Goal: Task Accomplishment & Management: Manage account settings

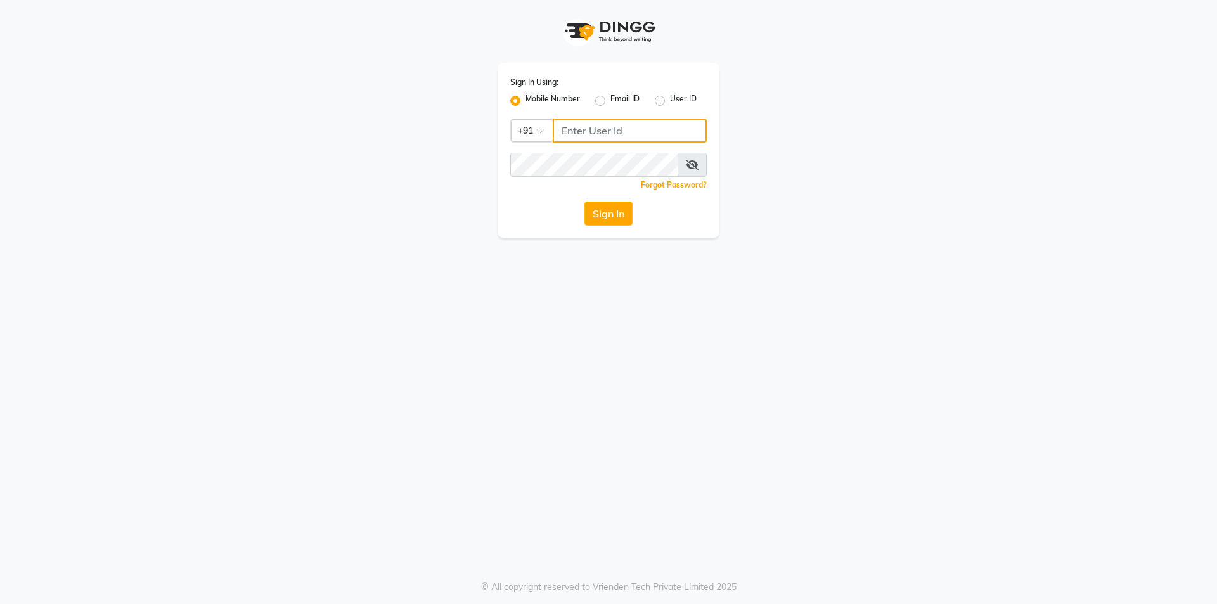
type input "77759935071"
click at [568, 206] on div "Sign In" at bounding box center [608, 214] width 197 height 24
click at [606, 215] on button "Sign In" at bounding box center [609, 214] width 48 height 24
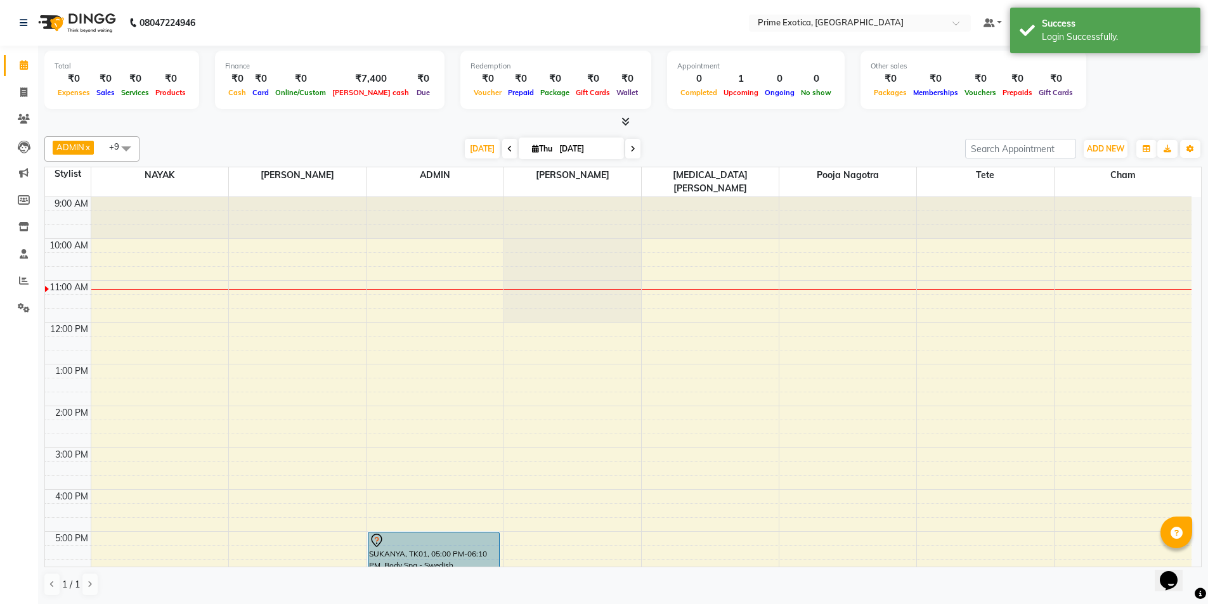
click at [383, 274] on div "9:00 AM 10:00 AM 11:00 AM 12:00 PM 1:00 PM 2:00 PM 3:00 PM 4:00 PM 5:00 PM 6:00…" at bounding box center [618, 489] width 1146 height 585
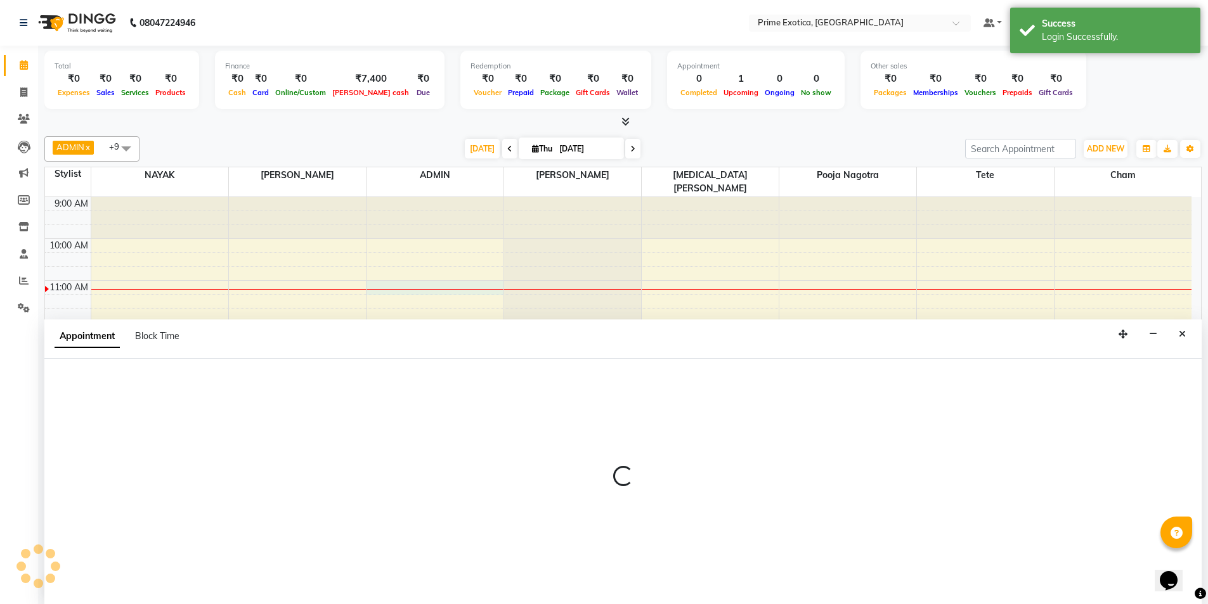
select select "37067"
select select "tentative"
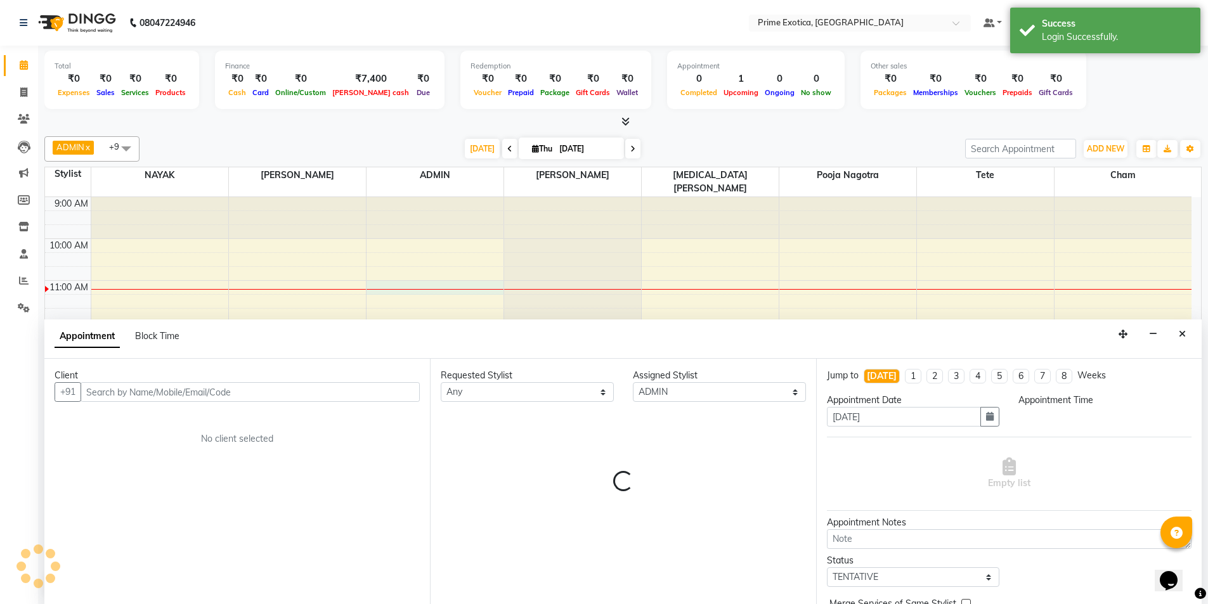
scroll to position [1, 0]
select select "660"
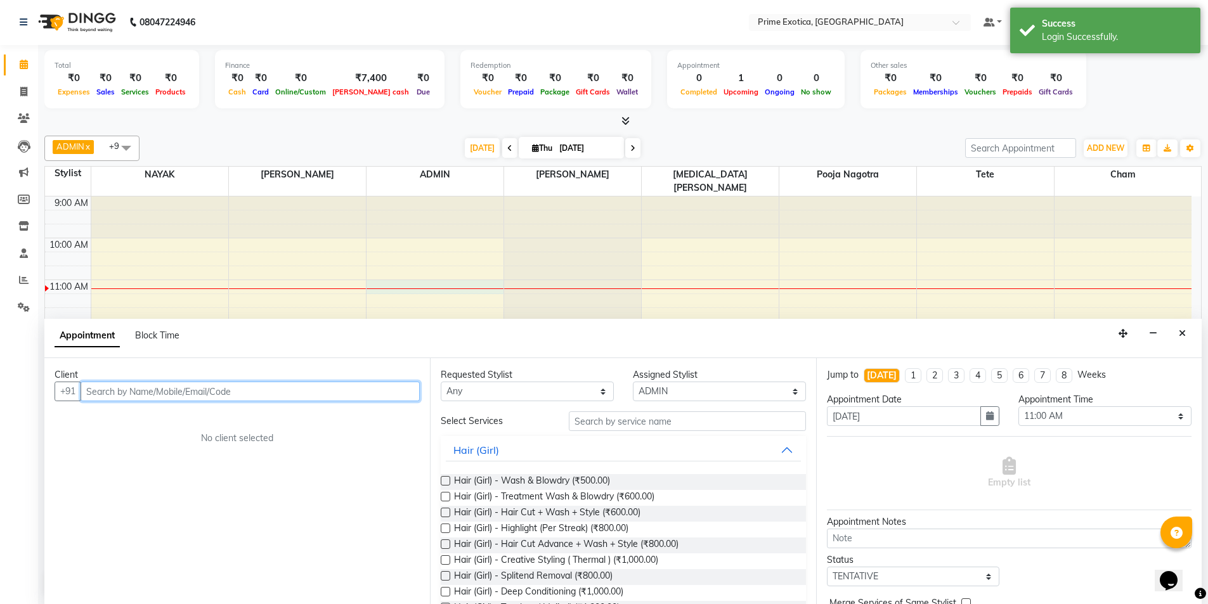
click at [176, 390] on input "text" at bounding box center [250, 392] width 339 height 20
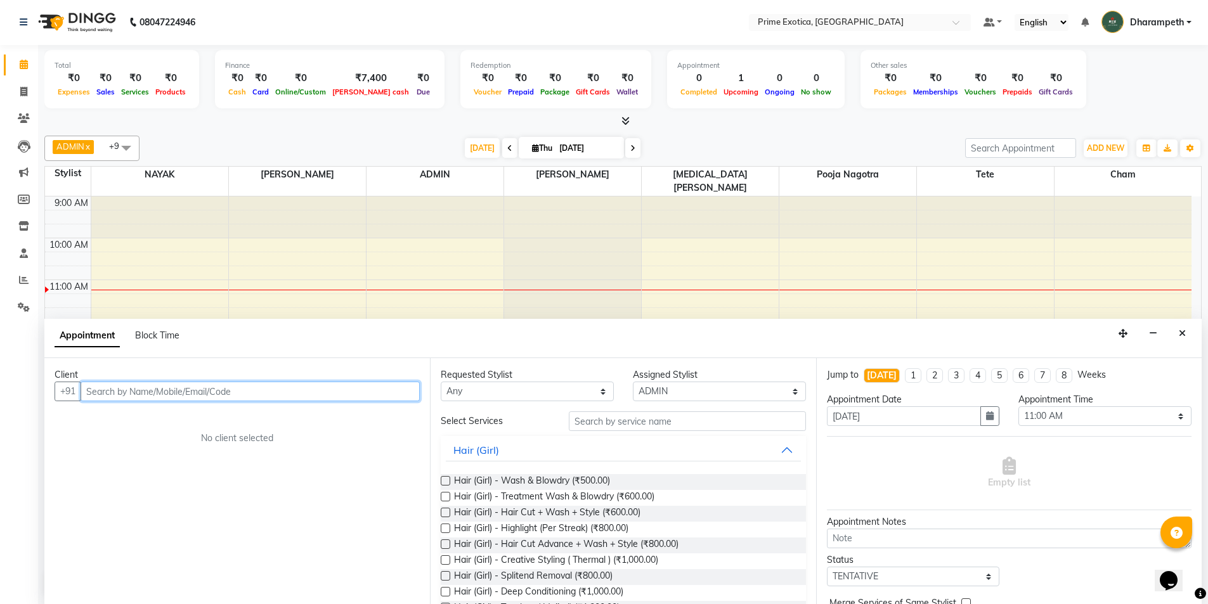
click at [176, 390] on input "text" at bounding box center [250, 392] width 339 height 20
type input "9168814725"
click at [393, 382] on button "Add Client" at bounding box center [393, 392] width 53 height 20
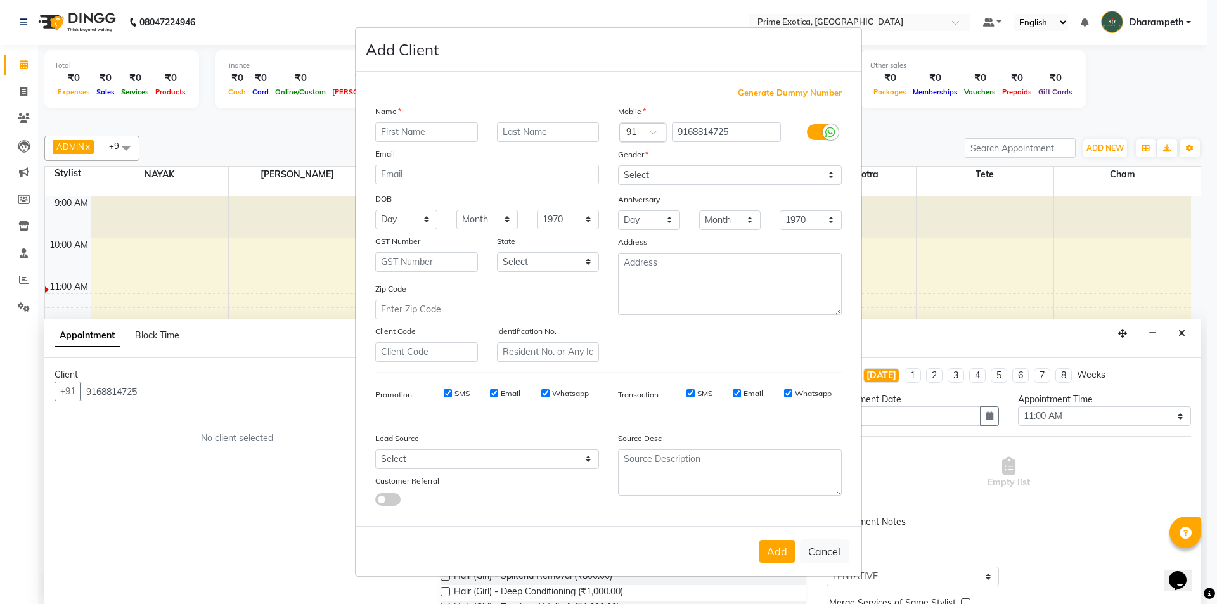
click at [420, 141] on input "text" at bounding box center [426, 132] width 103 height 20
type input "sakina"
click at [748, 179] on select "Select Male Female Other Prefer Not To Say" at bounding box center [730, 175] width 224 height 20
select select "female"
click at [618, 165] on select "Select Male Female Other Prefer Not To Say" at bounding box center [730, 175] width 224 height 20
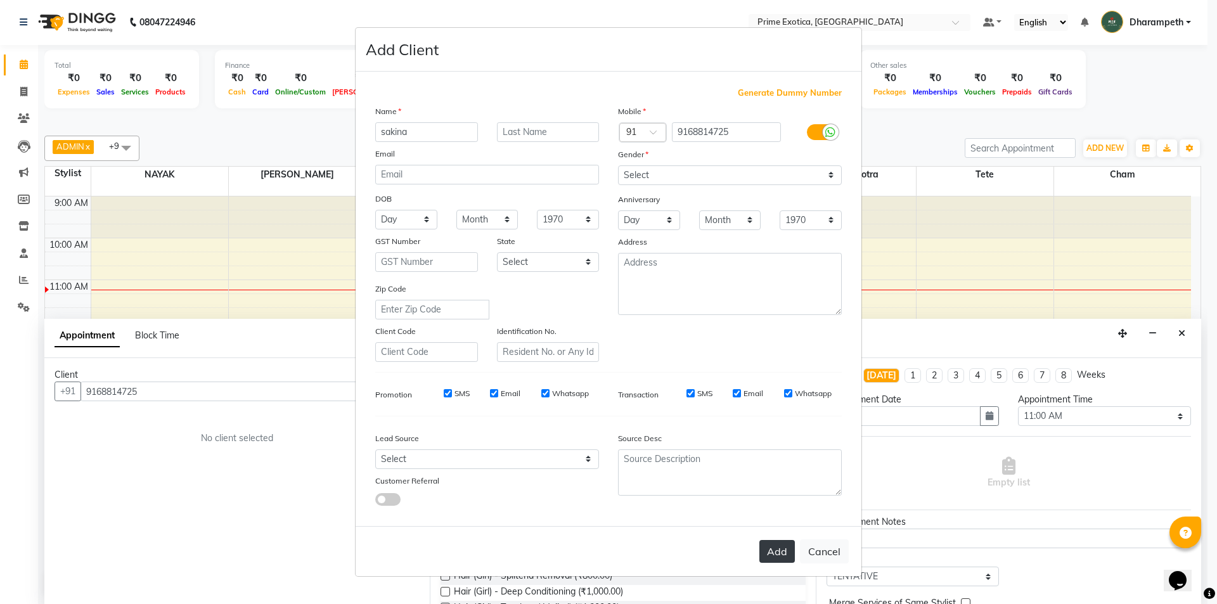
click at [784, 547] on button "Add" at bounding box center [778, 551] width 36 height 23
select select
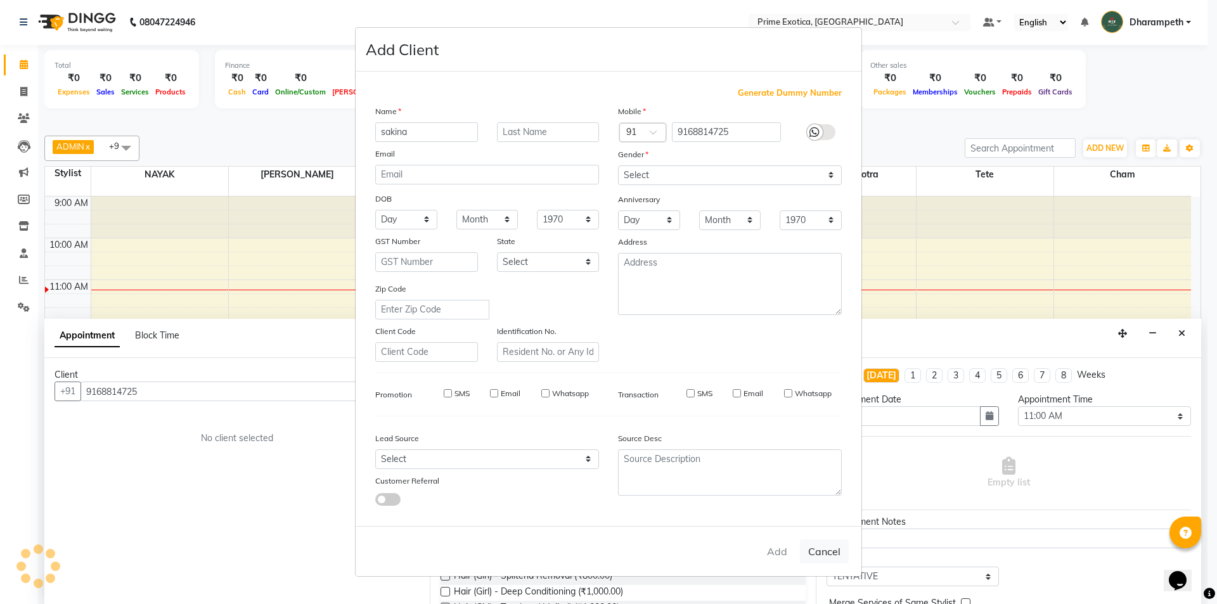
select select
checkbox input "false"
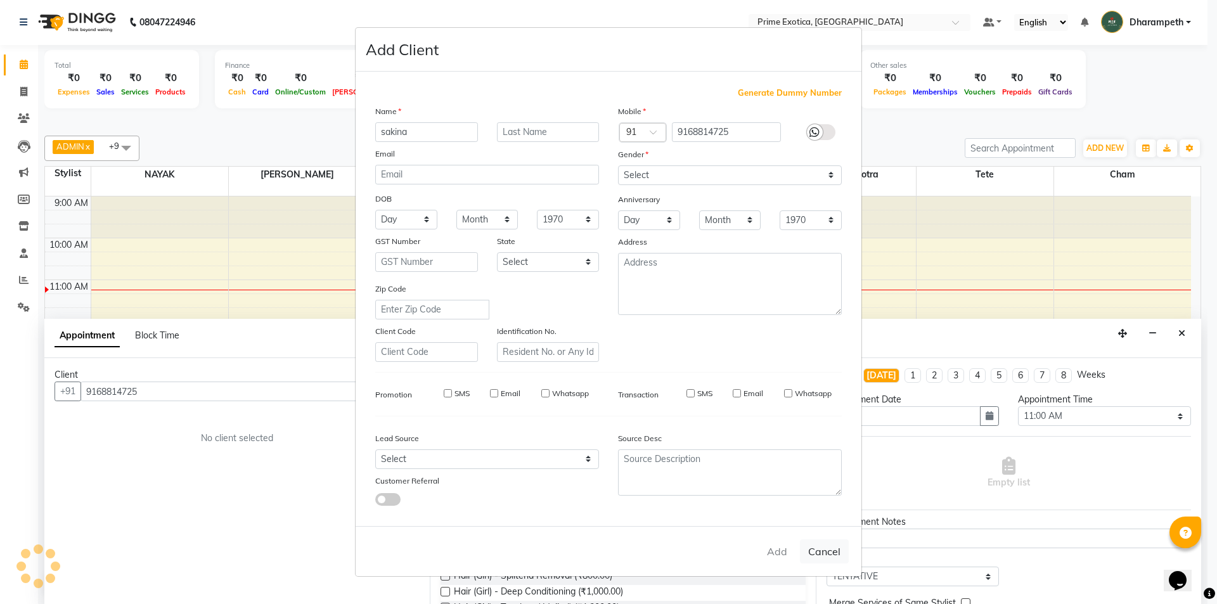
checkbox input "false"
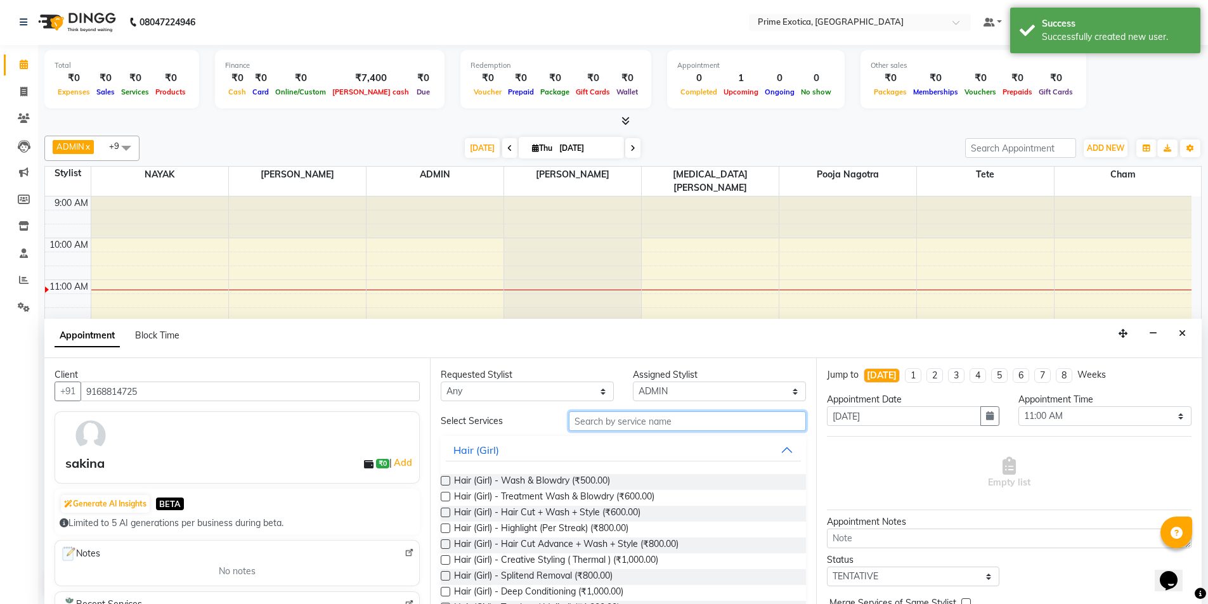
click at [606, 424] on input "text" at bounding box center [687, 422] width 237 height 20
click at [571, 391] on select "Any Abhijet ADMIN ANGELA S JOHN cham Darshan Gaikwad Kashish Mukesh Wawre NAYAK…" at bounding box center [527, 392] width 173 height 20
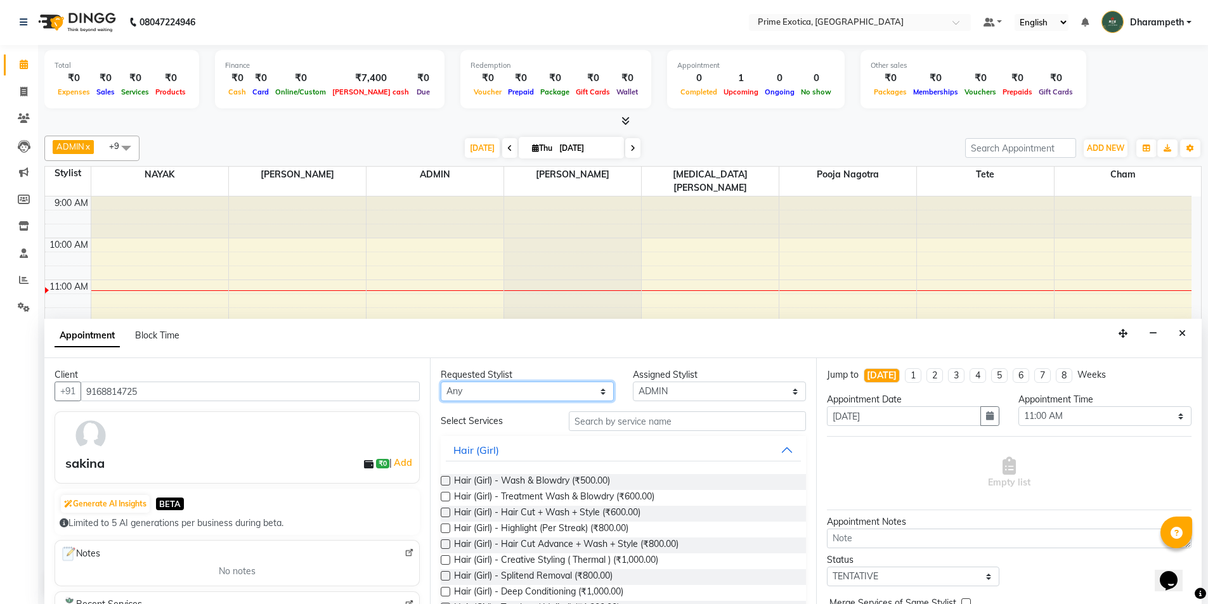
select select "37067"
click at [441, 382] on select "Any Abhijet ADMIN ANGELA S JOHN cham Darshan Gaikwad Kashish Mukesh Wawre NAYAK…" at bounding box center [527, 392] width 173 height 20
click at [606, 419] on input "text" at bounding box center [687, 422] width 237 height 20
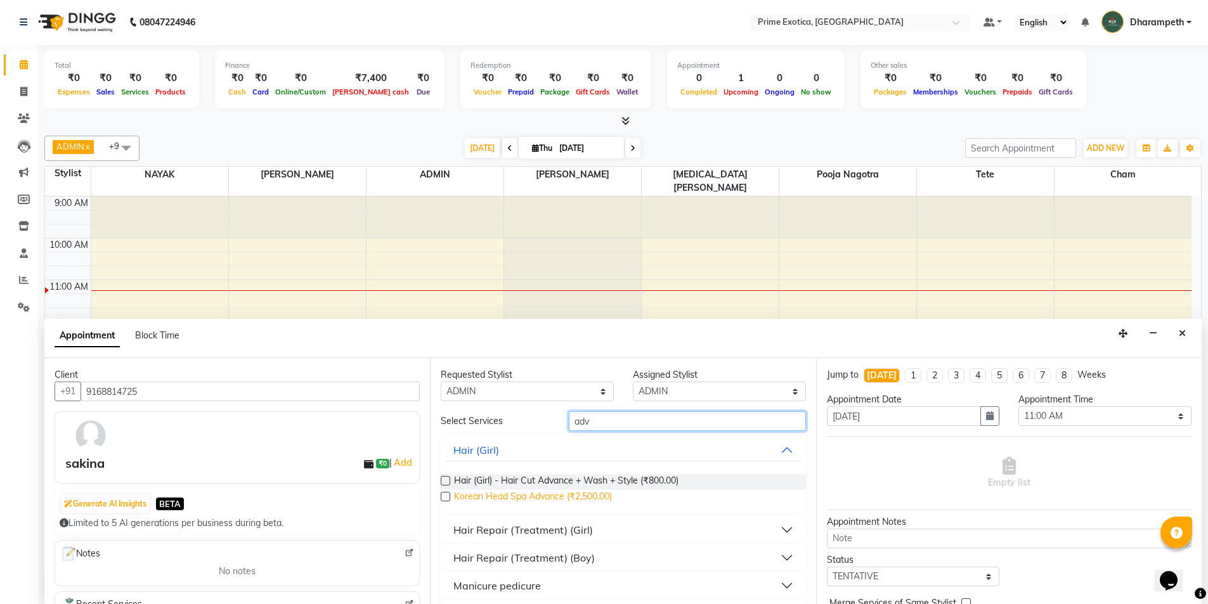
type input "adv"
click at [543, 497] on span "Korean Head Spa Advance (₹2,500.00)" at bounding box center [533, 498] width 158 height 16
checkbox input "false"
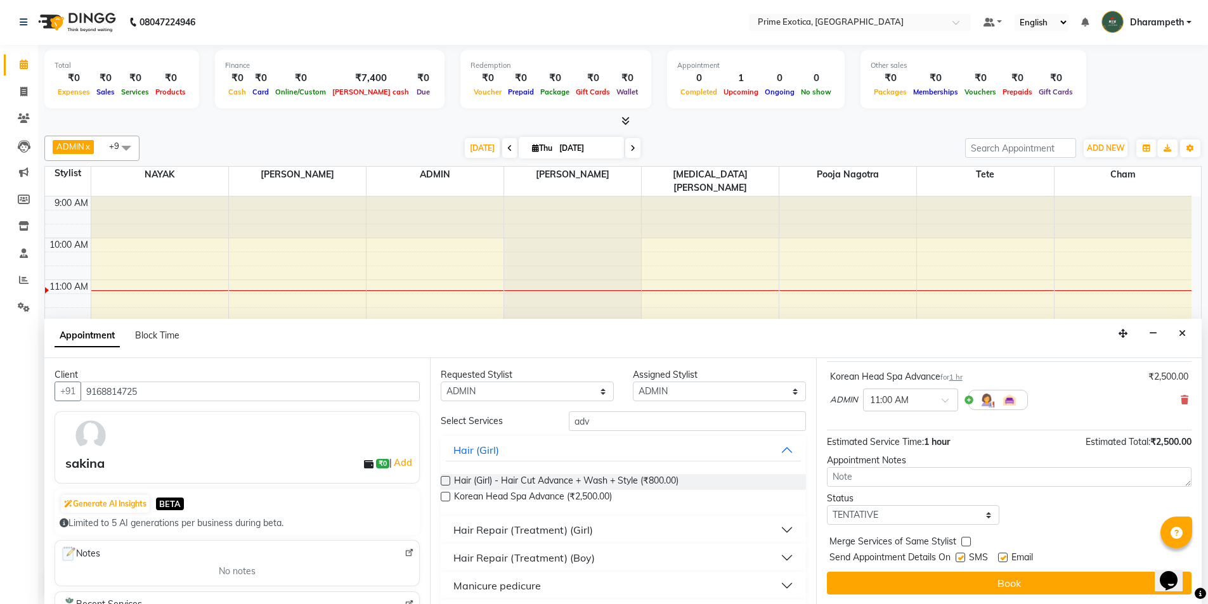
scroll to position [75, 0]
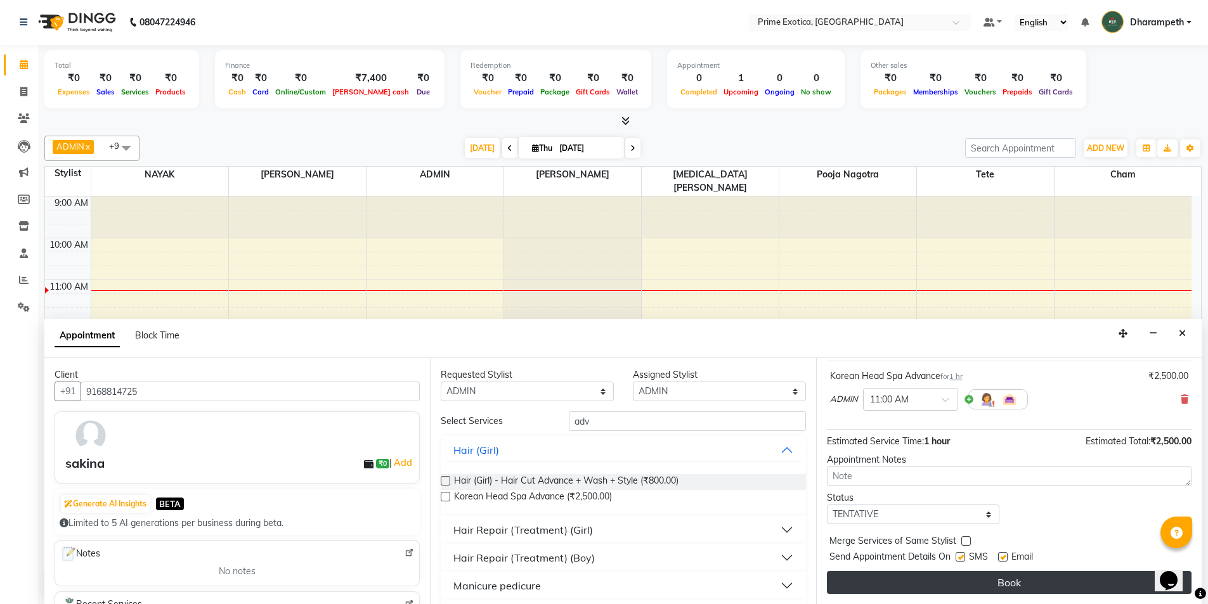
click at [998, 581] on button "Book" at bounding box center [1009, 582] width 365 height 23
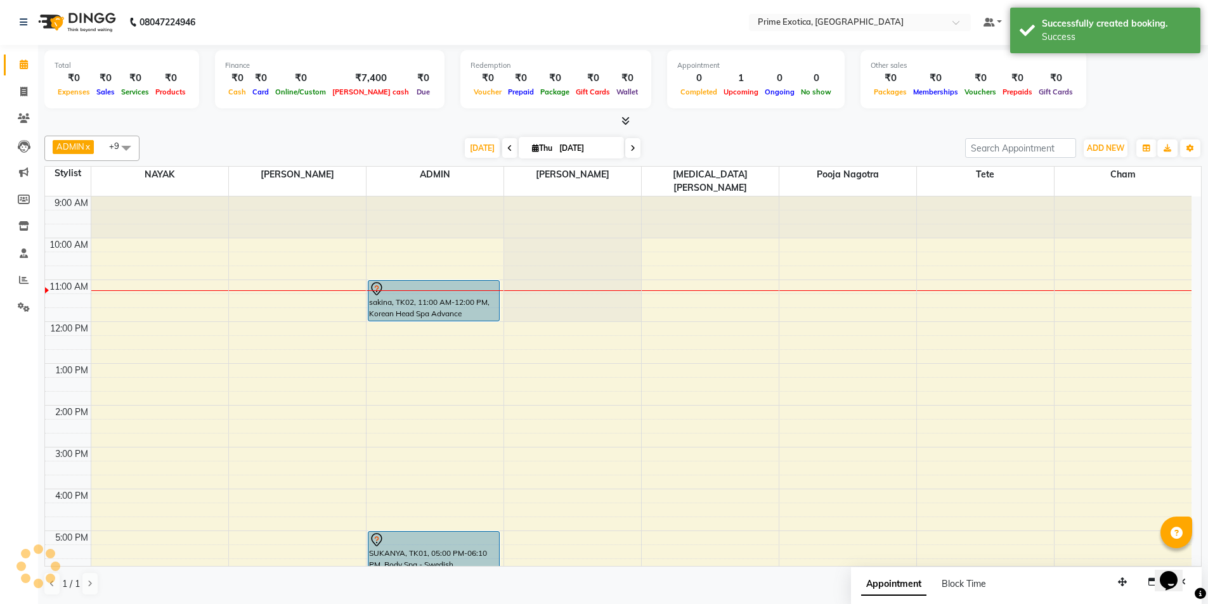
scroll to position [0, 0]
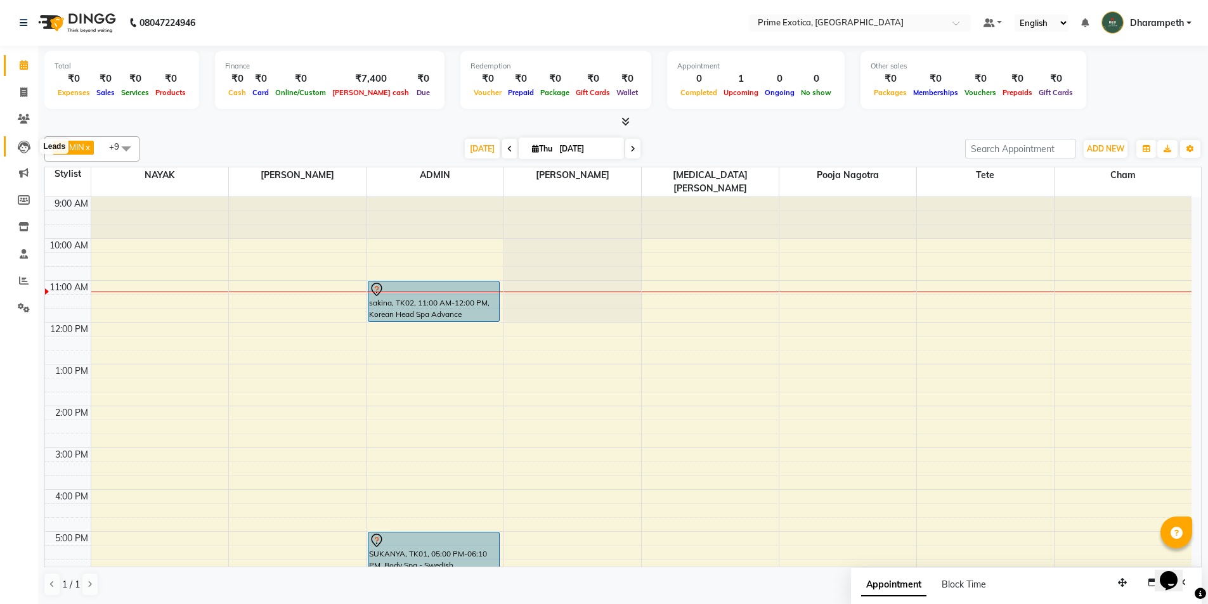
click at [16, 148] on span at bounding box center [24, 146] width 22 height 15
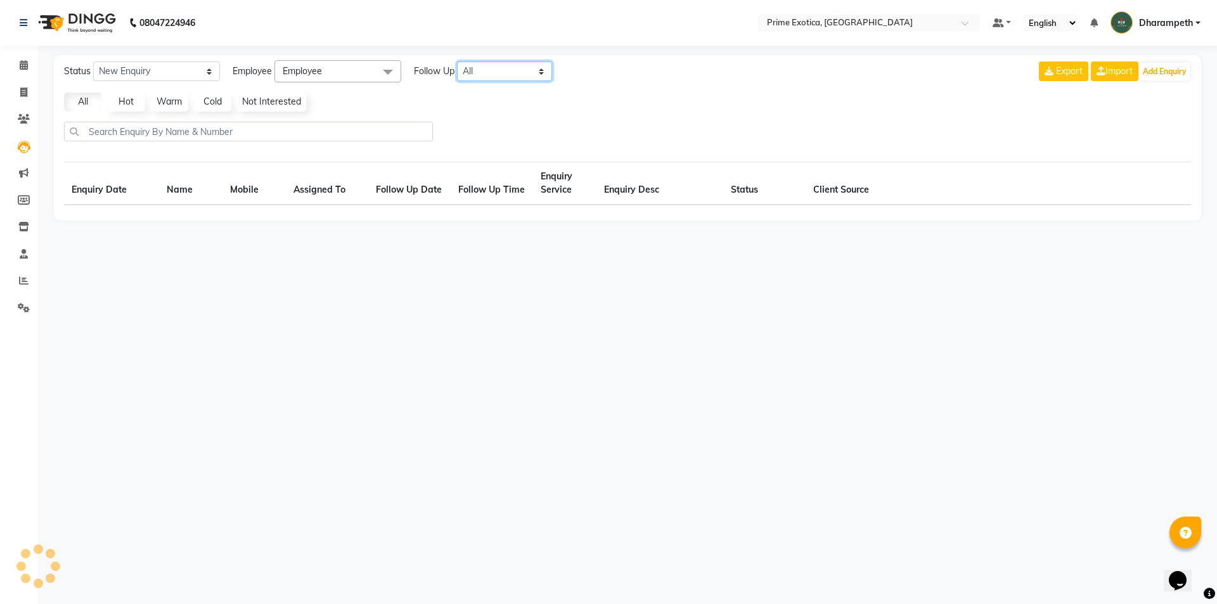
select select "10"
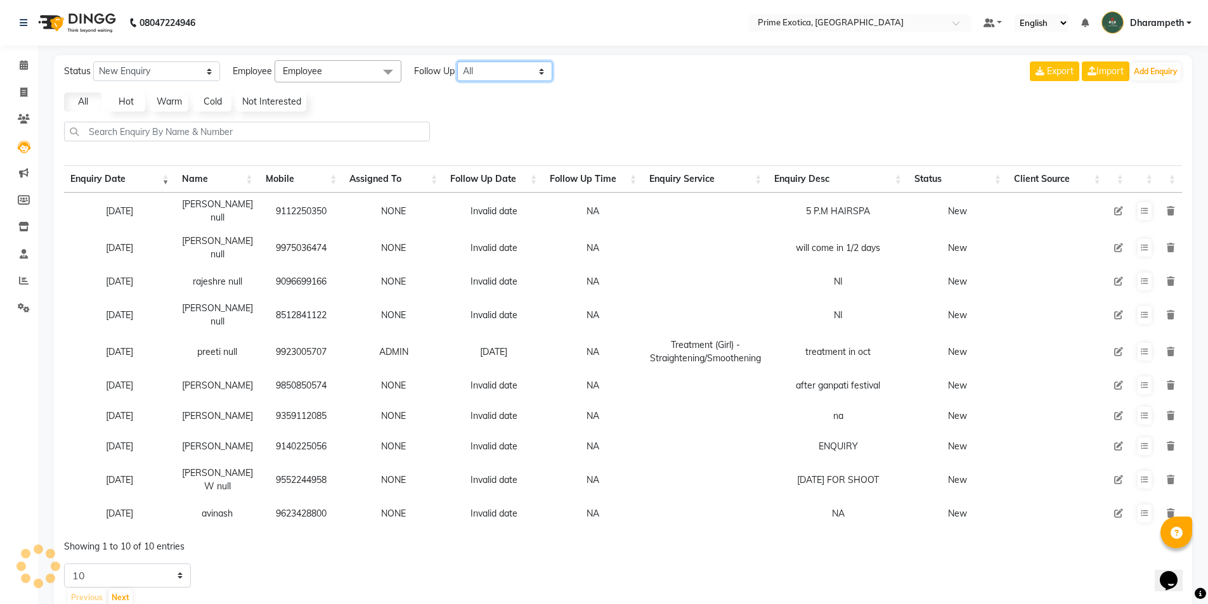
click at [491, 74] on select "All Today Tomorrow This Week This Month Custom" at bounding box center [504, 72] width 95 height 20
select select "[DATE]"
click at [458, 62] on select "All Today Tomorrow This Week This Month Custom" at bounding box center [504, 72] width 95 height 20
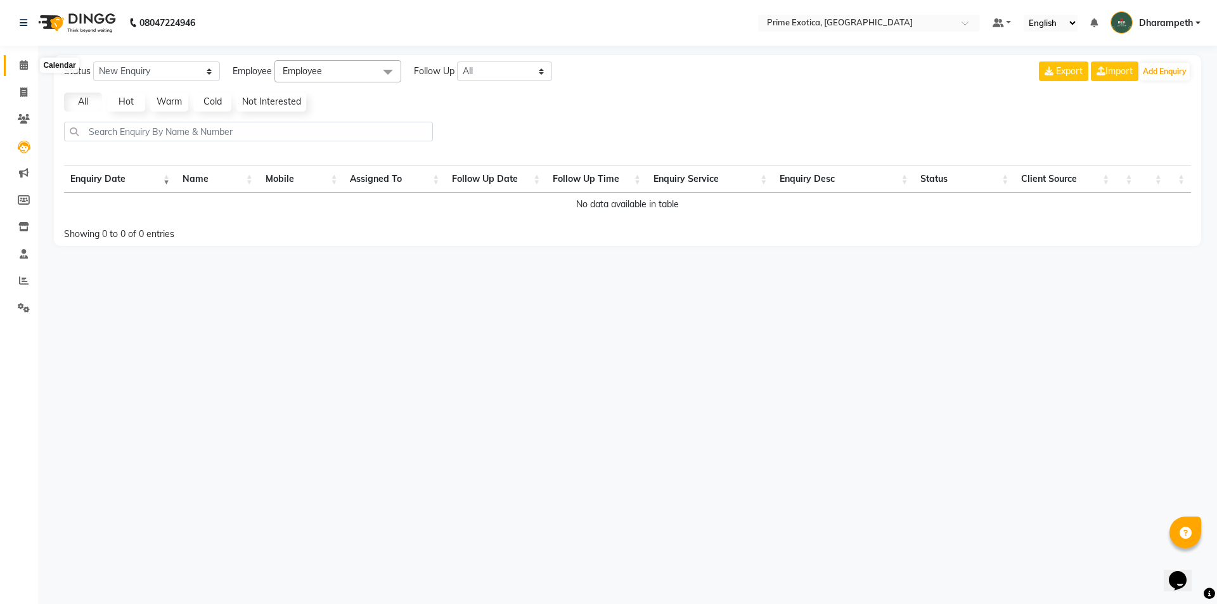
click at [22, 69] on icon at bounding box center [24, 65] width 8 height 10
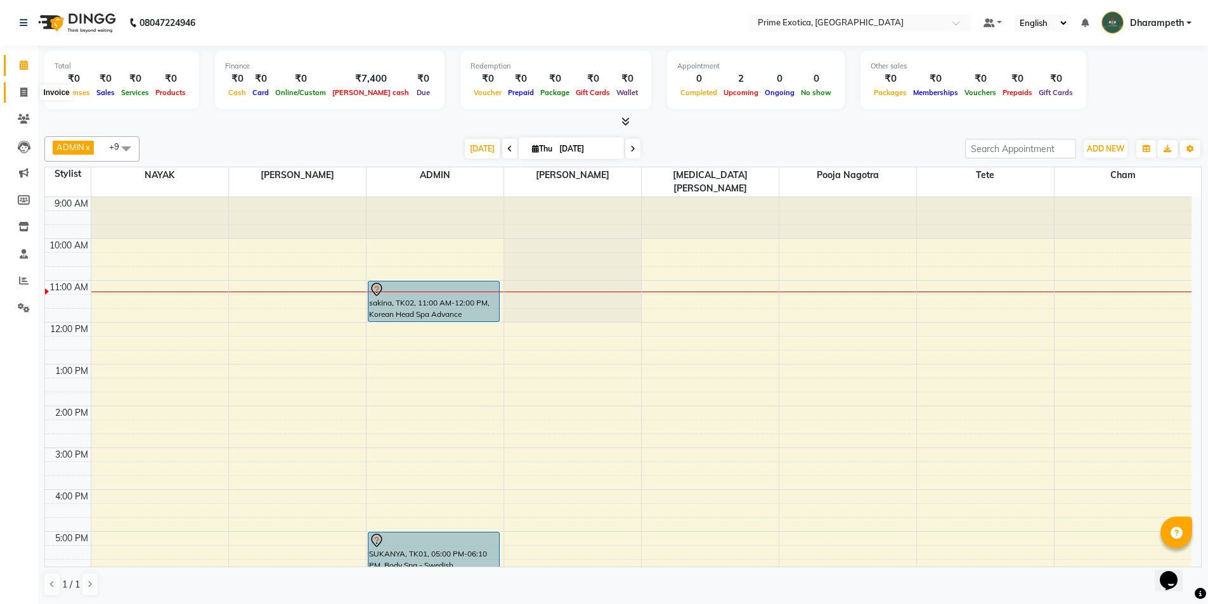
click at [29, 89] on span at bounding box center [24, 93] width 22 height 15
select select "service"
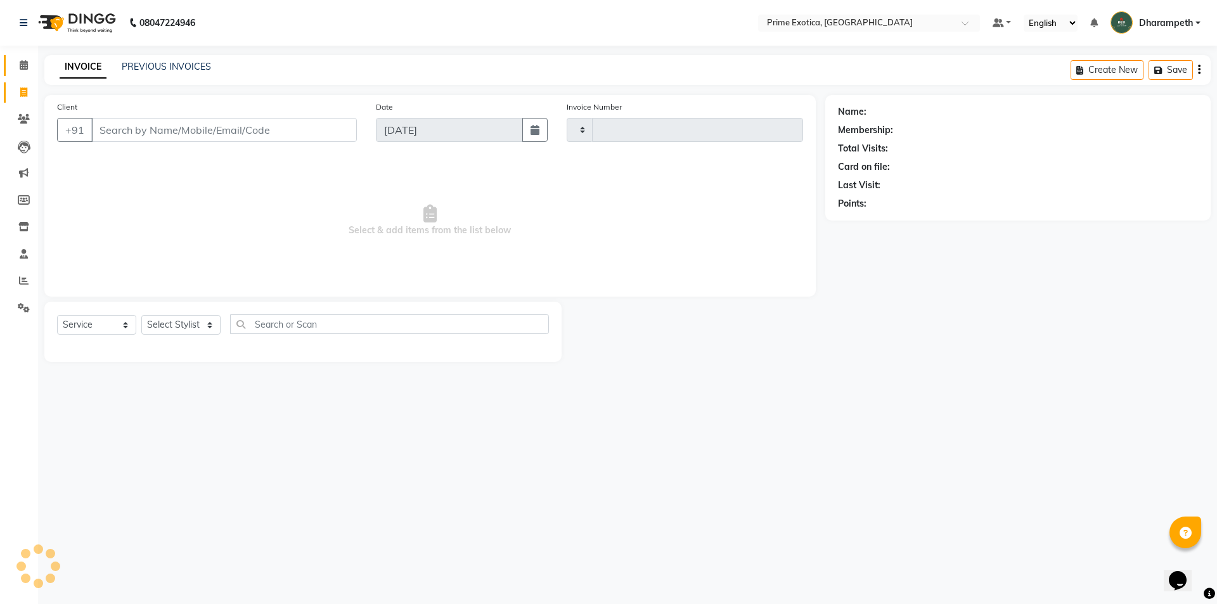
type input "0827"
select select "5380"
click at [26, 67] on icon at bounding box center [24, 65] width 8 height 10
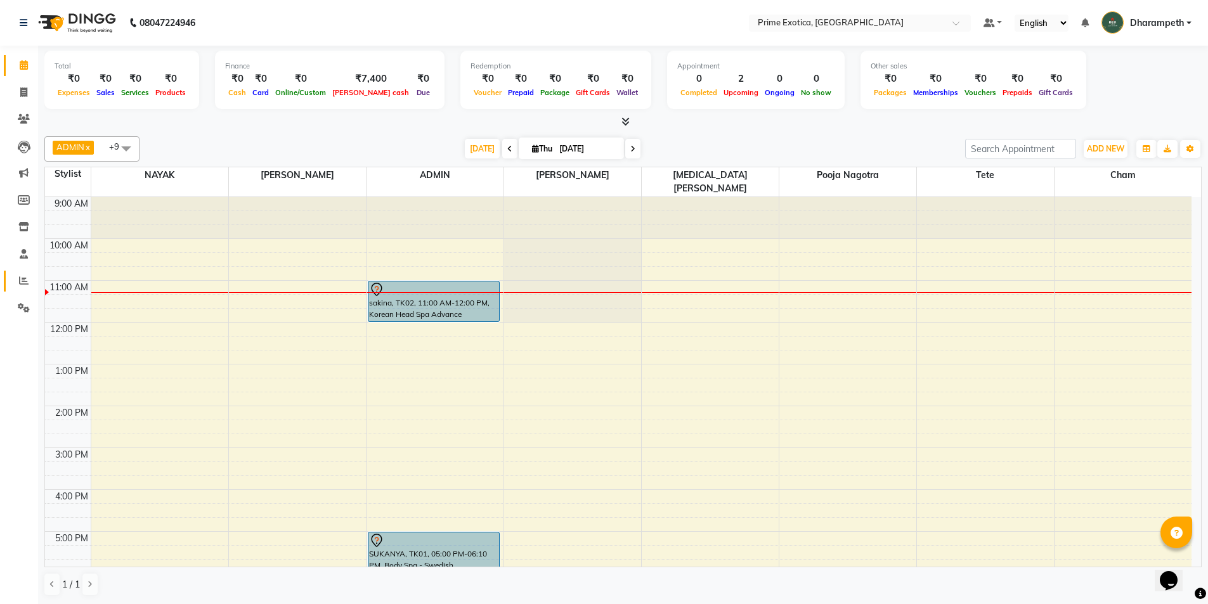
click at [22, 278] on icon at bounding box center [24, 281] width 10 height 10
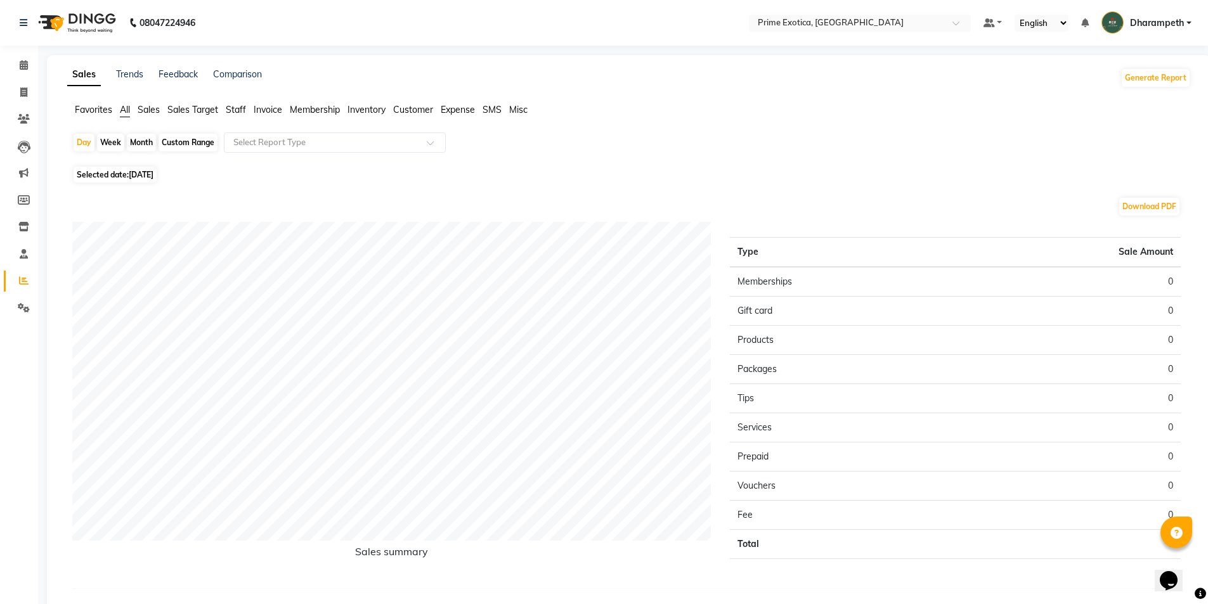
click at [114, 165] on div "Day Week Month Custom Range Select Report Type Selected date: 04-09-2025 Downlo…" at bounding box center [629, 371] width 1124 height 477
click at [130, 179] on span "[DATE]" at bounding box center [141, 175] width 25 height 10
select select "9"
select select "2025"
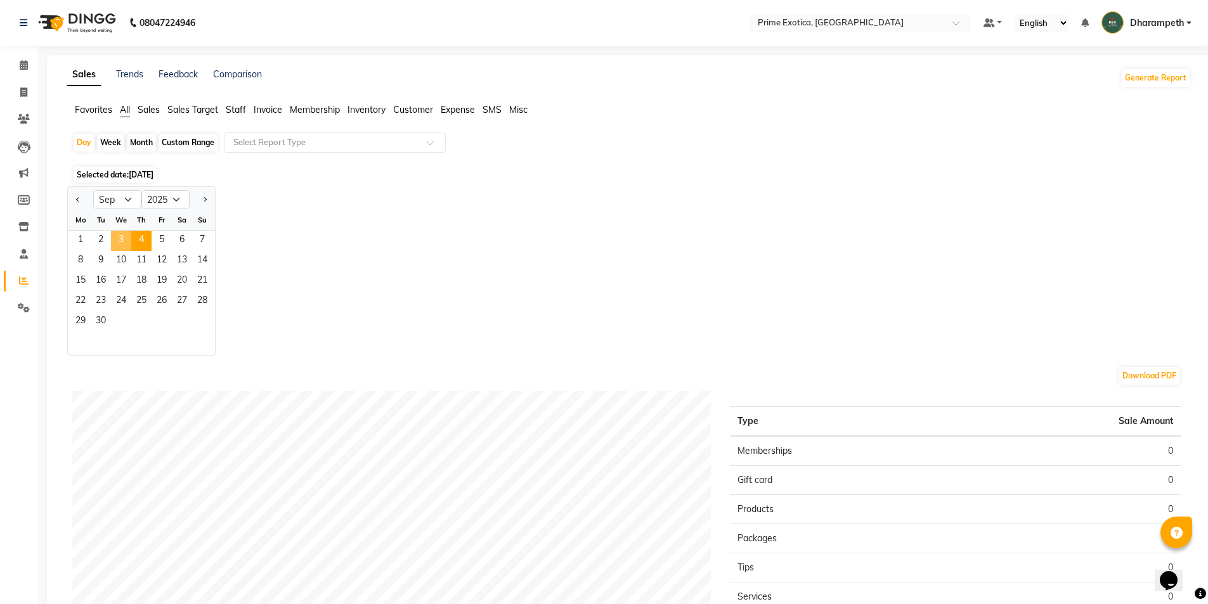
click at [122, 249] on span "3" at bounding box center [121, 241] width 20 height 20
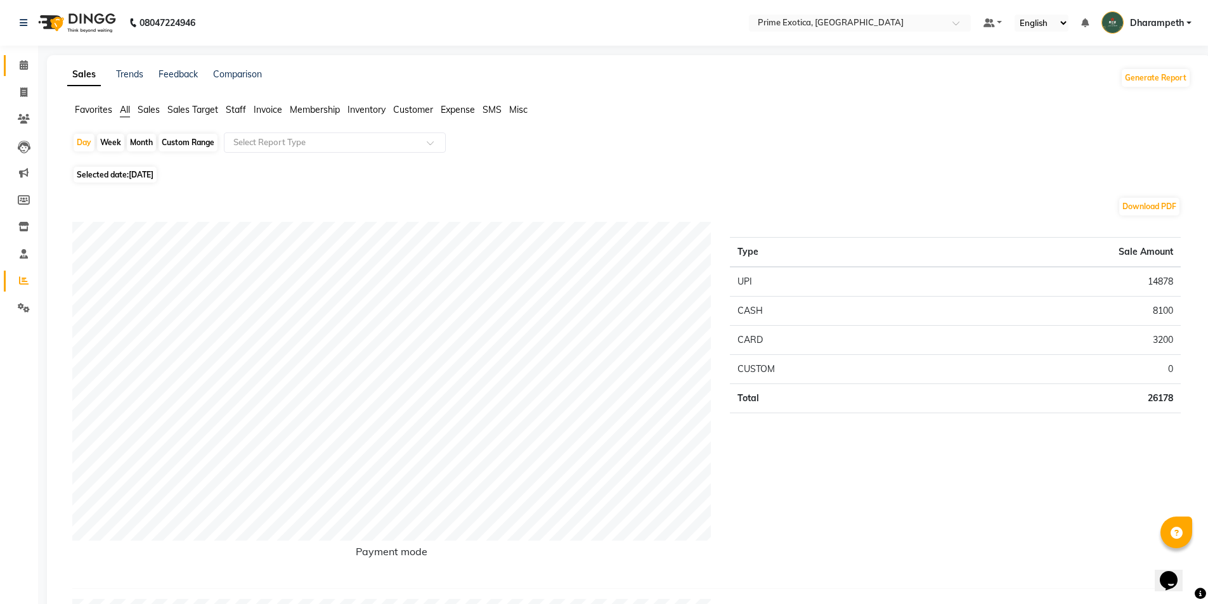
click at [33, 65] on span at bounding box center [24, 65] width 22 height 15
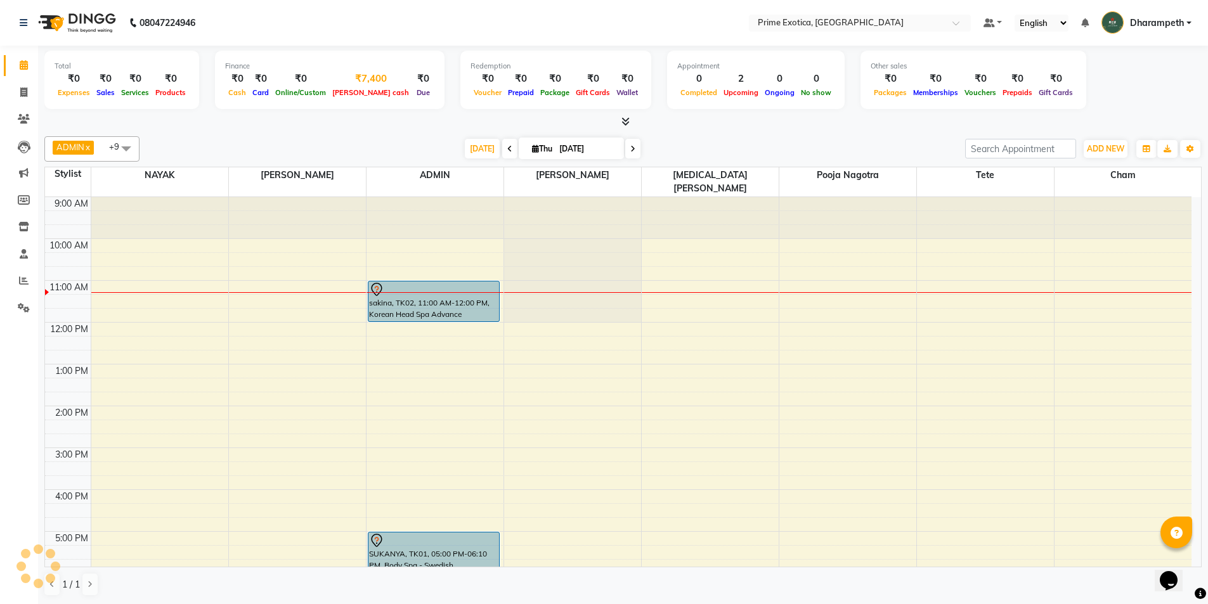
click at [346, 94] on span "[PERSON_NAME] cash" at bounding box center [370, 92] width 83 height 9
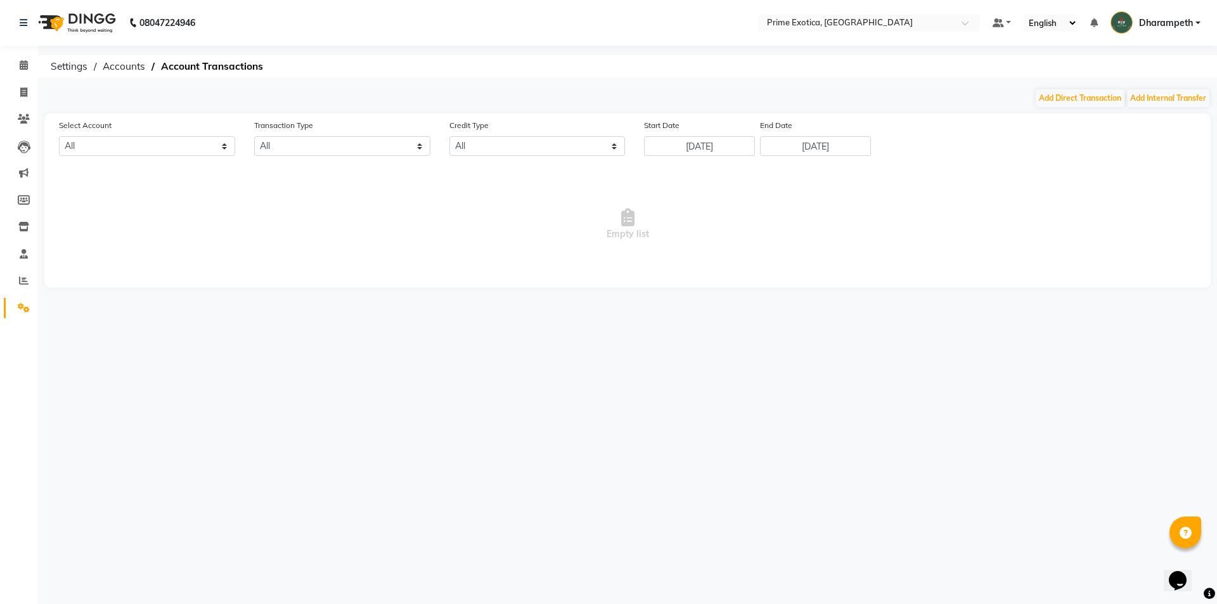
select select "4307"
click at [1141, 97] on button "Add Internal Transfer" at bounding box center [1168, 98] width 82 height 18
select select "internal transfer"
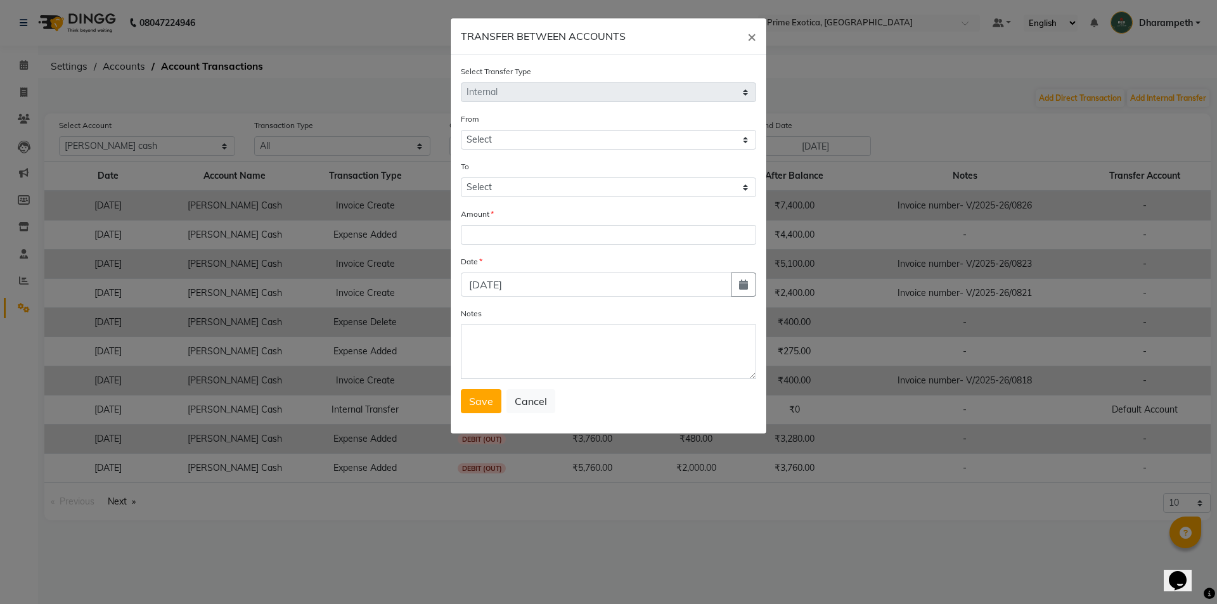
select select "4307"
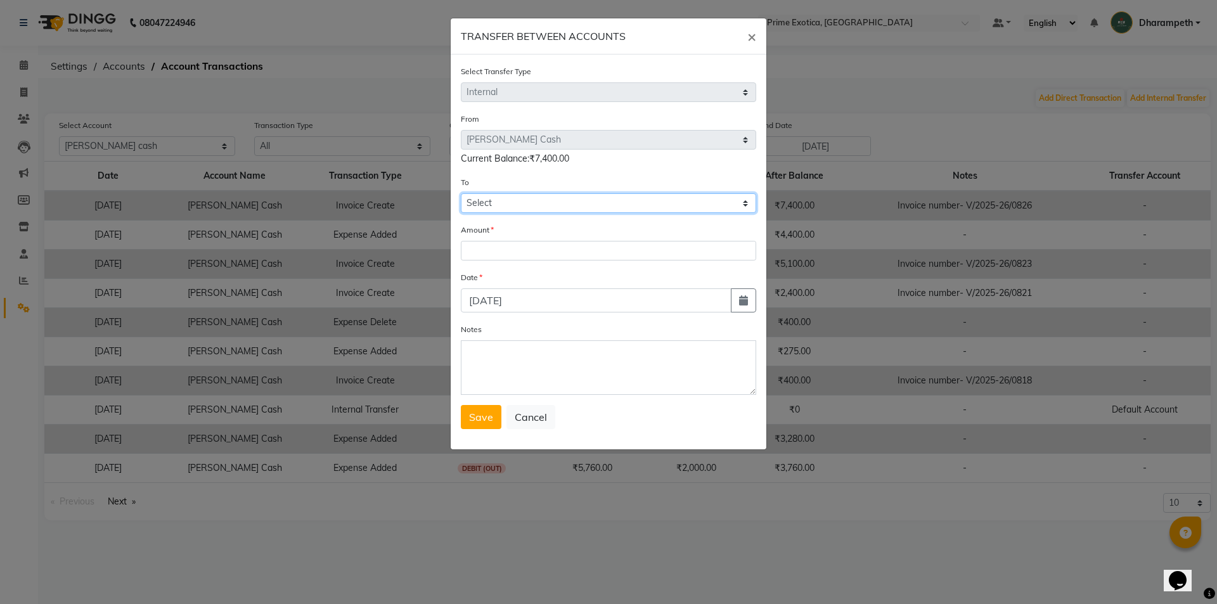
click at [568, 207] on select "Select Petty Cash Default Account" at bounding box center [608, 203] width 295 height 20
select select "4308"
click at [461, 193] on select "Select Petty Cash Default Account" at bounding box center [608, 203] width 295 height 20
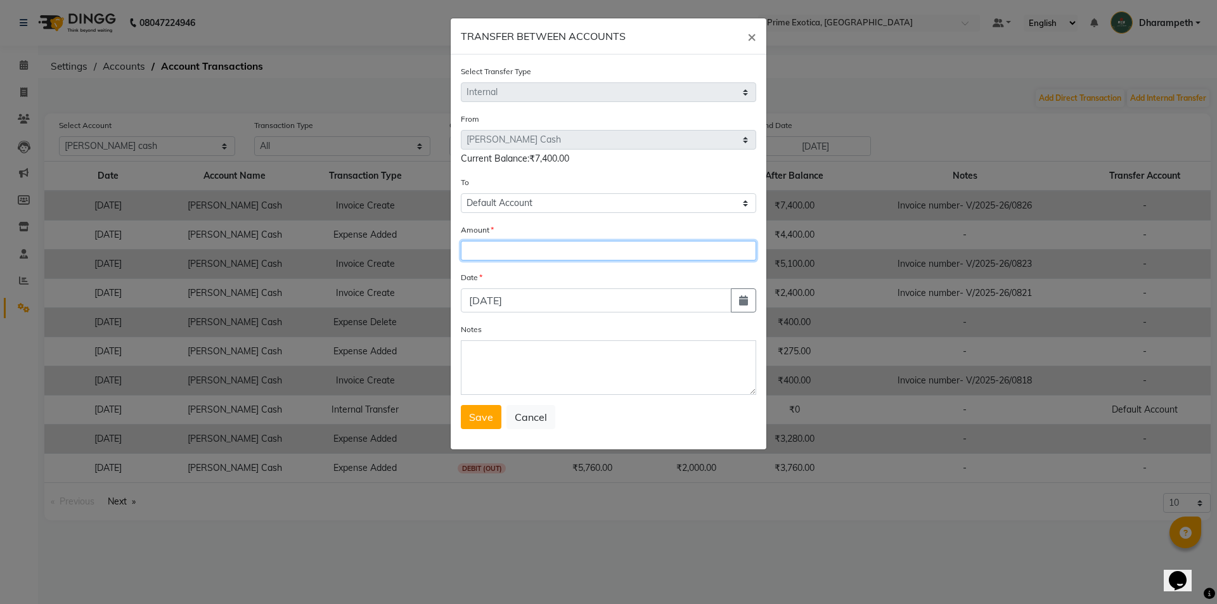
click at [551, 260] on input "number" at bounding box center [608, 251] width 295 height 20
type input "7400"
click at [469, 424] on button "Save" at bounding box center [481, 417] width 41 height 24
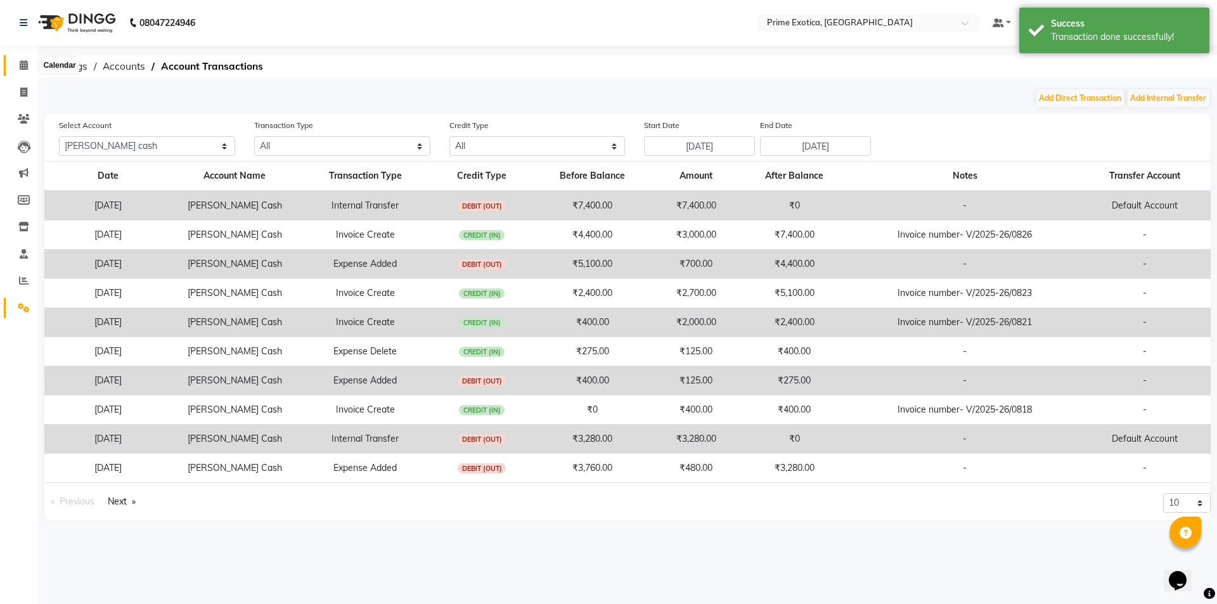
click at [18, 62] on span at bounding box center [24, 65] width 22 height 15
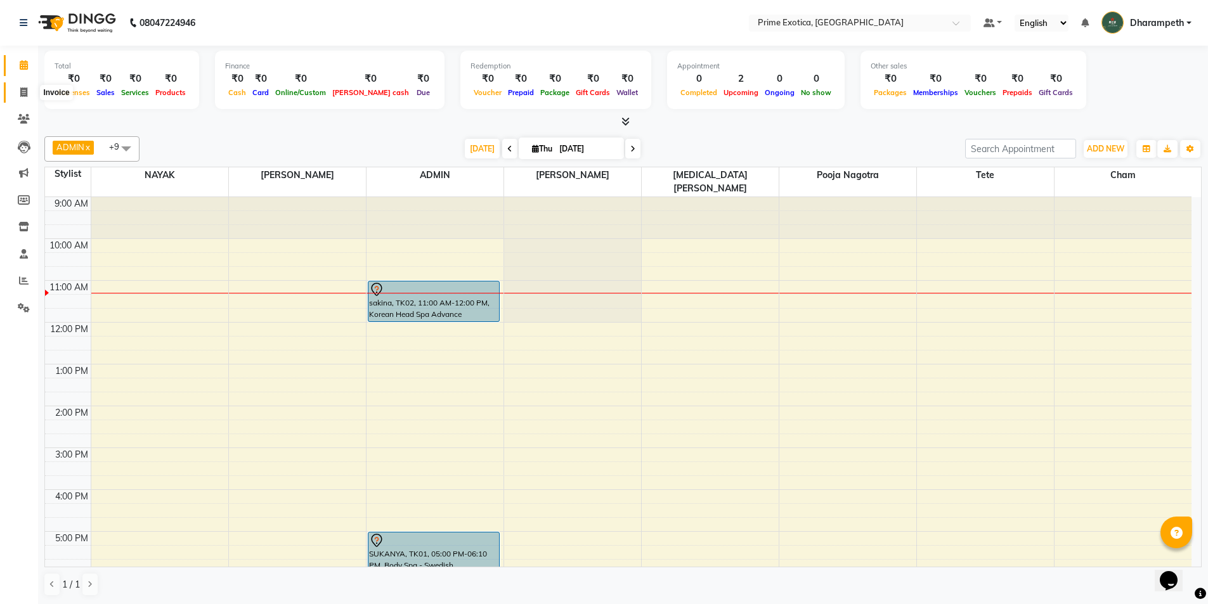
drag, startPoint x: 16, startPoint y: 98, endPoint x: 31, endPoint y: 108, distance: 18.3
click at [16, 97] on span at bounding box center [24, 93] width 22 height 15
select select "5380"
select select "service"
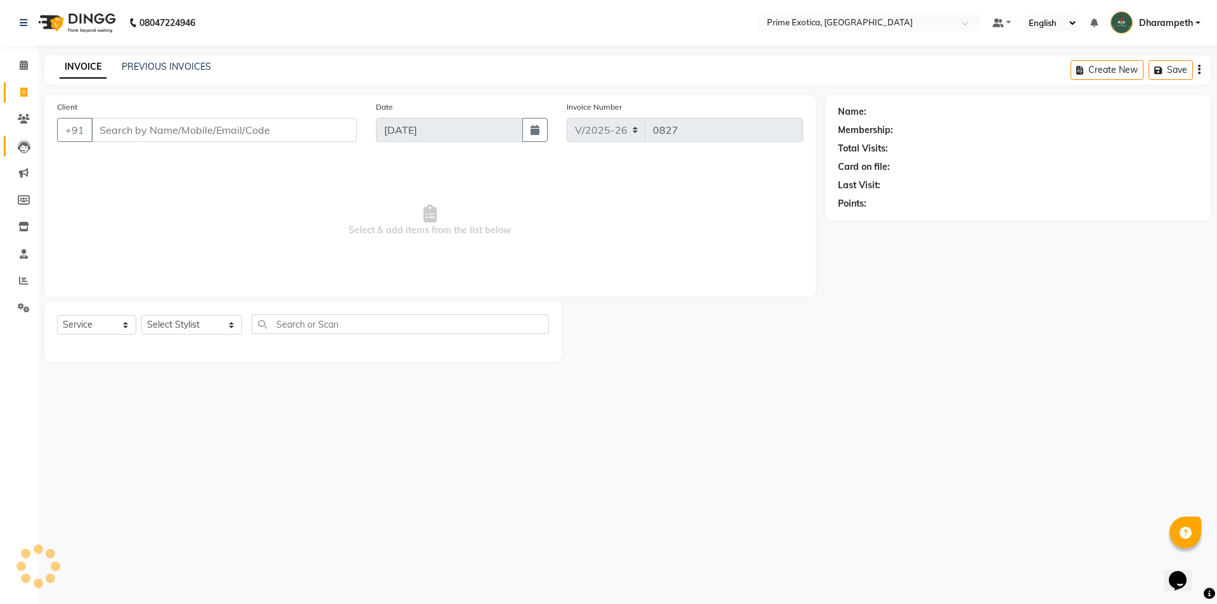
click at [18, 149] on icon at bounding box center [24, 147] width 13 height 13
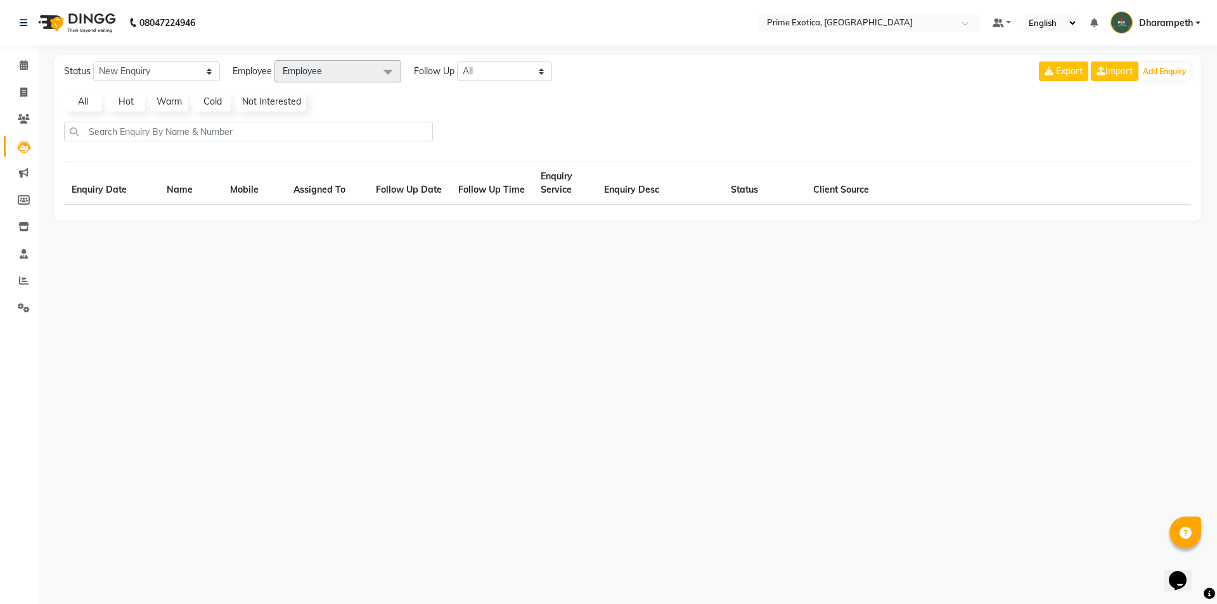
select select "10"
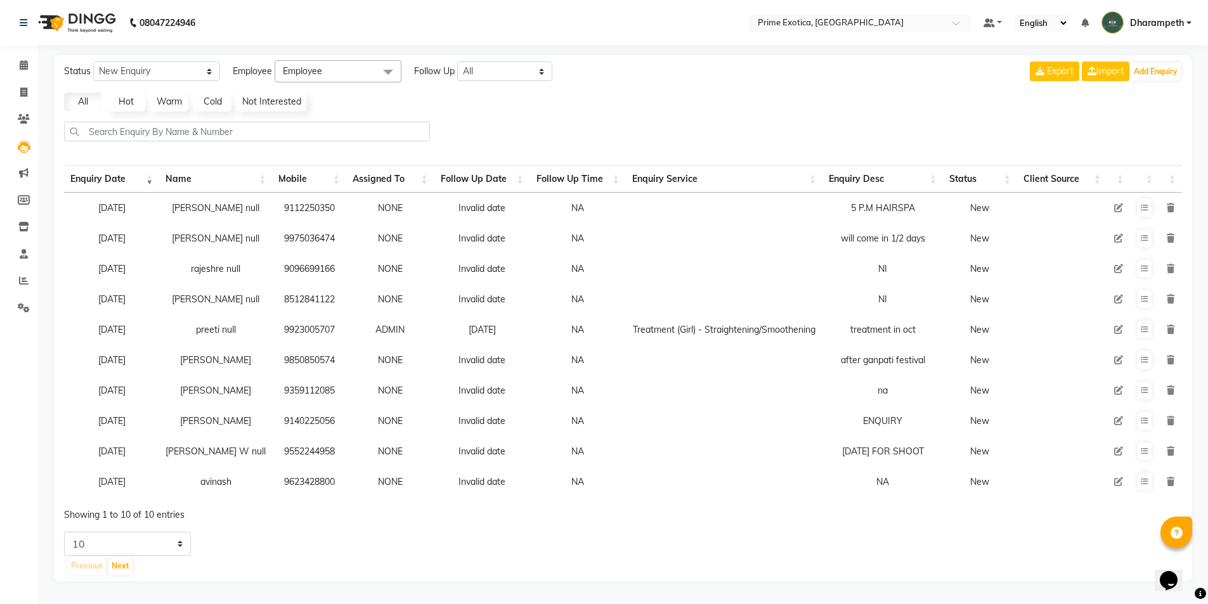
click at [0, 62] on li "Calendar" at bounding box center [19, 65] width 38 height 27
click at [24, 66] on icon at bounding box center [24, 65] width 8 height 10
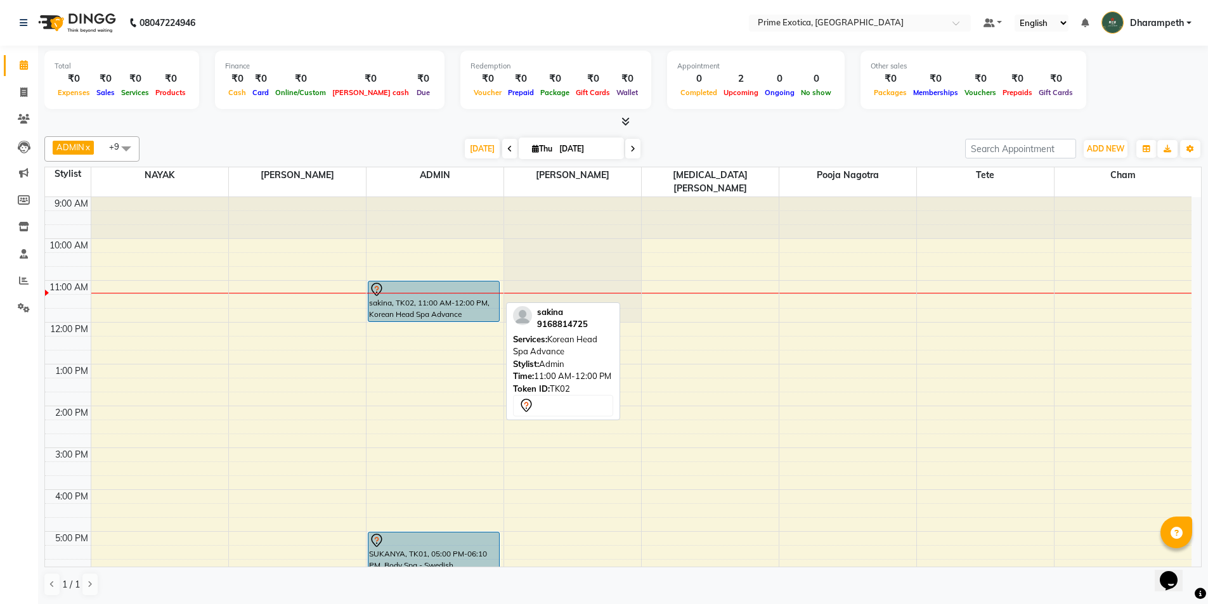
click at [483, 287] on div "sakina, TK02, 11:00 AM-12:00 PM, Korean Head Spa Advance" at bounding box center [433, 302] width 131 height 40
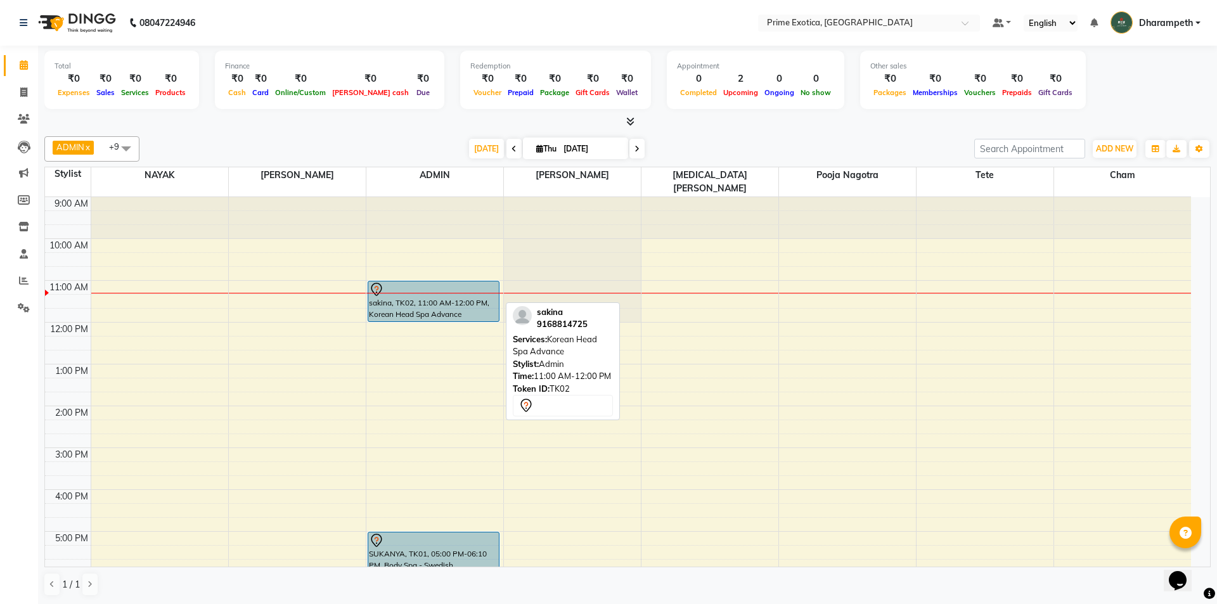
select select "7"
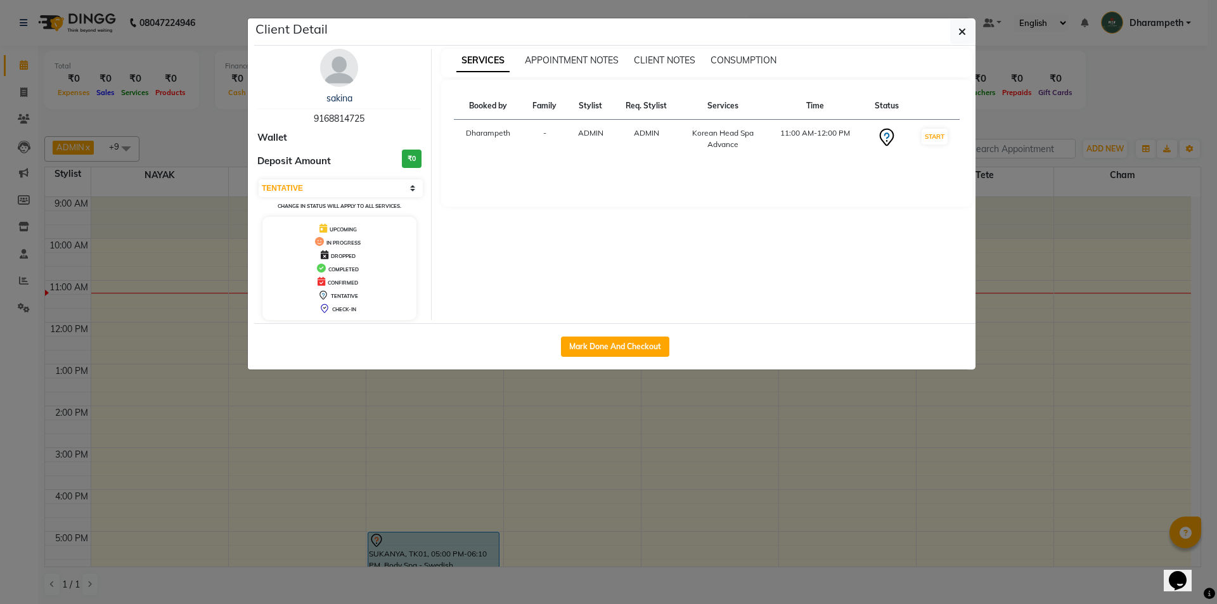
copy span "9168814725"
drag, startPoint x: 310, startPoint y: 121, endPoint x: 385, endPoint y: 123, distance: 74.8
click at [385, 123] on div "sakina 9168814725" at bounding box center [339, 109] width 164 height 34
click at [968, 27] on button "button" at bounding box center [963, 32] width 24 height 24
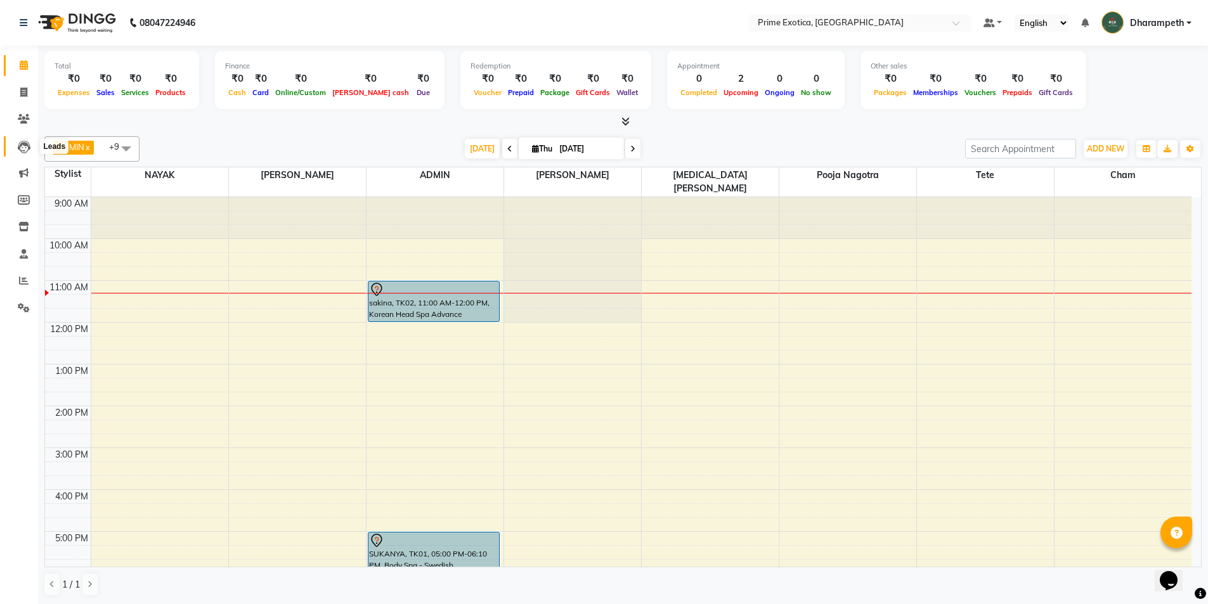
click at [21, 152] on icon at bounding box center [24, 147] width 13 height 13
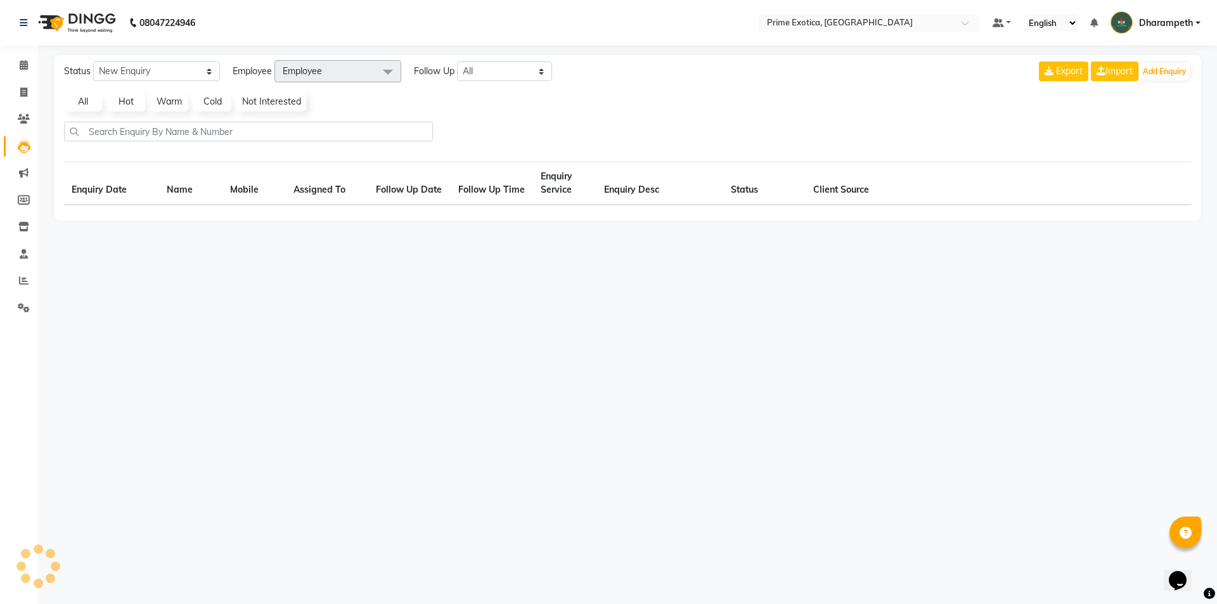
select select "10"
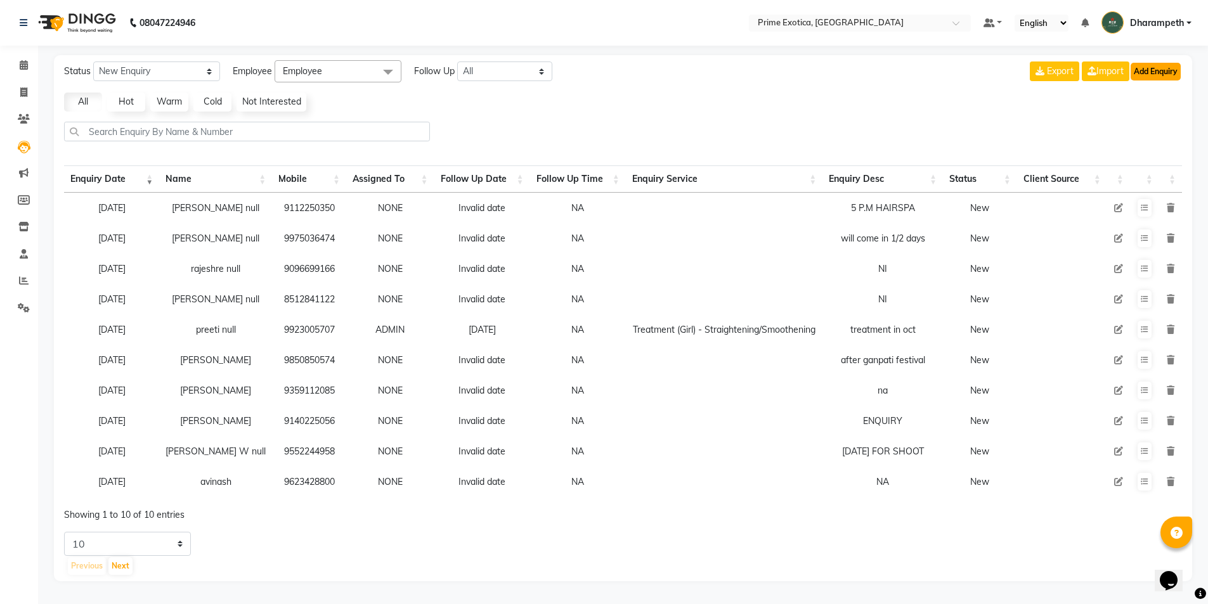
click at [1149, 73] on button "Add Enquiry" at bounding box center [1156, 72] width 50 height 18
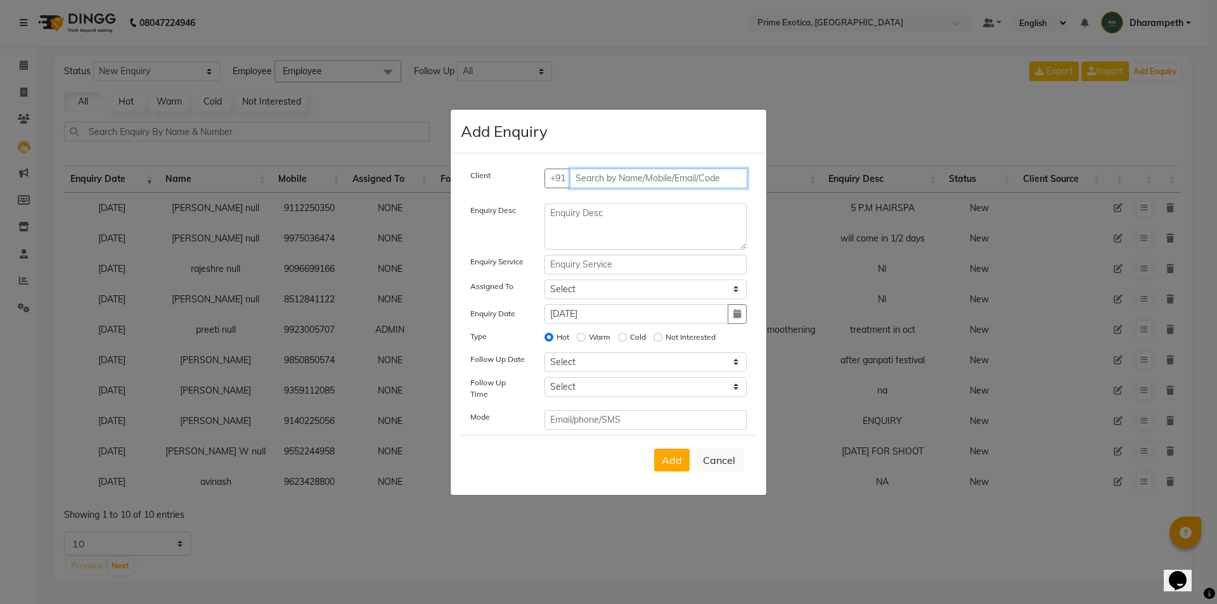
click at [628, 188] on input "text" at bounding box center [659, 179] width 178 height 20
paste input "9168814725"
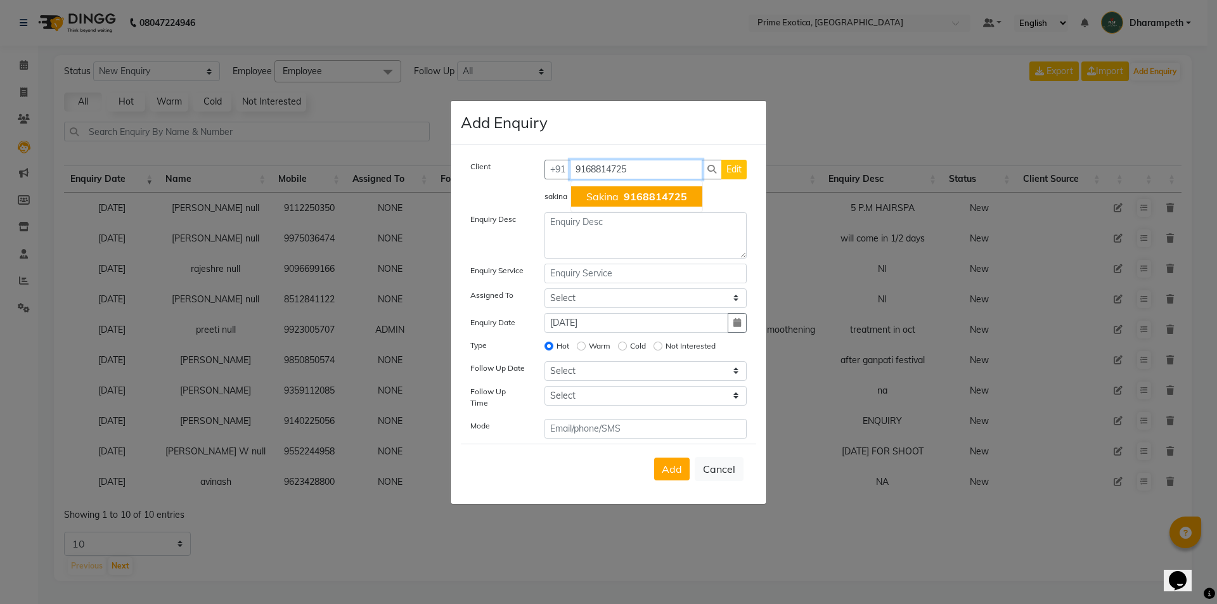
click at [605, 195] on span "sakina" at bounding box center [603, 196] width 32 height 13
type input "9168814725"
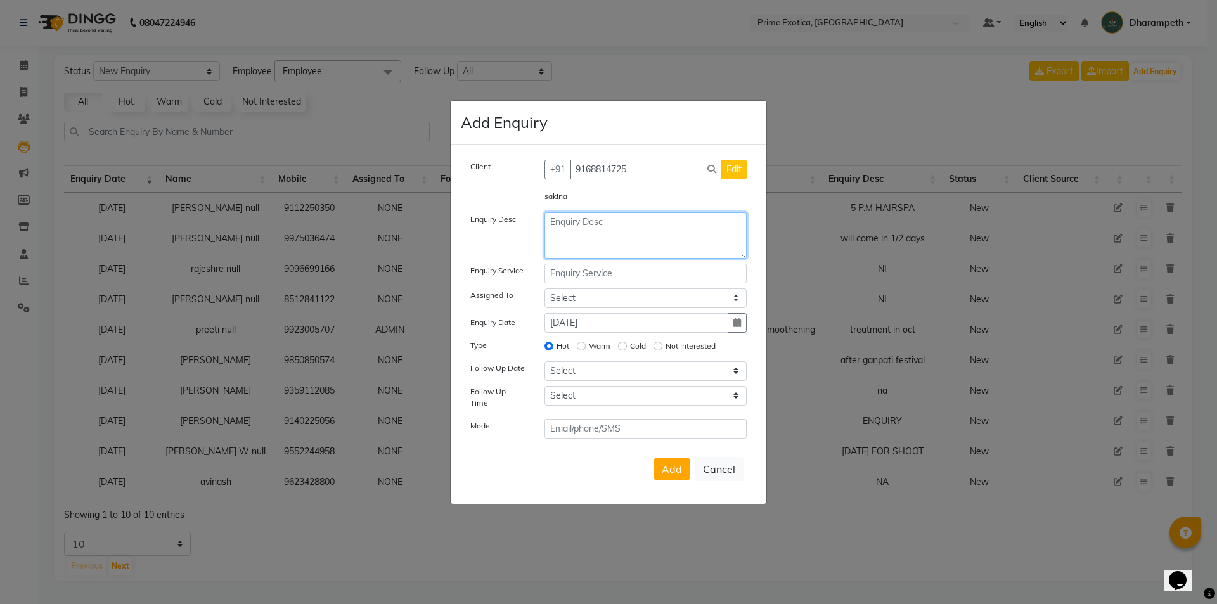
click at [605, 219] on textarea at bounding box center [646, 235] width 203 height 46
type textarea "korean spa, facial"
click at [678, 469] on span "Add" at bounding box center [672, 469] width 20 height 13
select select
radio input "false"
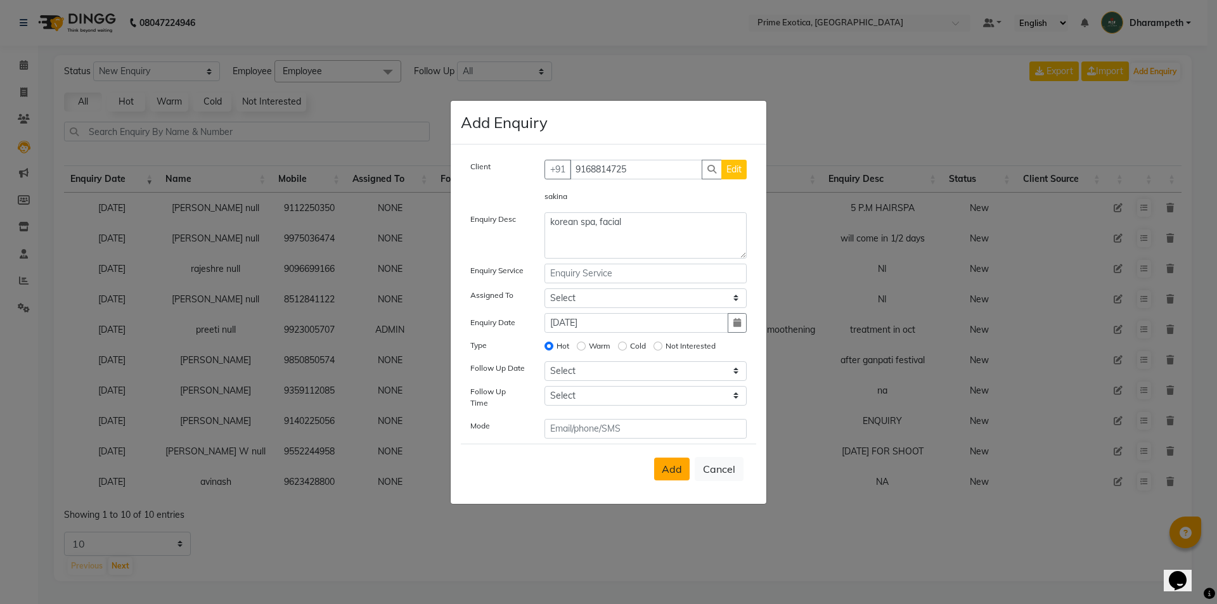
select select
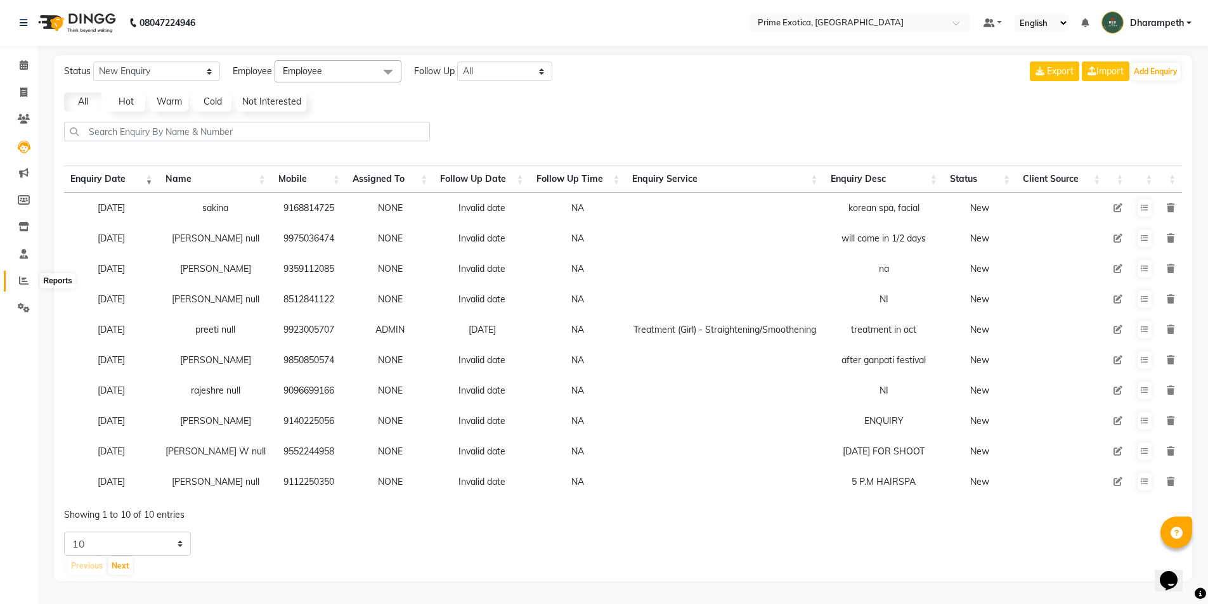
click at [18, 275] on span at bounding box center [24, 281] width 22 height 15
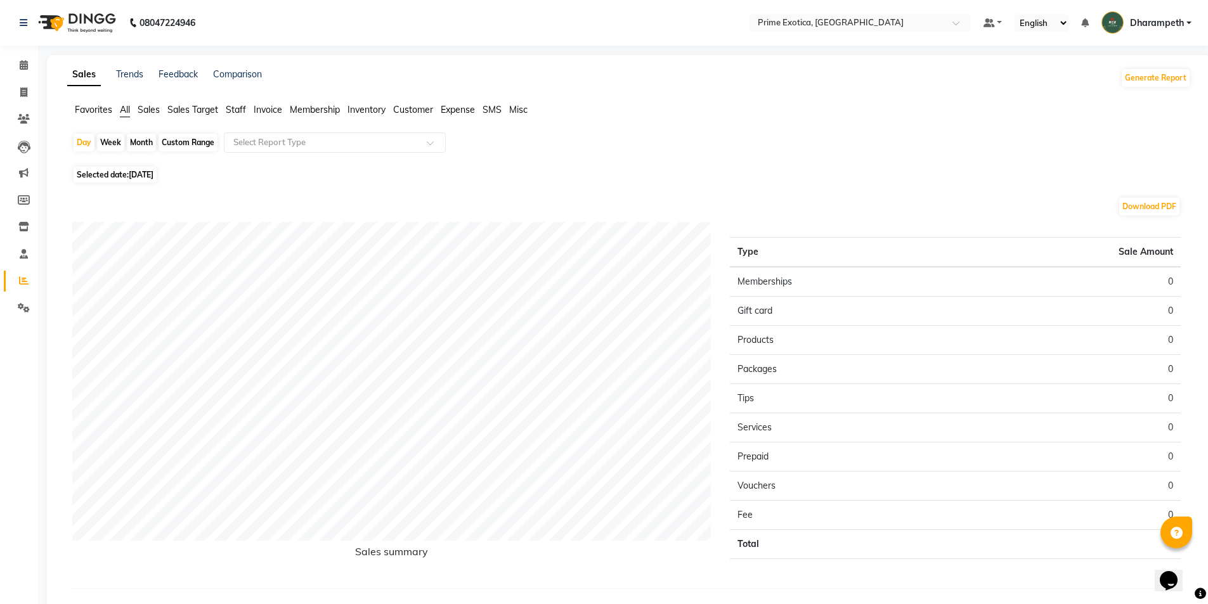
click at [127, 143] on div "Month" at bounding box center [141, 143] width 29 height 18
select select "9"
select select "2025"
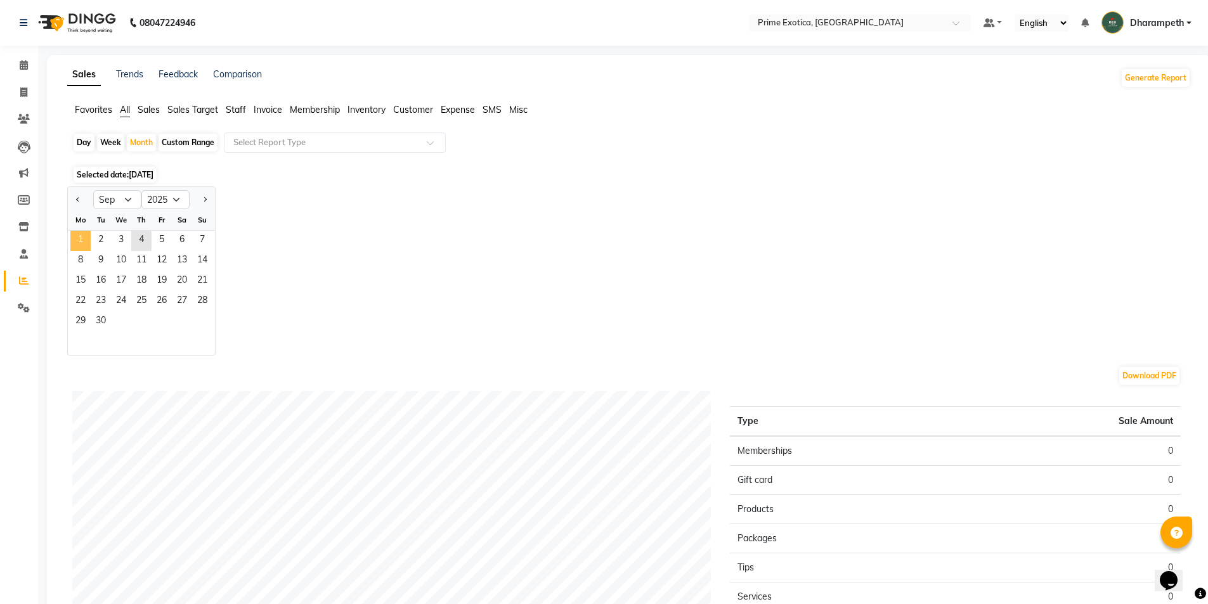
click at [85, 243] on span "1" at bounding box center [80, 241] width 20 height 20
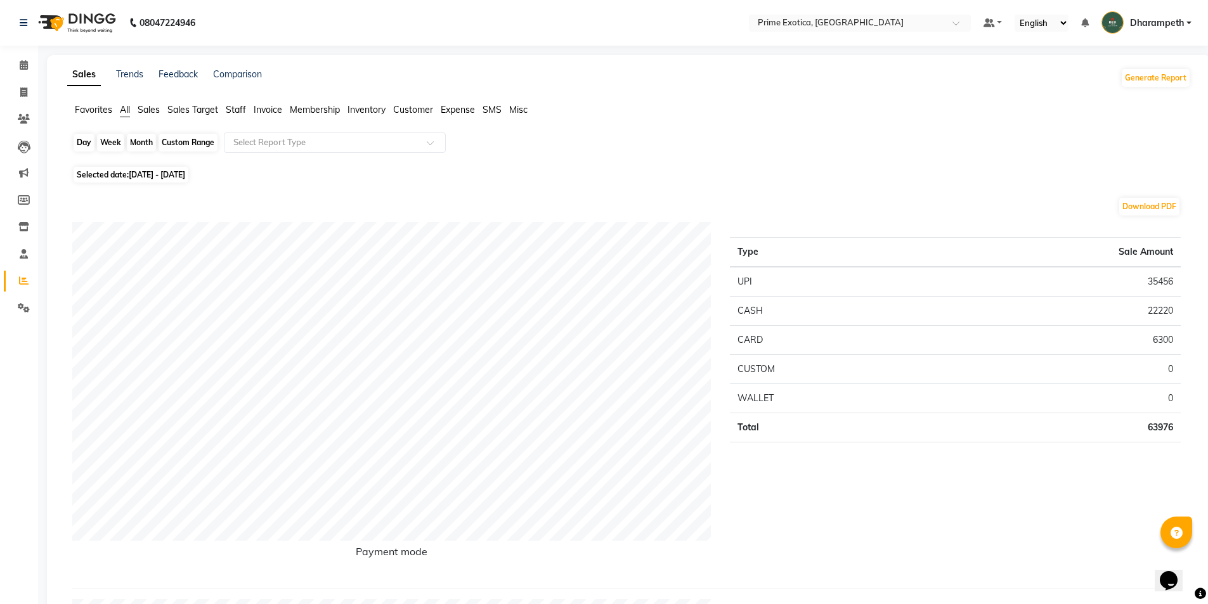
click at [136, 144] on div "Month" at bounding box center [141, 143] width 29 height 18
select select "9"
select select "2025"
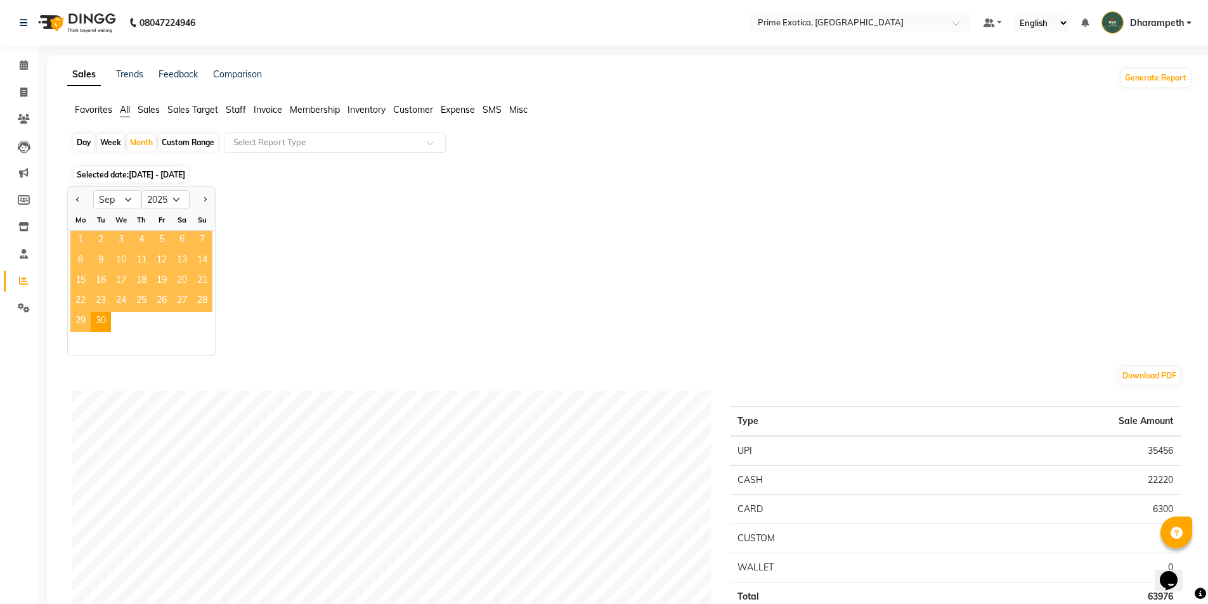
click at [79, 240] on span "1" at bounding box center [80, 241] width 20 height 20
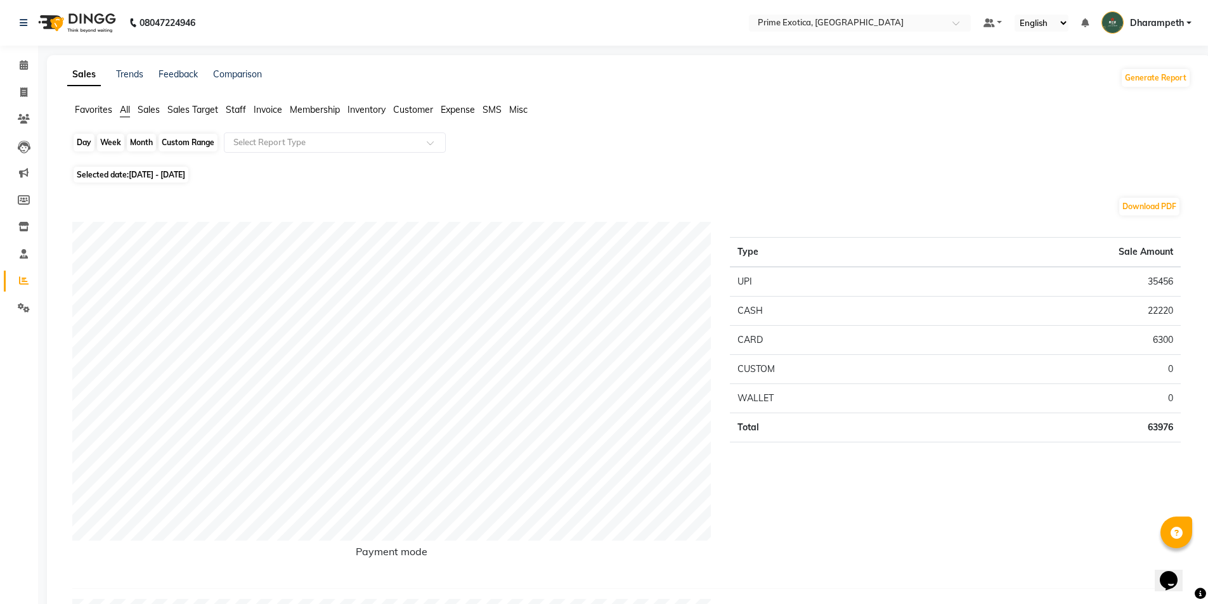
click at [136, 143] on div "Month" at bounding box center [141, 143] width 29 height 18
select select "9"
select select "2025"
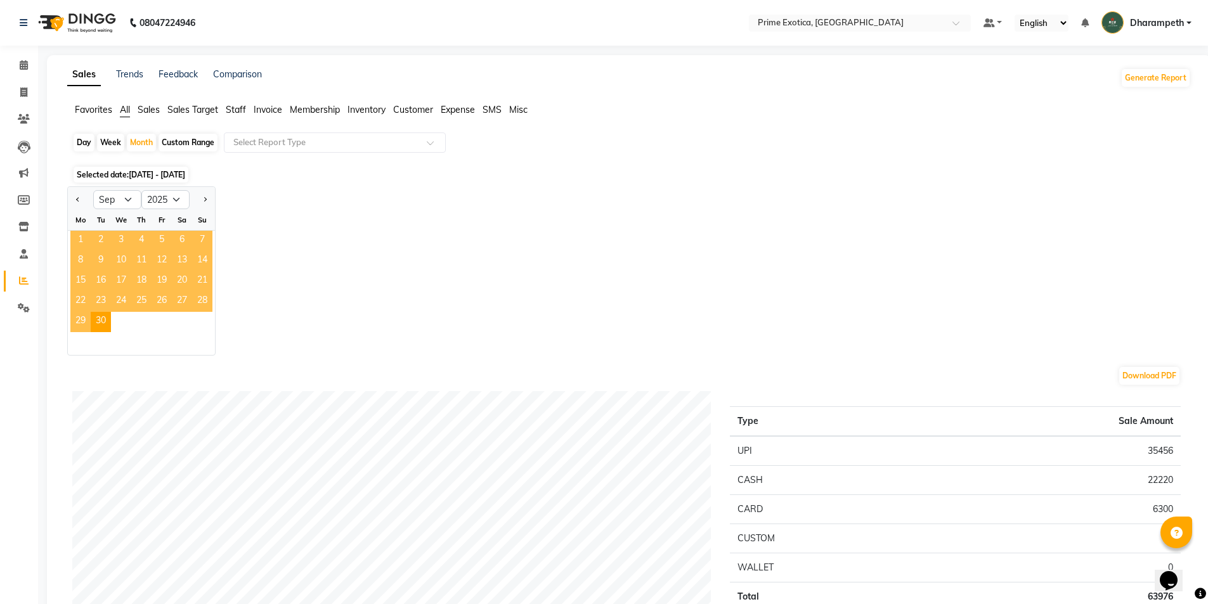
click at [84, 243] on span "1" at bounding box center [80, 241] width 20 height 20
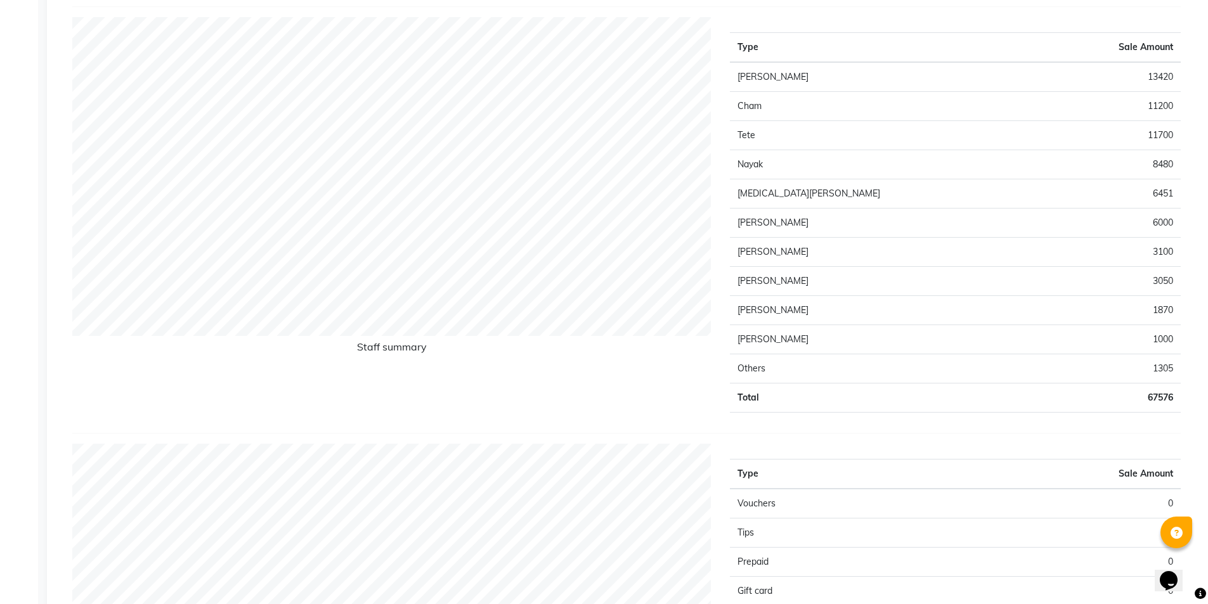
scroll to position [380, 0]
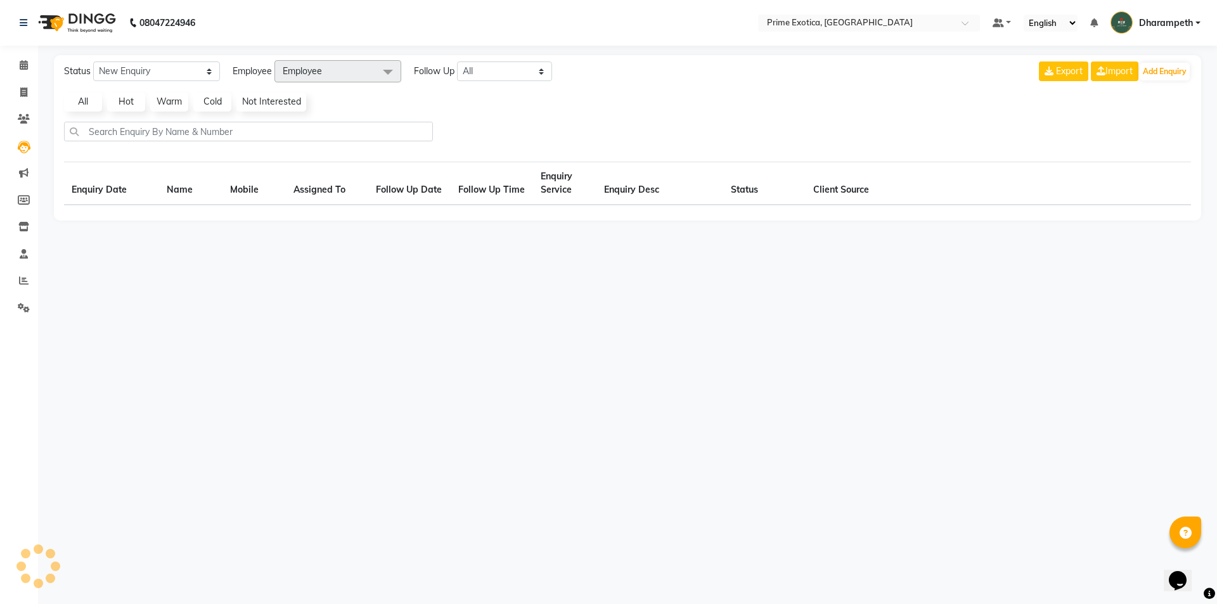
select select "10"
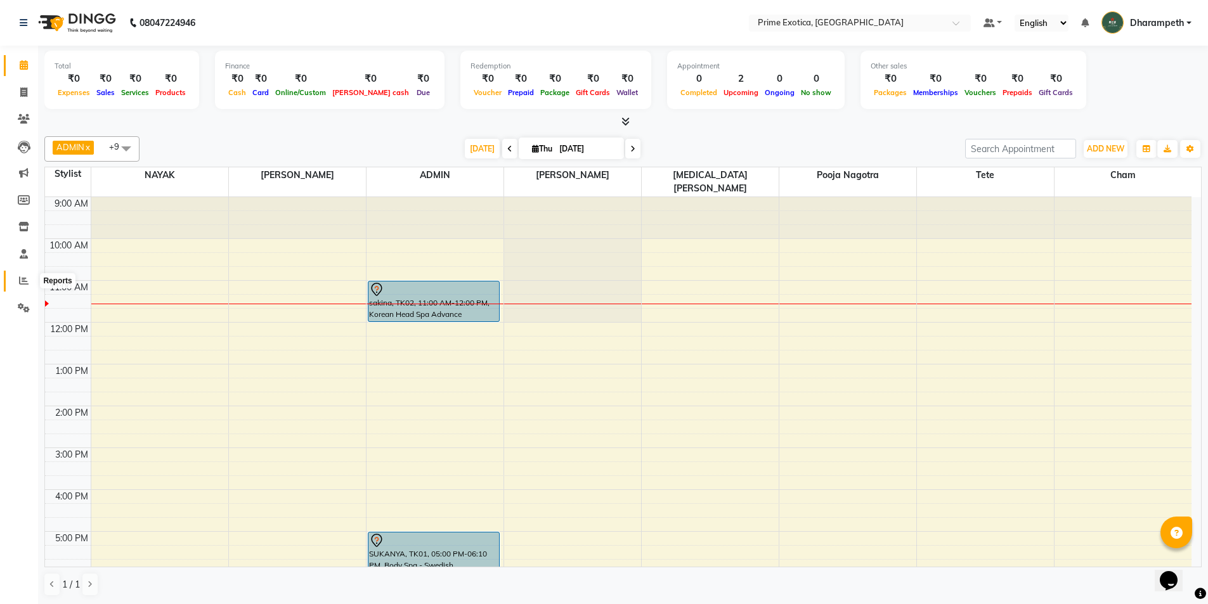
click at [25, 278] on icon at bounding box center [24, 281] width 10 height 10
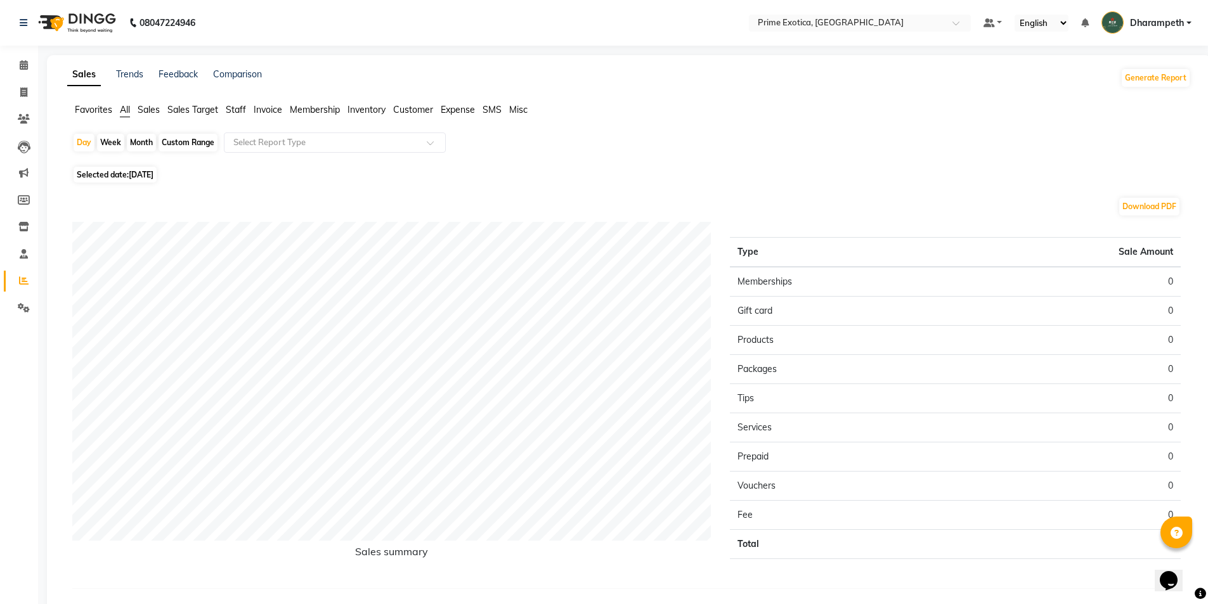
click at [143, 146] on div "Month" at bounding box center [141, 143] width 29 height 18
select select "9"
select select "2025"
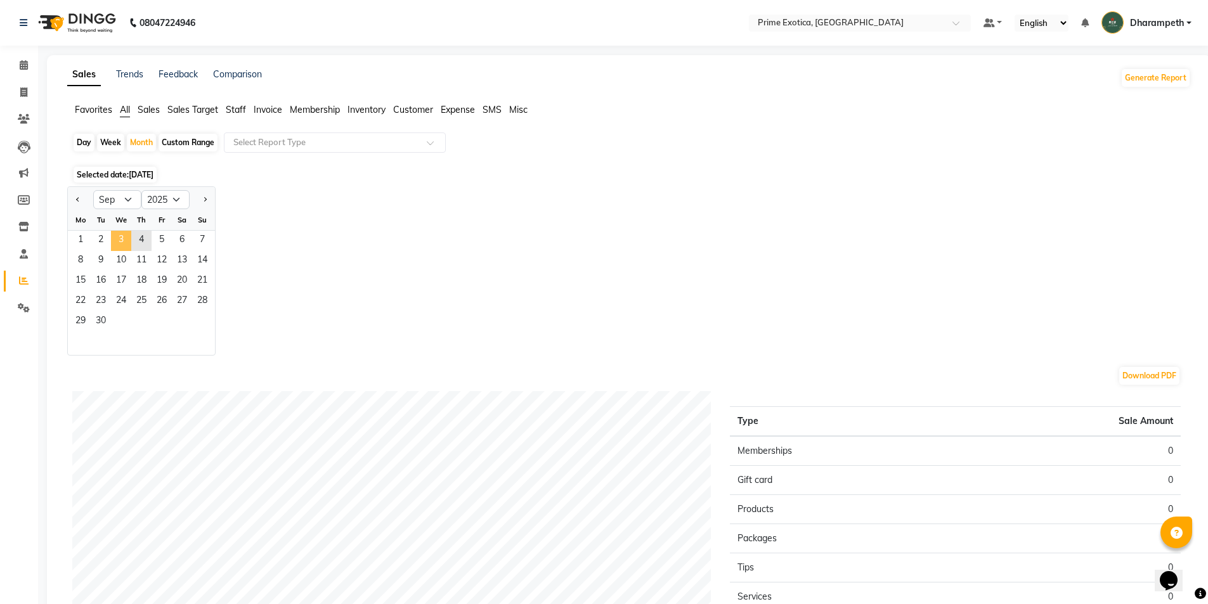
click at [127, 249] on span "3" at bounding box center [121, 241] width 20 height 20
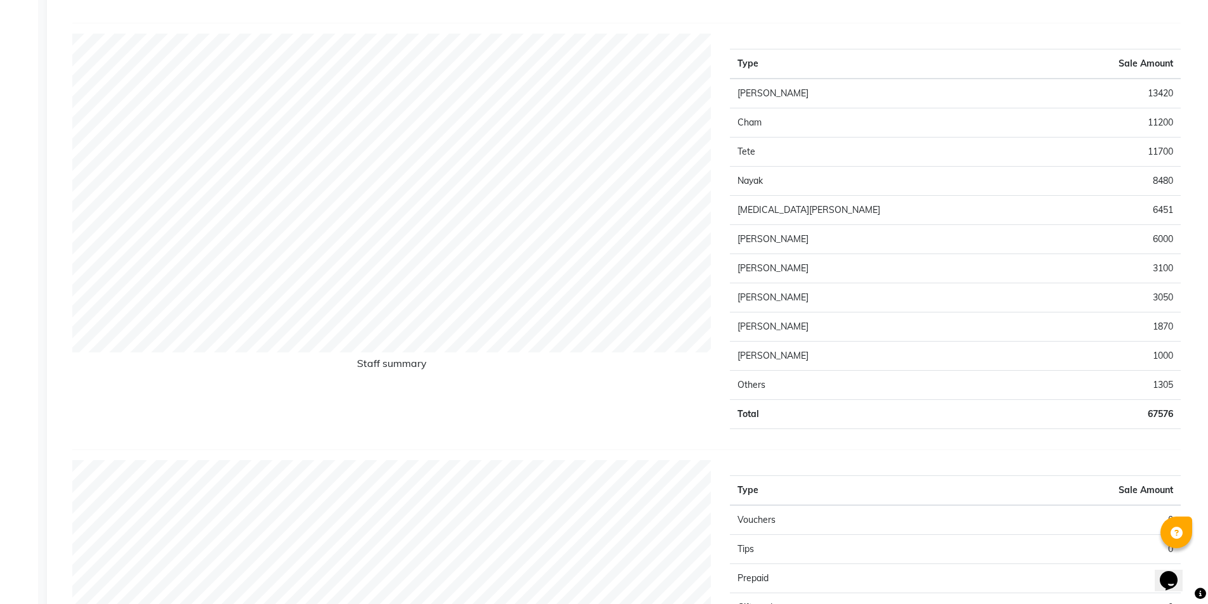
scroll to position [380, 0]
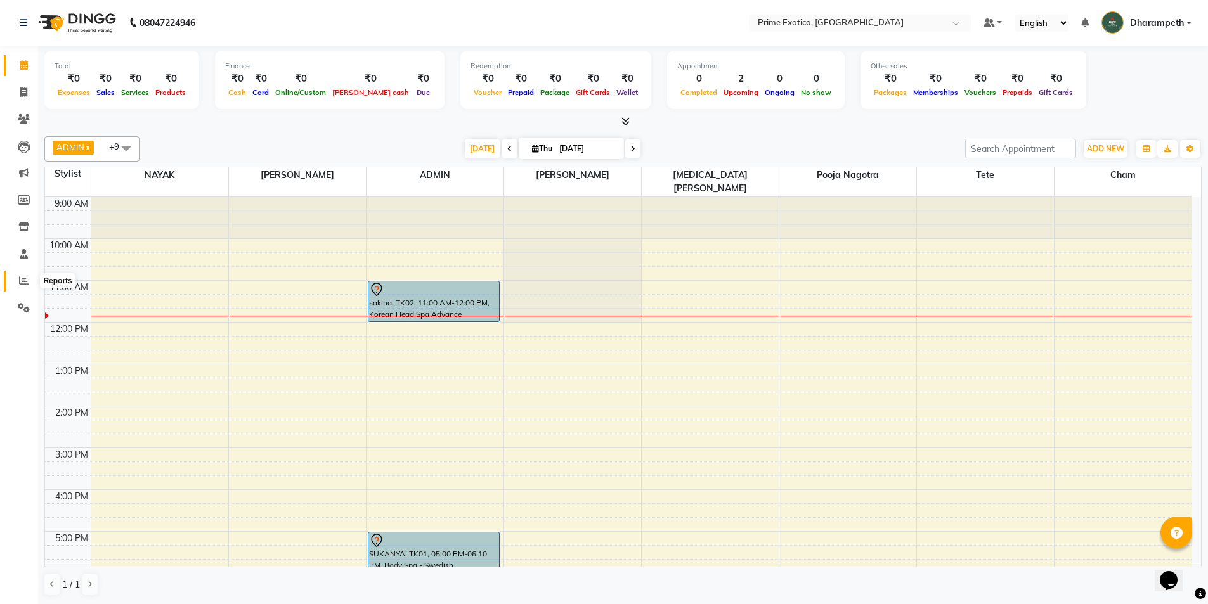
click at [17, 285] on span at bounding box center [24, 281] width 22 height 15
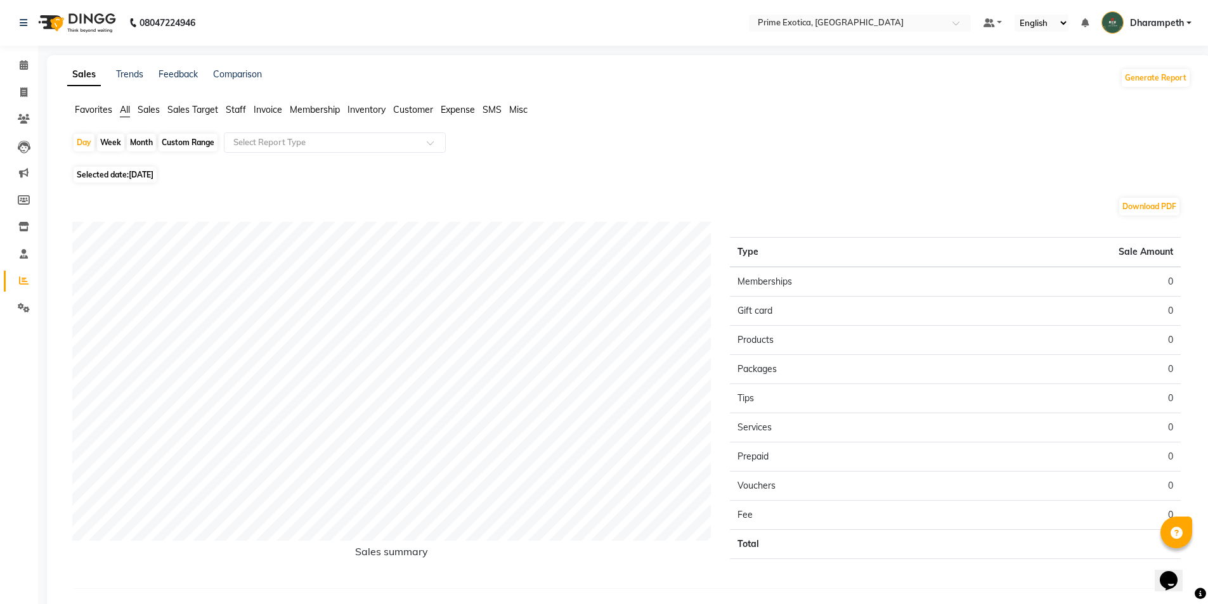
click at [231, 112] on span "Staff" at bounding box center [236, 109] width 20 height 11
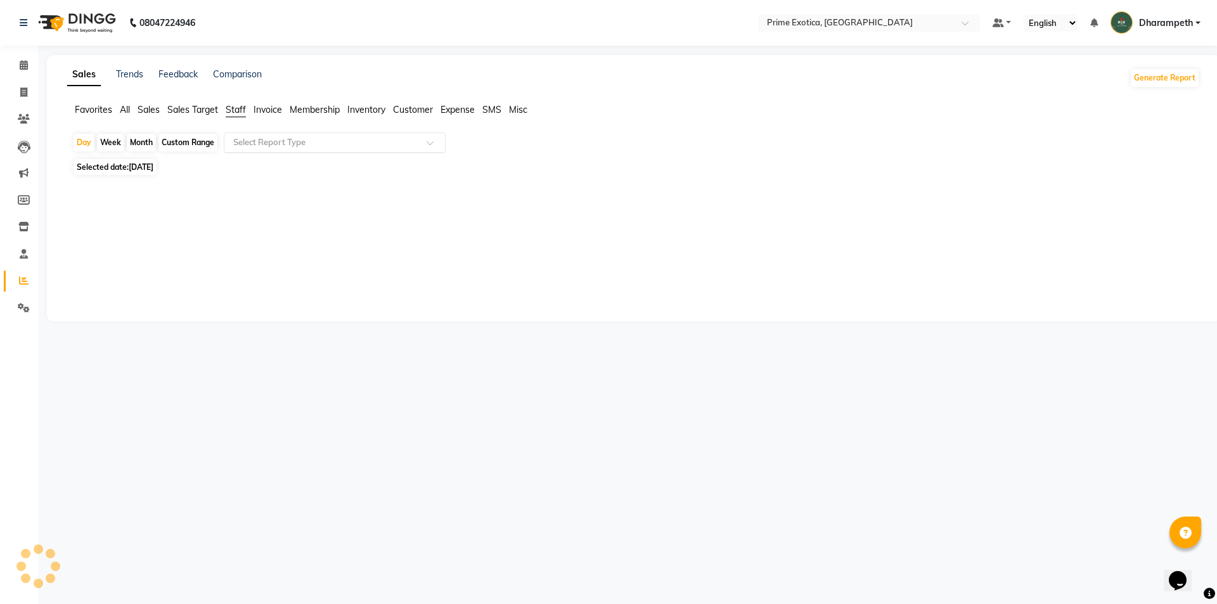
click at [264, 144] on input "text" at bounding box center [322, 142] width 183 height 13
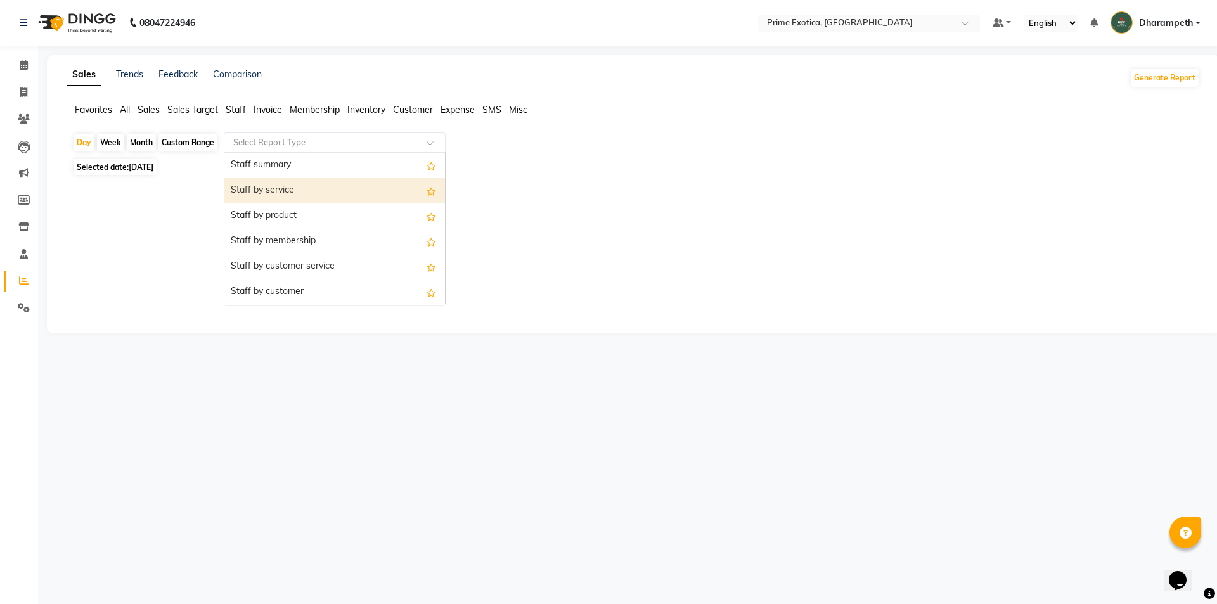
click at [279, 197] on div "Staff by service" at bounding box center [334, 190] width 221 height 25
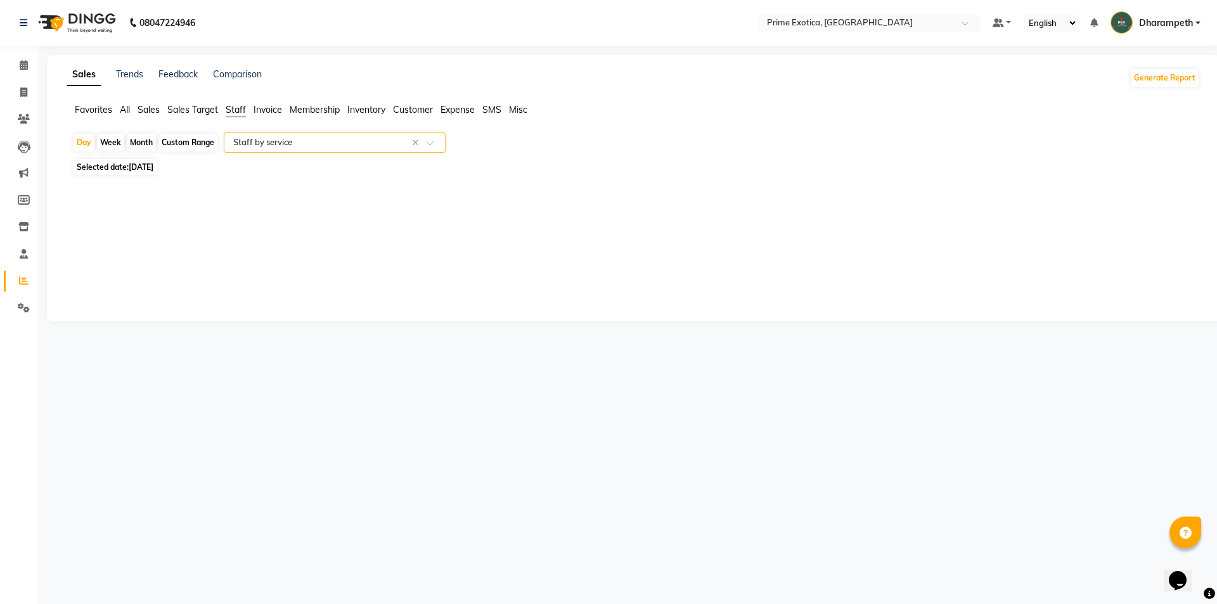
click at [136, 163] on span "[DATE]" at bounding box center [141, 167] width 25 height 10
select select "9"
select select "2025"
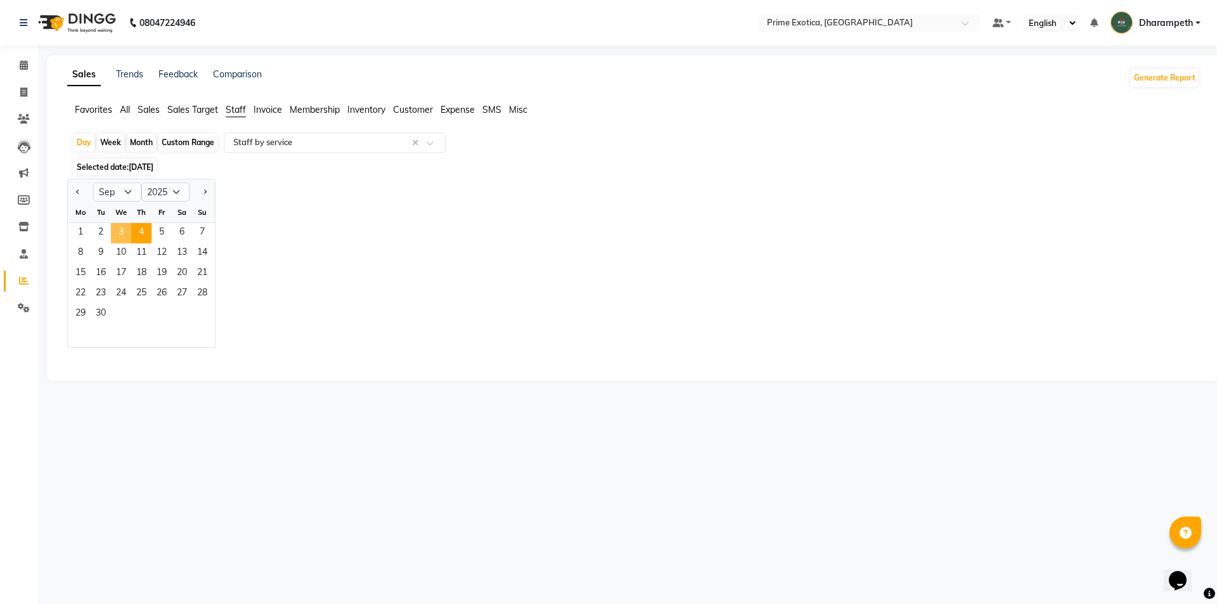
click at [126, 234] on span "3" at bounding box center [121, 233] width 20 height 20
select select "filtered_report"
select select "pdf"
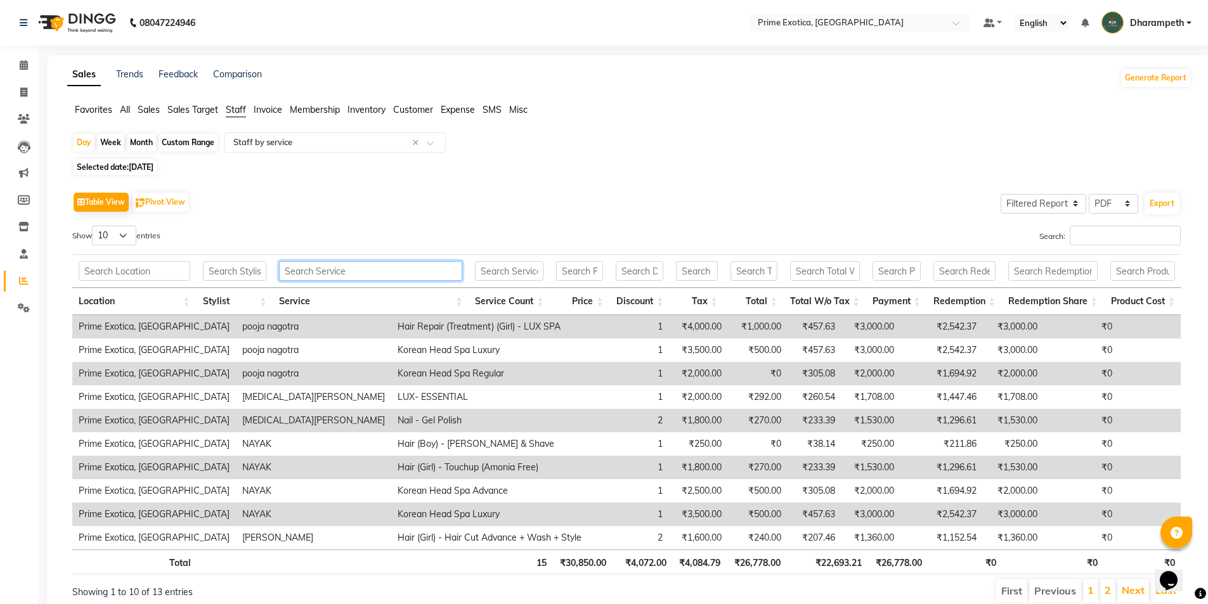
click at [343, 270] on input "text" at bounding box center [370, 271] width 183 height 20
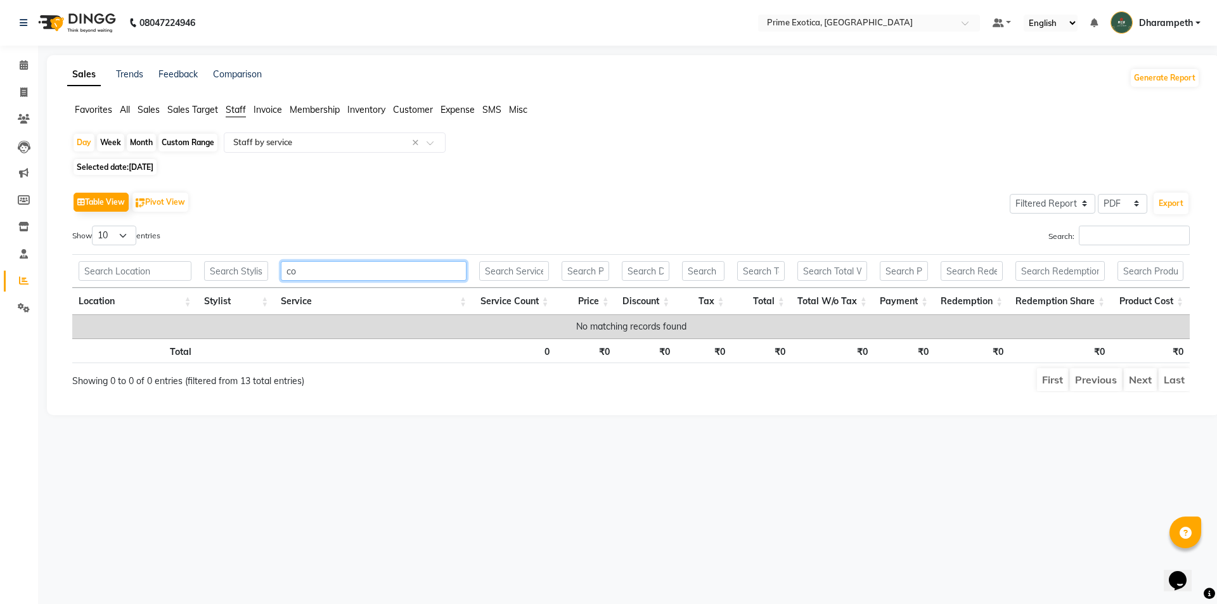
type input "c"
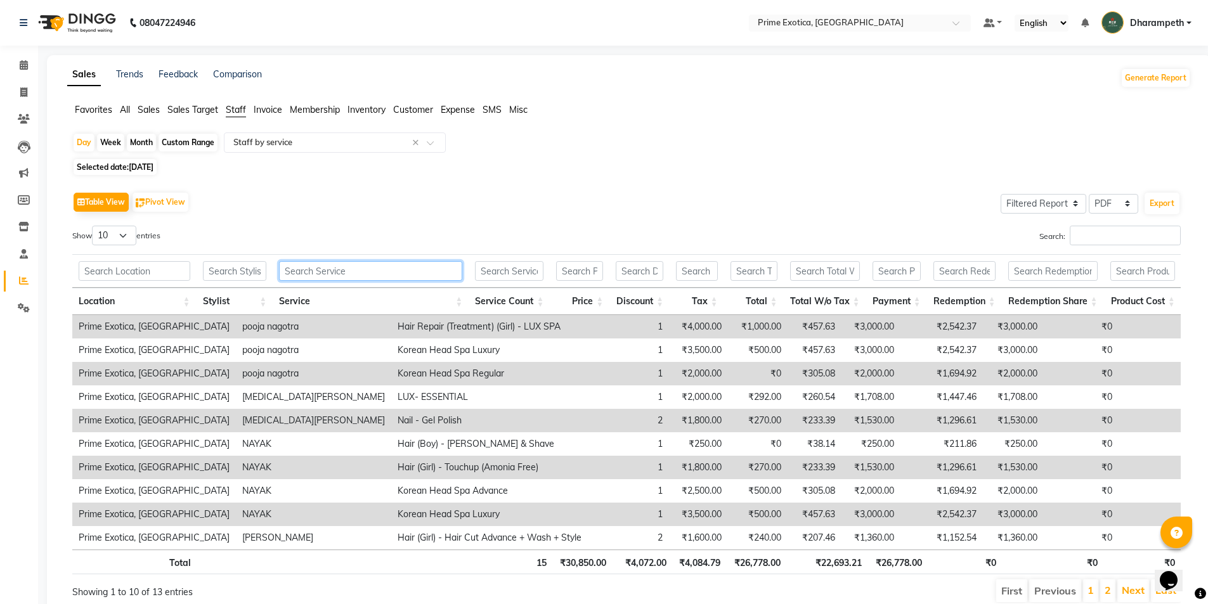
type input "y"
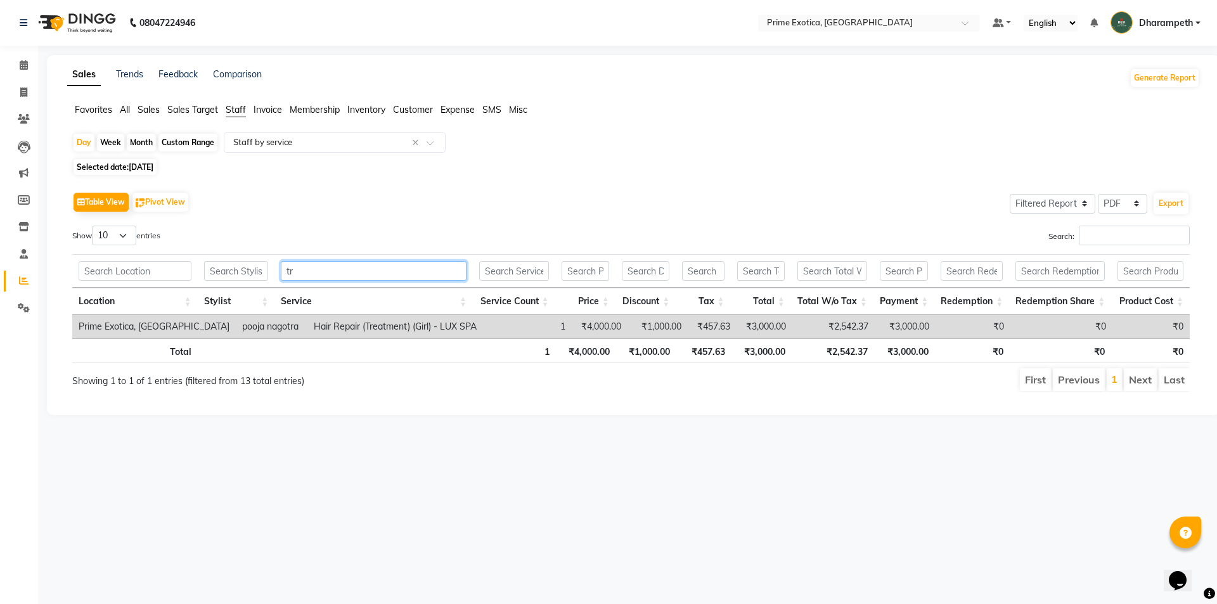
click at [320, 274] on input "tr" at bounding box center [374, 271] width 186 height 20
type input "t"
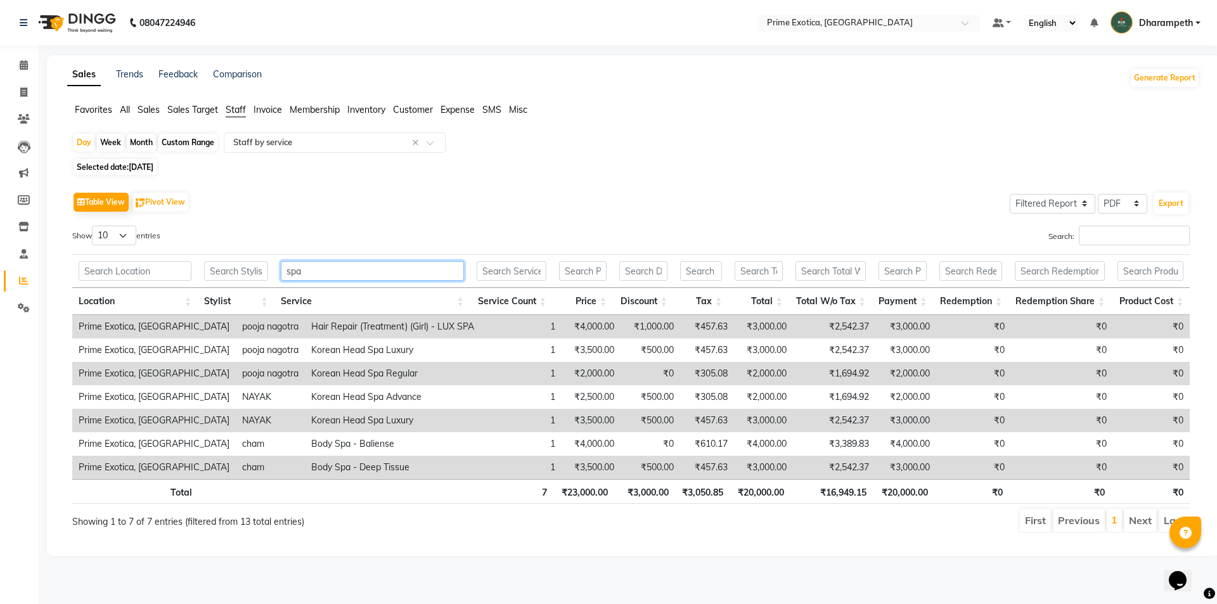
click at [341, 269] on input "spa" at bounding box center [372, 271] width 183 height 20
type input "s"
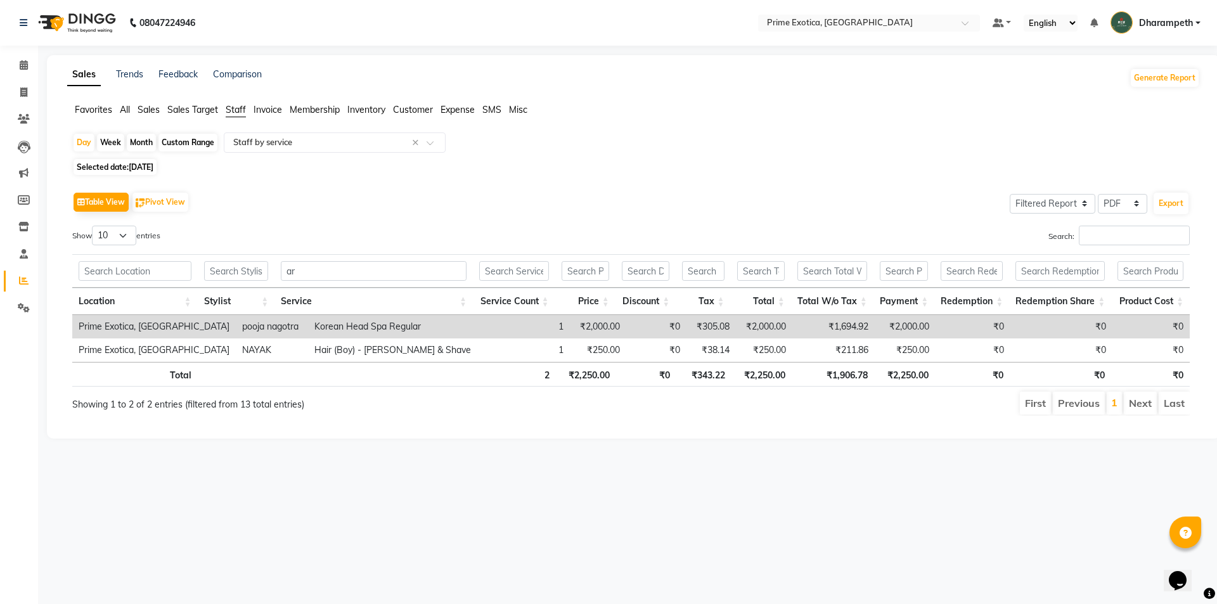
drag, startPoint x: 342, startPoint y: 250, endPoint x: 287, endPoint y: 258, distance: 56.4
click at [287, 258] on div "Show 10 25 50 100 entries Search: ar Location Stylist Service Service Count Pri…" at bounding box center [631, 321] width 1118 height 190
click at [321, 271] on input "ar" at bounding box center [374, 271] width 186 height 20
type input "a"
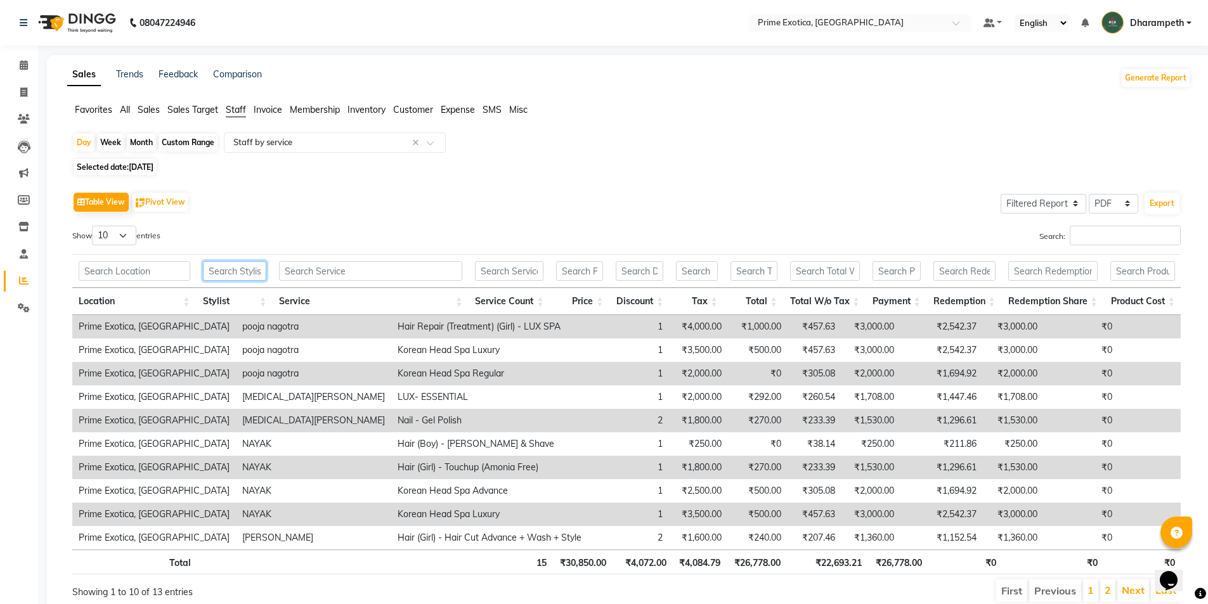
click at [261, 271] on input "text" at bounding box center [235, 271] width 64 height 20
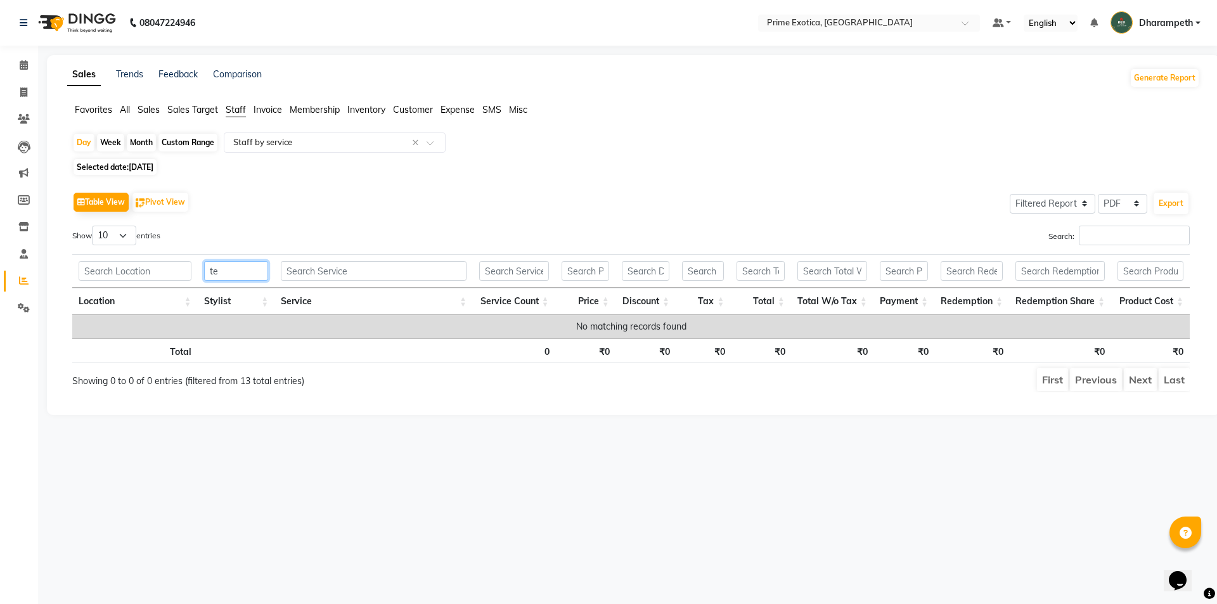
type input "t"
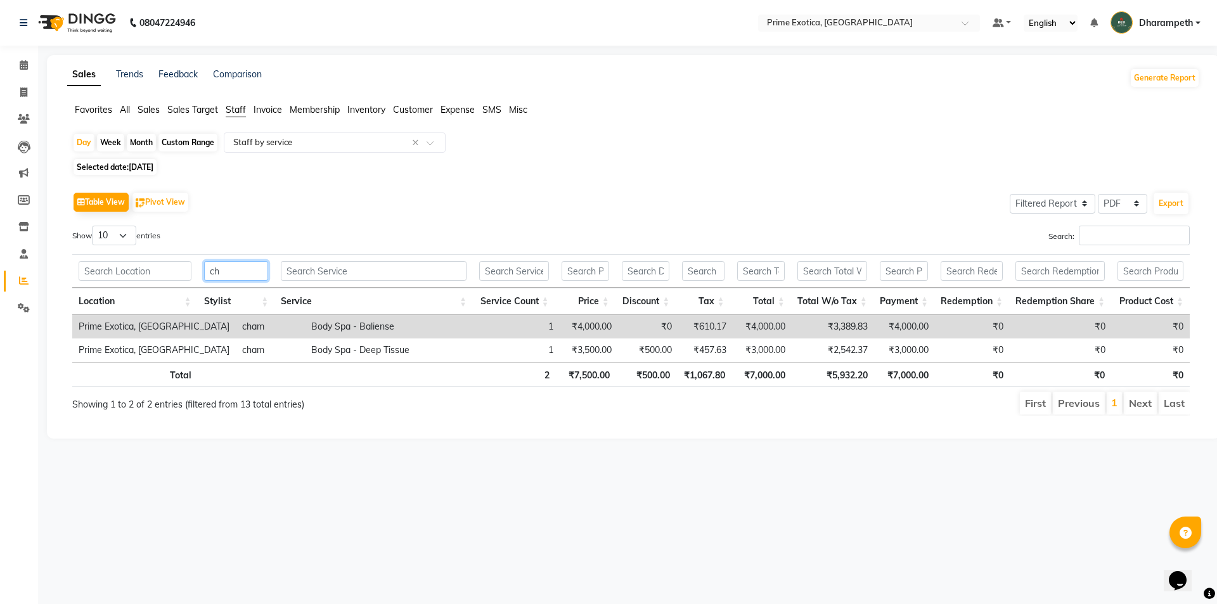
click at [254, 264] on input "ch" at bounding box center [236, 271] width 65 height 20
type input "c"
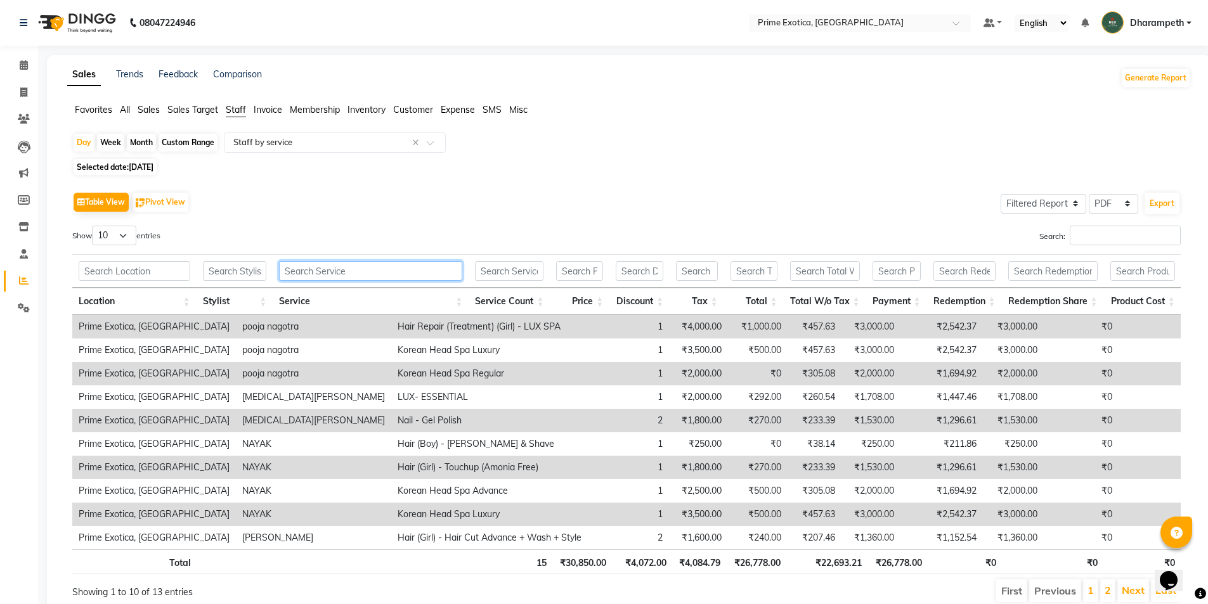
click at [297, 265] on input "text" at bounding box center [370, 271] width 183 height 20
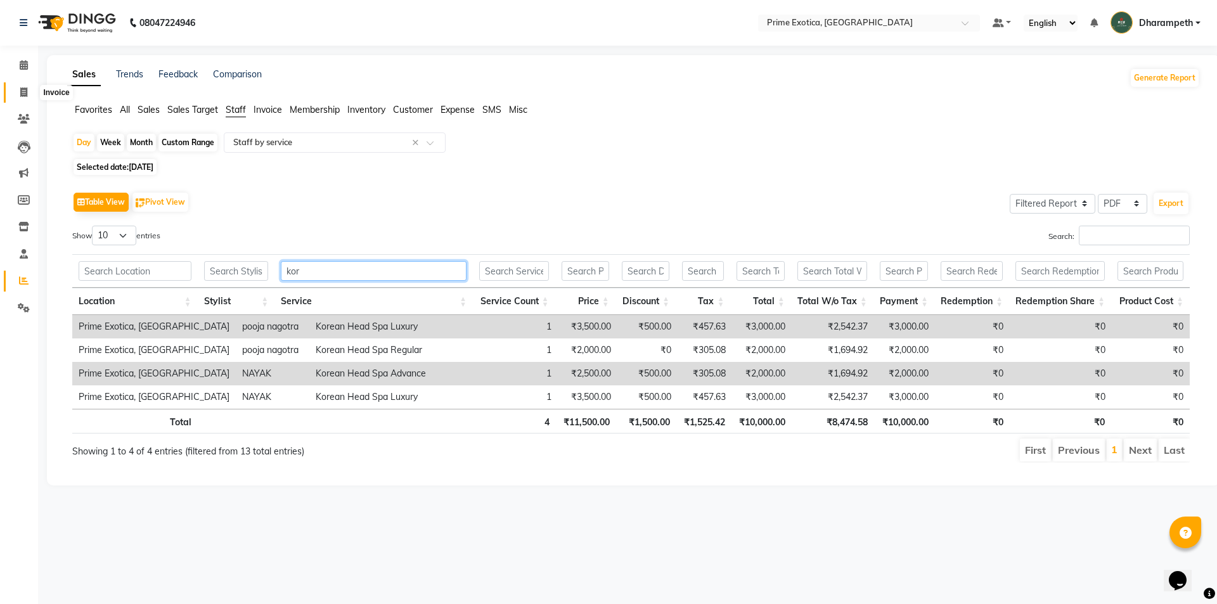
type input "kor"
click at [14, 88] on span at bounding box center [24, 93] width 22 height 15
select select "service"
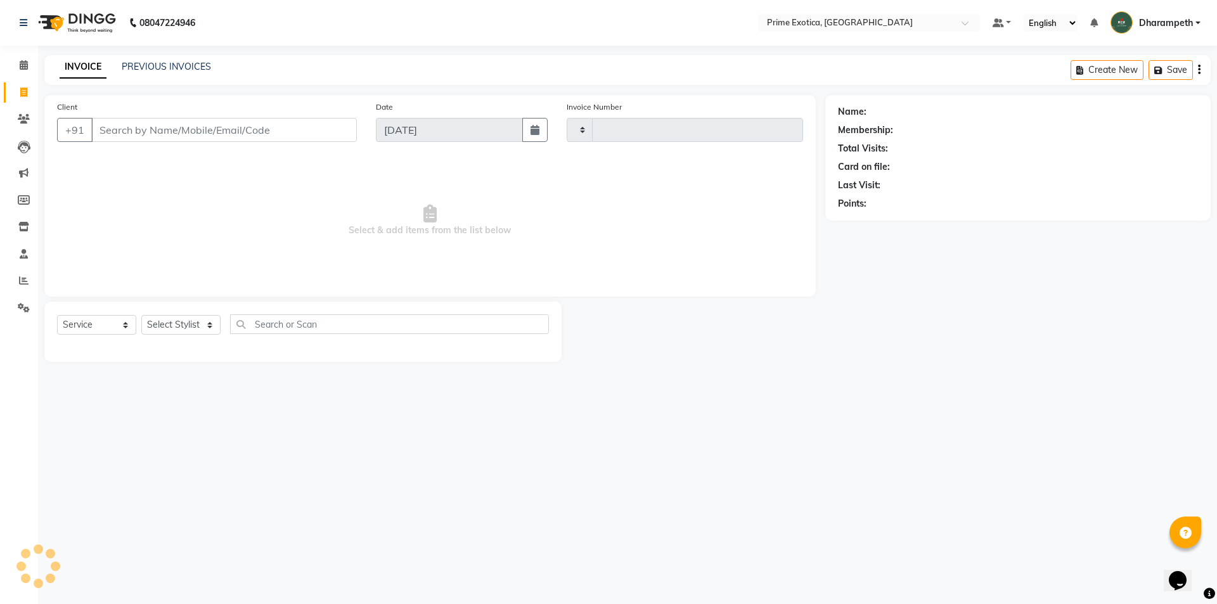
type input "0827"
select select "5380"
click at [164, 72] on link "PREVIOUS INVOICES" at bounding box center [166, 66] width 89 height 11
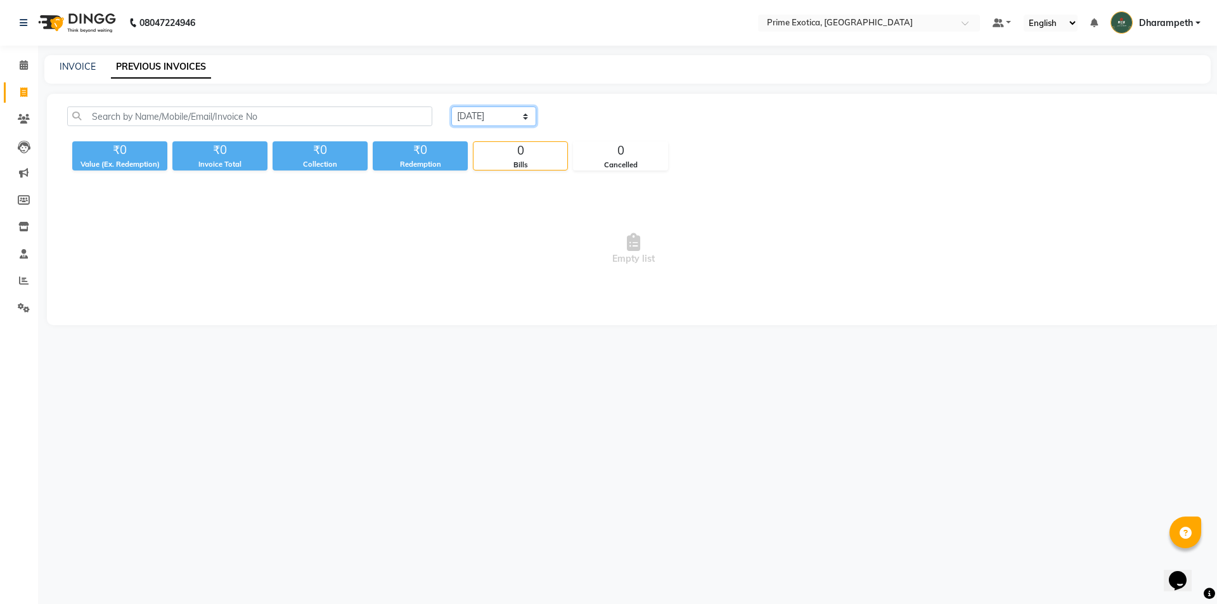
drag, startPoint x: 464, startPoint y: 117, endPoint x: 465, endPoint y: 124, distance: 7.8
click at [464, 117] on select "Today Yesterday Custom Range" at bounding box center [493, 117] width 85 height 20
select select "yesterday"
click at [451, 107] on select "Today Yesterday Custom Range" at bounding box center [493, 117] width 85 height 20
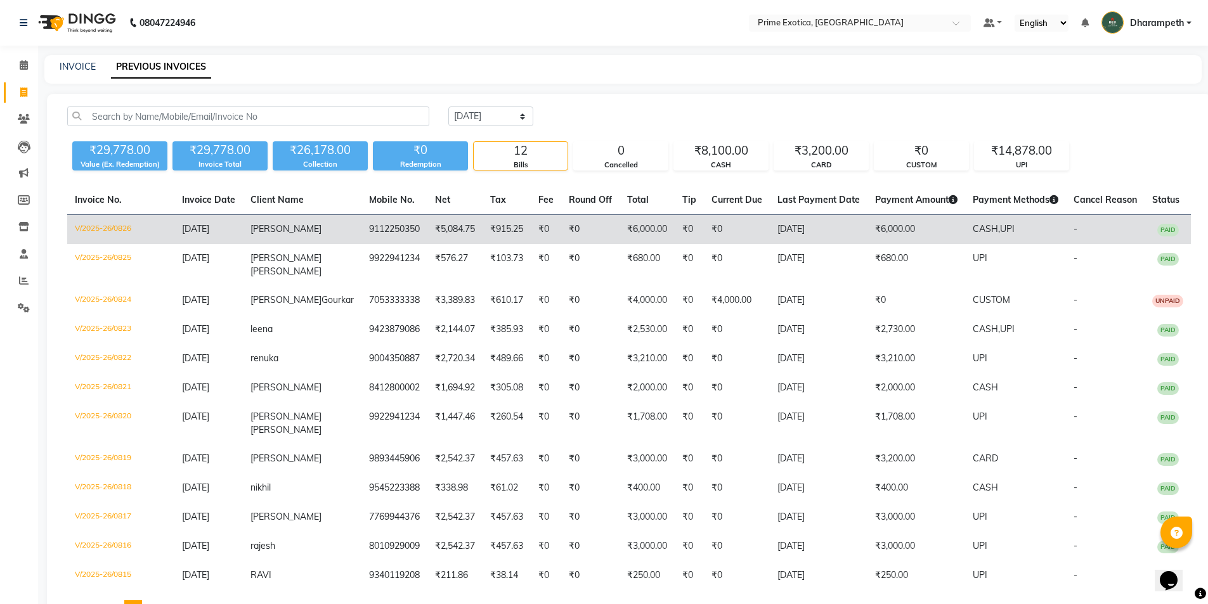
click at [318, 232] on td "[PERSON_NAME]" at bounding box center [302, 230] width 119 height 30
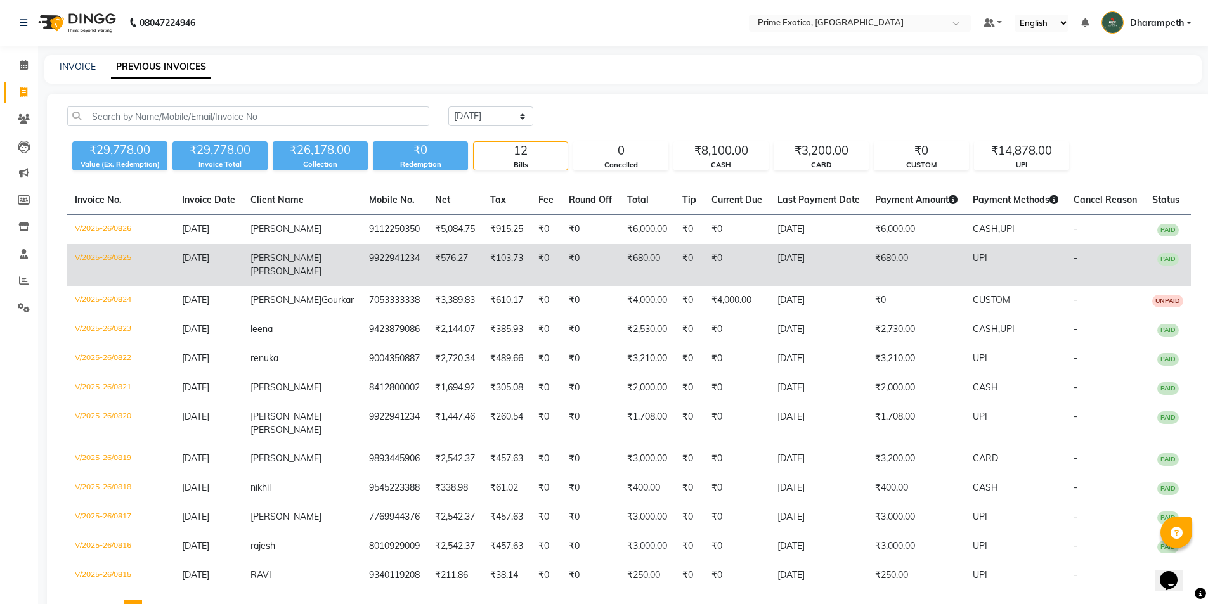
click at [282, 266] on span "[PERSON_NAME]" at bounding box center [285, 271] width 71 height 11
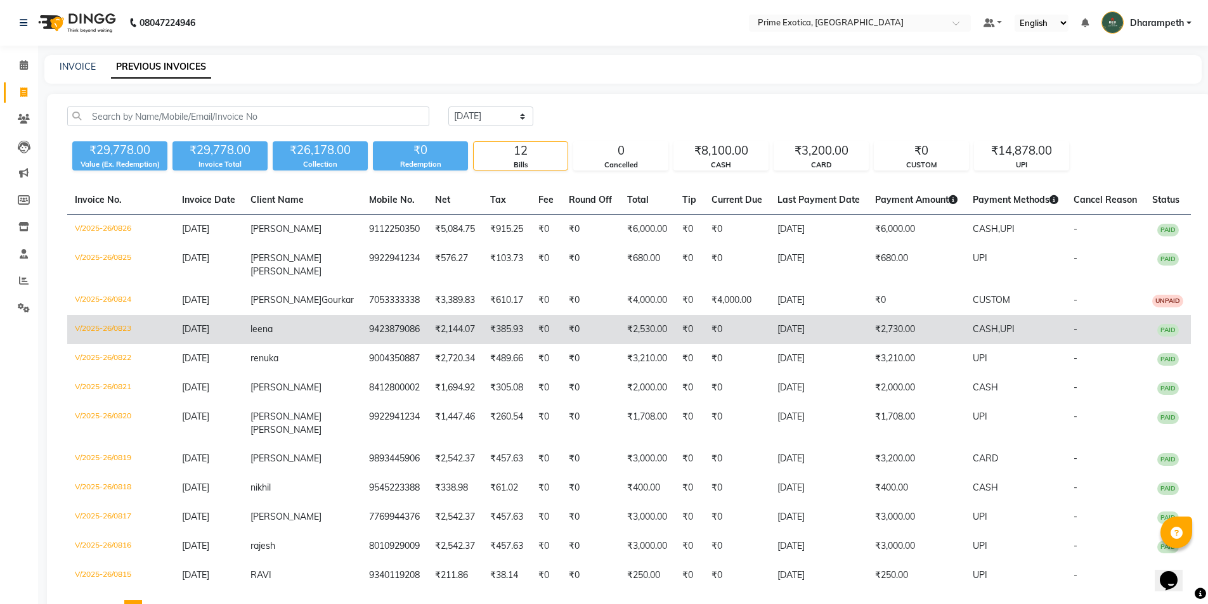
click at [318, 339] on td "leena" at bounding box center [302, 329] width 119 height 29
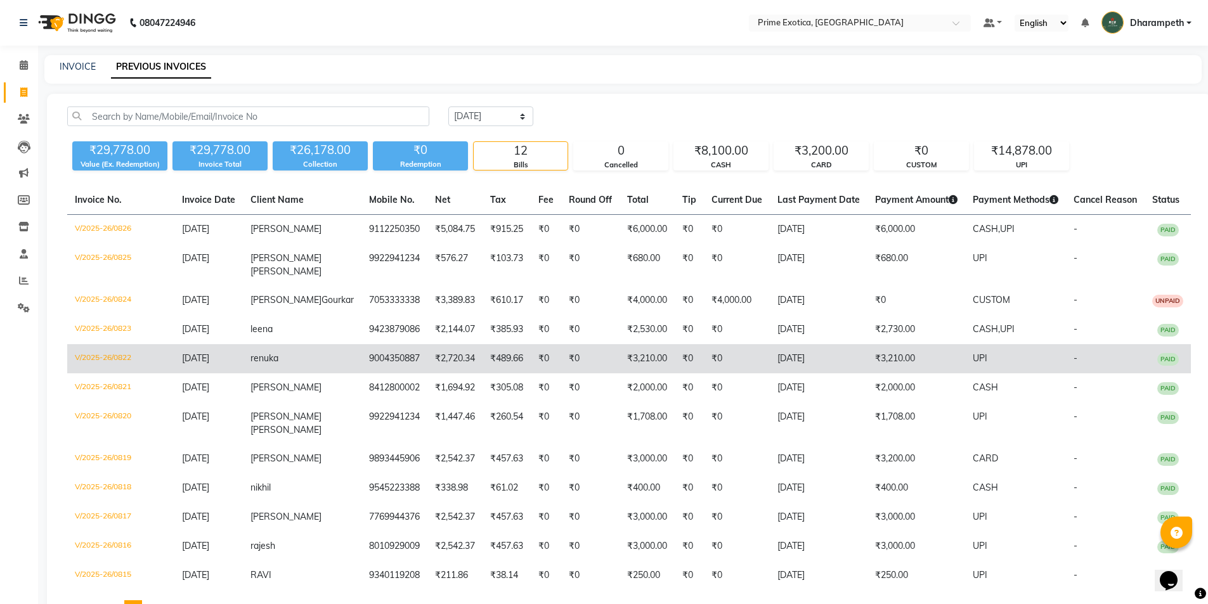
click at [327, 373] on td "renuka" at bounding box center [302, 358] width 119 height 29
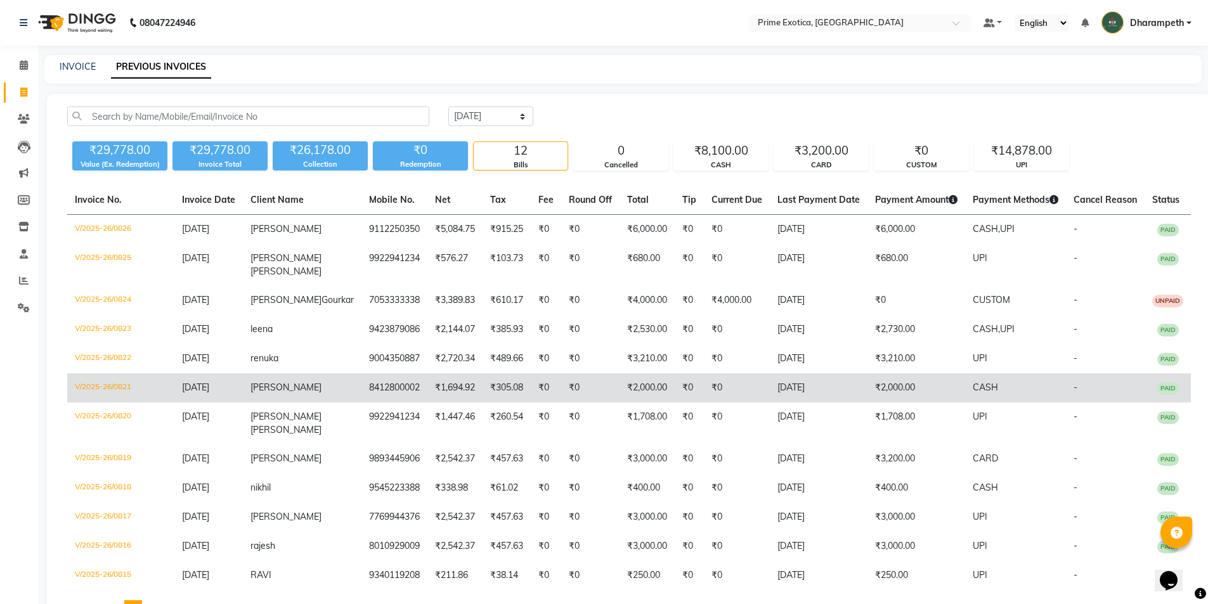
click at [361, 403] on td "8412800002" at bounding box center [394, 387] width 66 height 29
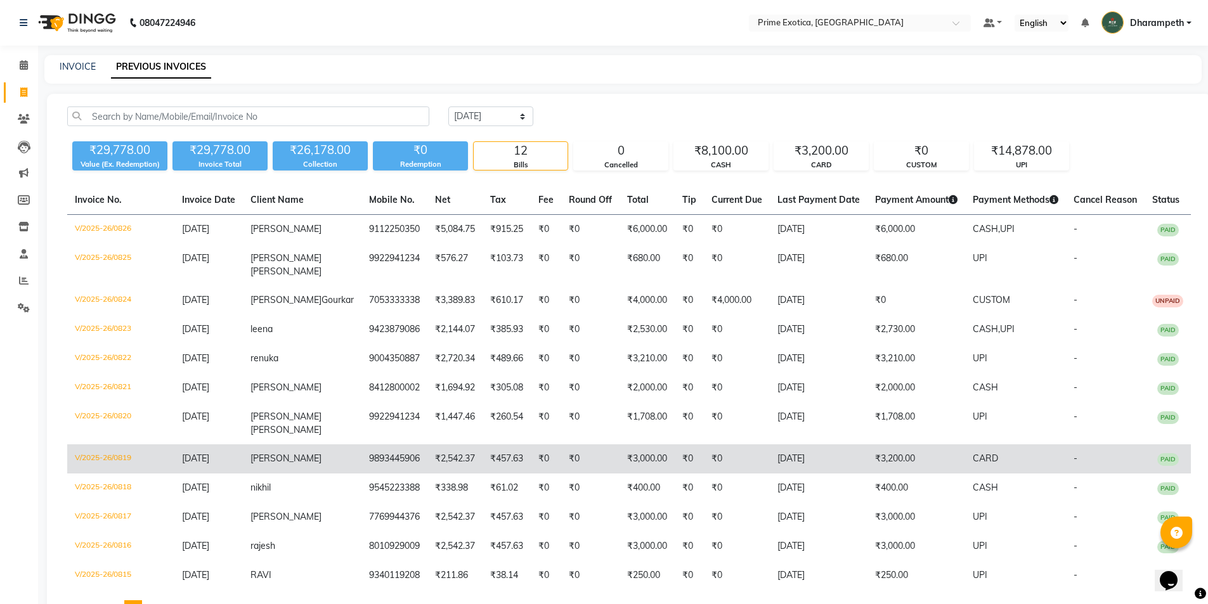
click at [293, 464] on span "SUPRIYA" at bounding box center [285, 458] width 71 height 11
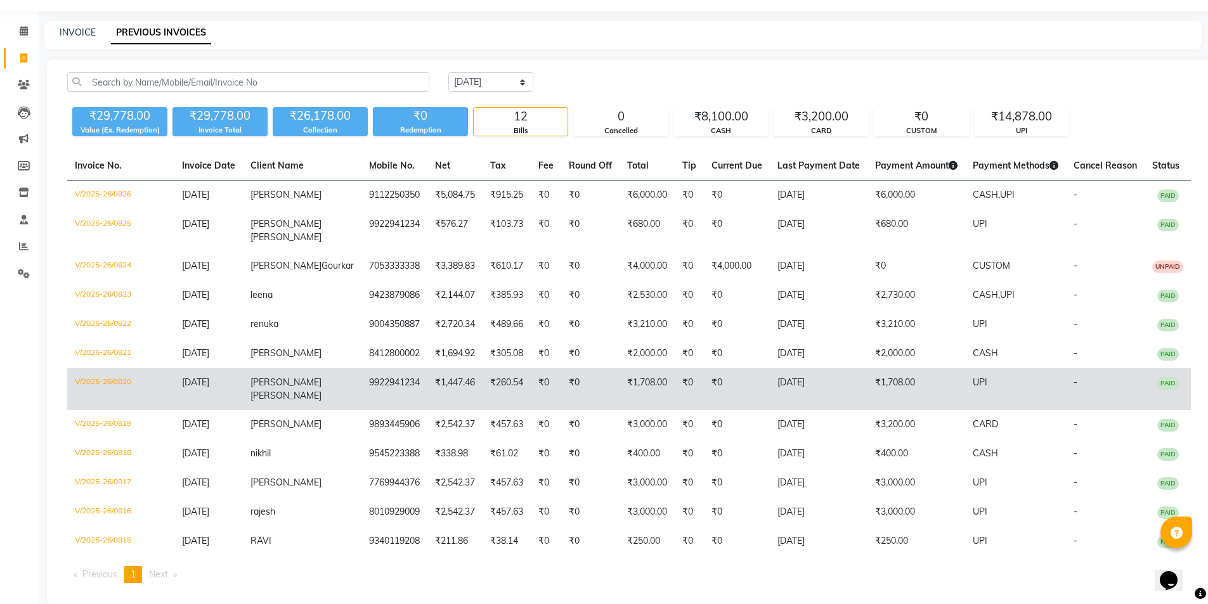
scroll to position [63, 0]
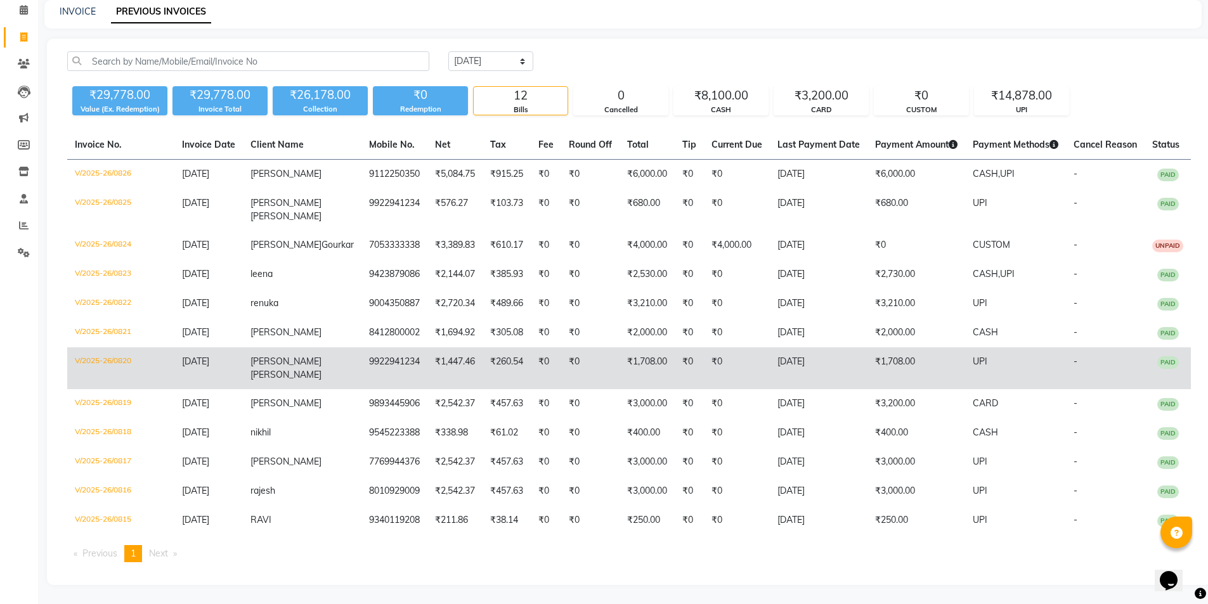
click at [307, 368] on td "chetna thakar" at bounding box center [302, 368] width 119 height 42
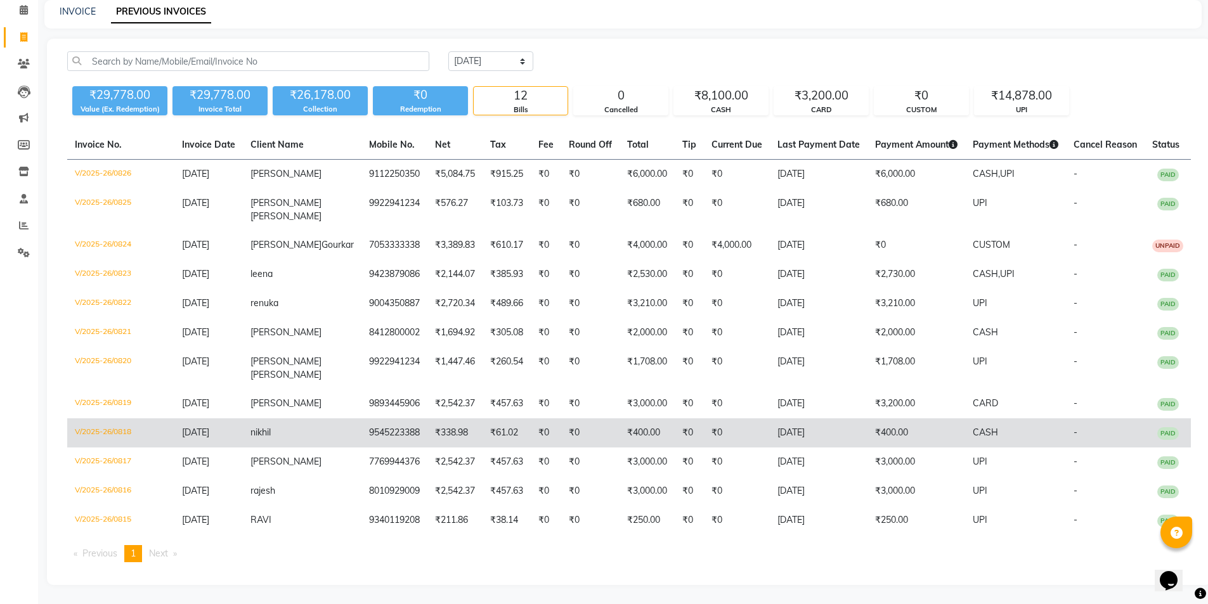
click at [271, 436] on span "nikhil" at bounding box center [260, 432] width 20 height 11
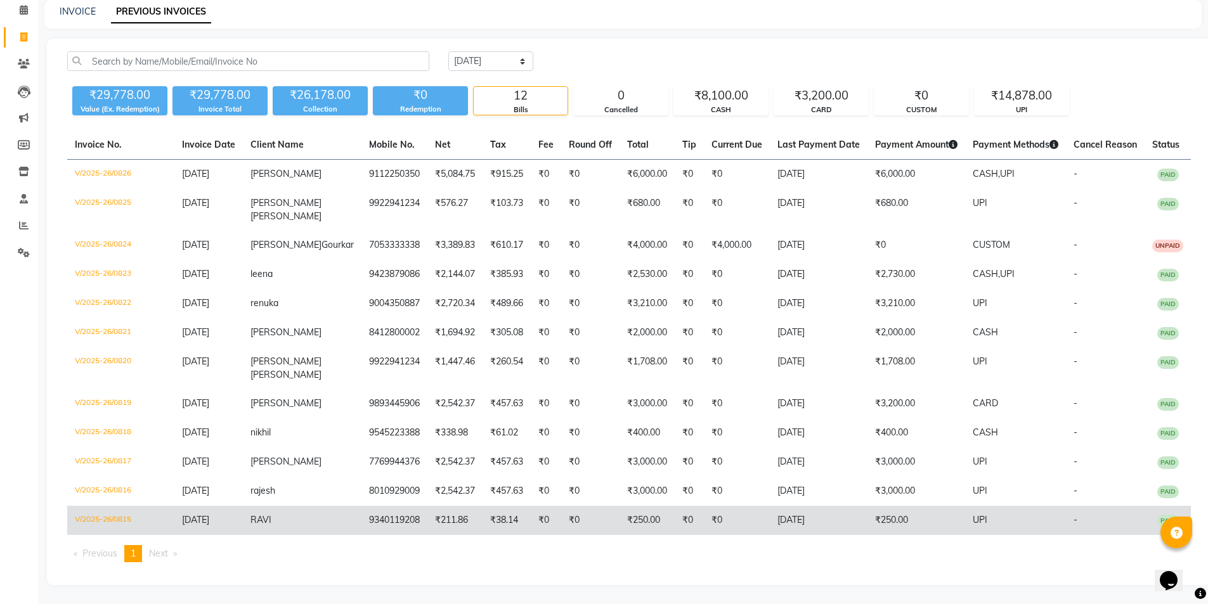
click at [361, 512] on td "9340119208" at bounding box center [394, 520] width 66 height 29
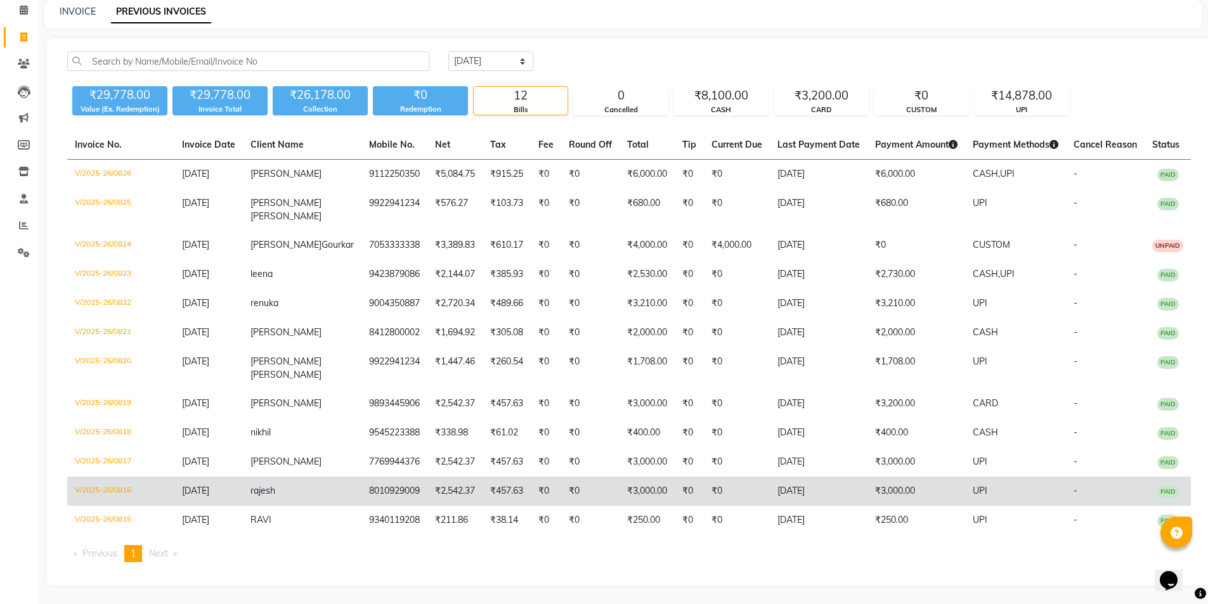
click at [372, 496] on td "8010929009" at bounding box center [394, 491] width 66 height 29
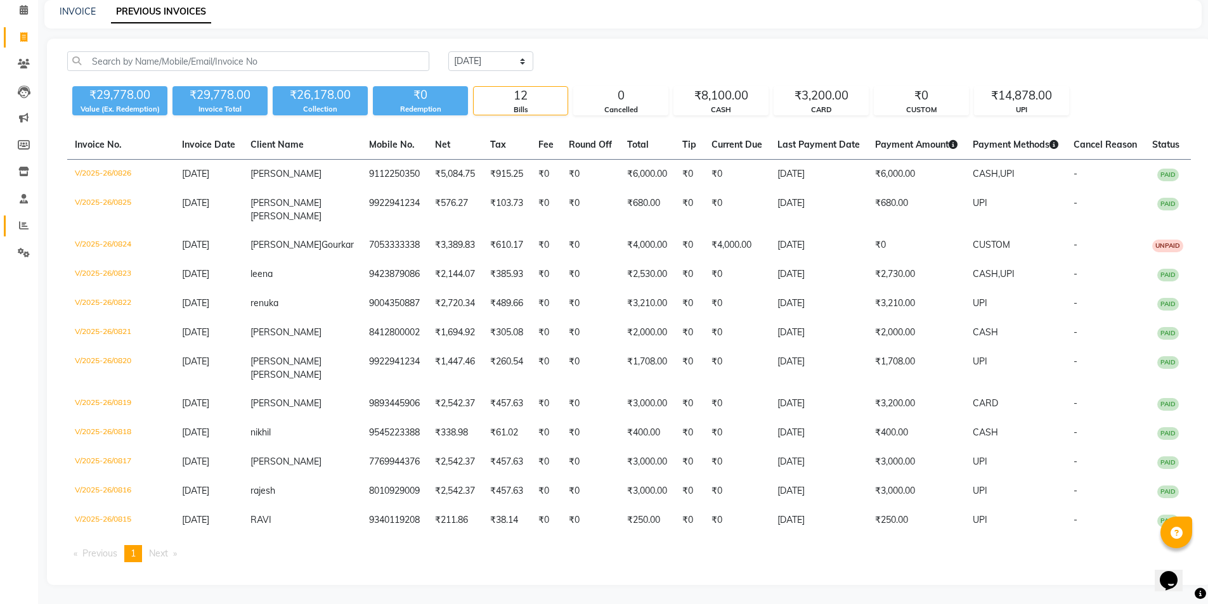
click at [21, 228] on link "Reports" at bounding box center [19, 226] width 30 height 21
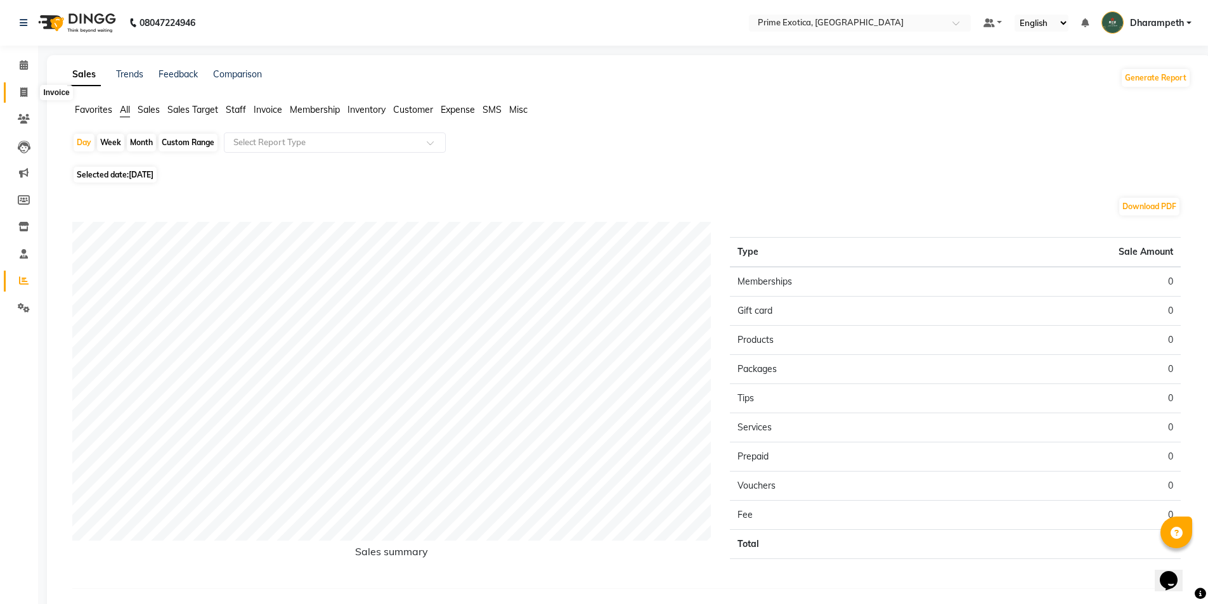
click at [25, 94] on icon at bounding box center [23, 93] width 7 height 10
select select "5380"
select select "service"
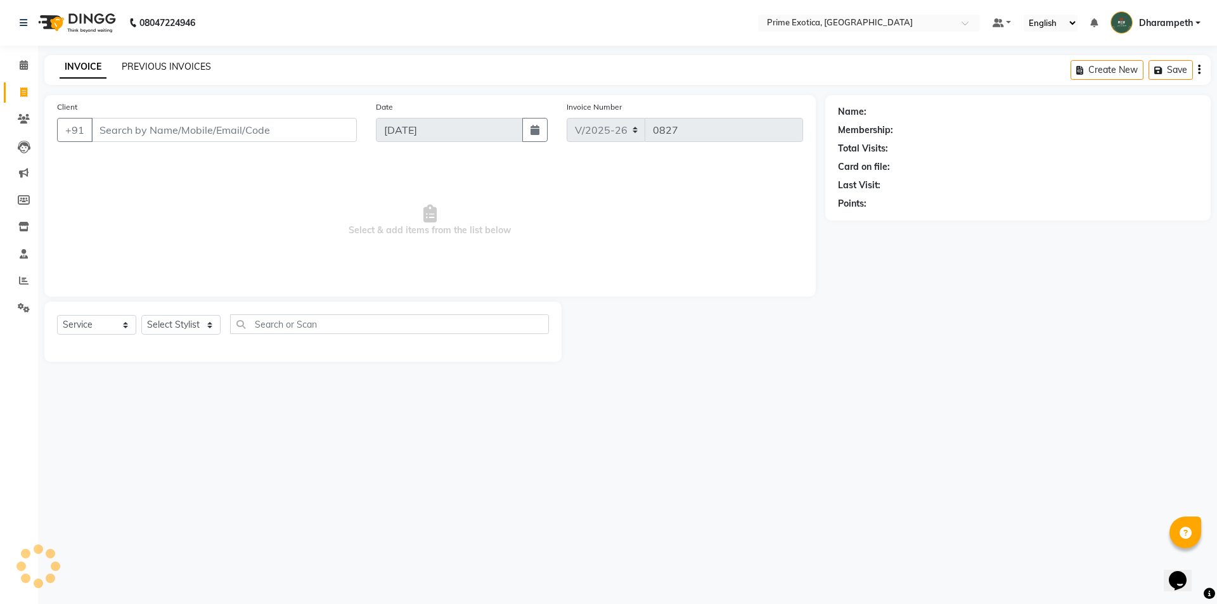
click at [174, 63] on link "PREVIOUS INVOICES" at bounding box center [166, 66] width 89 height 11
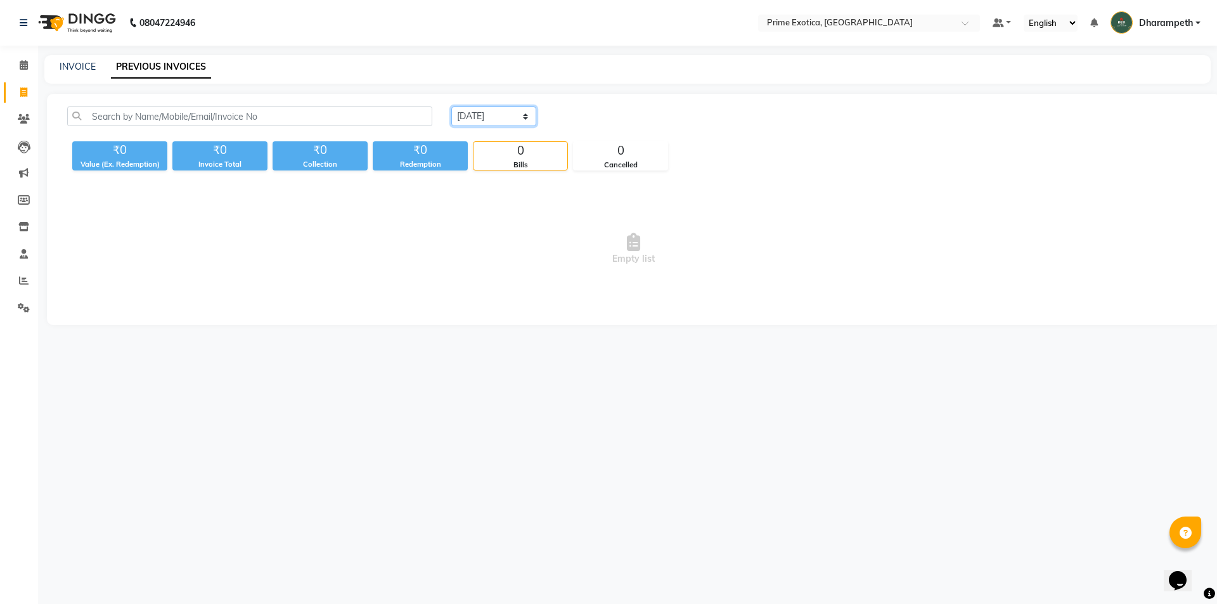
click at [477, 117] on select "Today Yesterday Custom Range" at bounding box center [493, 117] width 85 height 20
select select "yesterday"
click at [451, 107] on select "Today Yesterday Custom Range" at bounding box center [493, 117] width 85 height 20
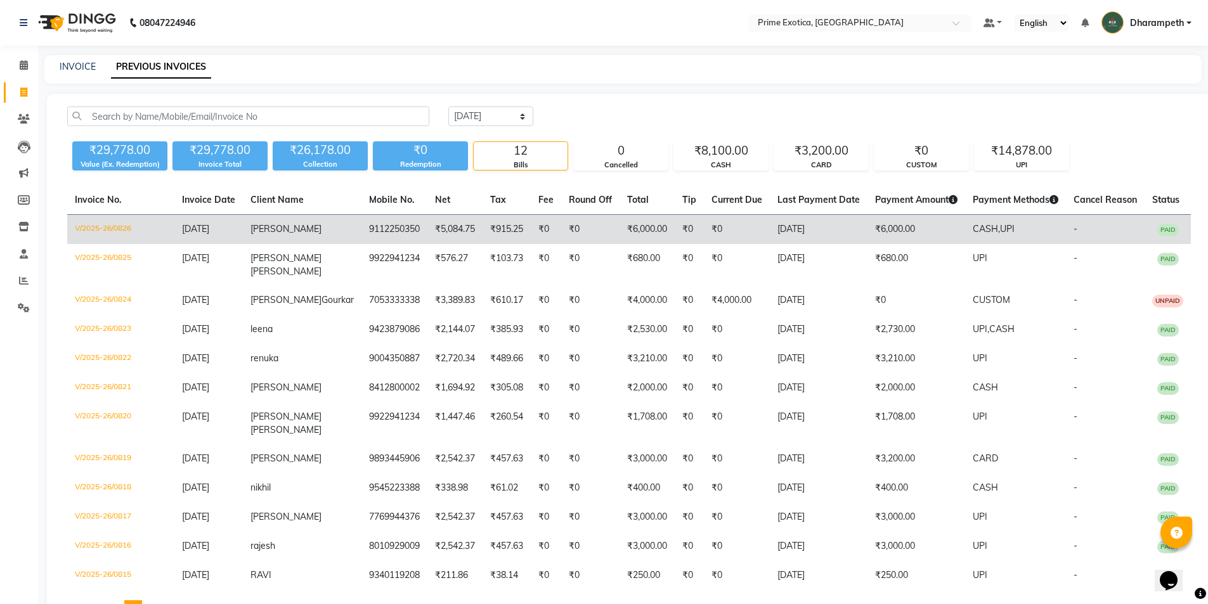
click at [297, 242] on td "[PERSON_NAME]" at bounding box center [302, 230] width 119 height 30
click at [427, 235] on td "₹5,084.75" at bounding box center [454, 230] width 55 height 30
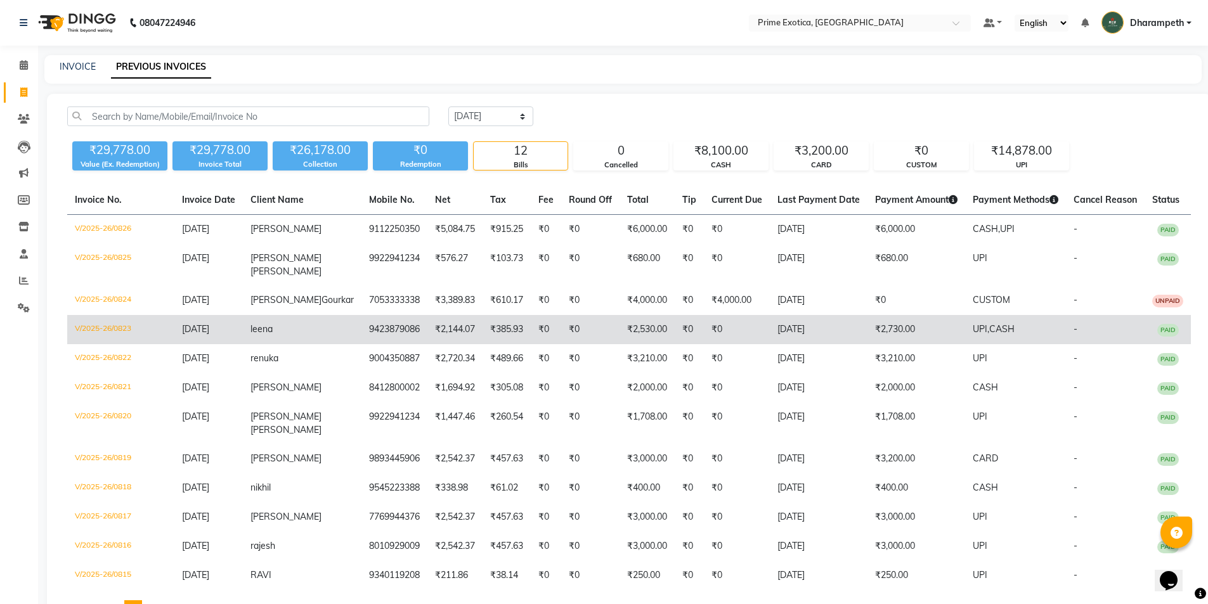
click at [324, 339] on td "leena" at bounding box center [302, 329] width 119 height 29
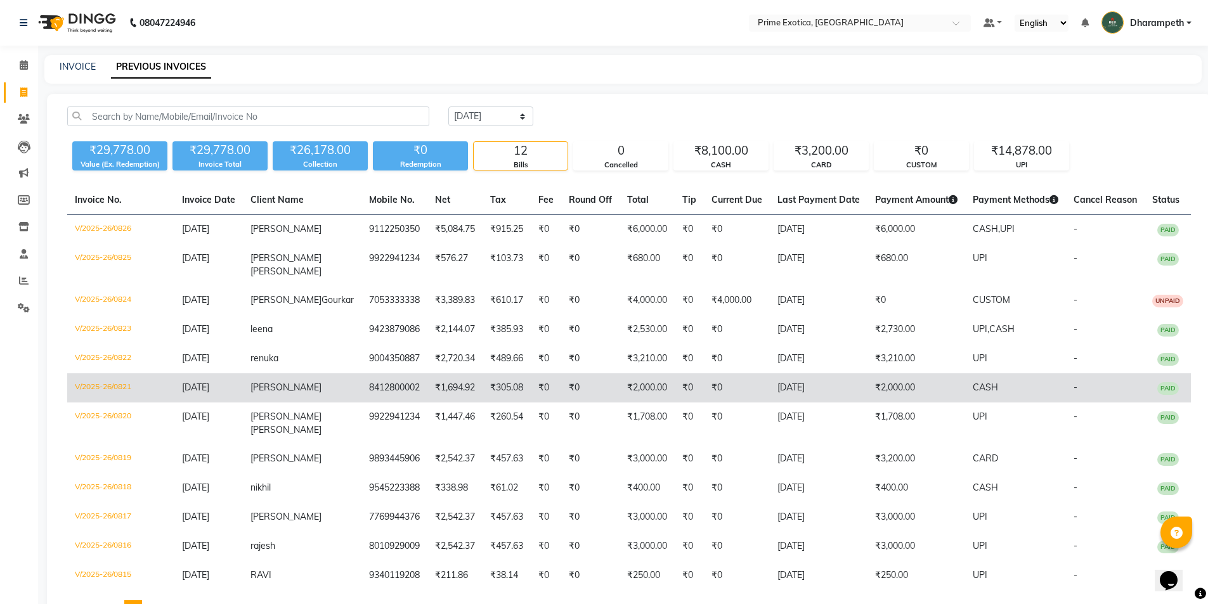
click at [314, 403] on td "[PERSON_NAME]" at bounding box center [302, 387] width 119 height 29
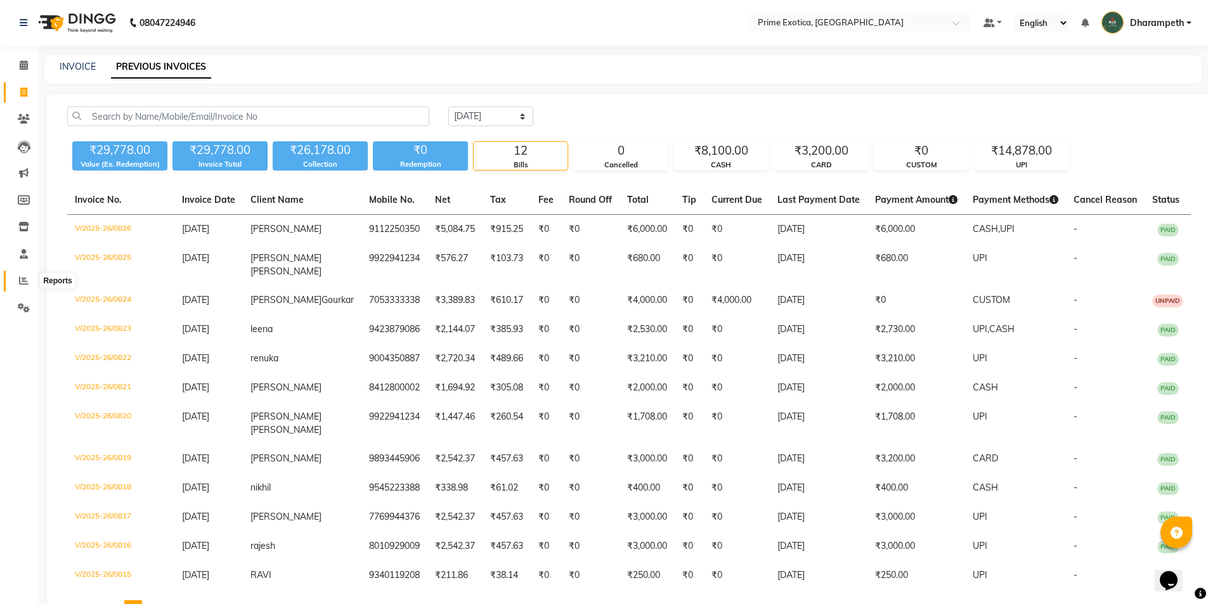
click at [25, 282] on icon at bounding box center [24, 281] width 10 height 10
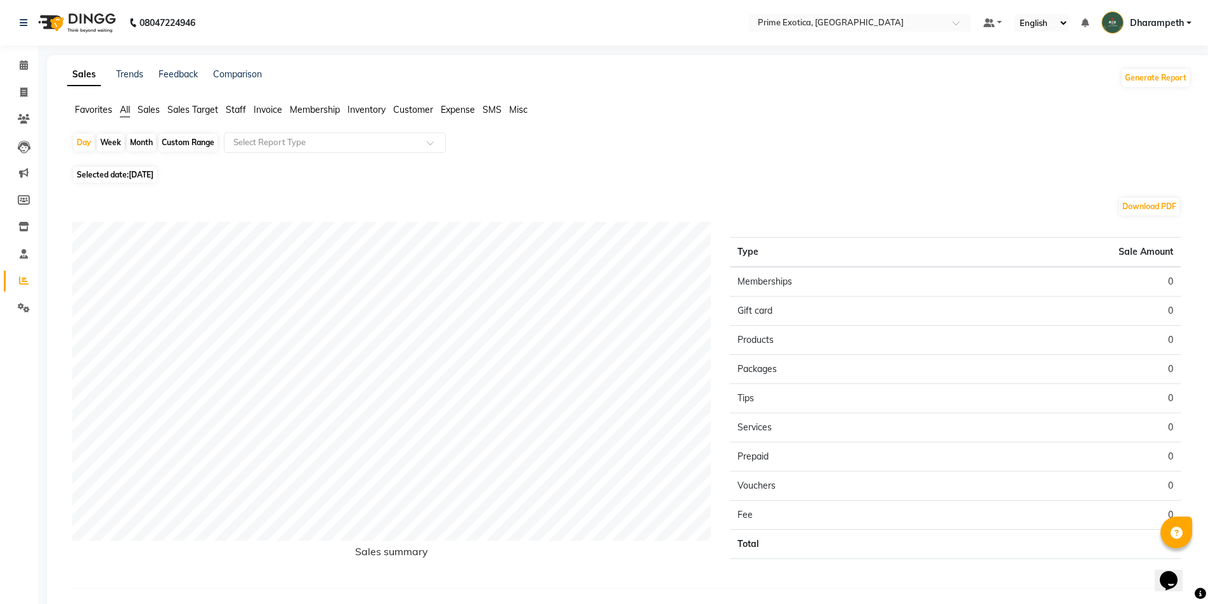
drag, startPoint x: 233, startPoint y: 107, endPoint x: 235, endPoint y: 128, distance: 21.0
click at [233, 108] on span "Staff" at bounding box center [236, 109] width 20 height 11
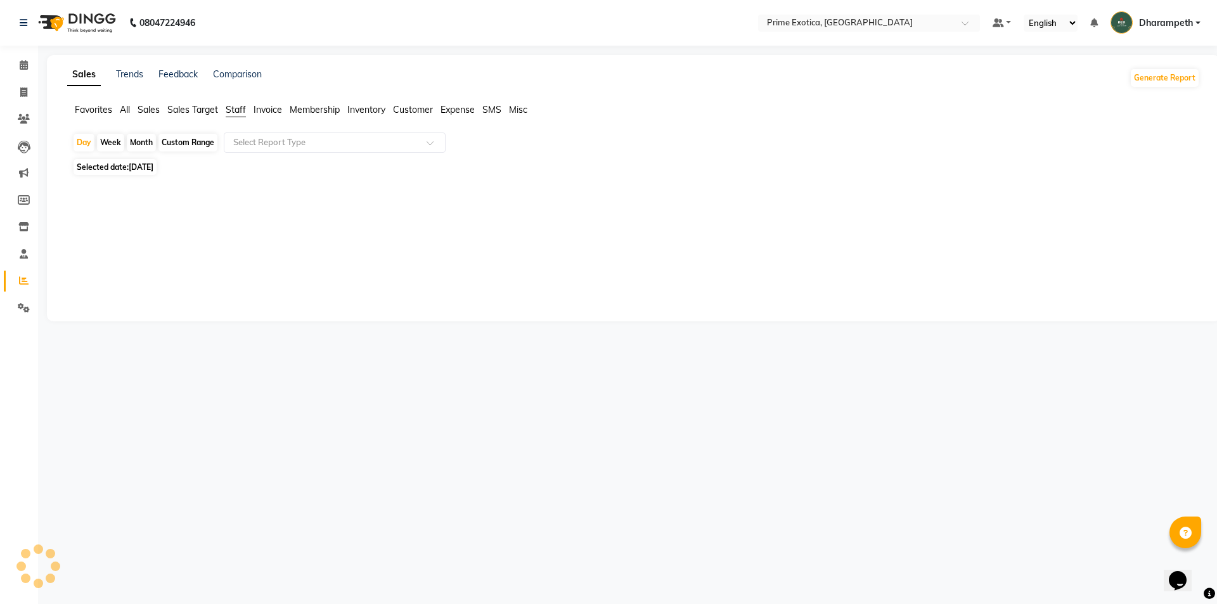
click at [273, 155] on div "Day Week Month Custom Range Select Report Type" at bounding box center [633, 144] width 1123 height 23
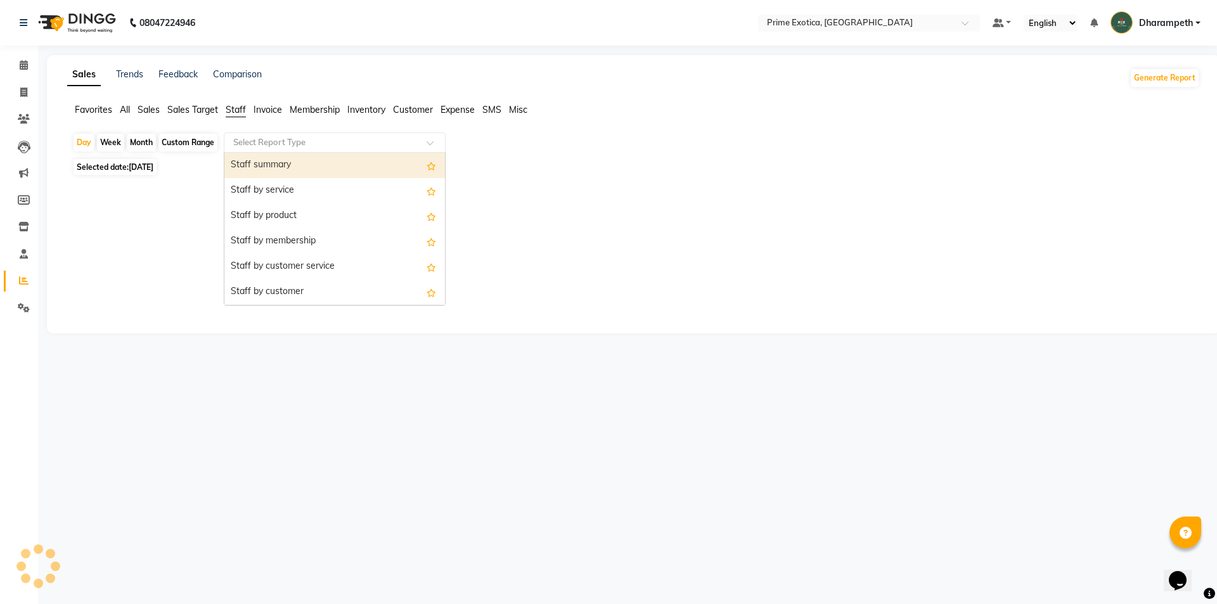
click at [279, 137] on input "text" at bounding box center [322, 142] width 183 height 13
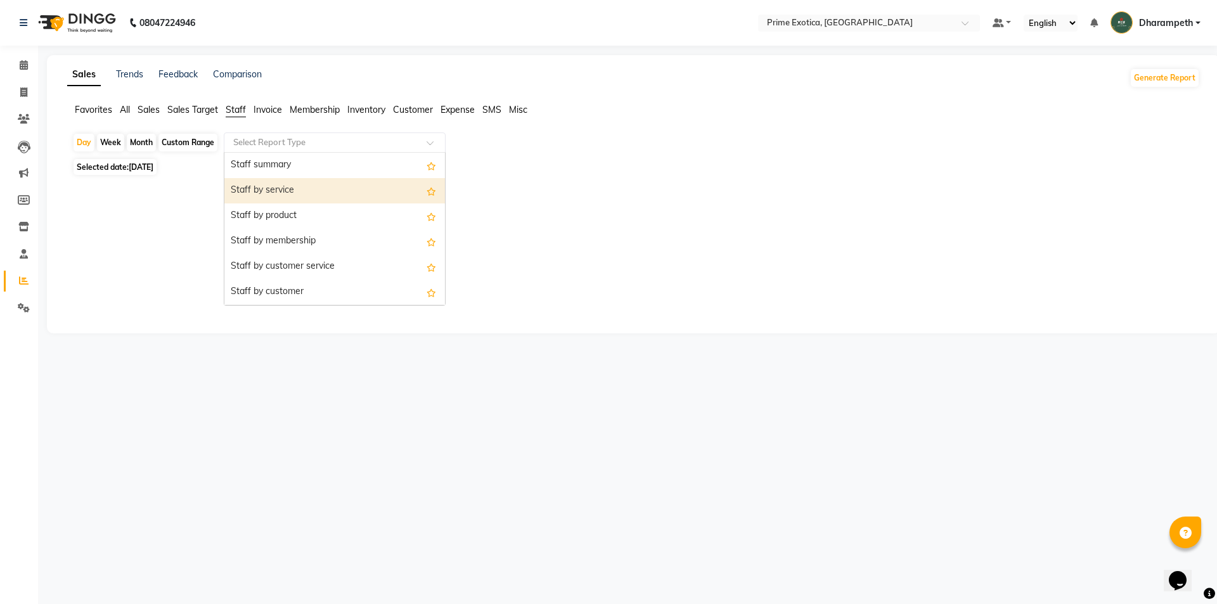
click at [278, 198] on div "Staff by service" at bounding box center [334, 190] width 221 height 25
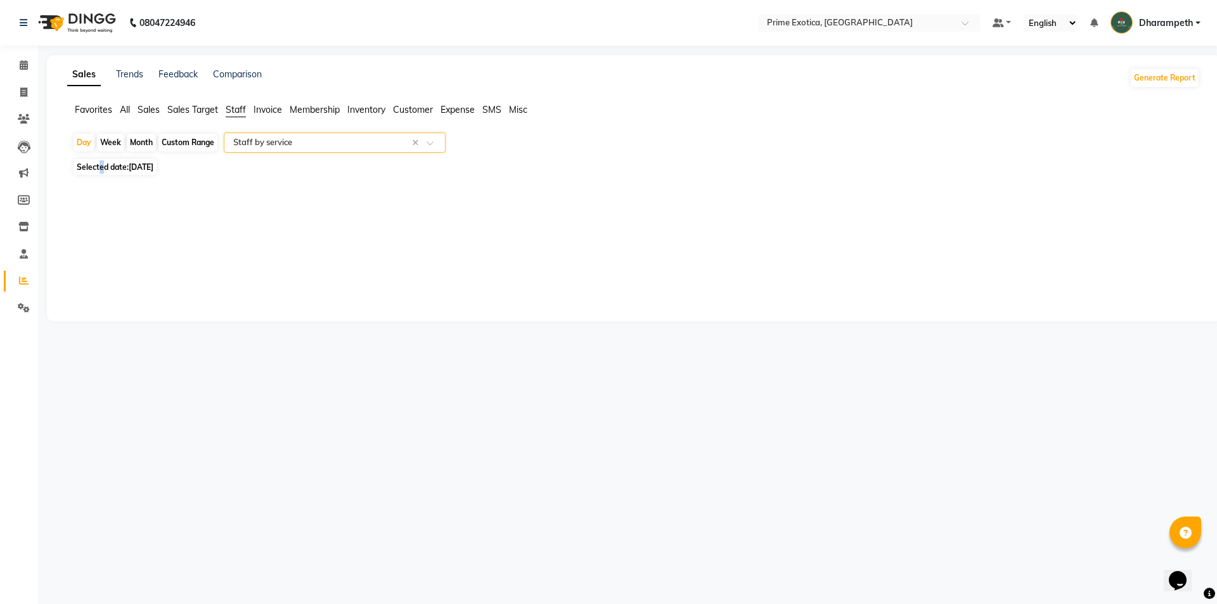
click at [101, 162] on span "Selected date: 04-09-2025" at bounding box center [115, 167] width 83 height 16
select select "9"
select select "2025"
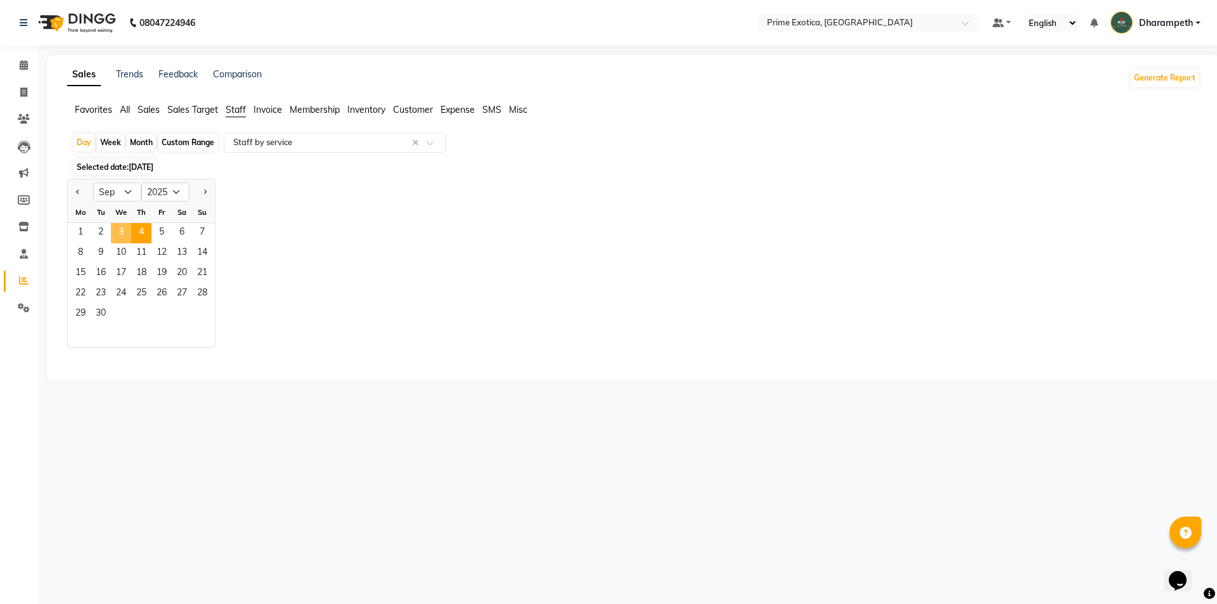
drag, startPoint x: 115, startPoint y: 227, endPoint x: 140, endPoint y: 240, distance: 28.6
click at [116, 229] on span "3" at bounding box center [121, 233] width 20 height 20
select select "filtered_report"
select select "pdf"
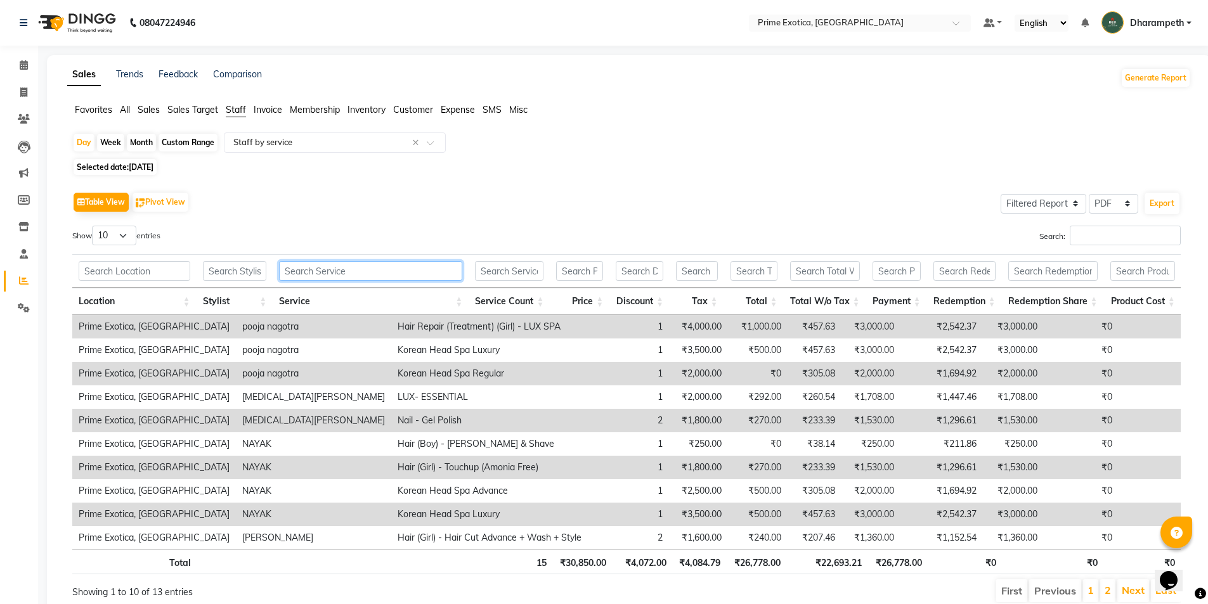
click at [339, 275] on input "text" at bounding box center [370, 271] width 183 height 20
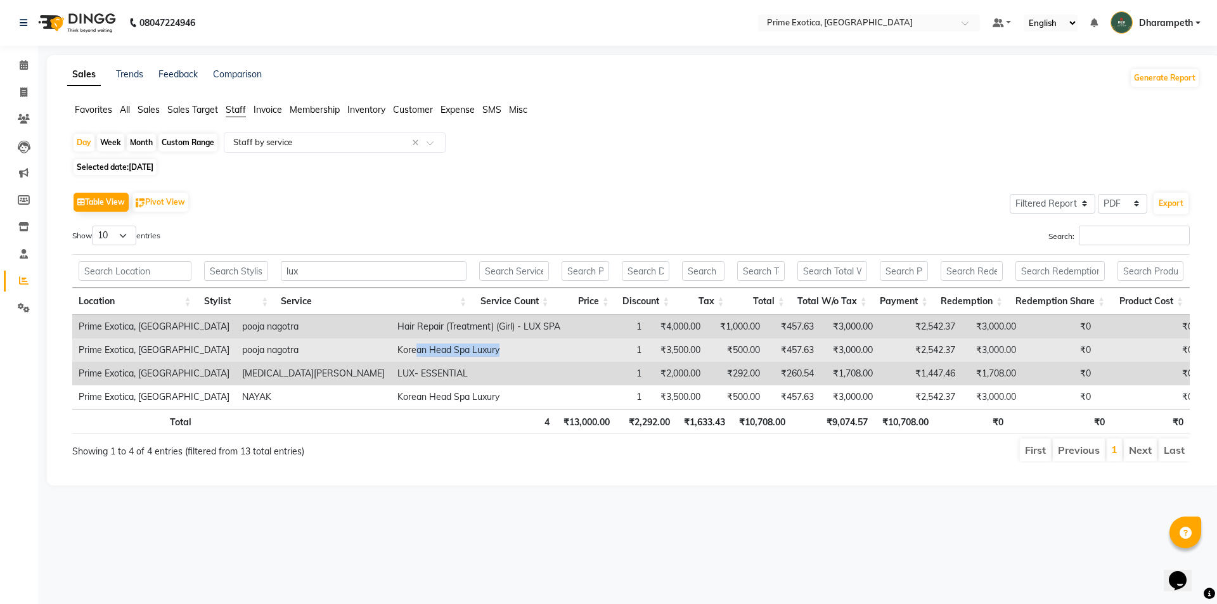
drag, startPoint x: 300, startPoint y: 349, endPoint x: 387, endPoint y: 347, distance: 87.5
click at [391, 347] on td "Korean Head Spa Luxury" at bounding box center [479, 350] width 176 height 23
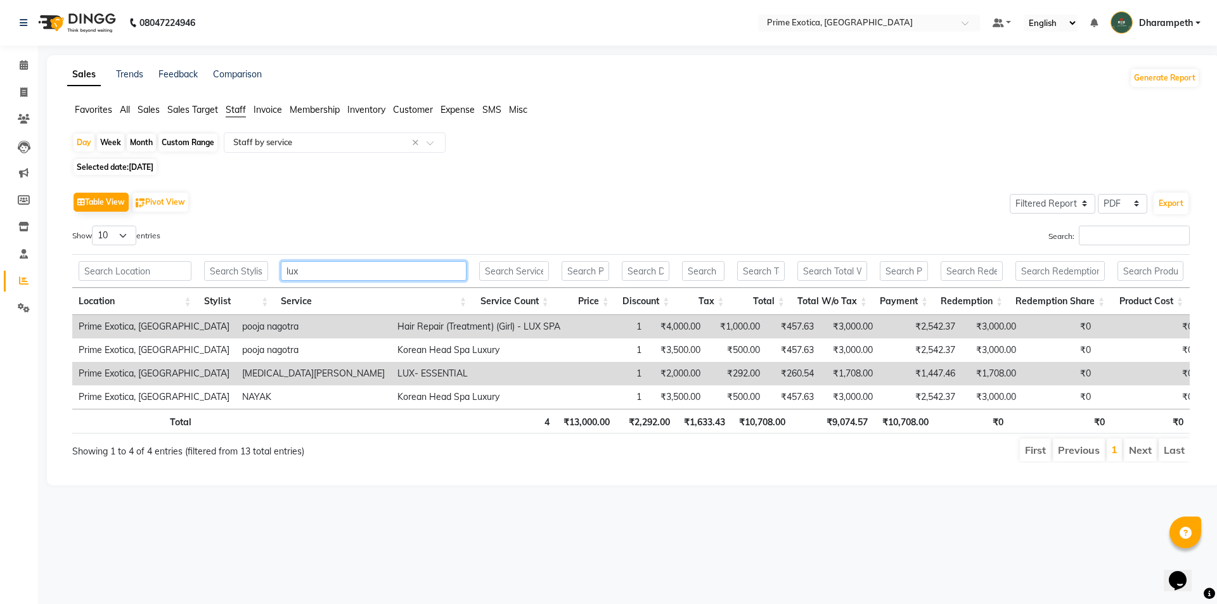
click at [363, 281] on input "lux" at bounding box center [374, 271] width 186 height 20
type input "l"
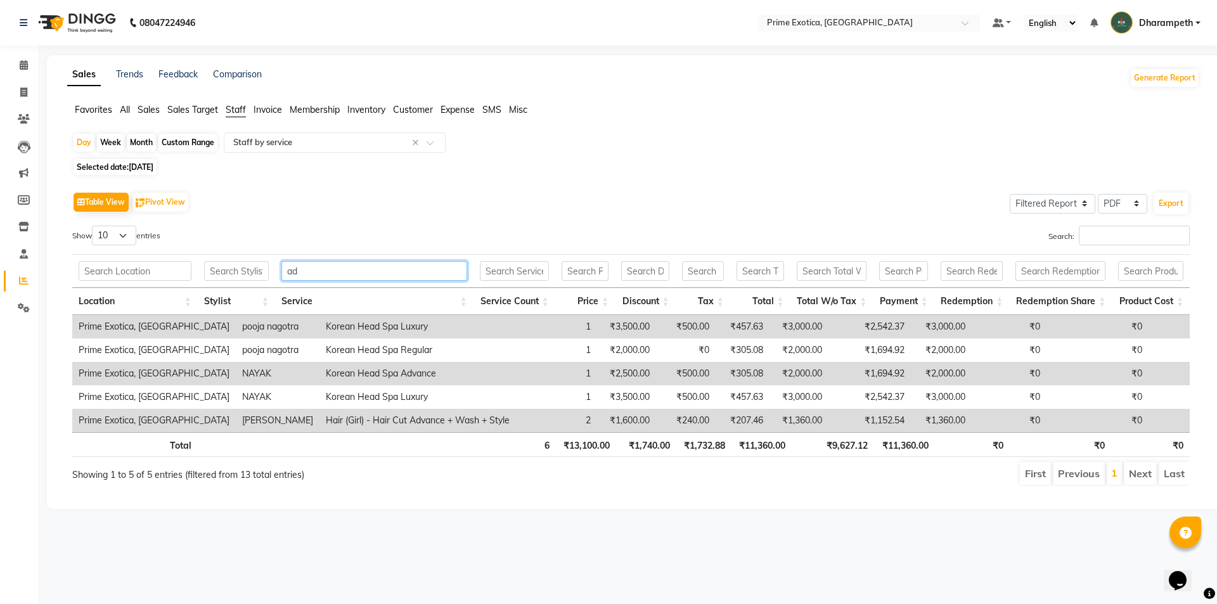
click at [345, 266] on input "ad" at bounding box center [375, 271] width 186 height 20
type input "a"
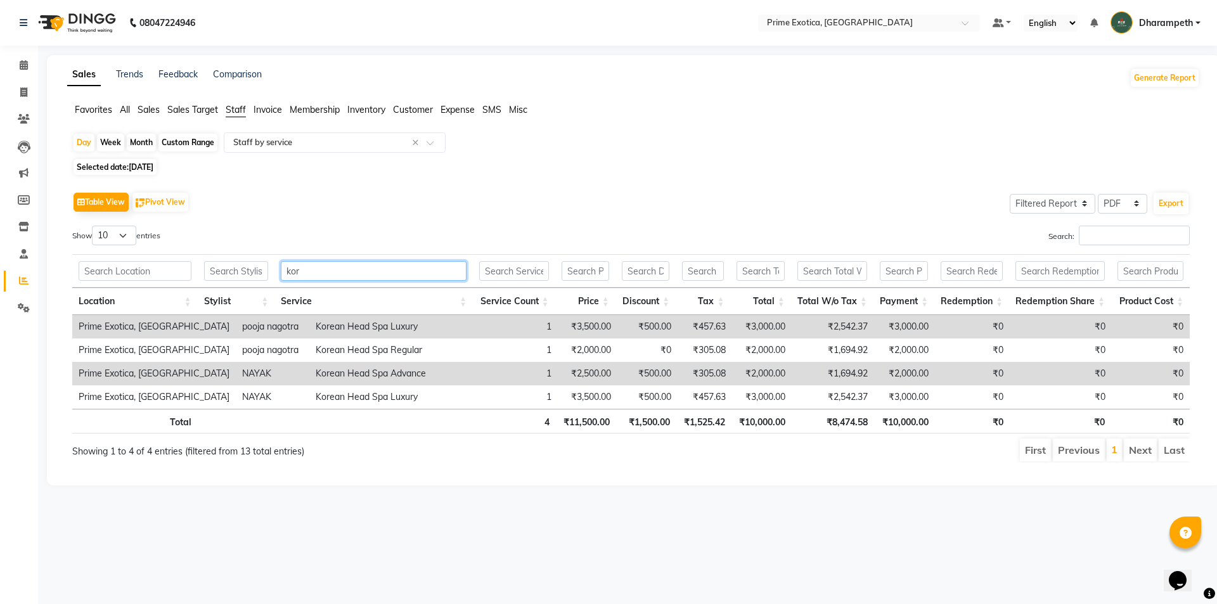
type input "kor"
click at [266, 108] on span "Invoice" at bounding box center [268, 109] width 29 height 11
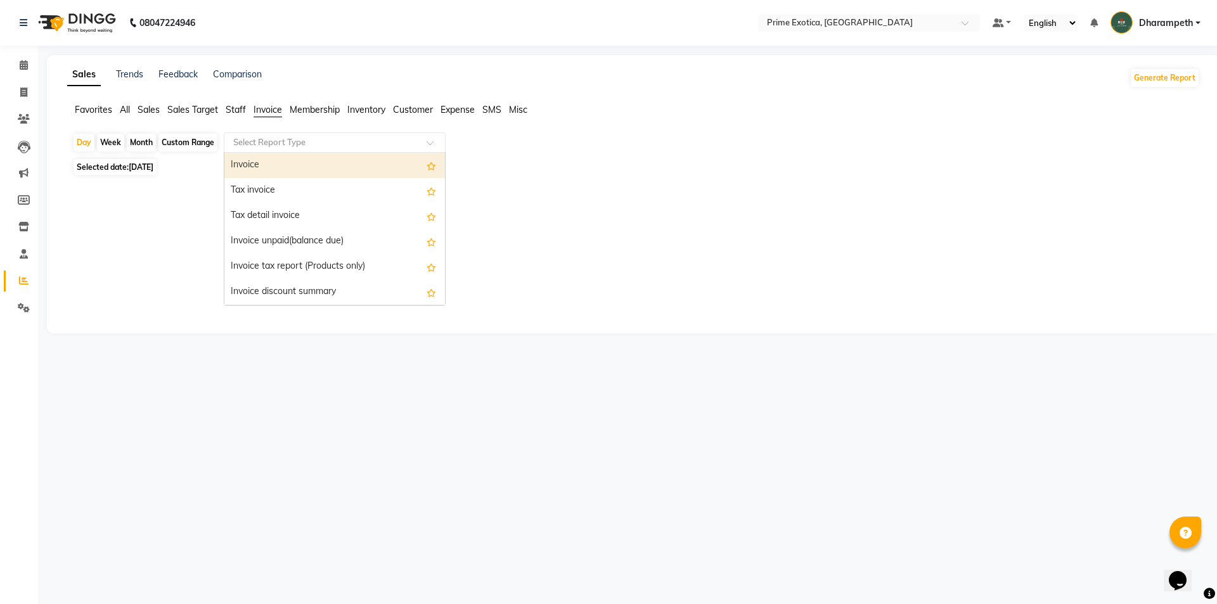
click at [302, 142] on input "text" at bounding box center [322, 142] width 183 height 13
click at [429, 107] on span "Customer" at bounding box center [413, 109] width 40 height 11
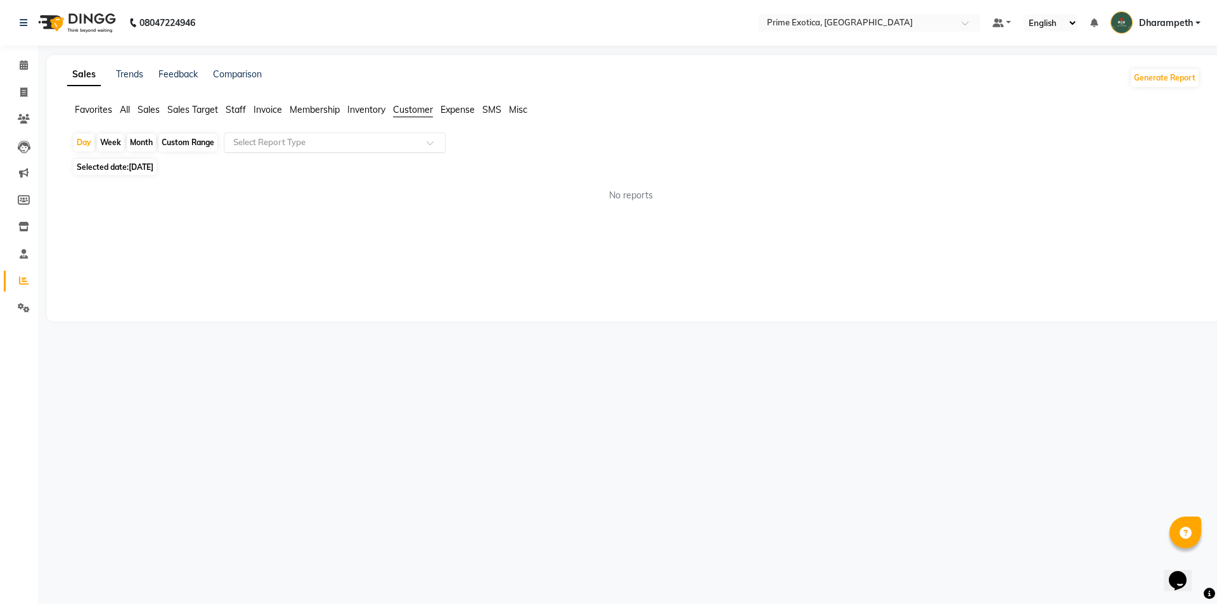
click at [375, 135] on div "Select Report Type" at bounding box center [335, 143] width 222 height 20
click at [373, 108] on span "Inventory" at bounding box center [366, 109] width 38 height 11
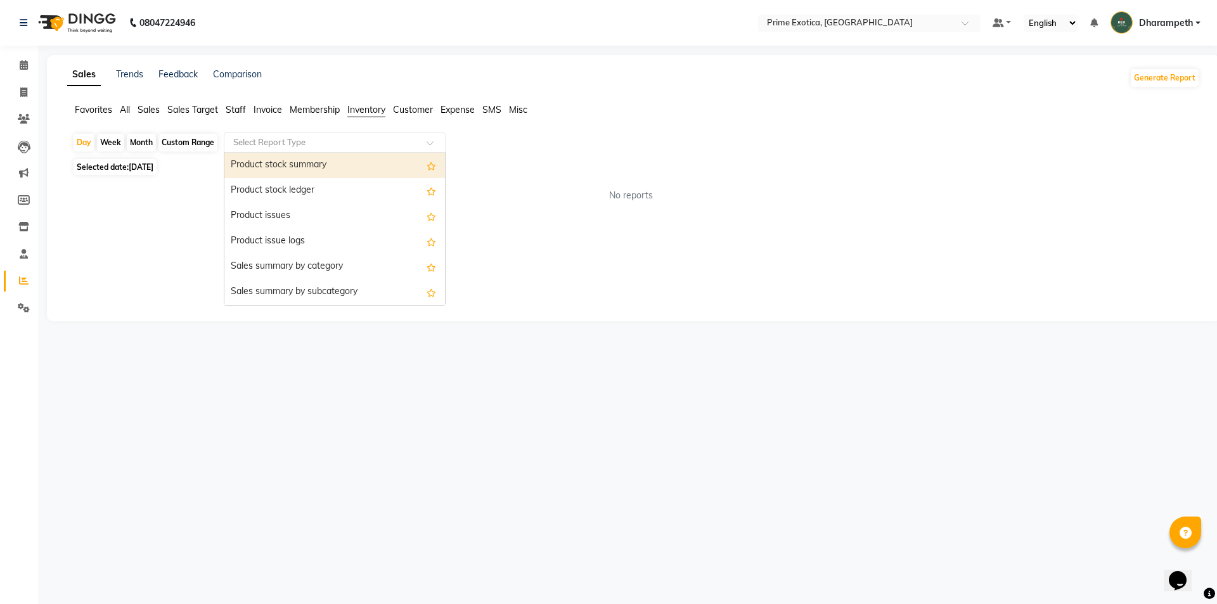
click at [340, 147] on input "text" at bounding box center [322, 142] width 183 height 13
click at [204, 107] on span "Sales Target" at bounding box center [192, 109] width 51 height 11
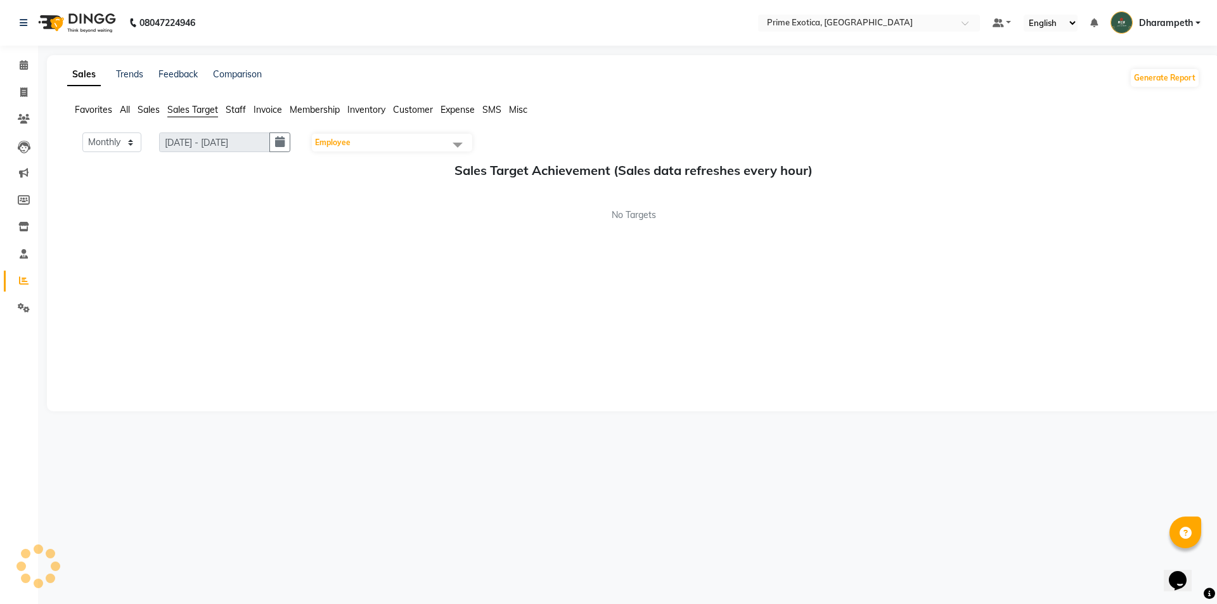
click at [151, 116] on ul "Favorites All Sales Sales Target Staff Invoice Membership Inventory Customer Ex…" at bounding box center [633, 110] width 1133 height 14
click at [155, 112] on span "Sales" at bounding box center [149, 109] width 22 height 11
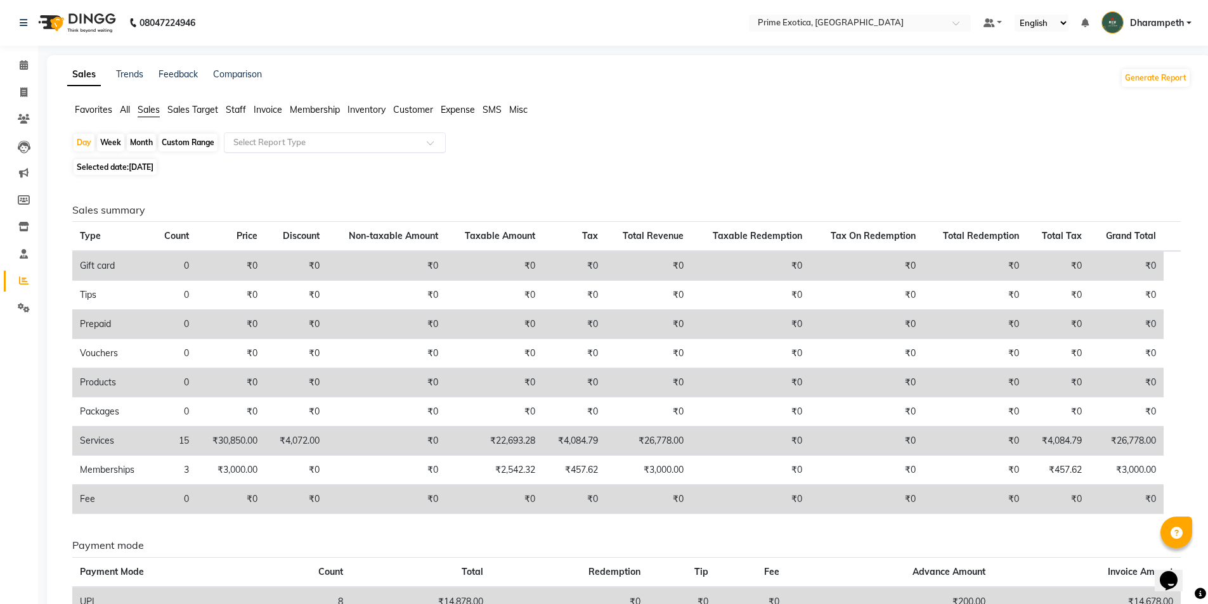
click at [309, 136] on input "text" at bounding box center [322, 142] width 183 height 13
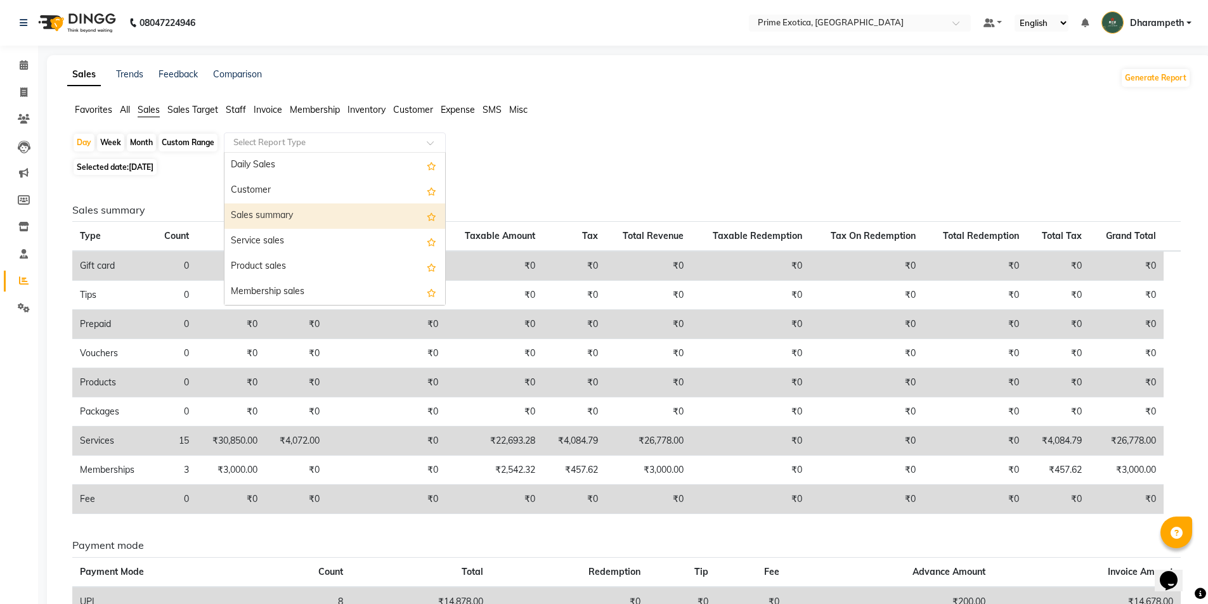
click at [281, 221] on div "Sales summary" at bounding box center [334, 216] width 221 height 25
select select "filtered_report"
select select "pdf"
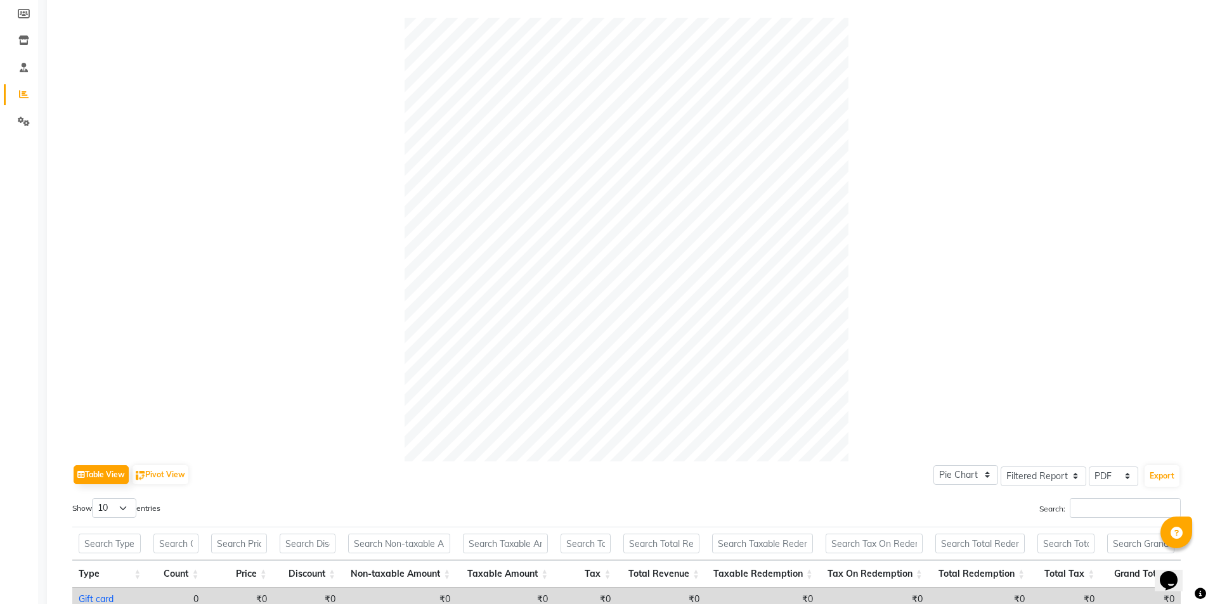
scroll to position [42, 0]
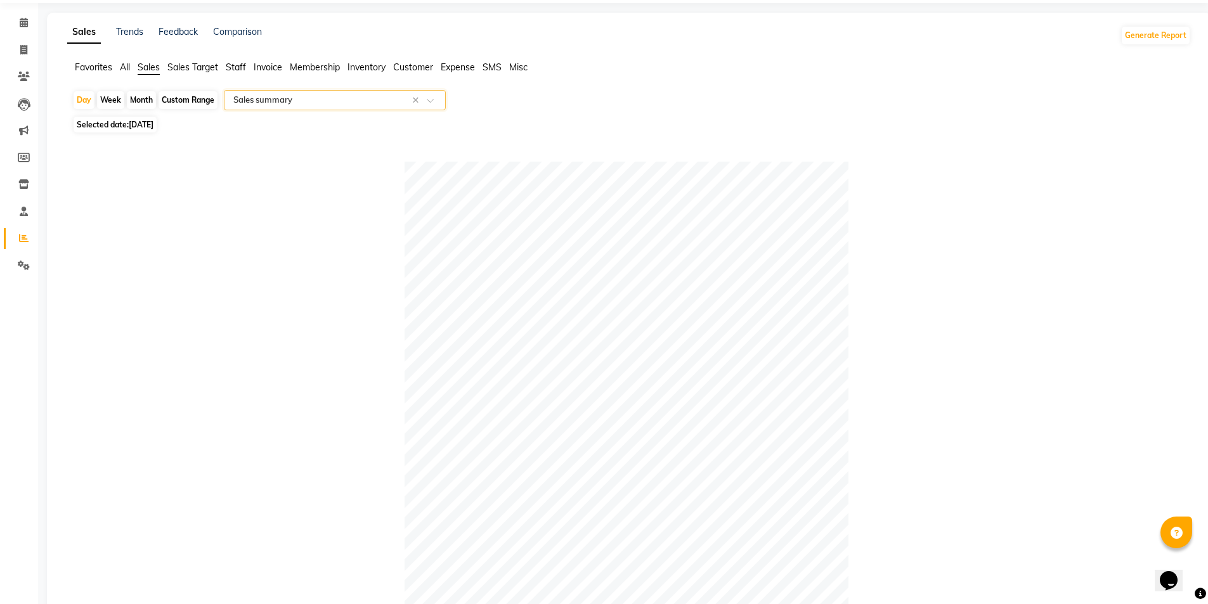
click at [254, 103] on input "text" at bounding box center [322, 100] width 183 height 13
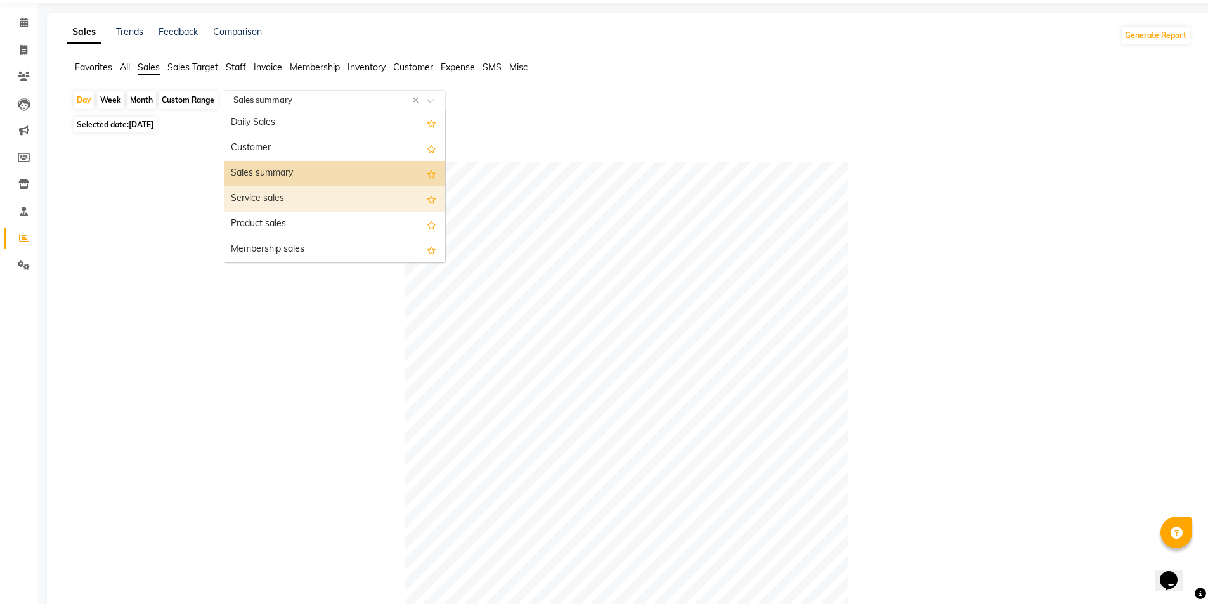
click at [264, 203] on div "Service sales" at bounding box center [334, 198] width 221 height 25
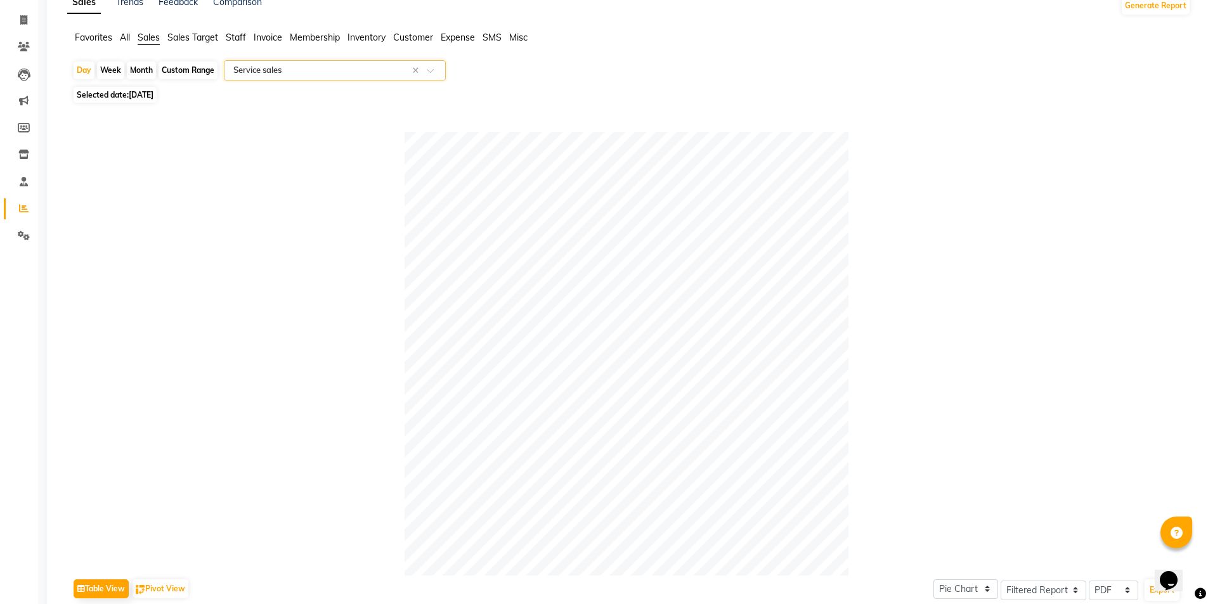
scroll to position [0, 0]
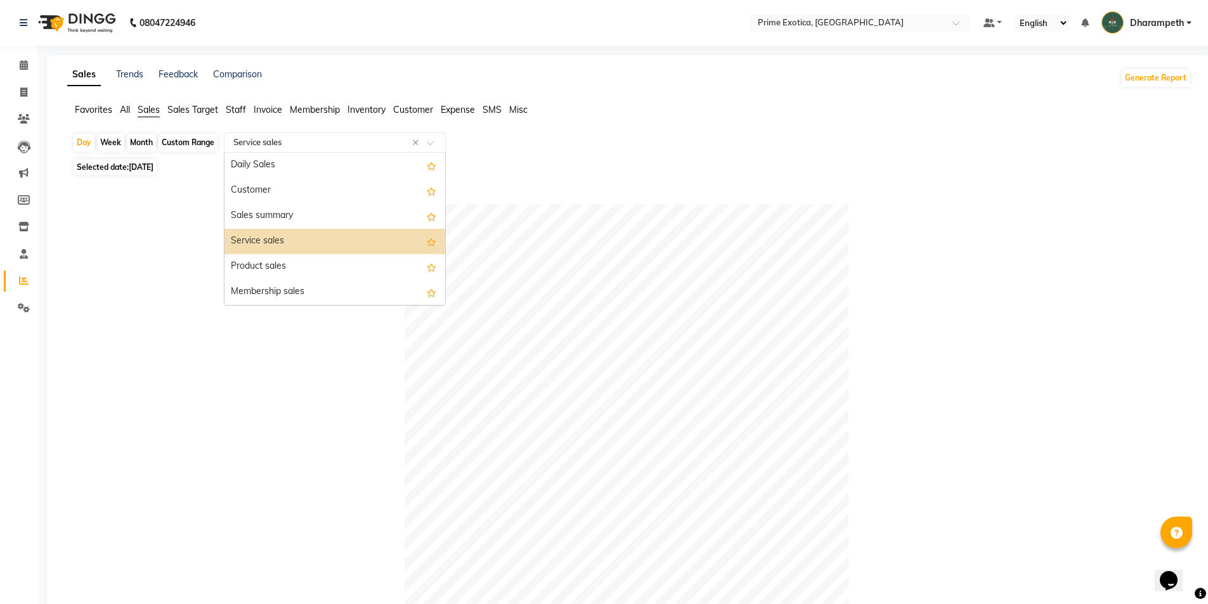
click at [376, 146] on input "text" at bounding box center [322, 142] width 183 height 13
click at [283, 194] on div "Customer" at bounding box center [334, 190] width 221 height 25
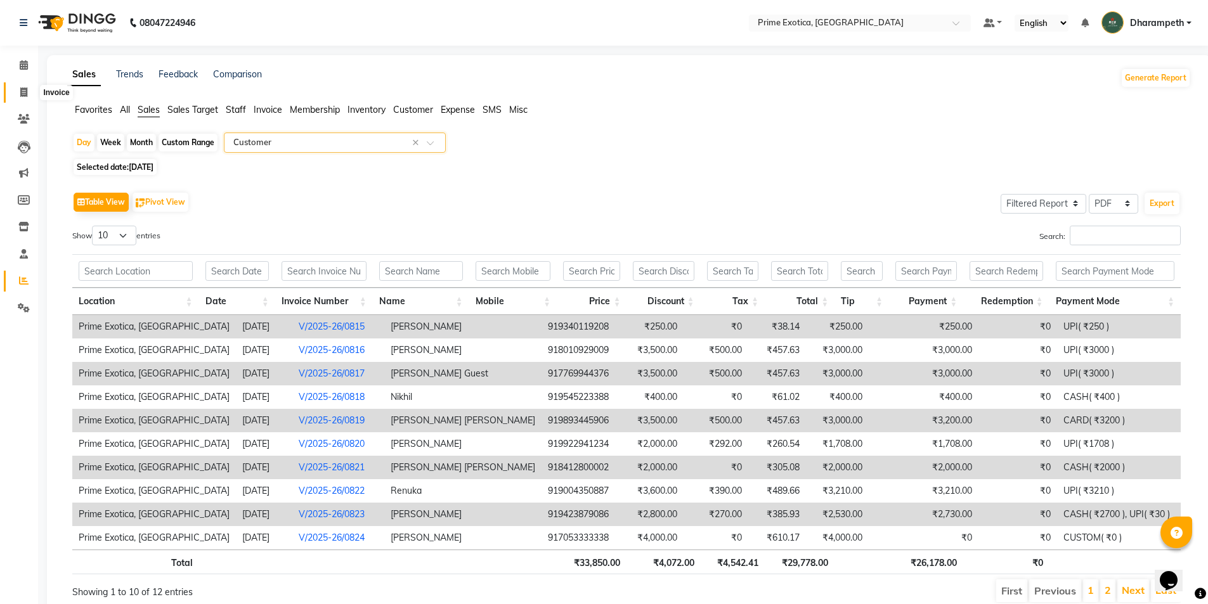
click at [21, 91] on icon at bounding box center [23, 93] width 7 height 10
select select "service"
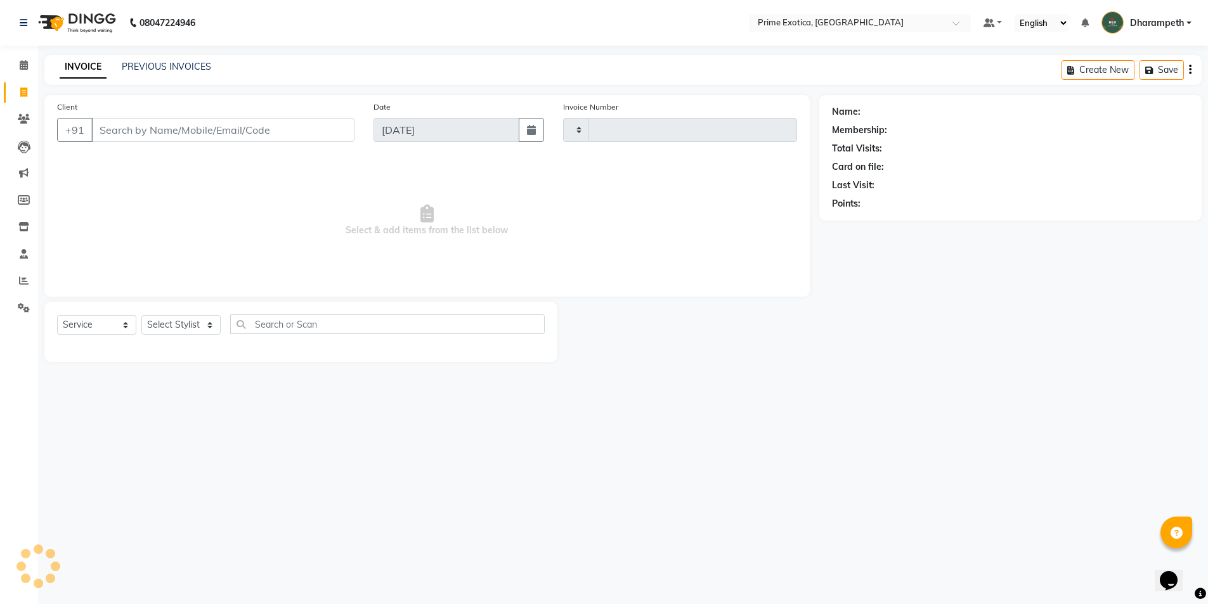
type input "0827"
select select "5380"
click at [176, 64] on link "PREVIOUS INVOICES" at bounding box center [166, 66] width 89 height 11
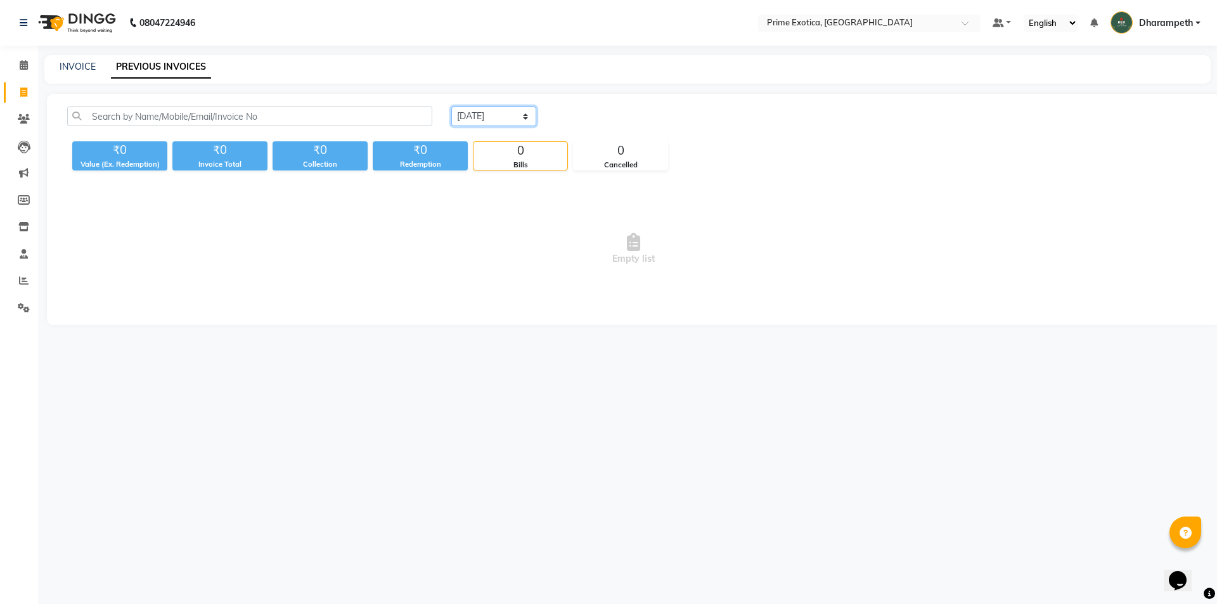
click at [467, 120] on select "Today Yesterday Custom Range" at bounding box center [493, 117] width 85 height 20
select select "yesterday"
click at [451, 107] on select "Today Yesterday Custom Range" at bounding box center [493, 117] width 85 height 20
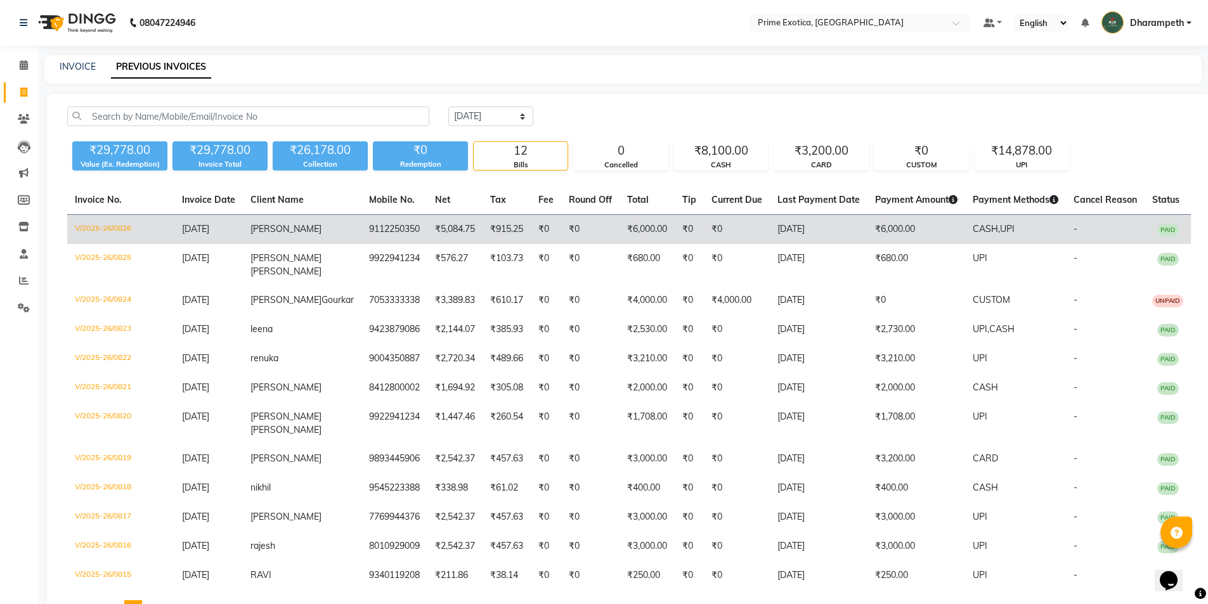
click at [361, 235] on td "9112250350" at bounding box center [394, 230] width 66 height 30
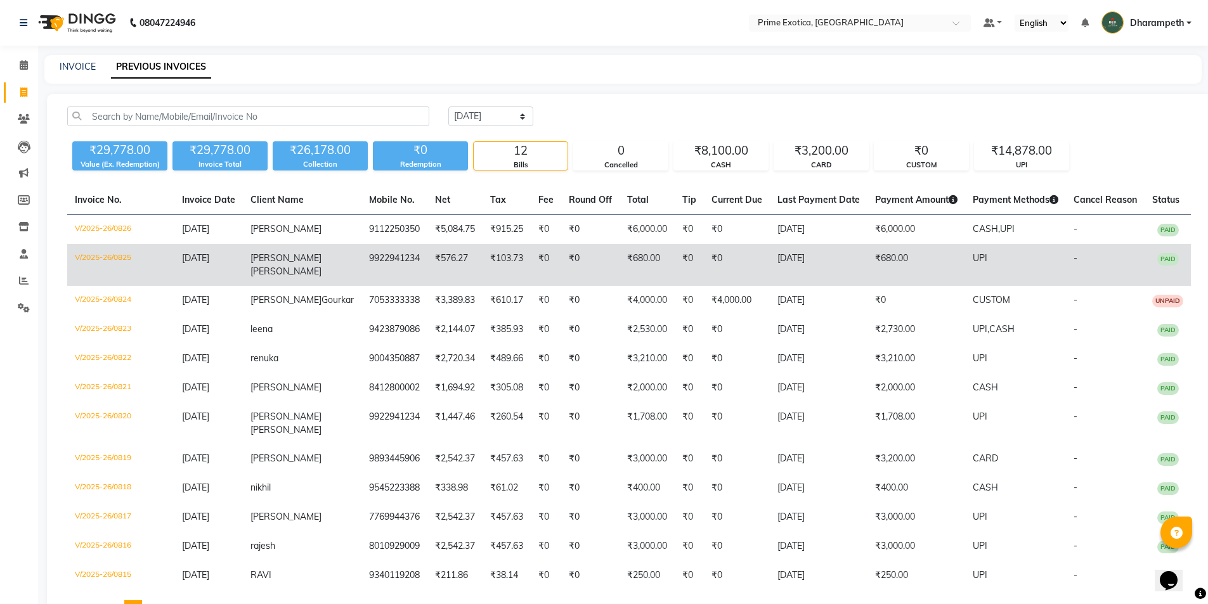
click at [269, 276] on td "chetna thakar" at bounding box center [302, 265] width 119 height 42
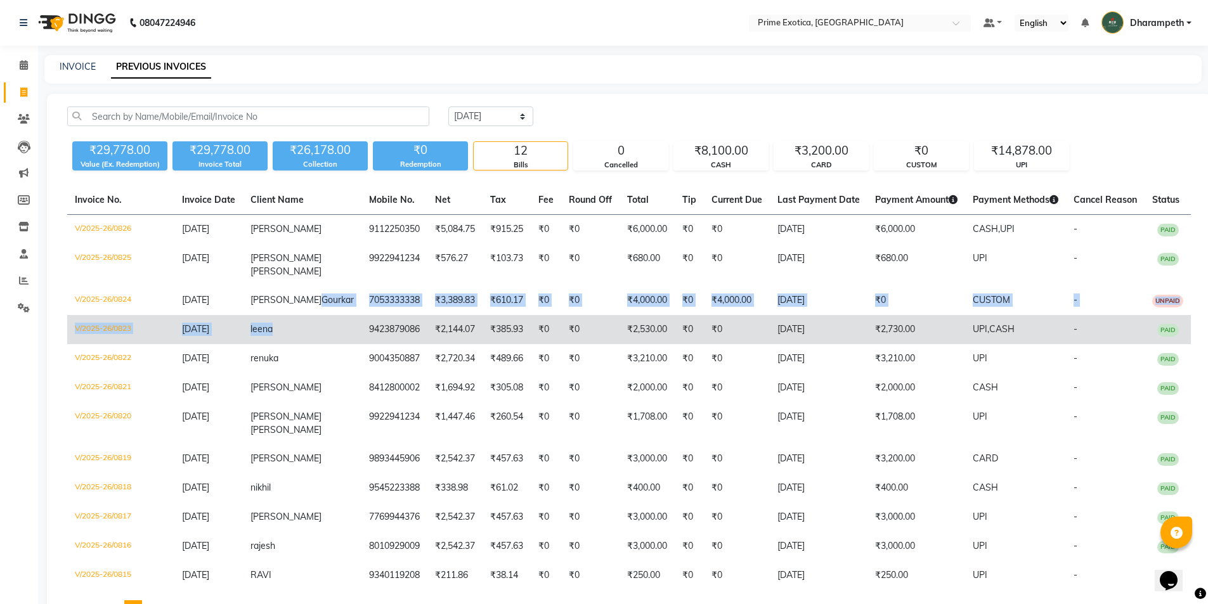
drag, startPoint x: 316, startPoint y: 304, endPoint x: 312, endPoint y: 341, distance: 37.0
click at [312, 341] on tbody "V/2025-26/0826 03-09-2025 VIDHI 9112250350 ₹5,084.75 ₹915.25 ₹0 ₹0 ₹6,000.00 ₹0…" at bounding box center [629, 403] width 1124 height 376
click at [312, 342] on td "leena" at bounding box center [302, 329] width 119 height 29
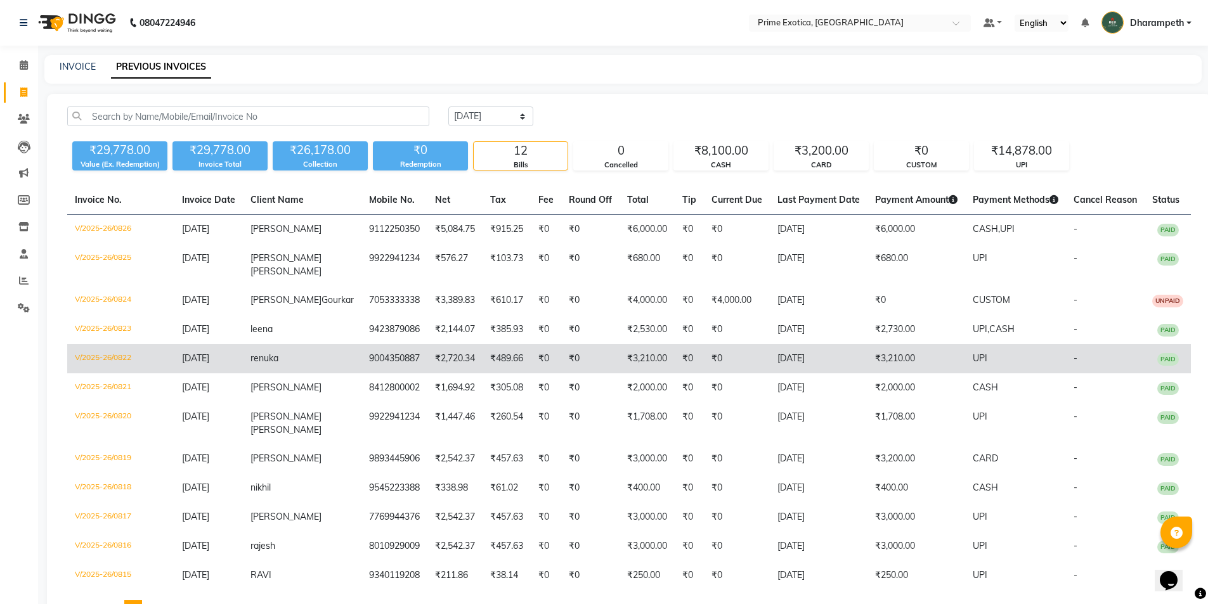
drag, startPoint x: 301, startPoint y: 373, endPoint x: 389, endPoint y: 373, distance: 88.1
click at [344, 373] on tr "V/2025-26/0822 03-09-2025 renuka 9004350887 ₹2,720.34 ₹489.66 ₹0 ₹0 ₹3,210.00 ₹…" at bounding box center [629, 358] width 1124 height 29
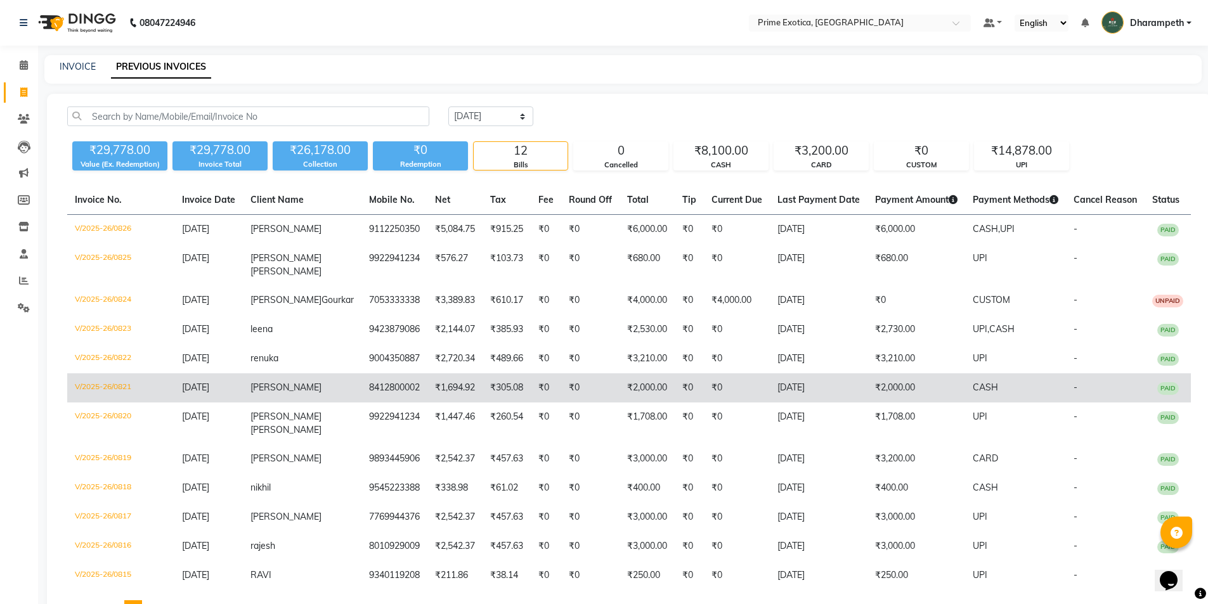
click at [299, 393] on span "[PERSON_NAME]" at bounding box center [285, 387] width 71 height 11
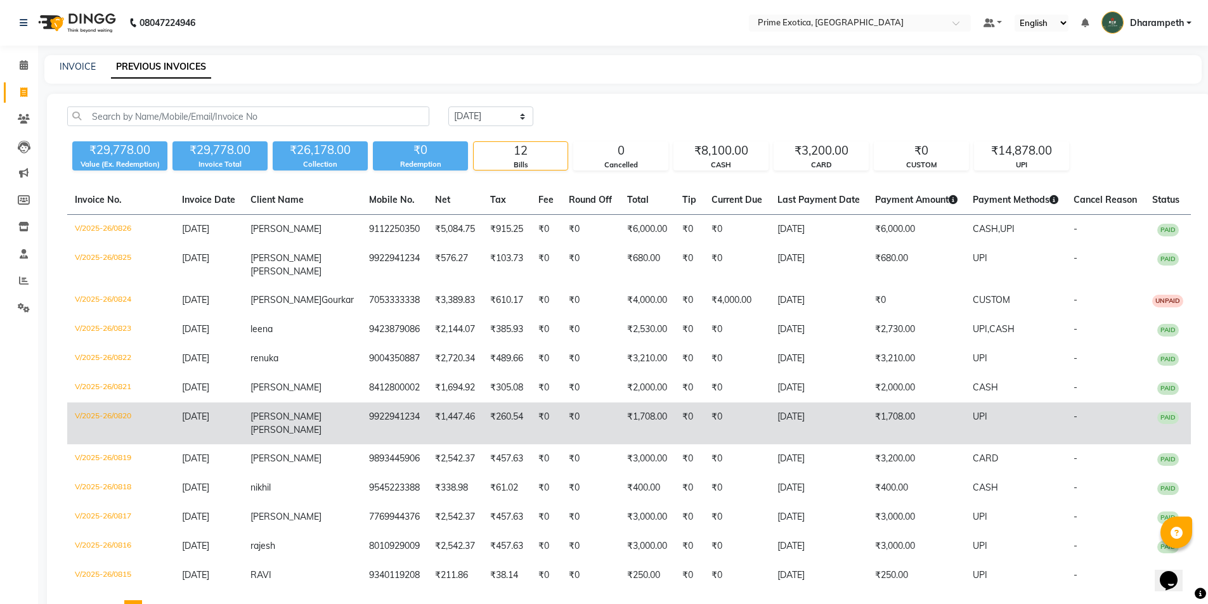
click at [298, 441] on td "chetna thakar" at bounding box center [302, 424] width 119 height 42
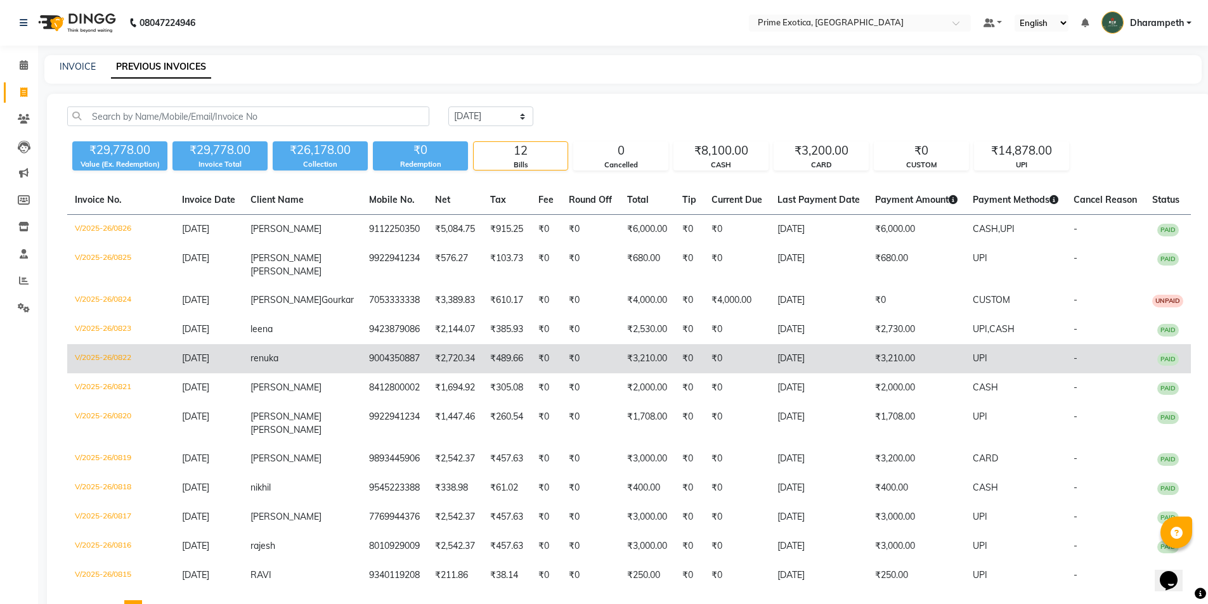
click at [318, 373] on td "renuka" at bounding box center [302, 358] width 119 height 29
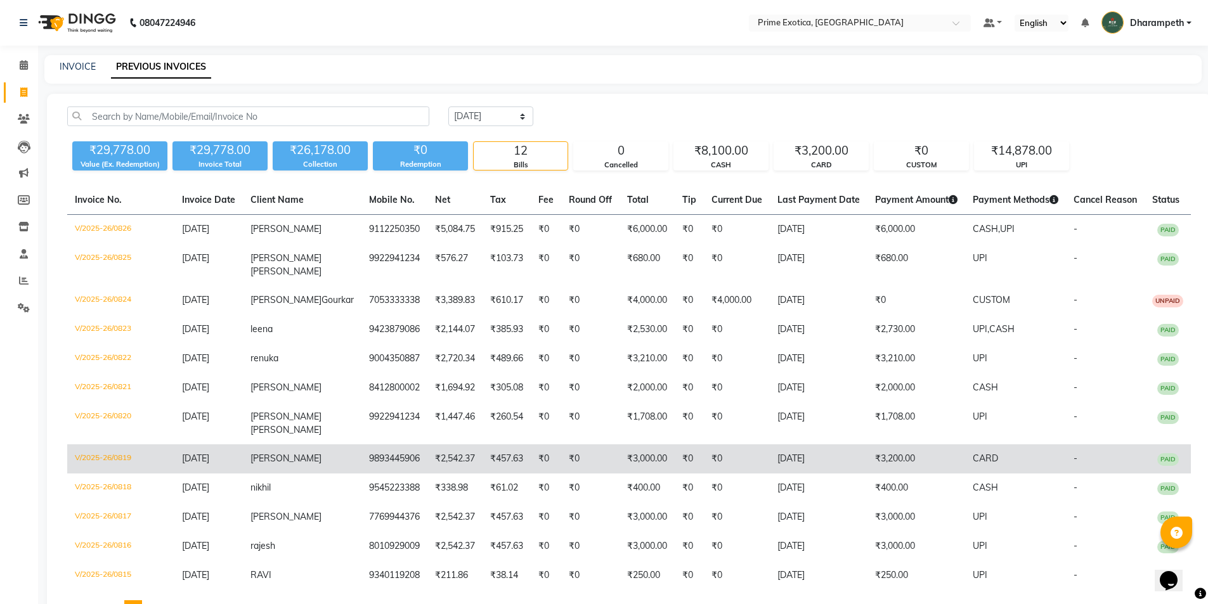
scroll to position [63, 0]
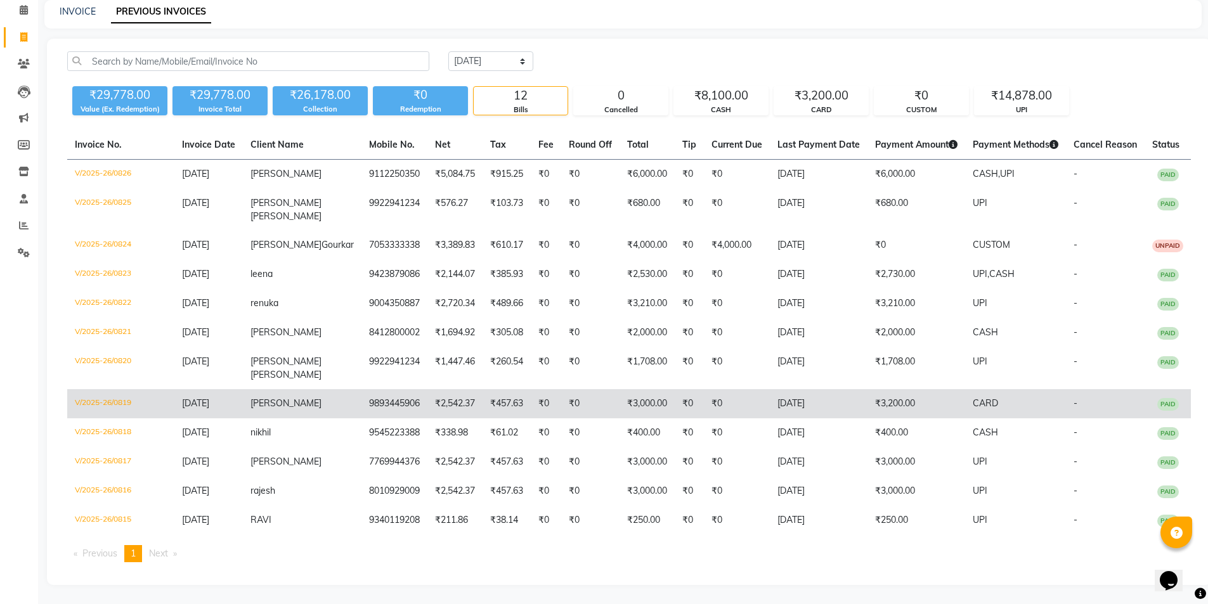
click at [313, 402] on td "SUPRIYA" at bounding box center [302, 403] width 119 height 29
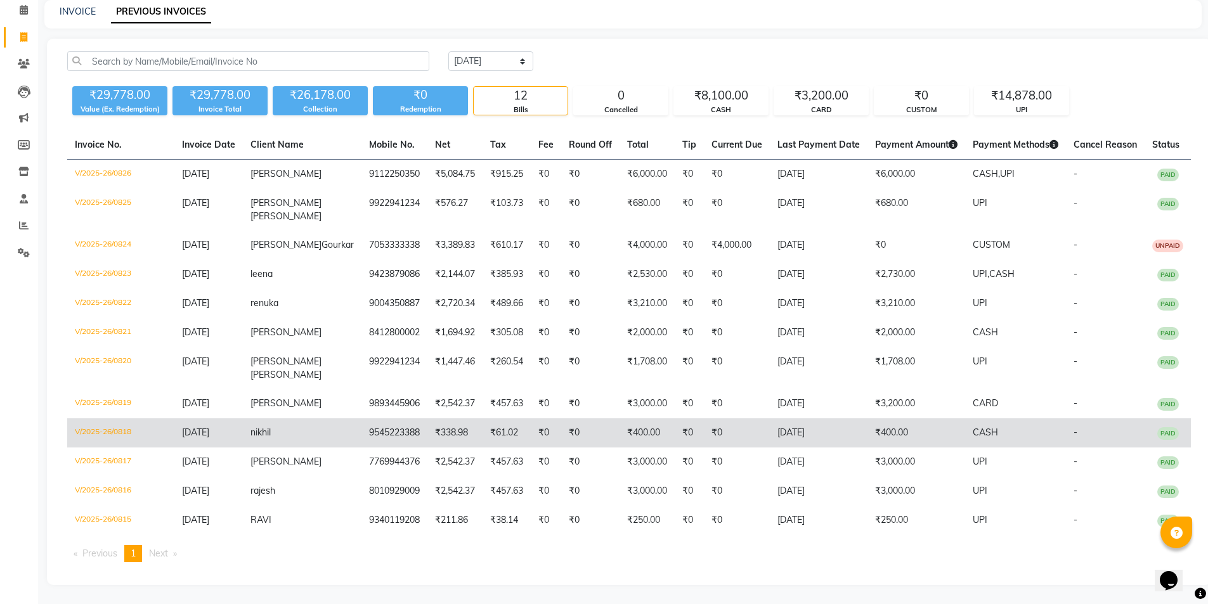
click at [323, 444] on td "nikhil" at bounding box center [302, 432] width 119 height 29
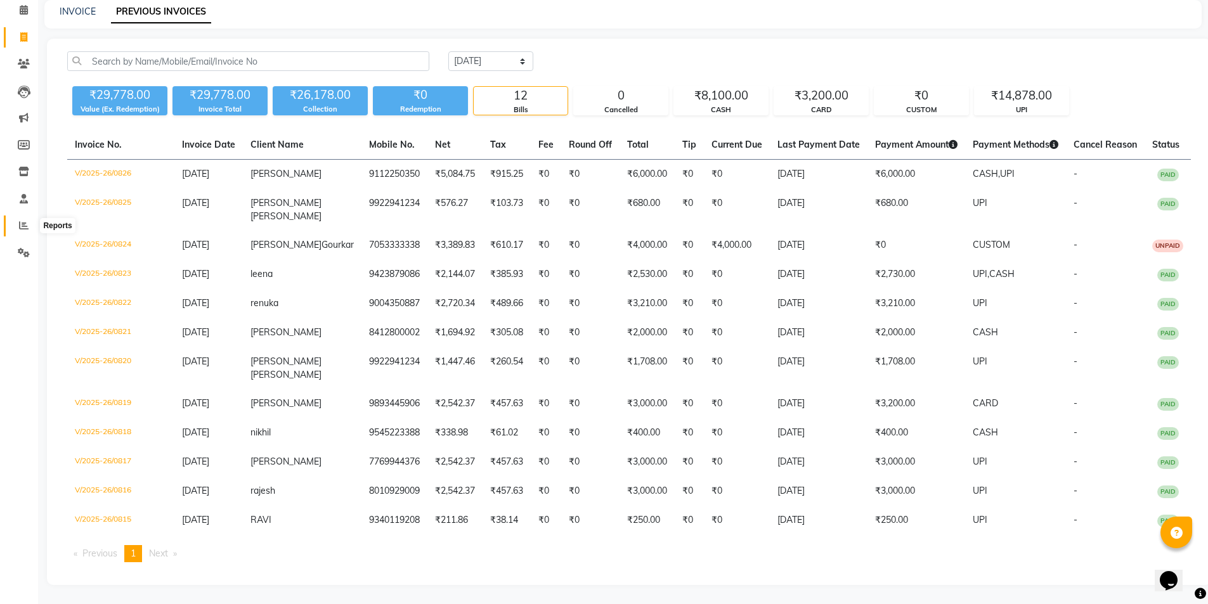
click at [27, 221] on icon at bounding box center [24, 226] width 10 height 10
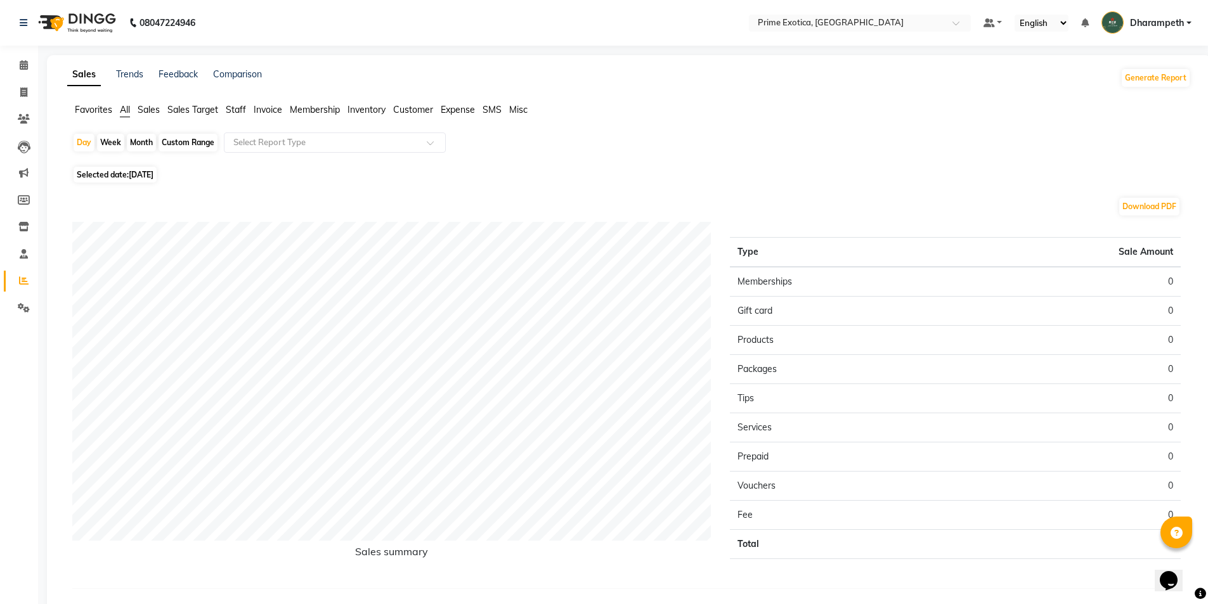
drag, startPoint x: 110, startPoint y: 175, endPoint x: 110, endPoint y: 186, distance: 10.8
click at [110, 174] on span "Selected date: 04-09-2025" at bounding box center [115, 175] width 83 height 16
select select "9"
select select "2025"
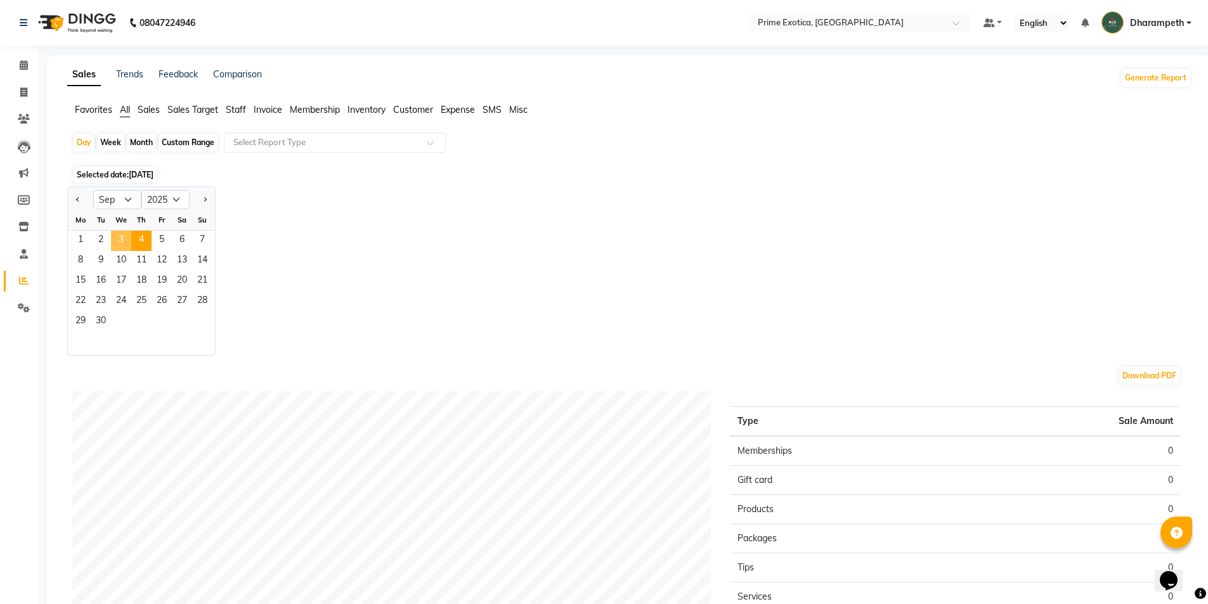
click at [122, 231] on span "3" at bounding box center [121, 241] width 20 height 20
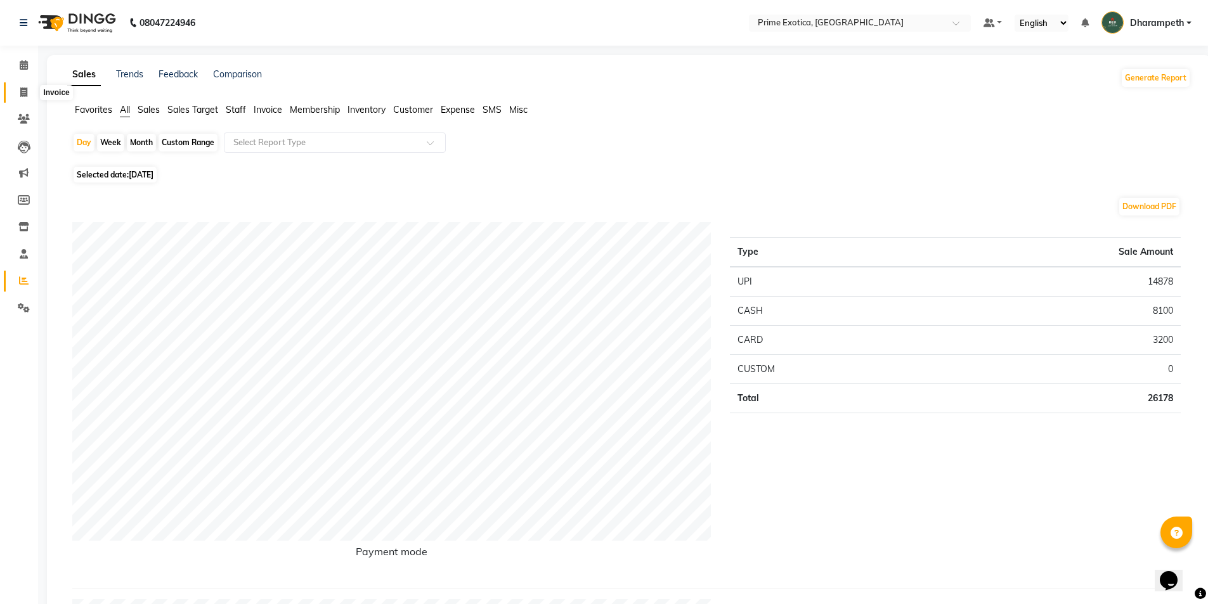
click at [29, 88] on span at bounding box center [24, 93] width 22 height 15
select select "5380"
select select "service"
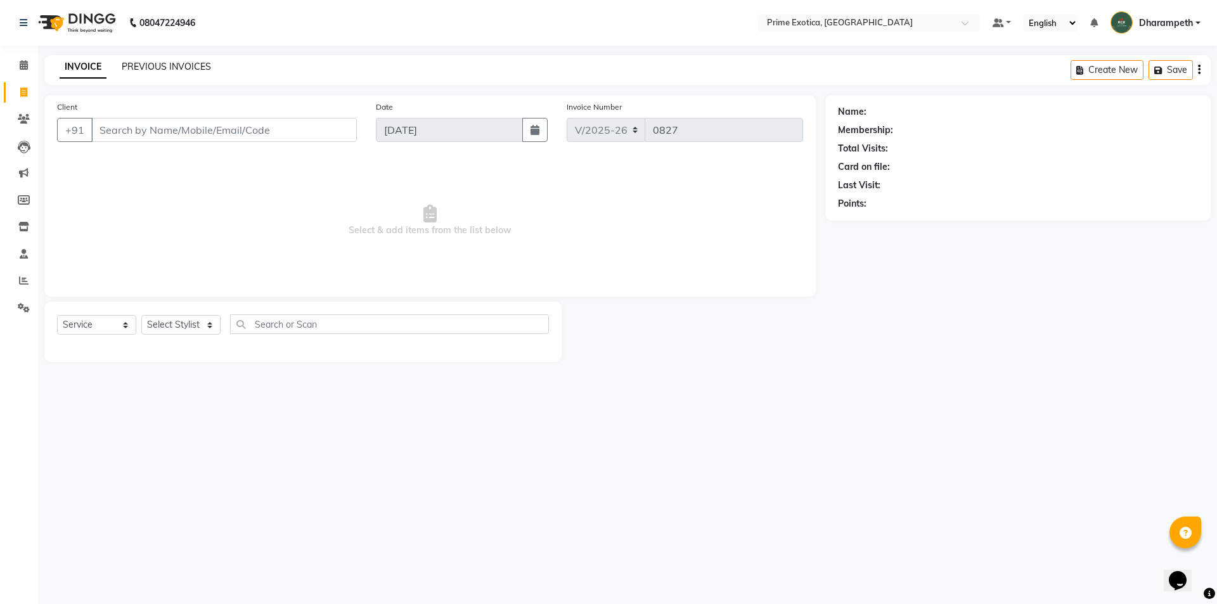
click at [178, 65] on link "PREVIOUS INVOICES" at bounding box center [166, 66] width 89 height 11
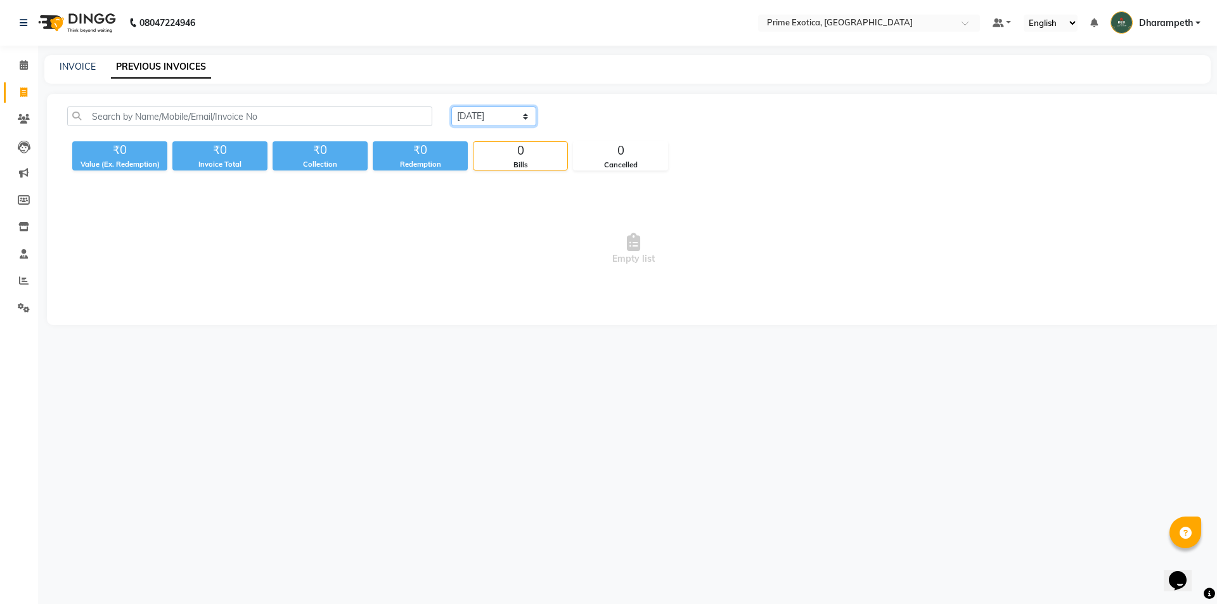
drag, startPoint x: 489, startPoint y: 117, endPoint x: 486, endPoint y: 125, distance: 8.6
click at [490, 116] on select "Today Yesterday Custom Range" at bounding box center [493, 117] width 85 height 20
select select "yesterday"
click at [451, 107] on select "Today Yesterday Custom Range" at bounding box center [493, 117] width 85 height 20
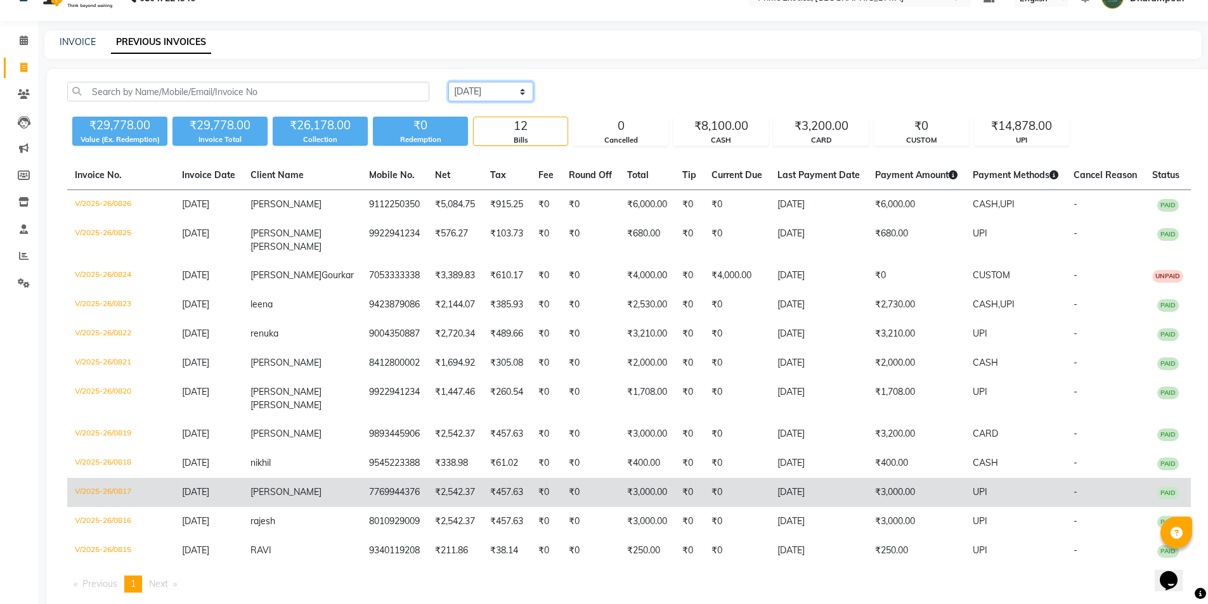
scroll to position [63, 0]
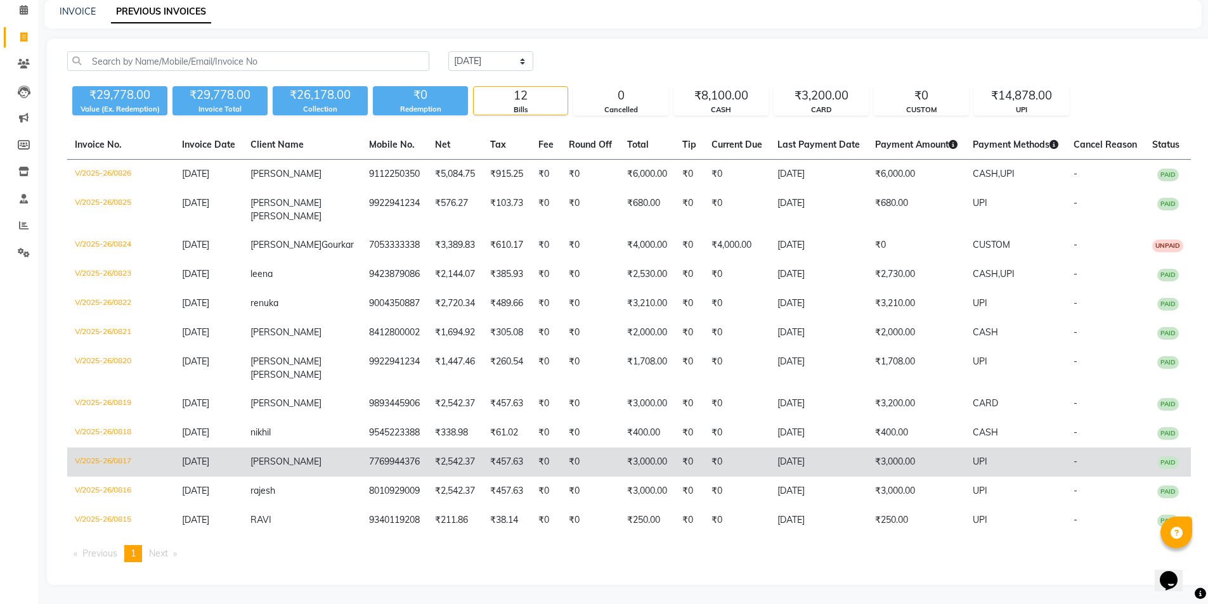
click at [316, 464] on td "ketki" at bounding box center [302, 462] width 119 height 29
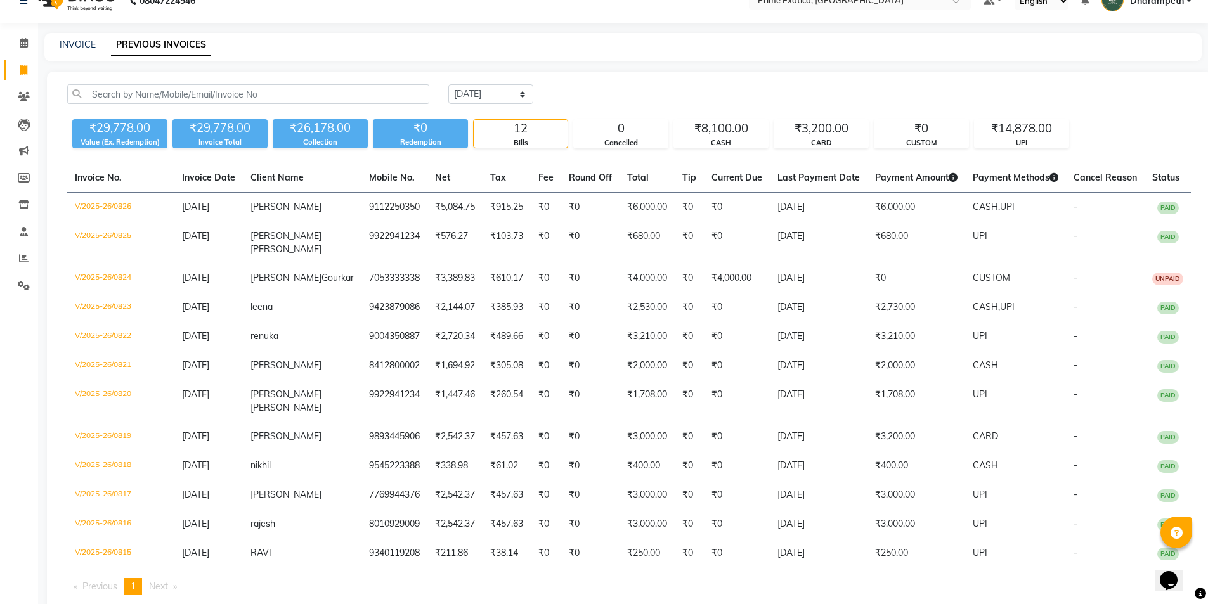
scroll to position [0, 0]
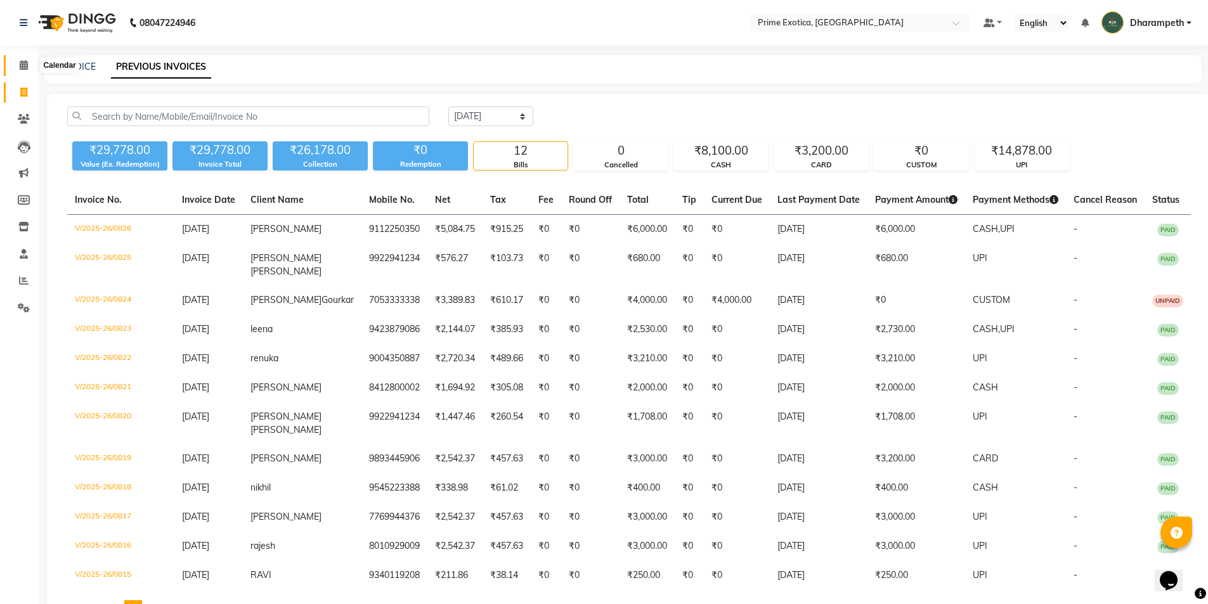
click at [17, 68] on span at bounding box center [24, 65] width 22 height 15
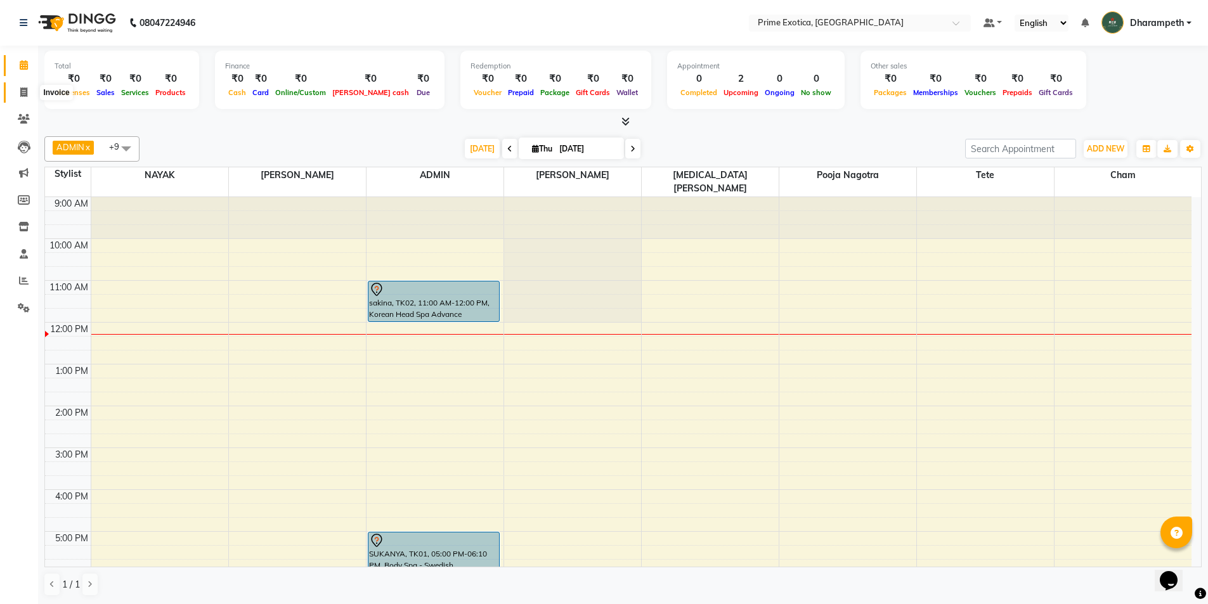
click at [18, 86] on span at bounding box center [24, 93] width 22 height 15
select select "service"
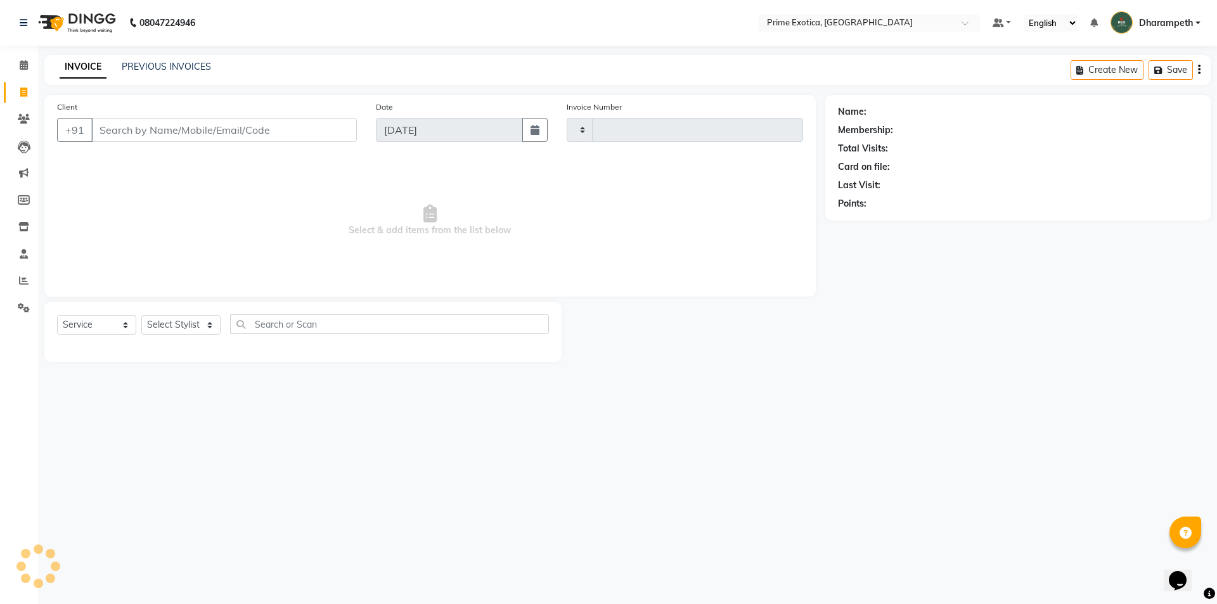
type input "0827"
select select "5380"
click at [108, 124] on input "Client" at bounding box center [224, 130] width 266 height 24
type input "9890539000"
click at [305, 128] on span "Add Client" at bounding box center [324, 130] width 50 height 13
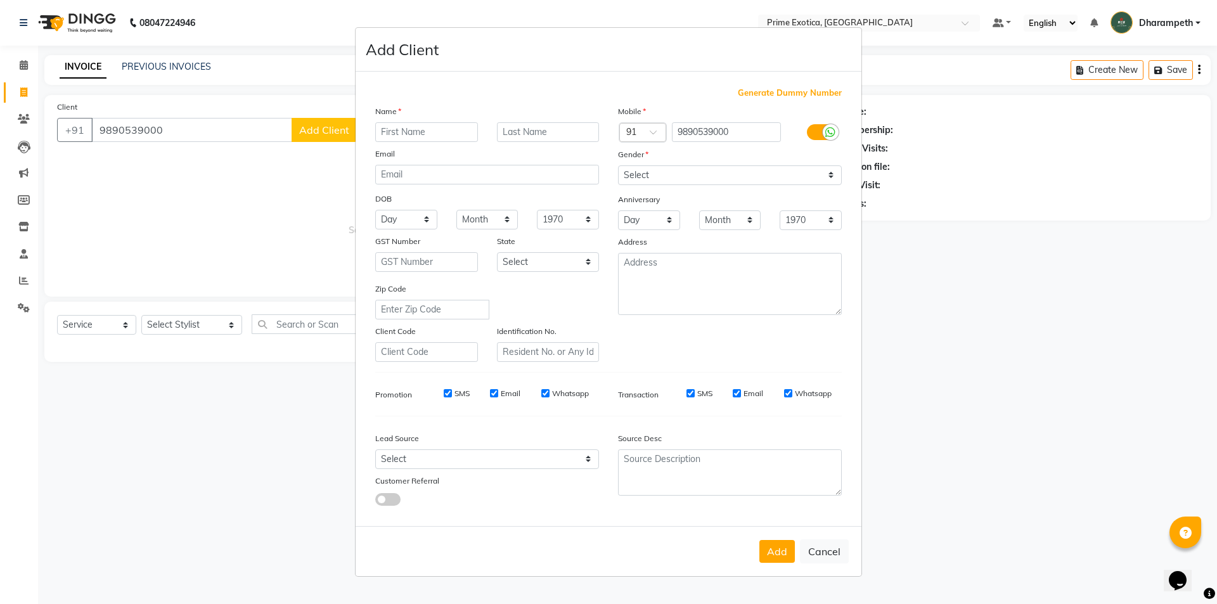
click at [429, 134] on input "text" at bounding box center [426, 132] width 103 height 20
type input "rutumbara"
click at [682, 181] on select "Select Male Female Other Prefer Not To Say" at bounding box center [730, 175] width 224 height 20
select select "female"
click at [618, 165] on select "Select Male Female Other Prefer Not To Say" at bounding box center [730, 175] width 224 height 20
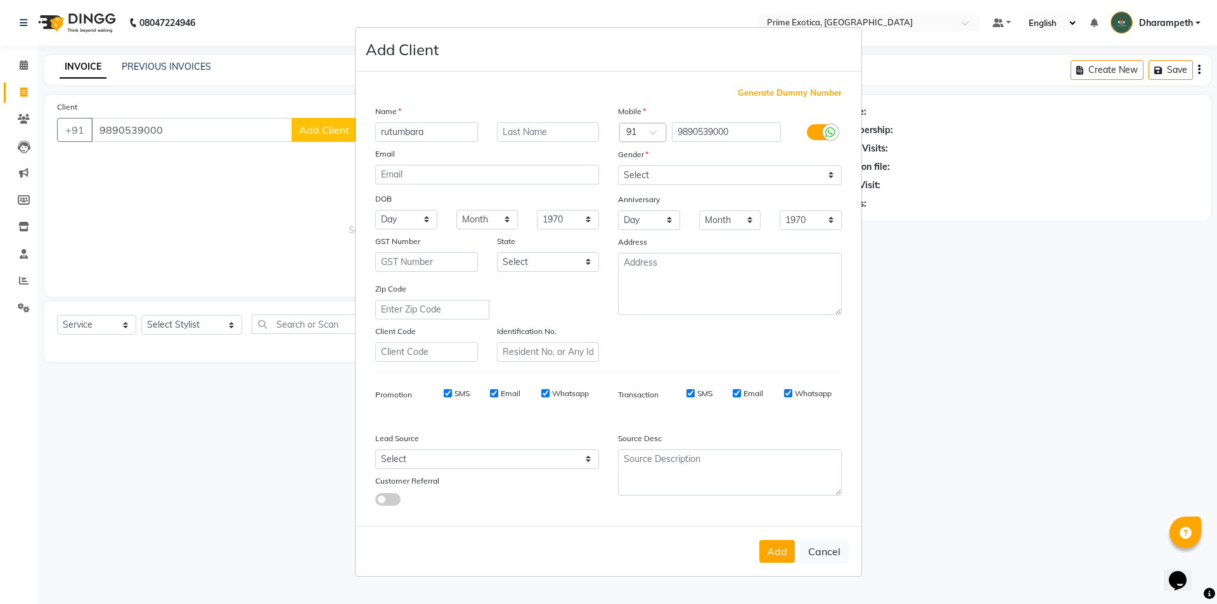
click at [774, 536] on div "Add Cancel" at bounding box center [609, 551] width 506 height 50
click at [777, 546] on button "Add" at bounding box center [778, 551] width 36 height 23
select select
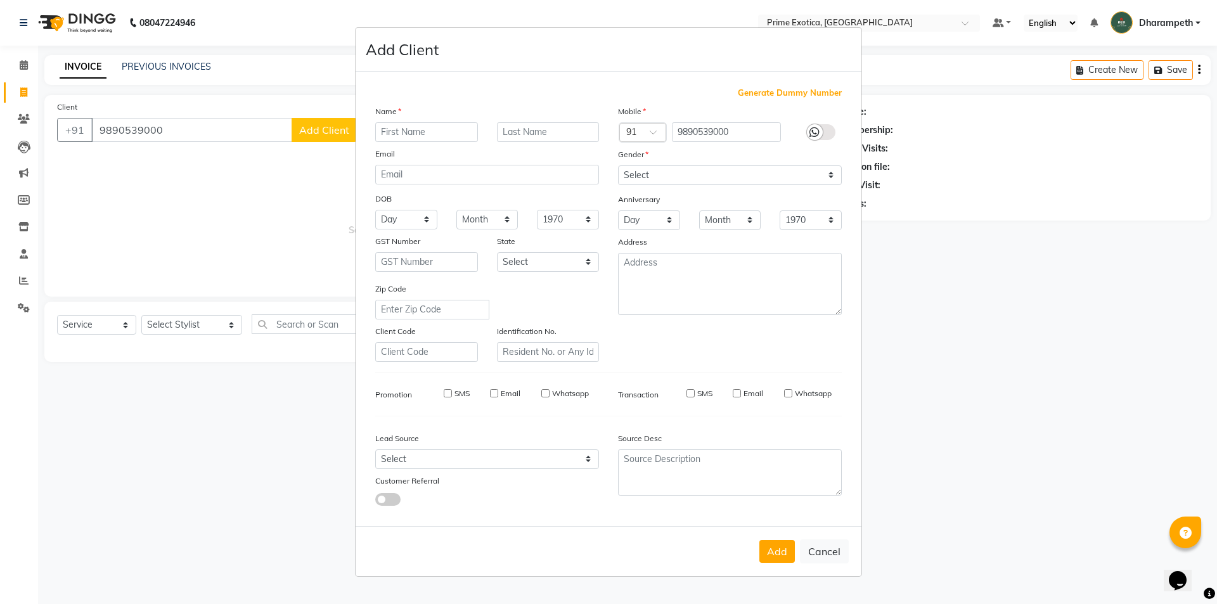
select select
checkbox input "false"
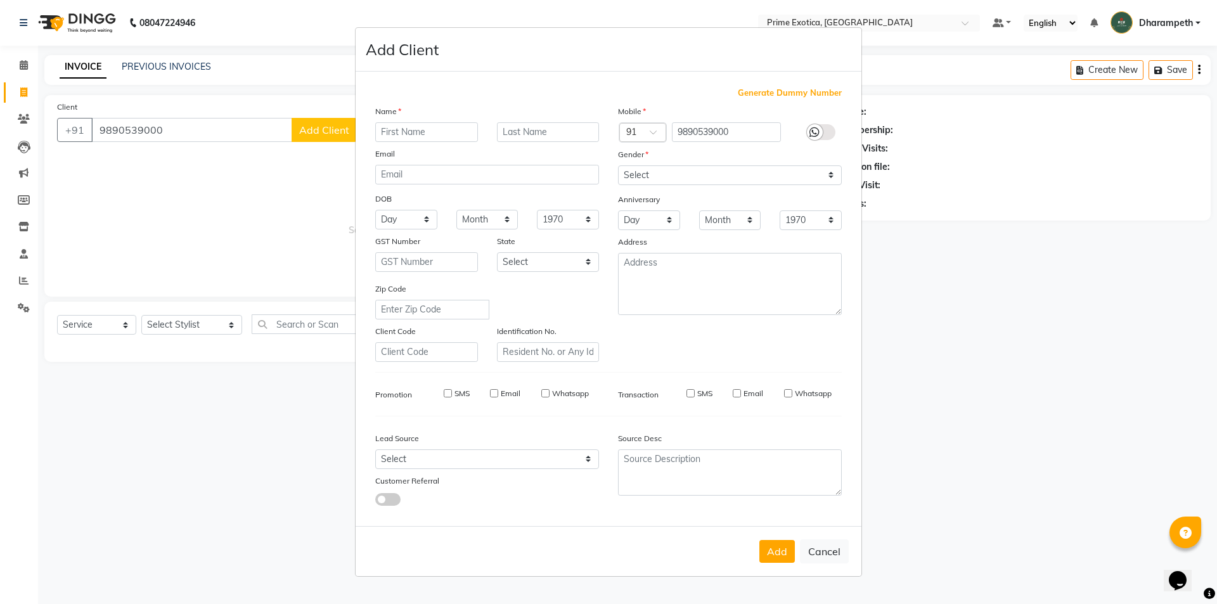
checkbox input "false"
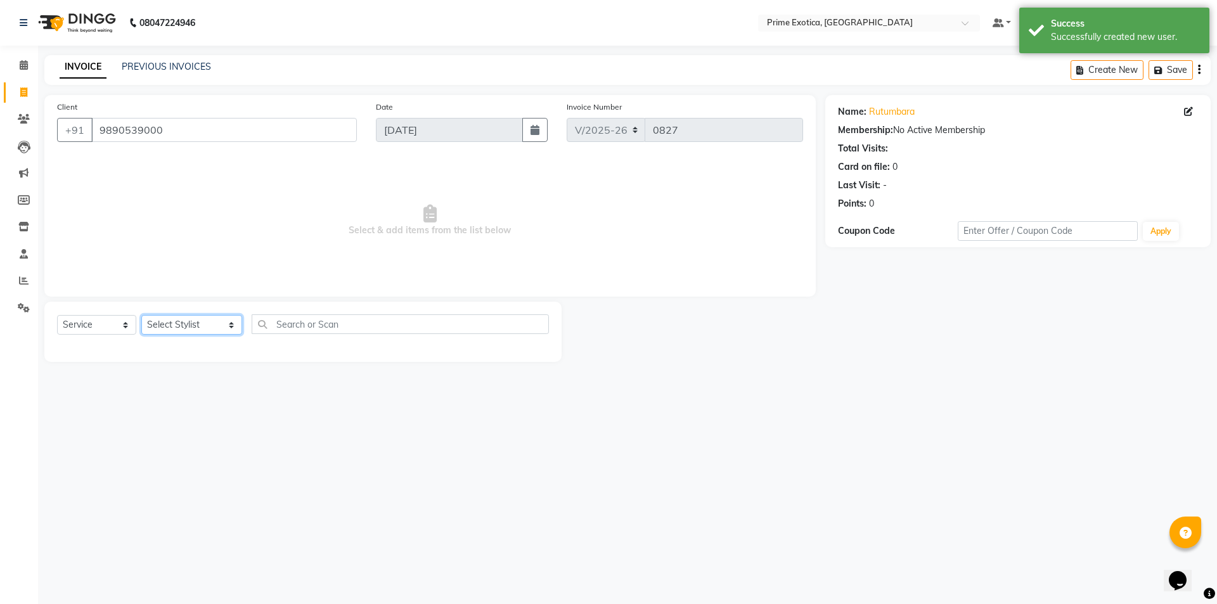
click at [203, 334] on select "Select Stylist Abhijet ADMIN ANGELA S JOHN cham Darshan Gaikwad Kashish Mukesh …" at bounding box center [191, 325] width 101 height 20
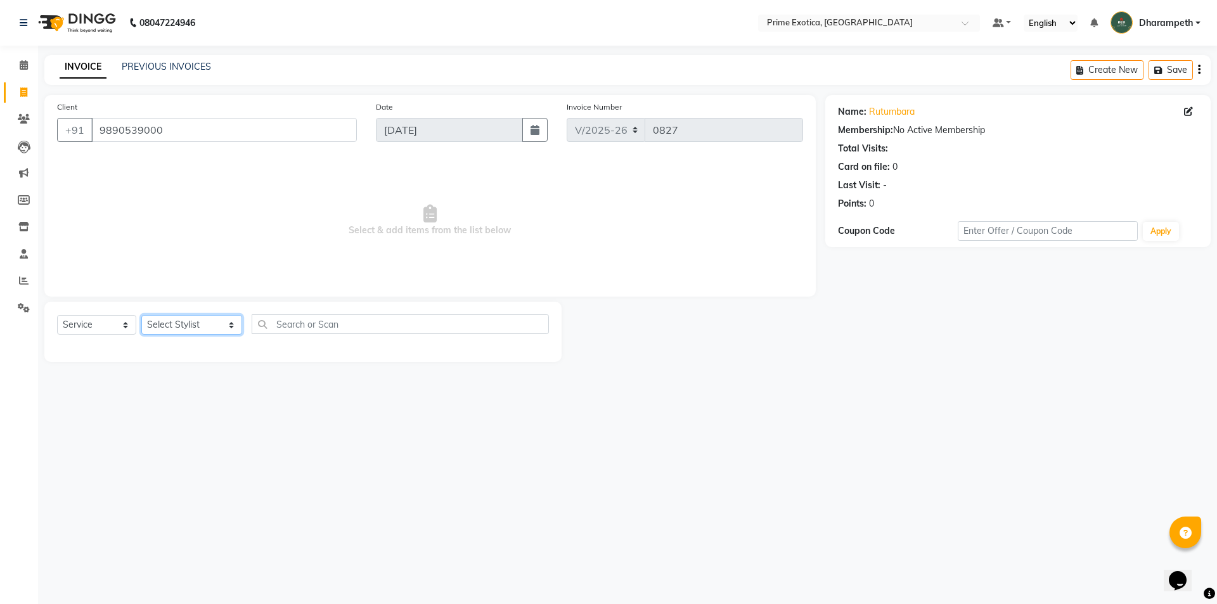
select select "65847"
click at [141, 315] on select "Select Stylist Abhijet ADMIN ANGELA S JOHN cham Darshan Gaikwad Kashish Mukesh …" at bounding box center [191, 325] width 101 height 20
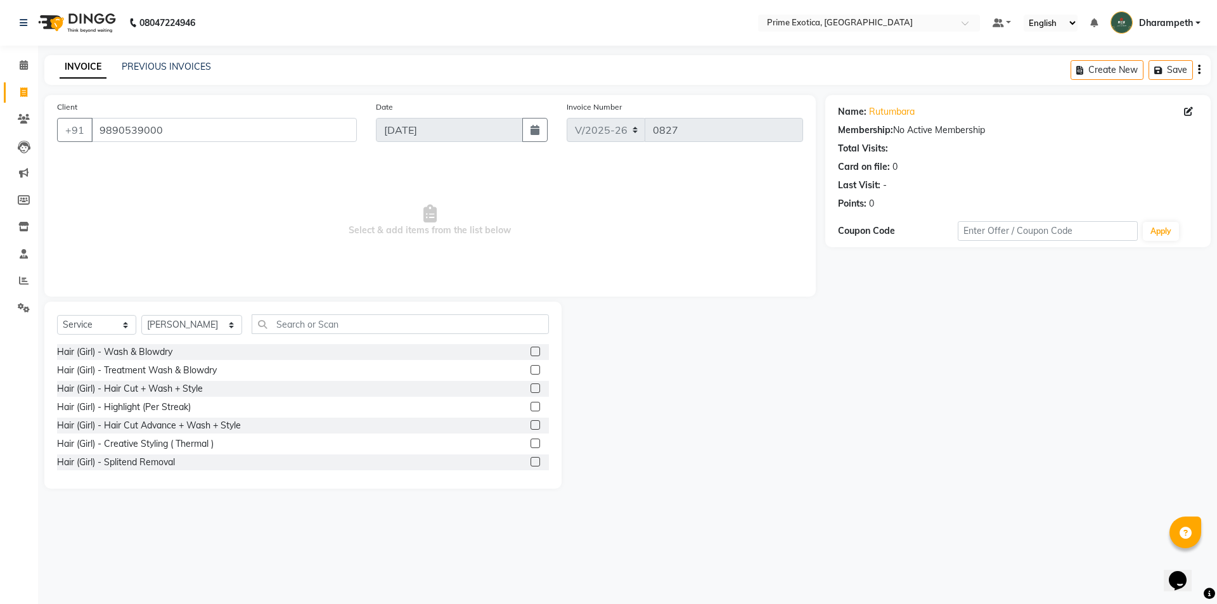
click at [531, 353] on label at bounding box center [536, 352] width 10 height 10
click at [531, 353] on input "checkbox" at bounding box center [535, 352] width 8 height 8
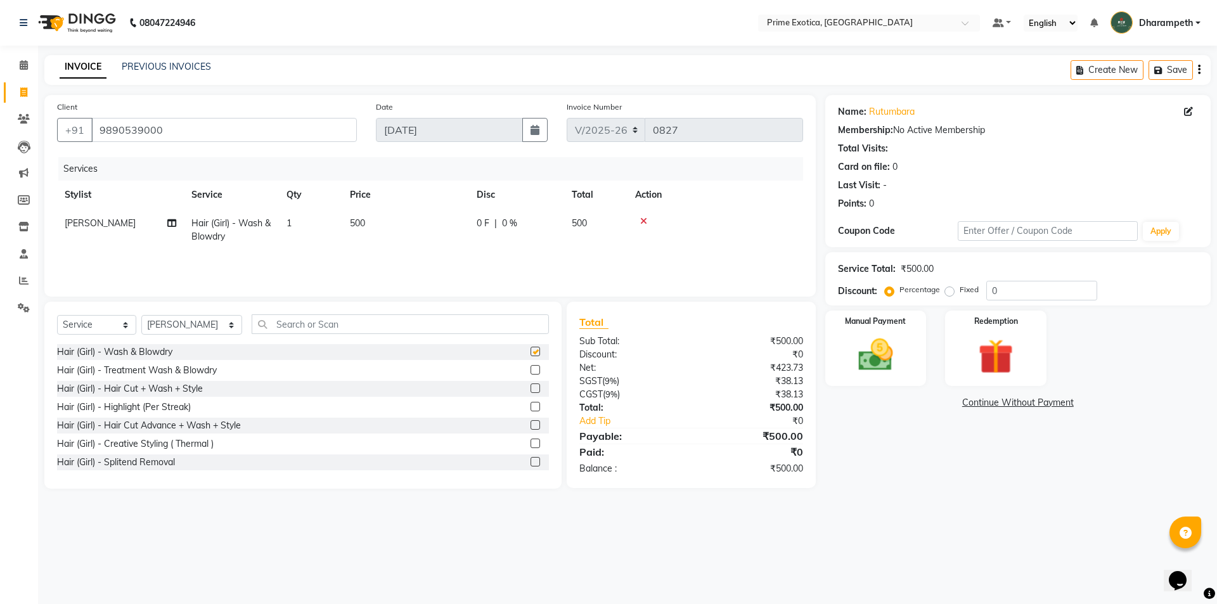
drag, startPoint x: 369, startPoint y: 255, endPoint x: 488, endPoint y: 264, distance: 119.6
click at [370, 255] on div "Services Stylist Service Qty Price Disc Total Action Abhijet Hair (Girl) - Wash…" at bounding box center [430, 220] width 746 height 127
checkbox input "false"
click at [889, 366] on img at bounding box center [876, 355] width 59 height 42
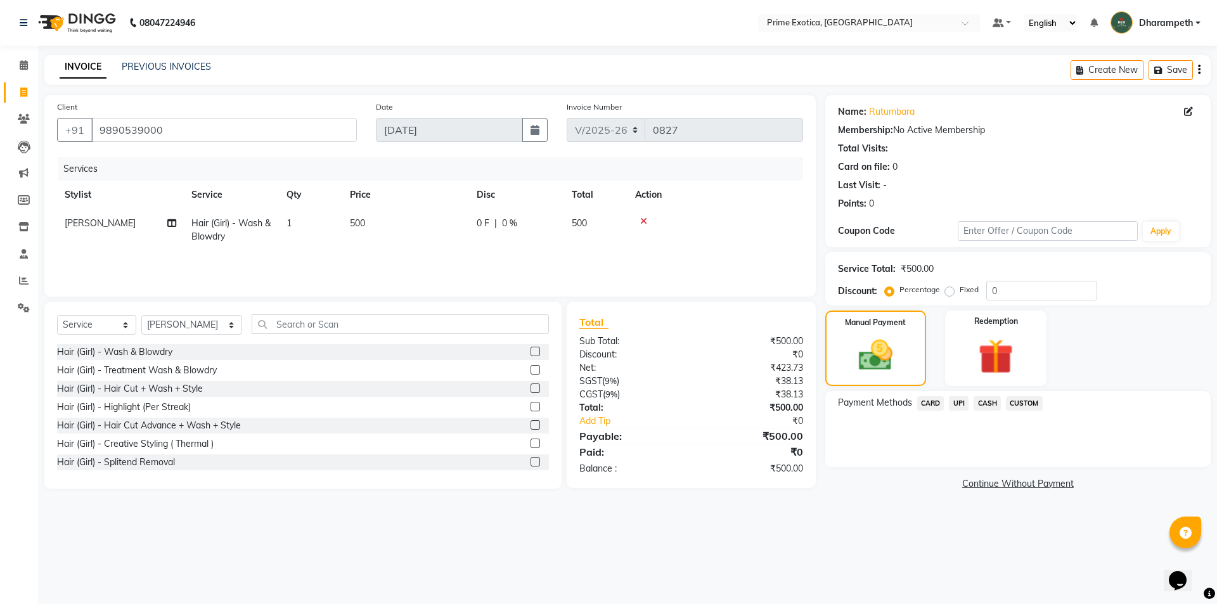
click at [962, 403] on span "UPI" at bounding box center [959, 403] width 20 height 15
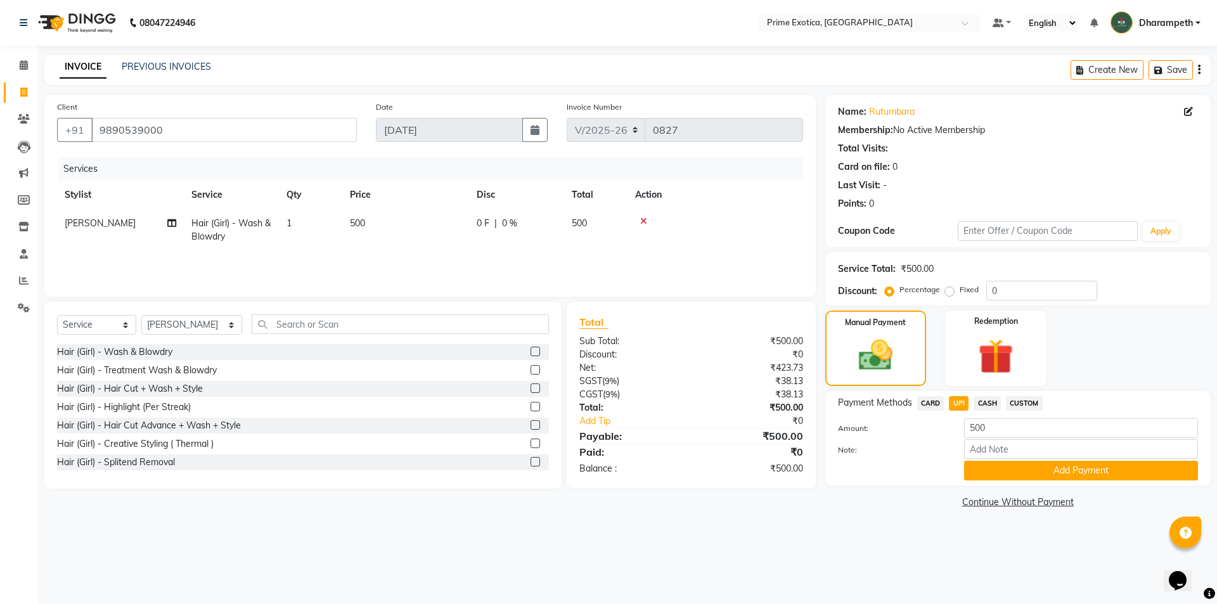
click at [1096, 485] on div "Payment Methods CARD UPI CASH CUSTOM Amount: 500 Note: Add Payment" at bounding box center [1019, 438] width 386 height 94
click at [1093, 474] on button "Add Payment" at bounding box center [1081, 471] width 234 height 20
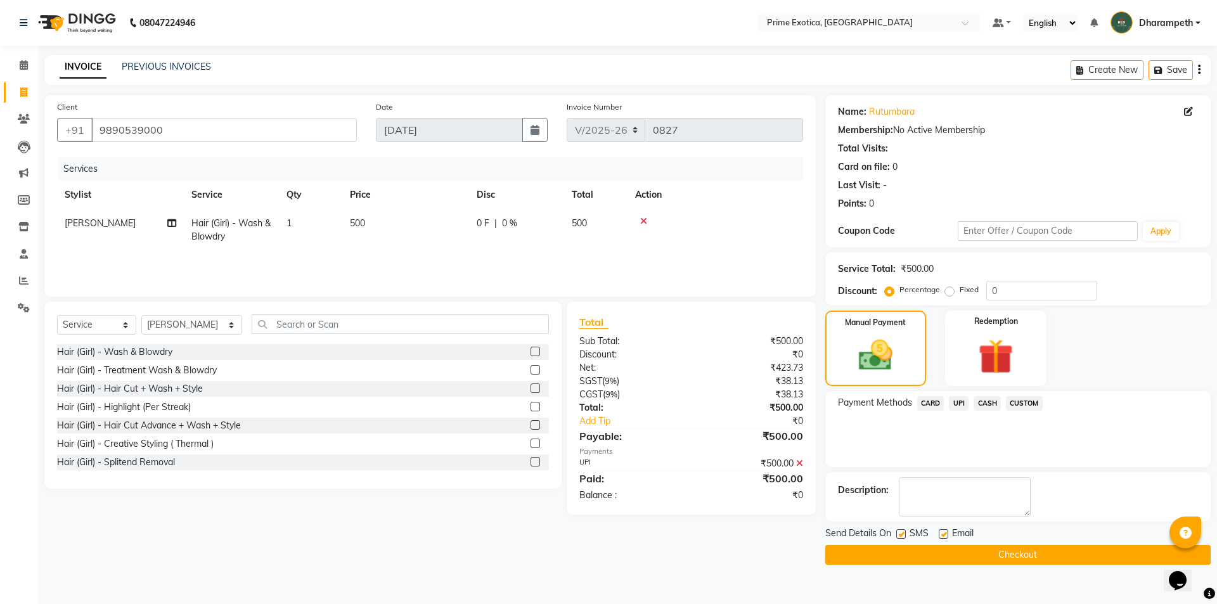
click at [1095, 554] on button "Checkout" at bounding box center [1019, 555] width 386 height 20
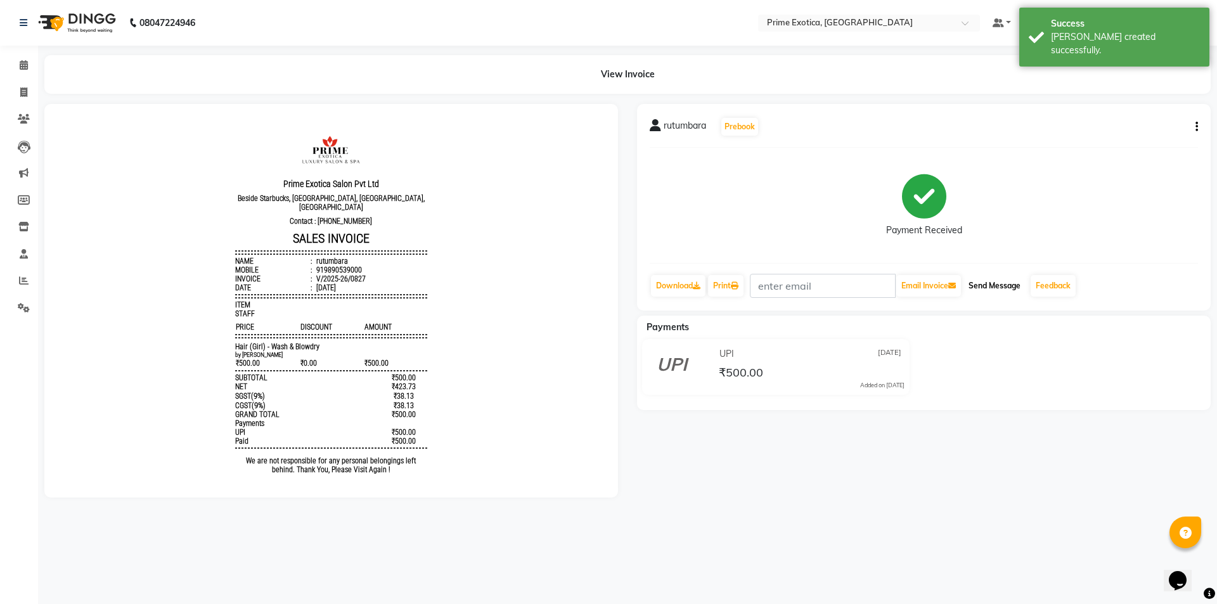
click at [1008, 283] on button "Send Message" at bounding box center [995, 286] width 62 height 22
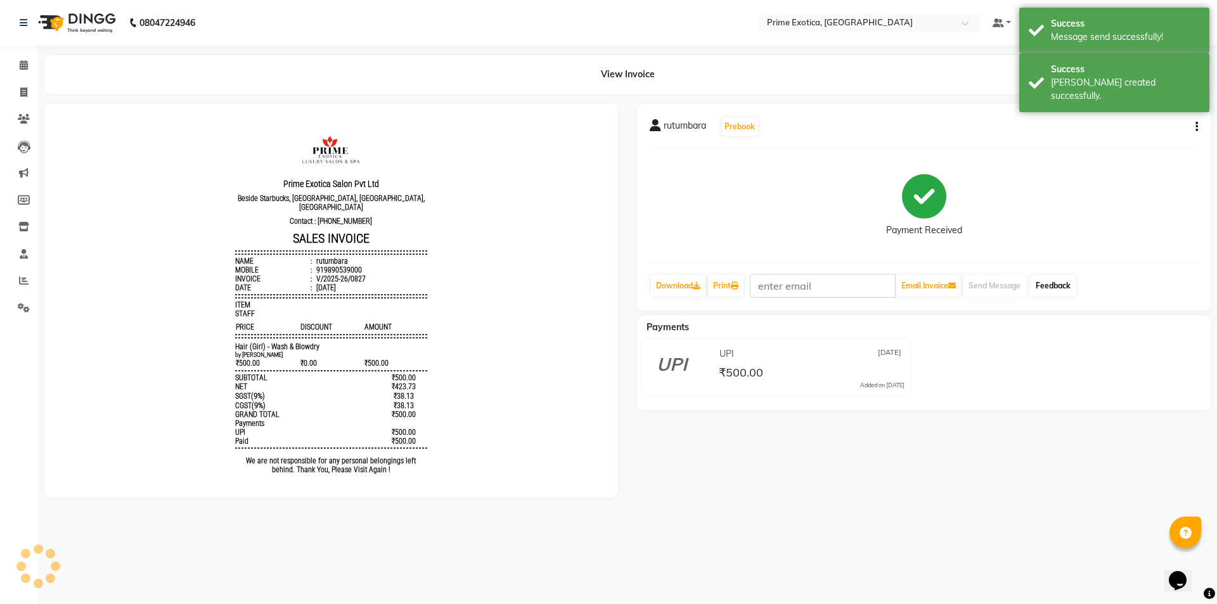
click at [1061, 286] on link "Feedback" at bounding box center [1053, 286] width 45 height 22
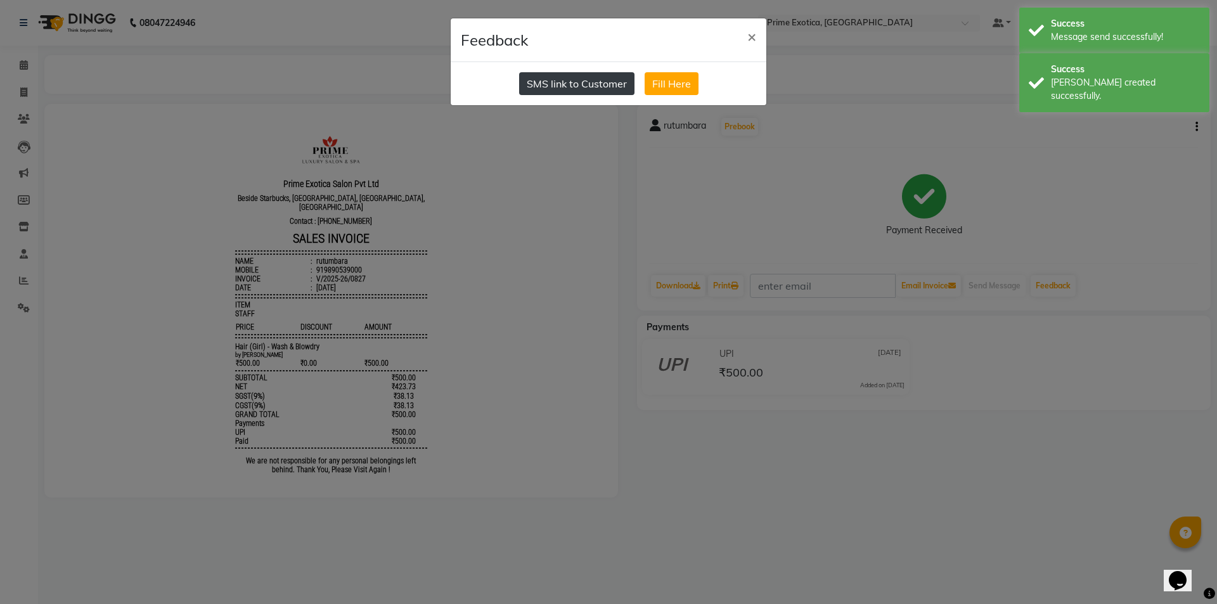
click at [567, 91] on button "SMS link to Customer" at bounding box center [576, 83] width 115 height 23
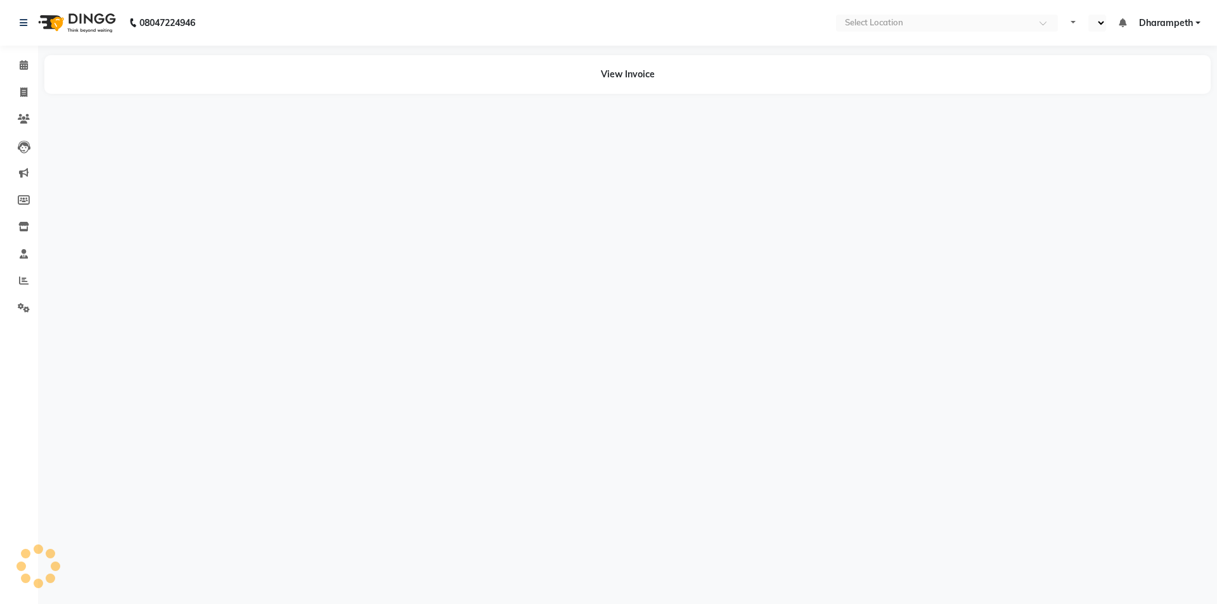
select select "en"
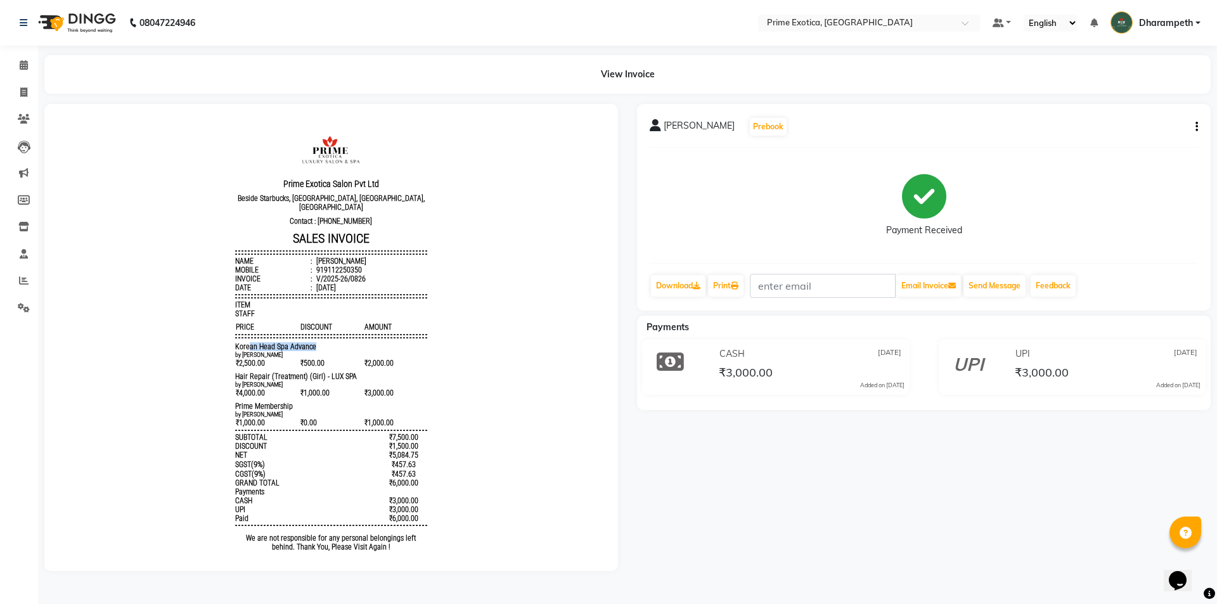
drag, startPoint x: 240, startPoint y: 338, endPoint x: 311, endPoint y: 342, distance: 71.1
click at [311, 342] on div "Korean Head Spa Advance" at bounding box center [330, 346] width 191 height 9
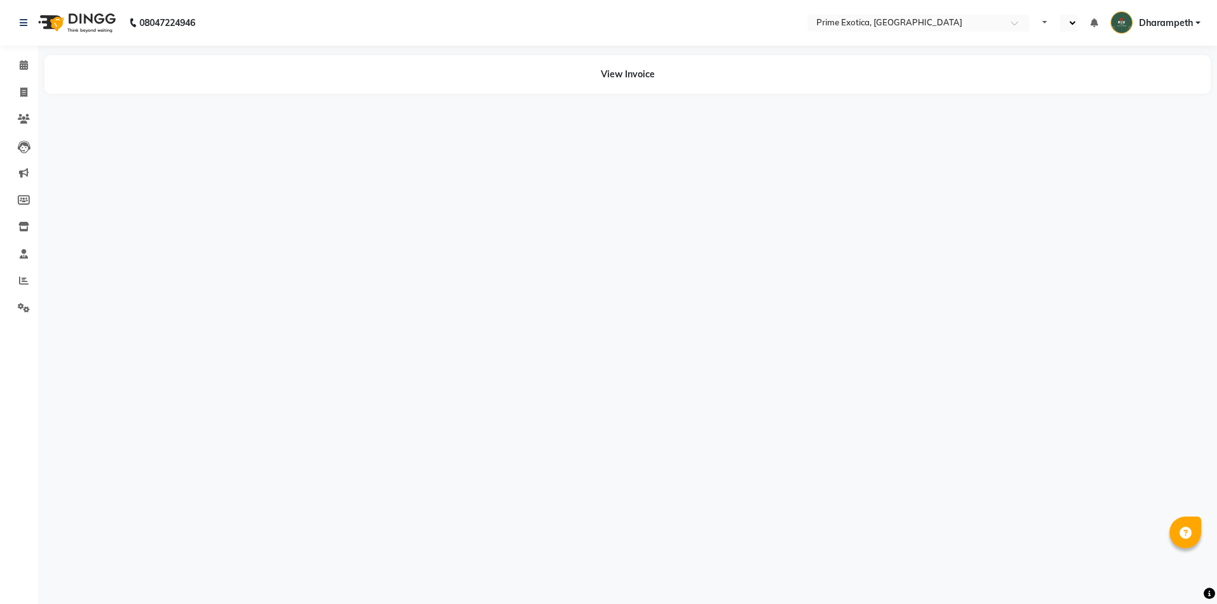
select select "en"
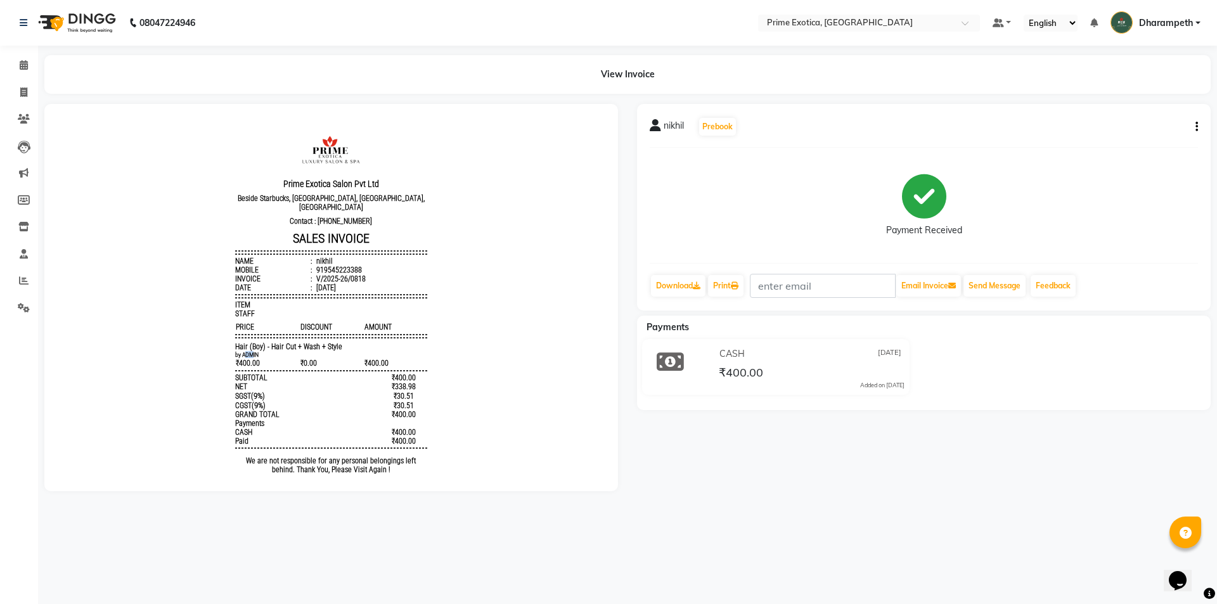
drag, startPoint x: 235, startPoint y: 349, endPoint x: 243, endPoint y: 348, distance: 7.6
click at [243, 351] on small "by ADMIN" at bounding box center [246, 354] width 23 height 7
click at [1194, 124] on button "button" at bounding box center [1195, 126] width 8 height 13
click at [1126, 120] on div "Split Service Amount" at bounding box center [1134, 119] width 87 height 16
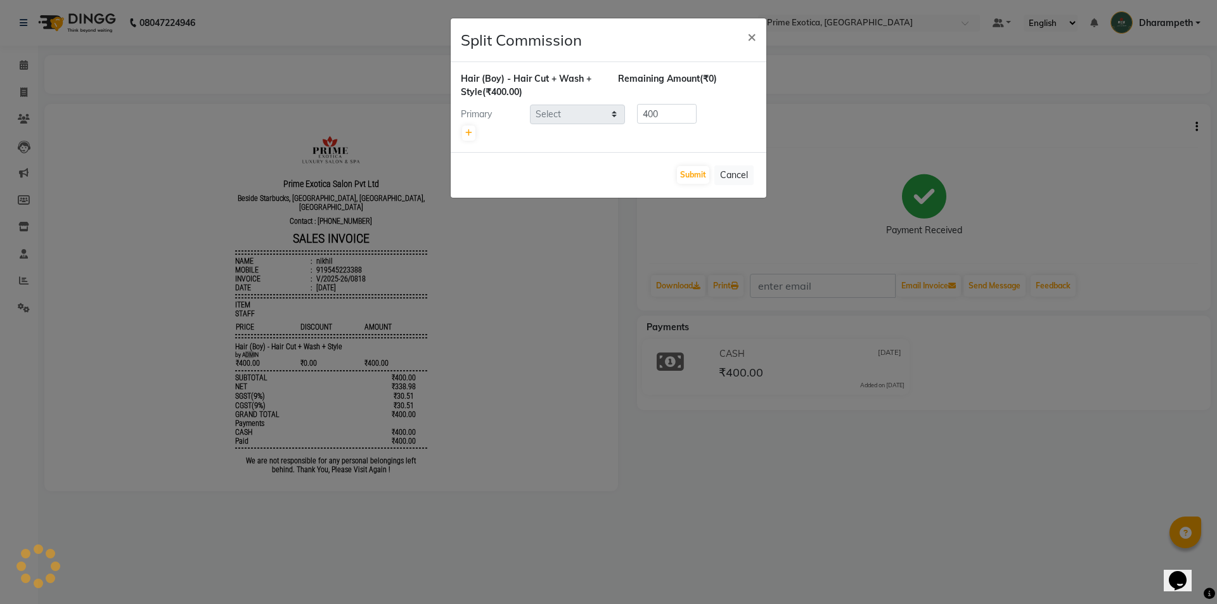
select select "37067"
click at [676, 110] on input "400" at bounding box center [667, 114] width 60 height 20
type input "4"
click at [471, 133] on icon at bounding box center [468, 133] width 7 height 8
type input "200"
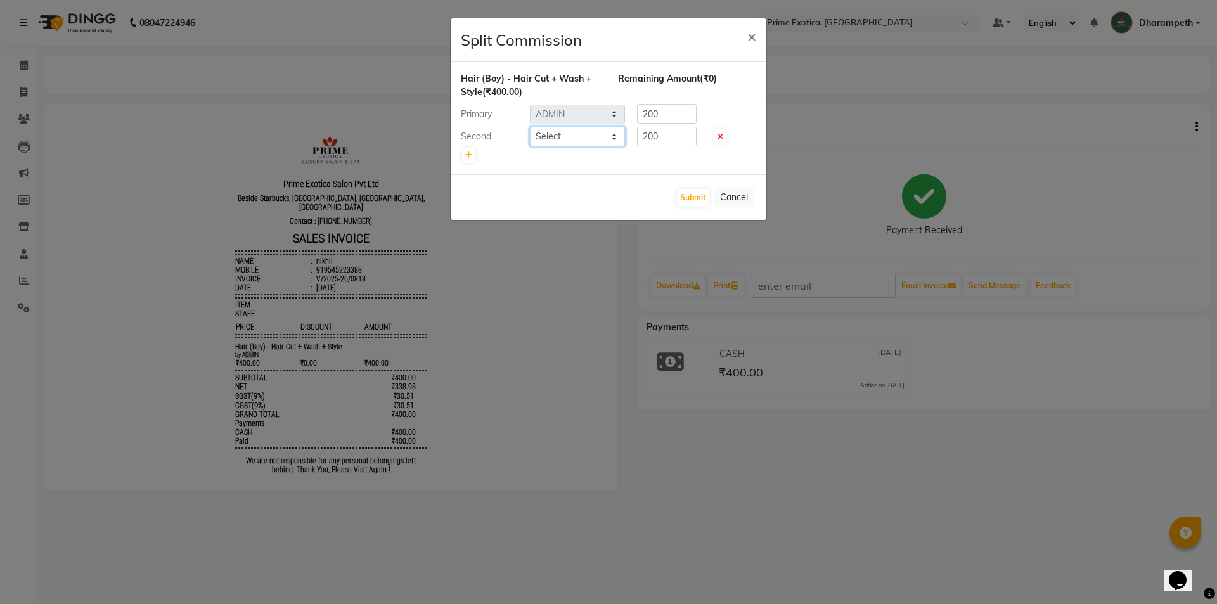
click at [571, 138] on select "Select Abhijet ADMIN ANGELA S JOHN cham Darshan Gaikwad Kashish Mukesh Wawre NA…" at bounding box center [577, 137] width 95 height 20
select select "84212"
click at [530, 127] on select "Select Abhijet ADMIN ANGELA S JOHN cham Darshan Gaikwad Kashish Mukesh Wawre NA…" at bounding box center [577, 137] width 95 height 20
click at [661, 115] on input "200" at bounding box center [667, 114] width 60 height 20
type input "2"
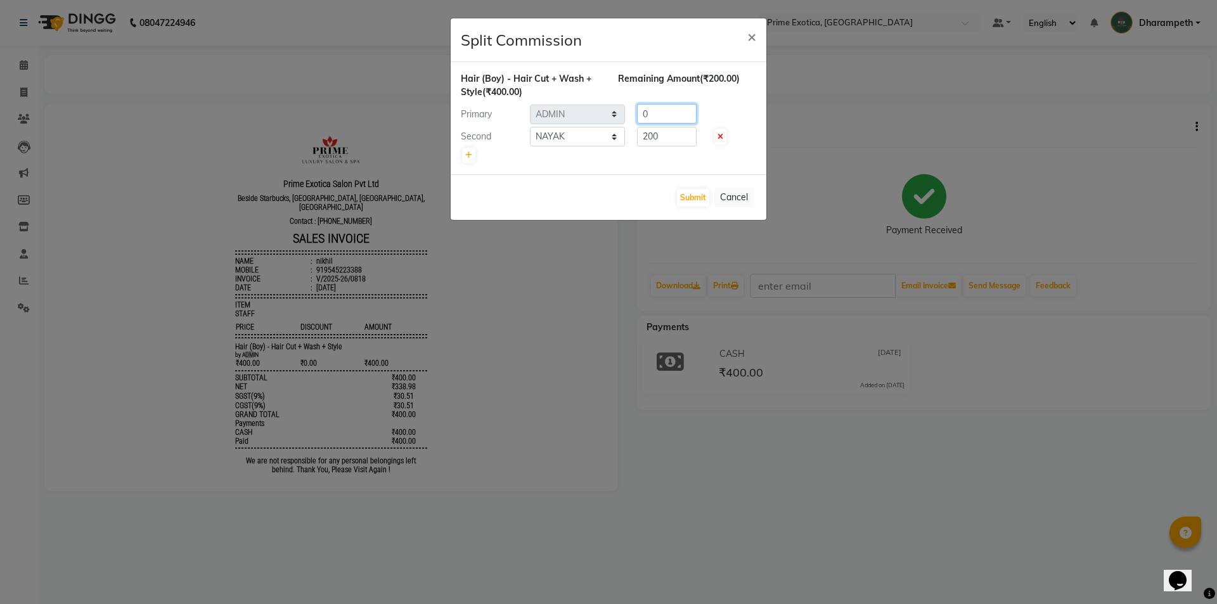
type input "0"
click at [678, 139] on input "200" at bounding box center [667, 137] width 60 height 20
type input "2"
type input "400"
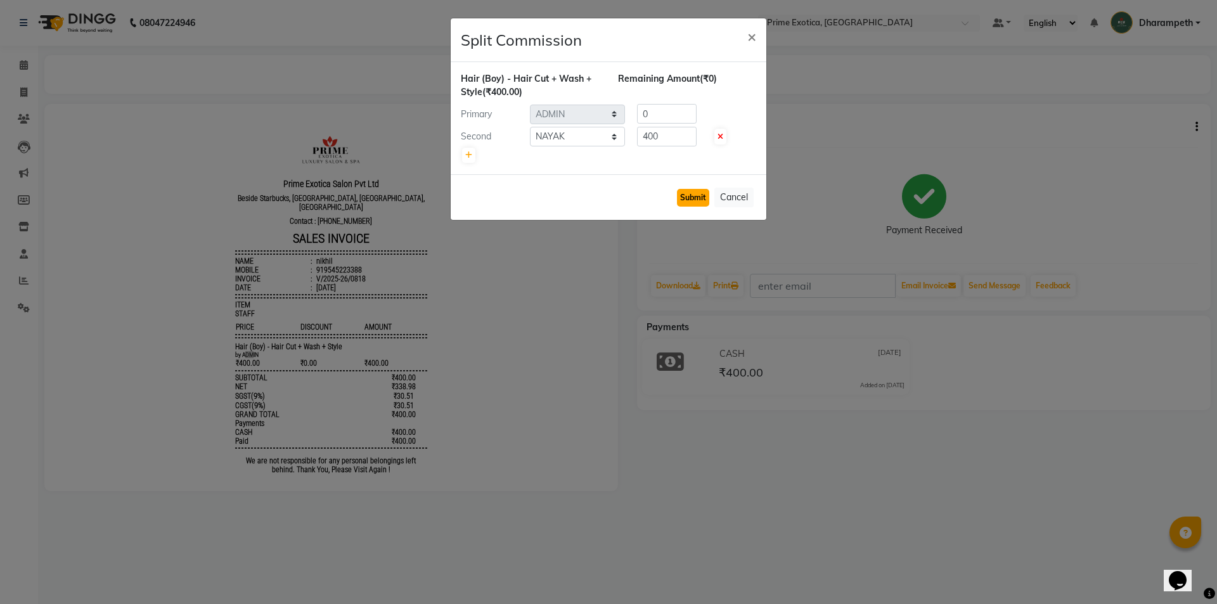
click at [694, 204] on button "Submit" at bounding box center [693, 198] width 32 height 18
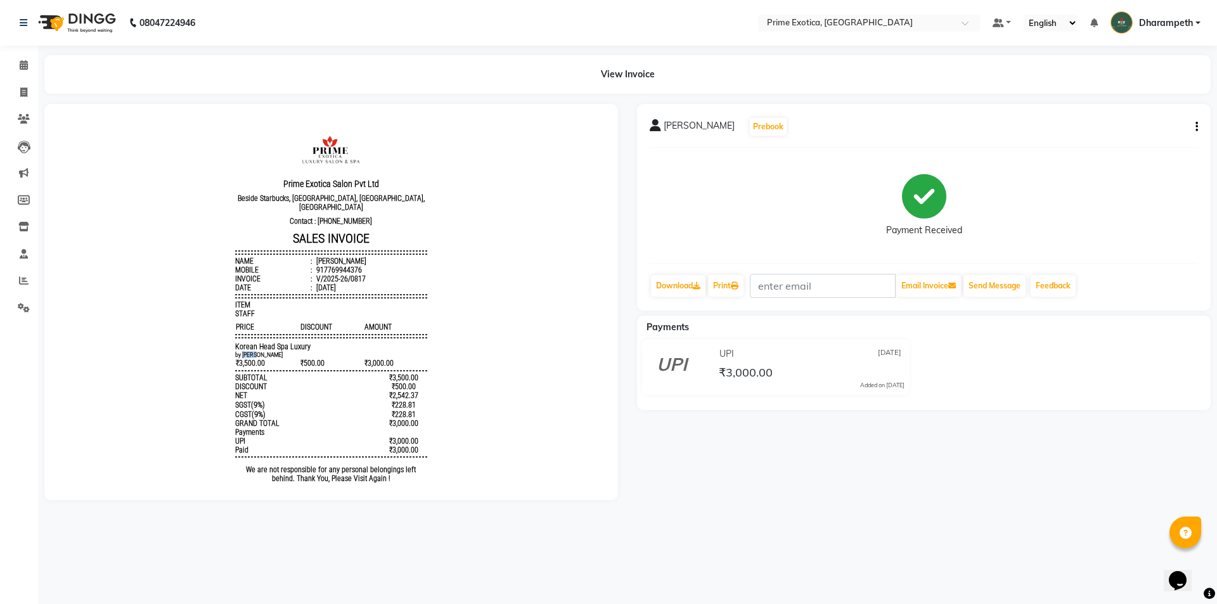
drag, startPoint x: 236, startPoint y: 345, endPoint x: 251, endPoint y: 345, distance: 15.2
click at [251, 351] on div "by [PERSON_NAME]" at bounding box center [330, 354] width 191 height 7
drag, startPoint x: 268, startPoint y: 341, endPoint x: 292, endPoint y: 341, distance: 23.5
click at [292, 342] on span "Korean Head Spa Luxury" at bounding box center [272, 346] width 75 height 9
click at [313, 342] on div "Korean Head Spa Luxury" at bounding box center [330, 346] width 191 height 9
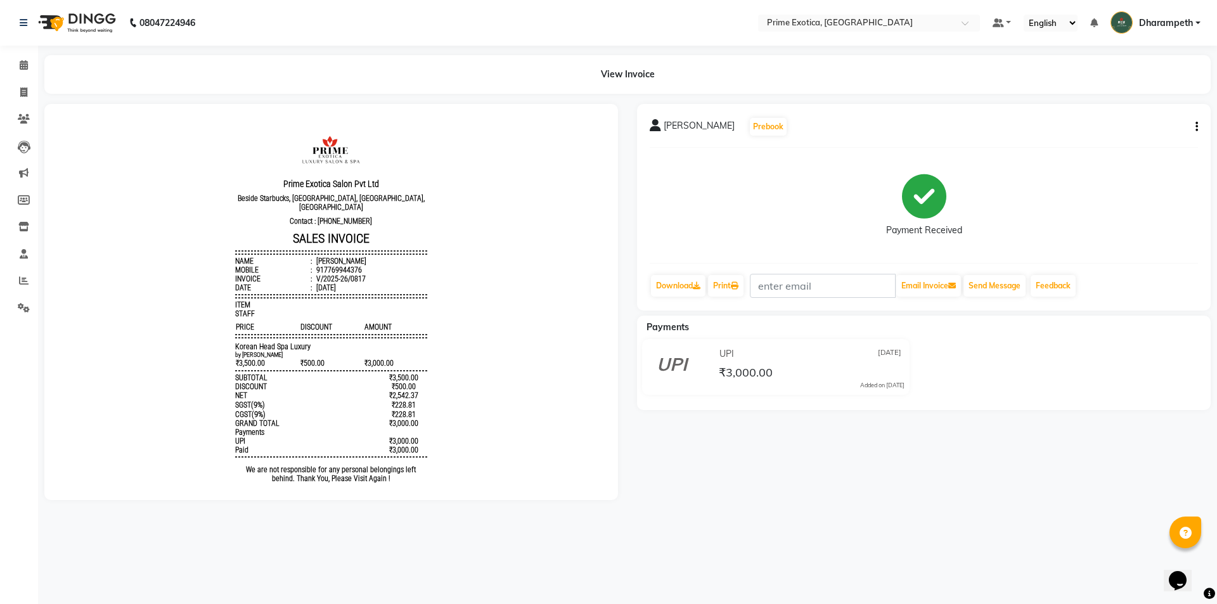
click at [1202, 127] on div "[PERSON_NAME] Prebook Payment Received Download Print Email Invoice Send Messag…" at bounding box center [924, 207] width 574 height 207
click at [1193, 127] on button "button" at bounding box center [1195, 126] width 8 height 13
click at [1146, 122] on div "Split Service Amount" at bounding box center [1134, 119] width 87 height 16
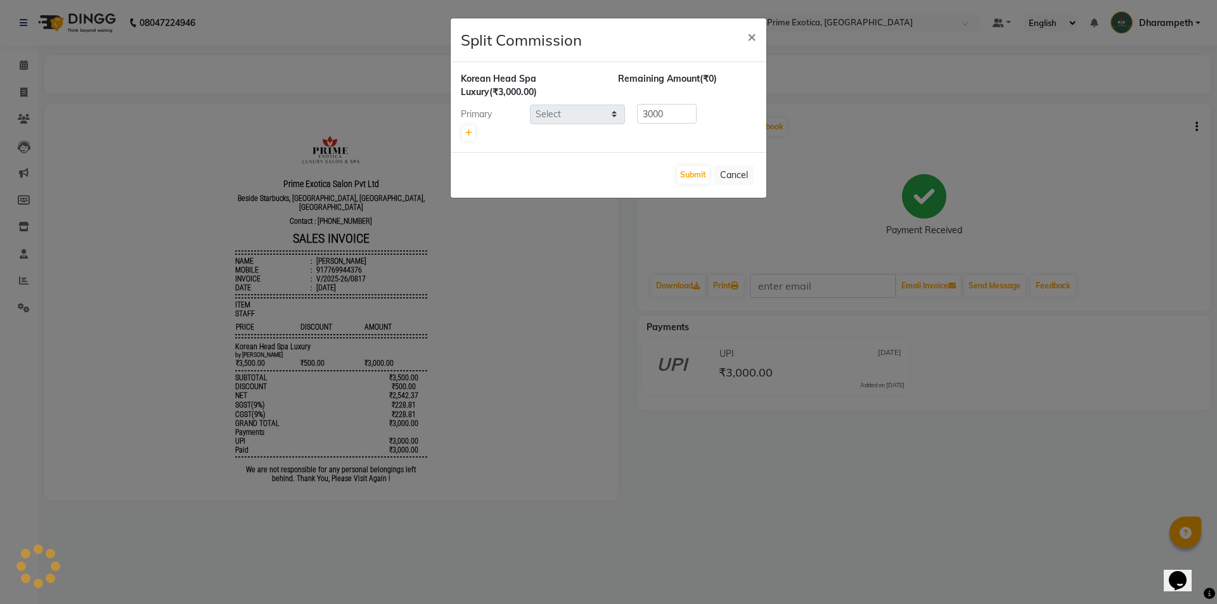
select select "84212"
click at [521, 74] on span "Korean Head Spa Luxury" at bounding box center [498, 85] width 75 height 25
click at [536, 83] on span "Korean Head Spa Luxury" at bounding box center [498, 85] width 75 height 25
click at [571, 78] on div "Korean Head Spa Luxury (₹3,000.00)" at bounding box center [529, 85] width 157 height 27
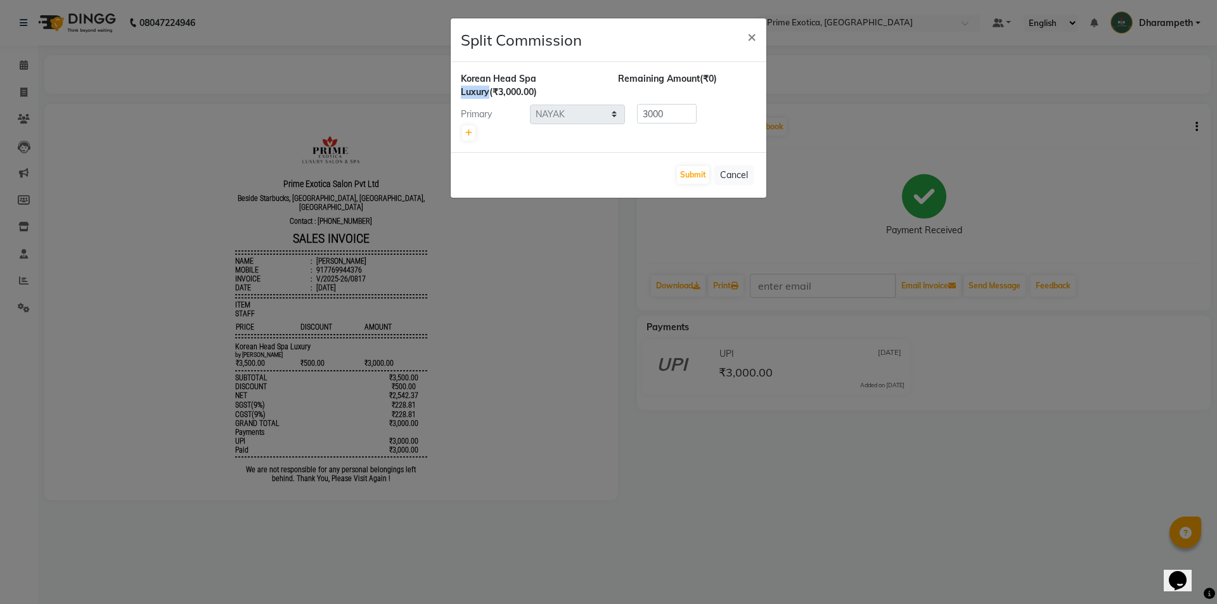
click at [572, 78] on div "Korean Head Spa Luxury (₹3,000.00)" at bounding box center [529, 85] width 157 height 27
click at [756, 41] on span "×" at bounding box center [752, 36] width 9 height 19
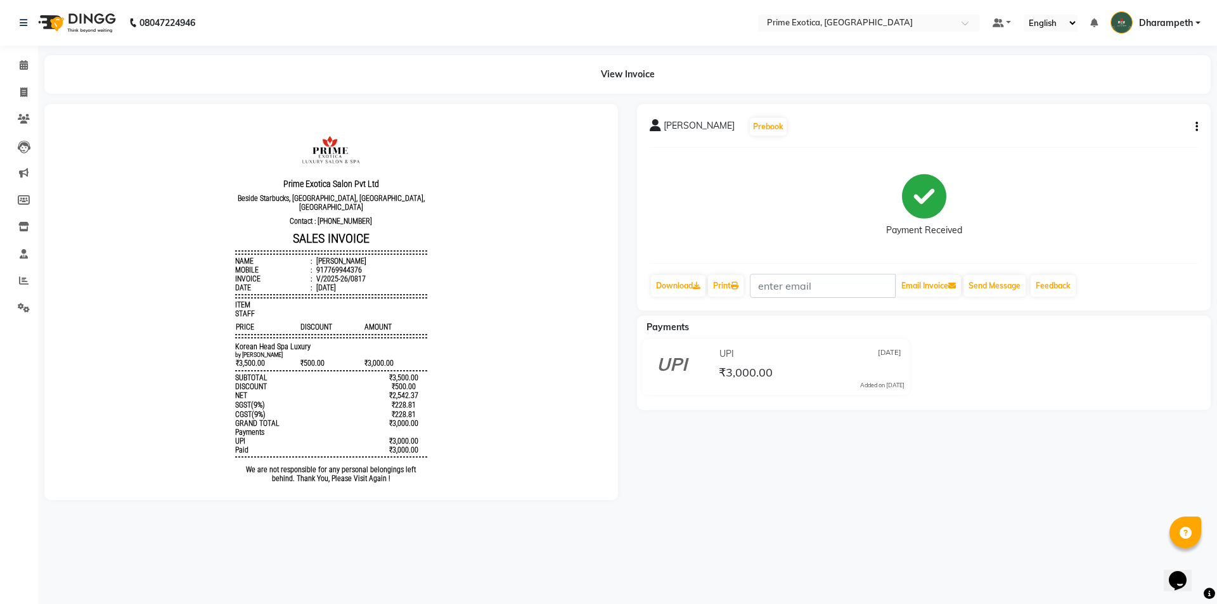
click at [20, 268] on li "Reports" at bounding box center [19, 281] width 38 height 27
click at [22, 276] on icon at bounding box center [24, 281] width 10 height 10
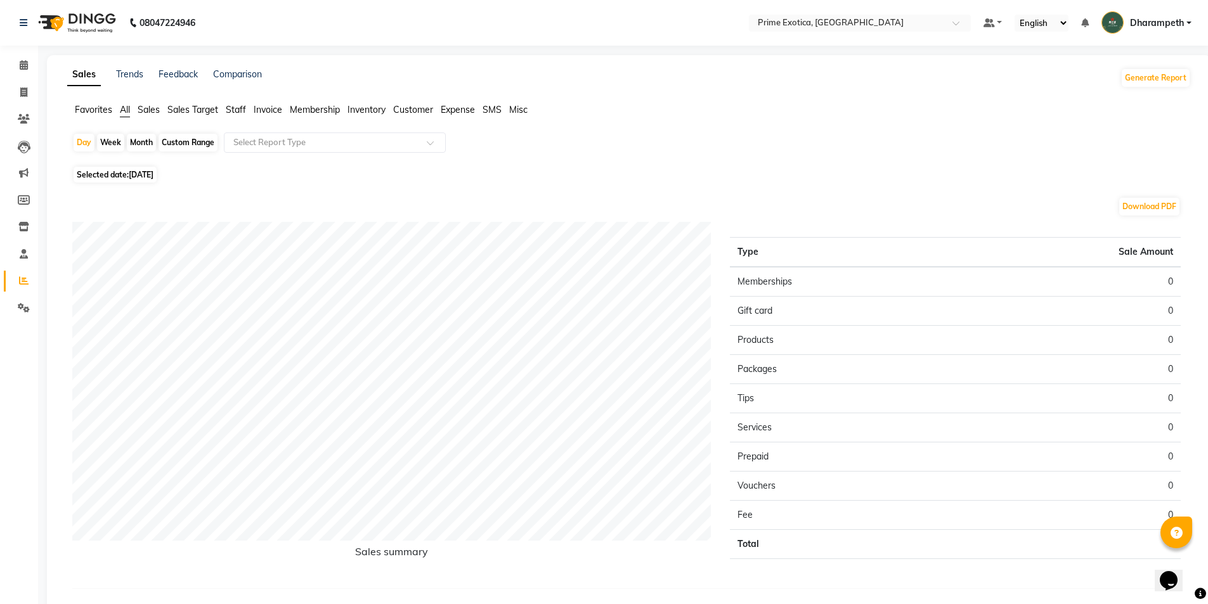
click at [221, 105] on ul "Favorites All Sales Sales Target Staff Invoice Membership Inventory Customer Ex…" at bounding box center [629, 110] width 1124 height 14
click at [237, 105] on span "Staff" at bounding box center [236, 109] width 20 height 11
drag, startPoint x: 266, startPoint y: 138, endPoint x: 268, endPoint y: 150, distance: 12.2
click at [268, 139] on input "text" at bounding box center [322, 142] width 183 height 13
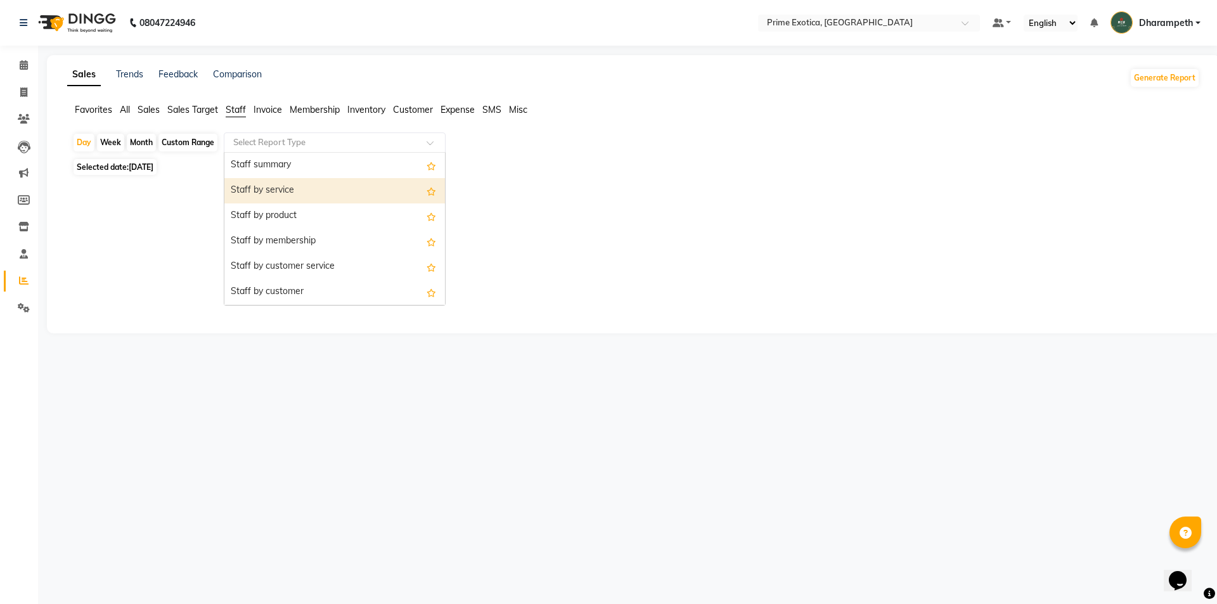
click at [267, 188] on div "Staff by service" at bounding box center [334, 190] width 221 height 25
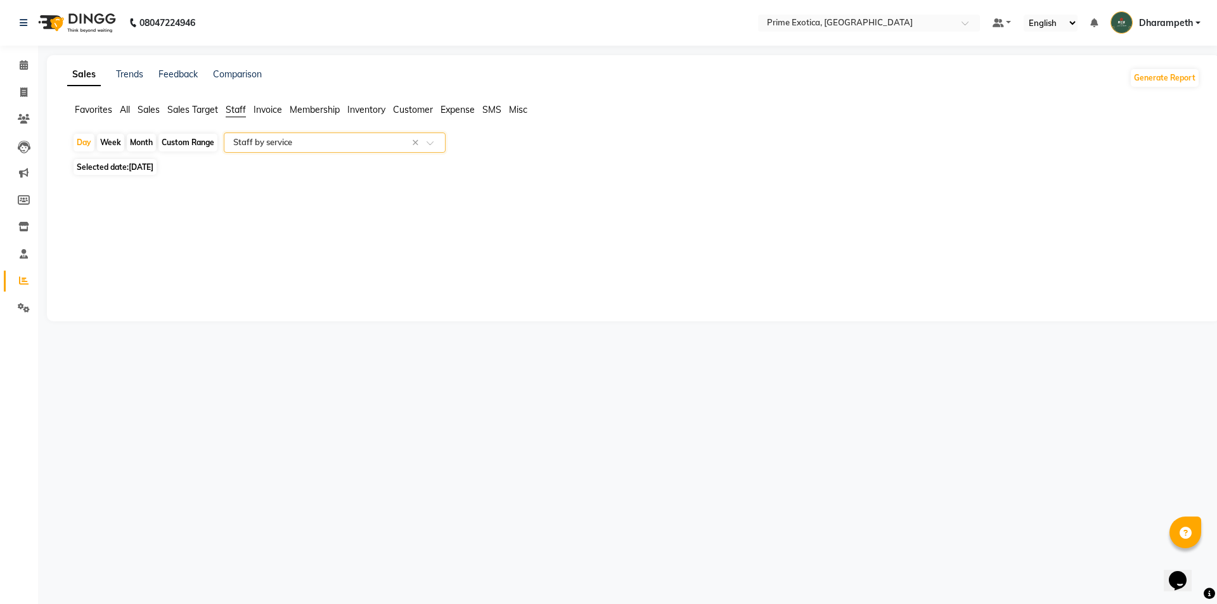
click at [117, 165] on span "Selected date: 04-09-2025" at bounding box center [115, 167] width 83 height 16
select select "9"
select select "2025"
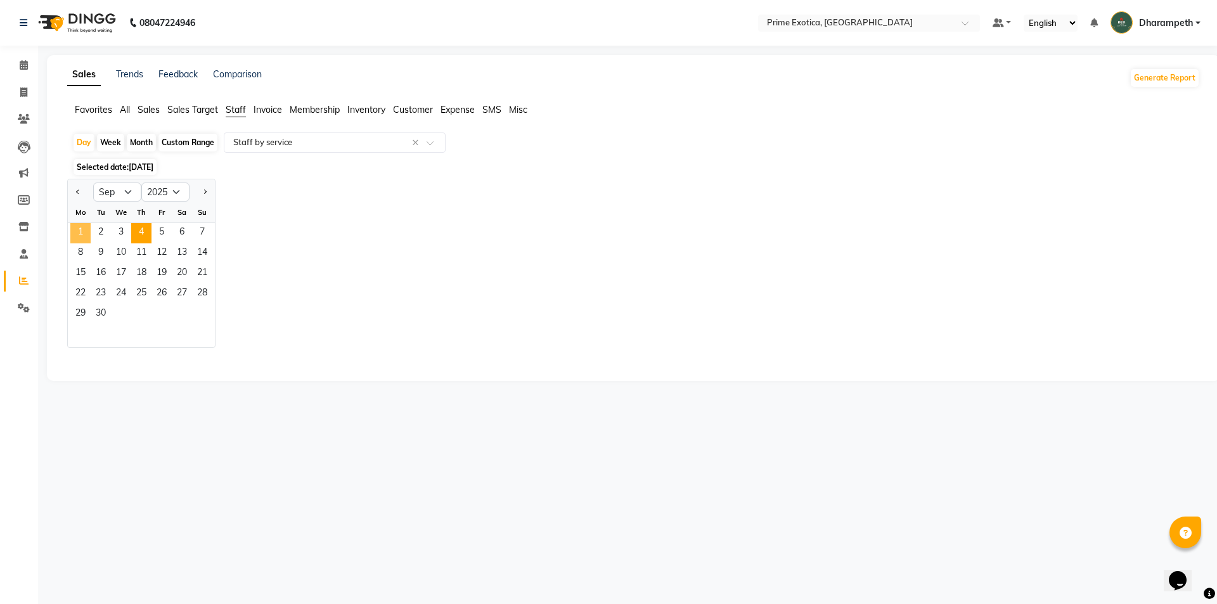
click at [90, 233] on span "1" at bounding box center [80, 233] width 20 height 20
select select "filtered_report"
select select "pdf"
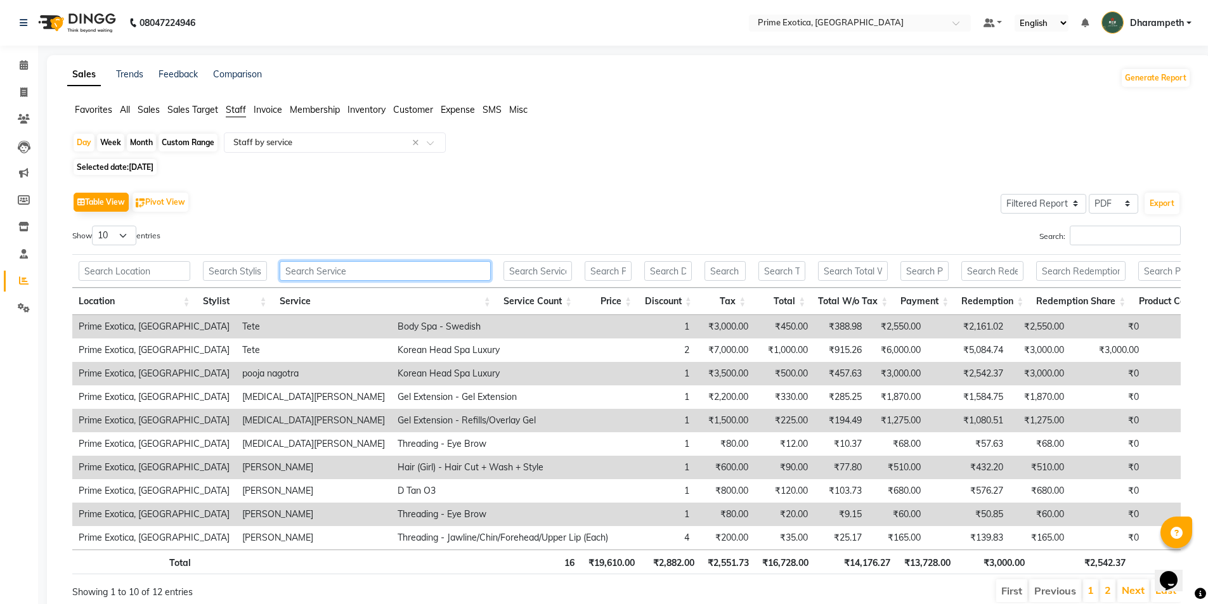
click at [316, 262] on input "text" at bounding box center [385, 271] width 211 height 20
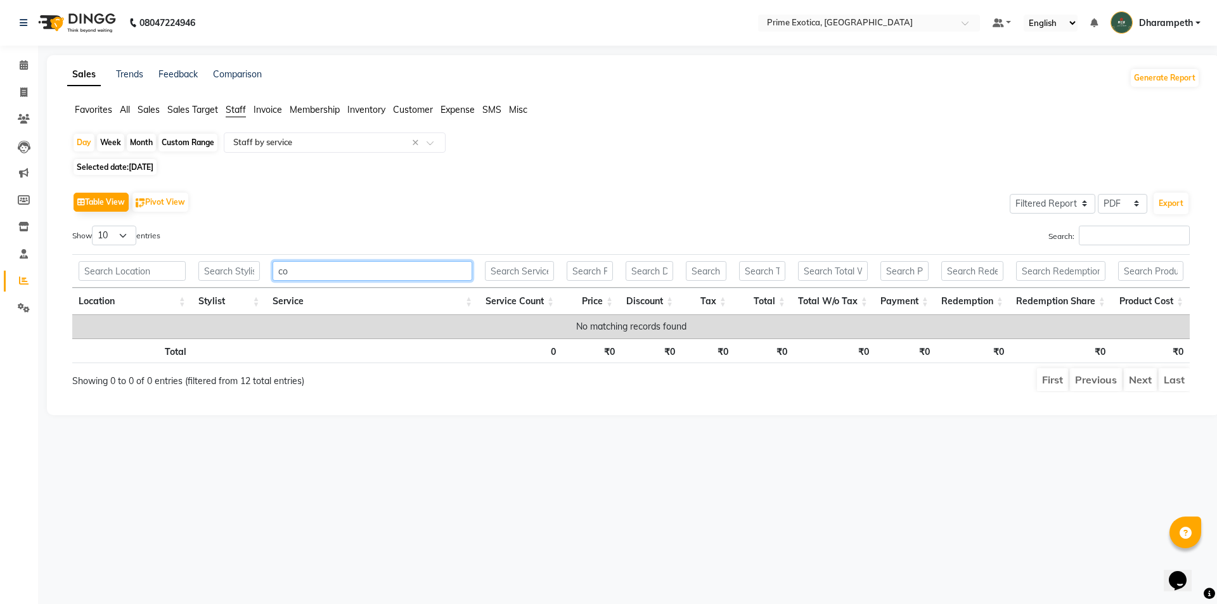
type input "c"
type input "t"
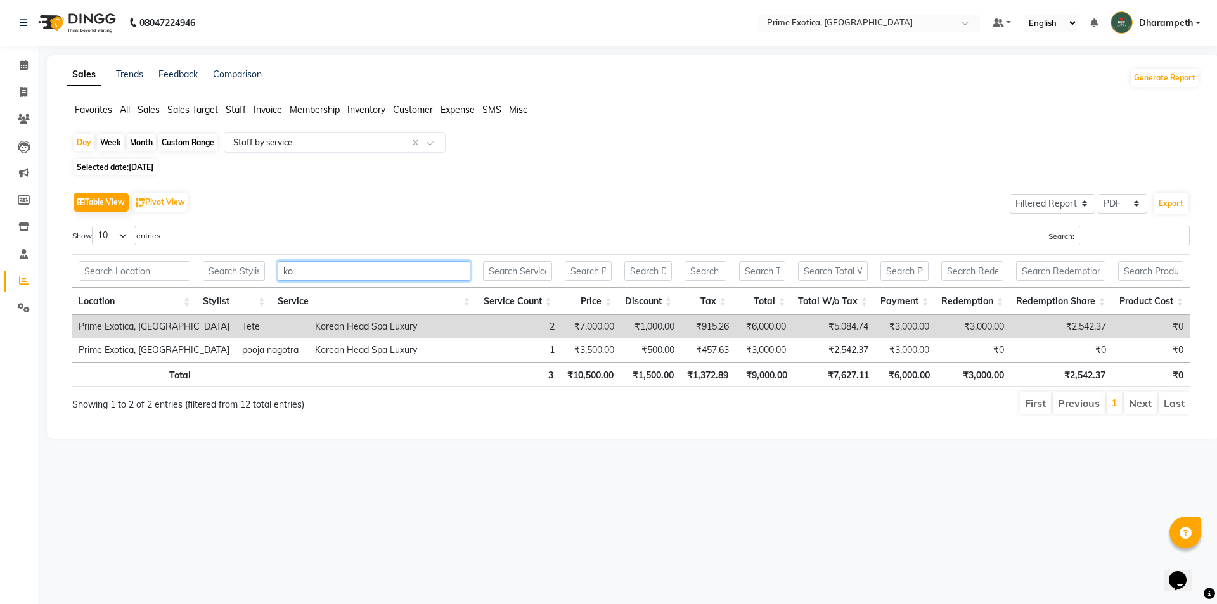
click at [304, 278] on input "ko" at bounding box center [374, 271] width 192 height 20
type input "k"
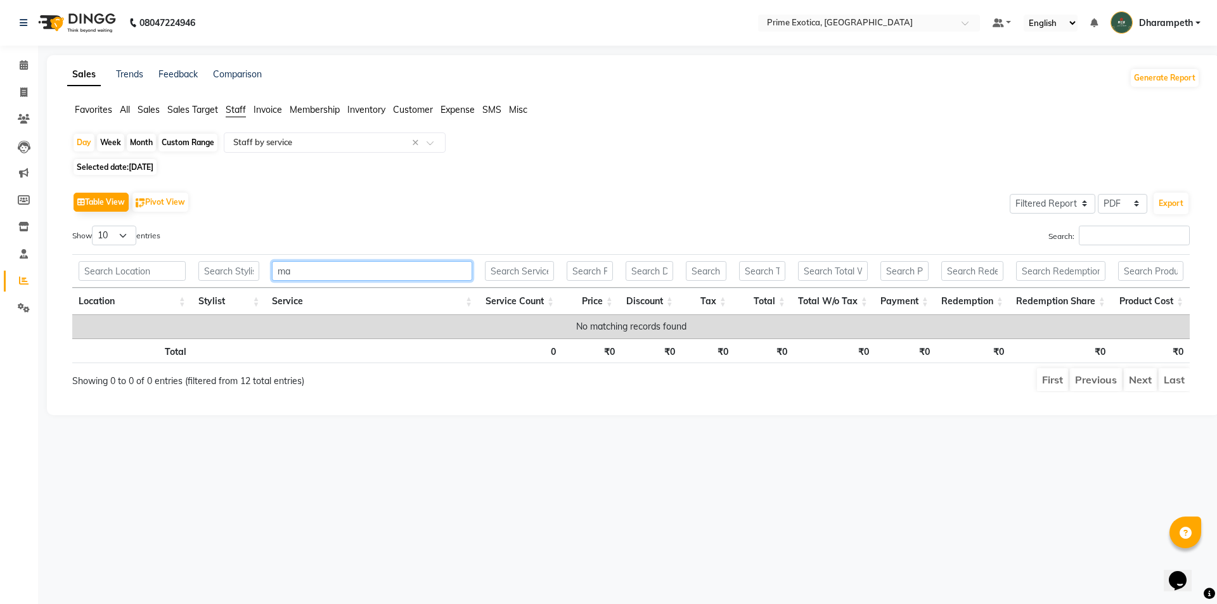
type input "m"
type input "p"
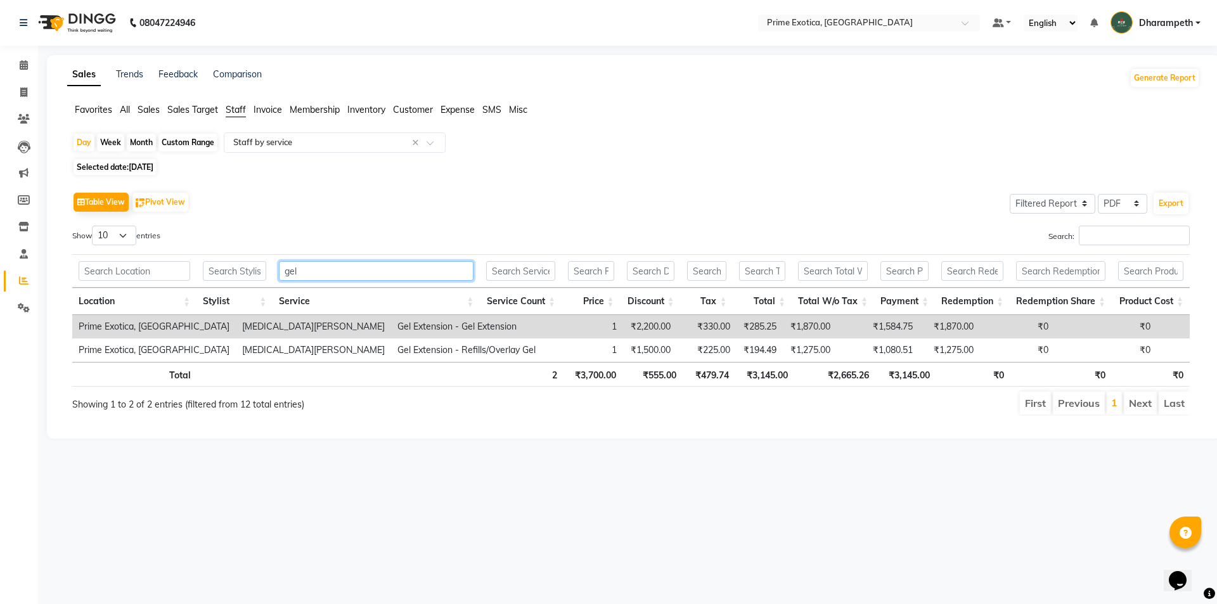
click at [373, 262] on input "gel" at bounding box center [376, 271] width 195 height 20
type input "g"
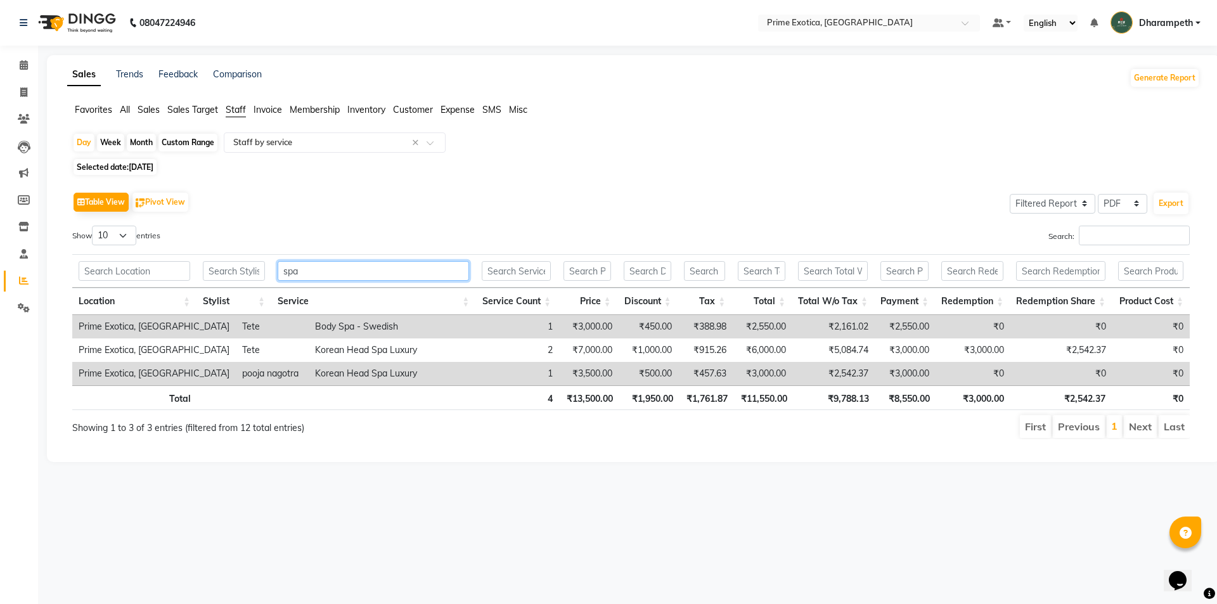
click at [388, 273] on input "spa" at bounding box center [373, 271] width 191 height 20
type input "s"
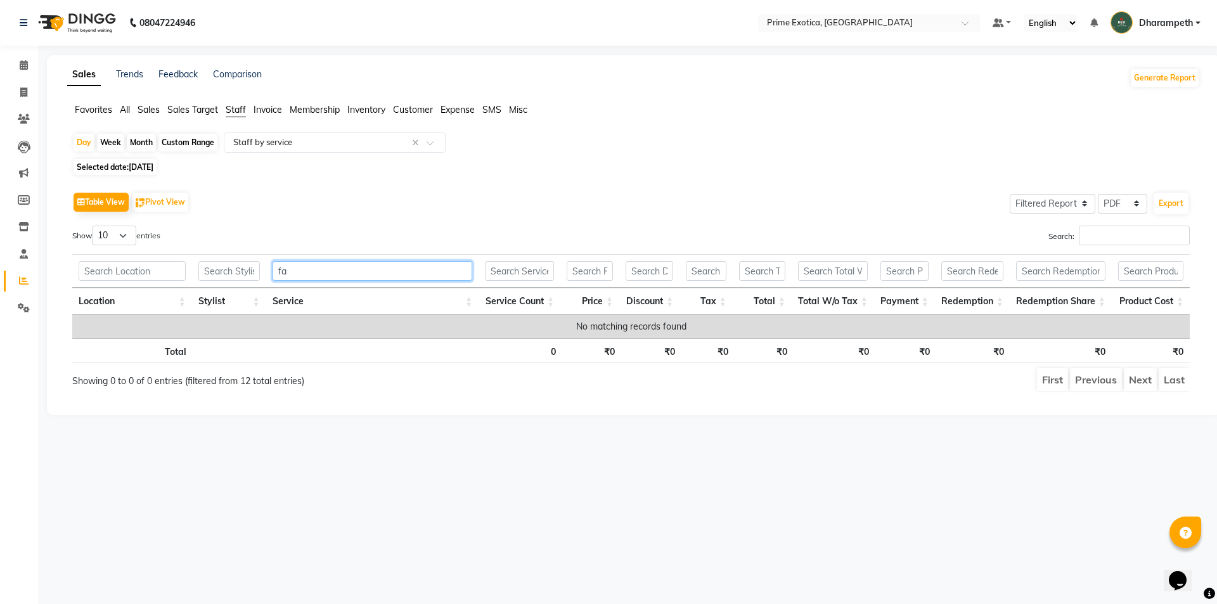
type input "f"
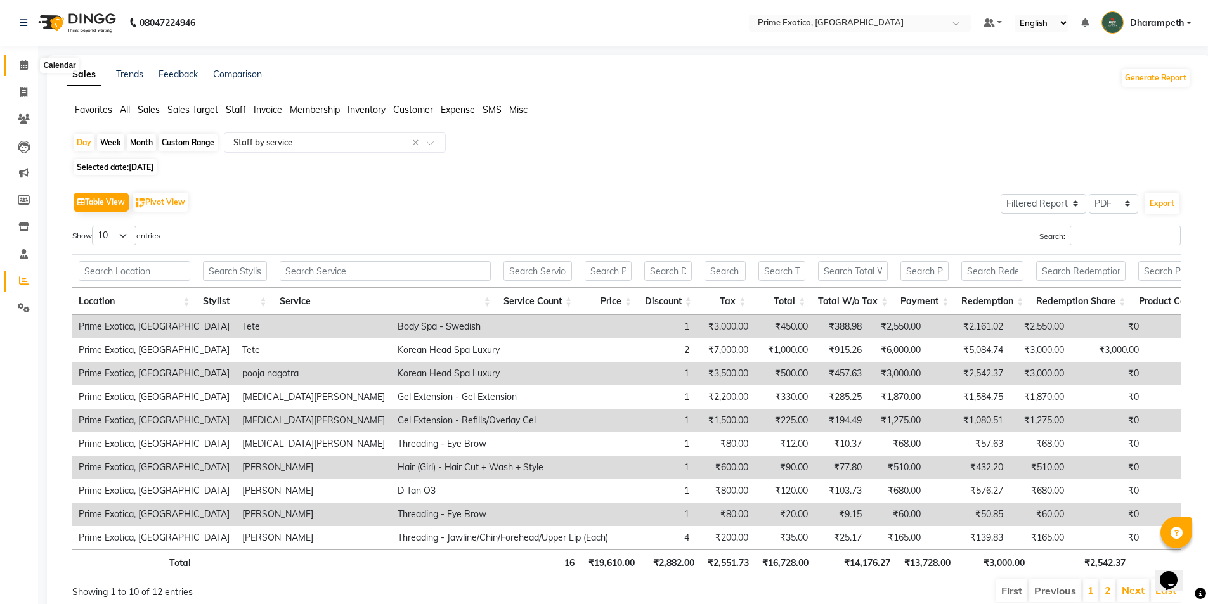
click at [18, 66] on span at bounding box center [24, 65] width 22 height 15
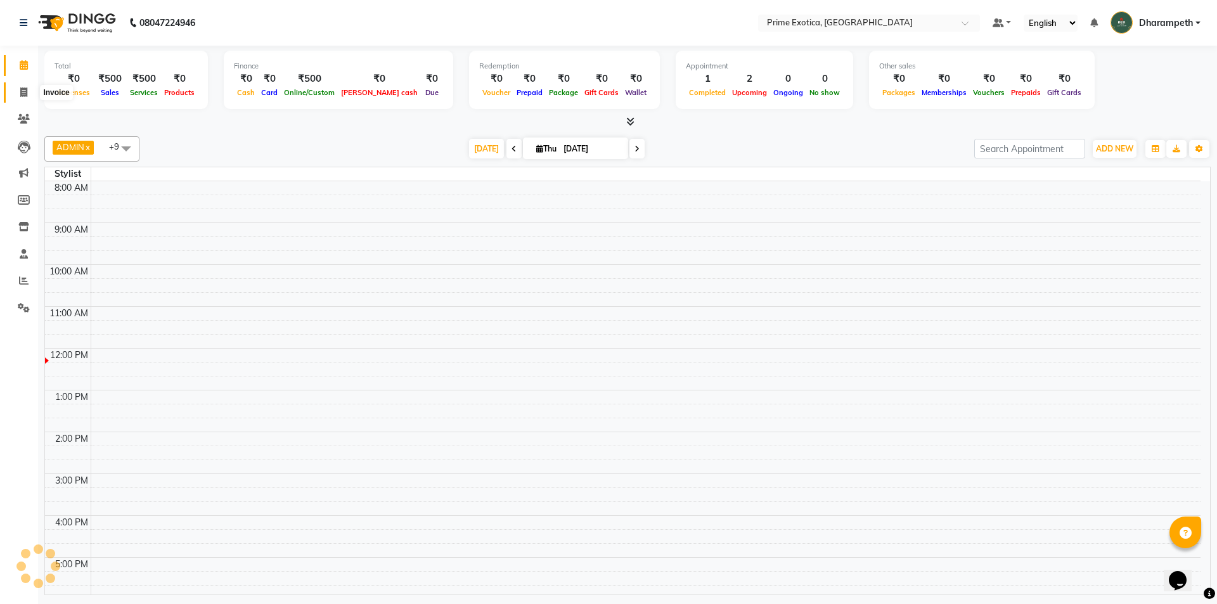
click at [21, 92] on icon at bounding box center [23, 93] width 7 height 10
select select "5380"
select select "service"
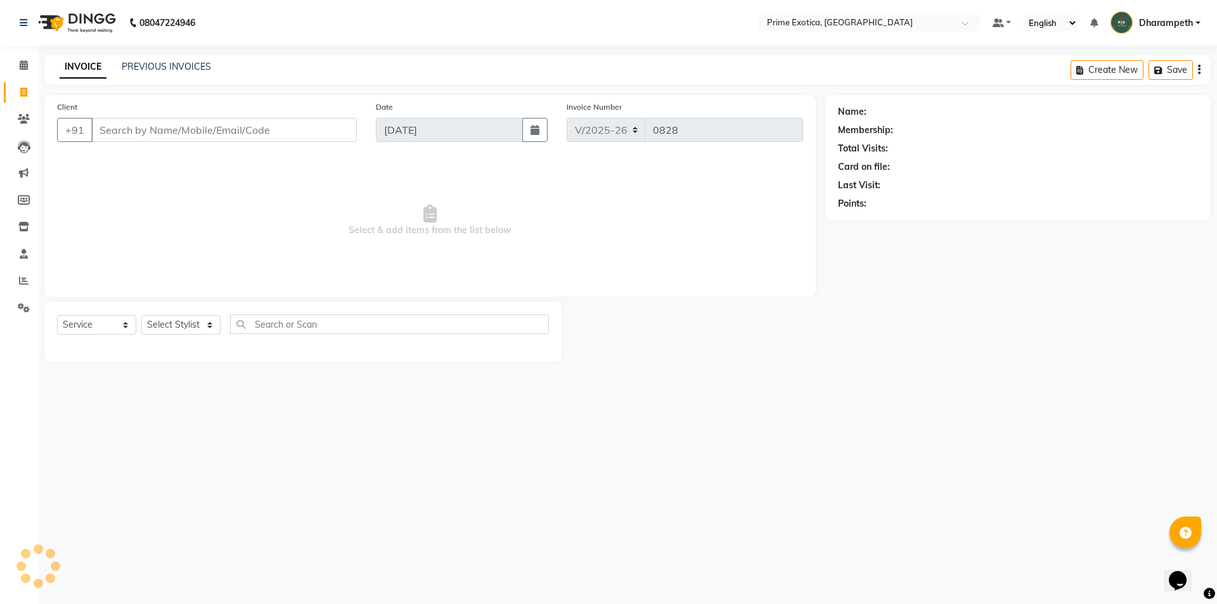
click at [135, 127] on input "Client" at bounding box center [224, 130] width 266 height 24
click at [26, 281] on icon at bounding box center [24, 281] width 10 height 10
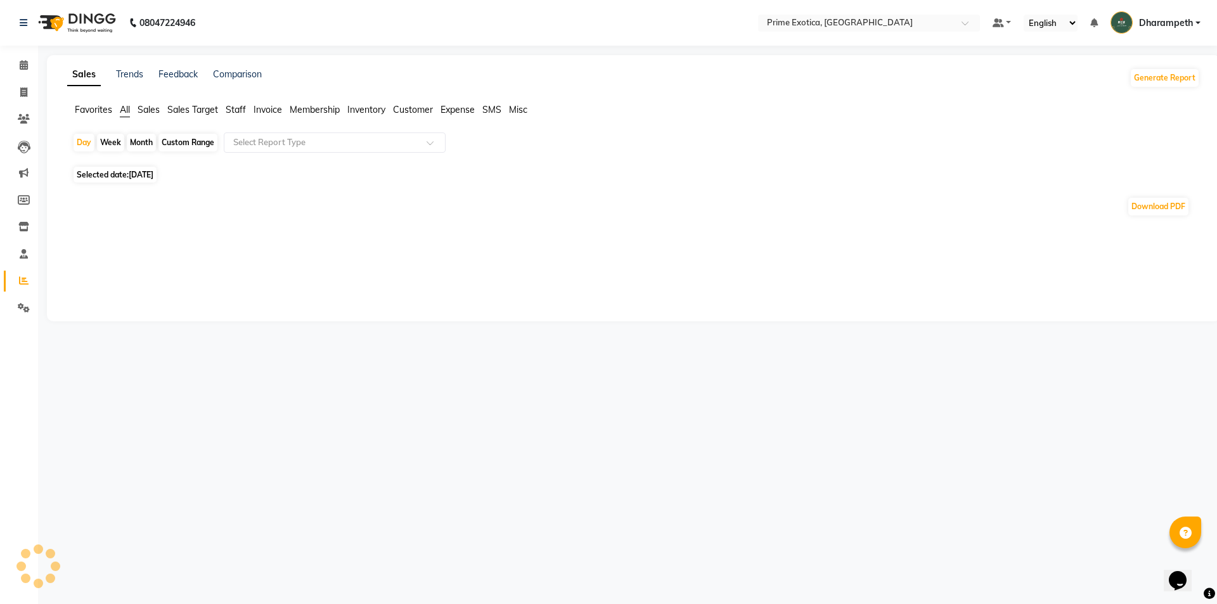
drag, startPoint x: 236, startPoint y: 107, endPoint x: 237, endPoint y: 114, distance: 7.1
click at [237, 107] on span "Staff" at bounding box center [236, 109] width 20 height 11
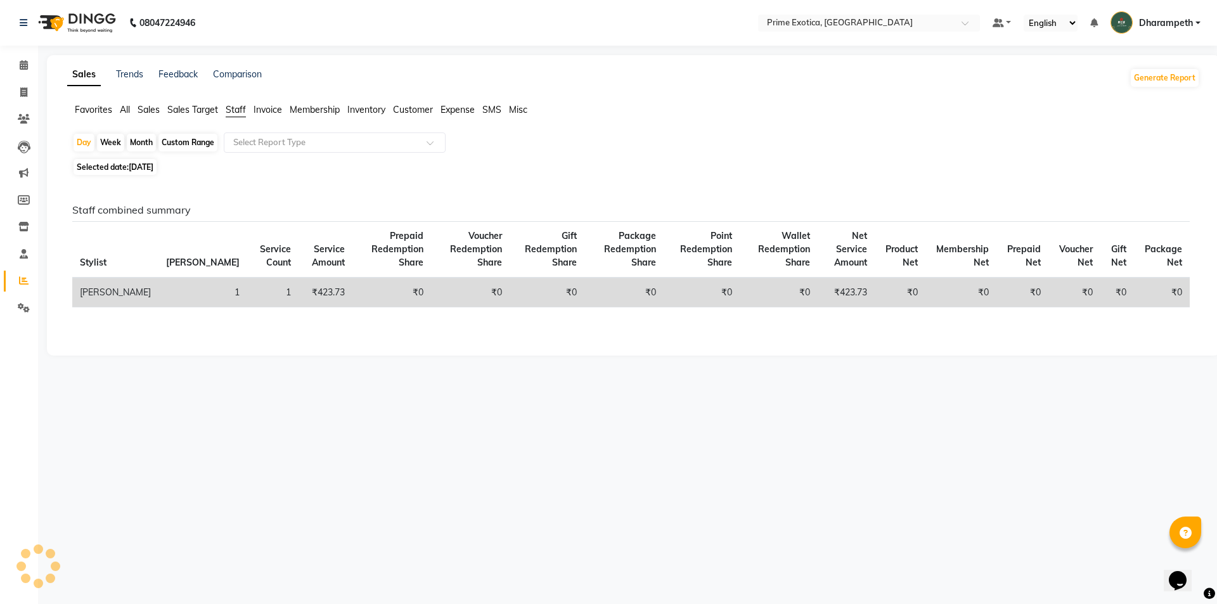
click at [260, 132] on app-reports "Favorites All Sales Sales Target Staff Invoice Membership Inventory Customer Ex…" at bounding box center [634, 223] width 1148 height 240
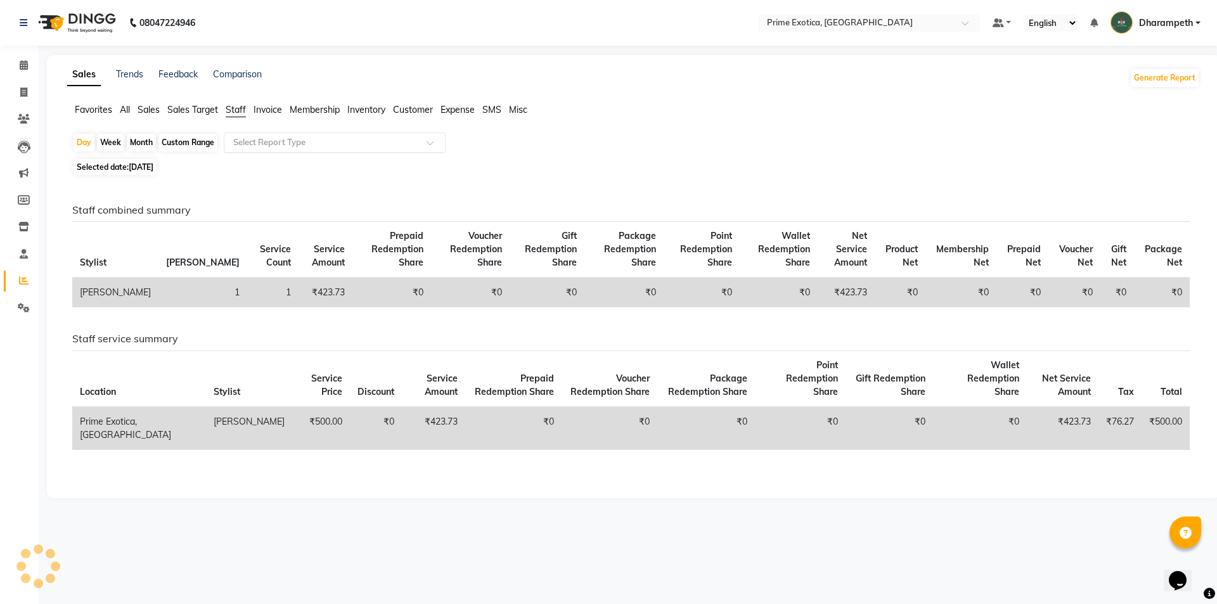
click at [266, 143] on input "text" at bounding box center [322, 142] width 183 height 13
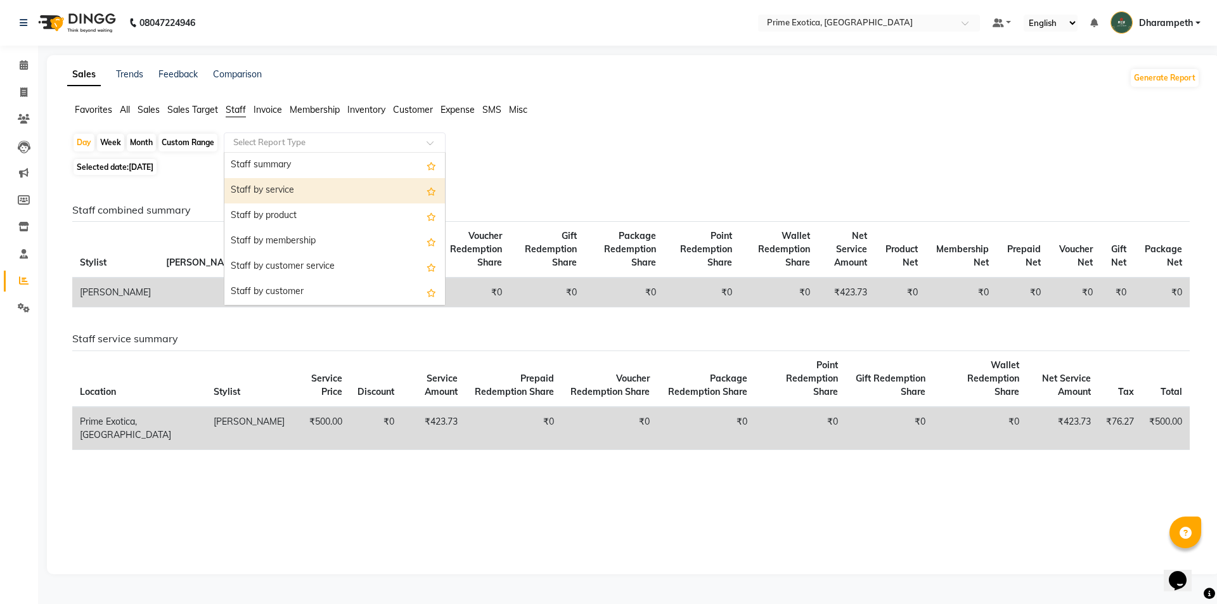
click at [274, 194] on div "Staff by service" at bounding box center [334, 190] width 221 height 25
select select "filtered_report"
select select "pdf"
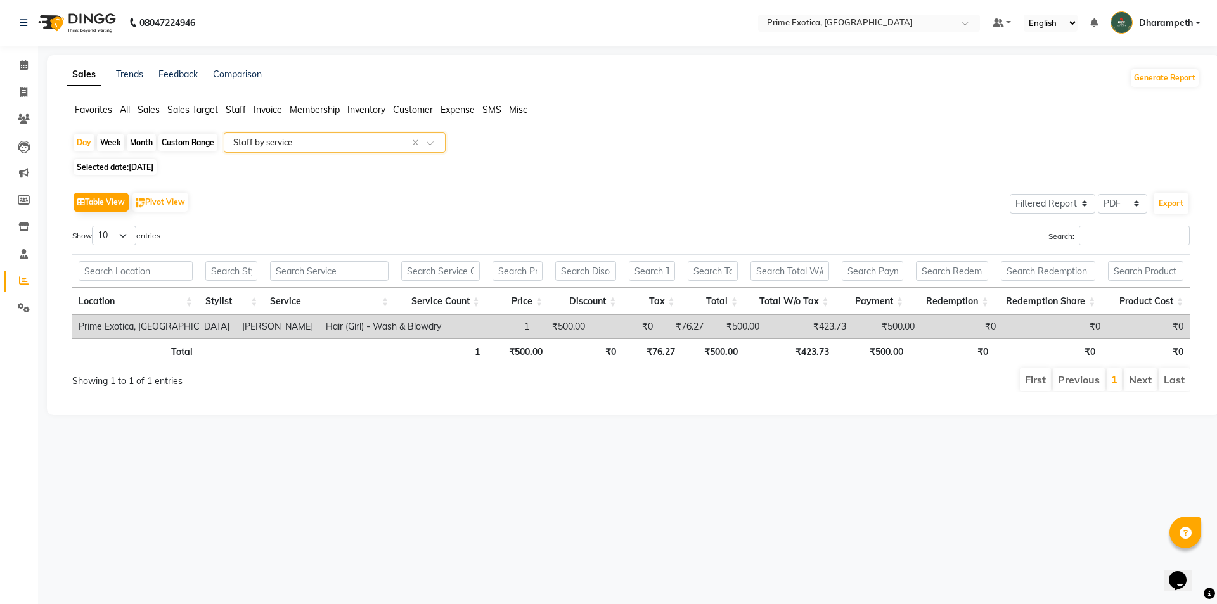
click at [139, 162] on span "Selected date: 04-09-2025" at bounding box center [115, 167] width 83 height 16
select select "9"
select select "2025"
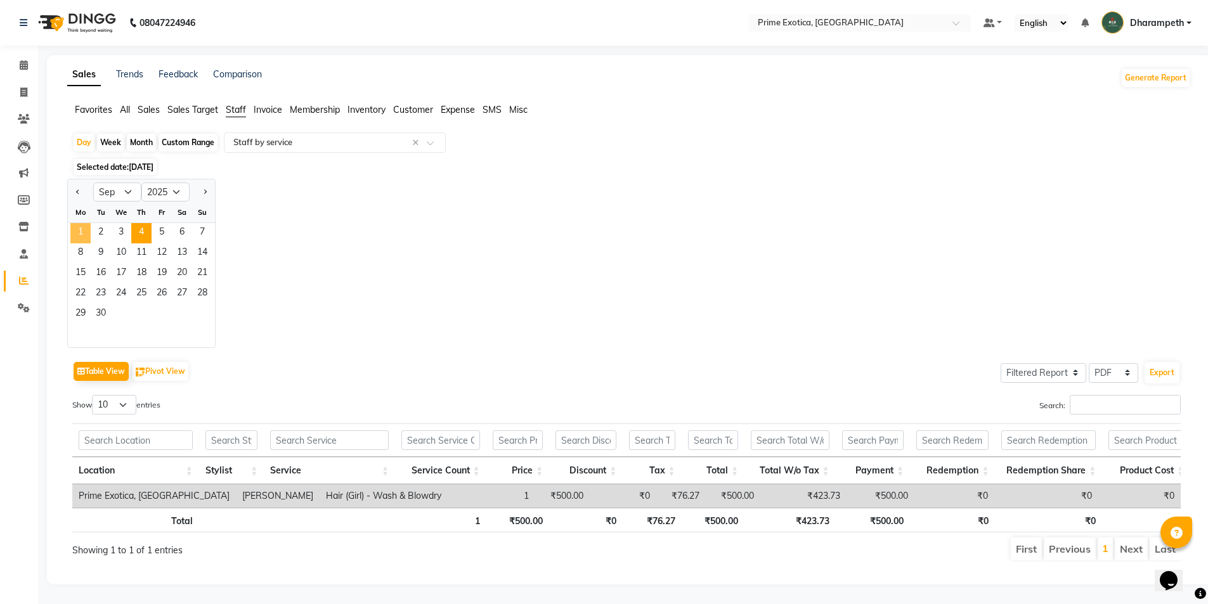
click at [85, 226] on span "1" at bounding box center [80, 233] width 20 height 20
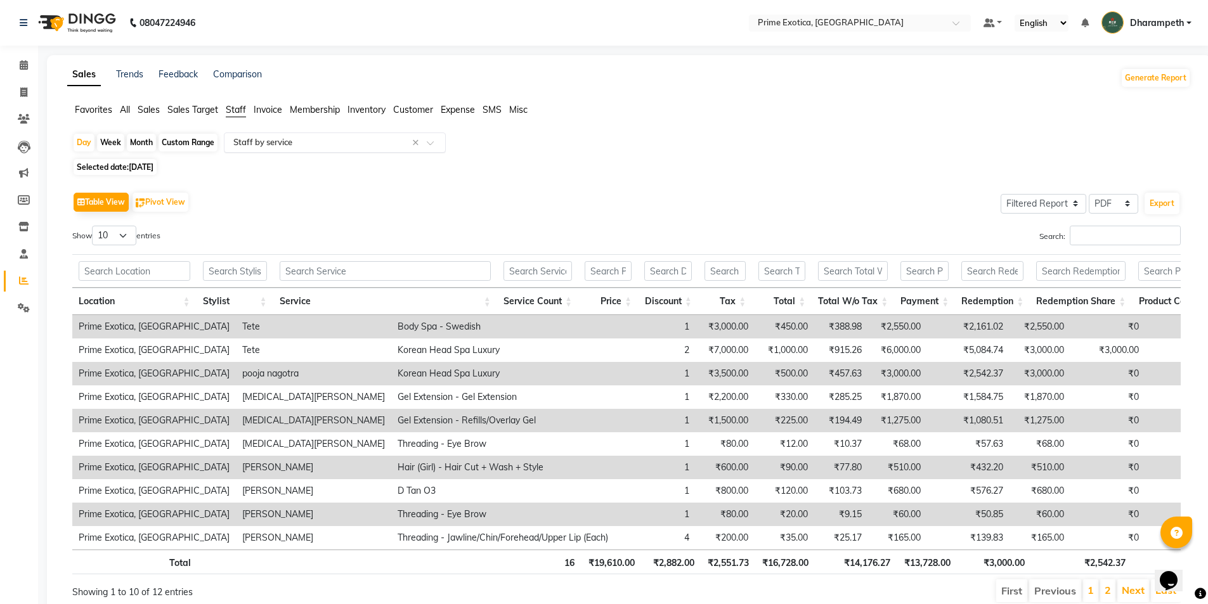
click at [254, 145] on input "text" at bounding box center [322, 142] width 183 height 13
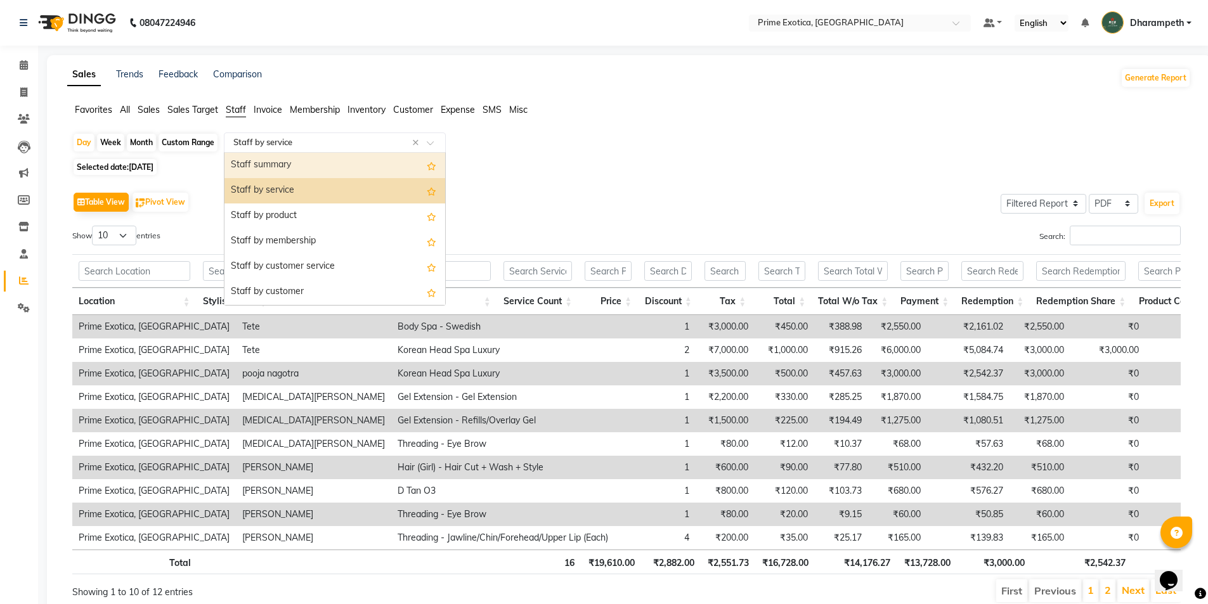
drag, startPoint x: 621, startPoint y: 194, endPoint x: 472, endPoint y: 181, distance: 148.9
click at [620, 192] on div "Table View Pivot View Select Full Report Filtered Report Select CSV PDF Export" at bounding box center [626, 202] width 1108 height 27
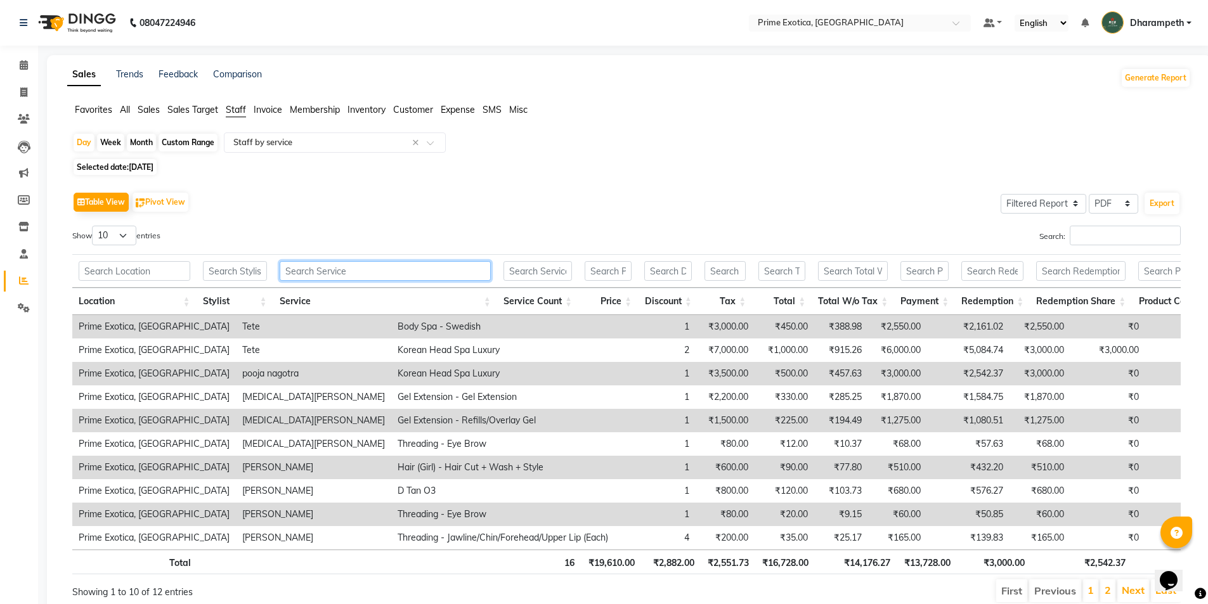
drag, startPoint x: 344, startPoint y: 268, endPoint x: 326, endPoint y: 245, distance: 28.9
click at [344, 269] on input "text" at bounding box center [385, 271] width 211 height 20
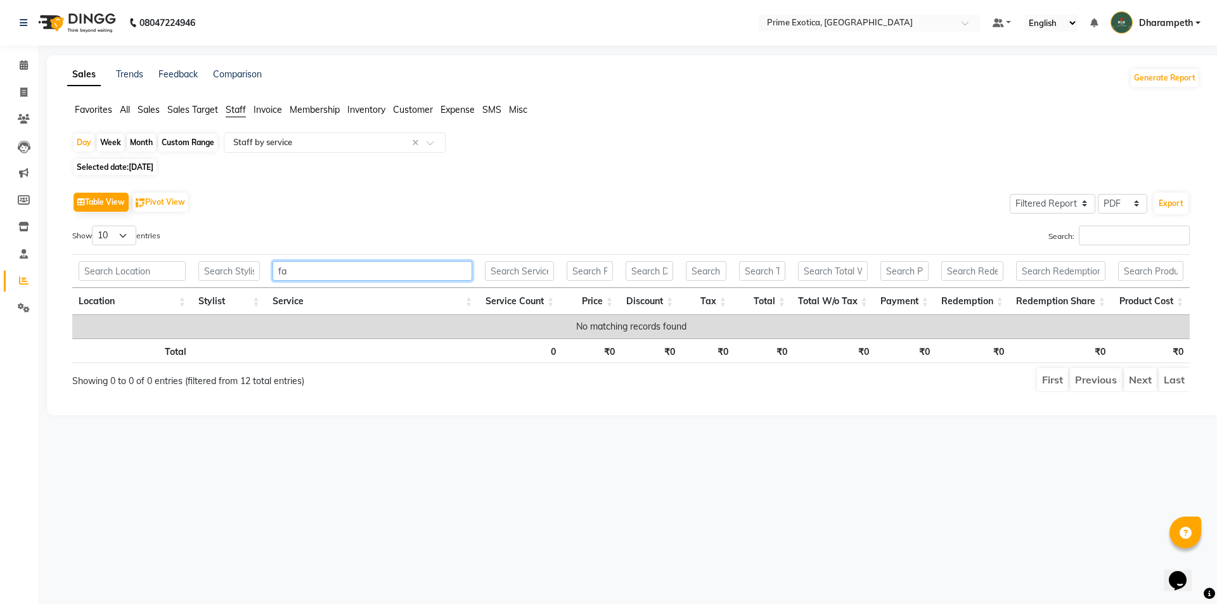
type input "f"
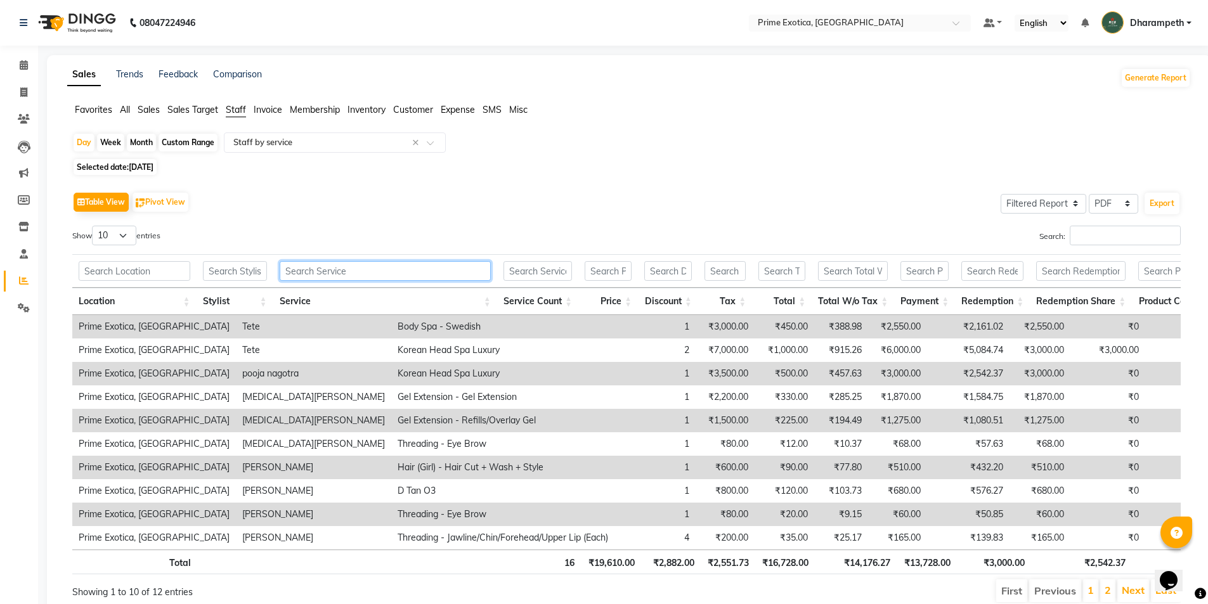
click at [420, 271] on input "text" at bounding box center [385, 271] width 211 height 20
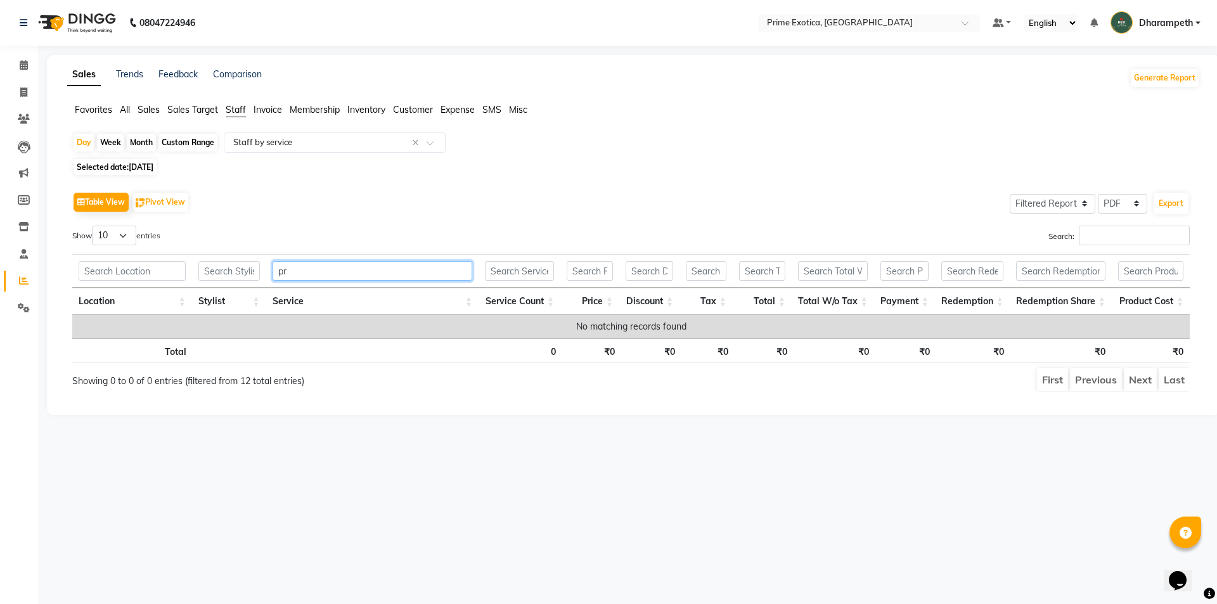
type input "p"
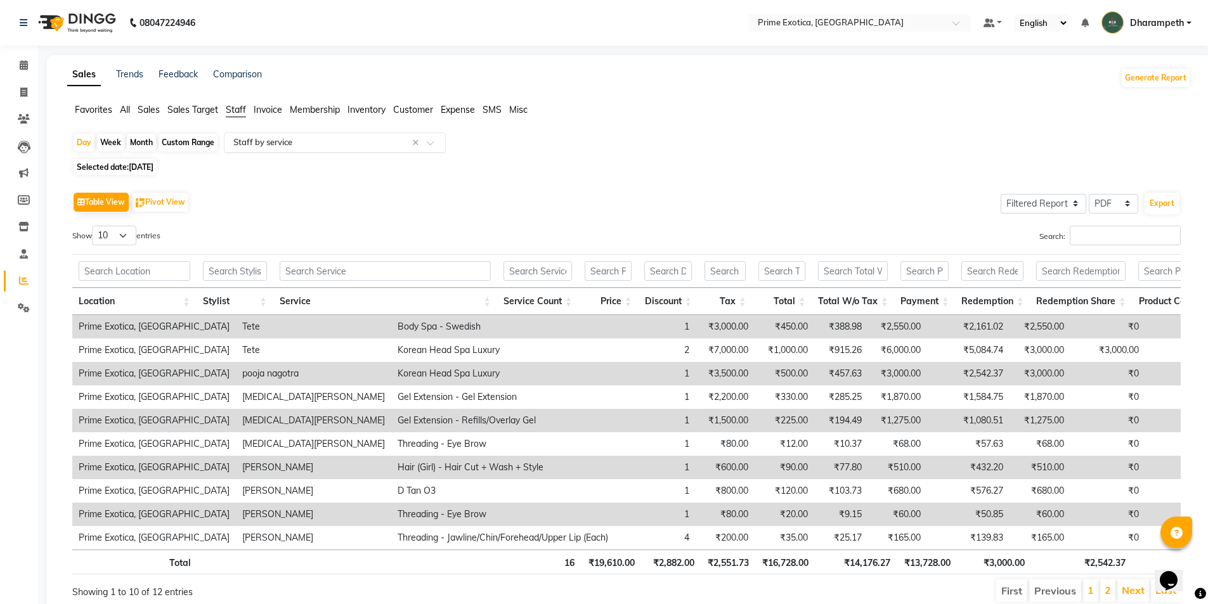
drag, startPoint x: 246, startPoint y: 136, endPoint x: 250, endPoint y: 148, distance: 12.2
click at [247, 136] on input "text" at bounding box center [322, 142] width 183 height 13
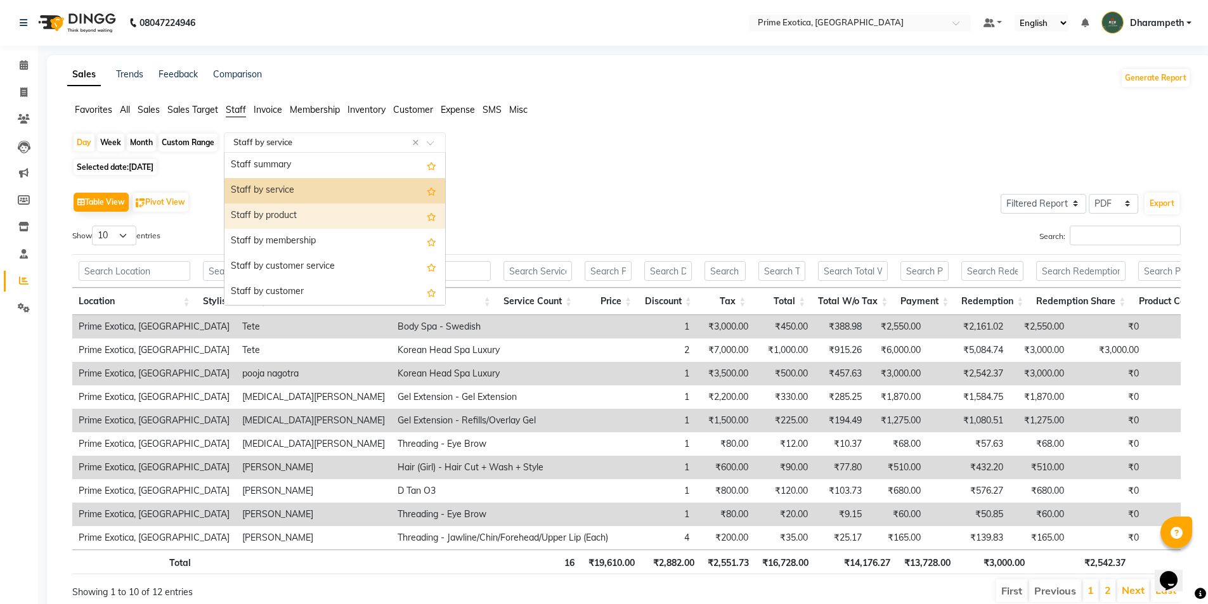
click at [263, 209] on div "Staff by product" at bounding box center [334, 216] width 221 height 25
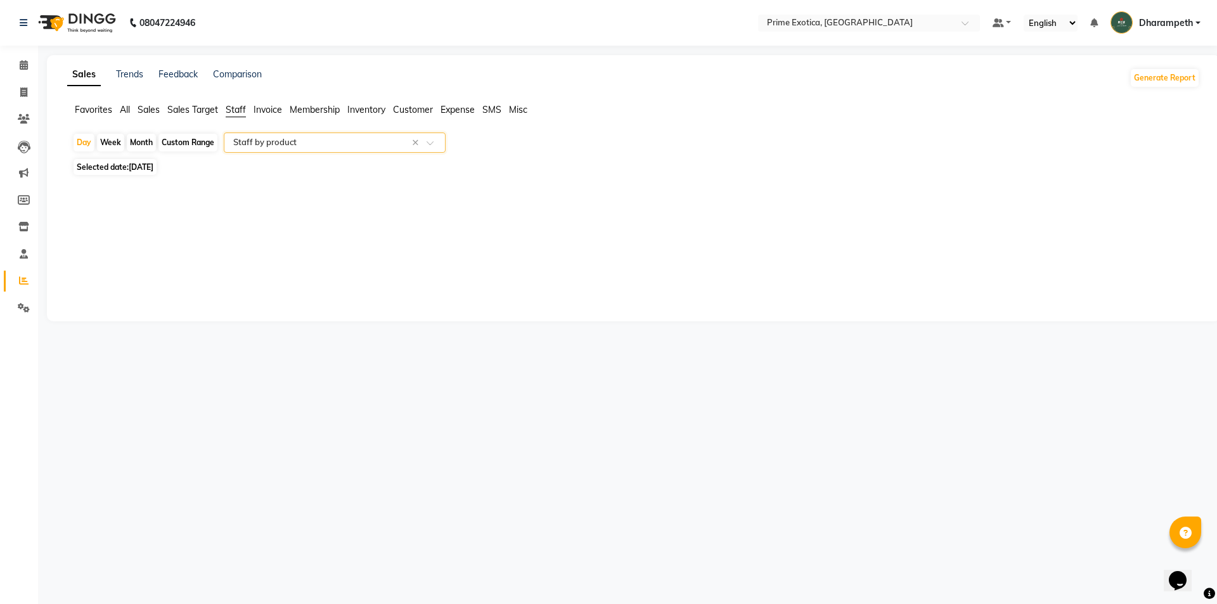
click at [306, 131] on app-reports "Favorites All Sales Sales Target Staff Invoice Membership Inventory Customer Ex…" at bounding box center [634, 151] width 1148 height 96
click at [333, 147] on input "text" at bounding box center [322, 142] width 183 height 13
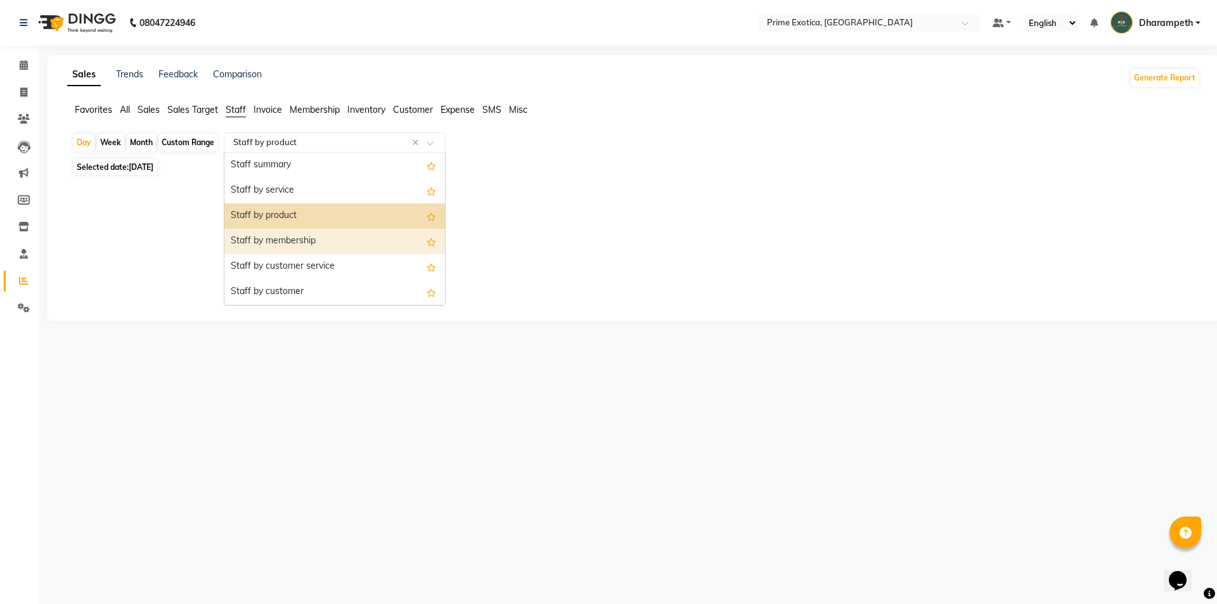
click at [313, 239] on div "Staff by membership" at bounding box center [334, 241] width 221 height 25
select select "filtered_report"
select select "pdf"
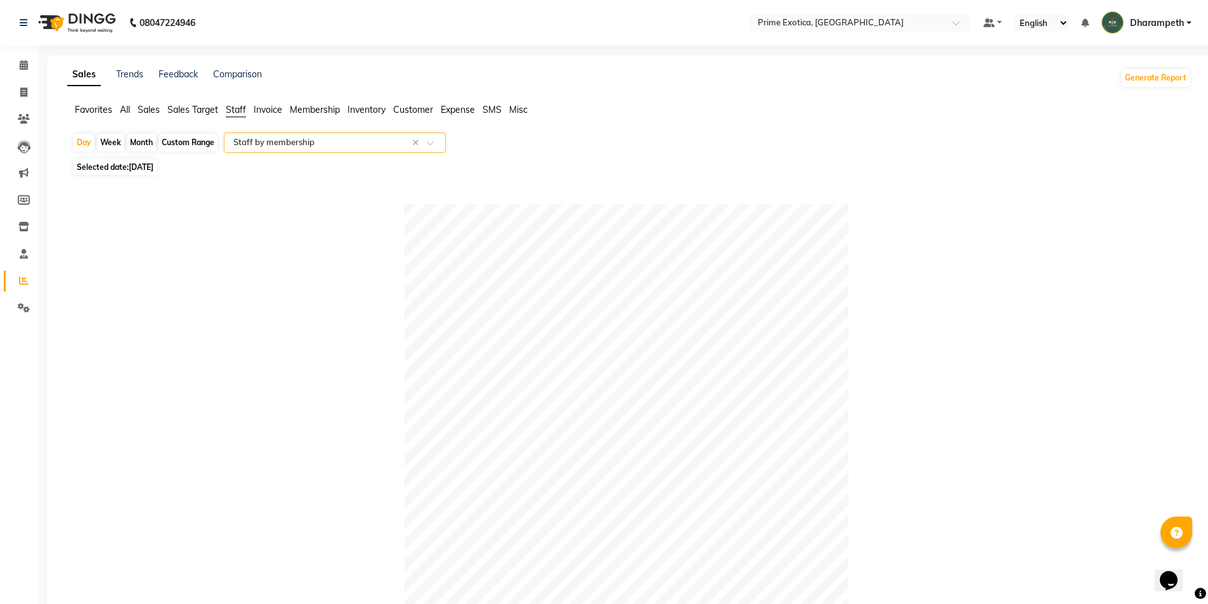
click at [152, 160] on span "Selected date: 01-09-2025" at bounding box center [115, 167] width 83 height 16
select select "9"
select select "2025"
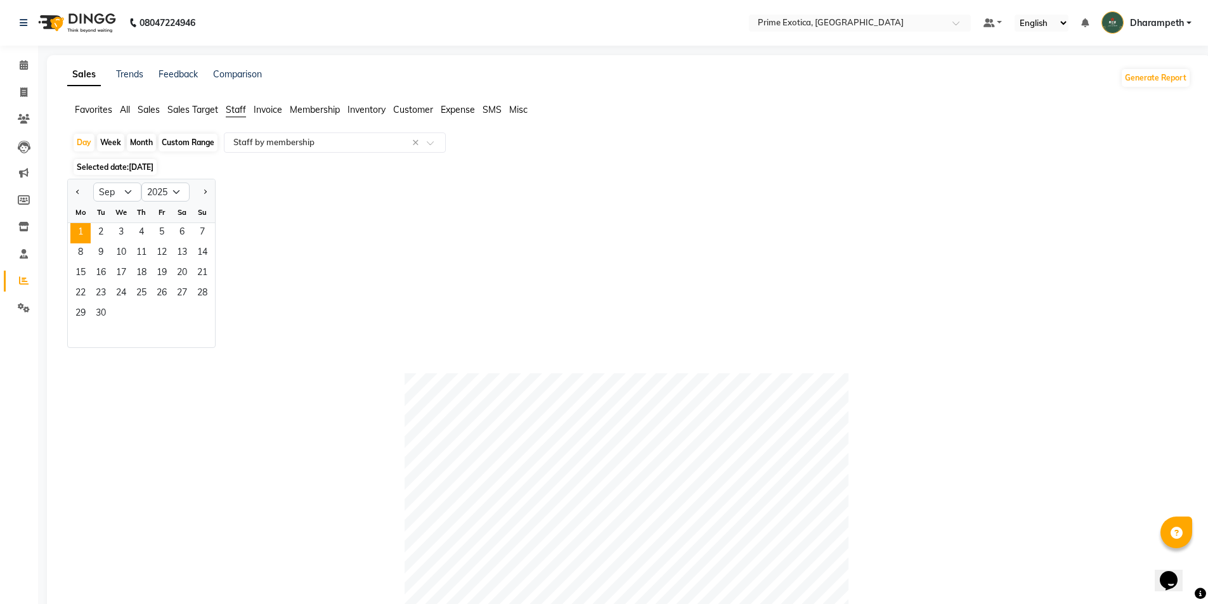
click at [152, 165] on span "[DATE]" at bounding box center [141, 167] width 25 height 10
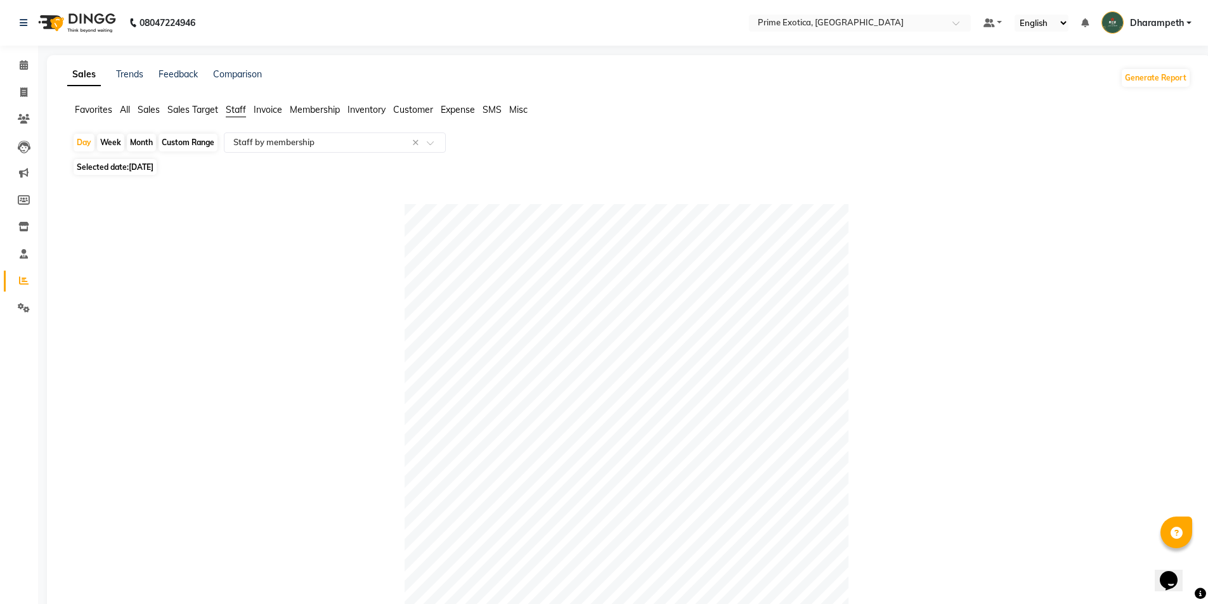
click at [148, 154] on div "Day Week Month Custom Range Select Report Type × Staff by membership ×" at bounding box center [628, 144] width 1113 height 23
click at [148, 169] on span "[DATE]" at bounding box center [141, 167] width 25 height 10
select select "9"
select select "2025"
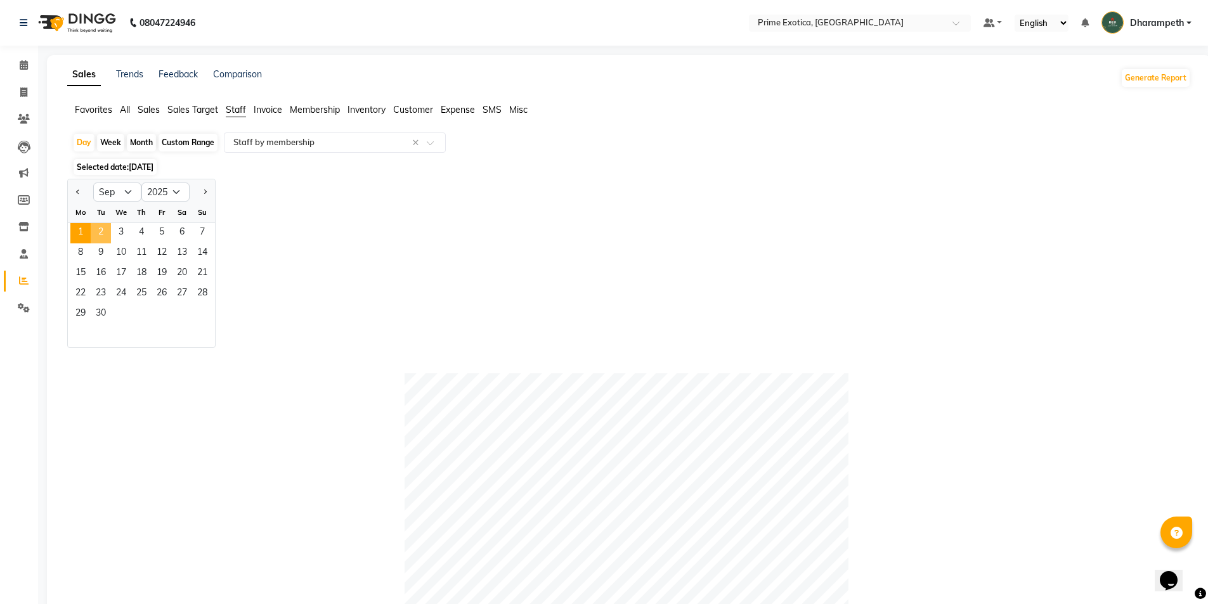
click at [98, 230] on span "2" at bounding box center [101, 233] width 20 height 20
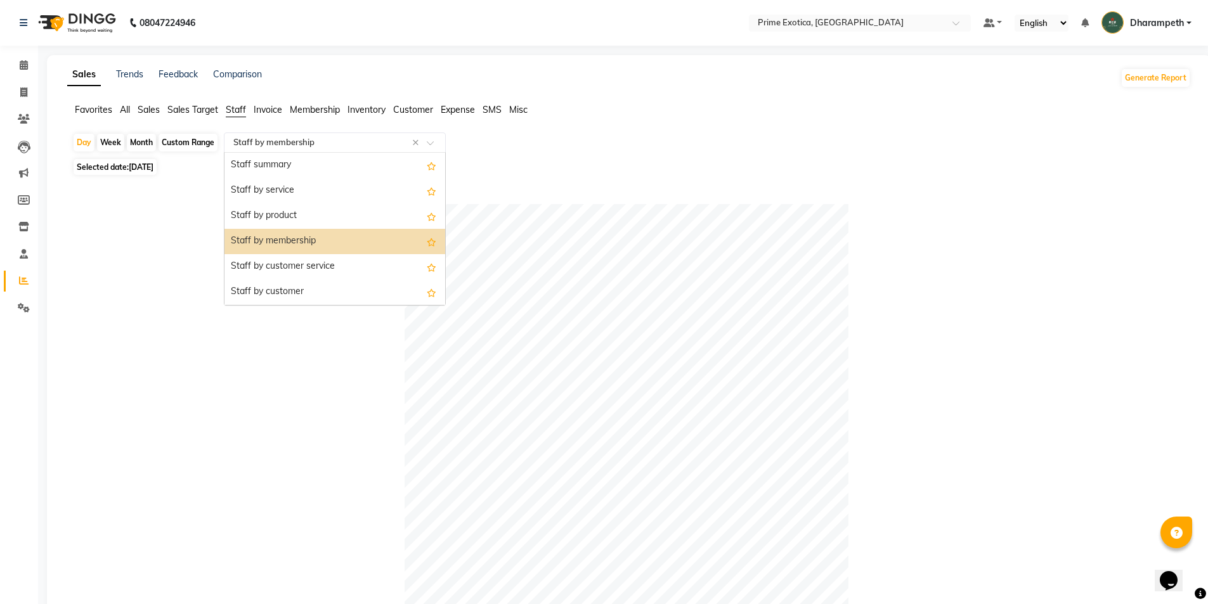
click at [271, 137] on input "text" at bounding box center [322, 142] width 183 height 13
click at [280, 159] on div "Staff summary" at bounding box center [334, 165] width 221 height 25
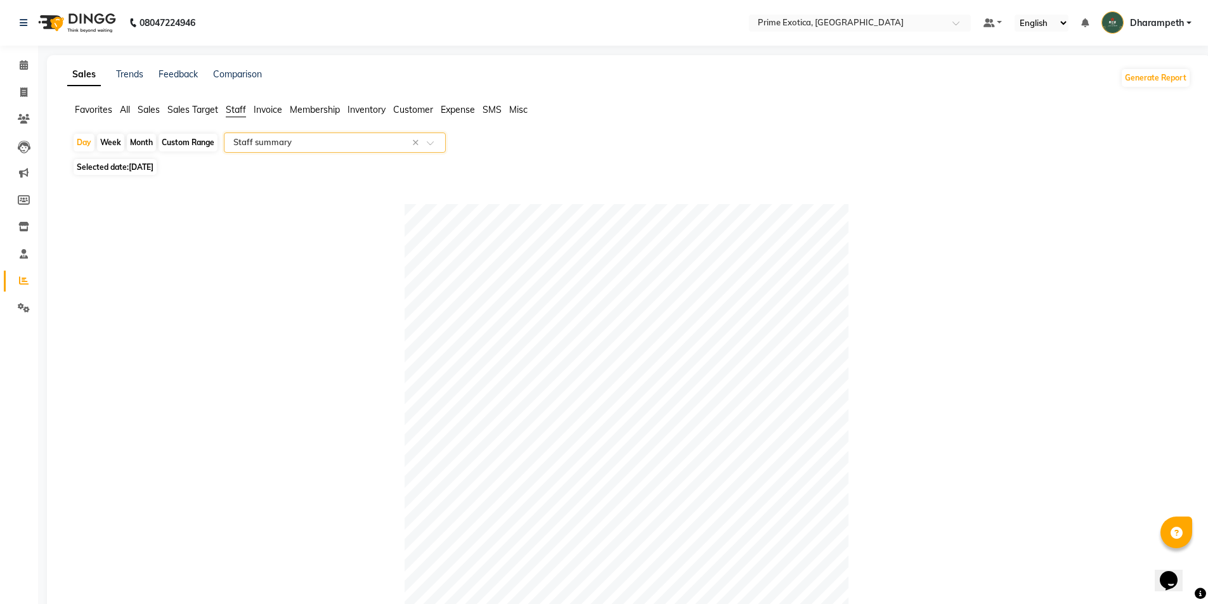
click at [294, 139] on input "text" at bounding box center [322, 142] width 183 height 13
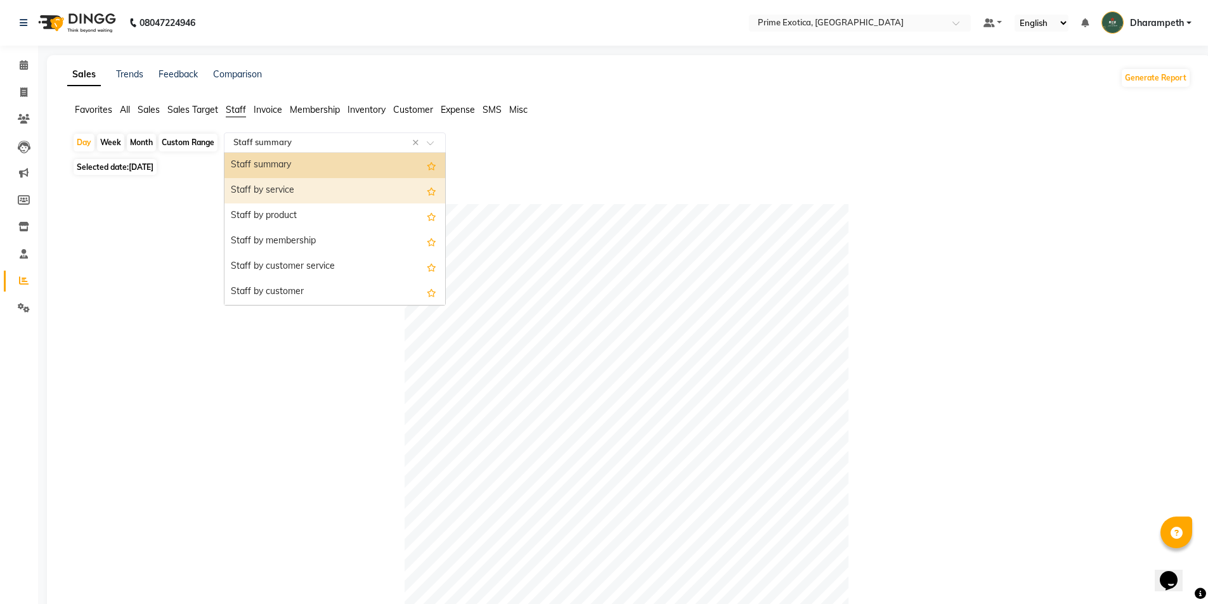
click at [286, 191] on div "Staff by service" at bounding box center [334, 190] width 221 height 25
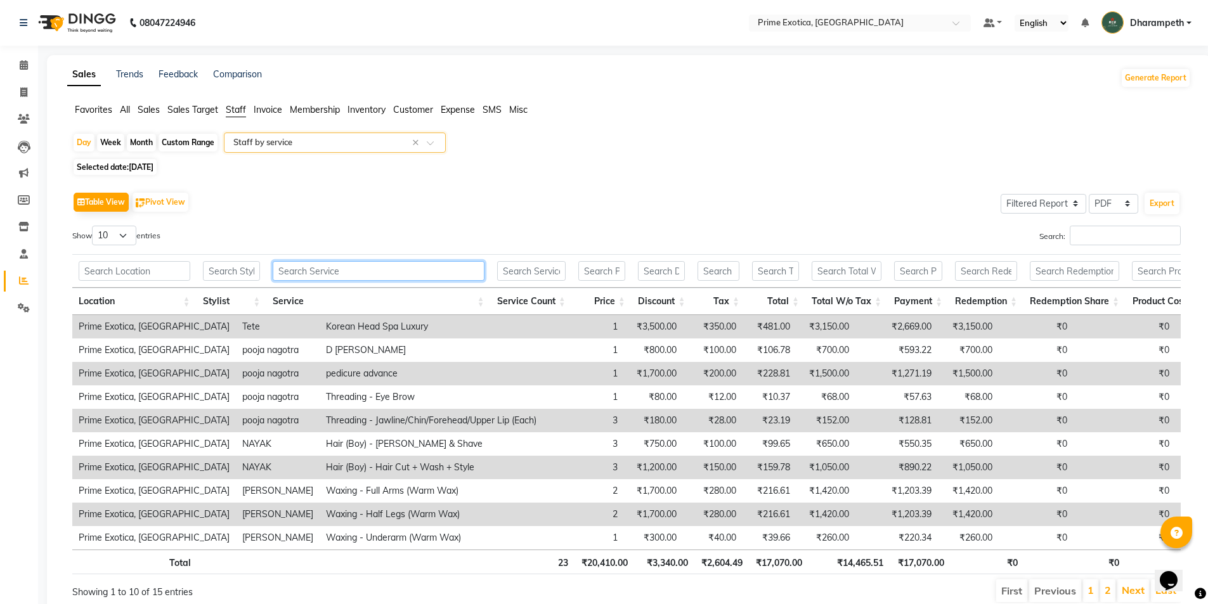
click at [286, 275] on input "text" at bounding box center [378, 271] width 211 height 20
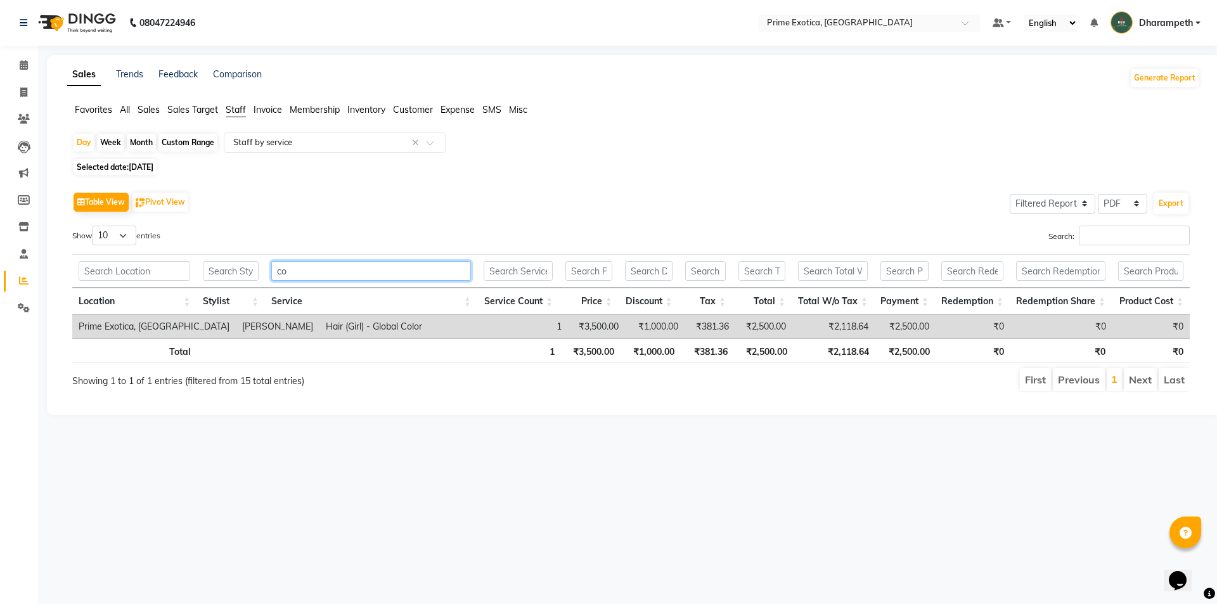
type input "c"
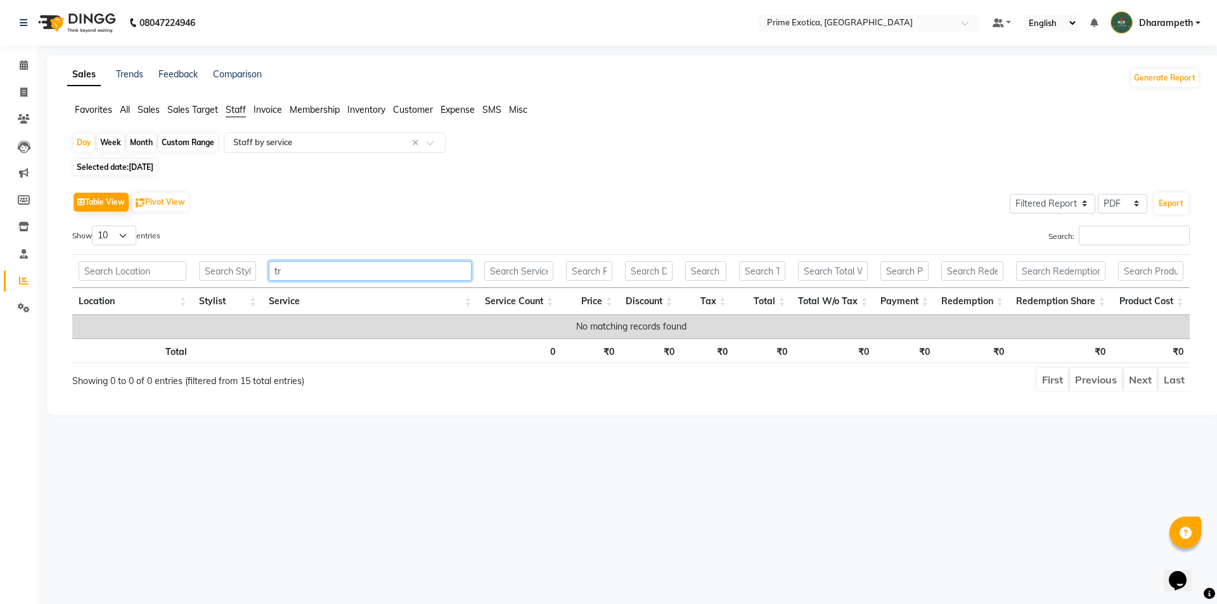
type input "t"
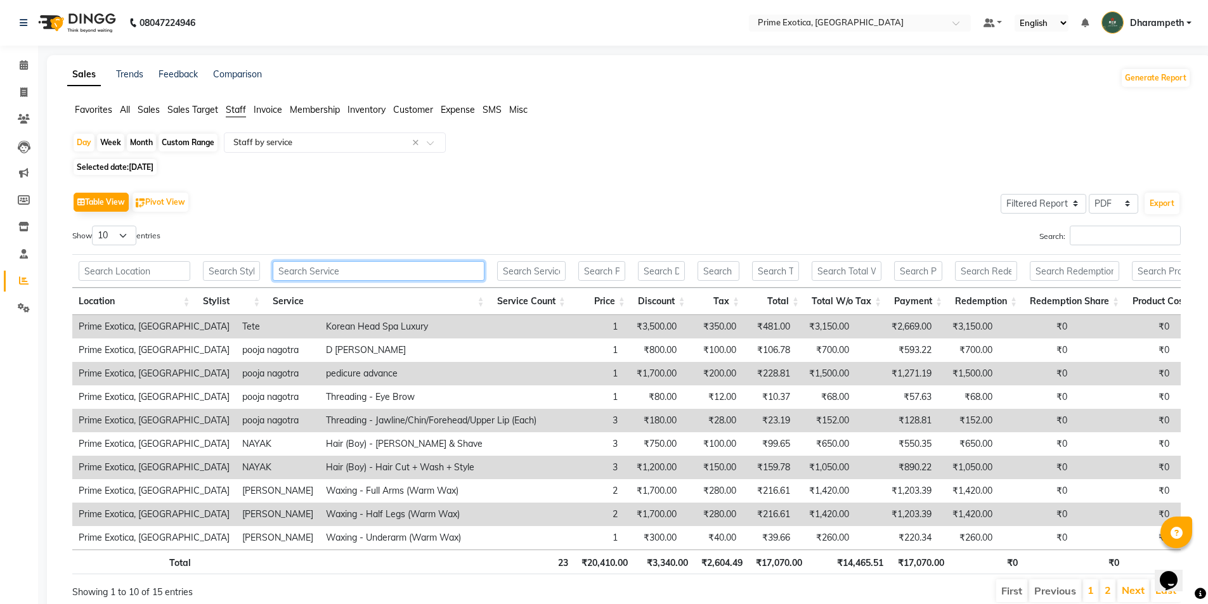
click at [327, 276] on input "text" at bounding box center [378, 271] width 211 height 20
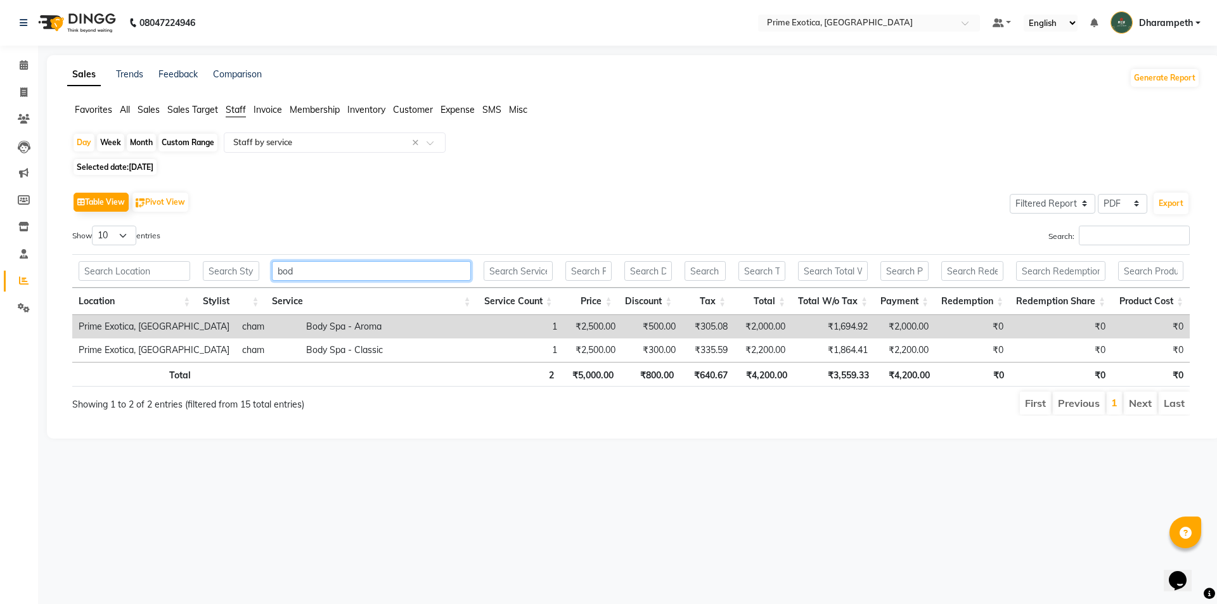
click at [347, 276] on input "bod" at bounding box center [371, 271] width 199 height 20
type input "b"
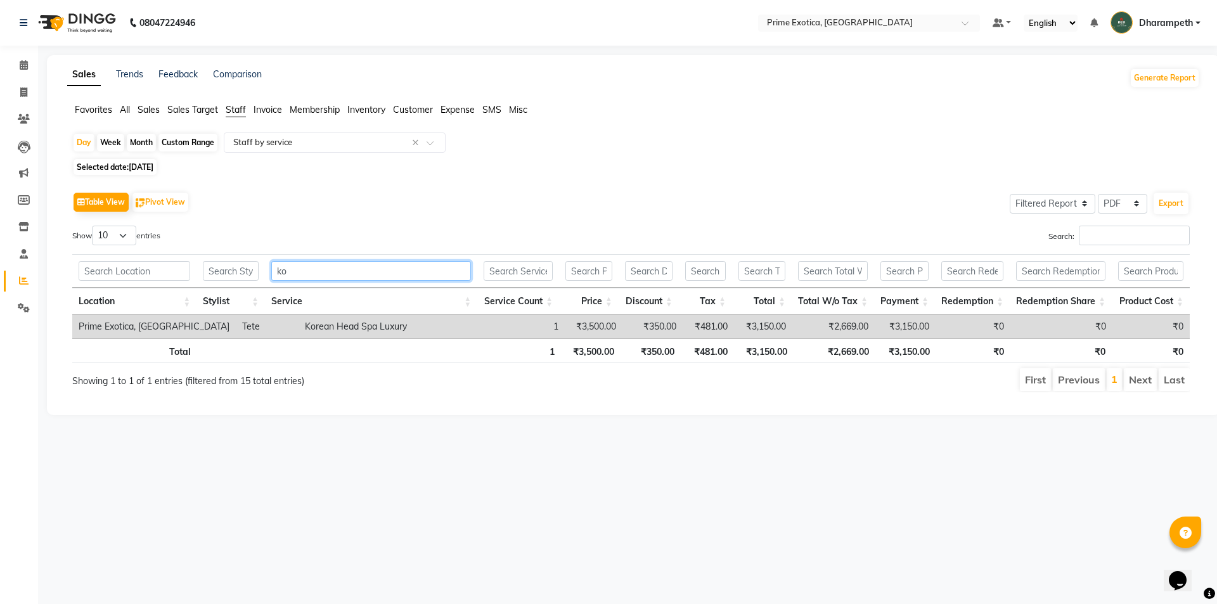
click at [344, 262] on input "ko" at bounding box center [371, 271] width 200 height 20
type input "k"
click at [315, 268] on input "adv" at bounding box center [372, 271] width 197 height 20
type input "a"
type input "m"
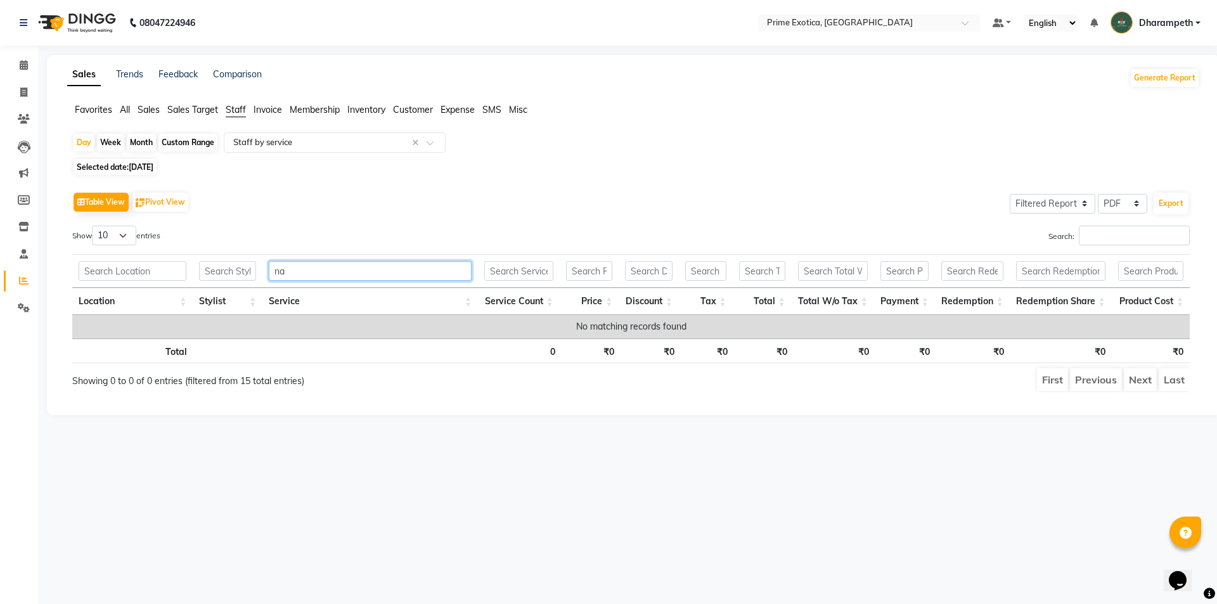
type input "n"
type input "g"
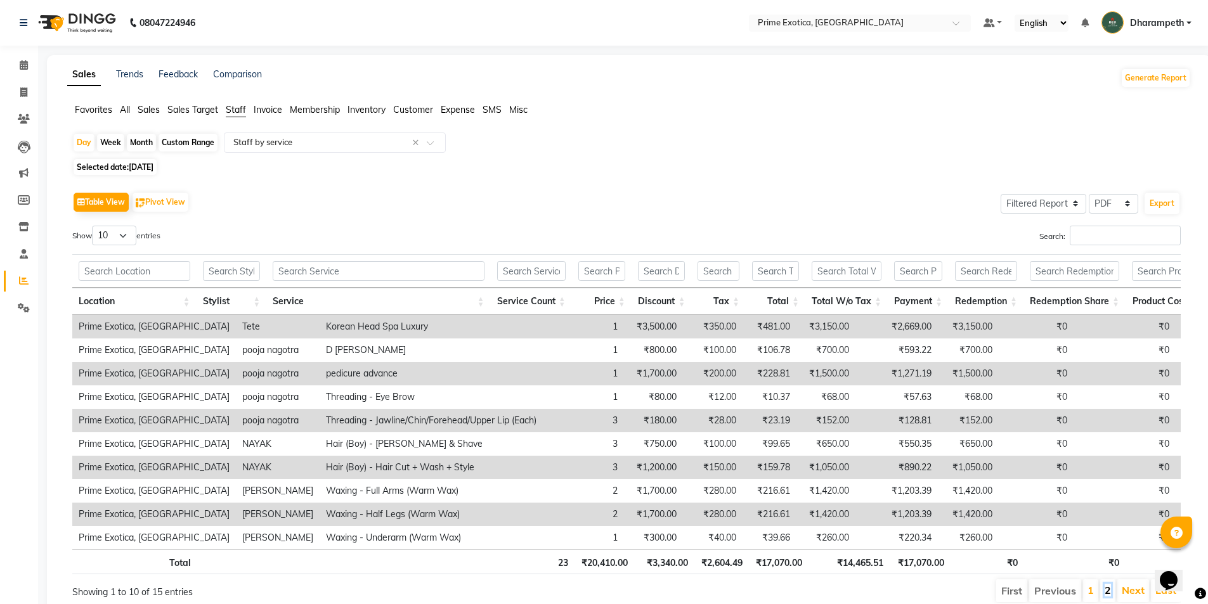
click at [1109, 597] on link "2" at bounding box center [1108, 590] width 6 height 13
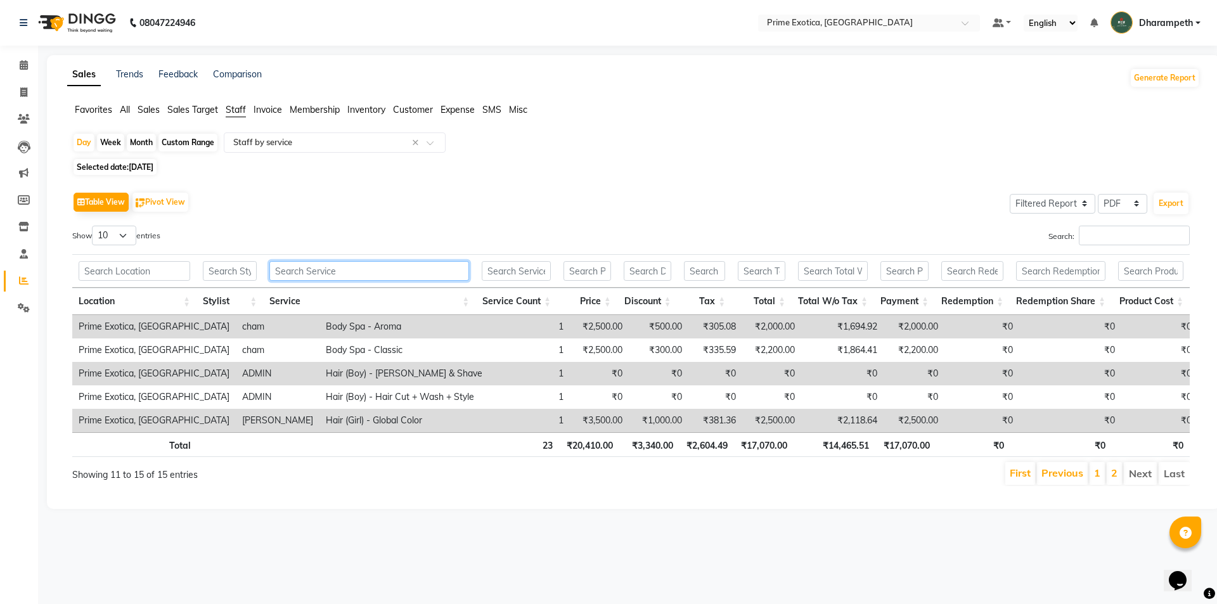
click at [353, 276] on input "text" at bounding box center [369, 271] width 200 height 20
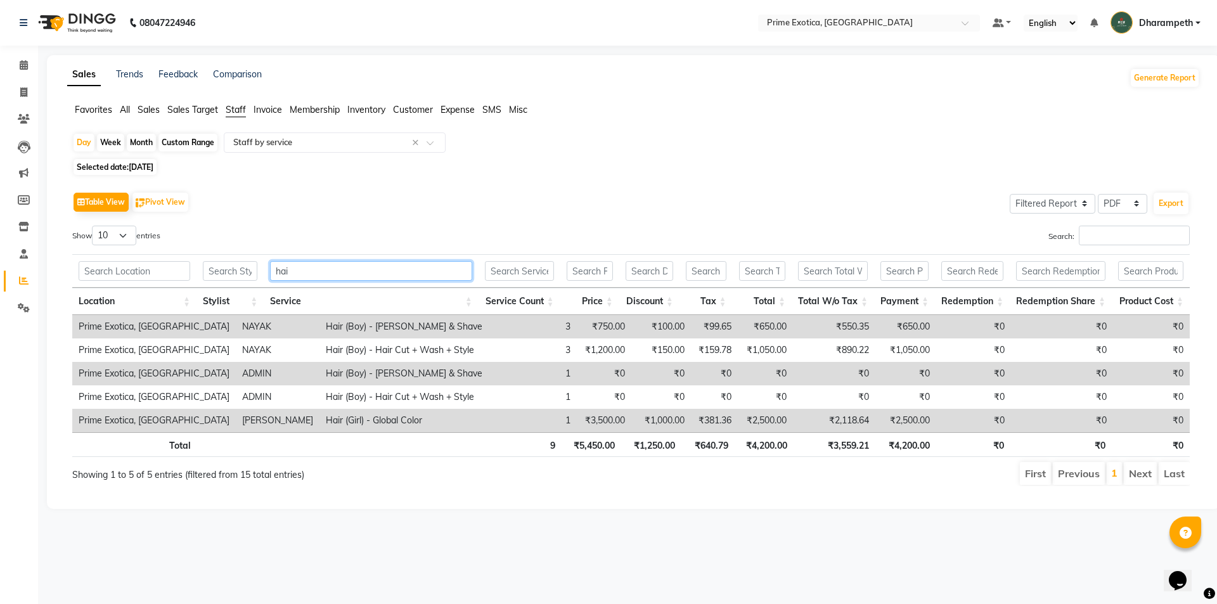
click at [334, 271] on input "hai" at bounding box center [371, 271] width 202 height 20
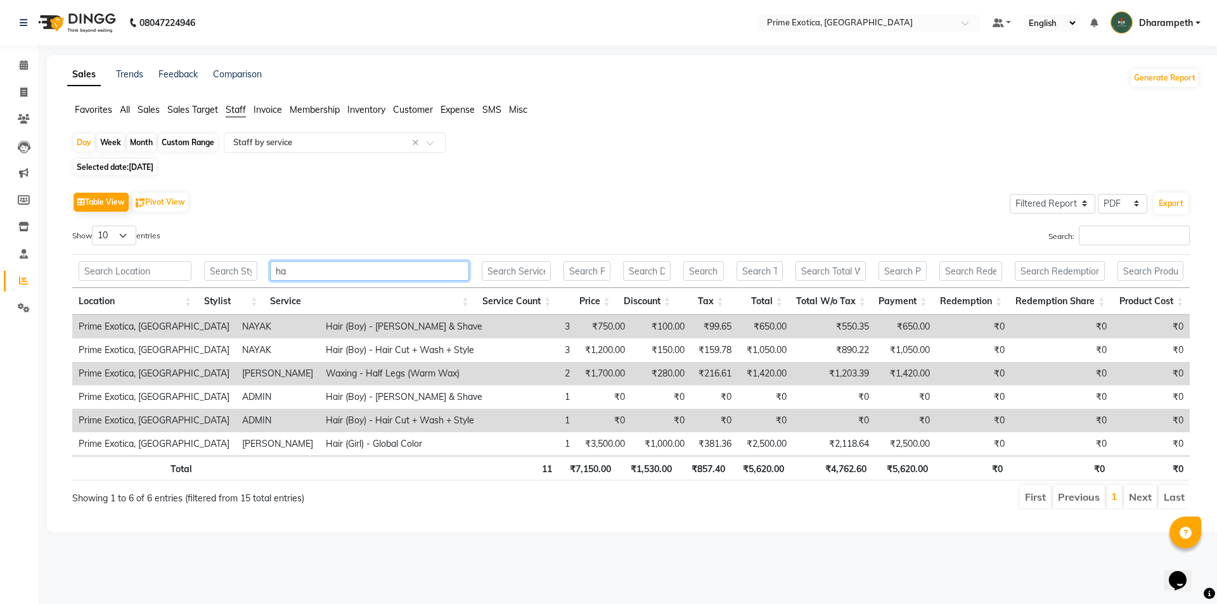
type input "h"
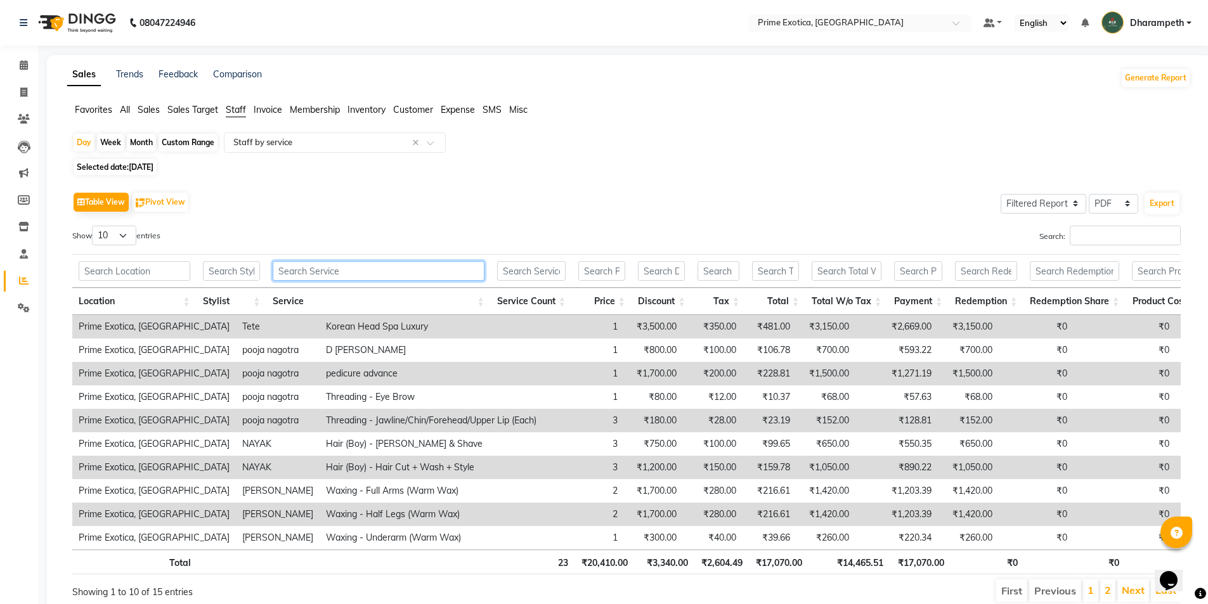
click at [340, 273] on input "text" at bounding box center [378, 271] width 211 height 20
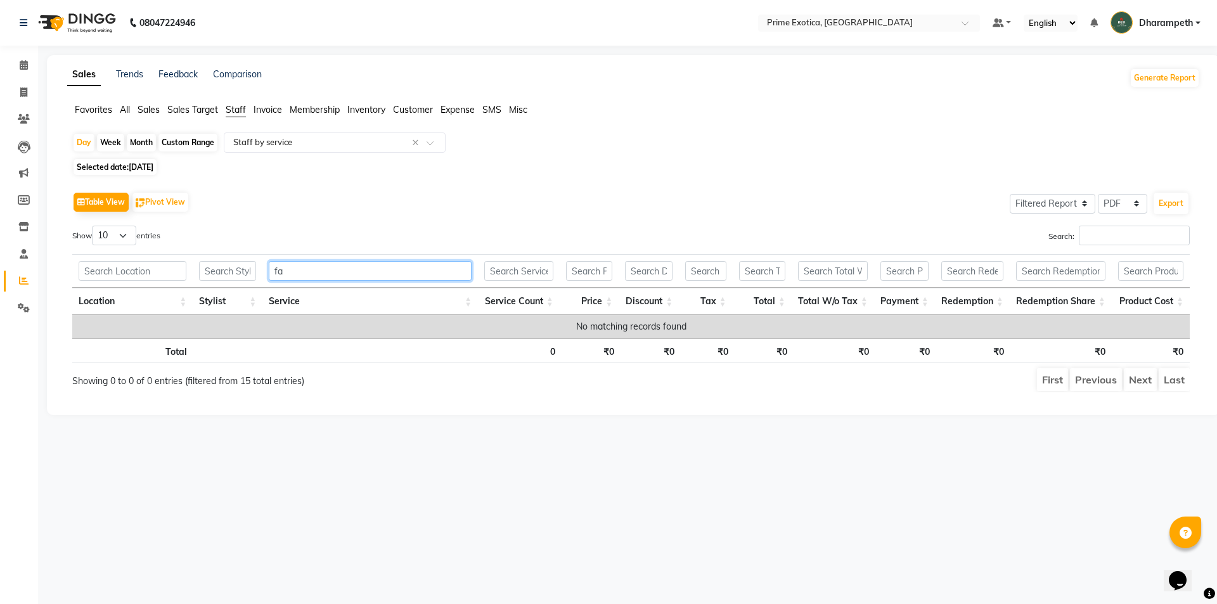
type input "f"
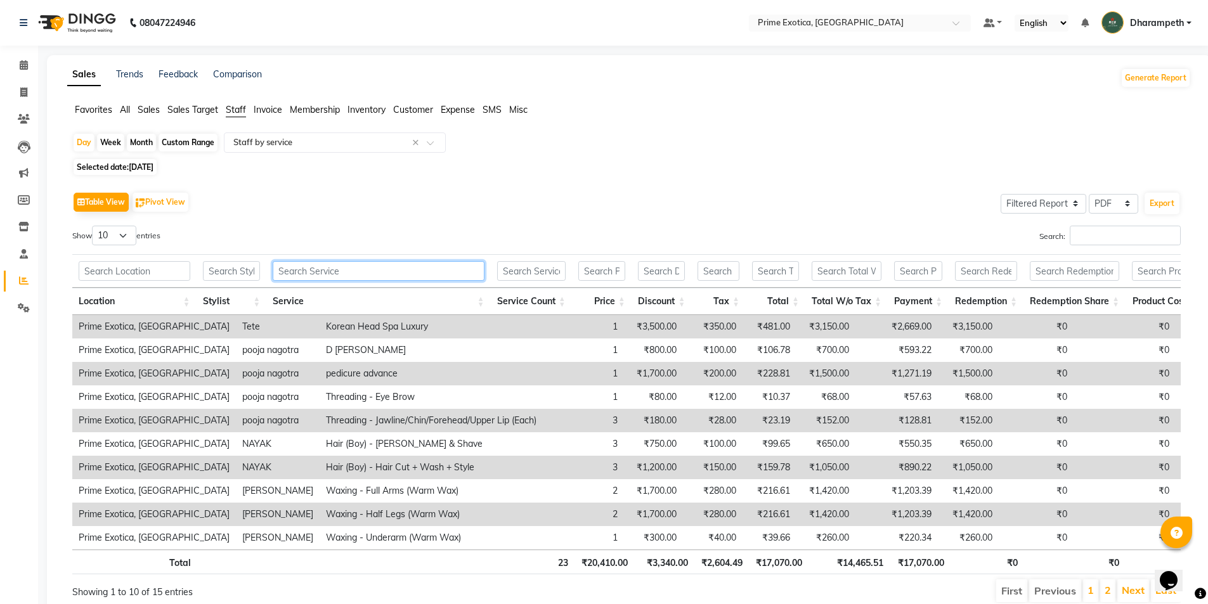
click at [323, 263] on input "text" at bounding box center [378, 271] width 211 height 20
click at [308, 149] on div "Select Report Type × Staff by service ×" at bounding box center [335, 143] width 222 height 20
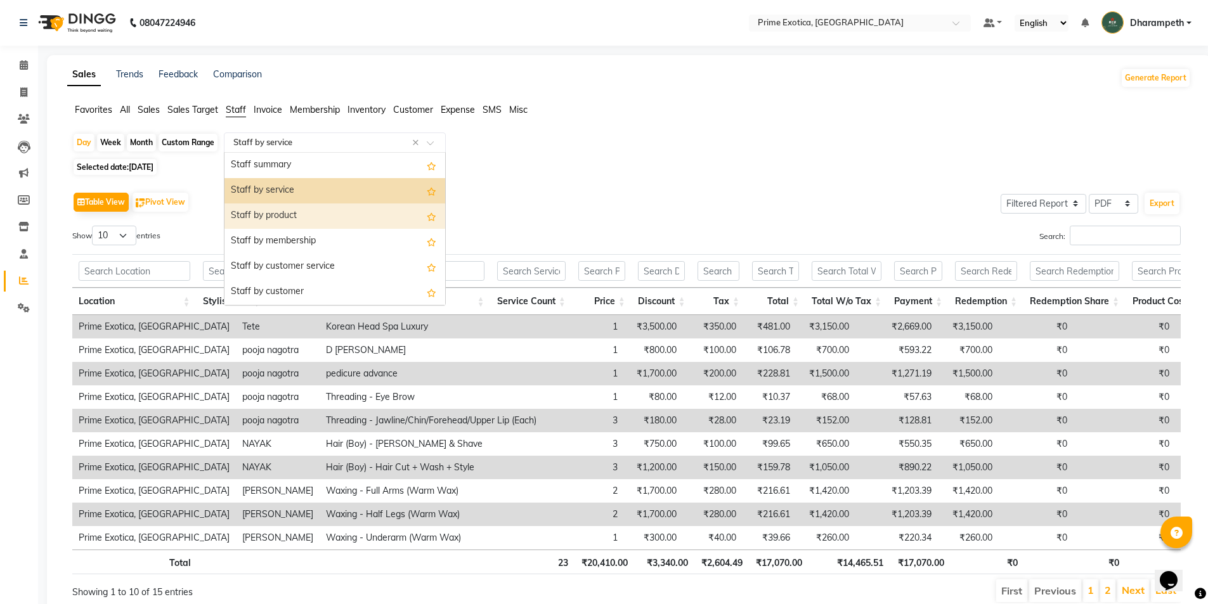
click at [293, 214] on div "Staff by product" at bounding box center [334, 216] width 221 height 25
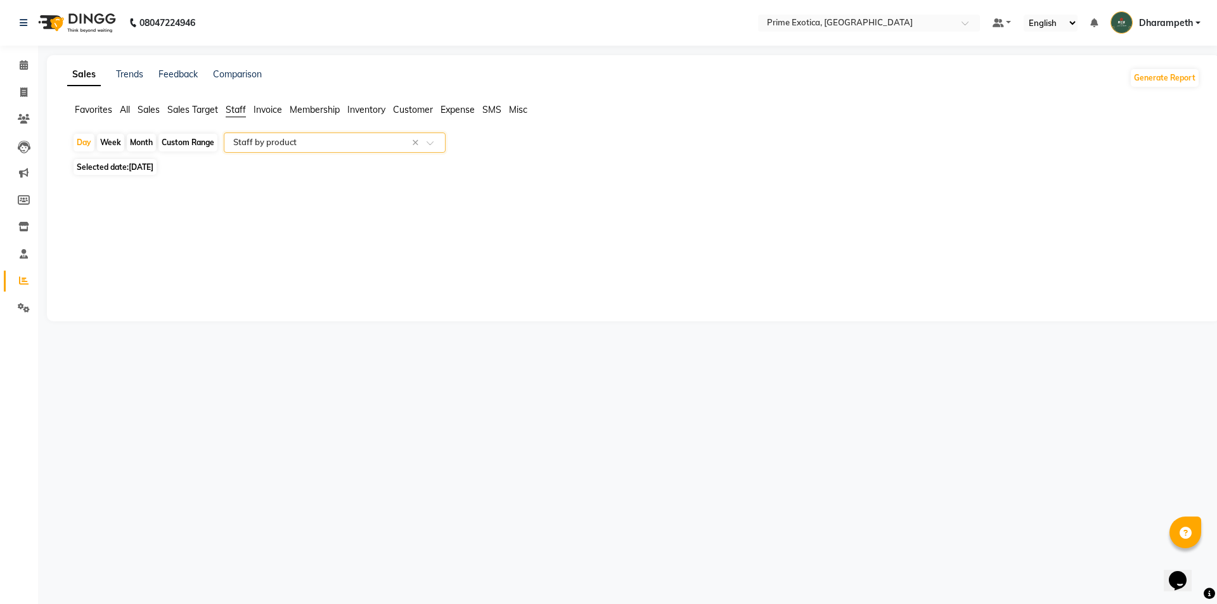
click at [311, 139] on input "text" at bounding box center [322, 142] width 183 height 13
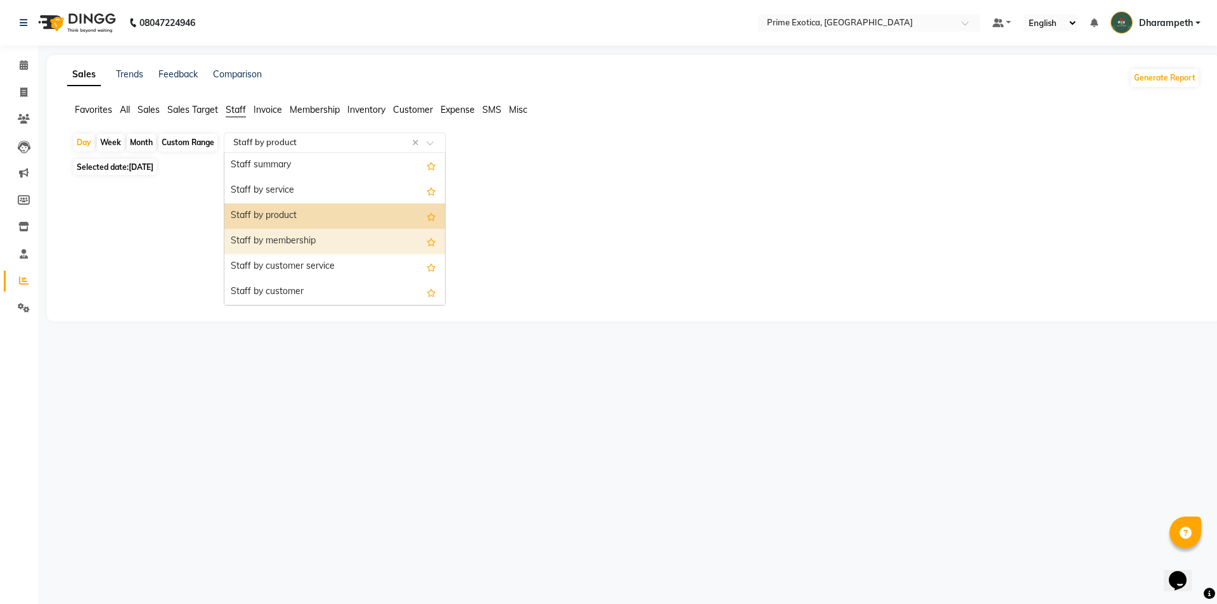
click at [303, 237] on div "Staff by membership" at bounding box center [334, 241] width 221 height 25
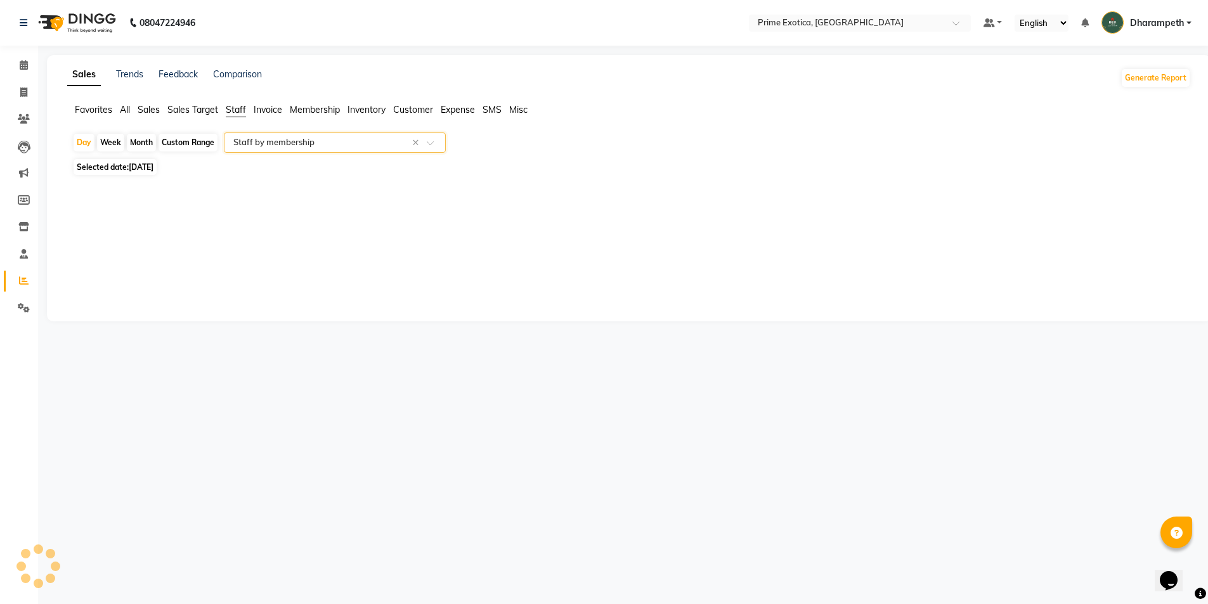
select select "filtered_report"
select select "pdf"
click at [145, 168] on span "[DATE]" at bounding box center [141, 167] width 25 height 10
select select "9"
select select "2025"
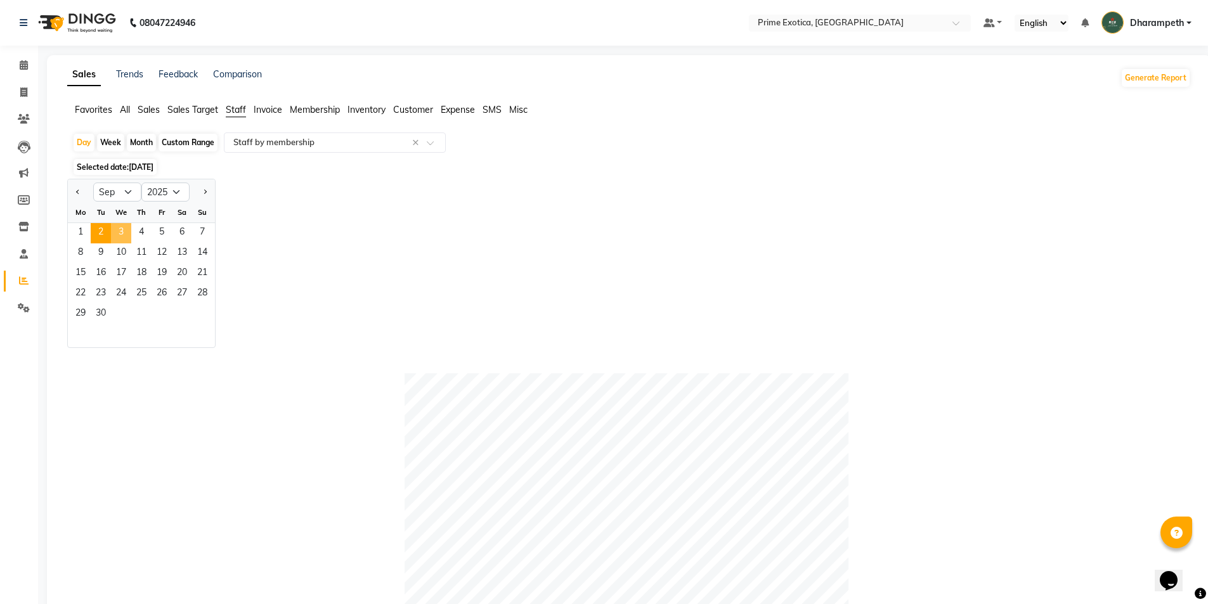
click at [122, 228] on span "3" at bounding box center [121, 233] width 20 height 20
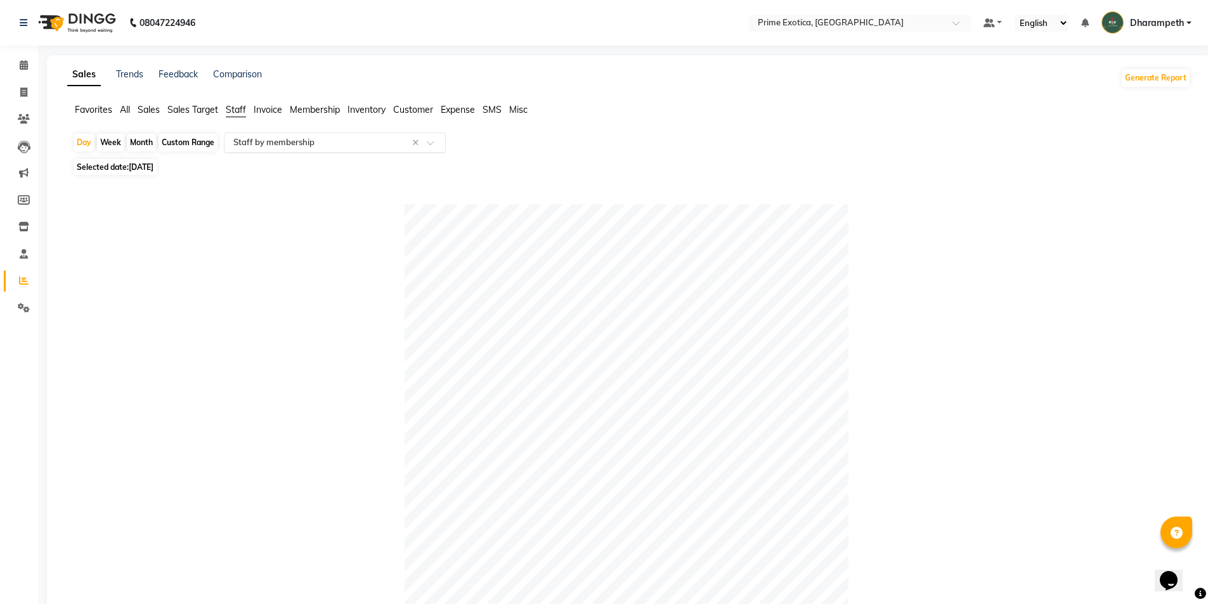
click at [261, 146] on input "text" at bounding box center [322, 142] width 183 height 13
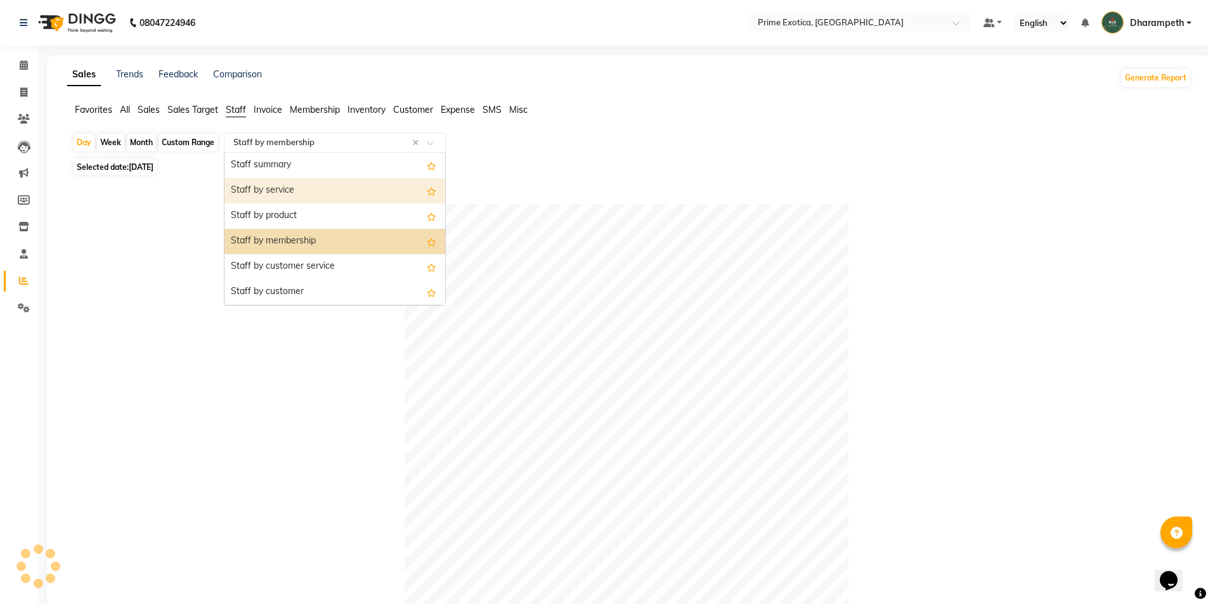
click at [271, 183] on div "Staff by service" at bounding box center [334, 190] width 221 height 25
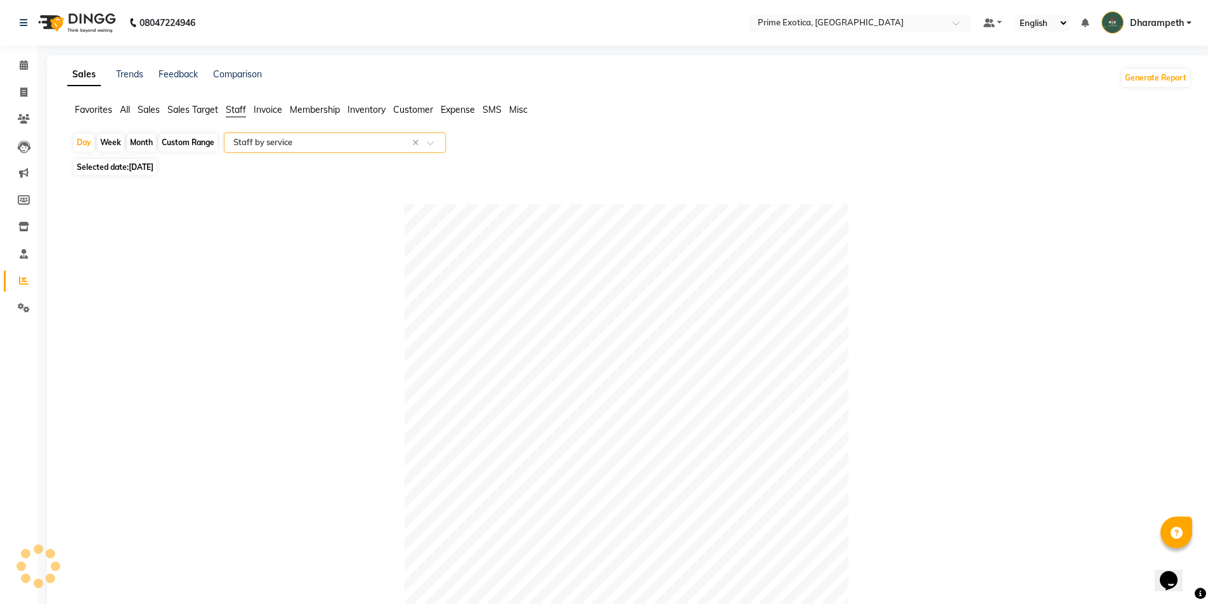
click at [274, 130] on app-reports "Favorites All Sales Sales Target Staff Invoice Membership Inventory Customer Ex…" at bounding box center [629, 482] width 1139 height 758
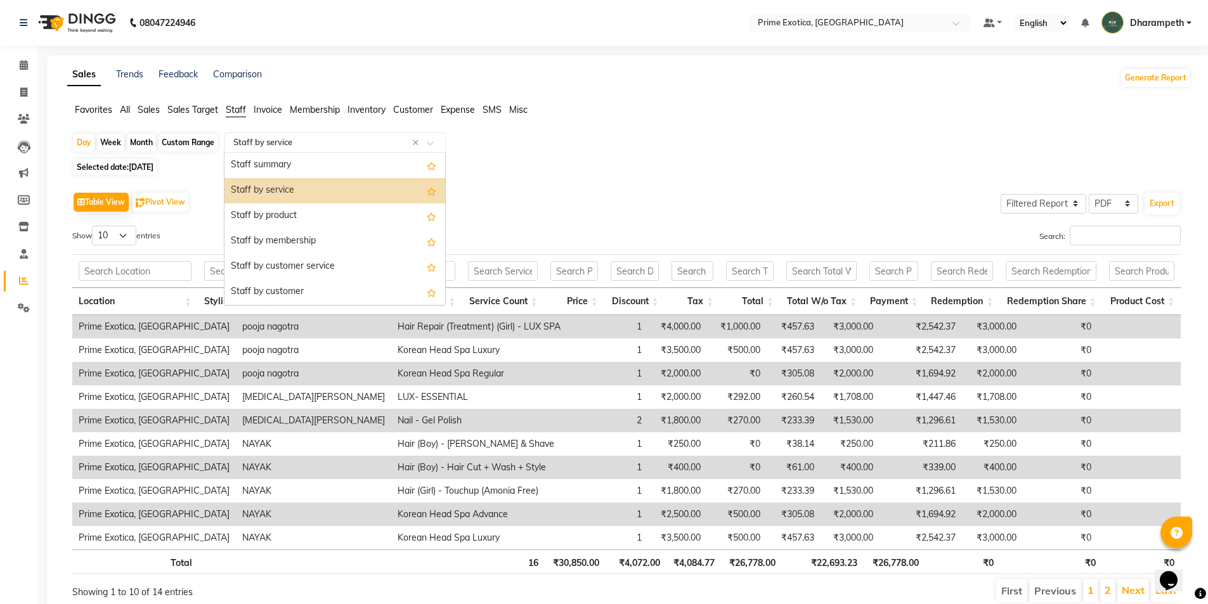
click at [273, 146] on input "text" at bounding box center [322, 142] width 183 height 13
click at [306, 188] on div "Staff by service" at bounding box center [334, 190] width 221 height 25
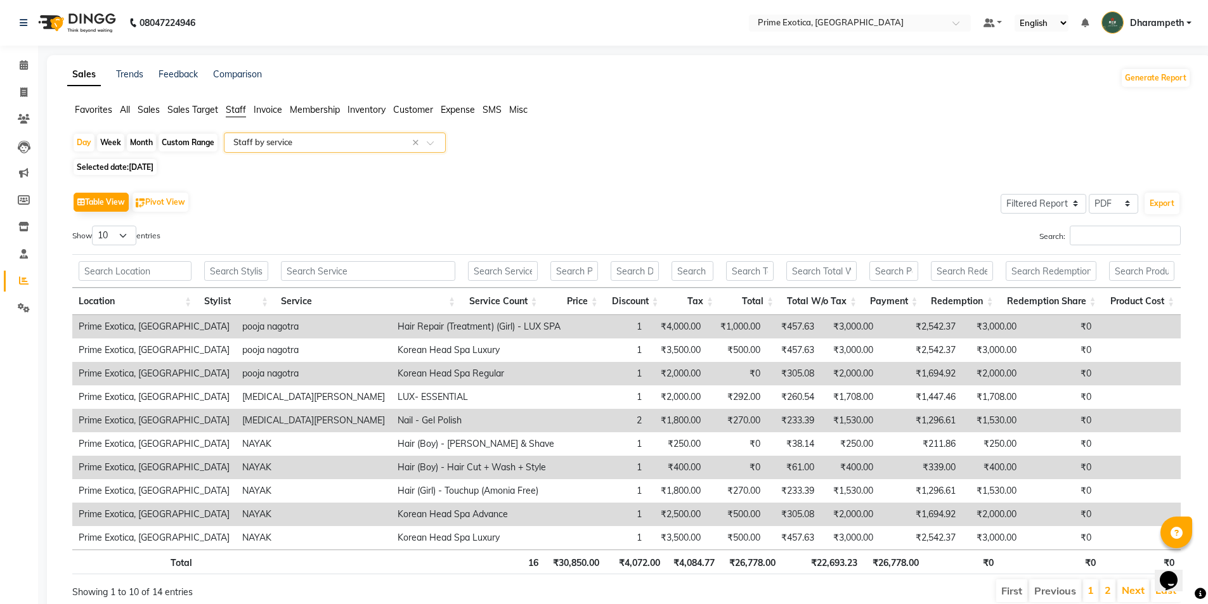
click at [322, 224] on div "Table View Pivot View Select Full Report Filtered Report Select CSV PDF Export …" at bounding box center [626, 396] width 1108 height 415
click at [341, 271] on input "text" at bounding box center [368, 271] width 174 height 20
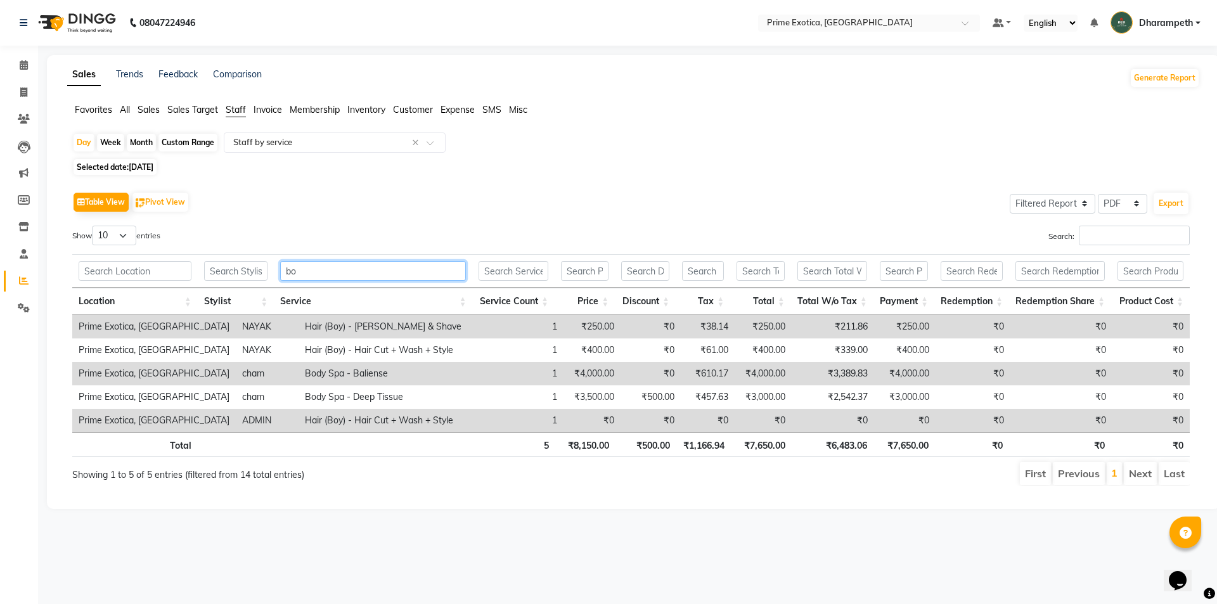
click at [338, 267] on input "bo" at bounding box center [373, 271] width 186 height 20
type input "b"
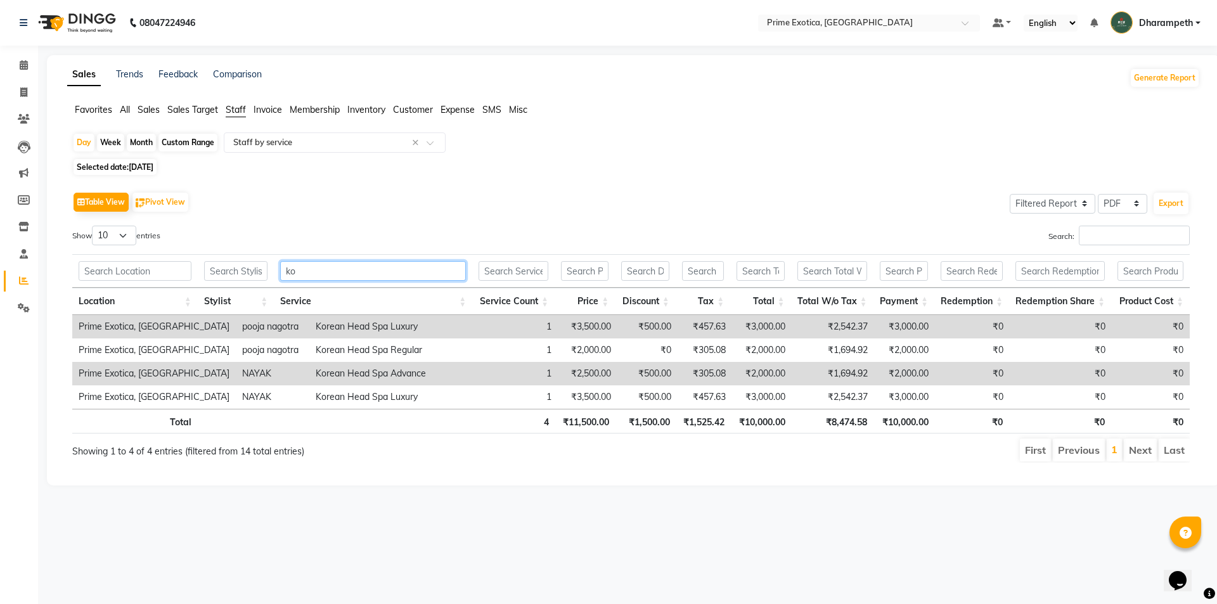
click at [336, 275] on input "ko" at bounding box center [373, 271] width 186 height 20
type input "k"
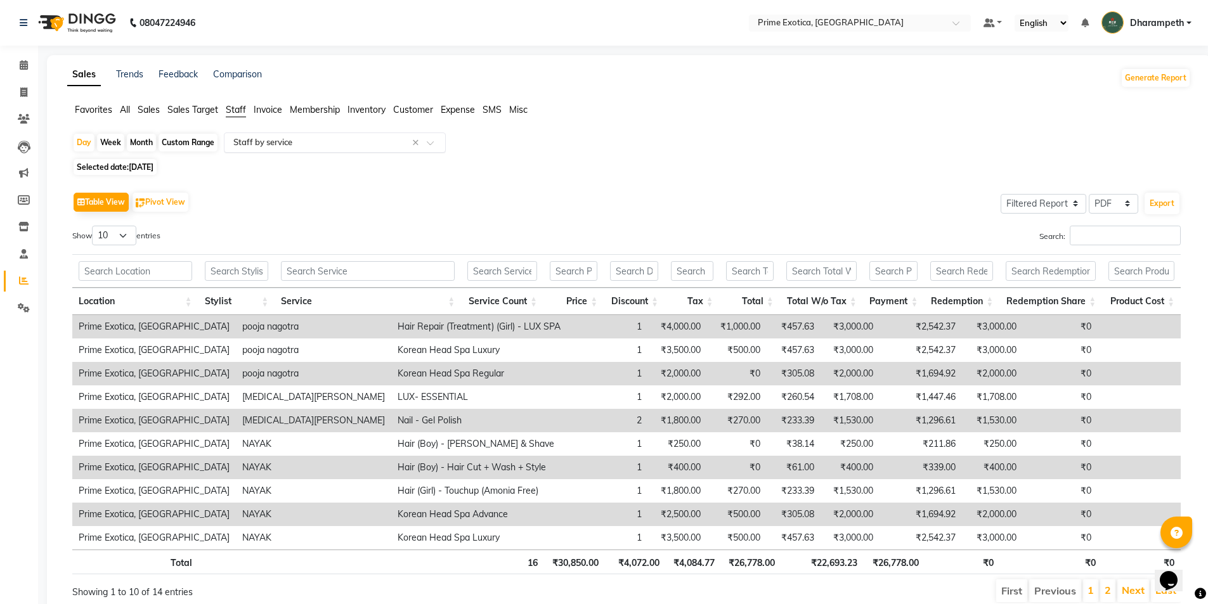
click at [349, 142] on input "text" at bounding box center [322, 142] width 183 height 13
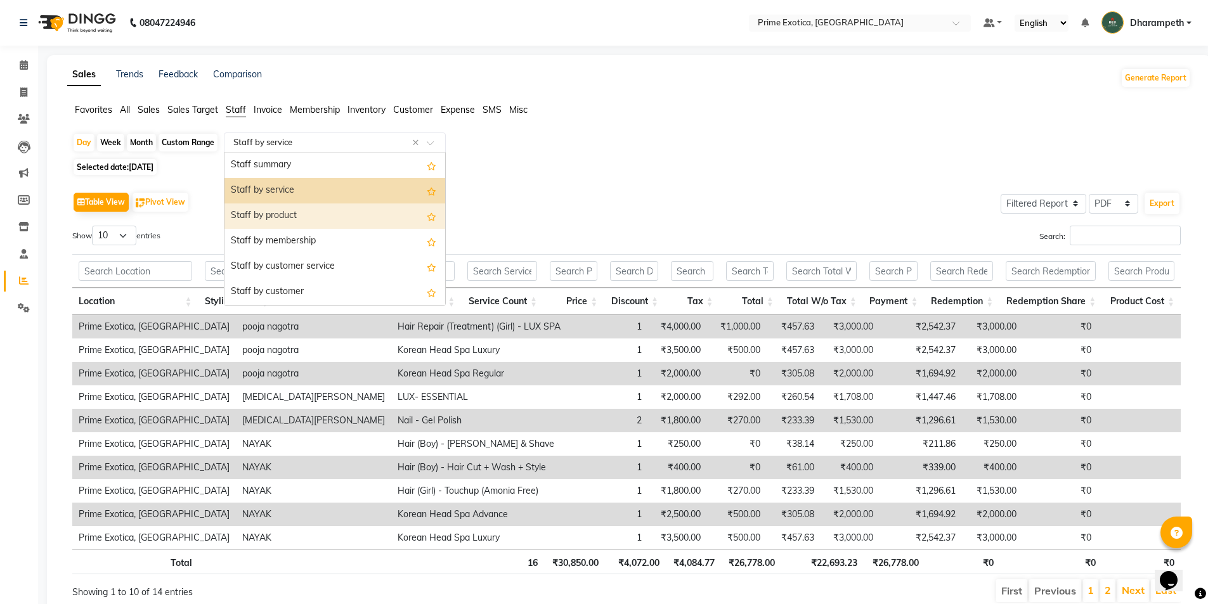
click at [318, 214] on div "Staff by product" at bounding box center [334, 216] width 221 height 25
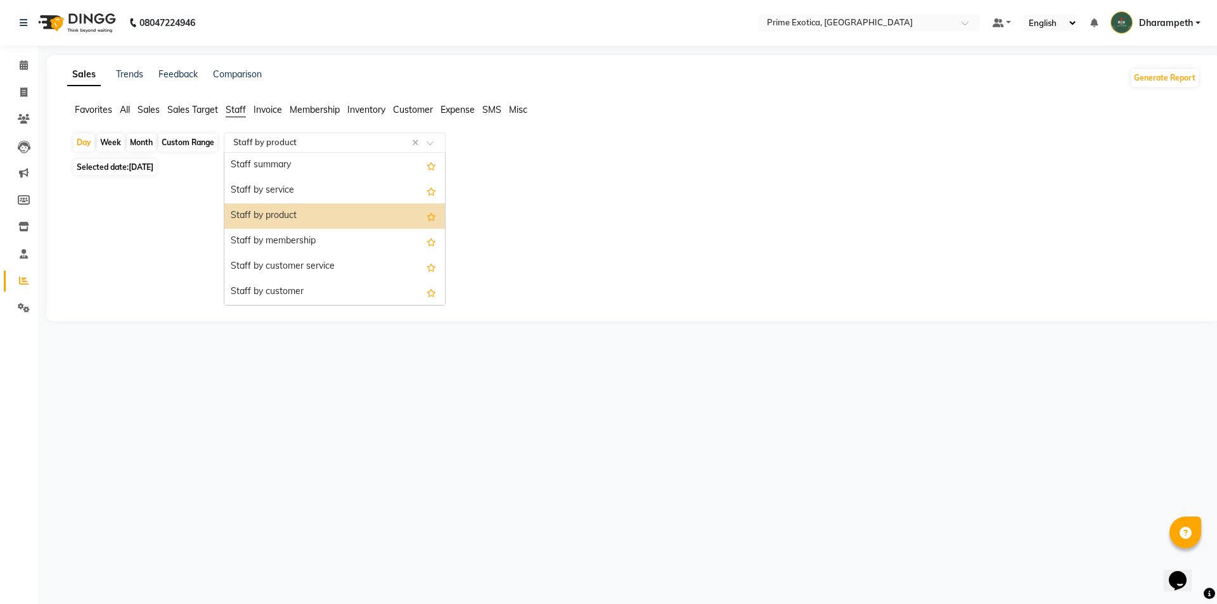
click at [338, 136] on input "text" at bounding box center [322, 142] width 183 height 13
click at [335, 235] on div "Staff by membership" at bounding box center [334, 241] width 221 height 25
select select "filtered_report"
select select "pdf"
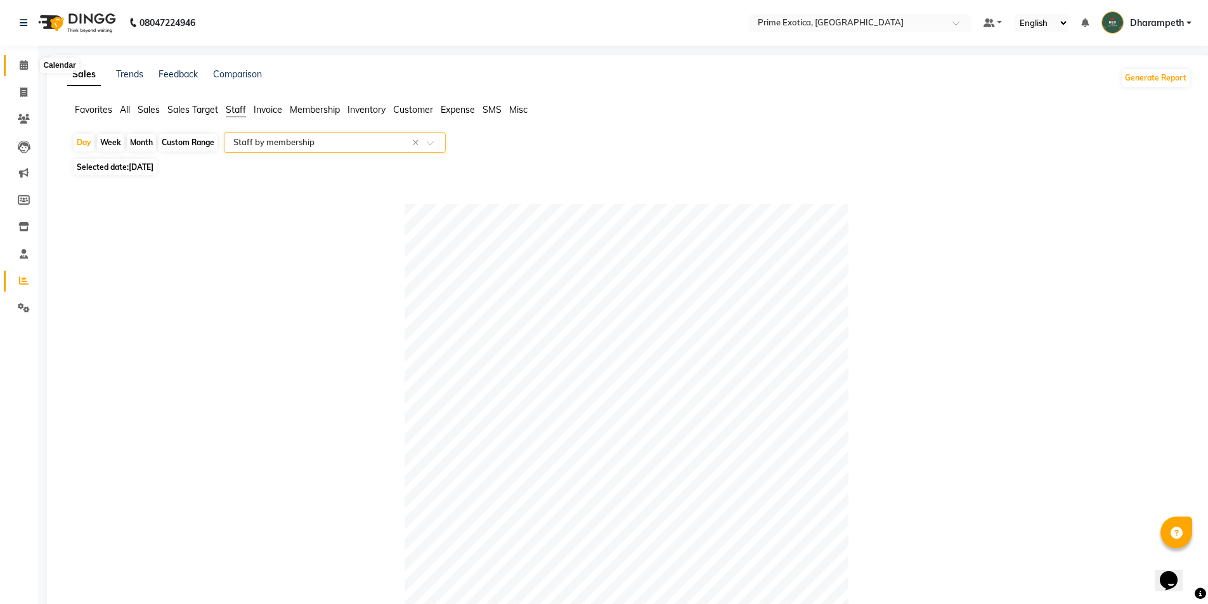
click at [27, 64] on icon at bounding box center [24, 65] width 8 height 10
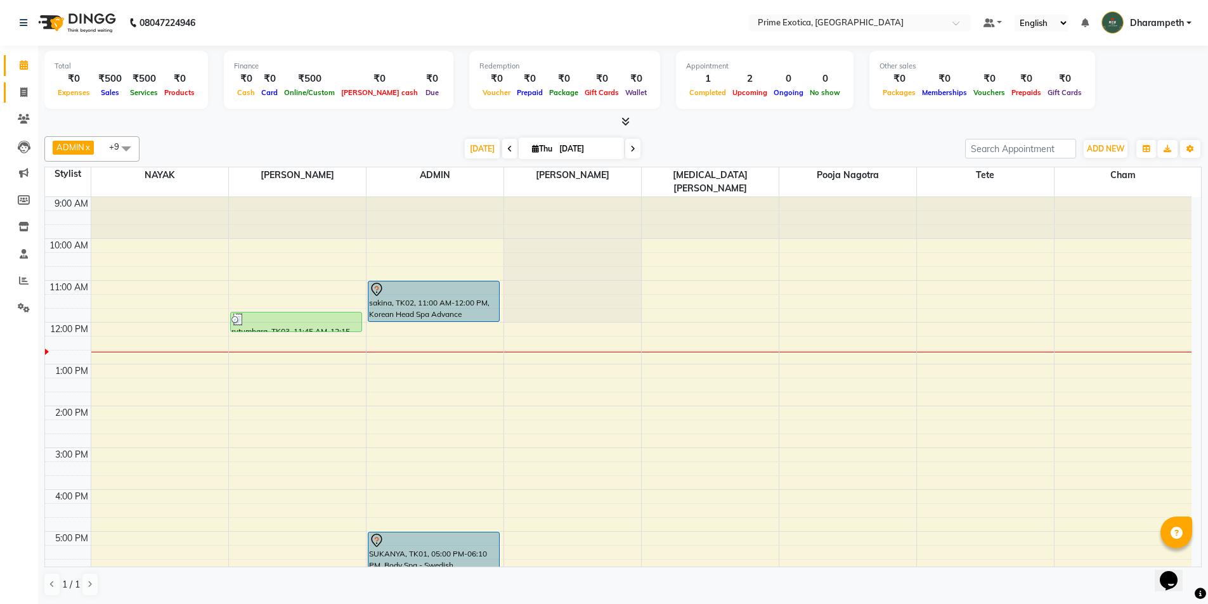
click at [13, 86] on span at bounding box center [24, 93] width 22 height 15
select select "service"
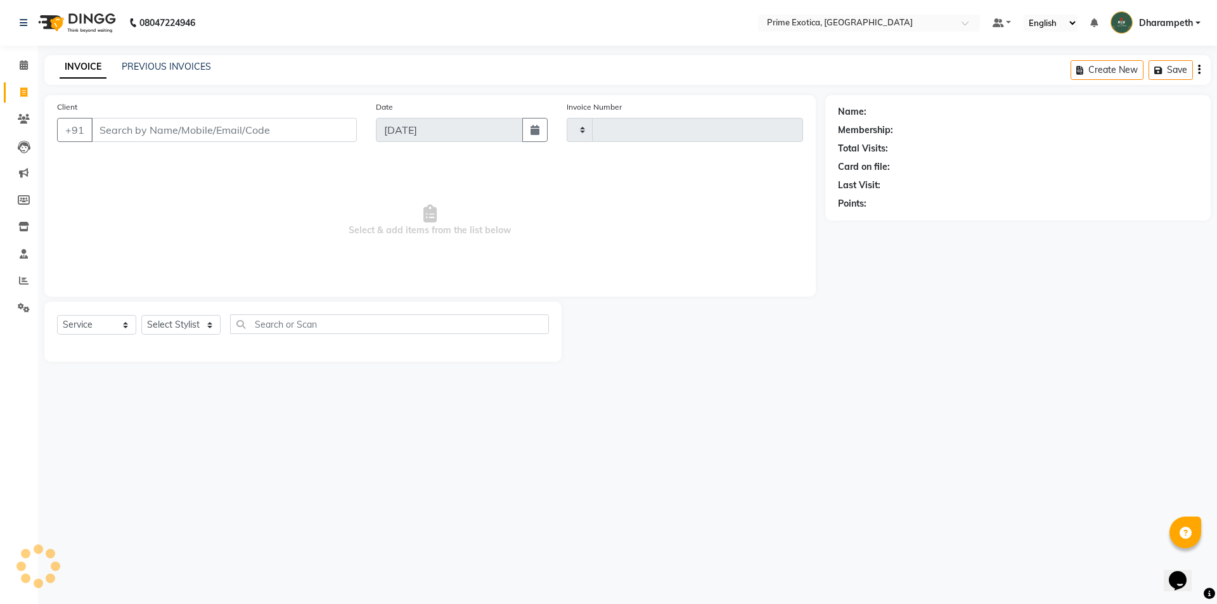
type input "0828"
select select "5380"
click at [173, 62] on link "PREVIOUS INVOICES" at bounding box center [166, 66] width 89 height 11
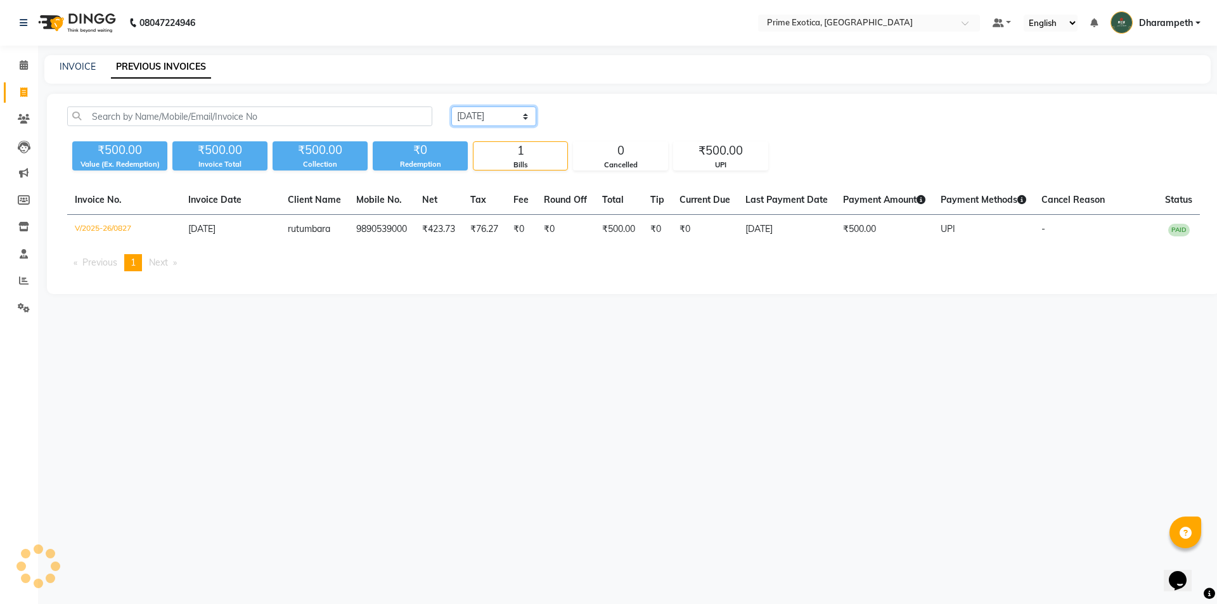
click at [502, 123] on select "Today Yesterday Custom Range" at bounding box center [493, 117] width 85 height 20
select select "yesterday"
click at [451, 107] on select "Today Yesterday Custom Range" at bounding box center [493, 117] width 85 height 20
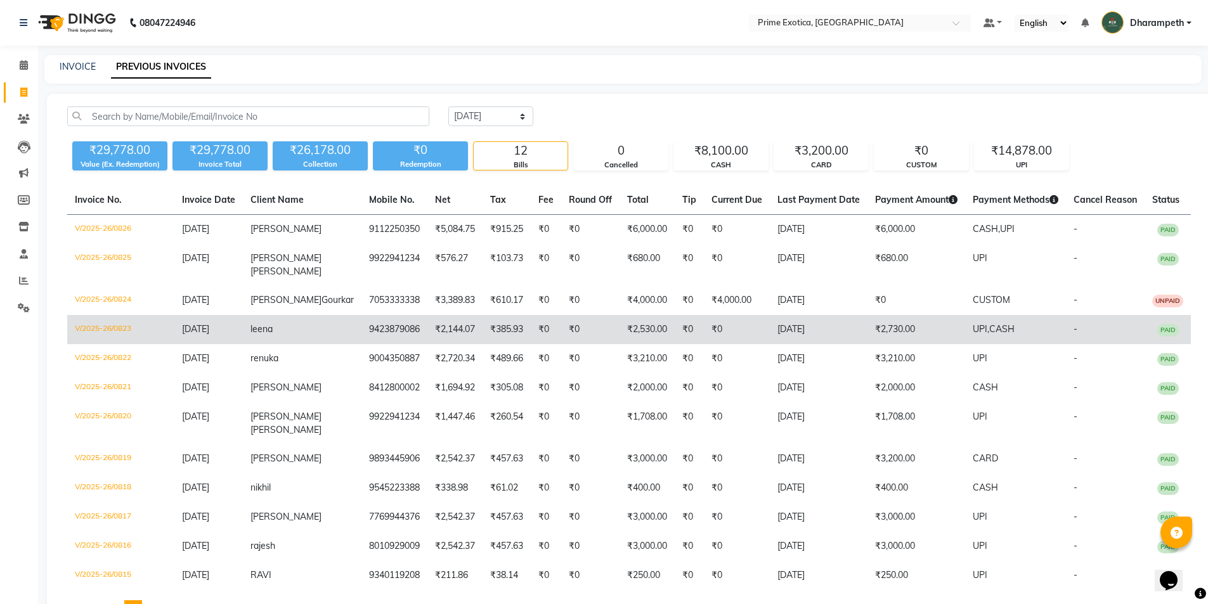
click at [361, 341] on td "9423879086" at bounding box center [394, 329] width 66 height 29
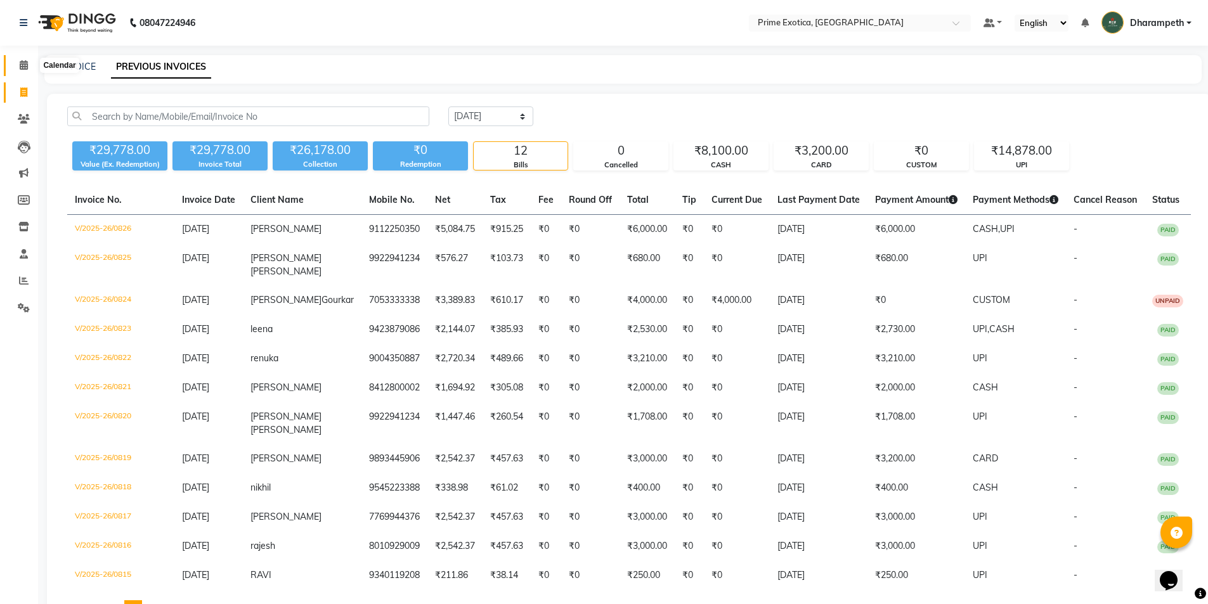
click at [18, 60] on span at bounding box center [24, 65] width 22 height 15
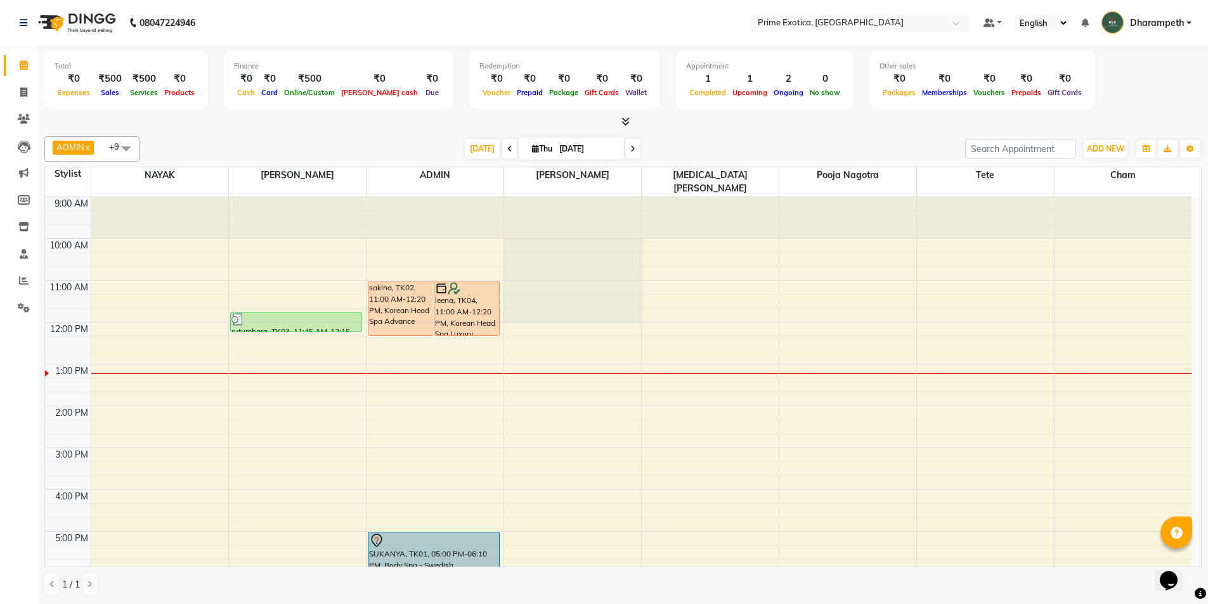
click at [16, 268] on li "Reports" at bounding box center [19, 281] width 38 height 27
click at [16, 278] on span at bounding box center [24, 281] width 22 height 15
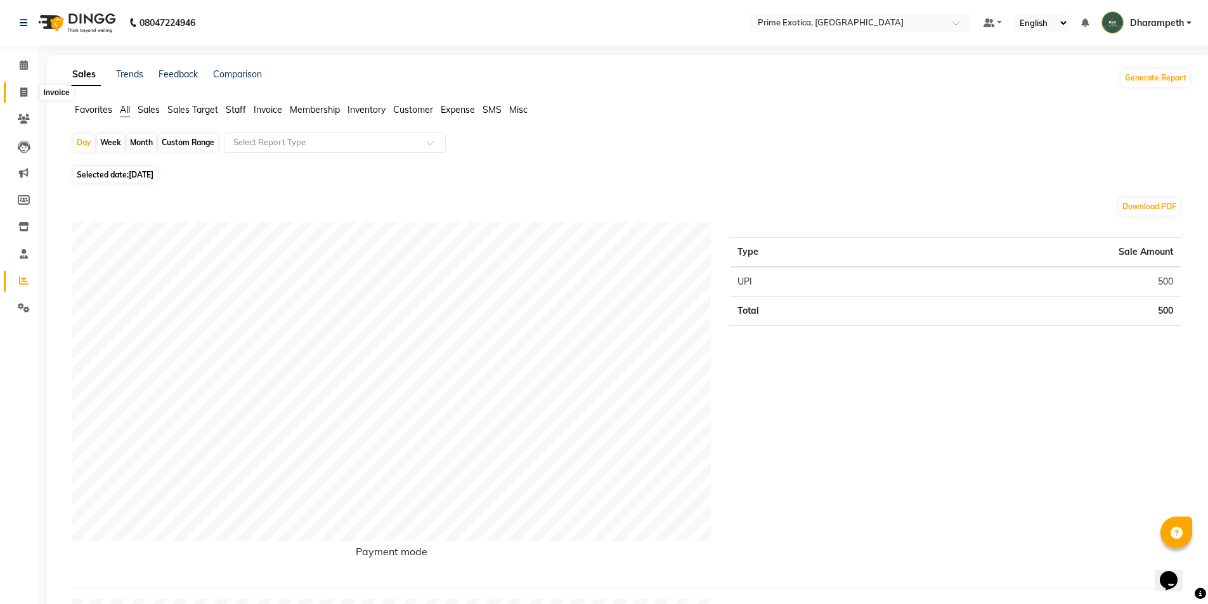
click at [23, 94] on icon at bounding box center [23, 93] width 7 height 10
select select "service"
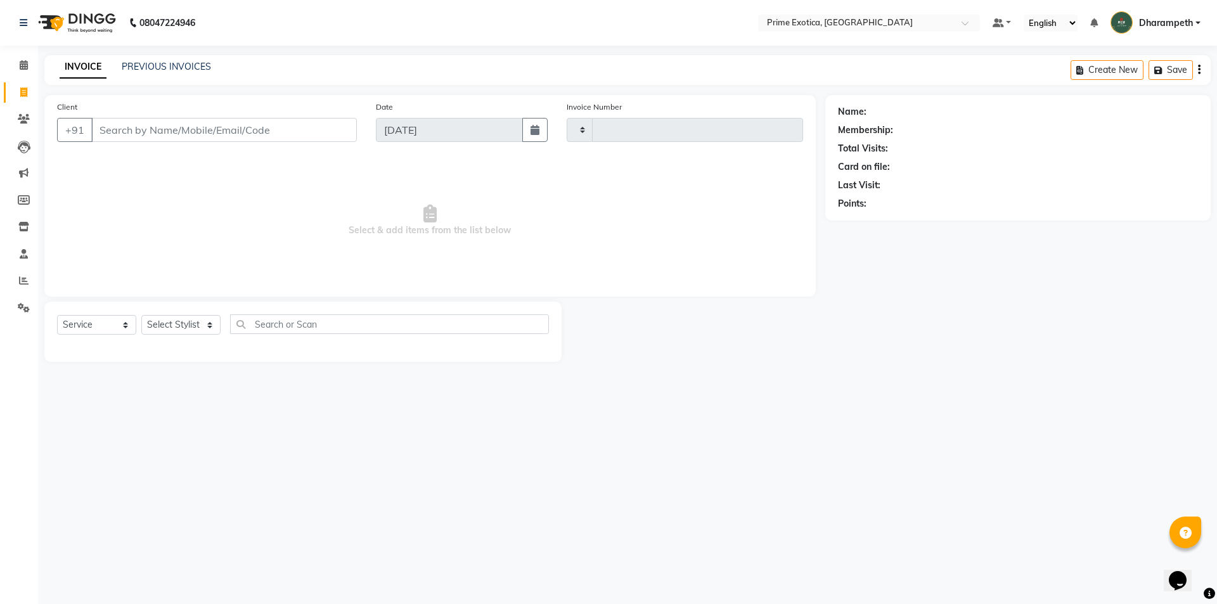
type input "0828"
select select "5380"
click at [198, 66] on link "PREVIOUS INVOICES" at bounding box center [166, 66] width 89 height 11
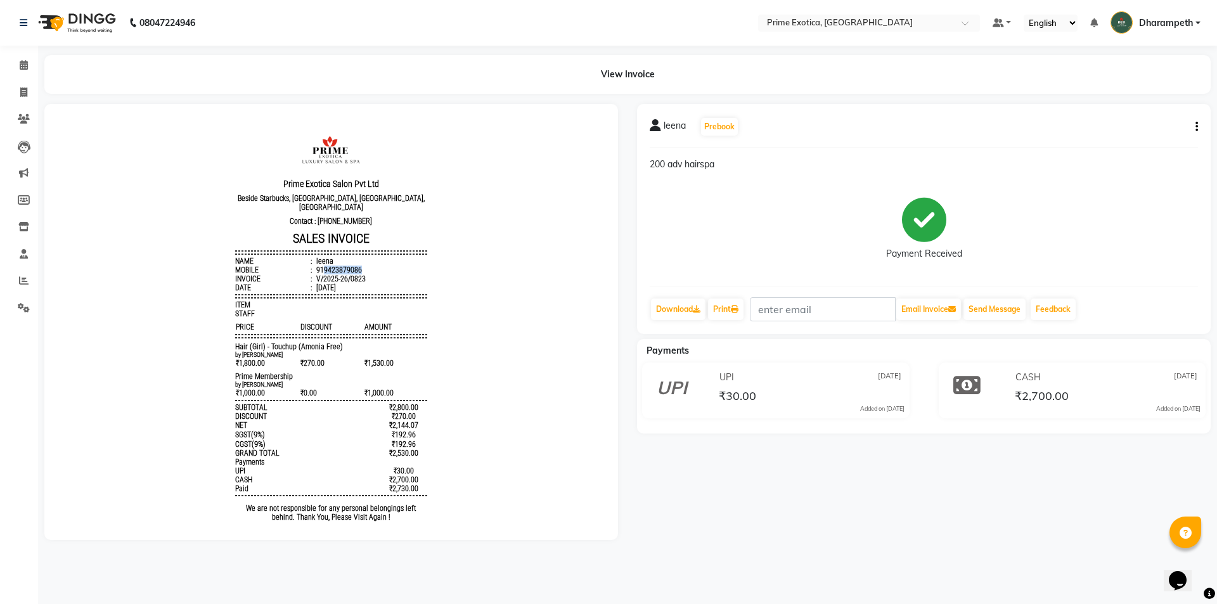
copy div "9423879086"
drag, startPoint x: 313, startPoint y: 260, endPoint x: 358, endPoint y: 264, distance: 44.6
click at [358, 266] on li "Mobile : 919423879086" at bounding box center [330, 270] width 191 height 9
click at [25, 77] on li "Calendar" at bounding box center [19, 65] width 38 height 27
click at [22, 94] on icon at bounding box center [23, 93] width 7 height 10
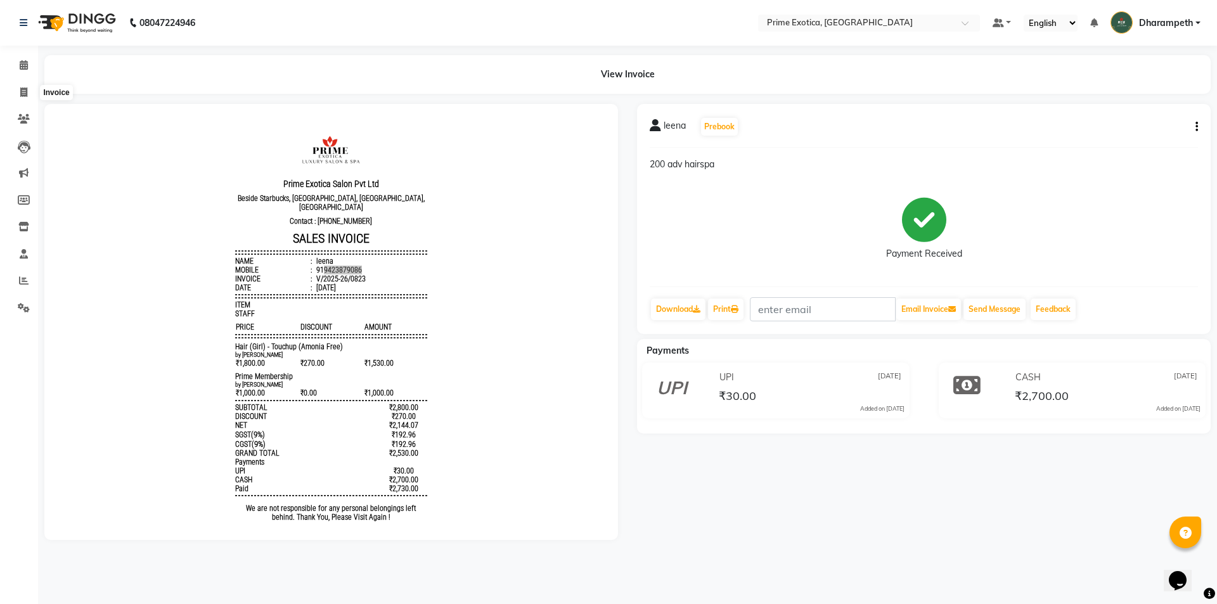
select select "5380"
select select "service"
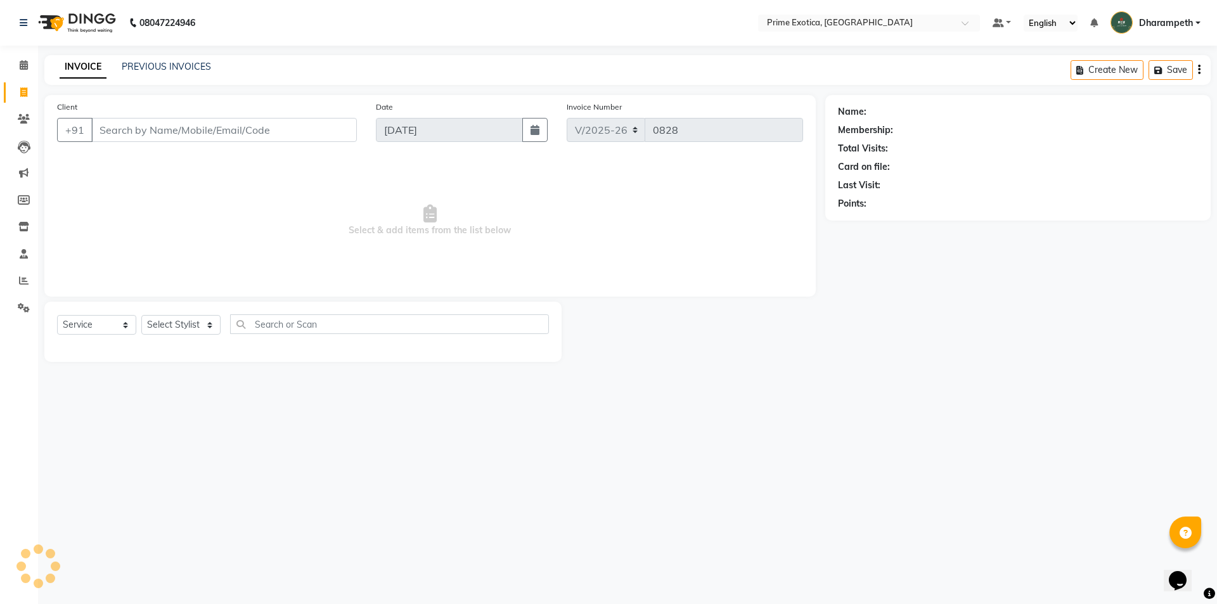
click at [136, 123] on input "Client" at bounding box center [224, 130] width 266 height 24
type input "9423879086"
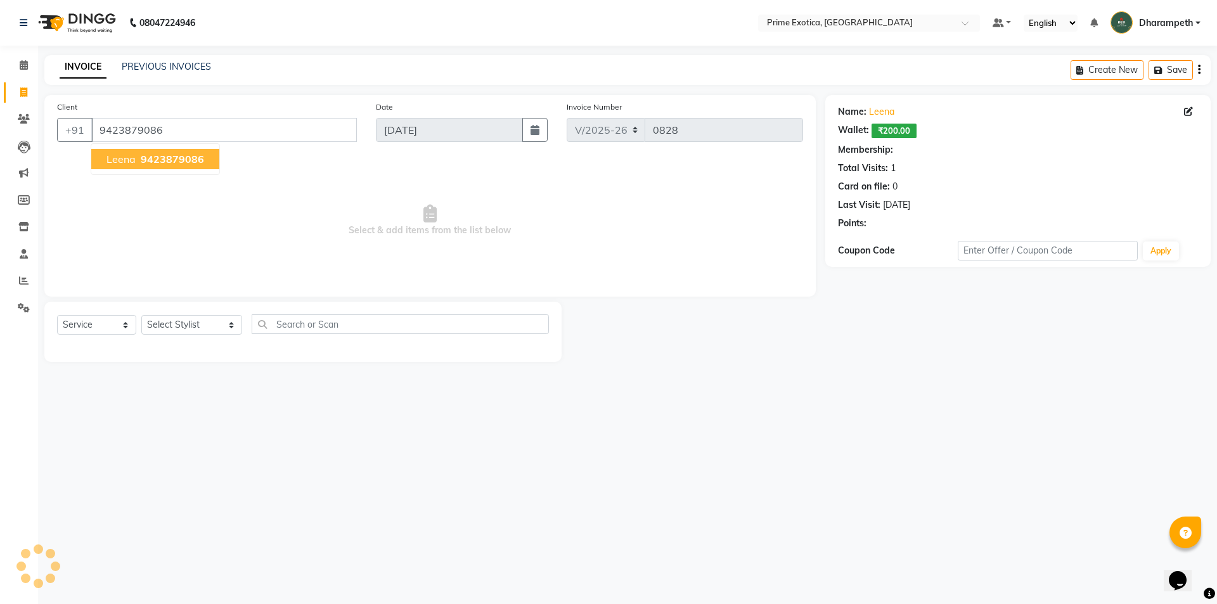
select select "1: Object"
click at [162, 165] on span "9423879086" at bounding box center [172, 159] width 63 height 13
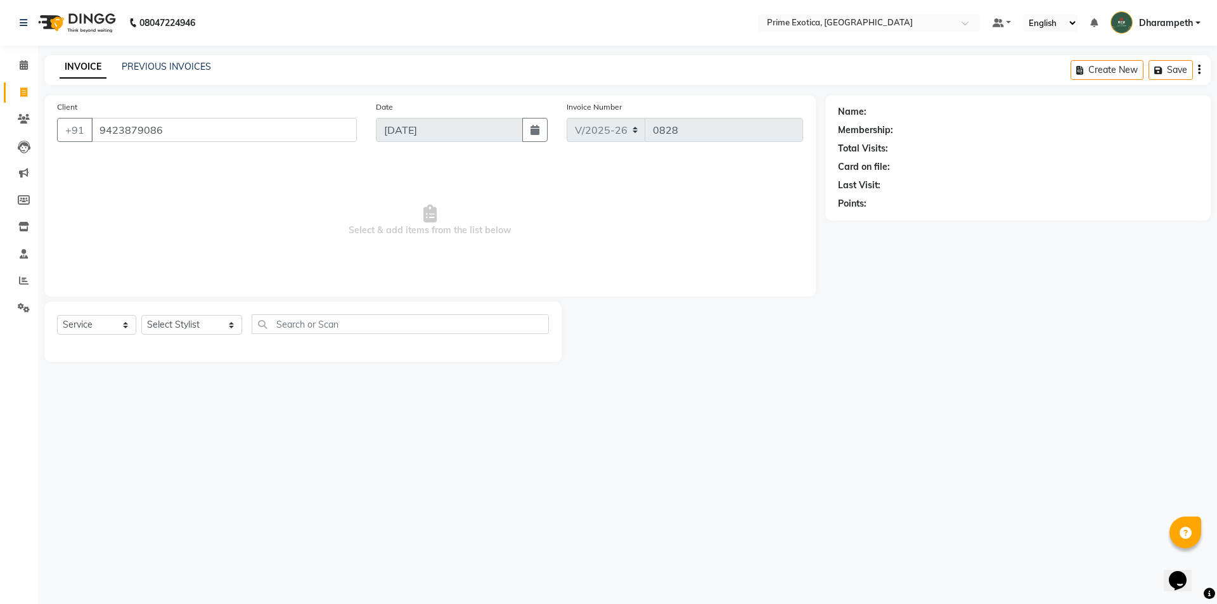
select select "1: Object"
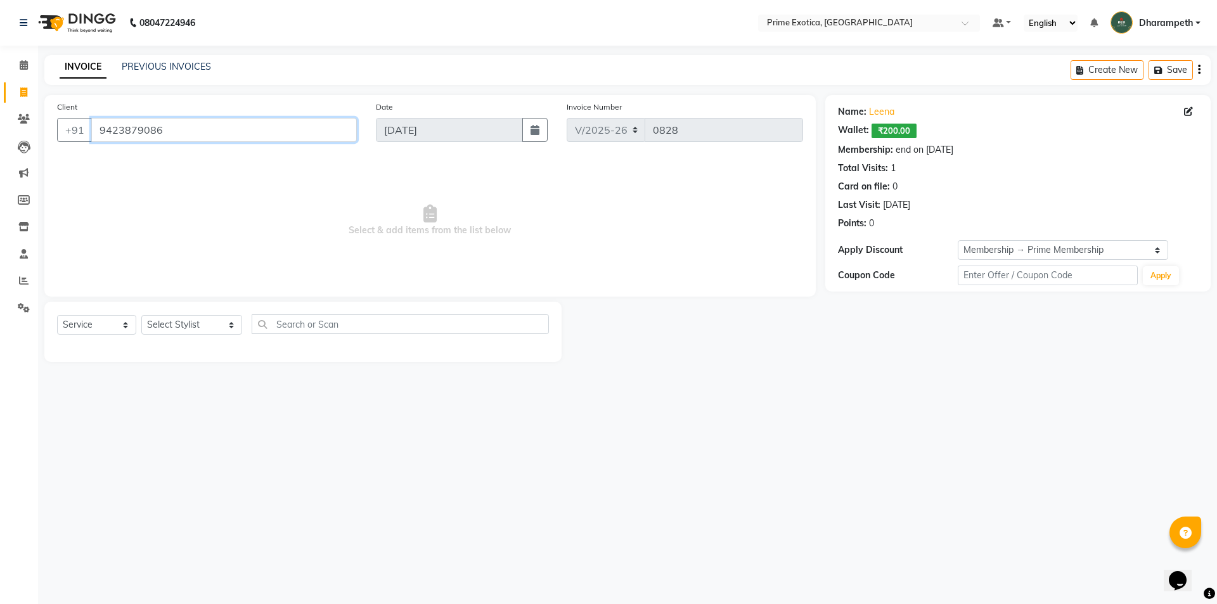
drag, startPoint x: 96, startPoint y: 130, endPoint x: 164, endPoint y: 135, distance: 68.7
click at [164, 135] on input "9423879086" at bounding box center [224, 130] width 266 height 24
click at [25, 62] on icon at bounding box center [24, 65] width 8 height 10
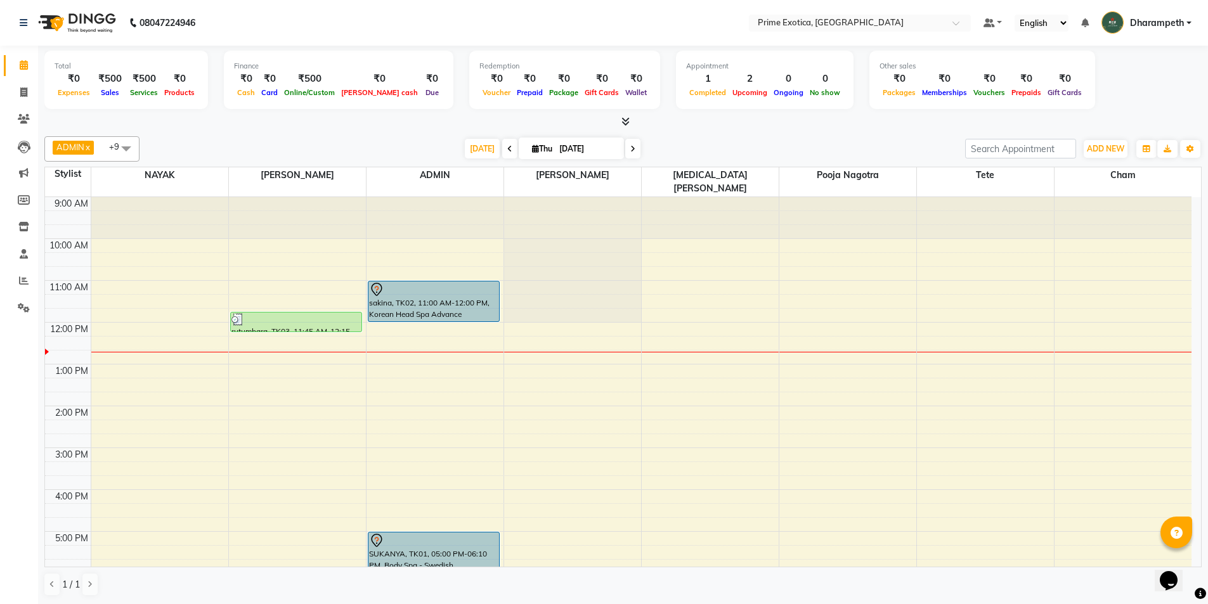
click at [383, 247] on div "9:00 AM 10:00 AM 11:00 AM 12:00 PM 1:00 PM 2:00 PM 3:00 PM 4:00 PM 5:00 PM 6:00…" at bounding box center [618, 489] width 1146 height 585
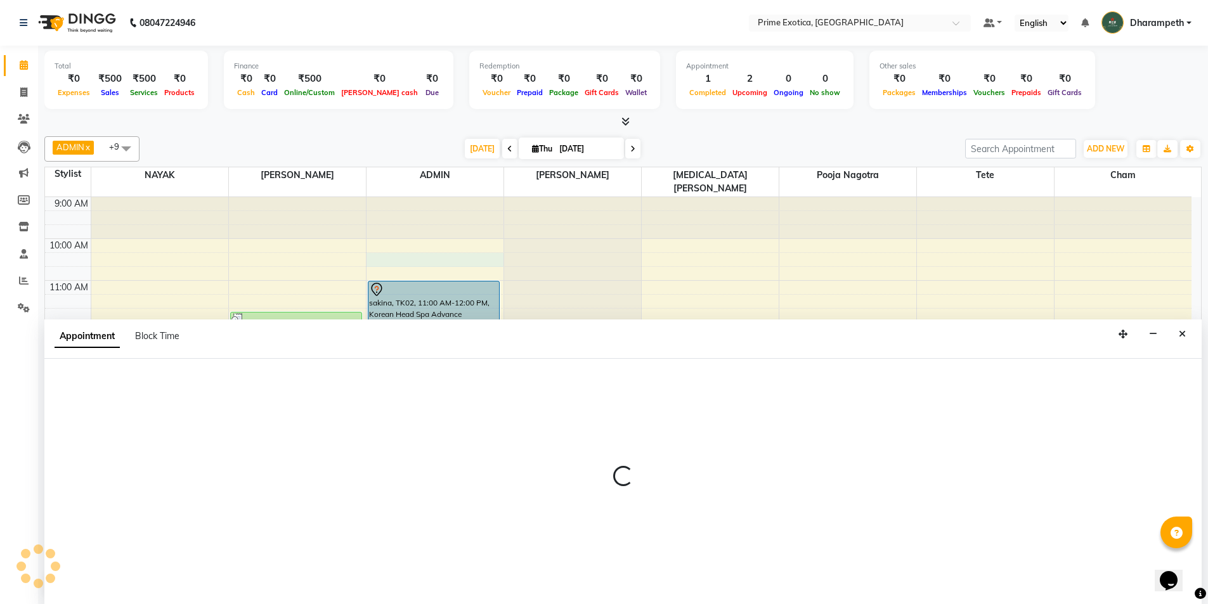
scroll to position [1, 0]
select select "37067"
select select "tentative"
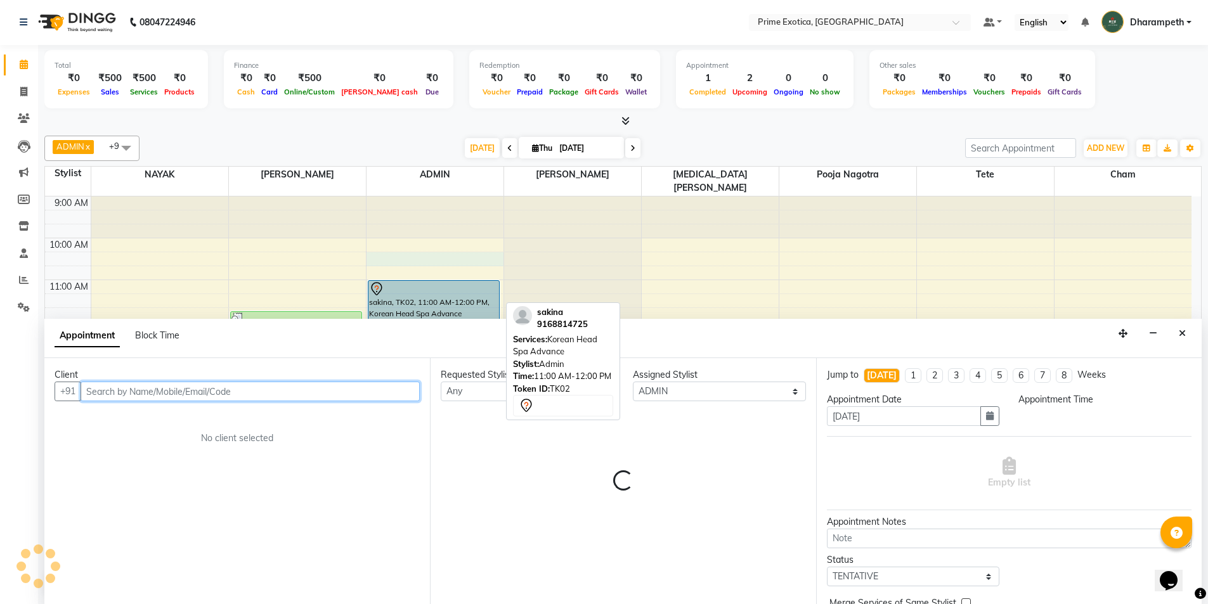
select select "615"
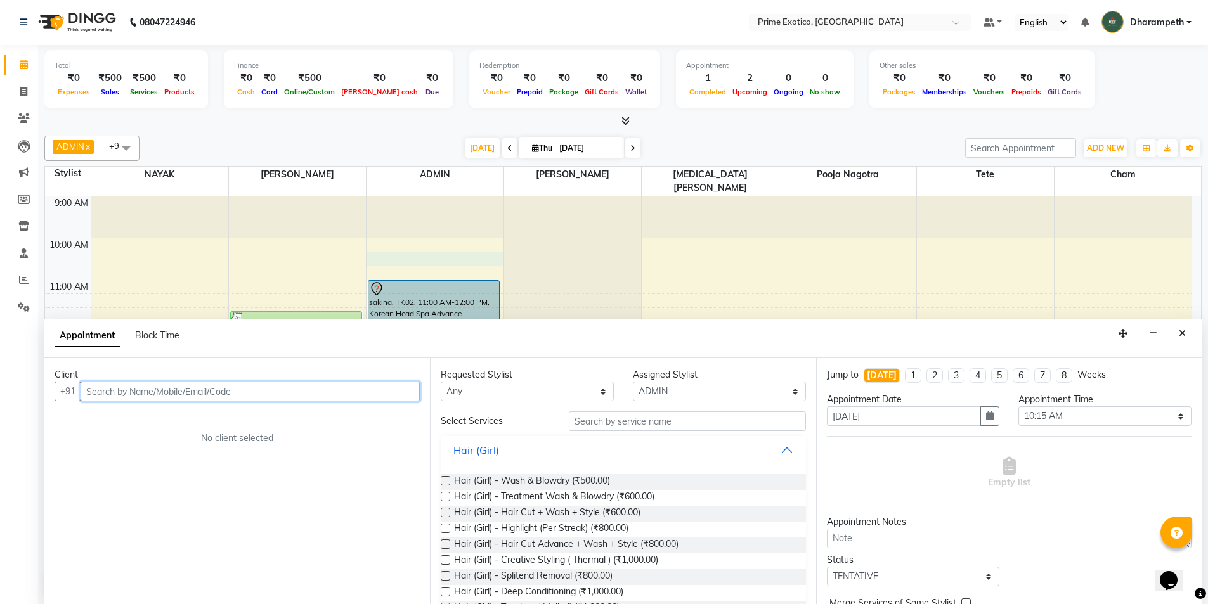
click at [185, 384] on input "text" at bounding box center [250, 392] width 339 height 20
paste input "9423879086"
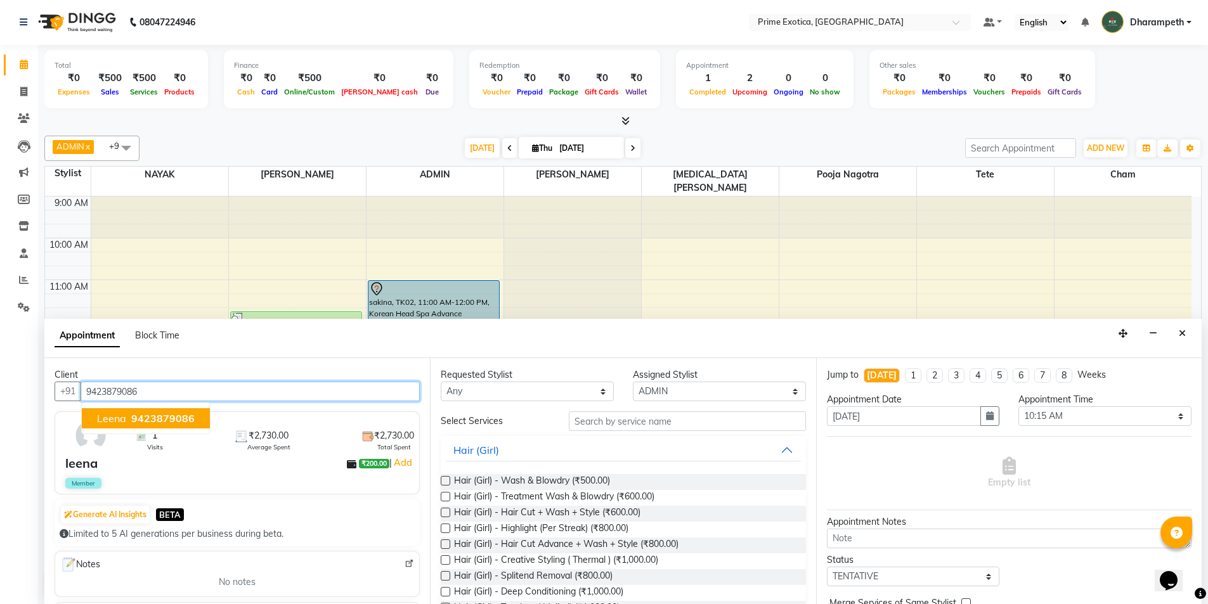
click at [139, 417] on span "9423879086" at bounding box center [162, 418] width 63 height 13
type input "9423879086"
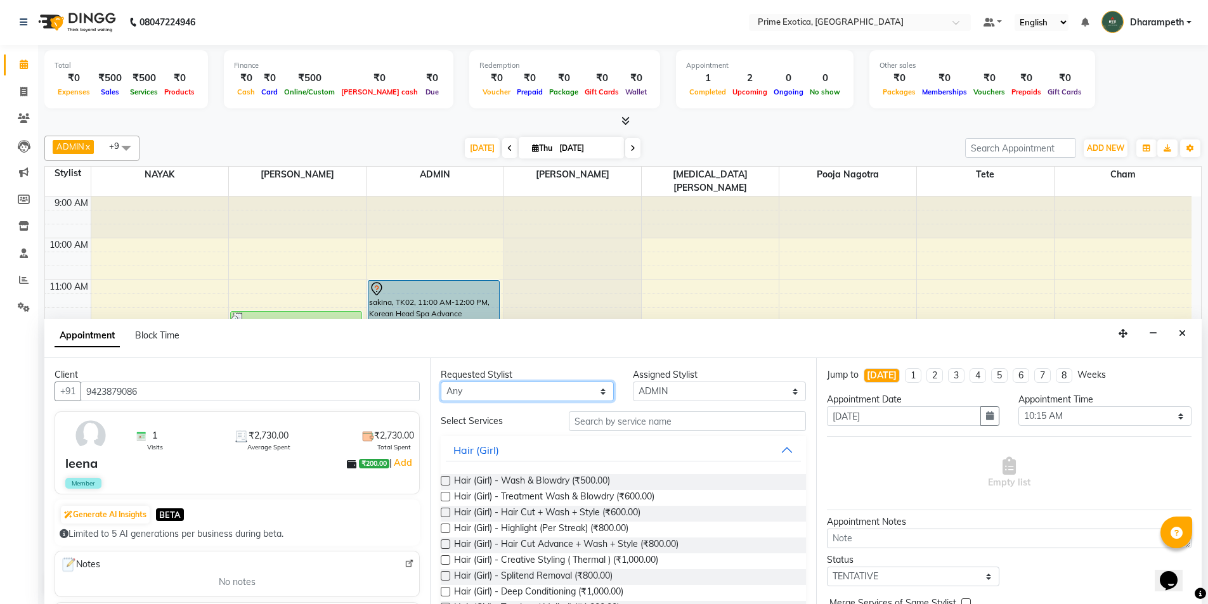
click at [453, 382] on select "Any Abhijet ADMIN ANGELA S JOHN cham Darshan Gaikwad Kashish Mukesh Wawre NAYAK…" at bounding box center [527, 392] width 173 height 20
select select "37067"
click at [441, 382] on select "Any Abhijet ADMIN ANGELA S JOHN cham Darshan Gaikwad Kashish Mukesh Wawre NAYAK…" at bounding box center [527, 392] width 173 height 20
click at [585, 412] on input "text" at bounding box center [687, 422] width 237 height 20
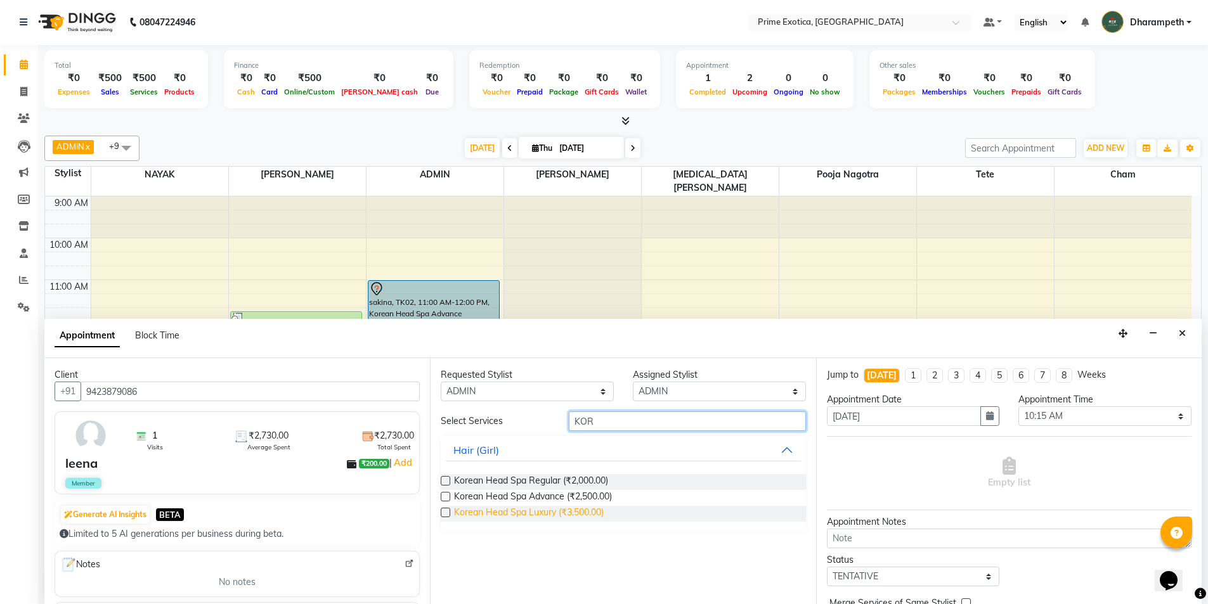
type input "KOR"
click at [543, 507] on span "Korean Head Spa Luxury (₹3,500.00)" at bounding box center [529, 514] width 150 height 16
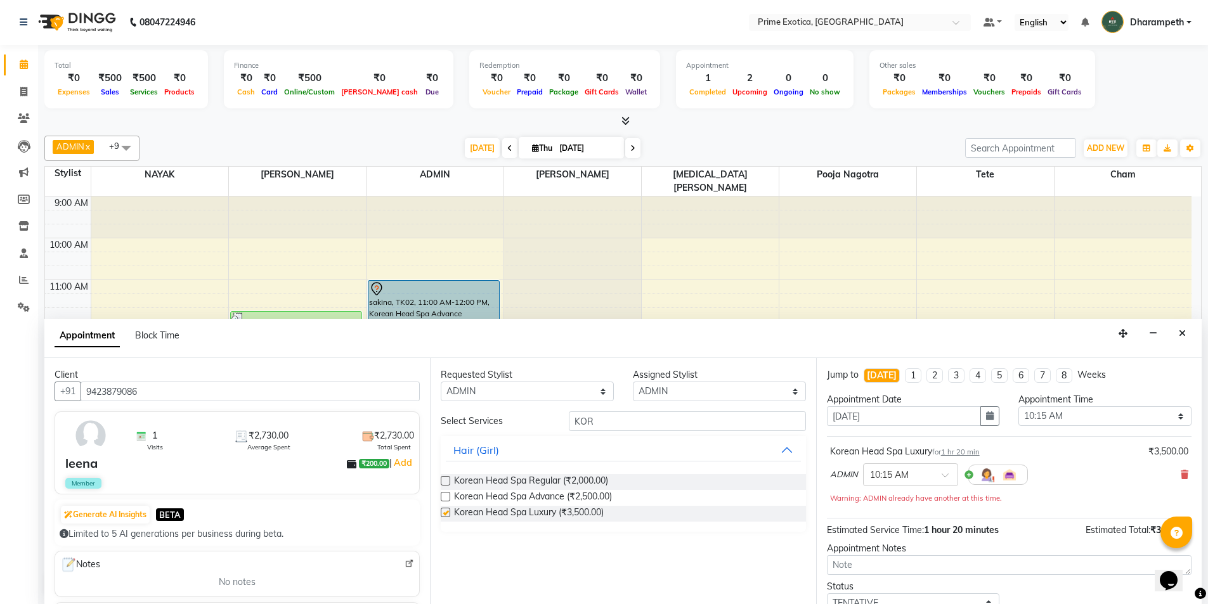
checkbox input "false"
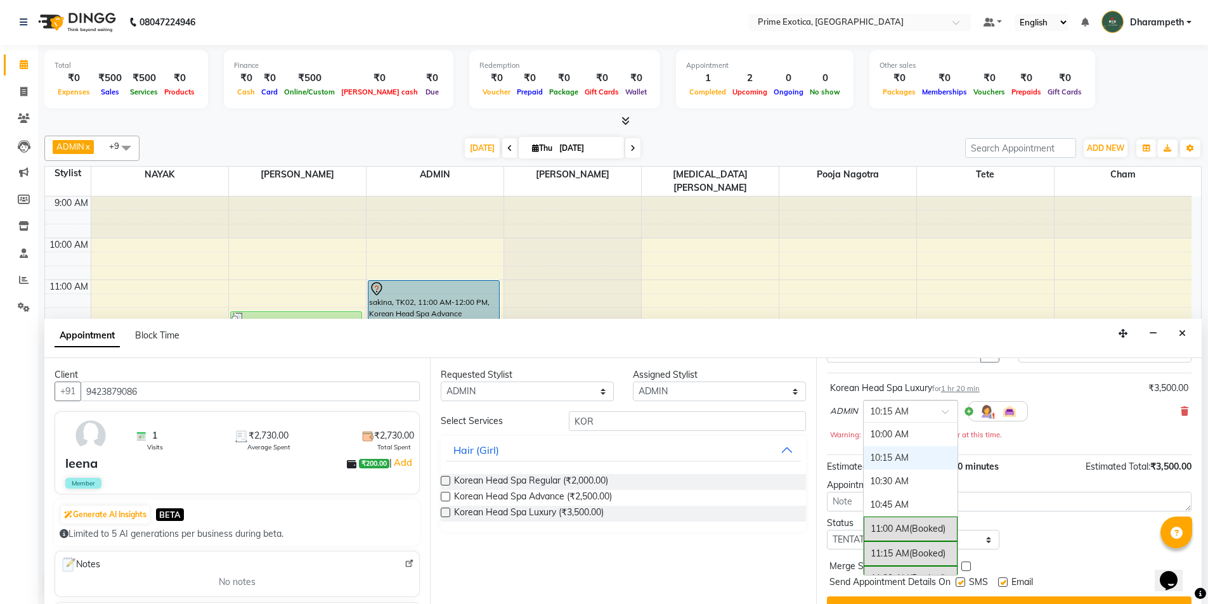
click at [935, 422] on ng-select "× 10:15 AM 10:00 AM 10:15 AM 10:30 AM 10:45 AM 11:00 AM (Booked) 11:15 AM (Book…" at bounding box center [910, 411] width 95 height 23
click at [909, 528] on div "11:00 AM (Booked)" at bounding box center [911, 529] width 94 height 25
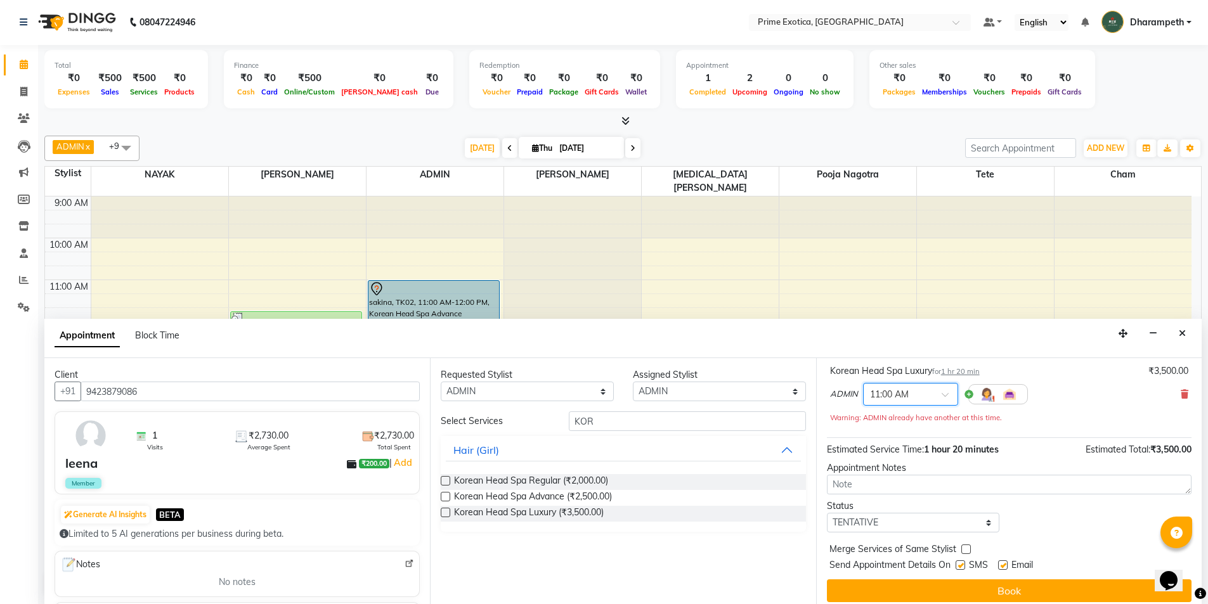
scroll to position [89, 0]
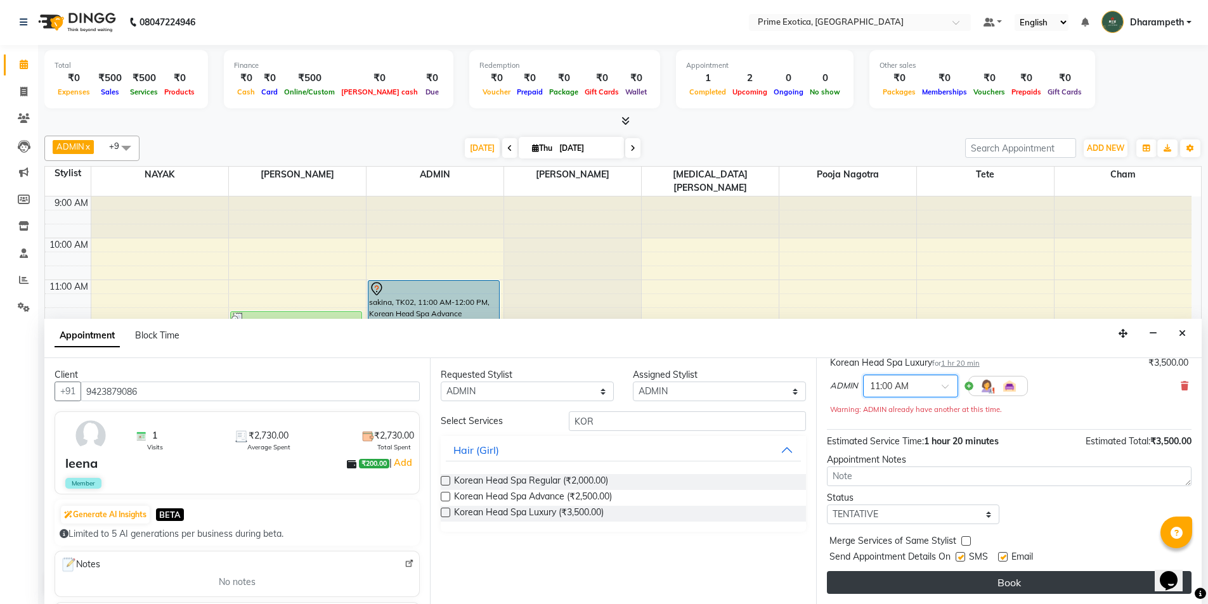
click at [961, 580] on button "Book" at bounding box center [1009, 582] width 365 height 23
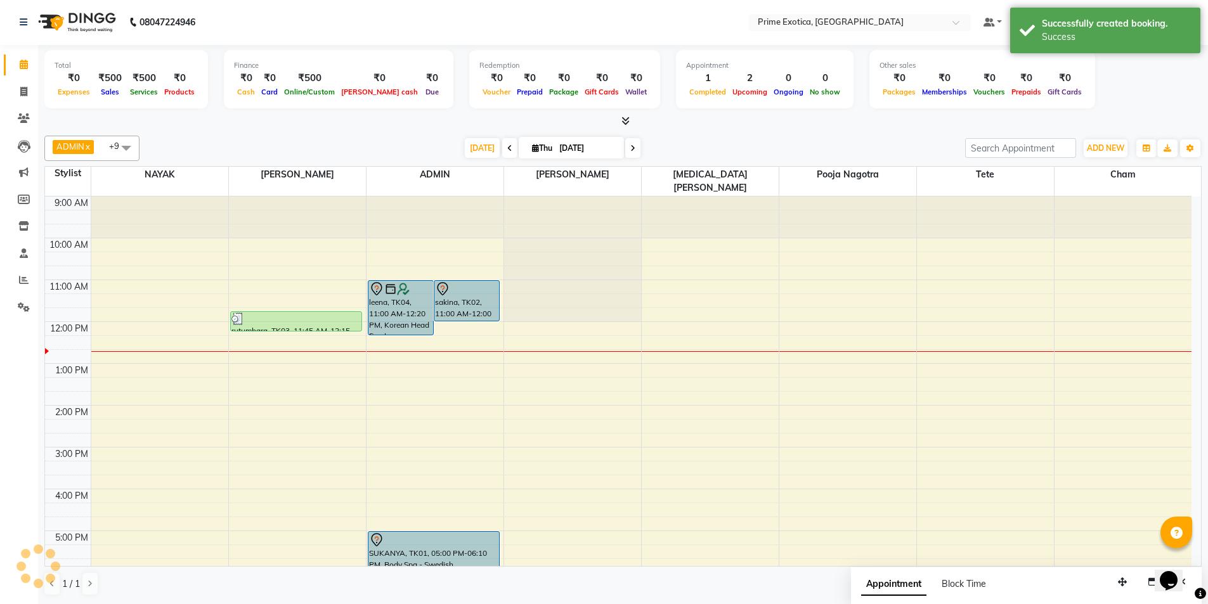
scroll to position [0, 0]
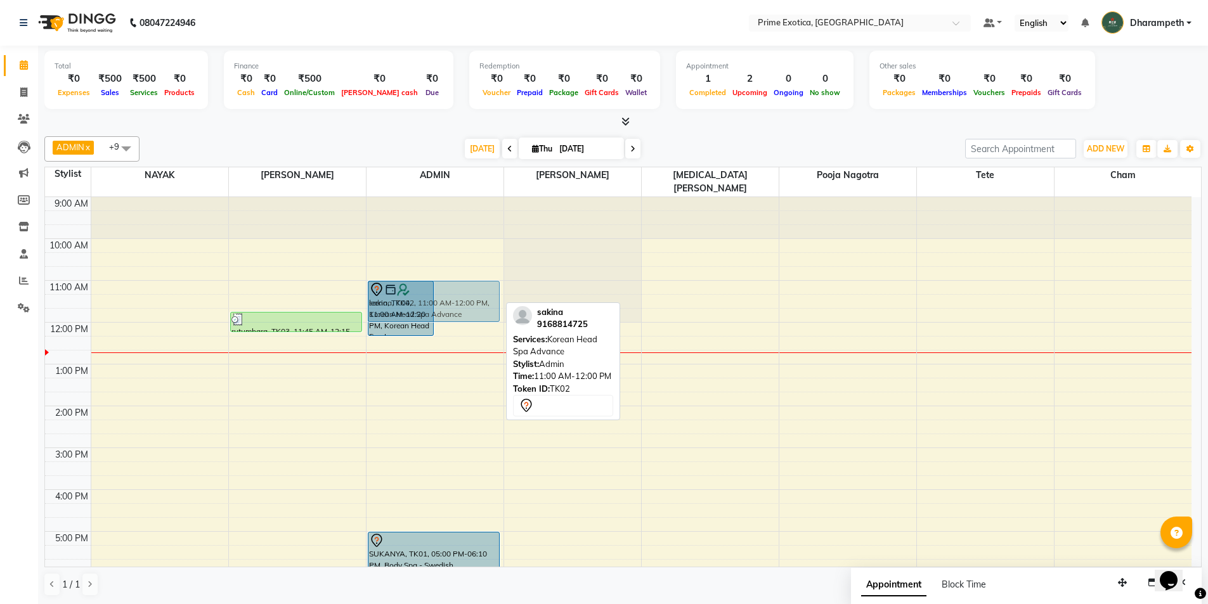
click at [477, 295] on div "leena, TK04, 11:00 AM-12:20 PM, Korean Head Spa Luxury sakina, TK02, 11:00 AM-1…" at bounding box center [435, 489] width 137 height 585
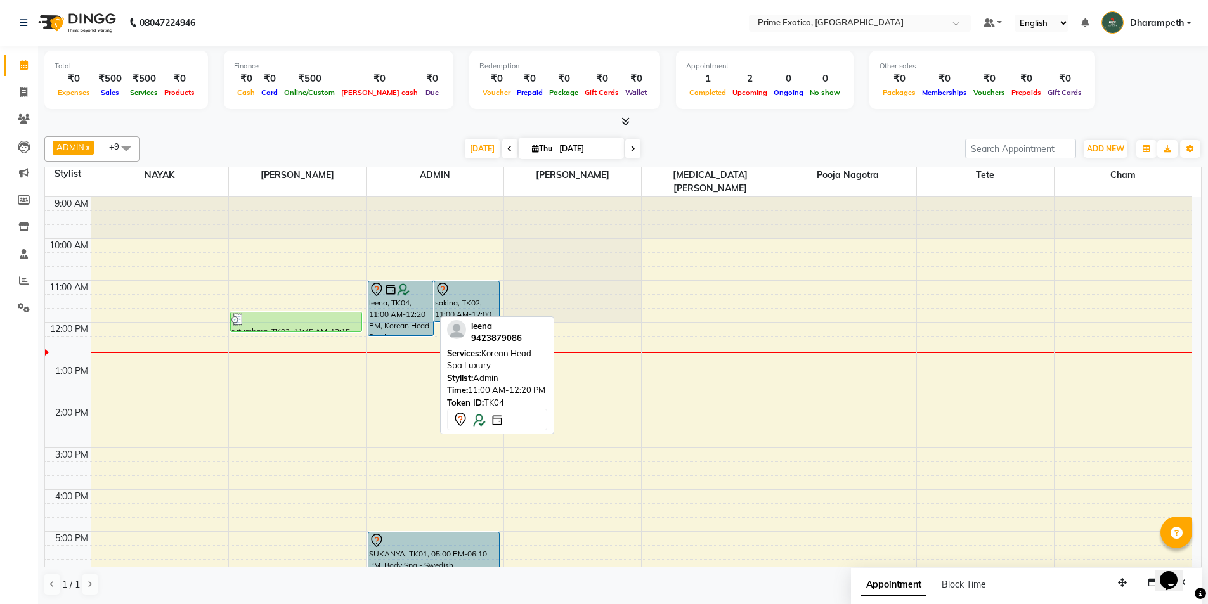
click at [405, 289] on div "leena, TK04, 11:00 AM-12:20 PM, Korean Head Spa Luxury" at bounding box center [400, 309] width 65 height 54
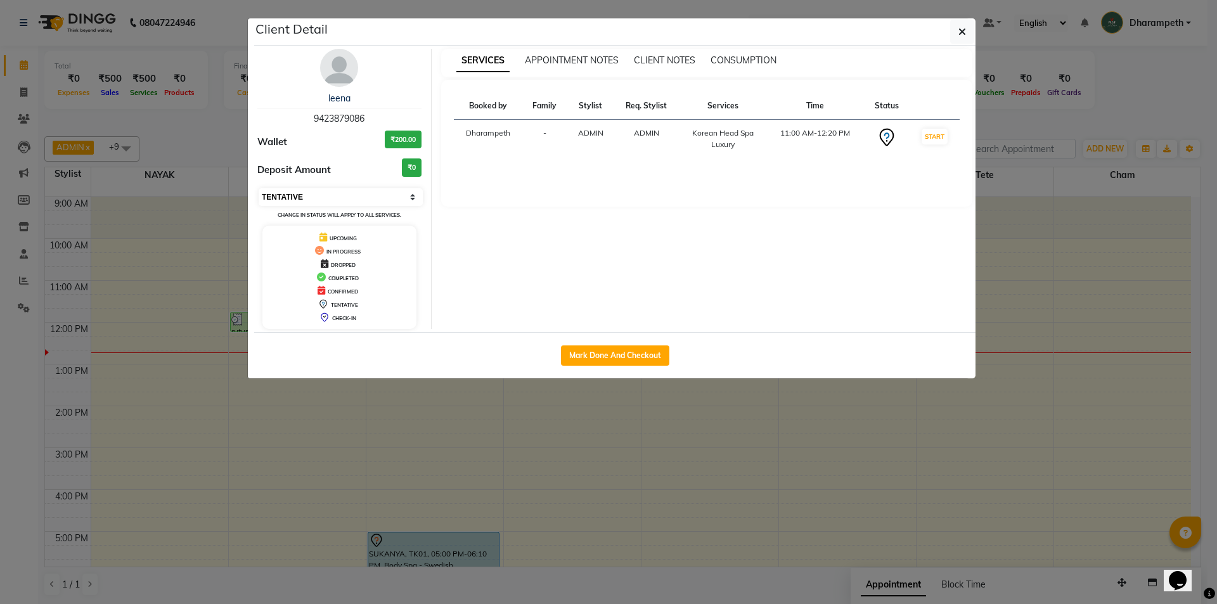
click at [354, 195] on select "Select IN SERVICE CONFIRMED TENTATIVE CHECK IN MARK DONE DROPPED UPCOMING" at bounding box center [341, 197] width 164 height 18
select select "1"
click at [259, 188] on select "Select IN SERVICE CONFIRMED TENTATIVE CHECK IN MARK DONE DROPPED UPCOMING" at bounding box center [341, 197] width 164 height 18
click at [959, 32] on icon "button" at bounding box center [963, 32] width 8 height 10
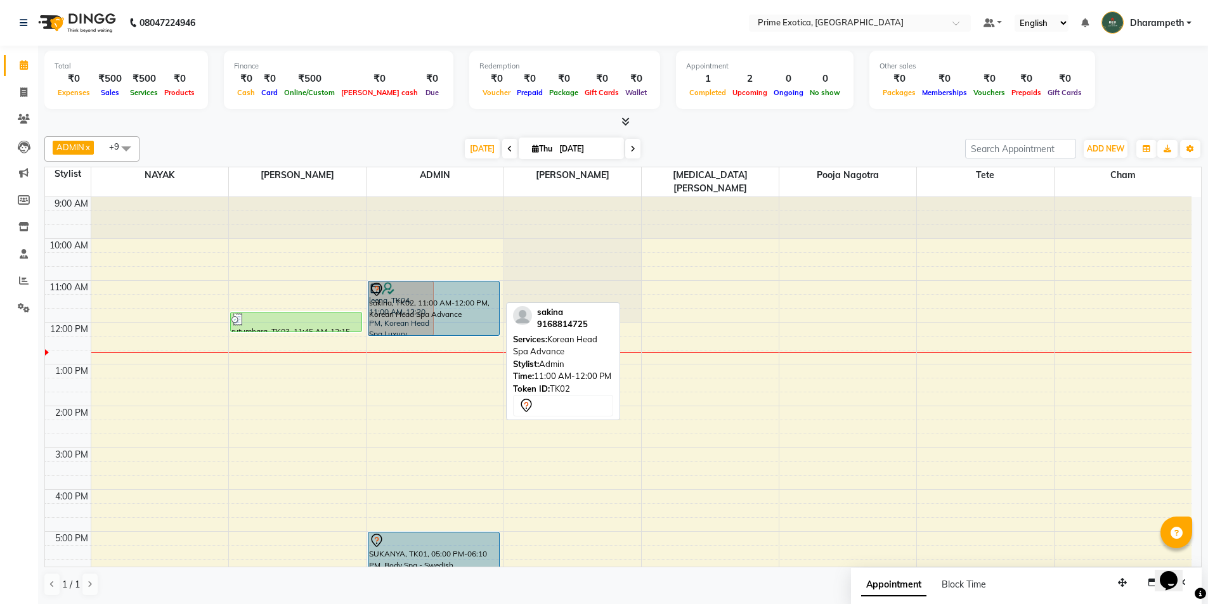
click at [455, 313] on div "leena, TK04, 11:00 AM-12:20 PM, Korean Head Spa Luxury sakina, TK02, 11:00 AM-1…" at bounding box center [435, 489] width 137 height 585
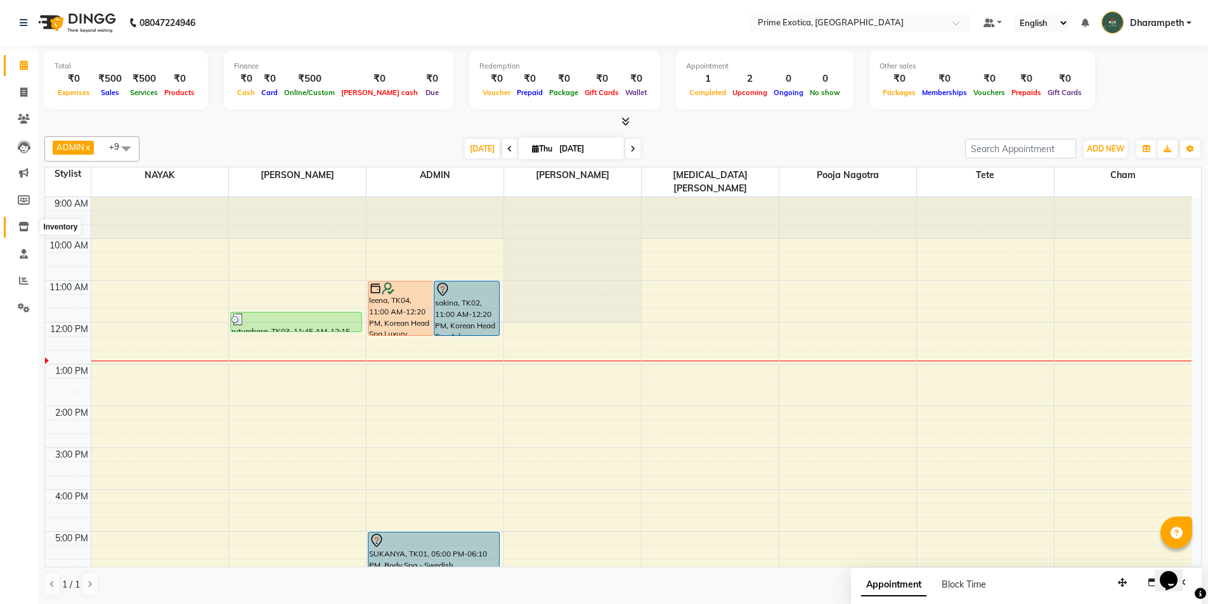
click at [25, 232] on span at bounding box center [24, 227] width 22 height 15
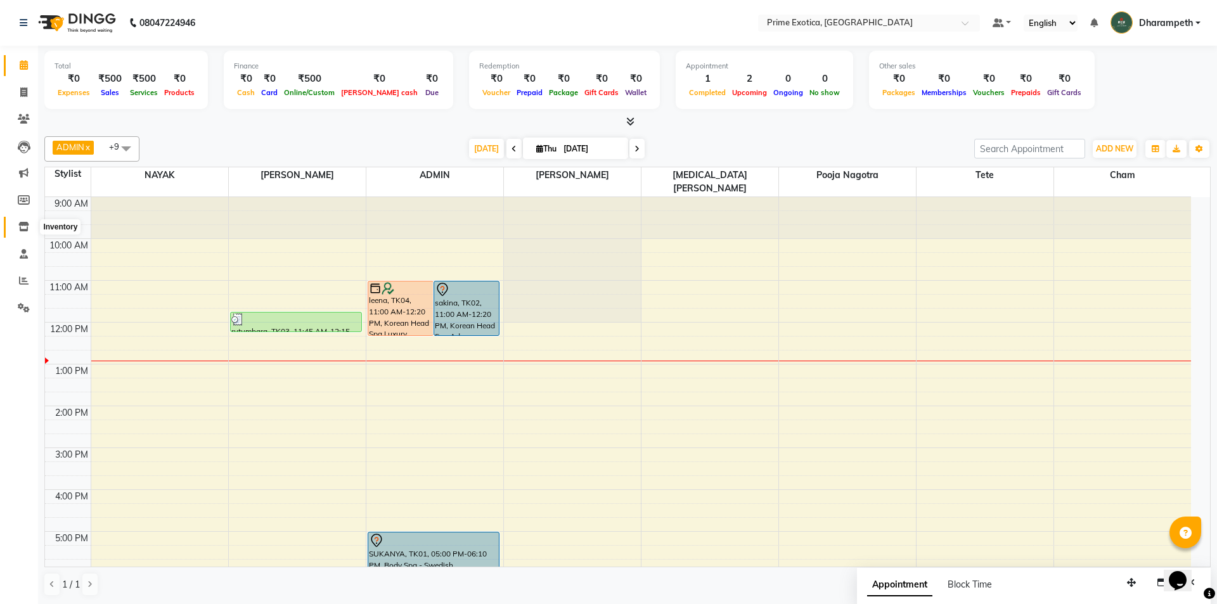
select select
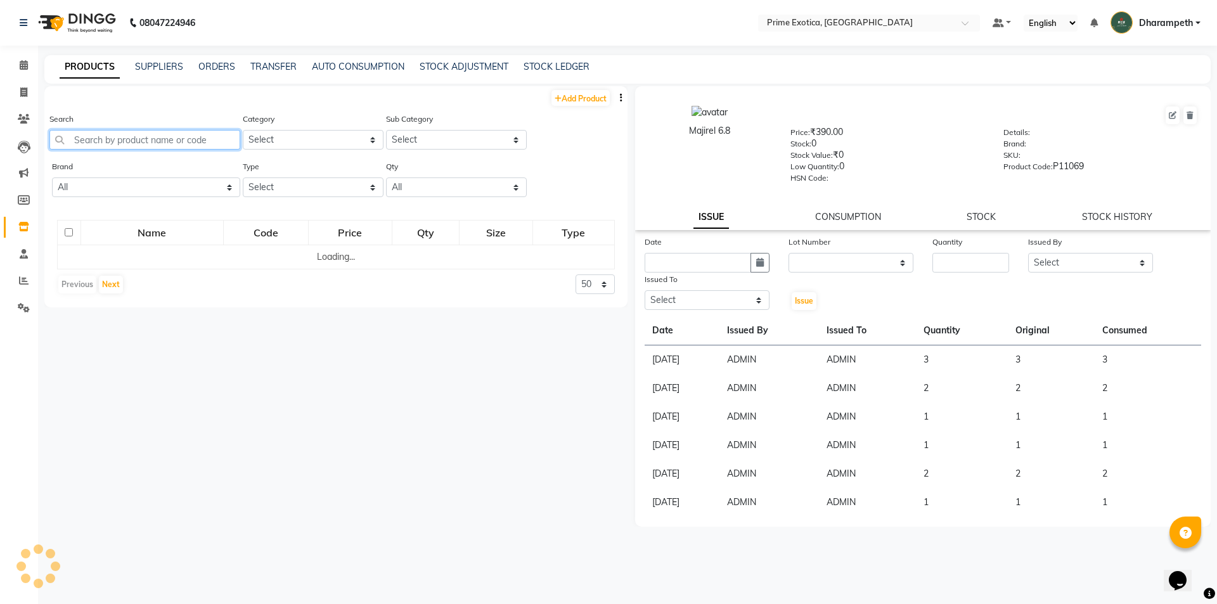
click at [202, 143] on input "text" at bounding box center [144, 140] width 191 height 20
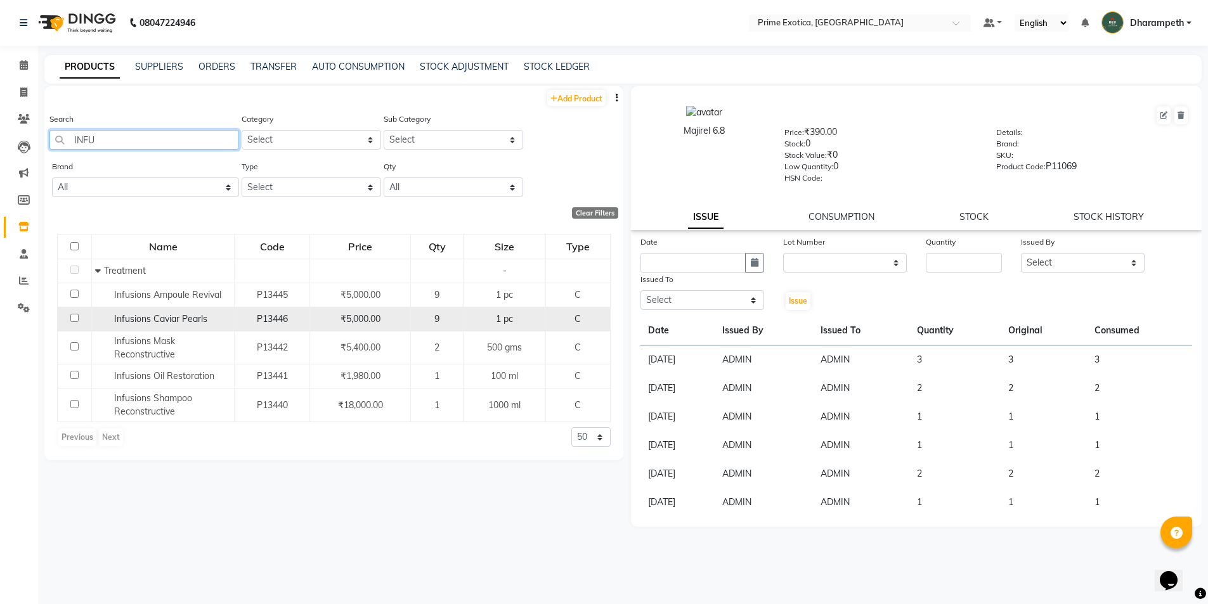
type input "INFU"
click at [77, 320] on input "checkbox" at bounding box center [74, 318] width 8 height 8
checkbox input "true"
select select
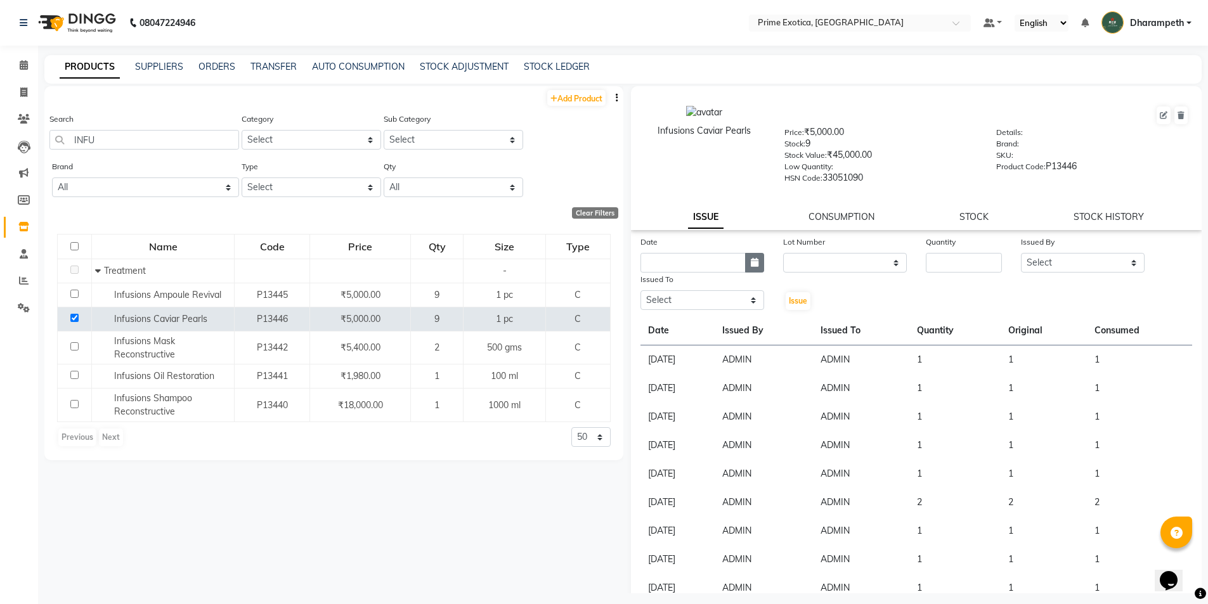
click at [759, 267] on button "button" at bounding box center [754, 263] width 19 height 20
select select "9"
select select "2025"
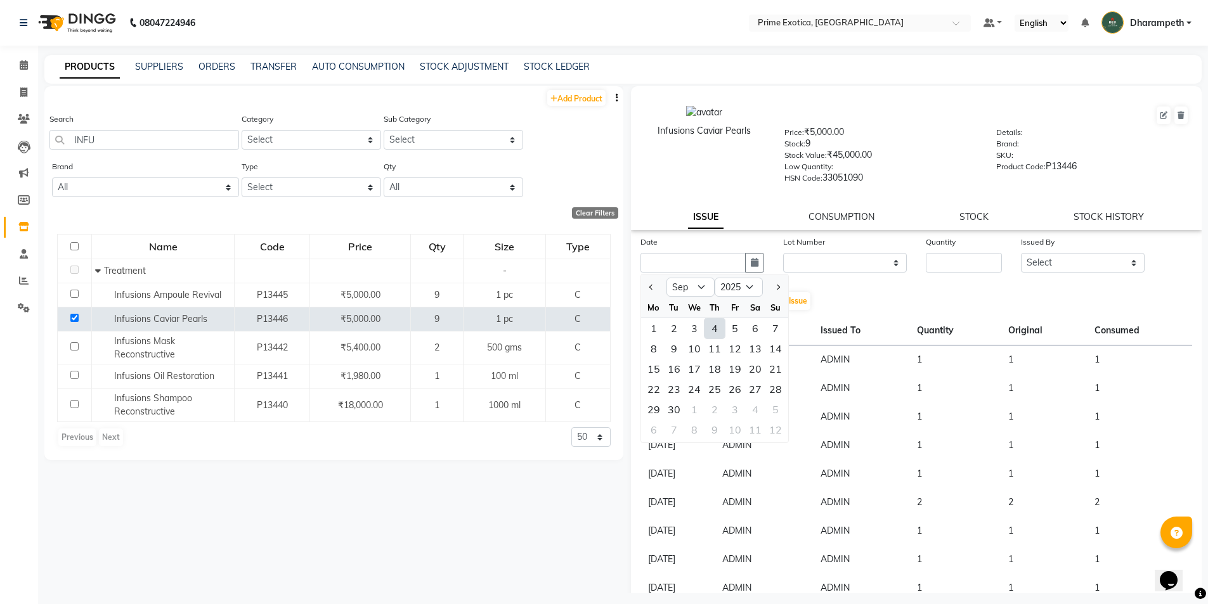
click at [713, 332] on div "4" at bounding box center [714, 328] width 20 height 20
type input "[DATE]"
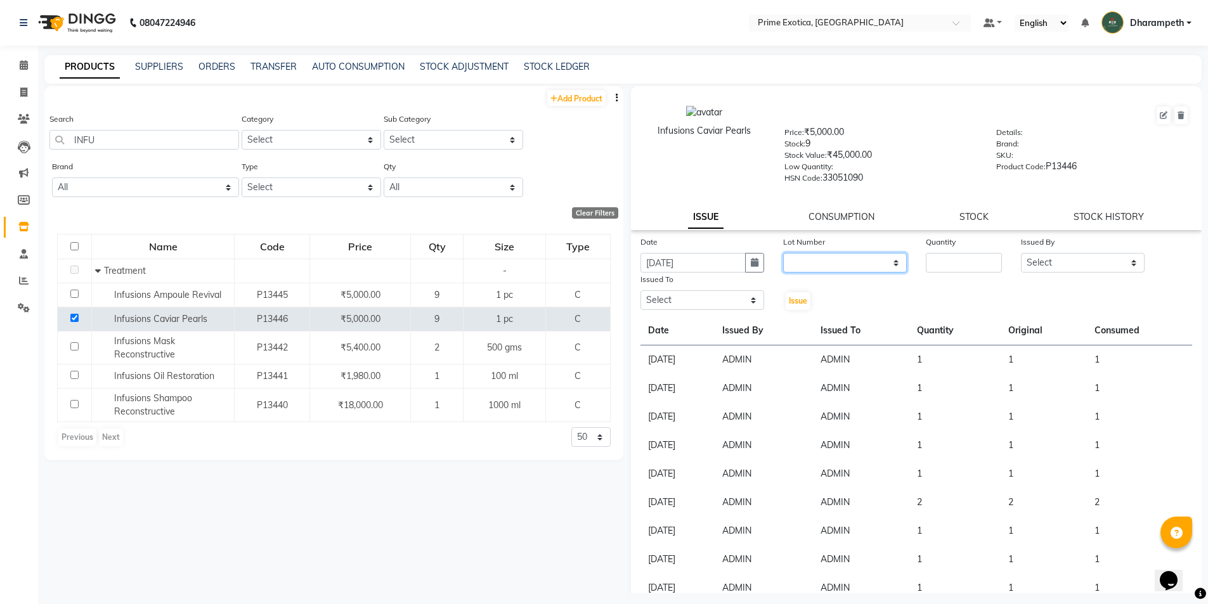
click at [786, 264] on select "None" at bounding box center [845, 263] width 124 height 20
select select "0: null"
click at [783, 253] on select "None" at bounding box center [845, 263] width 124 height 20
click at [940, 257] on input "number" at bounding box center [964, 263] width 76 height 20
type input "1"
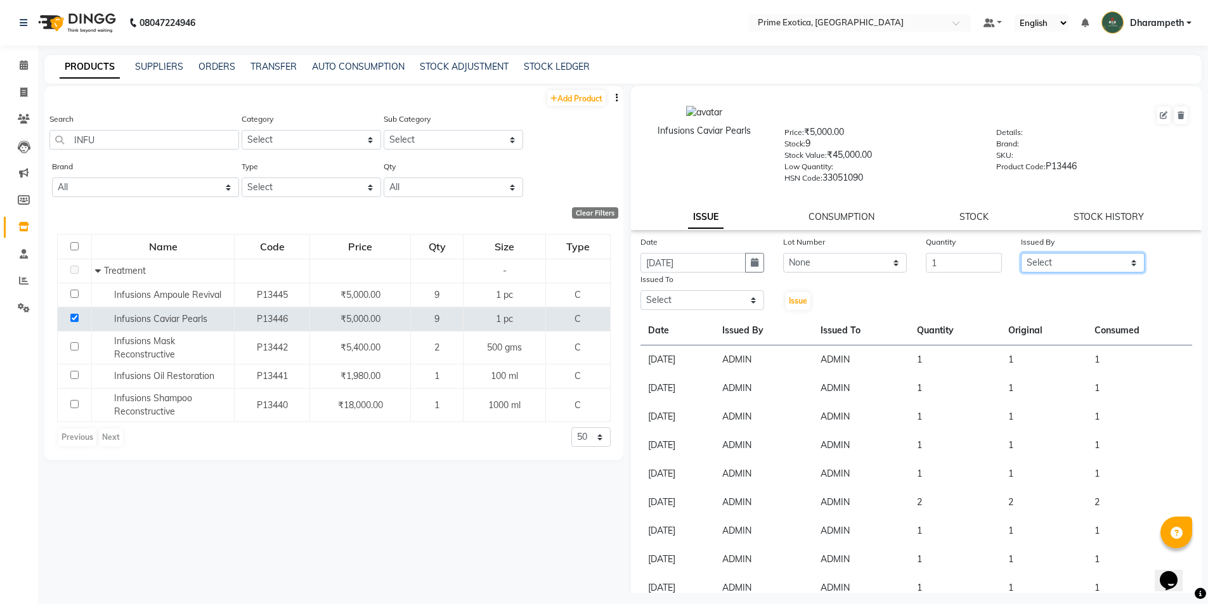
click at [1022, 268] on select "Select [PERSON_NAME] ADMIN [PERSON_NAME] S [PERSON_NAME] Darshan [PERSON_NAME] …" at bounding box center [1083, 263] width 124 height 20
select select "37067"
click at [1021, 253] on select "Select [PERSON_NAME] ADMIN [PERSON_NAME] S [PERSON_NAME] Darshan [PERSON_NAME] …" at bounding box center [1083, 263] width 124 height 20
click at [721, 295] on select "Select [PERSON_NAME] ADMIN [PERSON_NAME] S [PERSON_NAME] Darshan [PERSON_NAME] …" at bounding box center [702, 300] width 124 height 20
select select "37067"
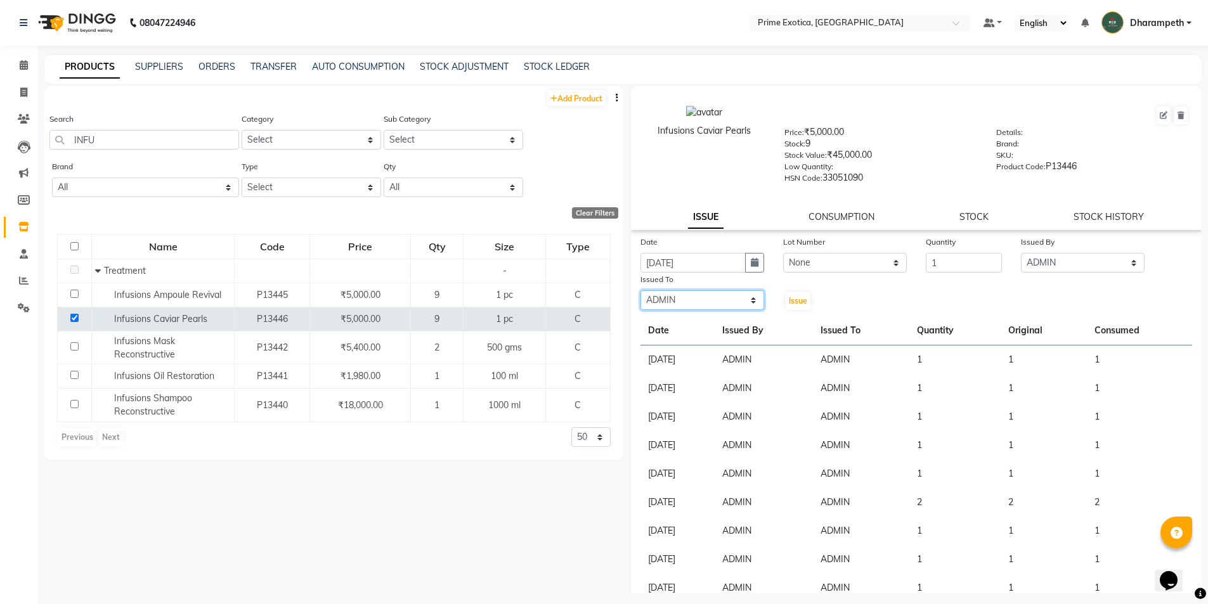
click at [640, 290] on select "Select [PERSON_NAME] ADMIN [PERSON_NAME] S [PERSON_NAME] Darshan [PERSON_NAME] …" at bounding box center [702, 300] width 124 height 20
click at [789, 298] on span "Issue" at bounding box center [798, 301] width 18 height 10
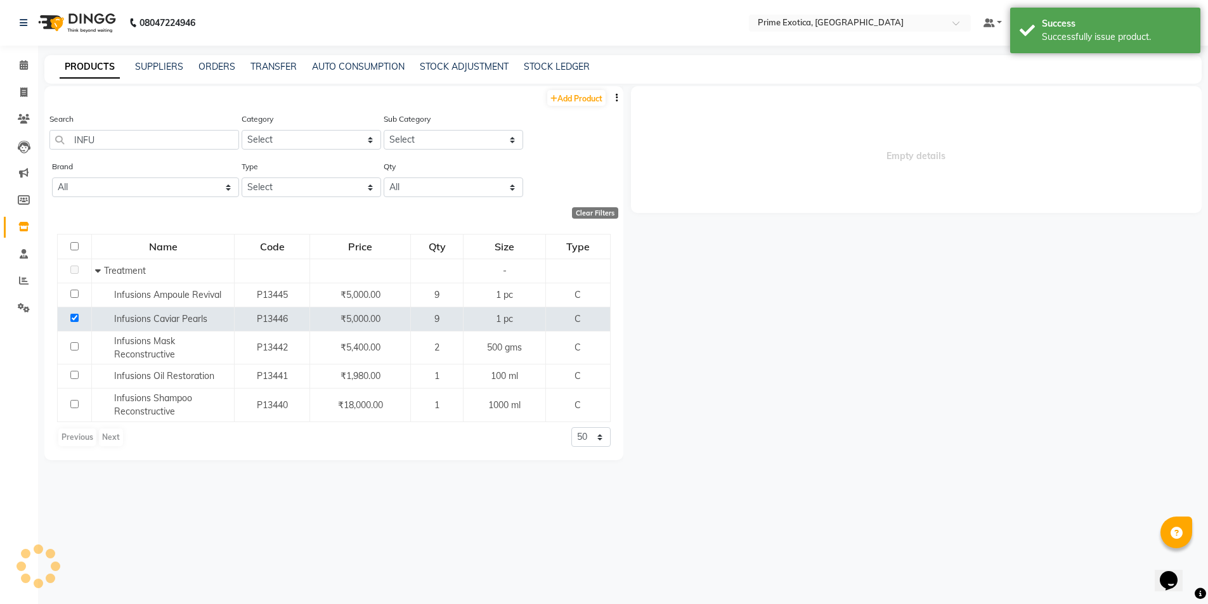
select select
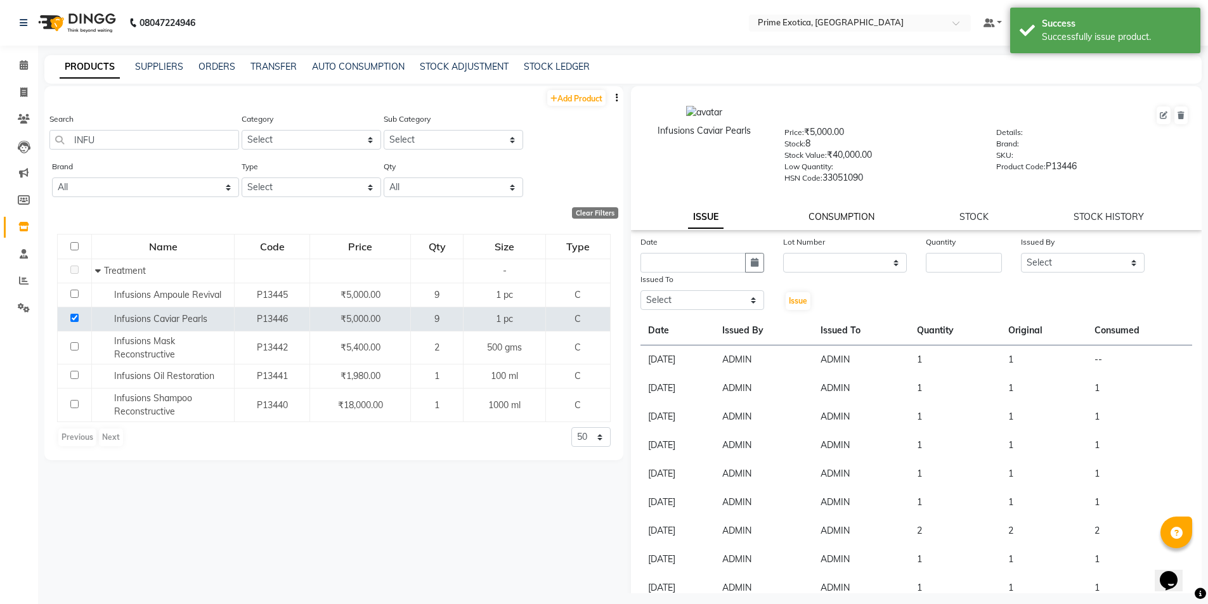
click at [831, 221] on link "CONSUMPTION" at bounding box center [841, 216] width 66 height 11
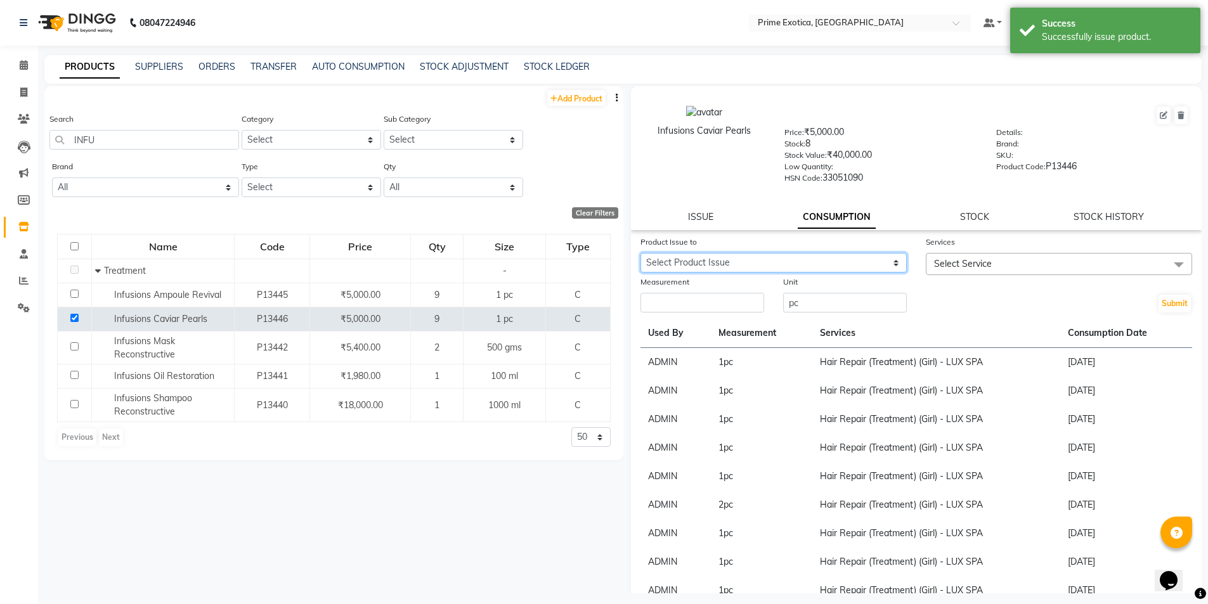
drag, startPoint x: 817, startPoint y: 264, endPoint x: 817, endPoint y: 272, distance: 7.6
click at [817, 264] on select "Select Product Issue [DATE], Issued to: ADMIN, Balance: 1" at bounding box center [773, 263] width 266 height 20
select select "1203882"
click at [640, 253] on select "Select Product Issue [DATE], Issued to: ADMIN, Balance: 1" at bounding box center [773, 263] width 266 height 20
click at [952, 270] on span "Select Service" at bounding box center [1059, 264] width 266 height 22
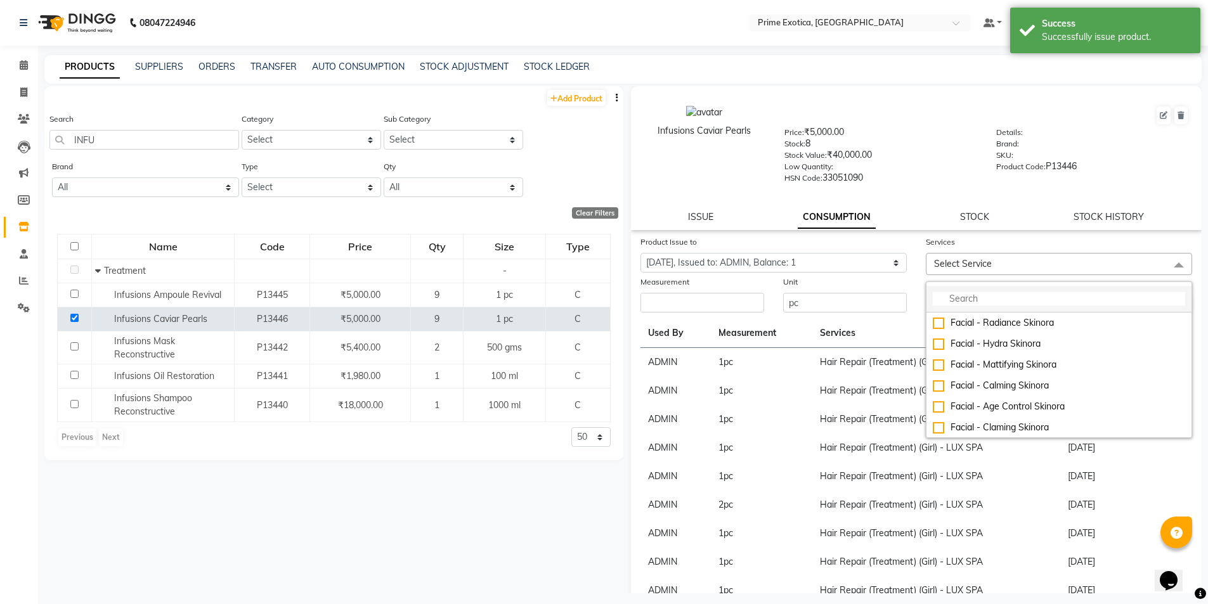
click at [959, 292] on input "multiselect-search" at bounding box center [1059, 298] width 252 height 13
type input "I"
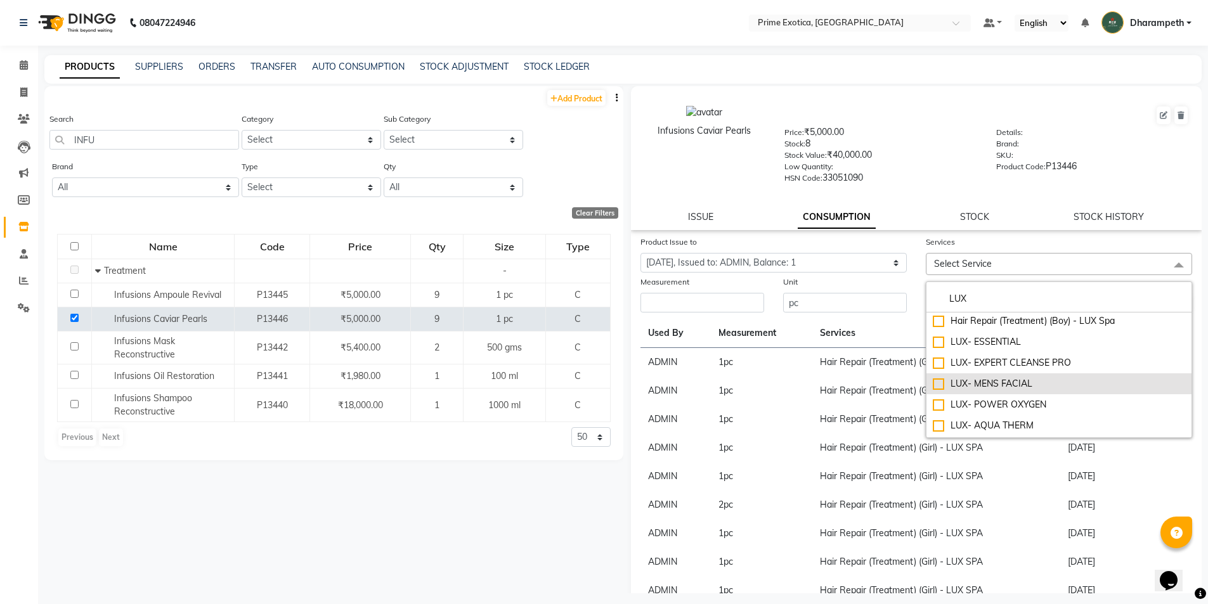
scroll to position [127, 0]
type input "LUX"
click at [935, 381] on div "Hair Repair (Treatment) (Boy) - LUX Spa" at bounding box center [1059, 384] width 252 height 13
checkbox input "true"
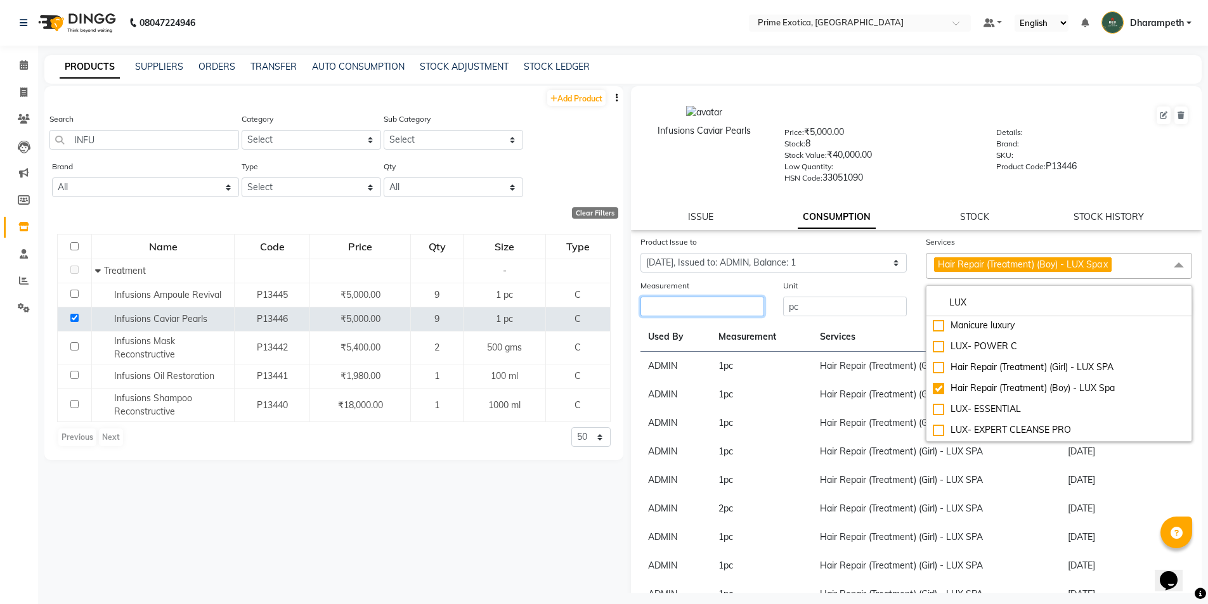
click at [743, 300] on input "number" at bounding box center [702, 307] width 124 height 20
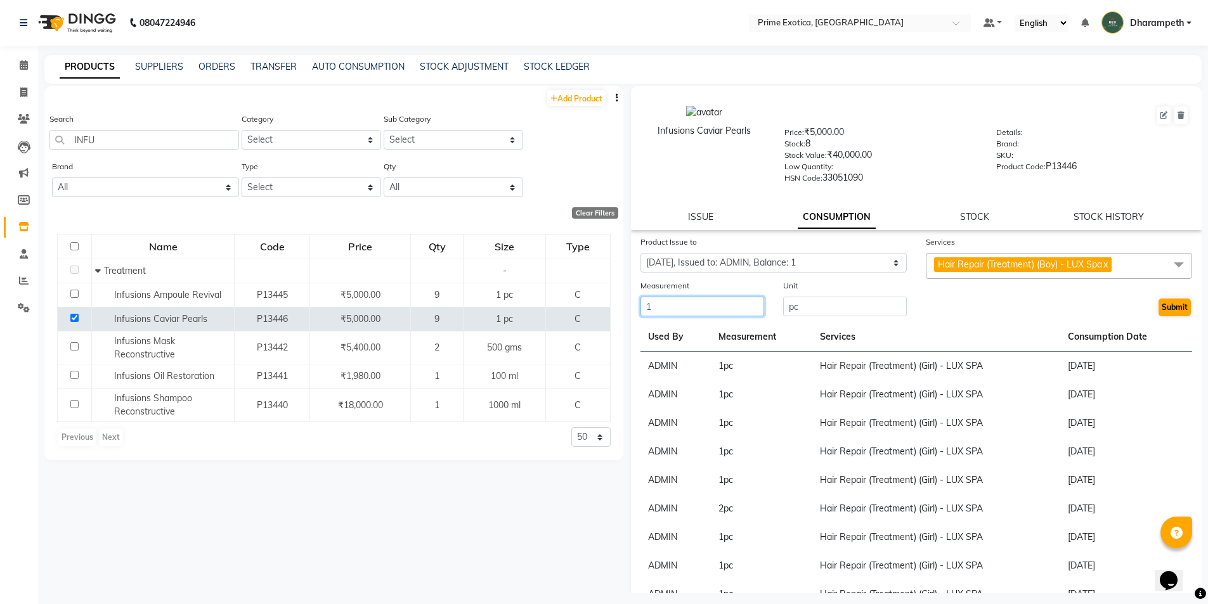
type input "1"
click at [1158, 305] on button "Submit" at bounding box center [1174, 308] width 32 height 18
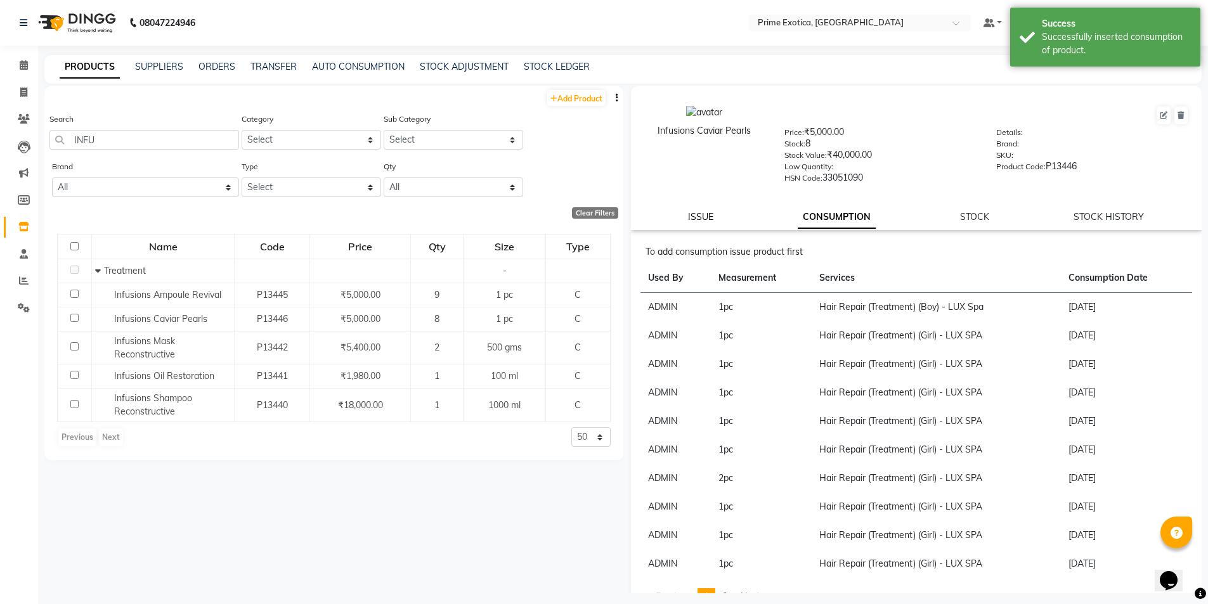
click at [704, 222] on link "ISSUE" at bounding box center [700, 216] width 25 height 11
select select
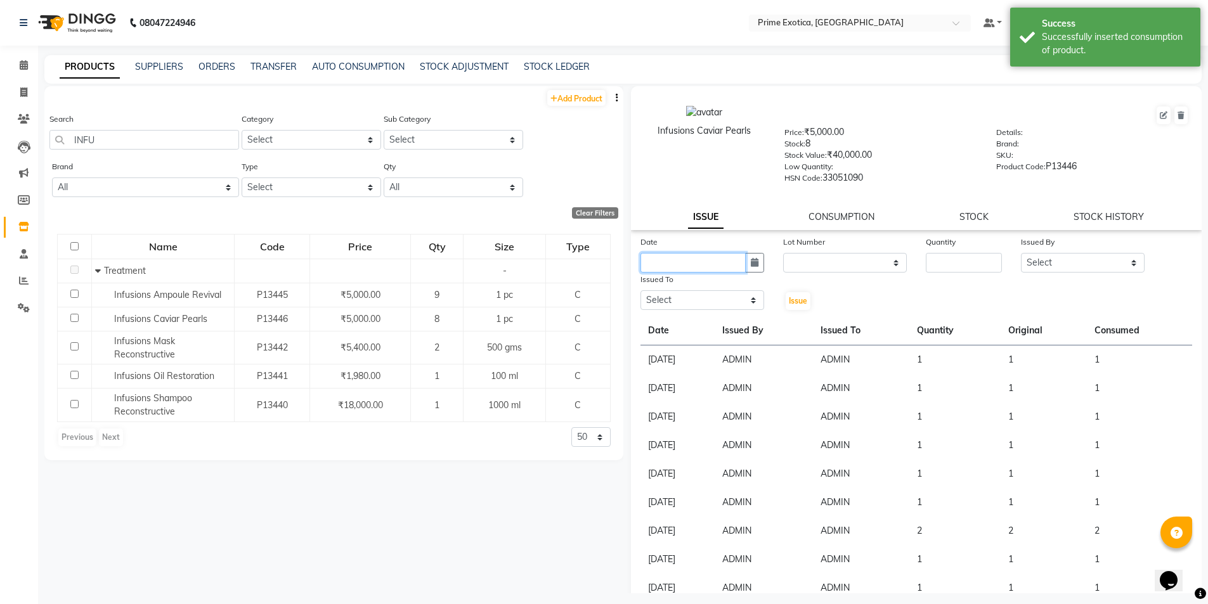
click at [723, 259] on input "text" at bounding box center [692, 263] width 105 height 20
select select "9"
select select "2025"
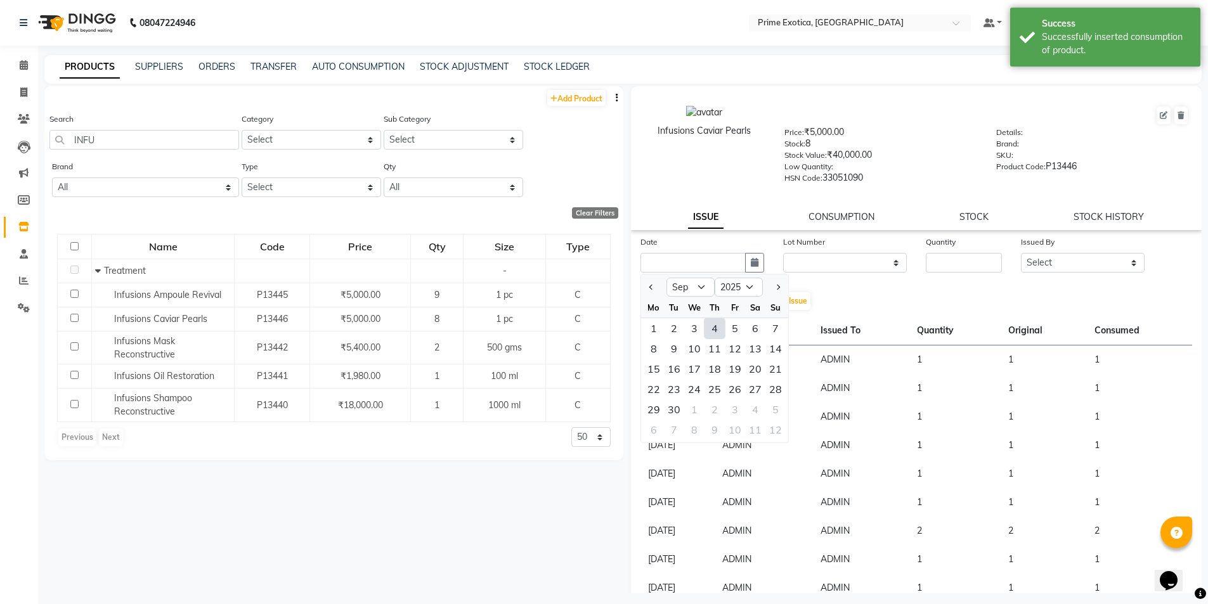
click at [711, 330] on div "4" at bounding box center [714, 328] width 20 height 20
type input "[DATE]"
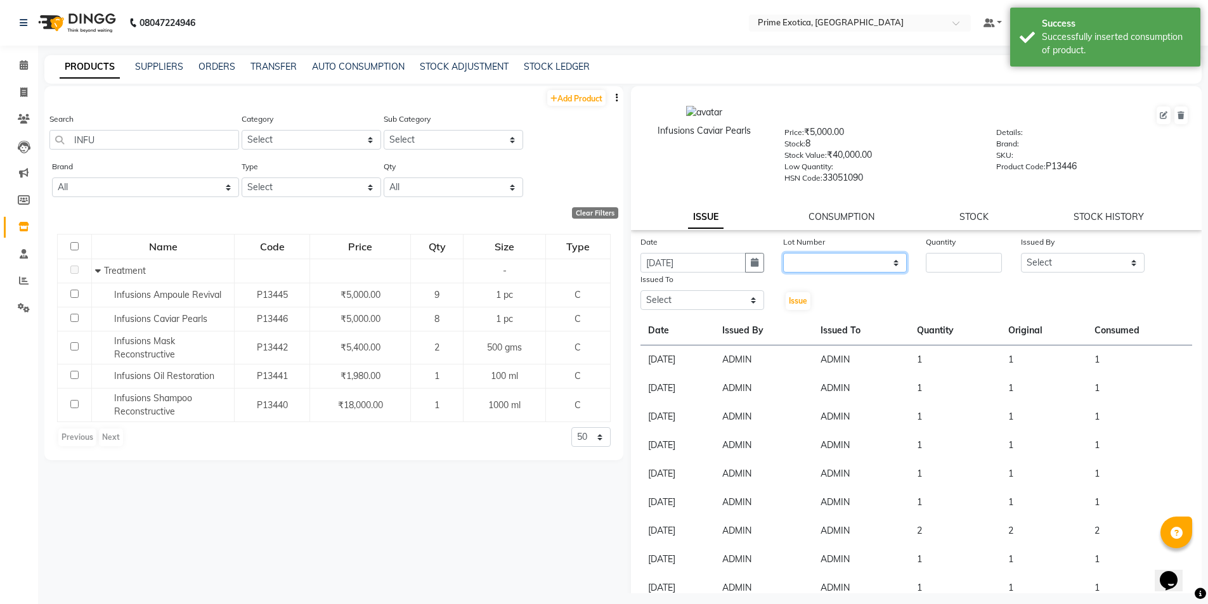
drag, startPoint x: 844, startPoint y: 257, endPoint x: 838, endPoint y: 296, distance: 39.1
click at [844, 257] on select "None" at bounding box center [845, 263] width 124 height 20
select select "0: null"
click at [783, 253] on select "None" at bounding box center [845, 263] width 124 height 20
click at [926, 268] on input "number" at bounding box center [964, 263] width 76 height 20
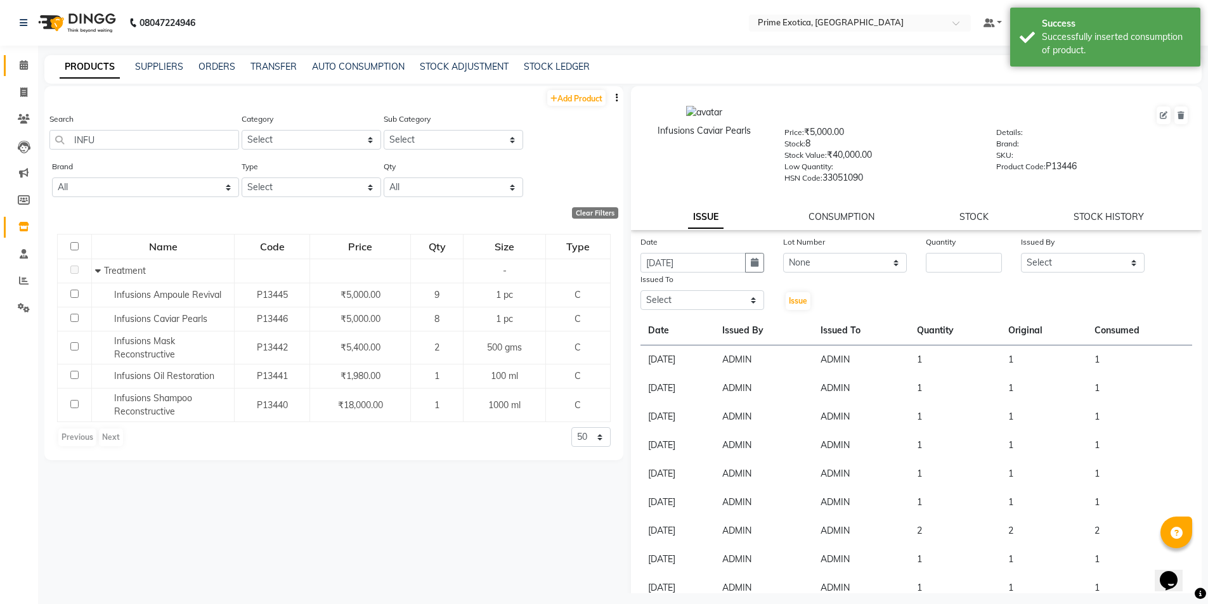
click at [9, 61] on link "Calendar" at bounding box center [19, 65] width 30 height 21
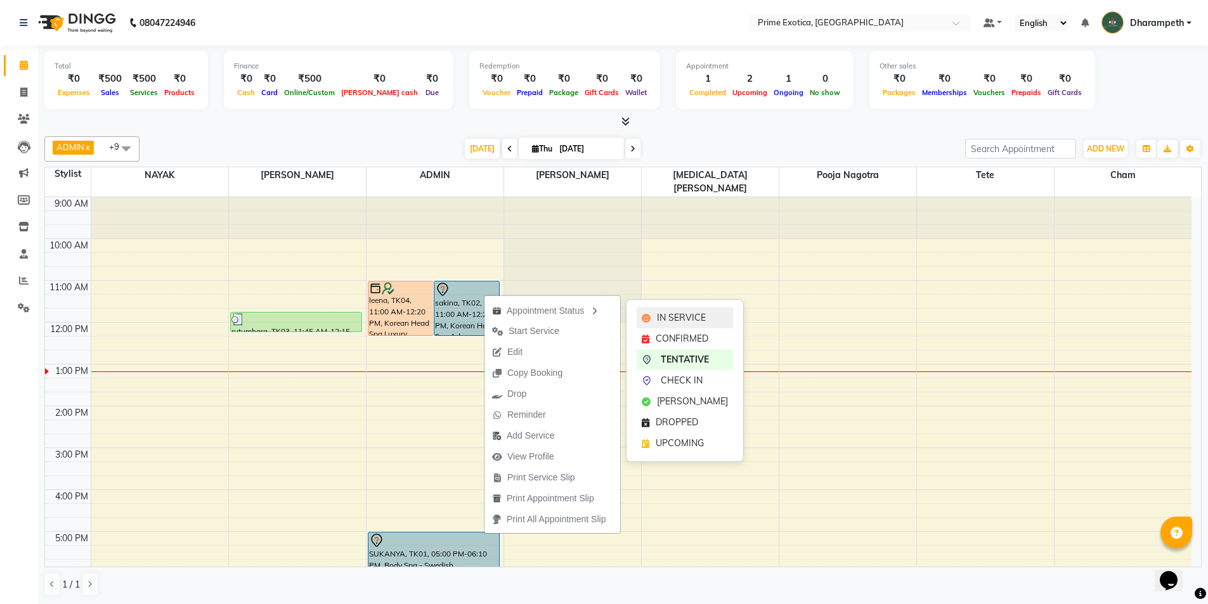
click at [673, 315] on span "IN SERVICE" at bounding box center [681, 317] width 49 height 13
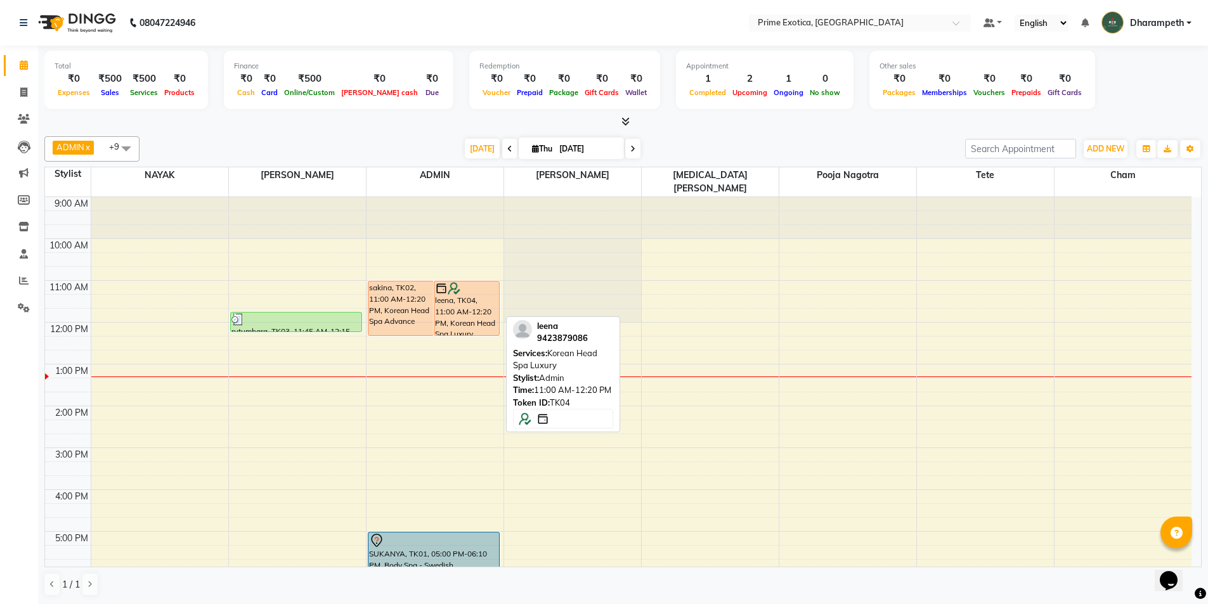
click at [459, 313] on div "leena, TK04, 11:00 AM-12:20 PM, Korean Head Spa Luxury" at bounding box center [466, 309] width 65 height 54
select select "1"
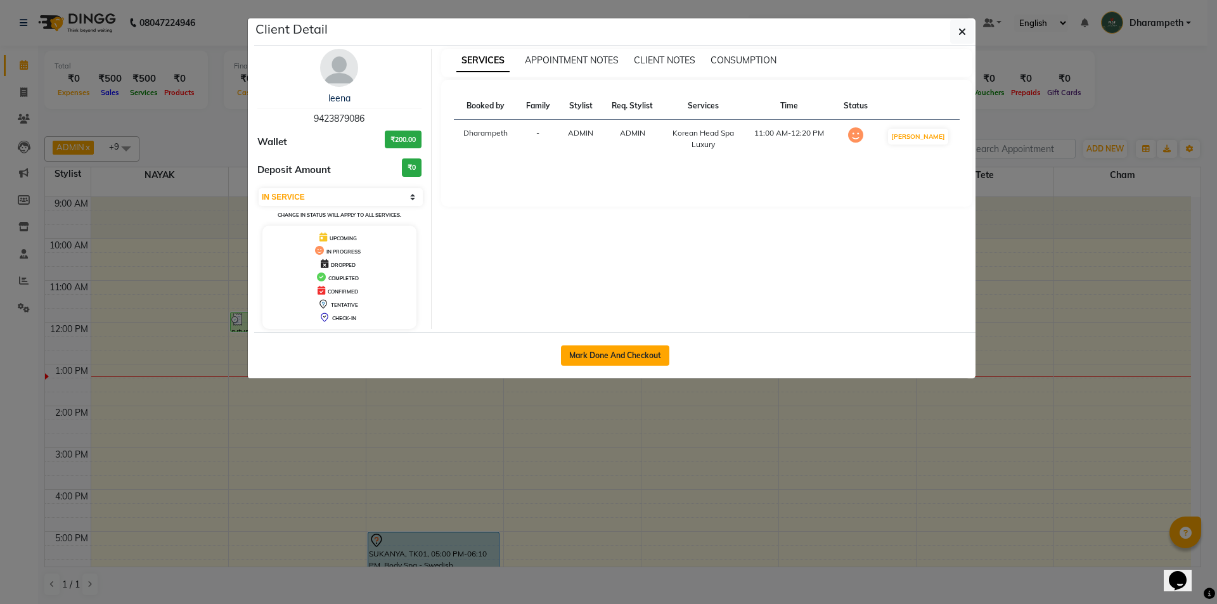
click at [583, 359] on button "Mark Done And Checkout" at bounding box center [615, 356] width 108 height 20
select select "service"
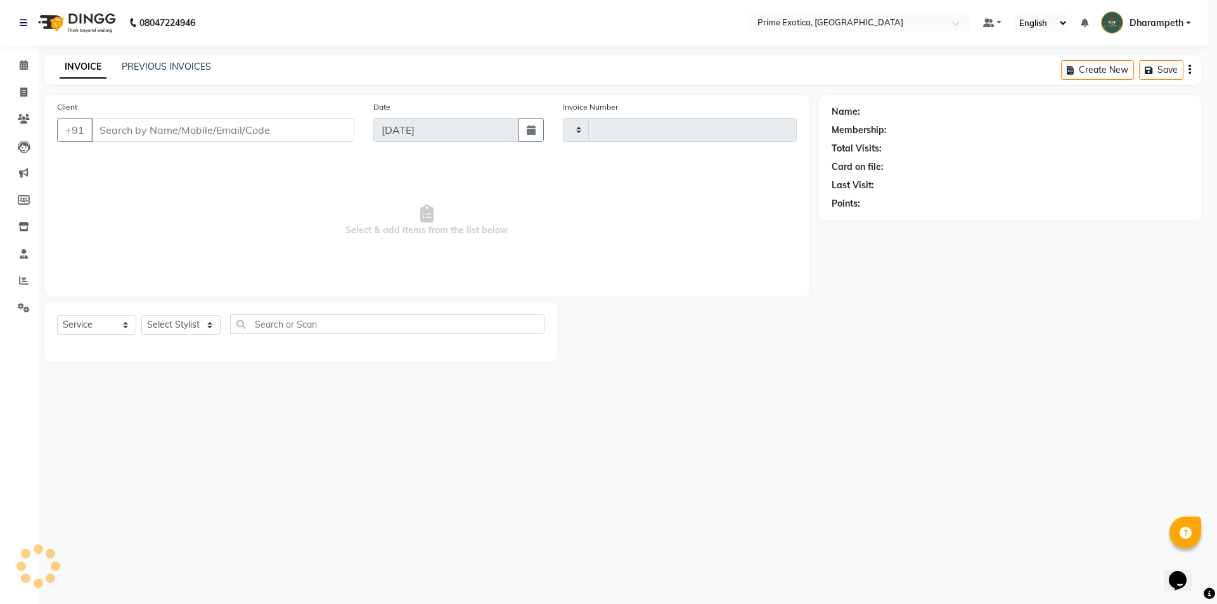
type input "0828"
select select "5380"
type input "9423879086"
select select "37067"
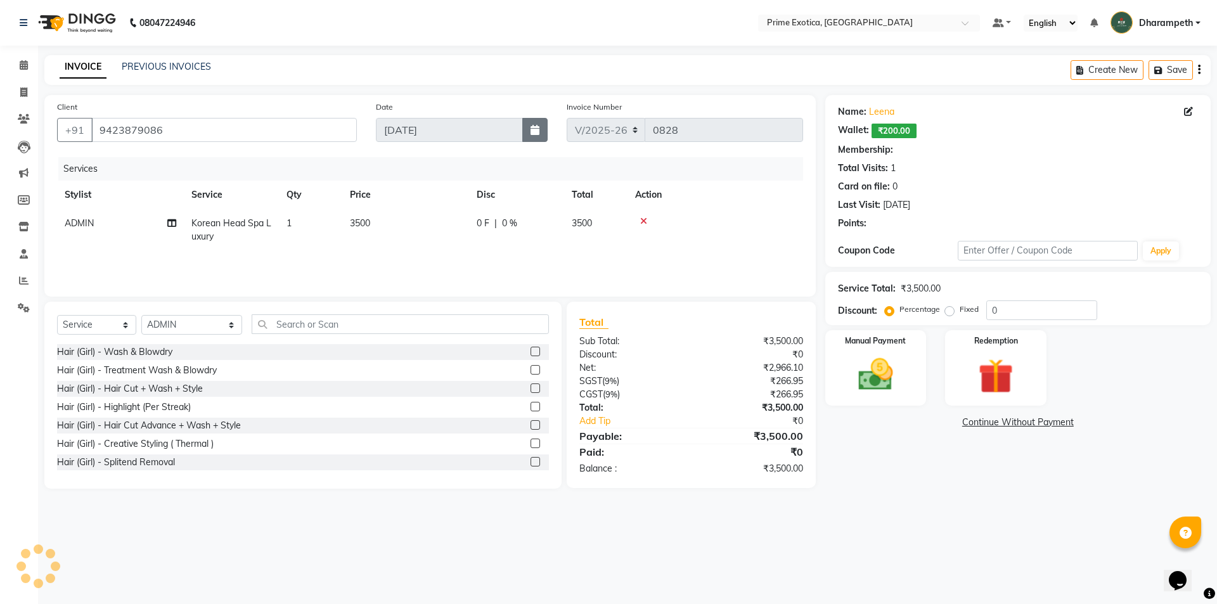
select select "1: Object"
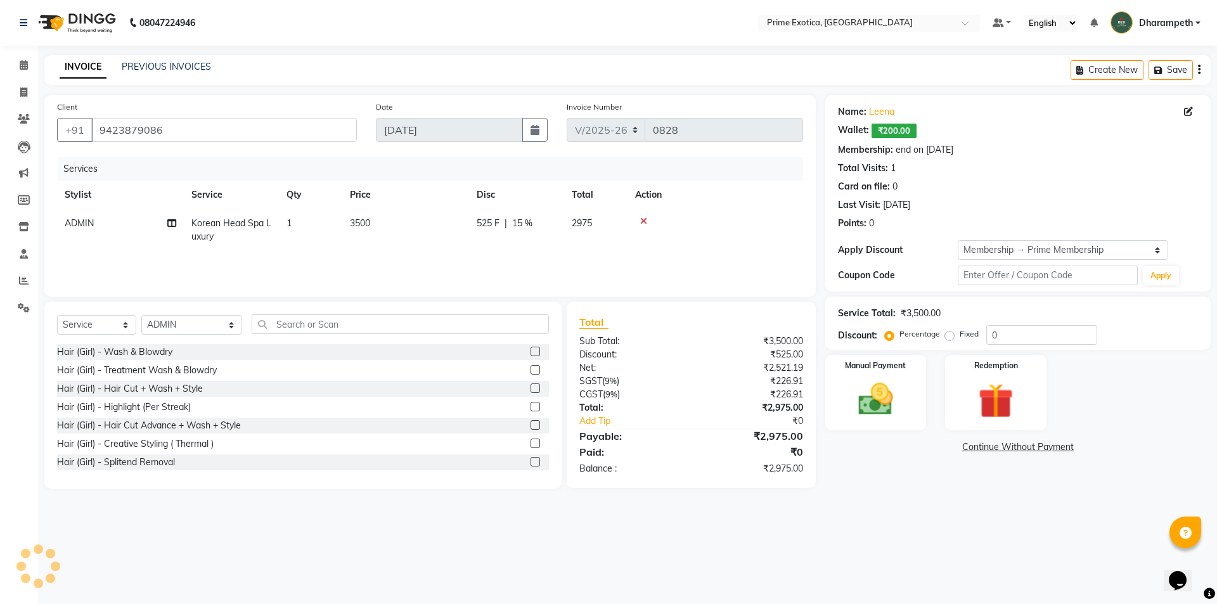
type input "15"
click at [114, 227] on td "ADMIN" at bounding box center [120, 230] width 127 height 42
select select "37067"
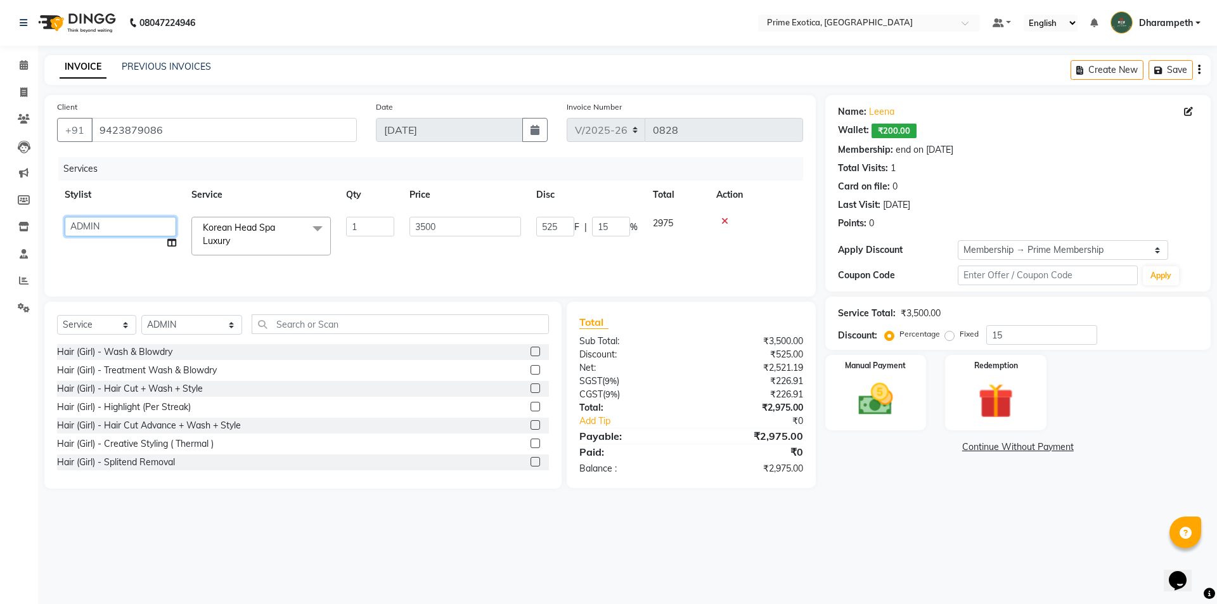
click at [149, 224] on select "Abhijet ADMIN ANGELA S JOHN cham Darshan Gaikwad Kashish Mukesh Wawre NAYAK nik…" at bounding box center [121, 227] width 112 height 20
select select "80928"
click at [258, 236] on span "Korean Head Spa Luxury x" at bounding box center [256, 234] width 112 height 27
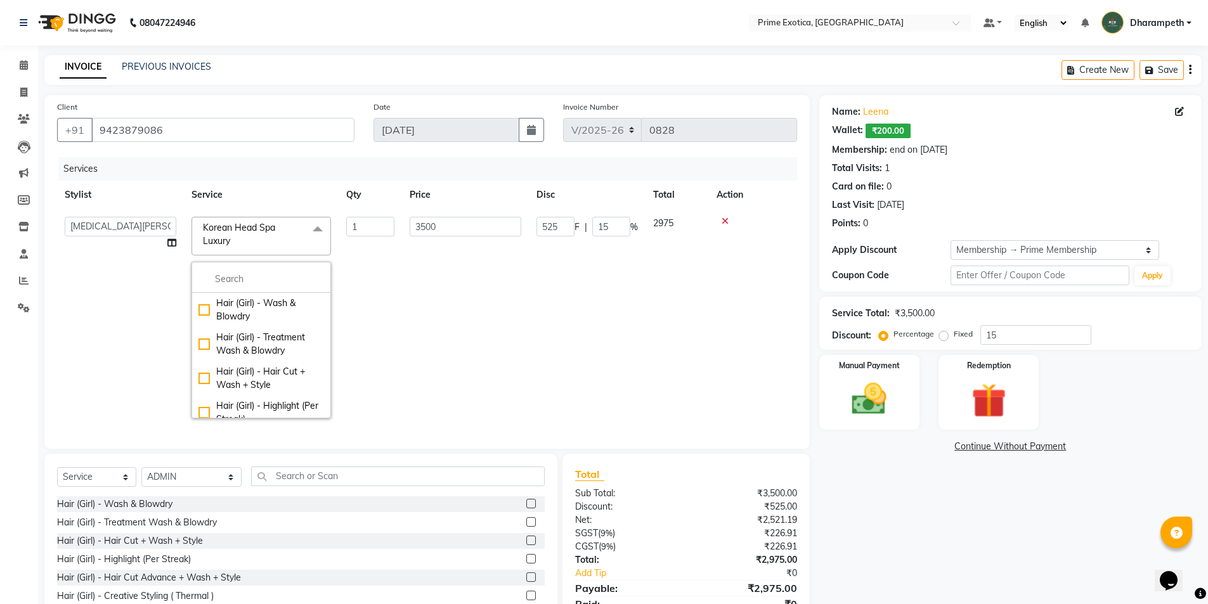
click at [431, 245] on td "3500" at bounding box center [465, 317] width 127 height 217
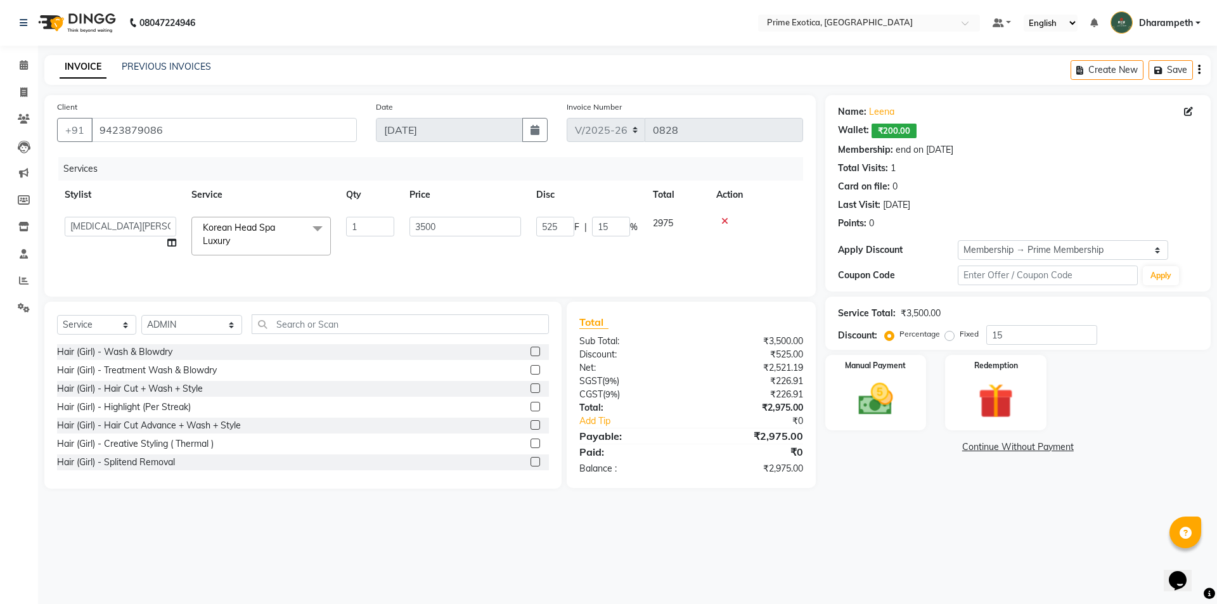
click at [581, 254] on td "525 F | 15 %" at bounding box center [587, 236] width 117 height 54
click at [562, 213] on td "525 F | 15 %" at bounding box center [587, 236] width 117 height 54
click at [570, 234] on input "525" at bounding box center [555, 227] width 38 height 20
type input "500"
click at [570, 261] on div "Services Stylist Service Qty Price Disc Total Action Abhijet ADMIN ANGELA S JOH…" at bounding box center [430, 220] width 746 height 127
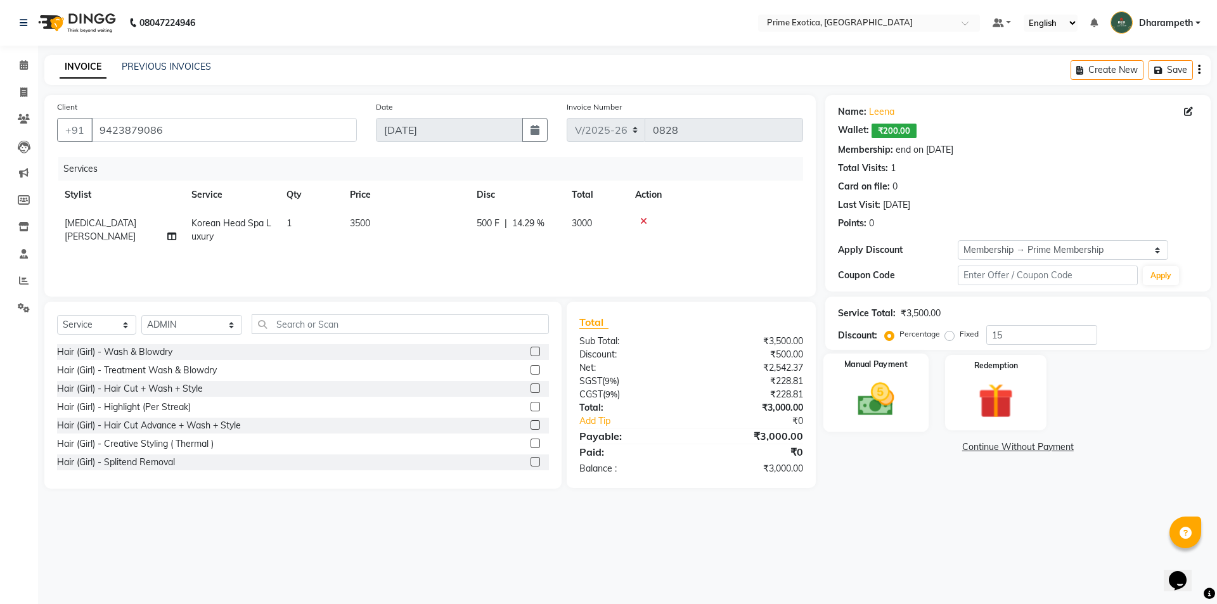
click at [876, 382] on img at bounding box center [876, 400] width 59 height 42
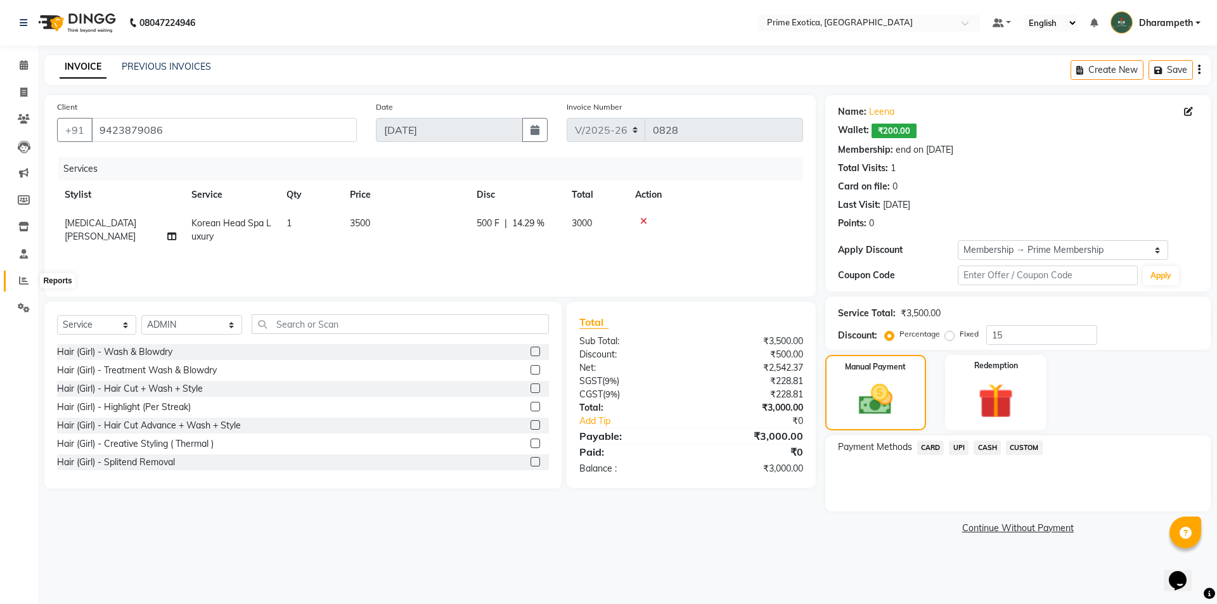
click at [16, 283] on span at bounding box center [24, 281] width 22 height 15
click at [321, 235] on td "1" at bounding box center [310, 230] width 63 height 42
select select "80928"
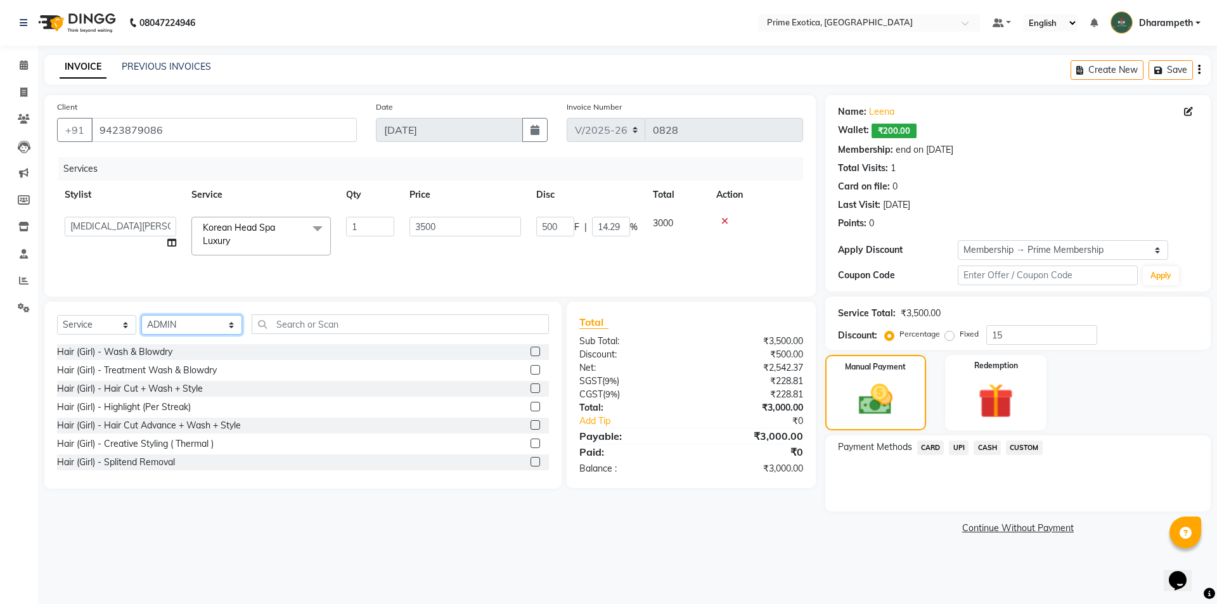
click at [173, 321] on select "Select Stylist Abhijet ADMIN ANGELA S JOHN cham Darshan Gaikwad Kashish Mukesh …" at bounding box center [191, 325] width 101 height 20
select select "80928"
click at [141, 315] on select "Select Stylist Abhijet ADMIN ANGELA S JOHN cham Darshan Gaikwad Kashish Mukesh …" at bounding box center [191, 325] width 101 height 20
click at [331, 321] on input "text" at bounding box center [400, 325] width 297 height 20
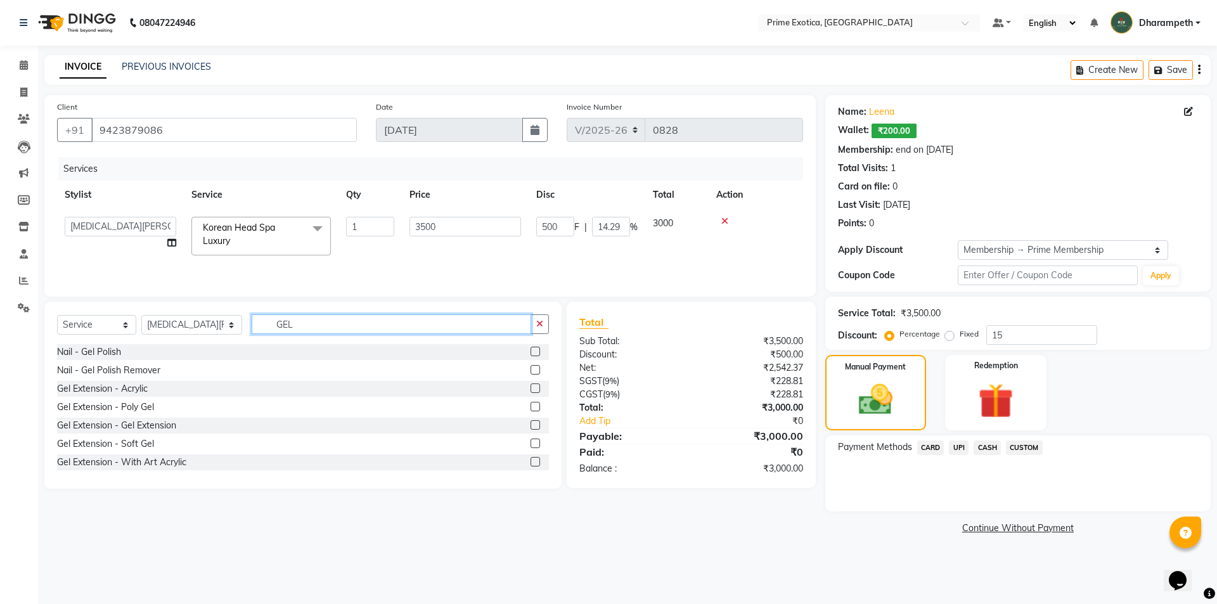
type input "GEL"
click at [531, 353] on label at bounding box center [536, 352] width 10 height 10
click at [531, 353] on input "checkbox" at bounding box center [535, 352] width 8 height 8
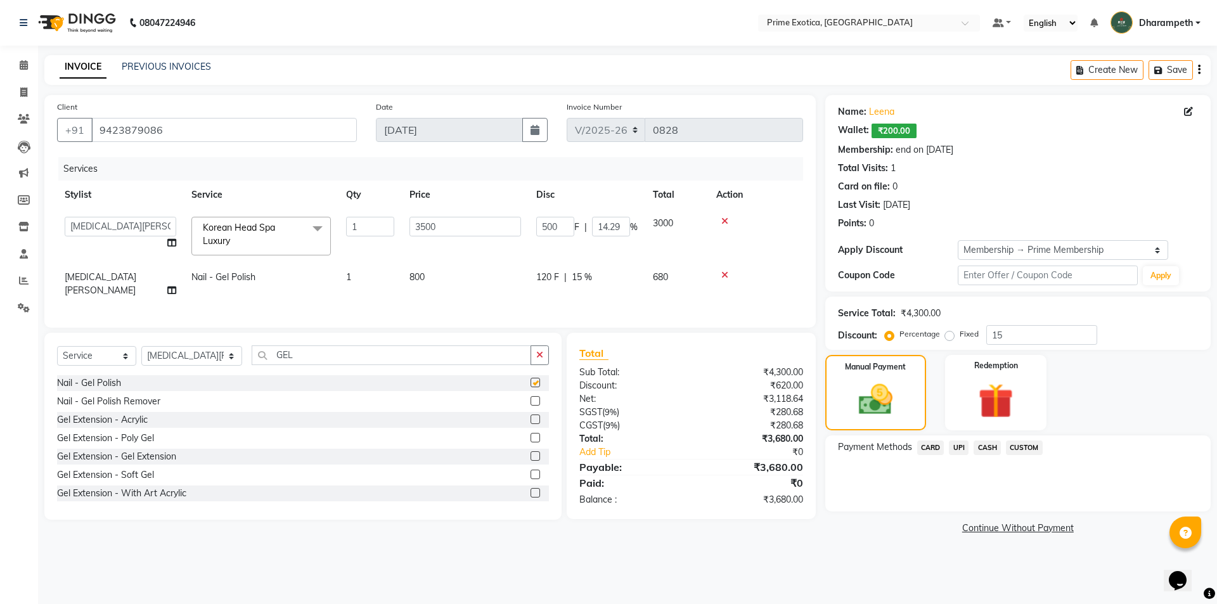
checkbox input "false"
click at [443, 286] on td "800" at bounding box center [465, 284] width 127 height 42
select select "80928"
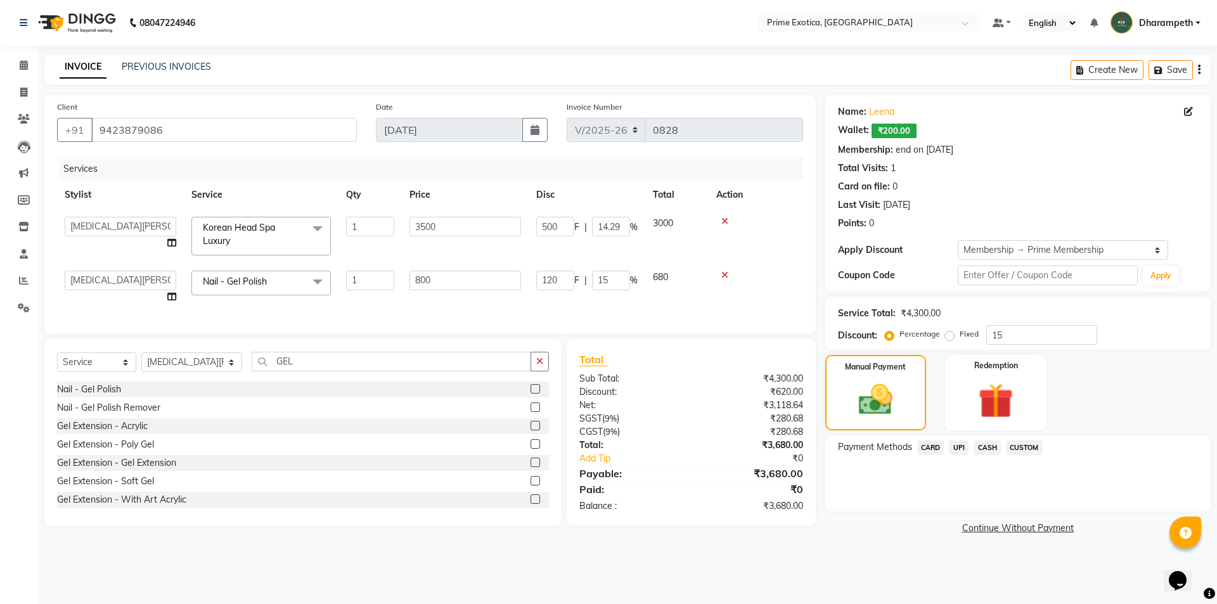
click at [755, 269] on td at bounding box center [756, 287] width 94 height 48
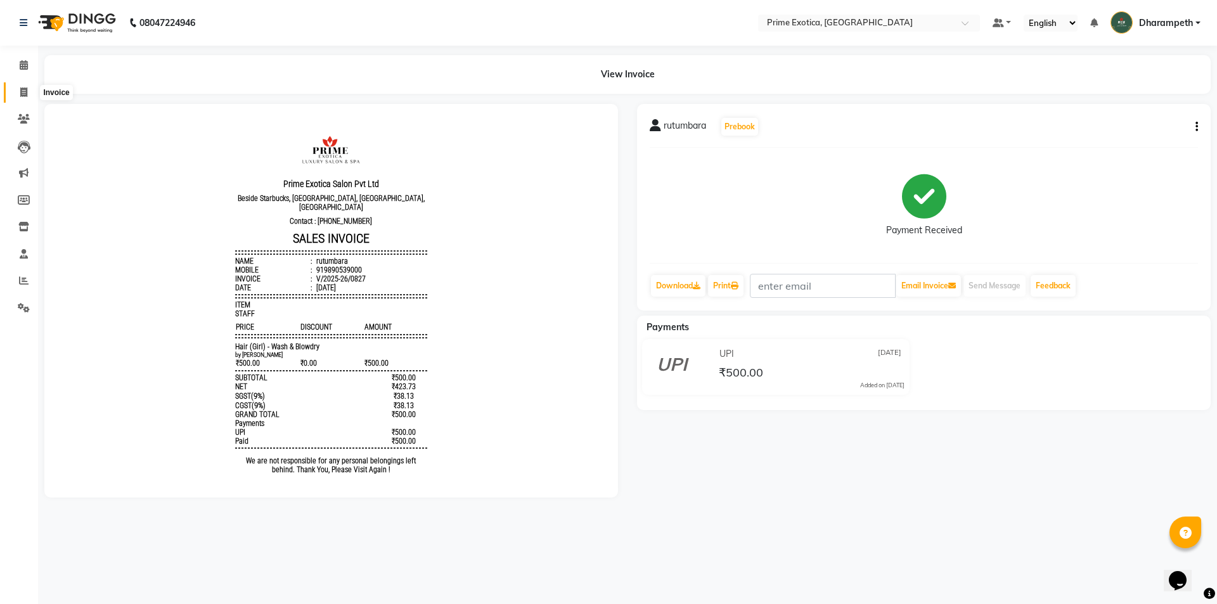
click at [16, 97] on span at bounding box center [24, 93] width 22 height 15
select select "5380"
select select "service"
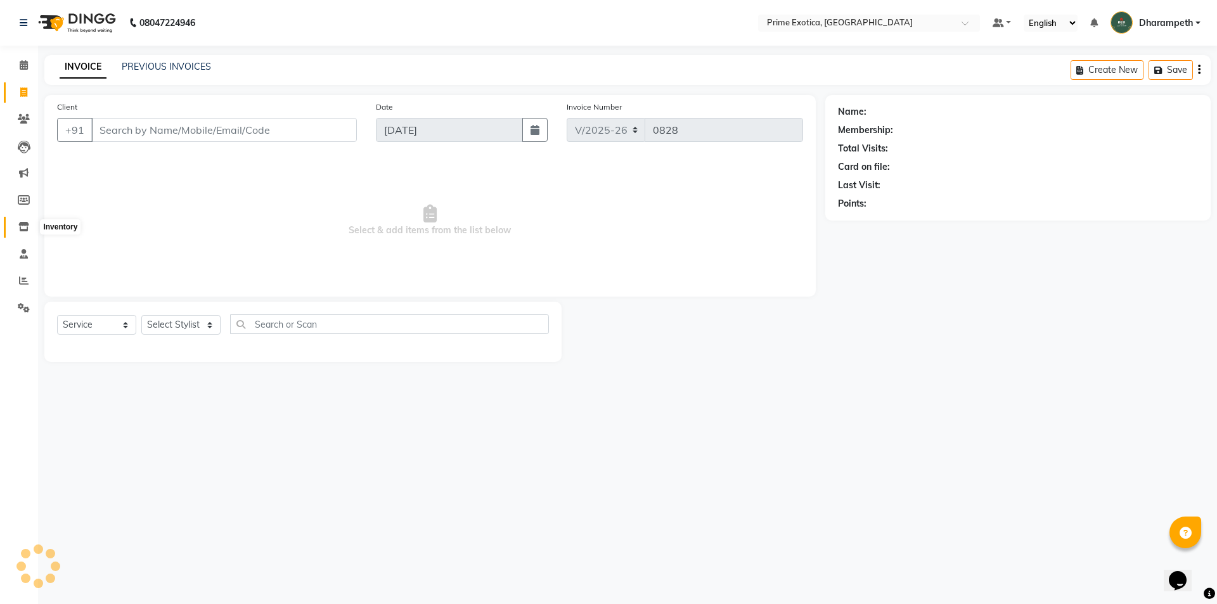
click at [16, 224] on span at bounding box center [24, 227] width 22 height 15
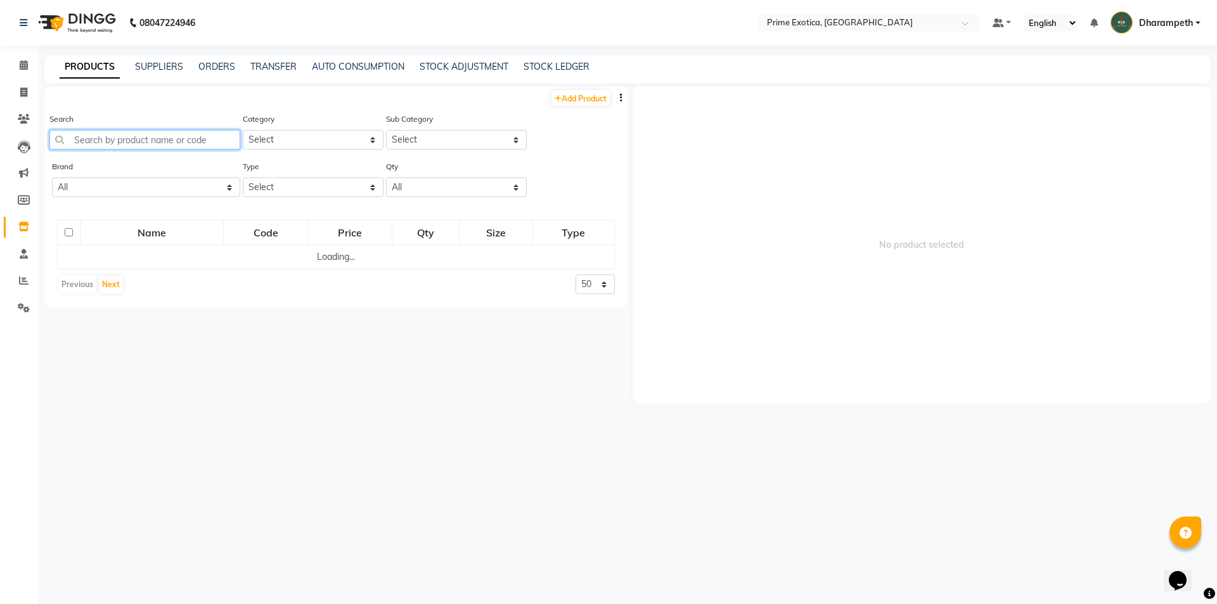
click at [164, 145] on input "text" at bounding box center [144, 140] width 191 height 20
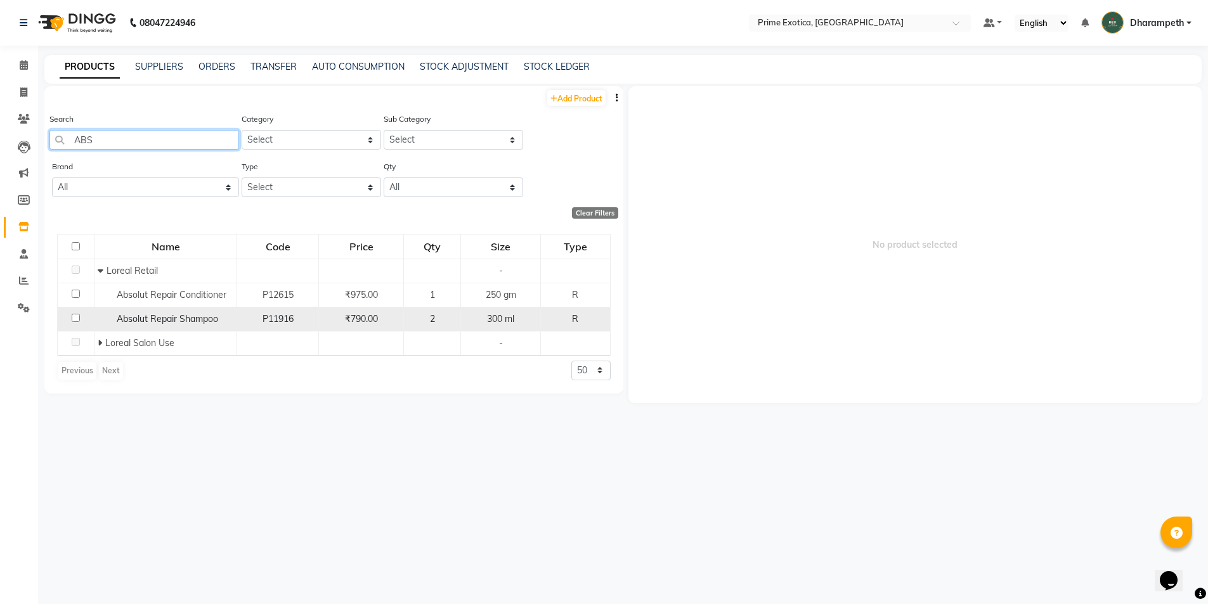
type input "ABS"
click at [77, 318] on input "checkbox" at bounding box center [76, 318] width 8 height 8
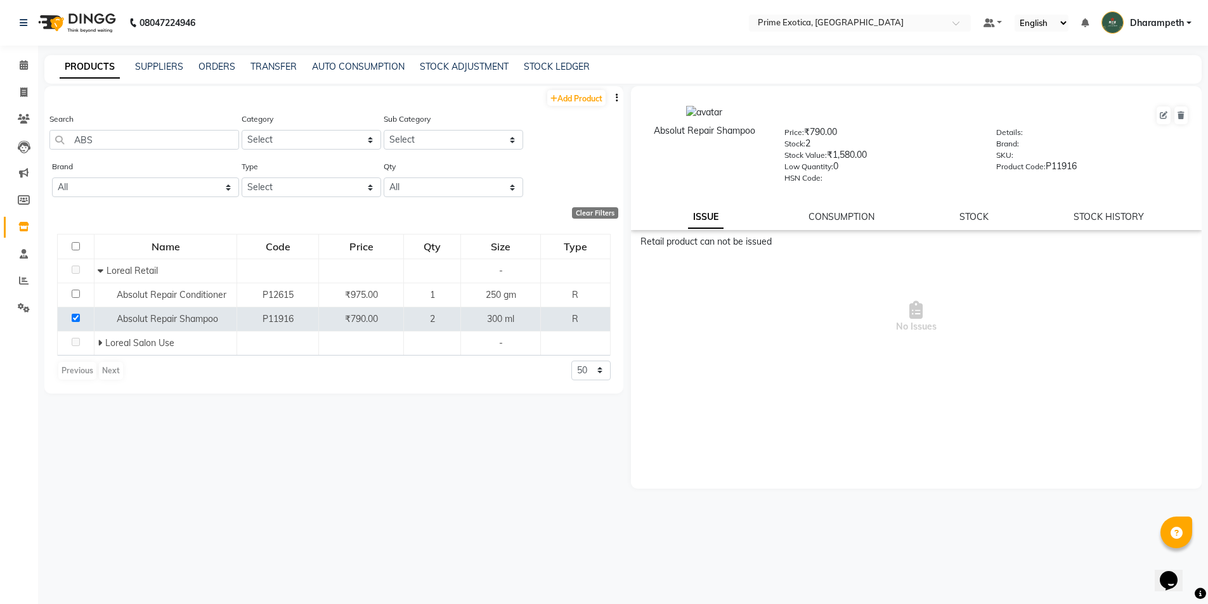
click at [711, 217] on link "ISSUE" at bounding box center [706, 217] width 36 height 23
click at [74, 314] on input "checkbox" at bounding box center [76, 318] width 8 height 8
checkbox input "false"
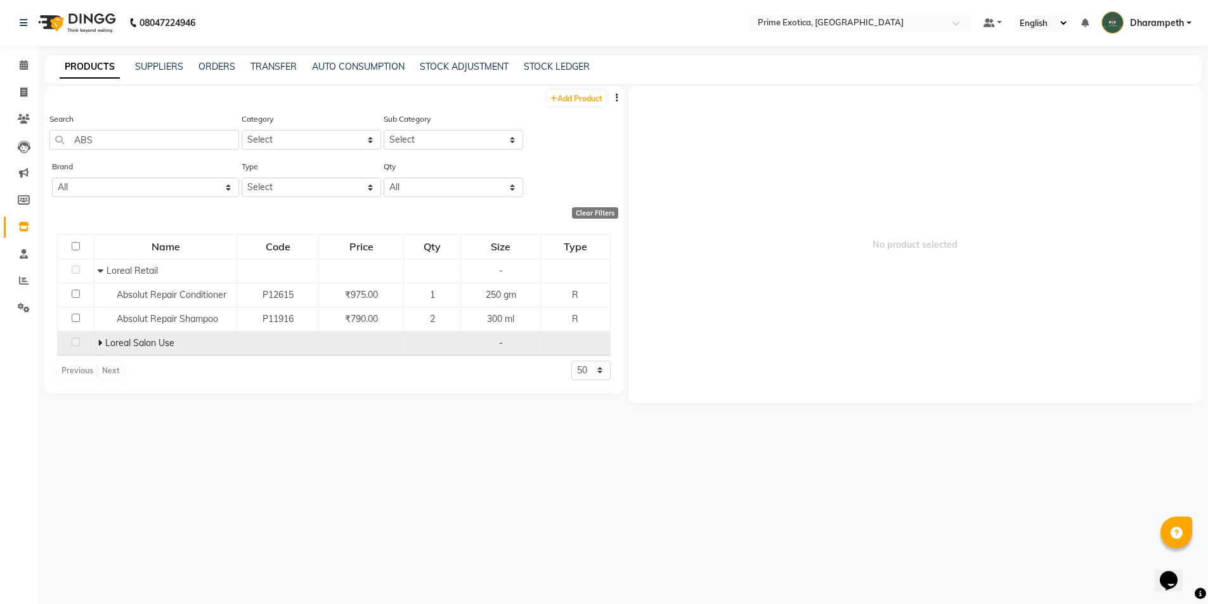
click at [102, 343] on span at bounding box center [102, 342] width 8 height 11
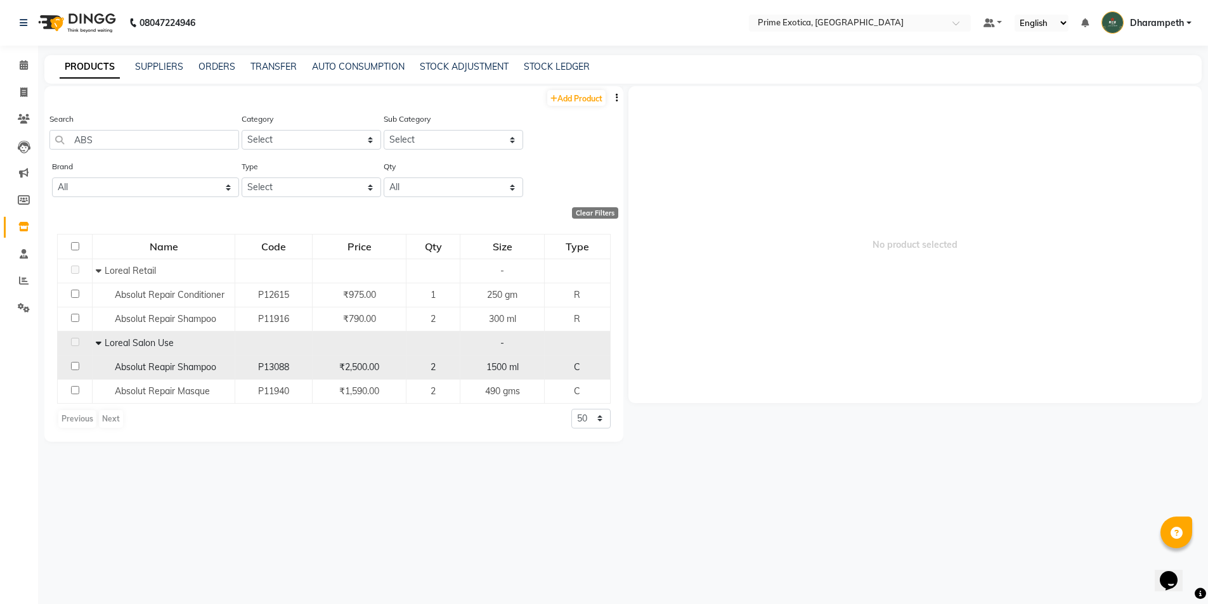
click at [70, 367] on td at bounding box center [75, 367] width 35 height 24
click at [74, 367] on input "checkbox" at bounding box center [75, 366] width 8 height 8
checkbox input "true"
select select
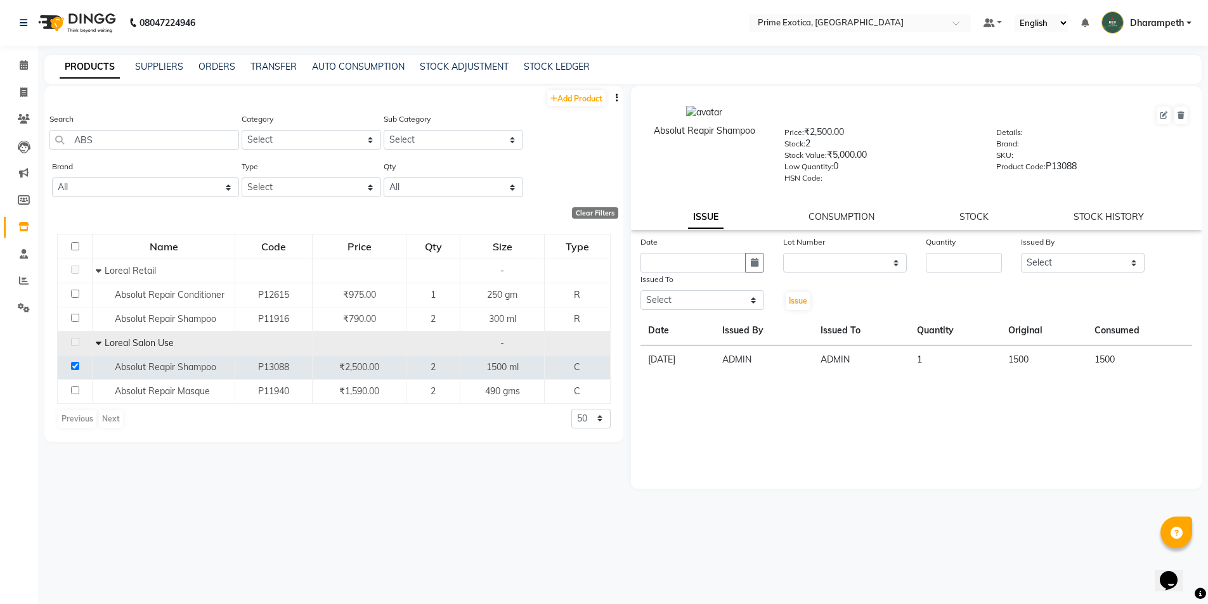
click at [751, 273] on div "Issued To" at bounding box center [702, 282] width 124 height 18
click at [753, 272] on button "button" at bounding box center [754, 263] width 19 height 20
select select "9"
select select "2025"
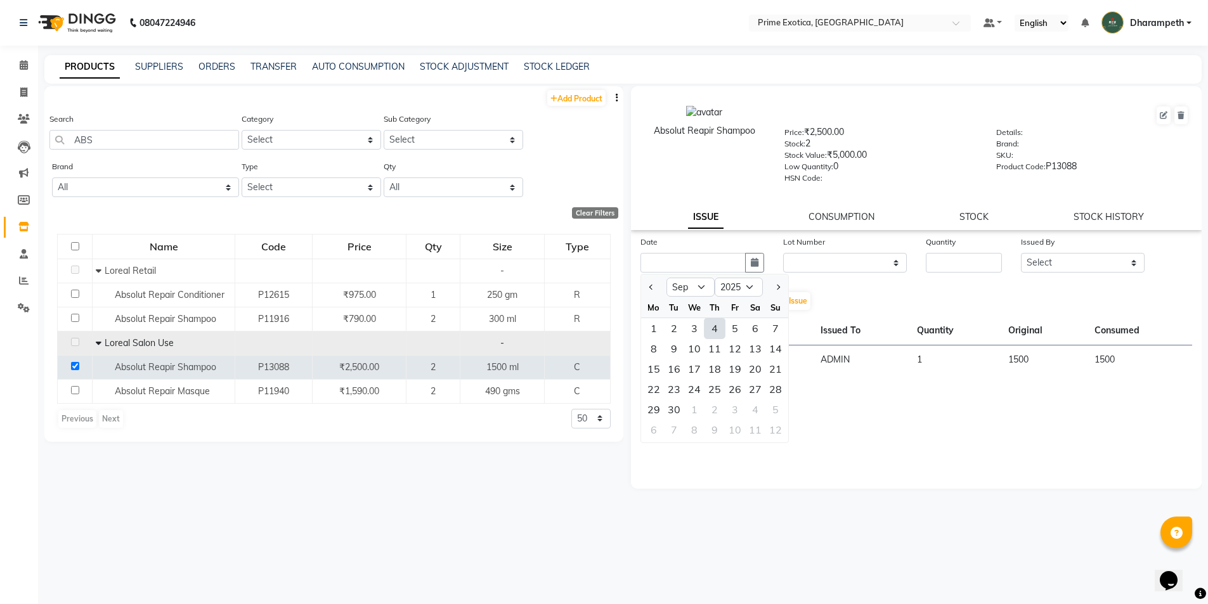
click at [720, 327] on div "4" at bounding box center [714, 328] width 20 height 20
type input "[DATE]"
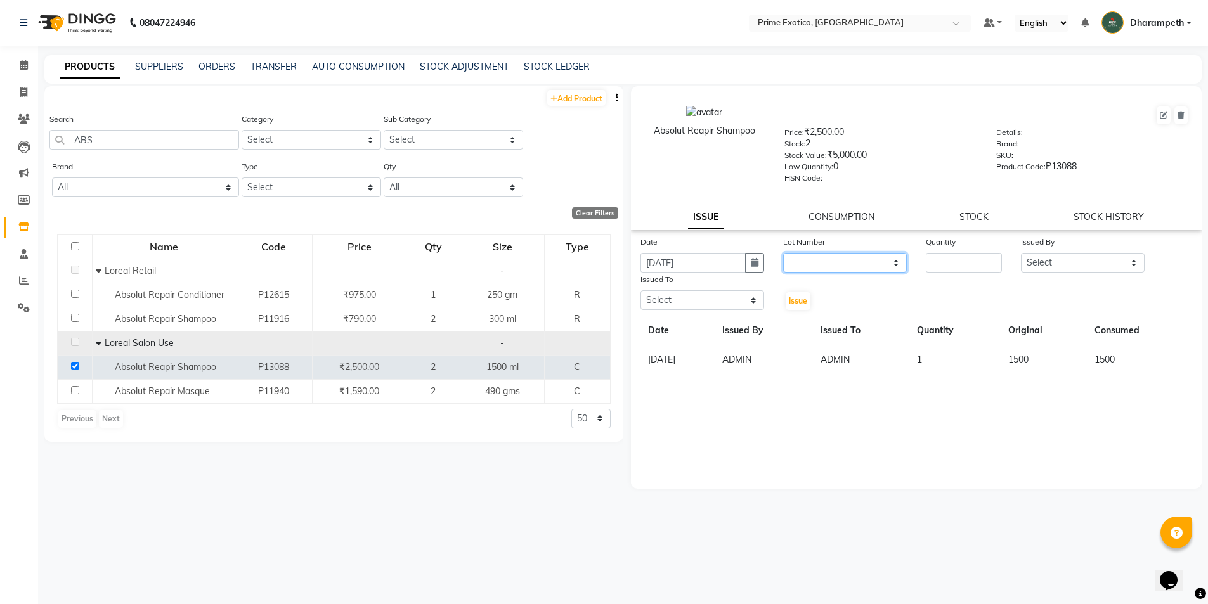
click at [841, 269] on select "None" at bounding box center [845, 263] width 124 height 20
select select "0: null"
click at [783, 253] on select "None" at bounding box center [845, 263] width 124 height 20
click at [947, 263] on input "number" at bounding box center [964, 263] width 76 height 20
type input "1"
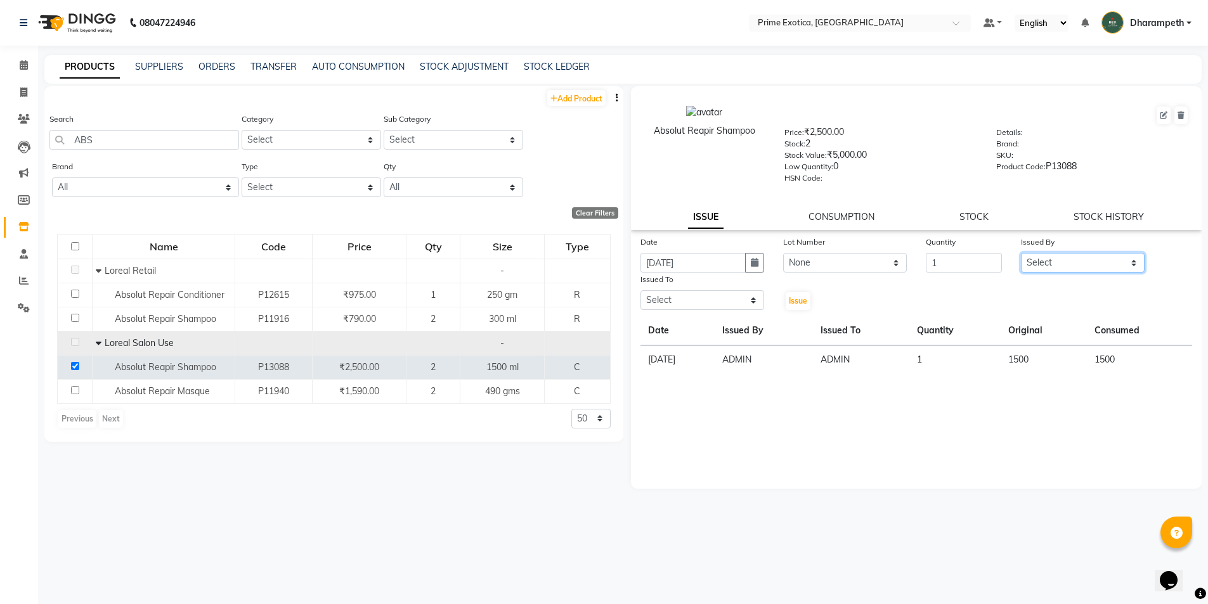
click at [1077, 261] on select "Select [PERSON_NAME] ADMIN [PERSON_NAME] S [PERSON_NAME] Darshan [PERSON_NAME] …" at bounding box center [1083, 263] width 124 height 20
select select "37067"
click at [1021, 253] on select "Select [PERSON_NAME] ADMIN [PERSON_NAME] S [PERSON_NAME] Darshan [PERSON_NAME] …" at bounding box center [1083, 263] width 124 height 20
drag, startPoint x: 723, startPoint y: 304, endPoint x: 718, endPoint y: 309, distance: 7.6
click at [723, 304] on select "Select [PERSON_NAME] ADMIN [PERSON_NAME] S [PERSON_NAME] Darshan [PERSON_NAME] …" at bounding box center [702, 300] width 124 height 20
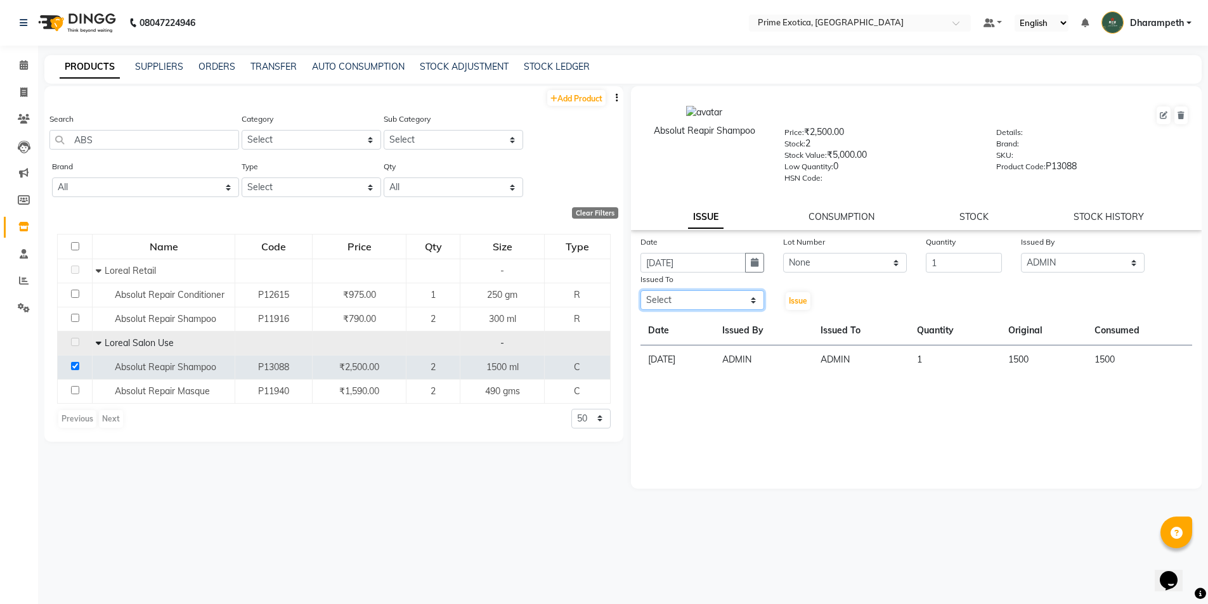
select select "37067"
click at [640, 290] on select "Select [PERSON_NAME] ADMIN [PERSON_NAME] S [PERSON_NAME] Darshan [PERSON_NAME] …" at bounding box center [702, 300] width 124 height 20
click at [805, 302] on span "Issue" at bounding box center [798, 301] width 18 height 10
select select
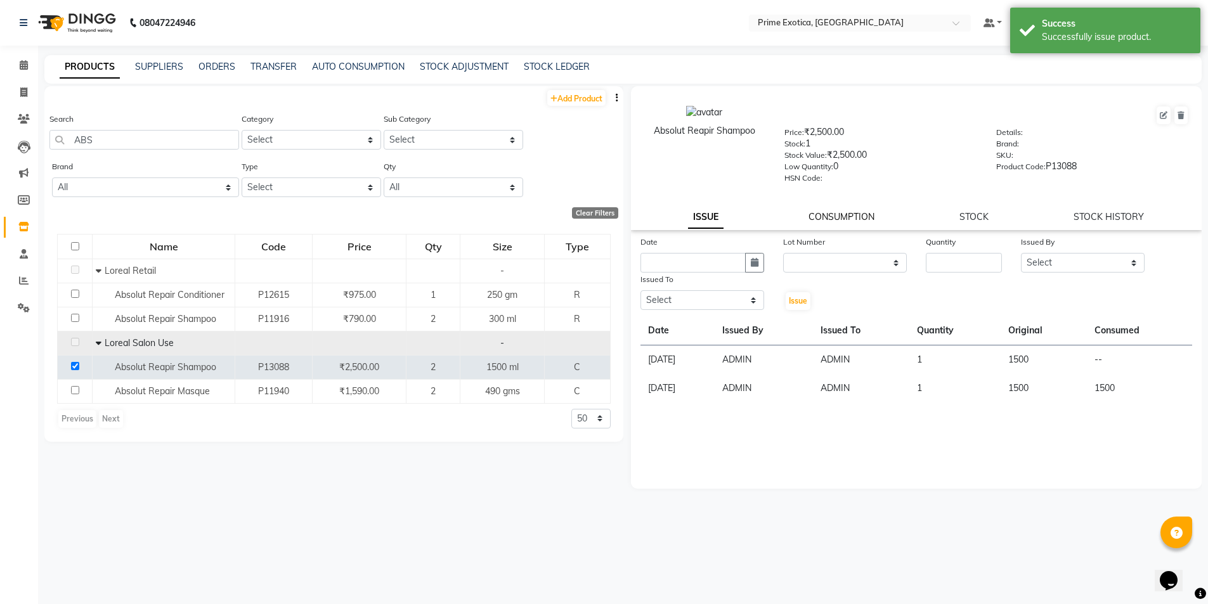
click at [837, 216] on link "CONSUMPTION" at bounding box center [841, 216] width 66 height 11
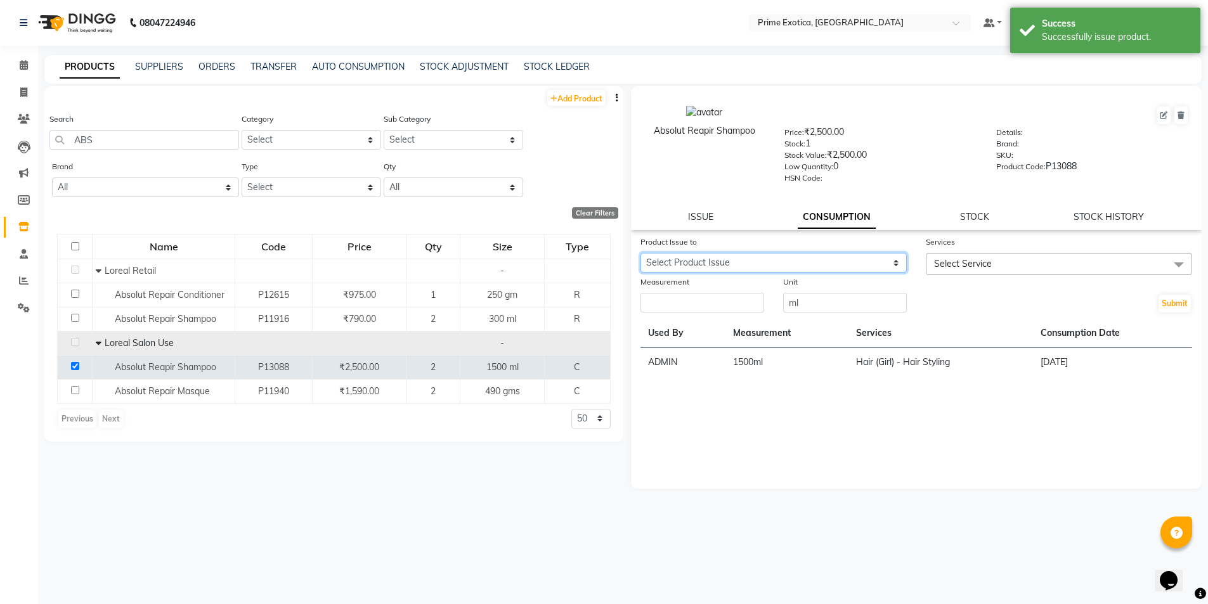
drag, startPoint x: 837, startPoint y: 257, endPoint x: 841, endPoint y: 269, distance: 12.6
click at [837, 257] on select "Select Product Issue [DATE], Issued to: ADMIN, Balance: 1500" at bounding box center [773, 263] width 266 height 20
select select "1203991"
click at [640, 253] on select "Select Product Issue [DATE], Issued to: ADMIN, Balance: 1500" at bounding box center [773, 263] width 266 height 20
click at [972, 261] on span "Select Service" at bounding box center [963, 263] width 58 height 11
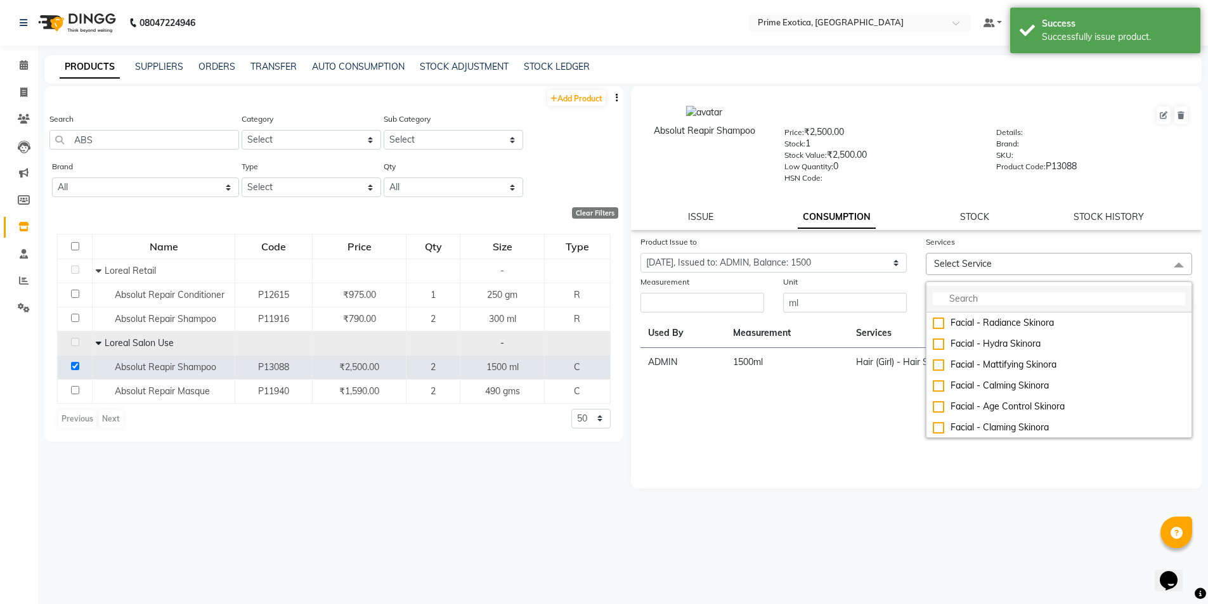
click at [984, 289] on li at bounding box center [1058, 299] width 265 height 27
click at [1013, 289] on li at bounding box center [1058, 299] width 265 height 27
click at [994, 302] on input "multiselect-search" at bounding box center [1059, 298] width 252 height 13
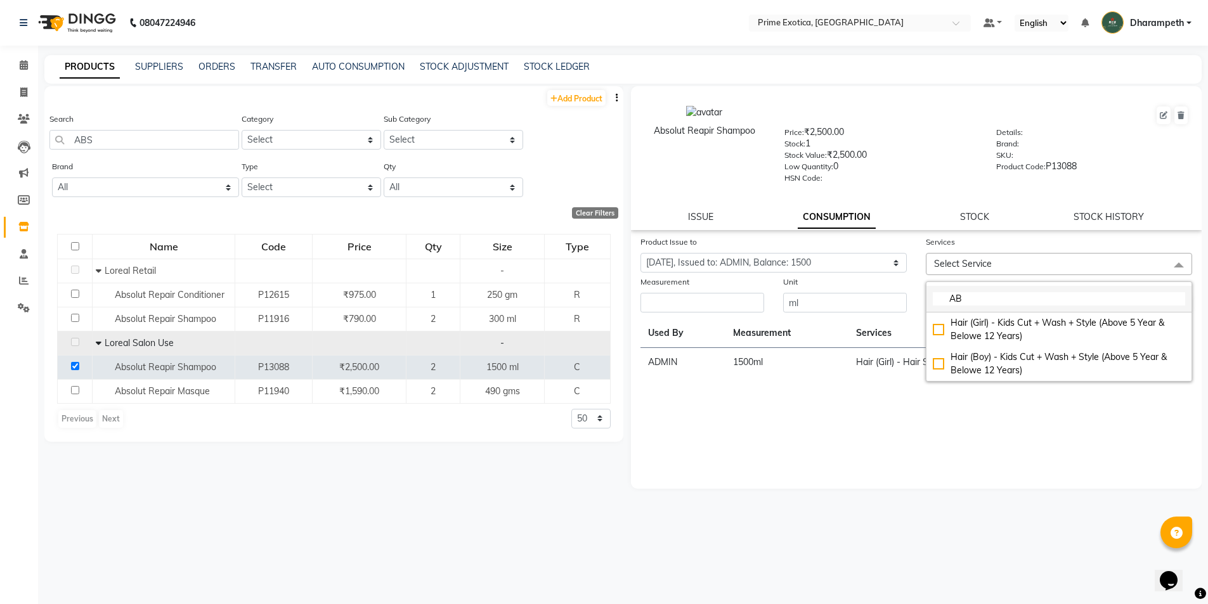
type input "A"
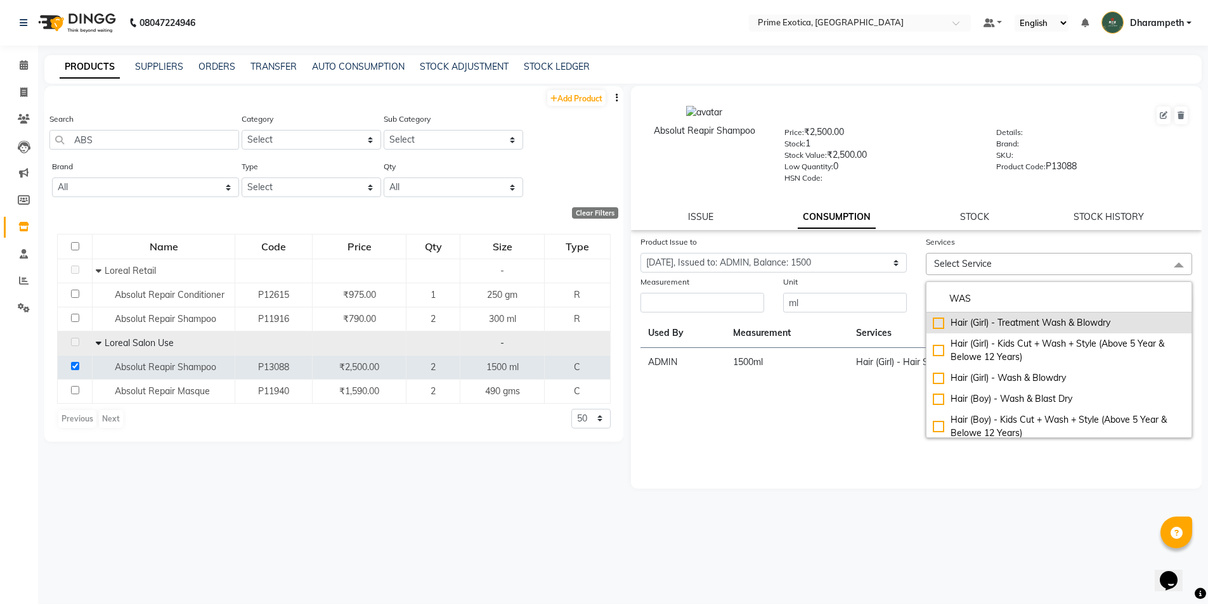
type input "WAS"
click at [942, 321] on div "Hair (Girl) - Treatment Wash & Blowdry" at bounding box center [1059, 322] width 252 height 13
checkbox input "true"
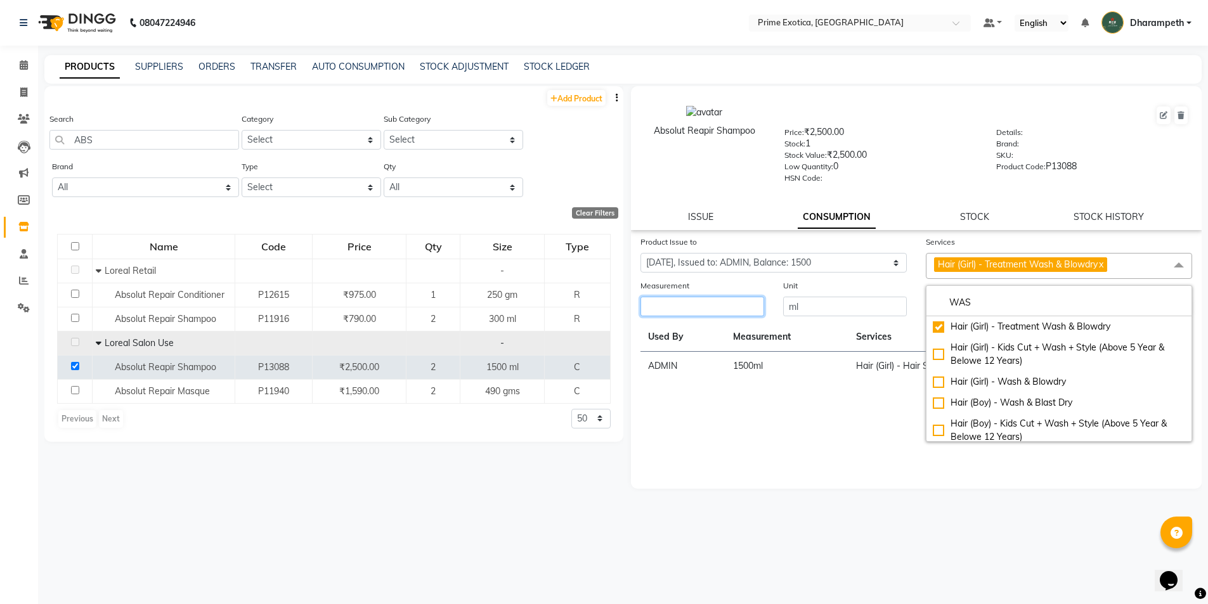
click at [661, 309] on input "number" at bounding box center [702, 307] width 124 height 20
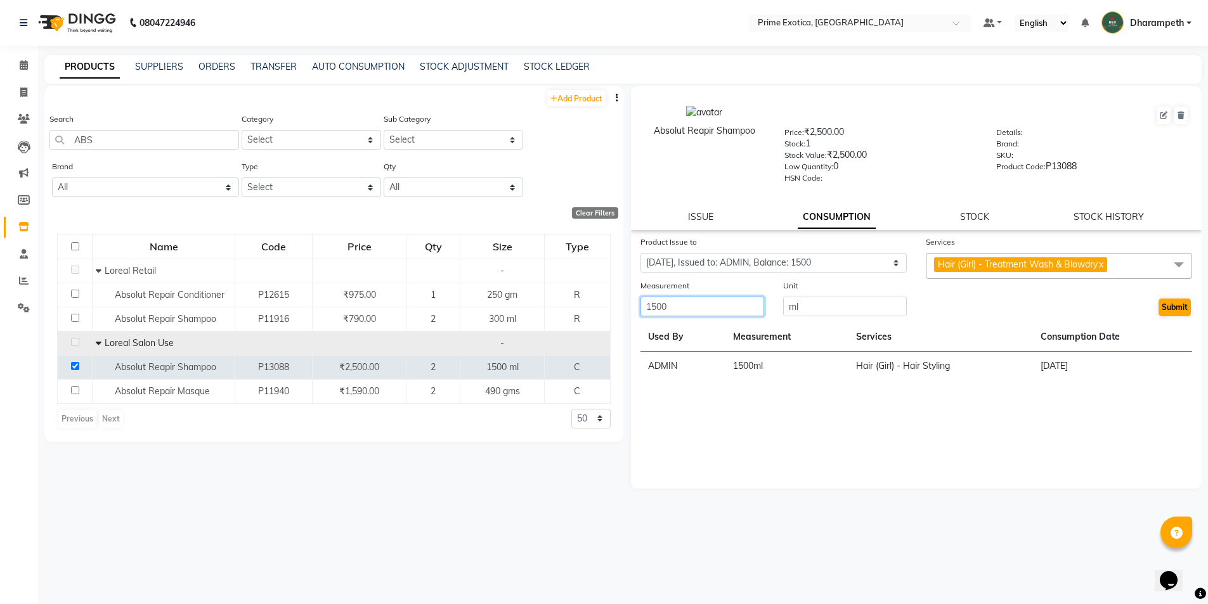
type input "1500"
click at [1181, 307] on button "Submit" at bounding box center [1174, 308] width 32 height 18
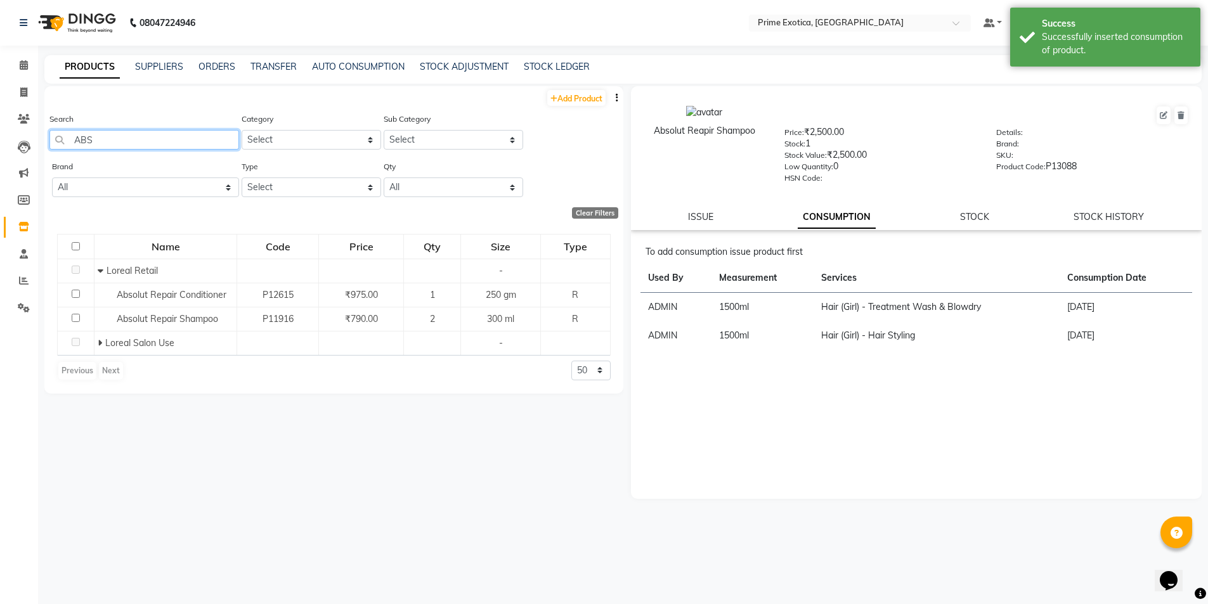
click at [110, 135] on input "ABS" at bounding box center [144, 140] width 190 height 20
type input "A"
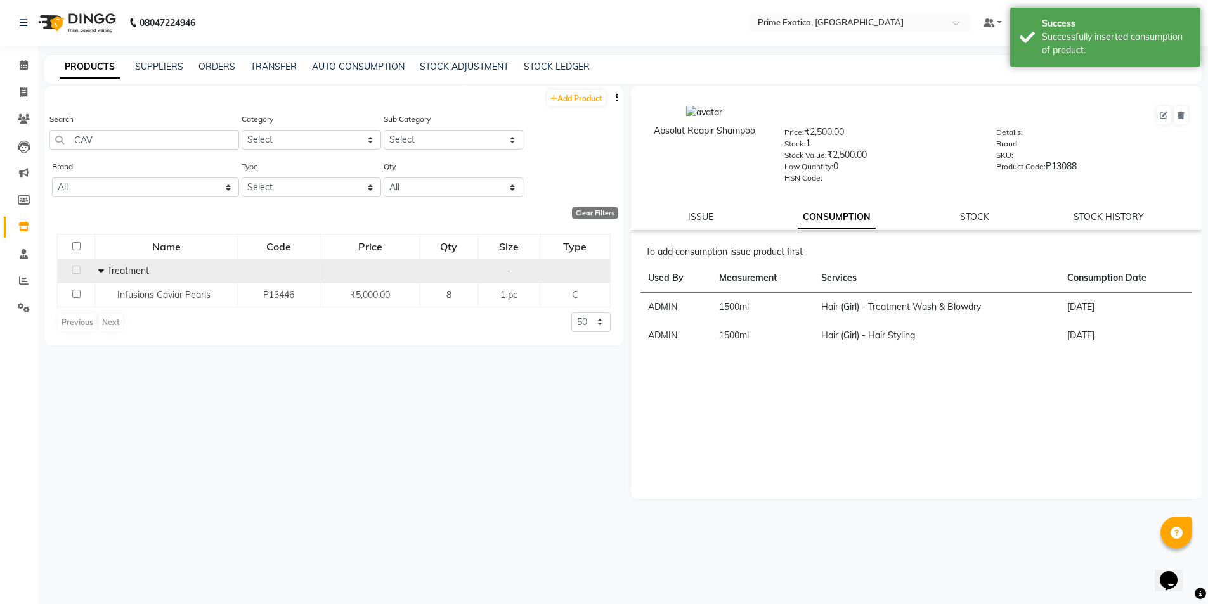
click at [101, 271] on icon at bounding box center [101, 270] width 6 height 9
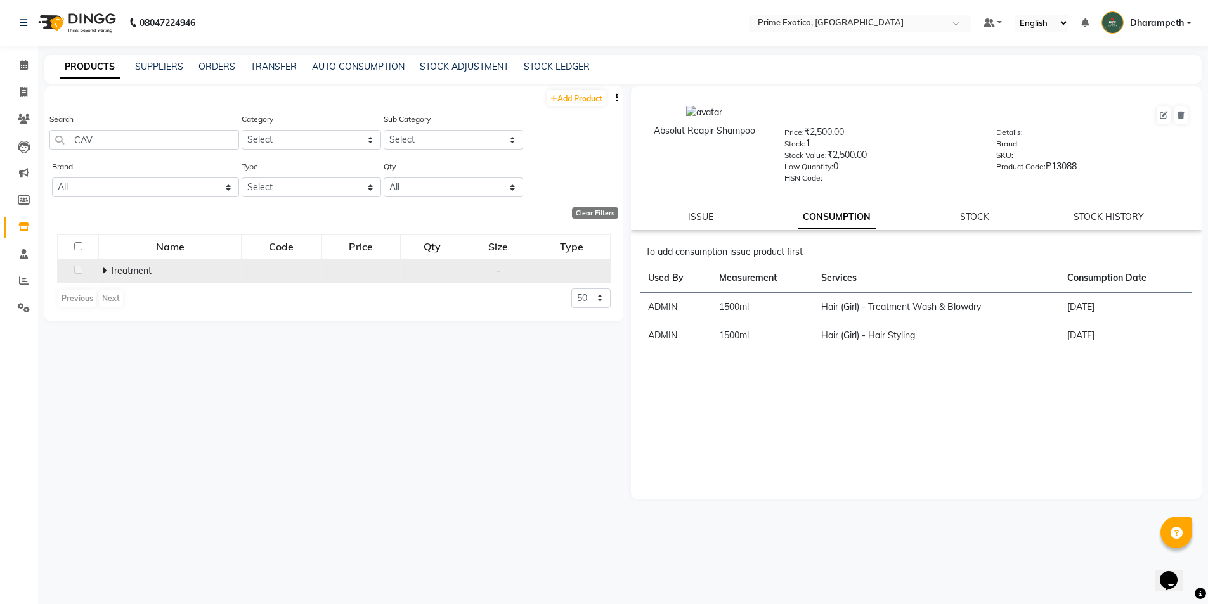
click at [105, 271] on icon at bounding box center [104, 270] width 4 height 9
click at [171, 141] on input "CAV" at bounding box center [144, 140] width 190 height 20
type input "C"
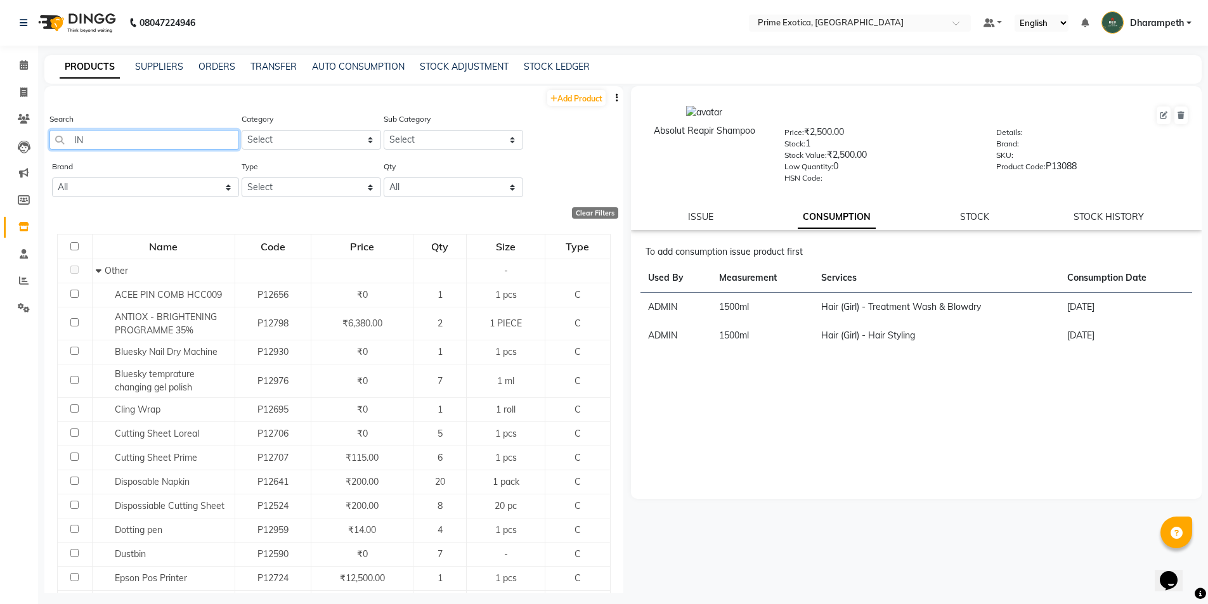
click at [103, 141] on input "IN" at bounding box center [144, 140] width 190 height 20
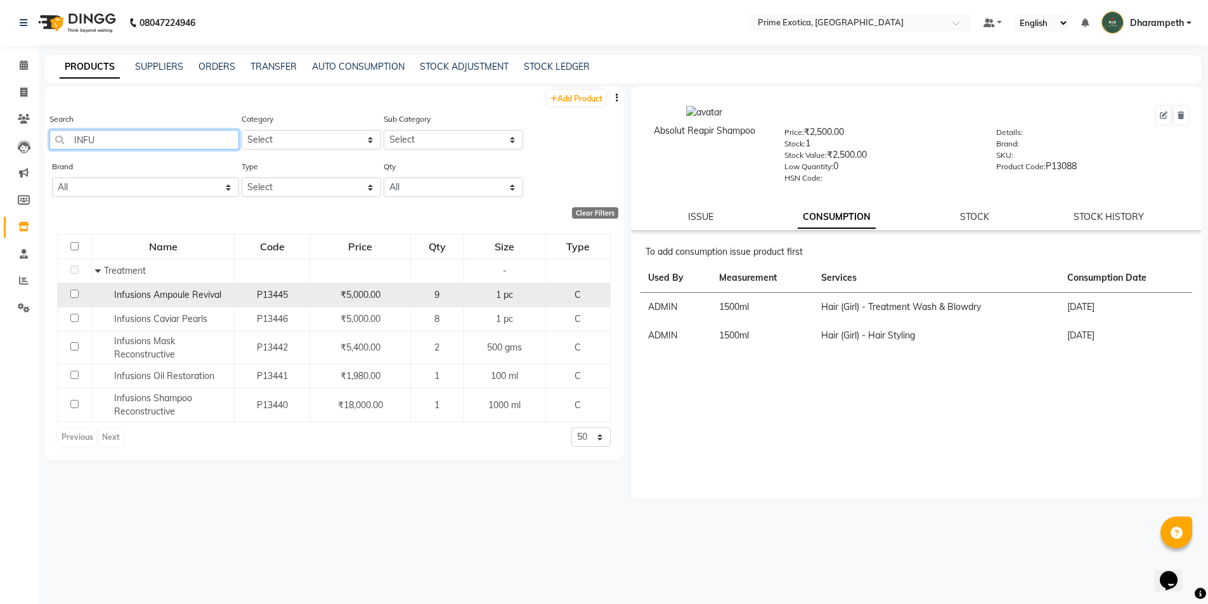
type input "INFU"
click at [134, 299] on span "Infusions Ampoule Revival" at bounding box center [167, 294] width 107 height 11
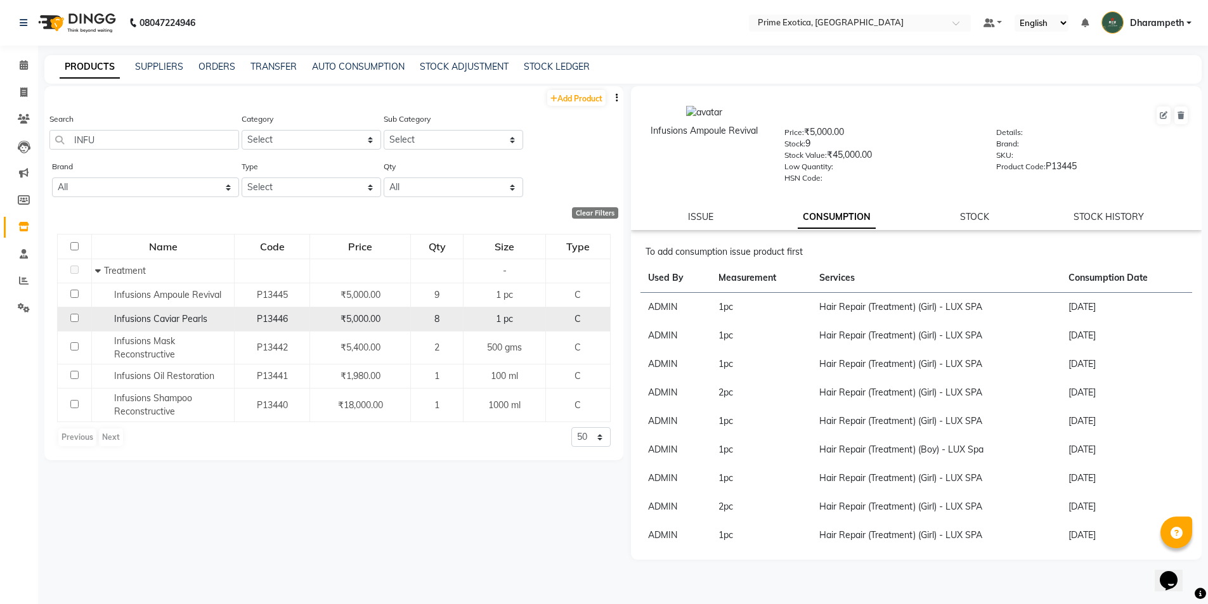
click at [74, 311] on td at bounding box center [75, 319] width 34 height 24
click at [74, 317] on input "checkbox" at bounding box center [74, 318] width 8 height 8
checkbox input "true"
click at [693, 222] on link "ISSUE" at bounding box center [700, 216] width 25 height 11
select select
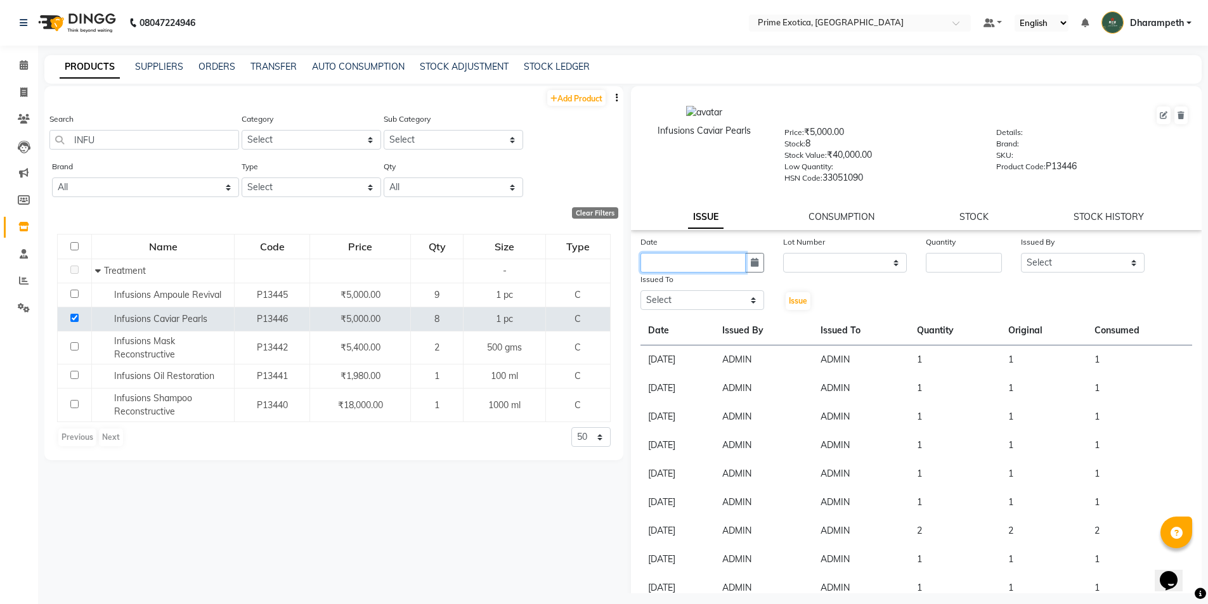
click at [729, 268] on input "text" at bounding box center [692, 263] width 105 height 20
select select "9"
select select "2025"
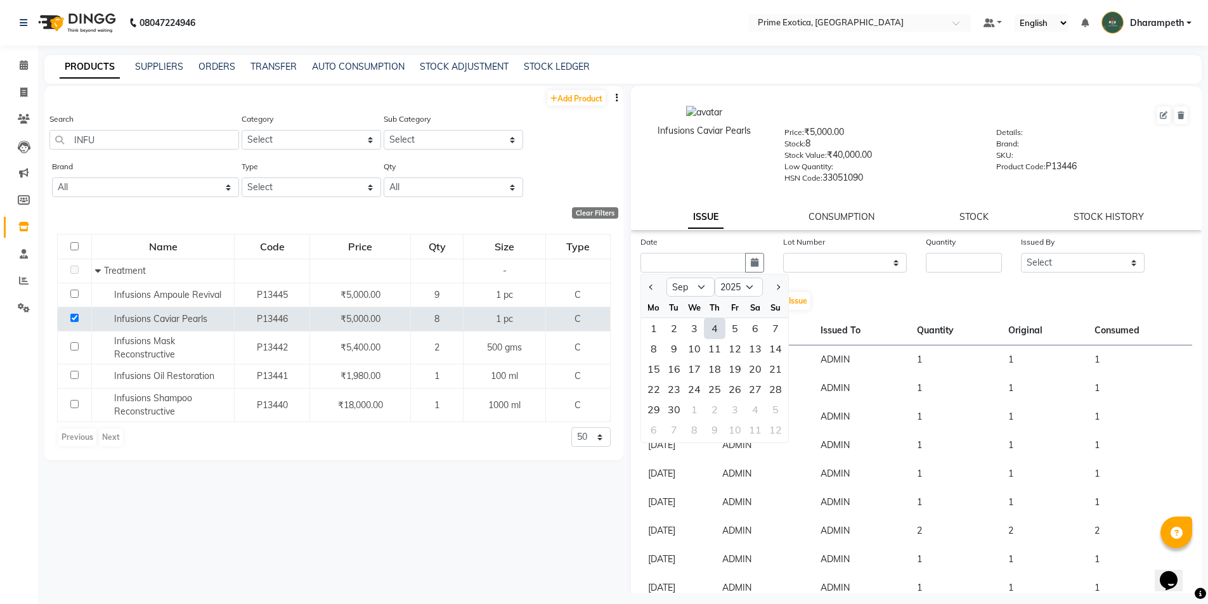
click at [711, 322] on div "4" at bounding box center [714, 328] width 20 height 20
type input "[DATE]"
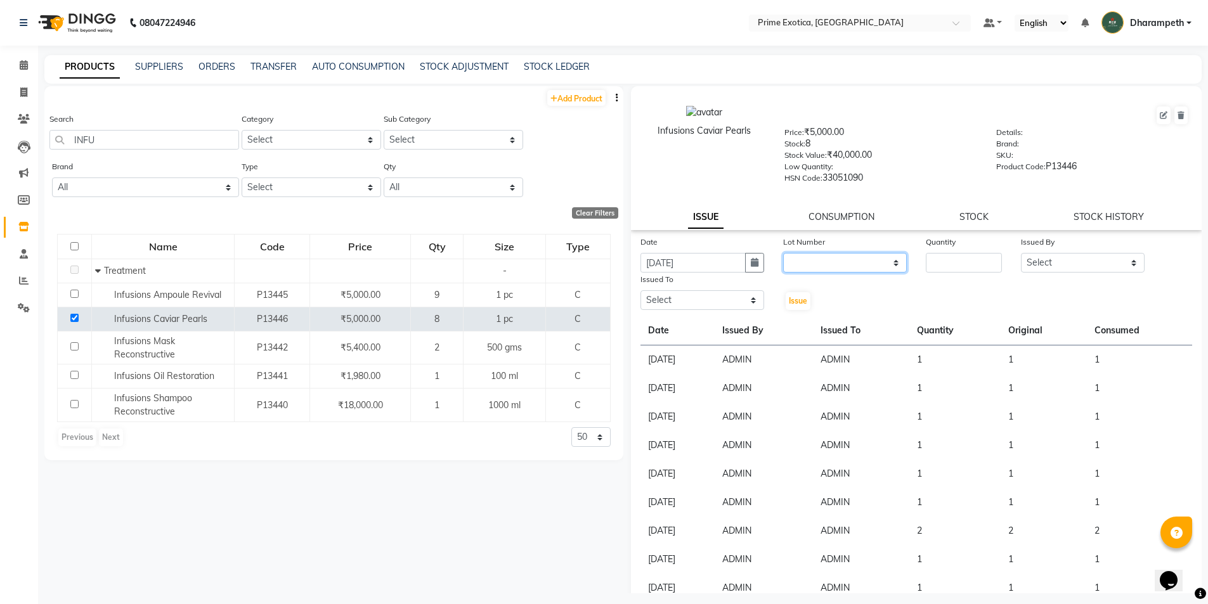
click at [828, 266] on select "None" at bounding box center [845, 263] width 124 height 20
select select "0: null"
click at [783, 253] on select "None" at bounding box center [845, 263] width 124 height 20
click at [954, 268] on input "number" at bounding box center [964, 263] width 76 height 20
type input "1"
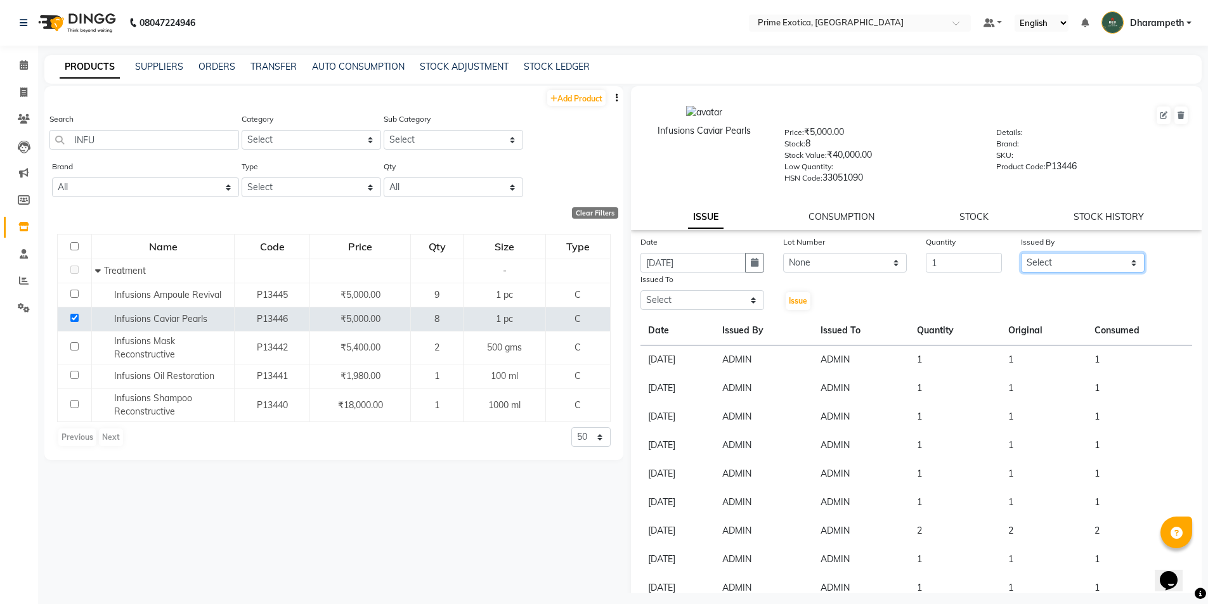
click at [1062, 263] on select "Select [PERSON_NAME] ADMIN [PERSON_NAME] S [PERSON_NAME] Darshan [PERSON_NAME] …" at bounding box center [1083, 263] width 124 height 20
select select "37067"
click at [1021, 253] on select "Select [PERSON_NAME] ADMIN [PERSON_NAME] S [PERSON_NAME] Darshan [PERSON_NAME] …" at bounding box center [1083, 263] width 124 height 20
click at [725, 305] on select "Select [PERSON_NAME] ADMIN [PERSON_NAME] S [PERSON_NAME] Darshan [PERSON_NAME] …" at bounding box center [702, 300] width 124 height 20
select select "37067"
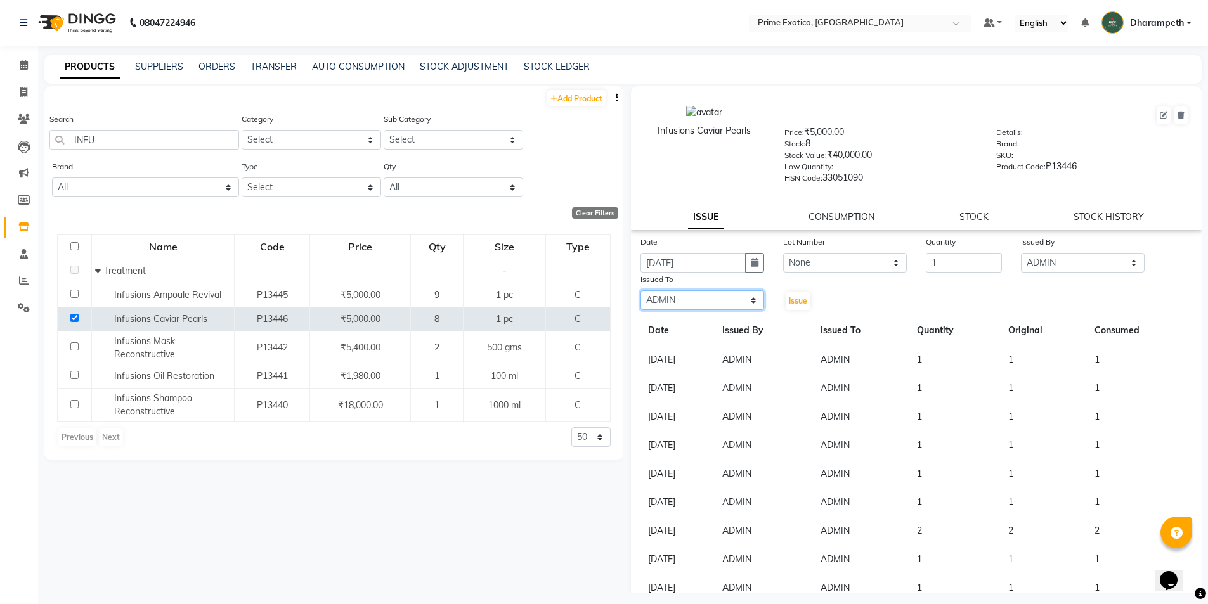
click at [640, 290] on select "Select [PERSON_NAME] ADMIN [PERSON_NAME] S [PERSON_NAME] Darshan [PERSON_NAME] …" at bounding box center [702, 300] width 124 height 20
click at [790, 308] on button "Issue" at bounding box center [798, 301] width 25 height 18
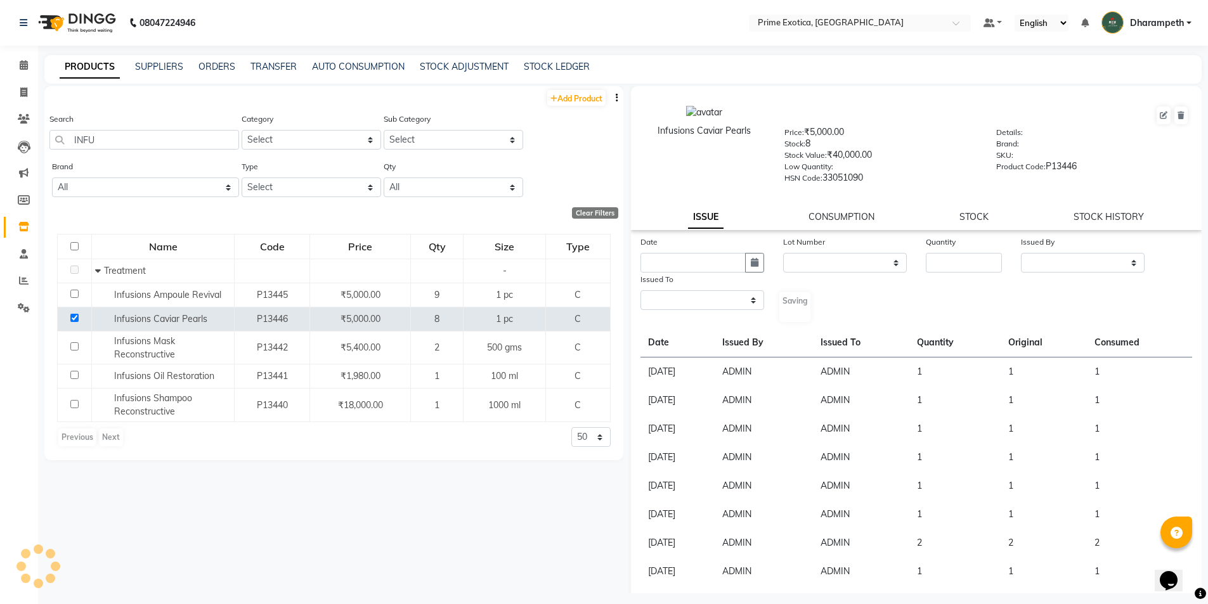
select select
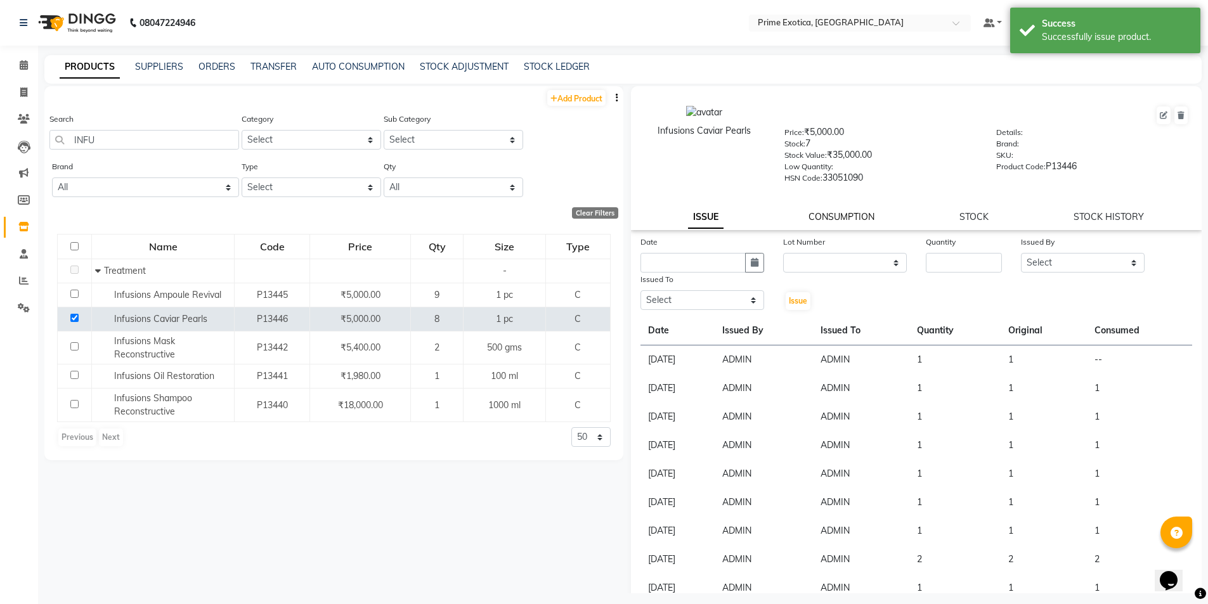
click at [849, 219] on link "CONSUMPTION" at bounding box center [841, 216] width 66 height 11
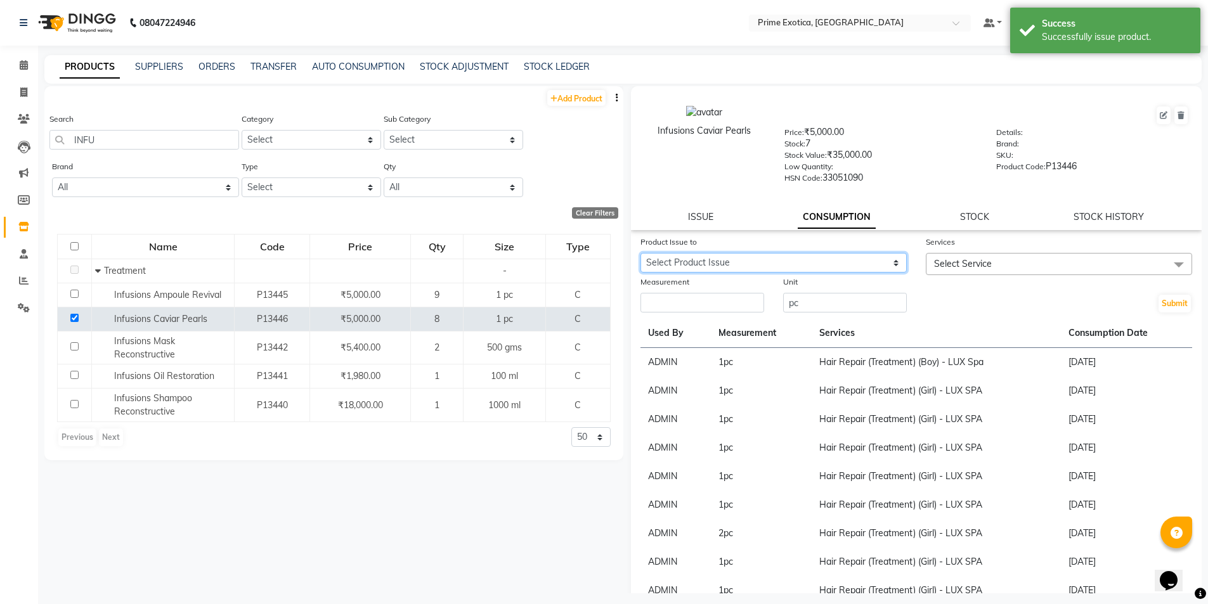
click at [841, 269] on select "Select Product Issue [DATE], Issued to: ADMIN, Balance: 1" at bounding box center [773, 263] width 266 height 20
select select "1203994"
click at [640, 253] on select "Select Product Issue [DATE], Issued to: ADMIN, Balance: 1" at bounding box center [773, 263] width 266 height 20
click at [964, 266] on span "Select Service" at bounding box center [963, 263] width 58 height 11
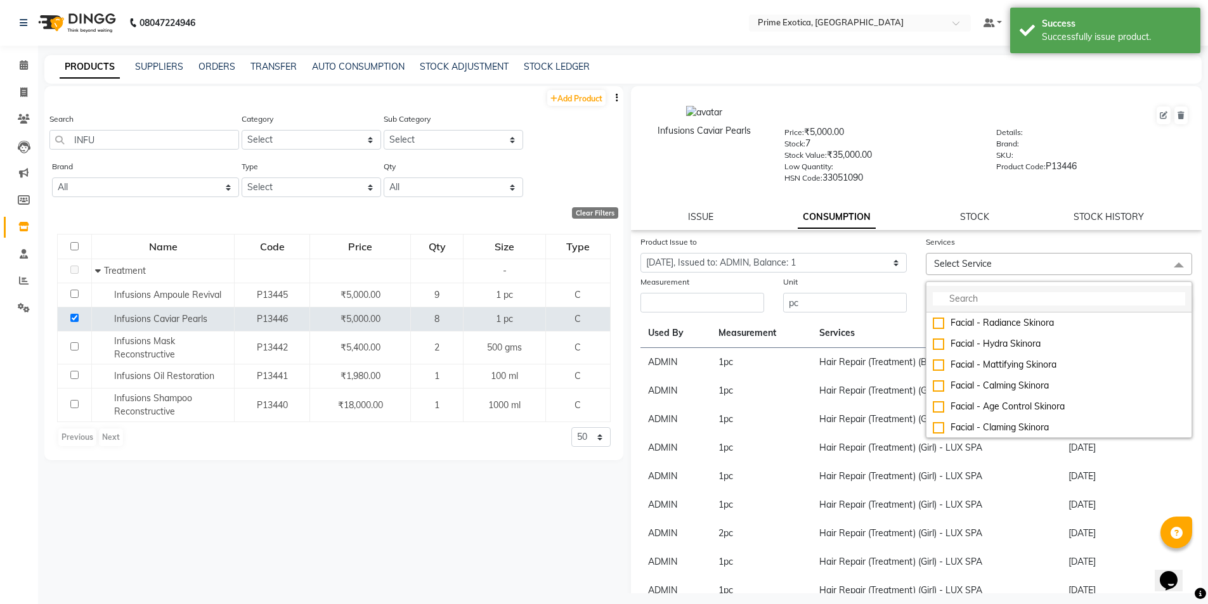
click at [971, 295] on input "multiselect-search" at bounding box center [1059, 298] width 252 height 13
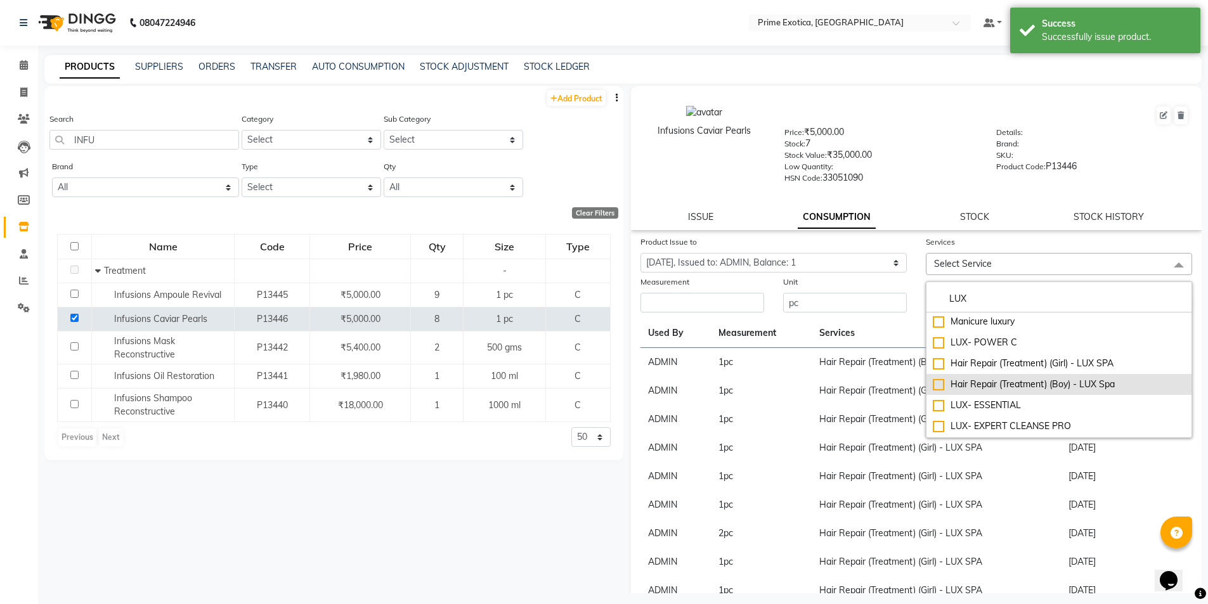
type input "LUX"
click at [975, 384] on div "Hair Repair (Treatment) (Boy) - LUX Spa" at bounding box center [1059, 384] width 252 height 13
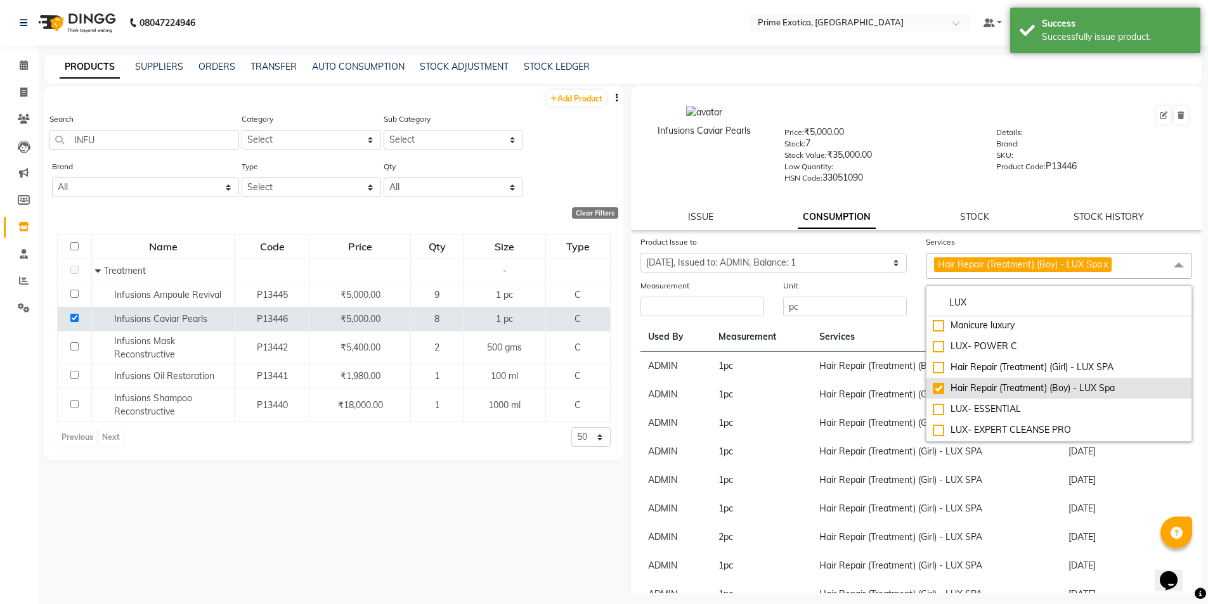
click at [975, 384] on div "Hair Repair (Treatment) (Boy) - LUX Spa" at bounding box center [1059, 388] width 252 height 13
checkbox input "false"
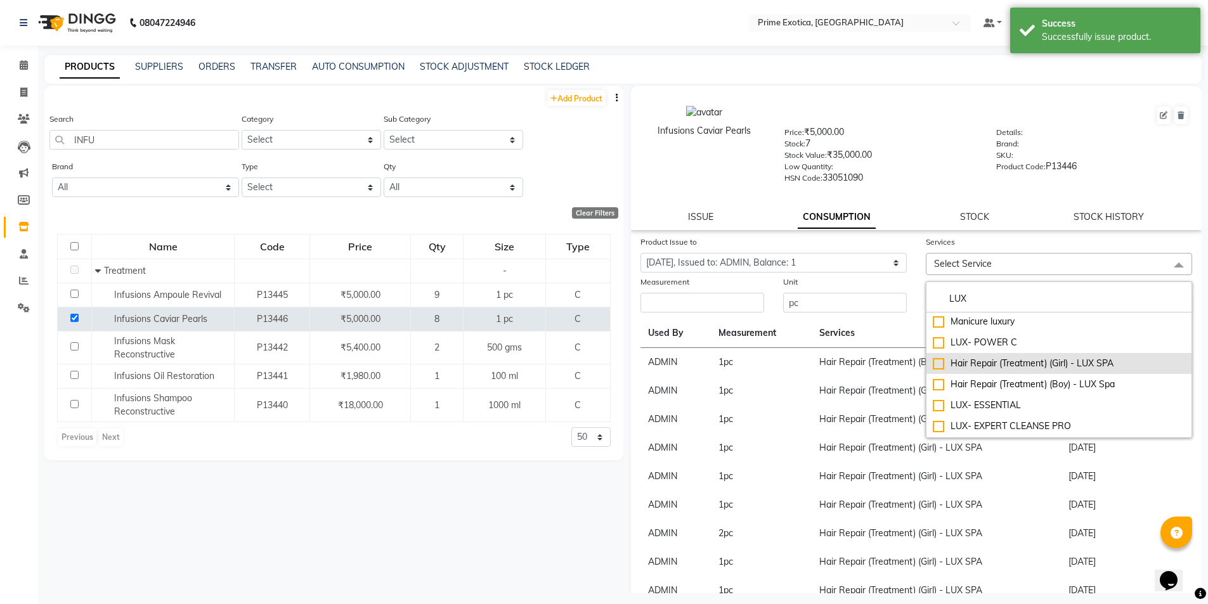
click at [935, 360] on div "Hair Repair (Treatment) (Girl) - LUX SPA" at bounding box center [1059, 363] width 252 height 13
checkbox input "true"
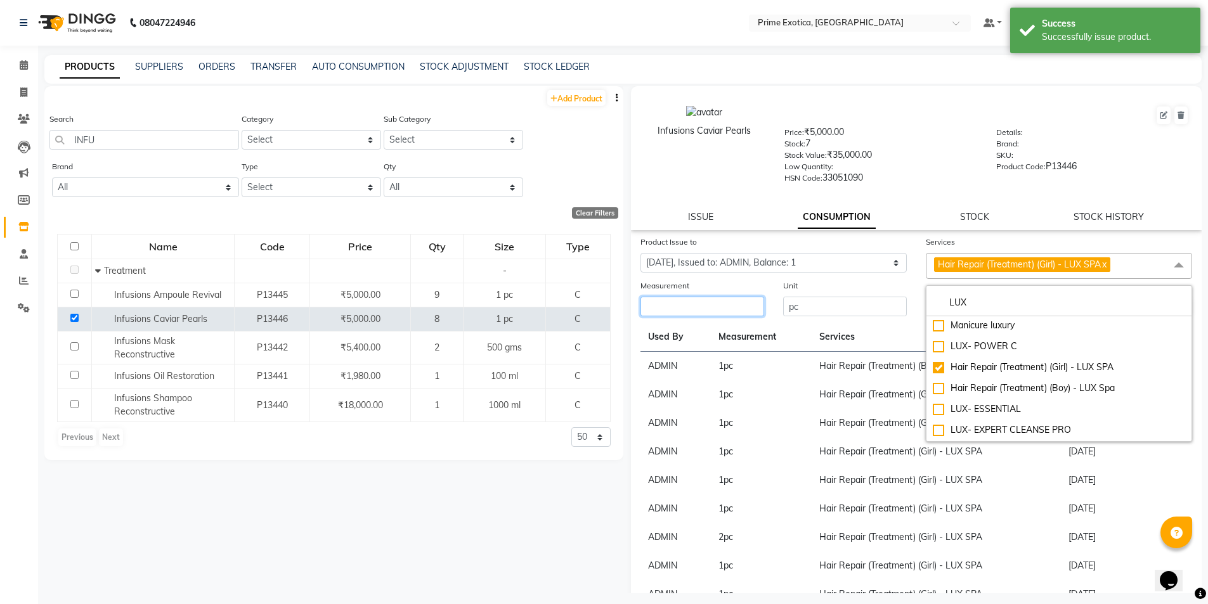
click at [735, 304] on input "number" at bounding box center [702, 307] width 124 height 20
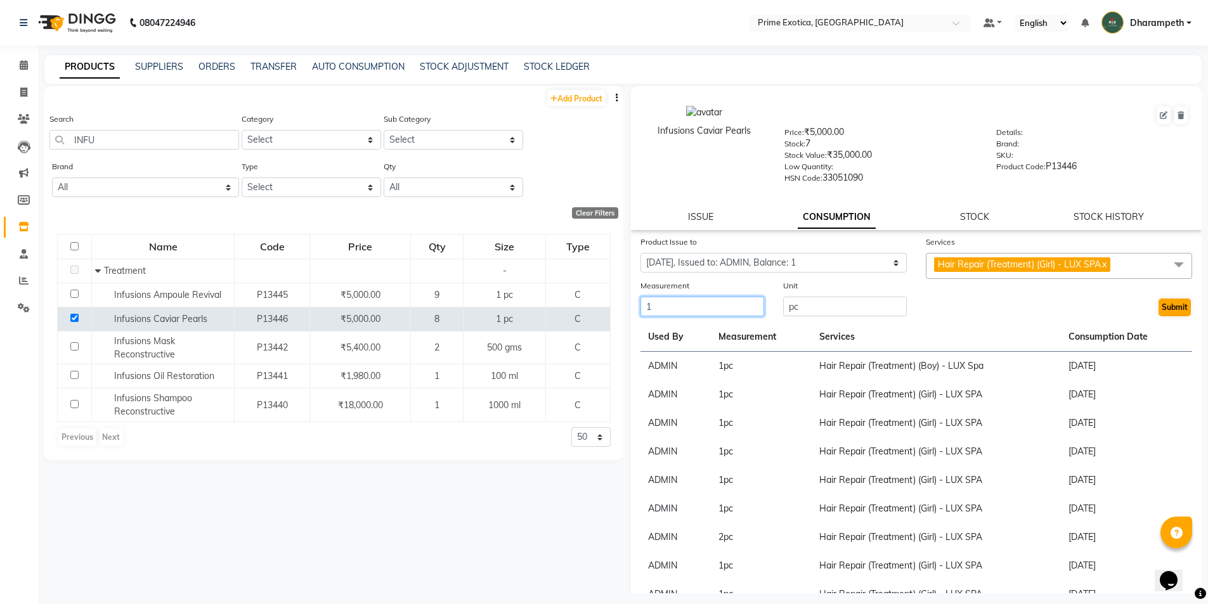
type input "1"
click at [1158, 302] on button "Submit" at bounding box center [1174, 308] width 32 height 18
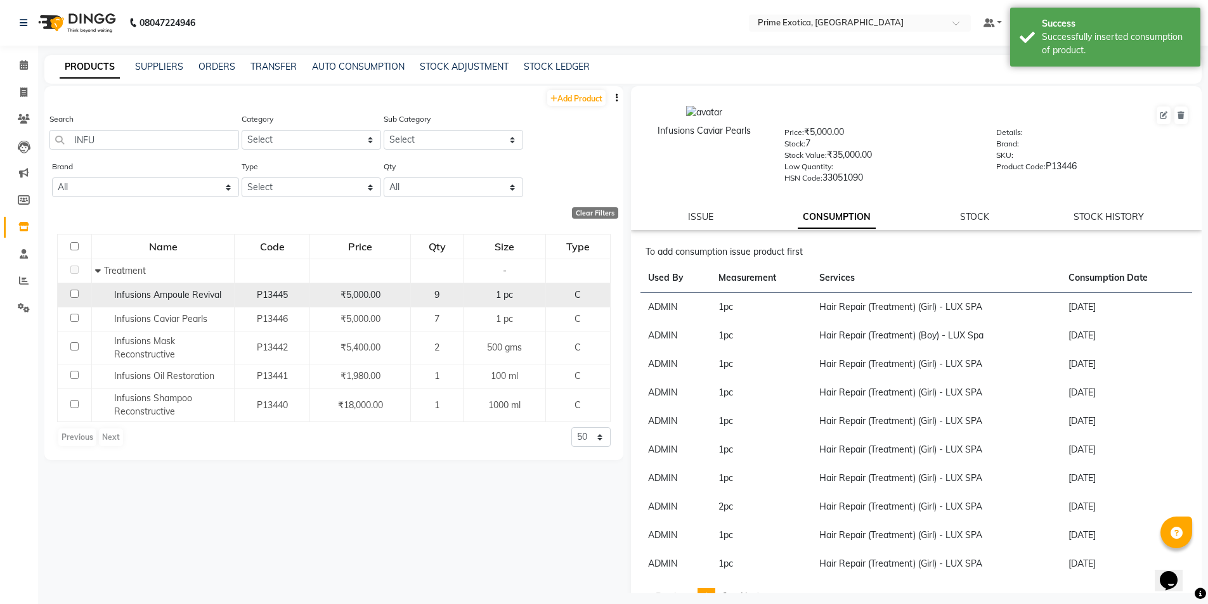
click at [72, 292] on input "checkbox" at bounding box center [74, 294] width 8 height 8
checkbox input "true"
click at [703, 217] on link "ISSUE" at bounding box center [700, 216] width 25 height 11
select select
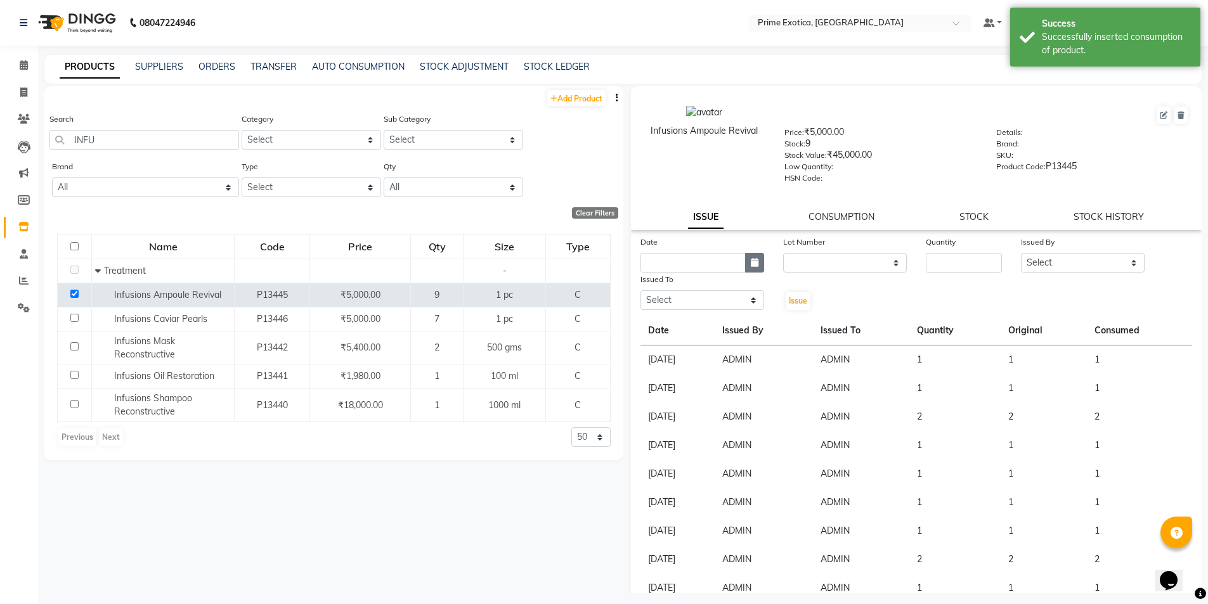
click at [753, 258] on icon "button" at bounding box center [755, 262] width 8 height 9
select select "9"
select select "2025"
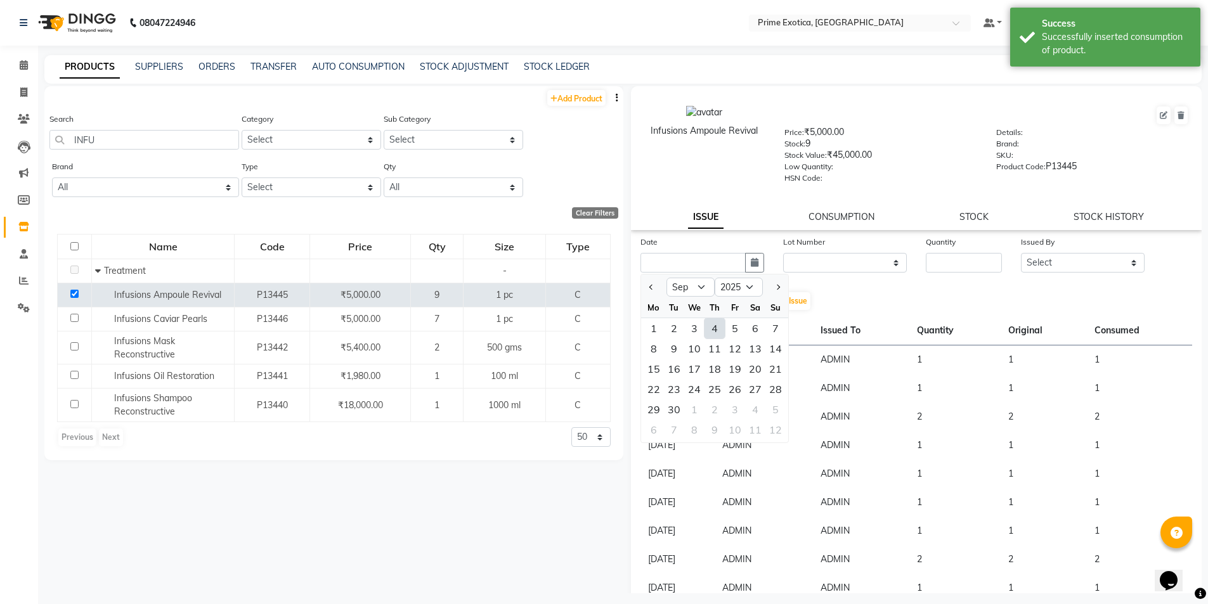
drag, startPoint x: 710, startPoint y: 333, endPoint x: 767, endPoint y: 305, distance: 63.5
click at [711, 333] on div "4" at bounding box center [714, 328] width 20 height 20
type input "[DATE]"
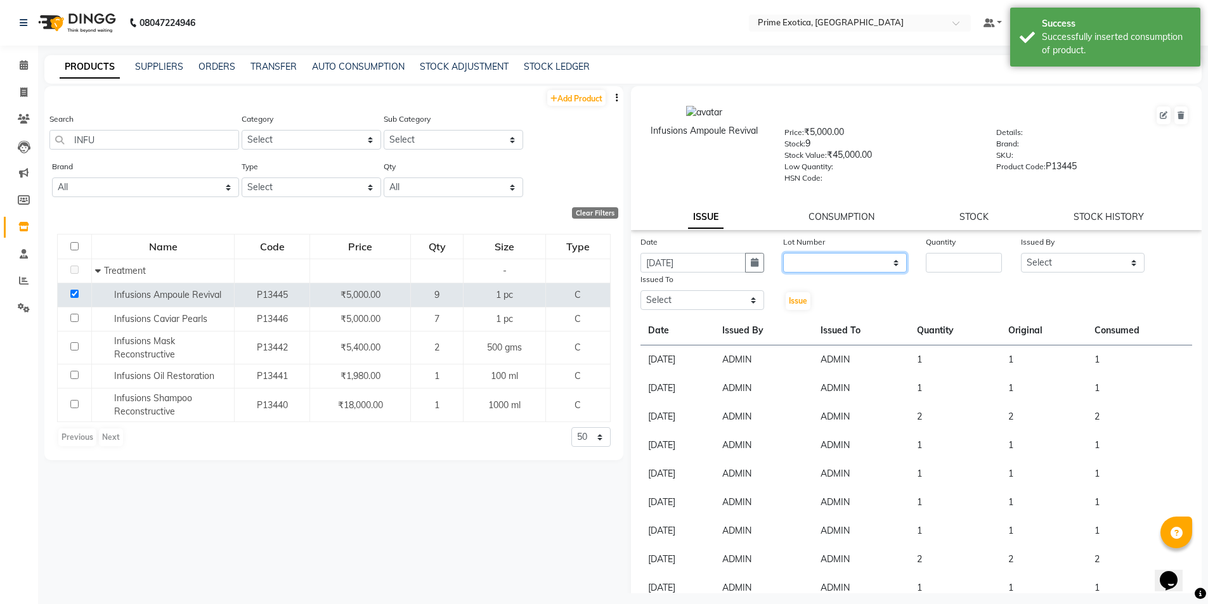
click at [841, 264] on select "None" at bounding box center [845, 263] width 124 height 20
select select "0: null"
click at [783, 253] on select "None" at bounding box center [845, 263] width 124 height 20
click at [967, 266] on input "number" at bounding box center [964, 263] width 76 height 20
type input "2"
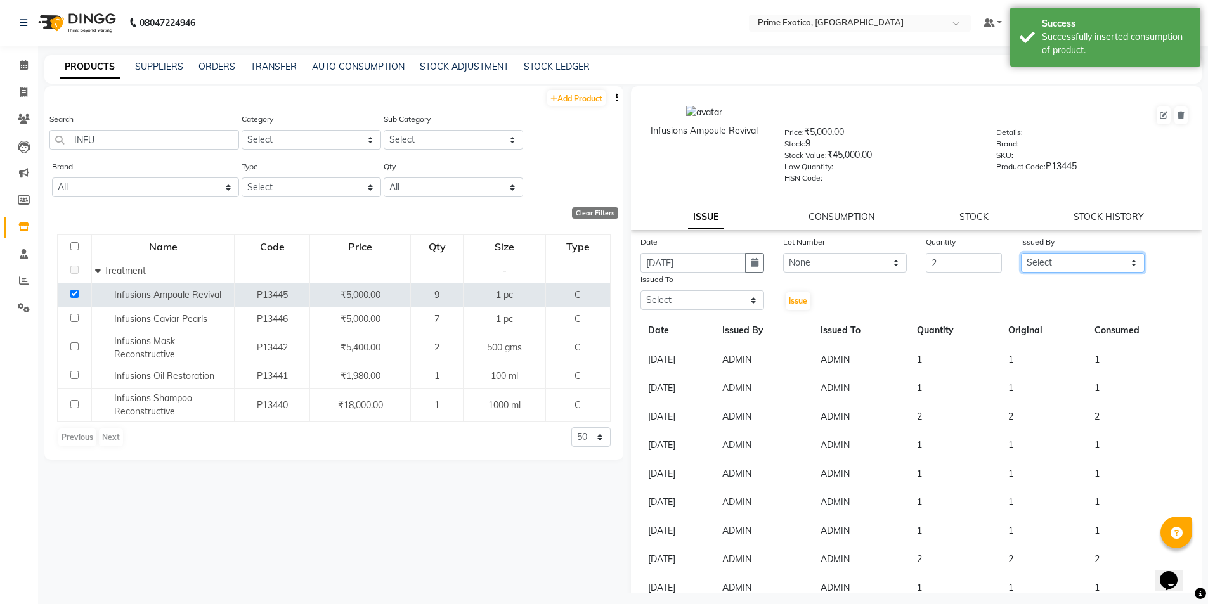
drag, startPoint x: 1051, startPoint y: 263, endPoint x: 1048, endPoint y: 271, distance: 8.6
click at [1051, 263] on select "Select [PERSON_NAME] ADMIN [PERSON_NAME] S [PERSON_NAME] Darshan [PERSON_NAME] …" at bounding box center [1083, 263] width 124 height 20
select select "37067"
click at [1021, 253] on select "Select [PERSON_NAME] ADMIN [PERSON_NAME] S [PERSON_NAME] Darshan [PERSON_NAME] …" at bounding box center [1083, 263] width 124 height 20
click at [735, 304] on select "Select [PERSON_NAME] ADMIN [PERSON_NAME] S [PERSON_NAME] Darshan [PERSON_NAME] …" at bounding box center [702, 300] width 124 height 20
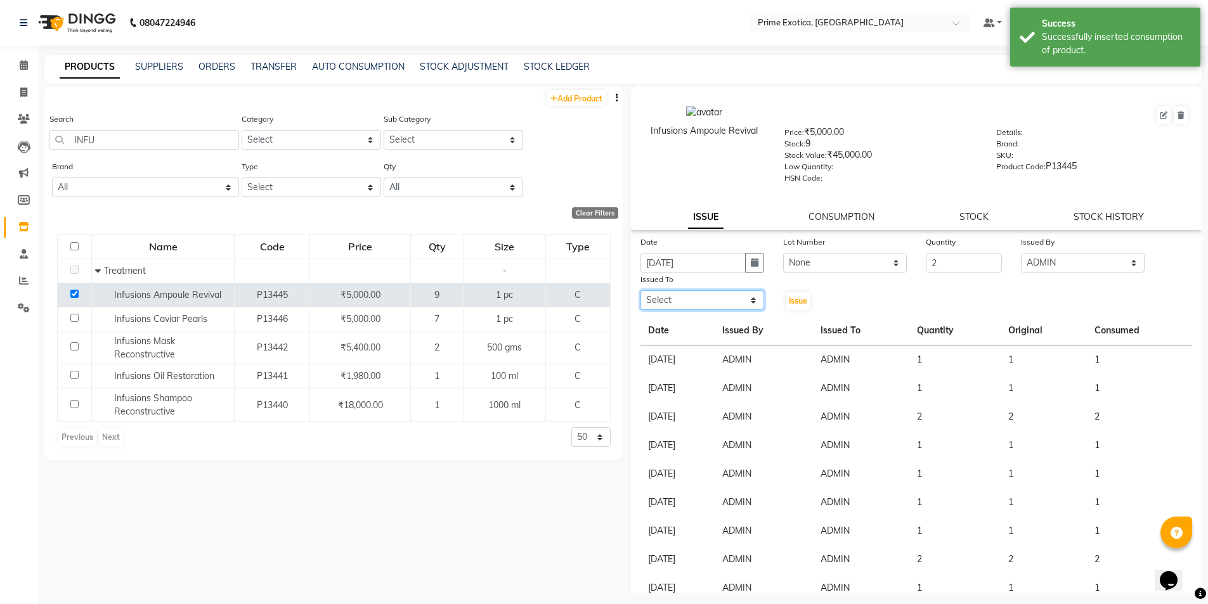
select select "37067"
click at [640, 290] on select "Select [PERSON_NAME] ADMIN [PERSON_NAME] S [PERSON_NAME] Darshan [PERSON_NAME] …" at bounding box center [702, 300] width 124 height 20
click at [797, 304] on span "Issue" at bounding box center [798, 301] width 18 height 10
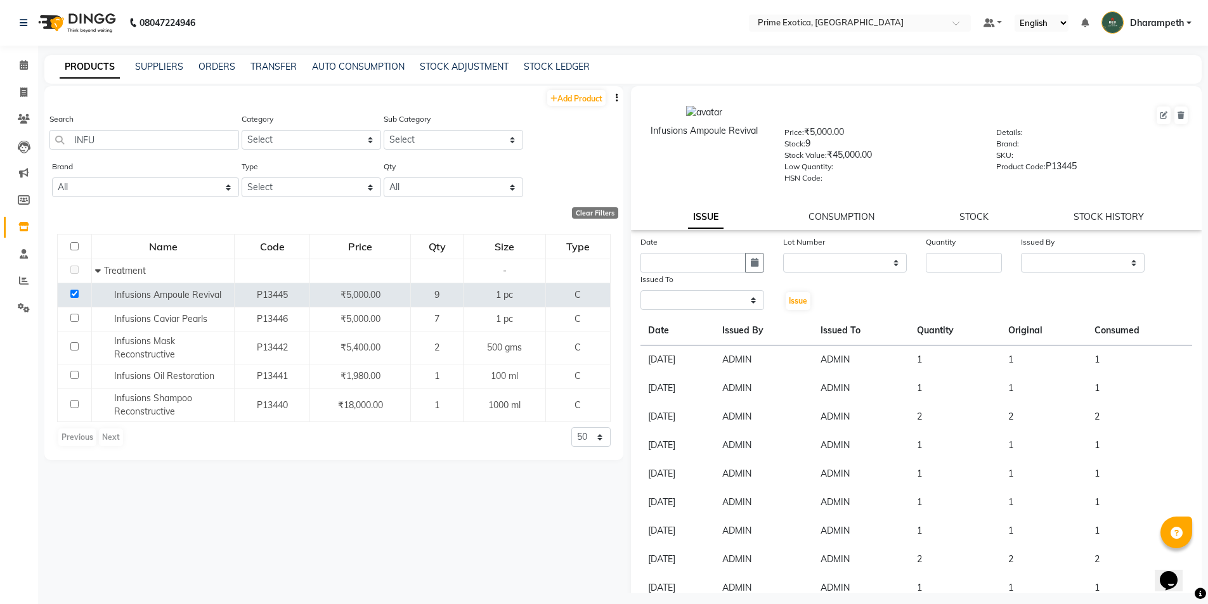
select select
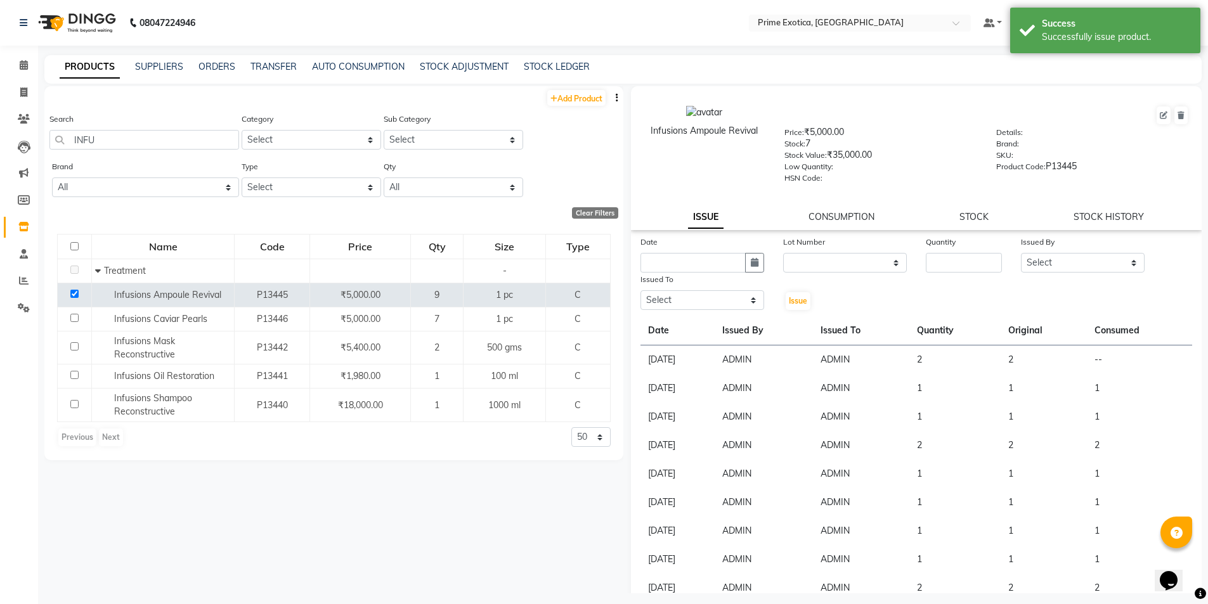
click at [829, 224] on div "Infusions Ampoule Revival Price: ₹5,000.00 Stock: 7 Stock Value: ₹35,000.00 Low…" at bounding box center [916, 158] width 571 height 144
click at [835, 219] on link "CONSUMPTION" at bounding box center [841, 216] width 66 height 11
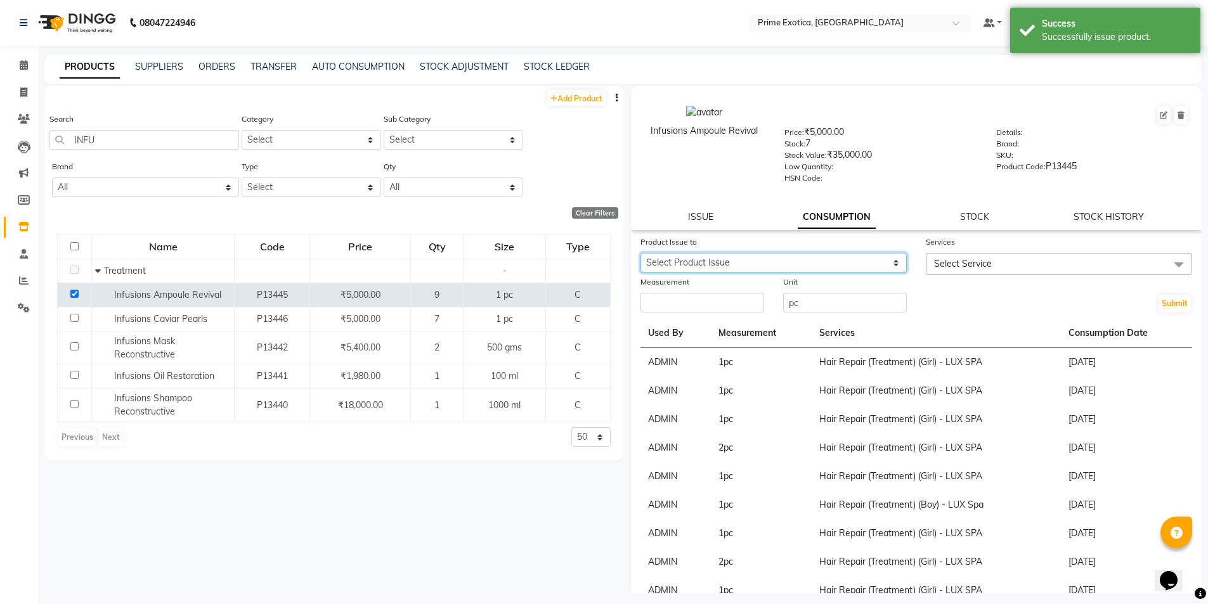
click at [834, 262] on select "Select Product Issue [DATE], Issued to: ADMIN, Balance: 2" at bounding box center [773, 263] width 266 height 20
select select "1203997"
click at [640, 253] on select "Select Product Issue [DATE], Issued to: ADMIN, Balance: 2" at bounding box center [773, 263] width 266 height 20
click at [935, 264] on span "Select Service" at bounding box center [963, 263] width 58 height 11
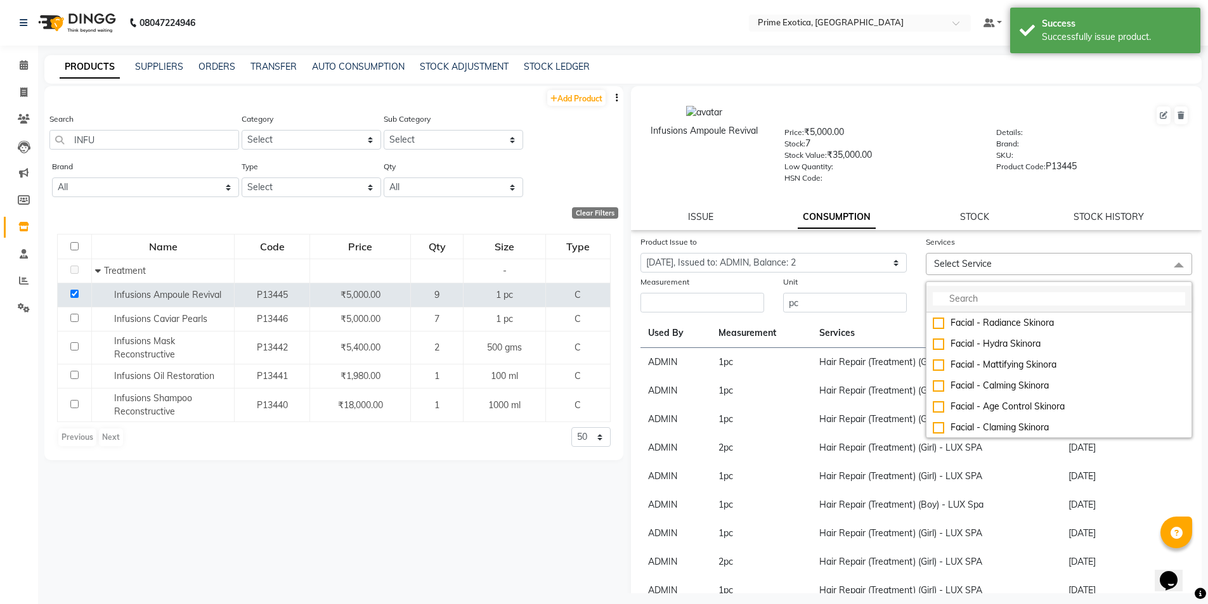
click at [997, 289] on li at bounding box center [1058, 299] width 265 height 27
click at [1006, 298] on input "multiselect-search" at bounding box center [1059, 298] width 252 height 13
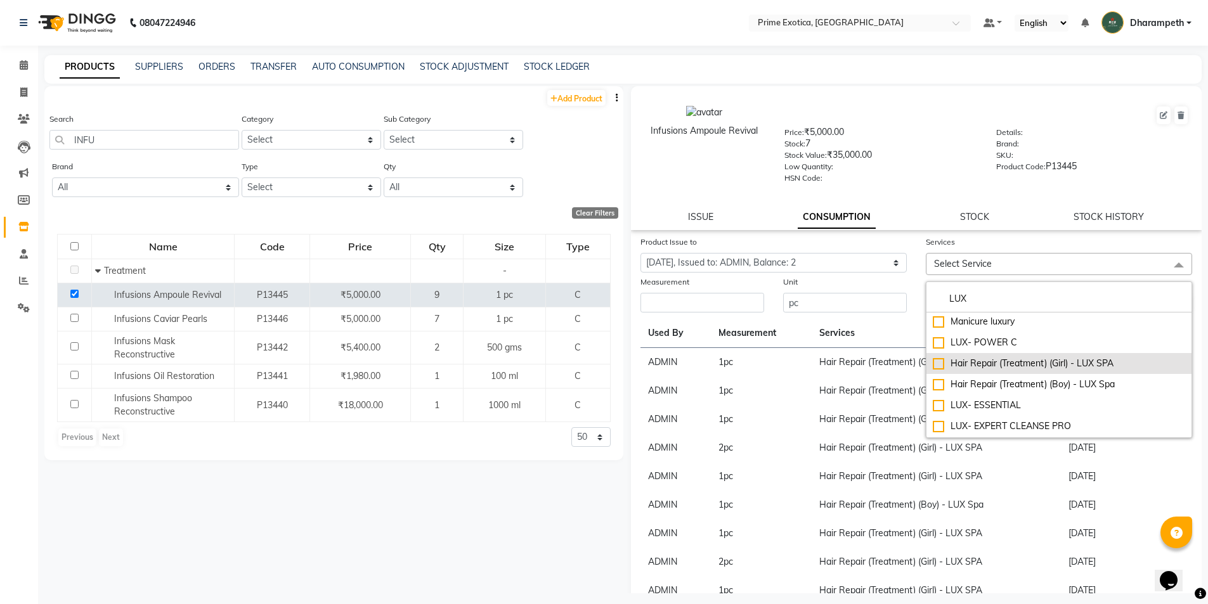
type input "LUX"
click at [1069, 369] on div "Hair Repair (Treatment) (Girl) - LUX SPA" at bounding box center [1059, 363] width 252 height 13
checkbox input "true"
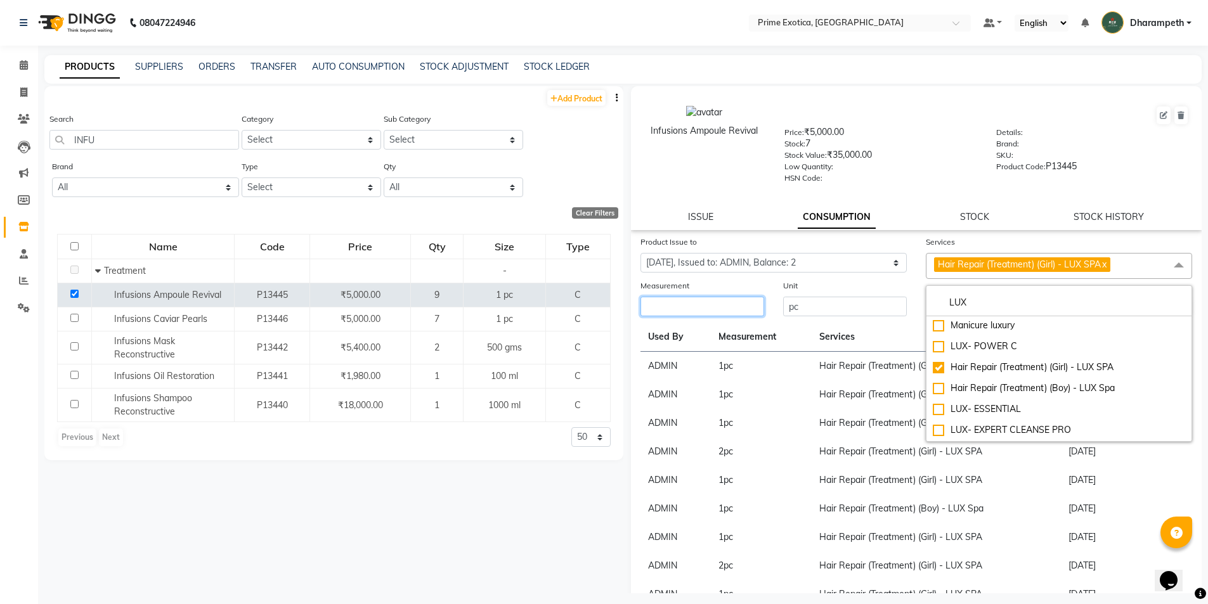
click at [711, 311] on input "number" at bounding box center [702, 307] width 124 height 20
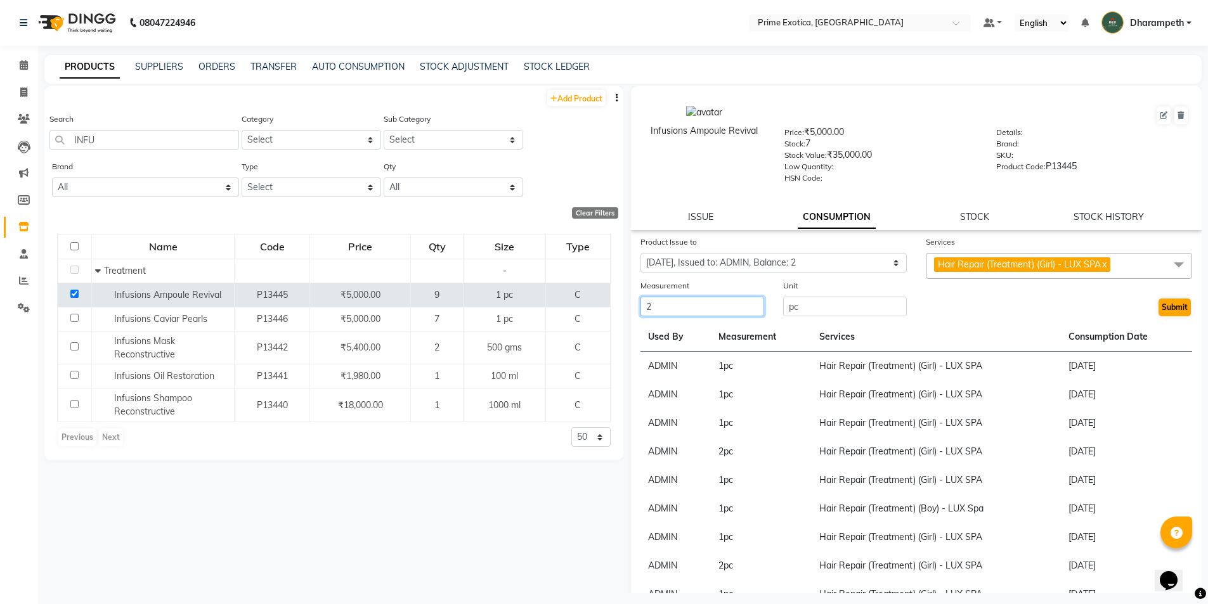
type input "2"
drag, startPoint x: 1163, startPoint y: 308, endPoint x: 551, endPoint y: 212, distance: 619.4
click at [1162, 308] on button "Submit" at bounding box center [1174, 308] width 32 height 18
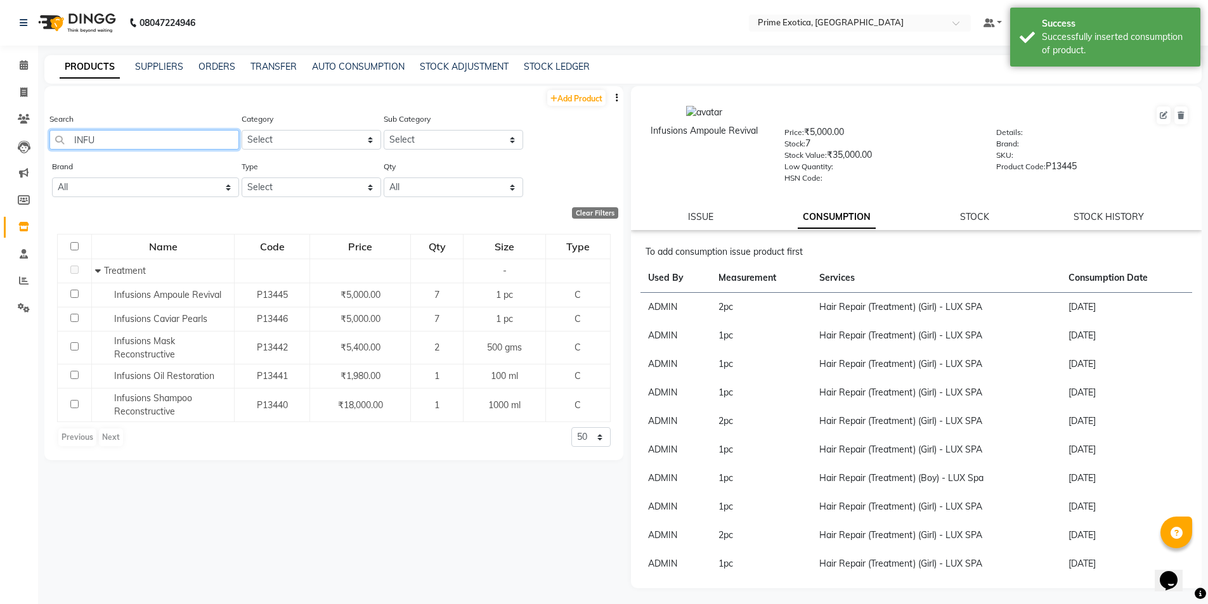
click at [187, 140] on input "INFU" at bounding box center [144, 140] width 190 height 20
type input "I"
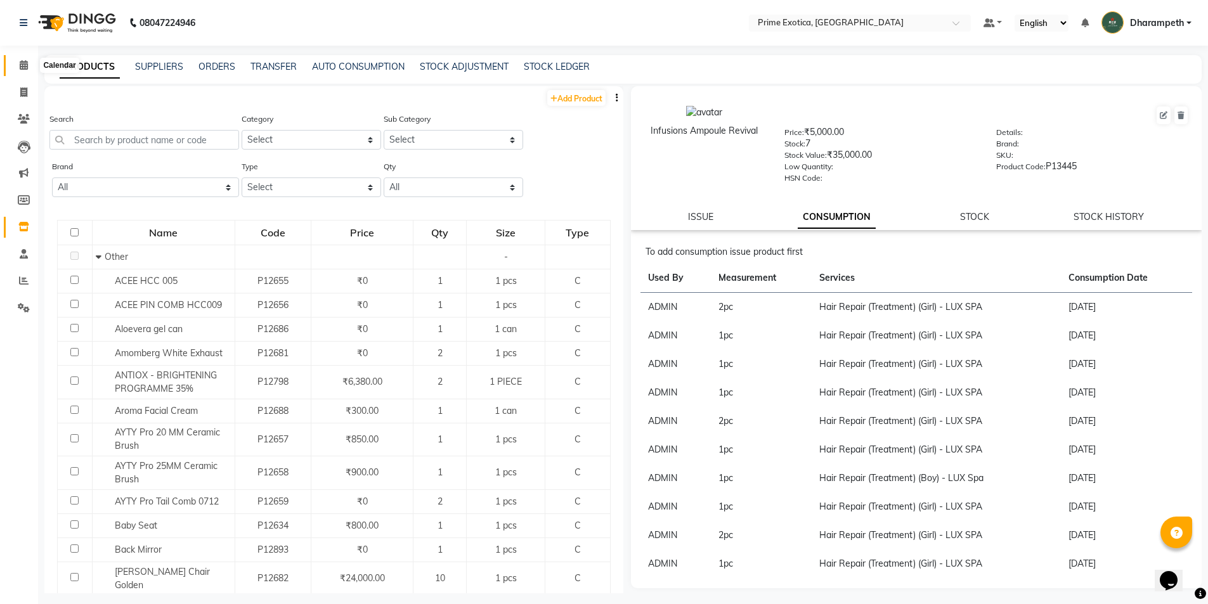
click at [26, 64] on icon at bounding box center [24, 65] width 8 height 10
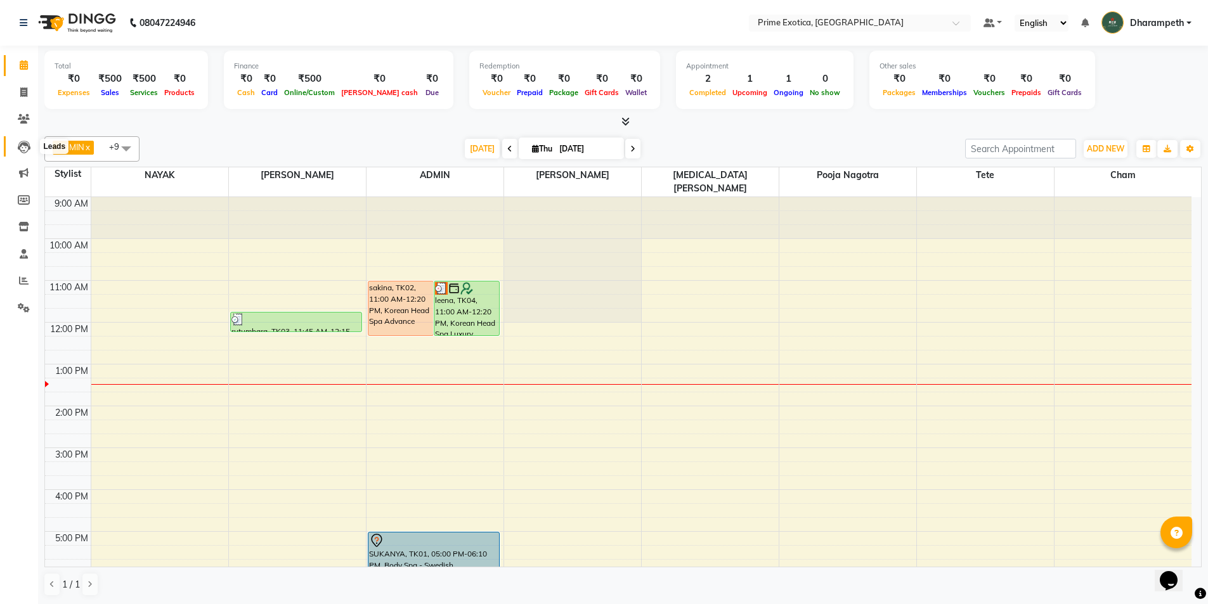
click at [19, 152] on icon at bounding box center [24, 147] width 13 height 13
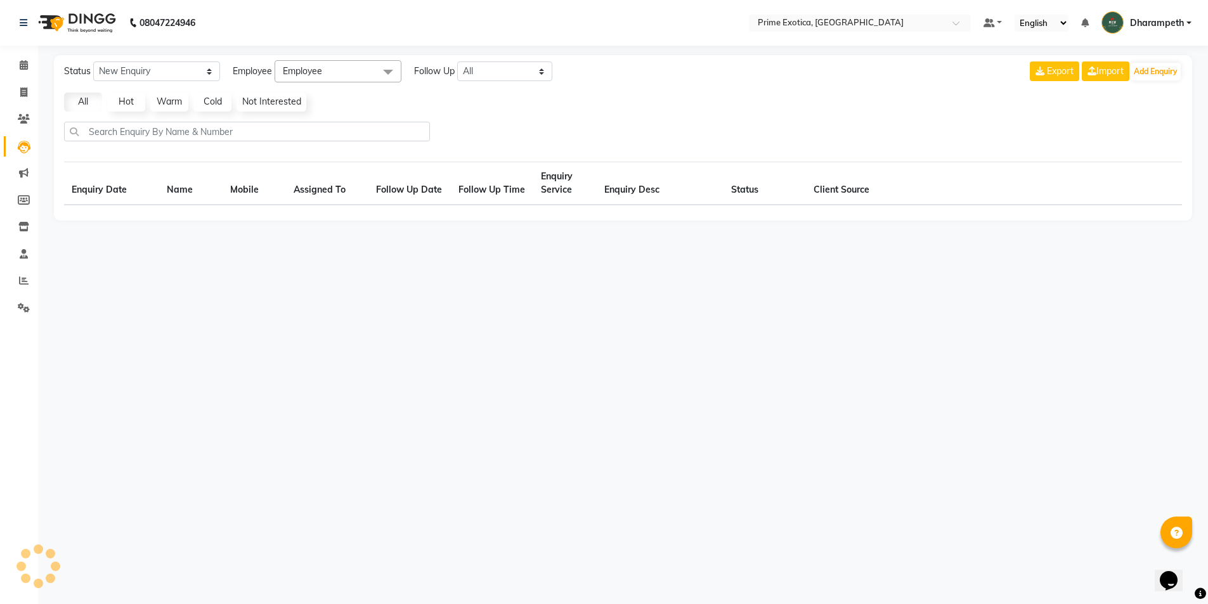
select select "10"
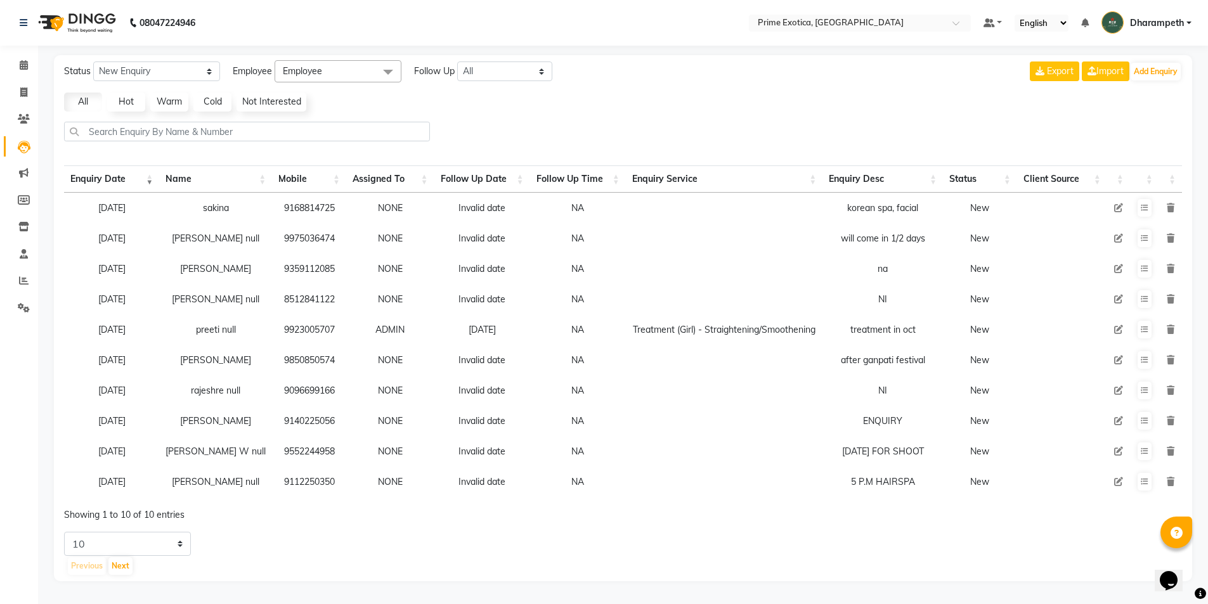
scroll to position [6, 0]
drag, startPoint x: 120, startPoint y: 572, endPoint x: 188, endPoint y: 536, distance: 77.1
click at [120, 571] on button "Next" at bounding box center [120, 566] width 24 height 18
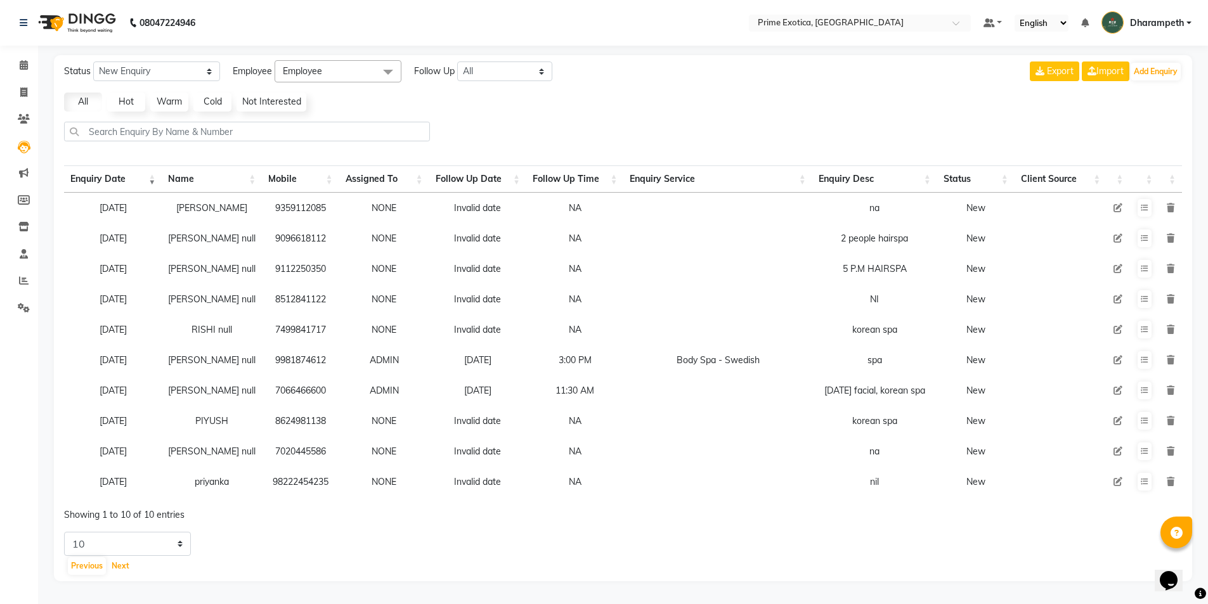
scroll to position [0, 0]
click at [1158, 66] on button "Add Enquiry" at bounding box center [1156, 72] width 50 height 18
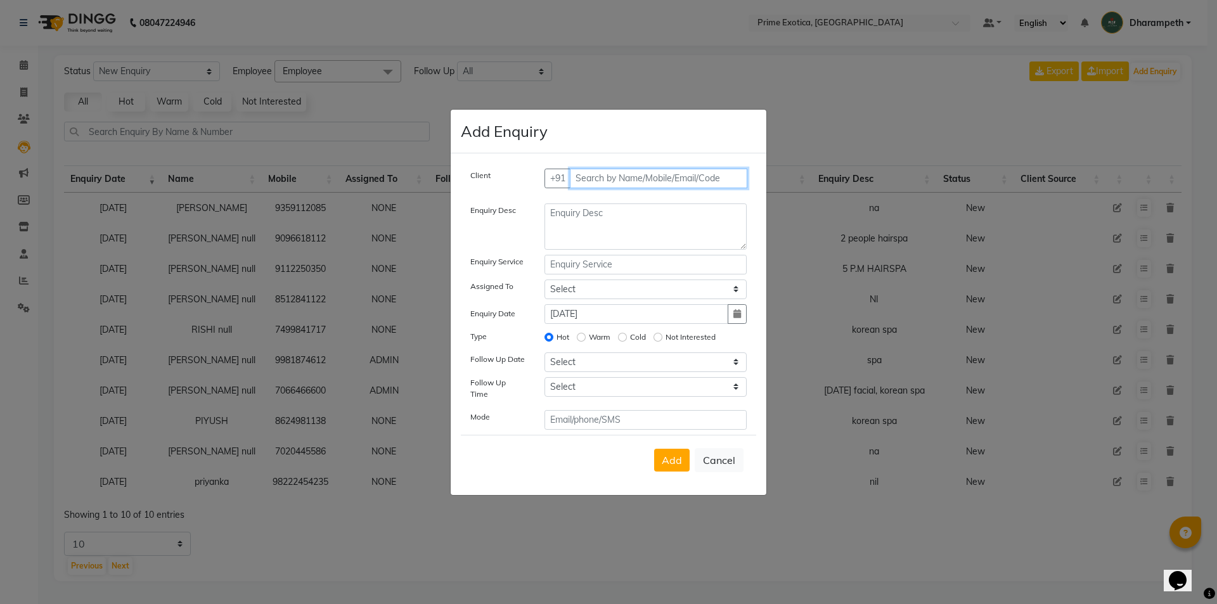
click at [609, 183] on input "text" at bounding box center [659, 179] width 178 height 20
drag, startPoint x: 652, startPoint y: 229, endPoint x: 628, endPoint y: 235, distance: 25.4
click at [653, 229] on ngb-highlight "9168814725" at bounding box center [652, 225] width 63 height 13
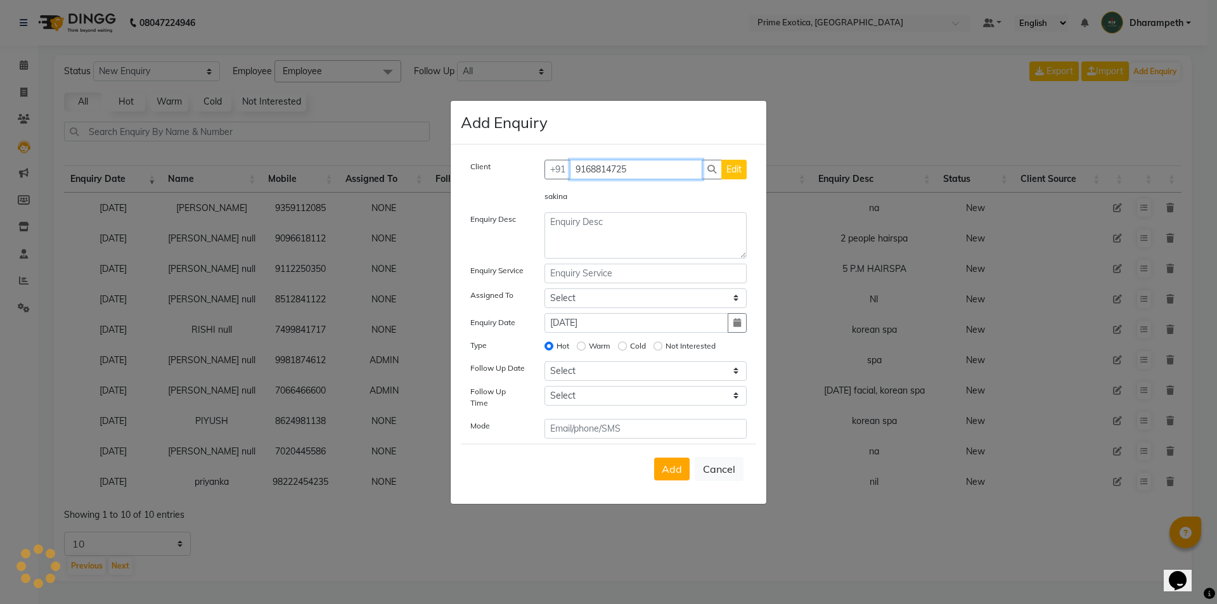
type input "9168814725"
click at [607, 235] on textarea at bounding box center [646, 235] width 203 height 46
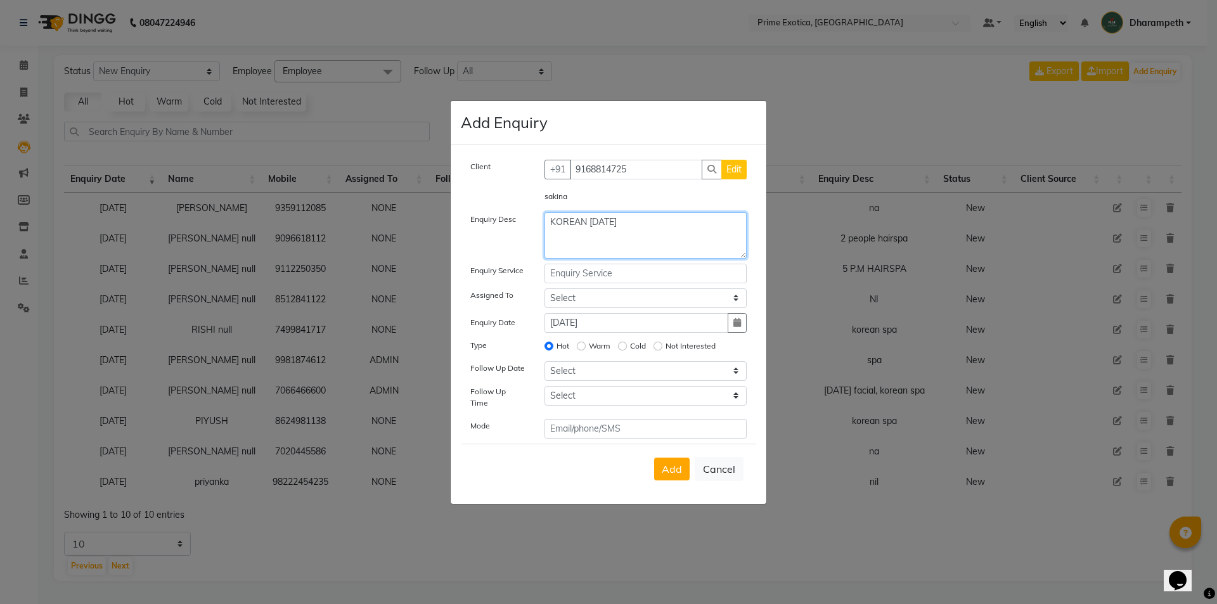
type textarea "KOREAN [DATE]"
click at [677, 465] on span "Add" at bounding box center [672, 469] width 20 height 13
select select
radio input "false"
select select
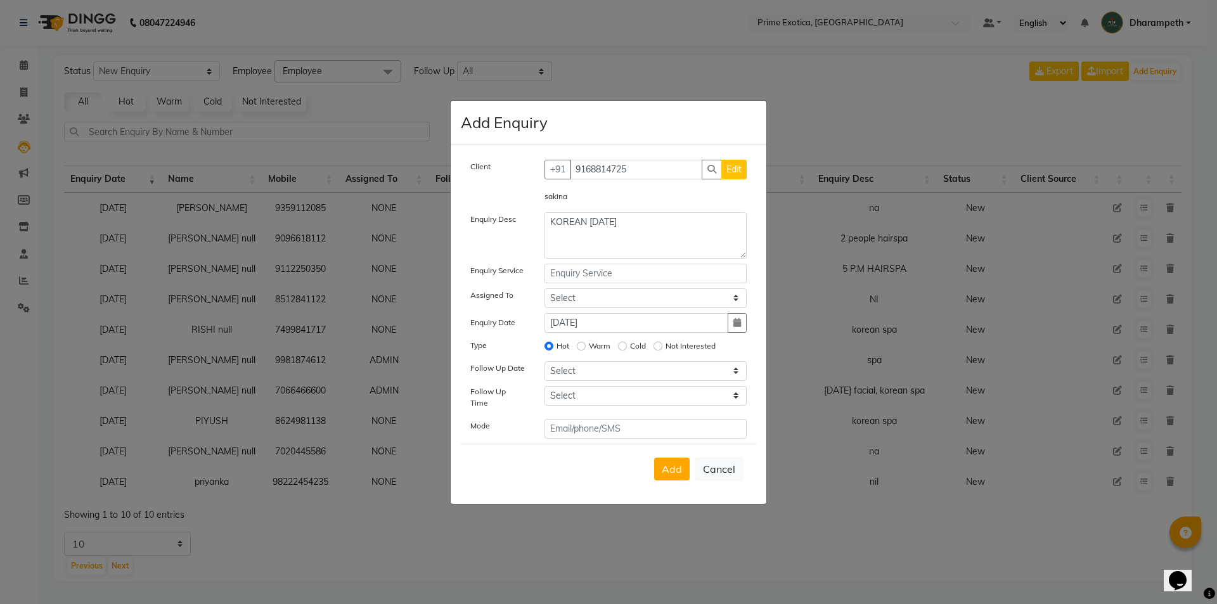
select select
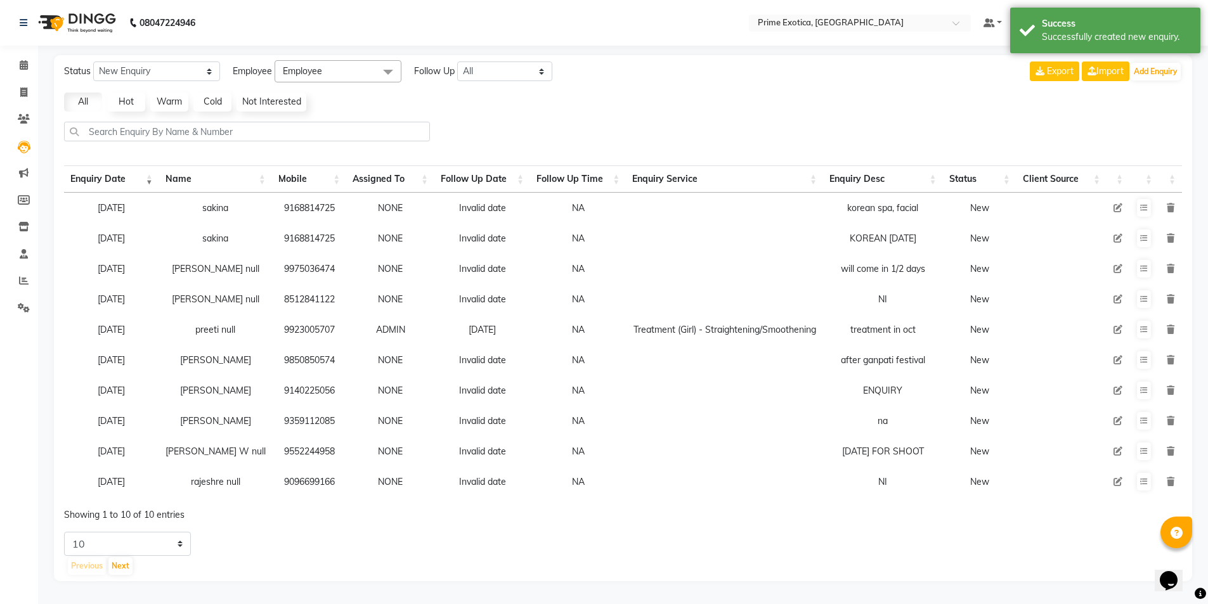
click at [1152, 86] on div "Status New Enquiry Open Enquiry Converted Enquiry All All New Open Converted Em…" at bounding box center [623, 318] width 1138 height 526
click at [1152, 78] on button "Add Enquiry" at bounding box center [1156, 72] width 50 height 18
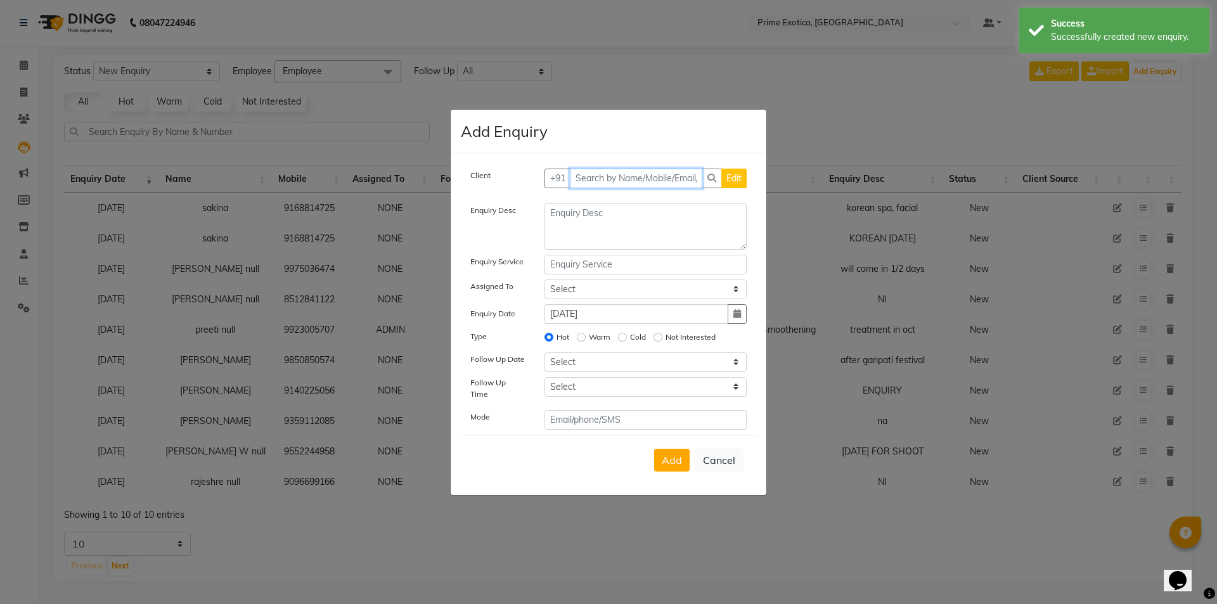
click at [649, 179] on input "text" at bounding box center [636, 179] width 133 height 20
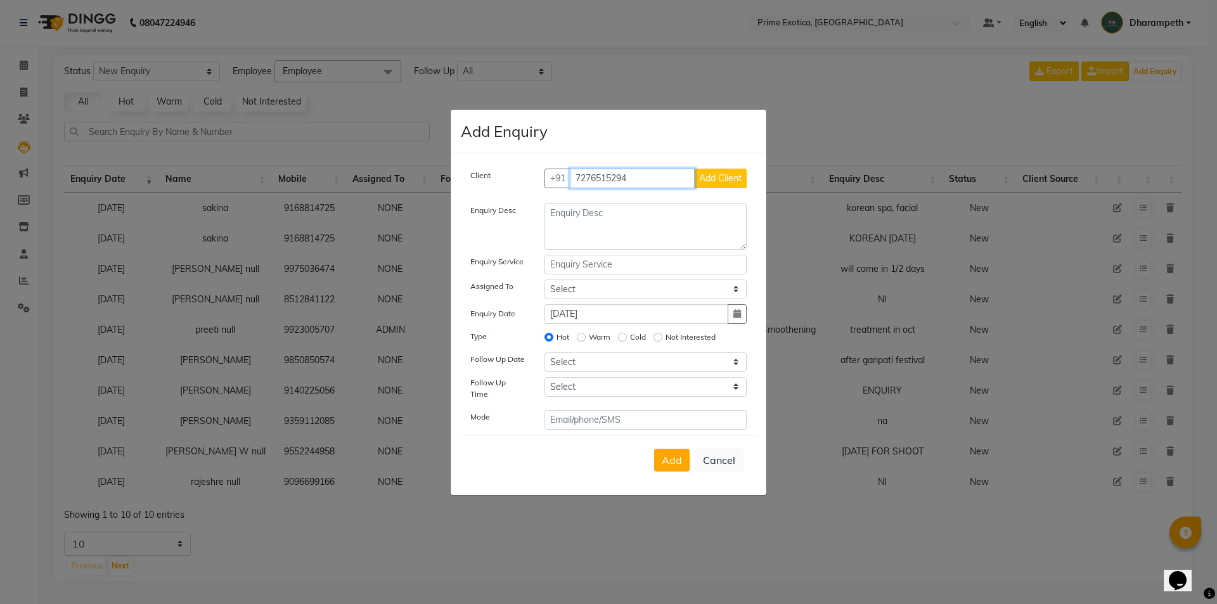
type input "7276515294"
click at [730, 184] on span "Add Client" at bounding box center [720, 177] width 42 height 11
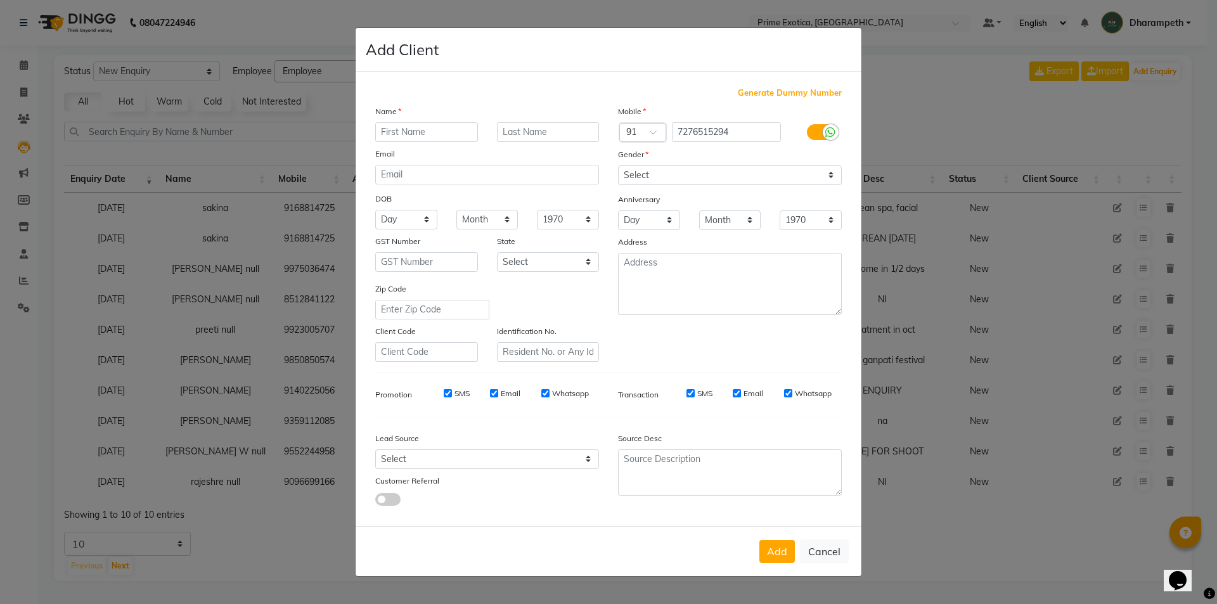
click at [446, 122] on input "text" at bounding box center [426, 132] width 103 height 20
type input "[PERSON_NAME]"
drag, startPoint x: 760, startPoint y: 169, endPoint x: 726, endPoint y: 185, distance: 37.2
click at [760, 169] on select "Select [DEMOGRAPHIC_DATA] [DEMOGRAPHIC_DATA] Other Prefer Not To Say" at bounding box center [730, 175] width 224 height 20
select select "[DEMOGRAPHIC_DATA]"
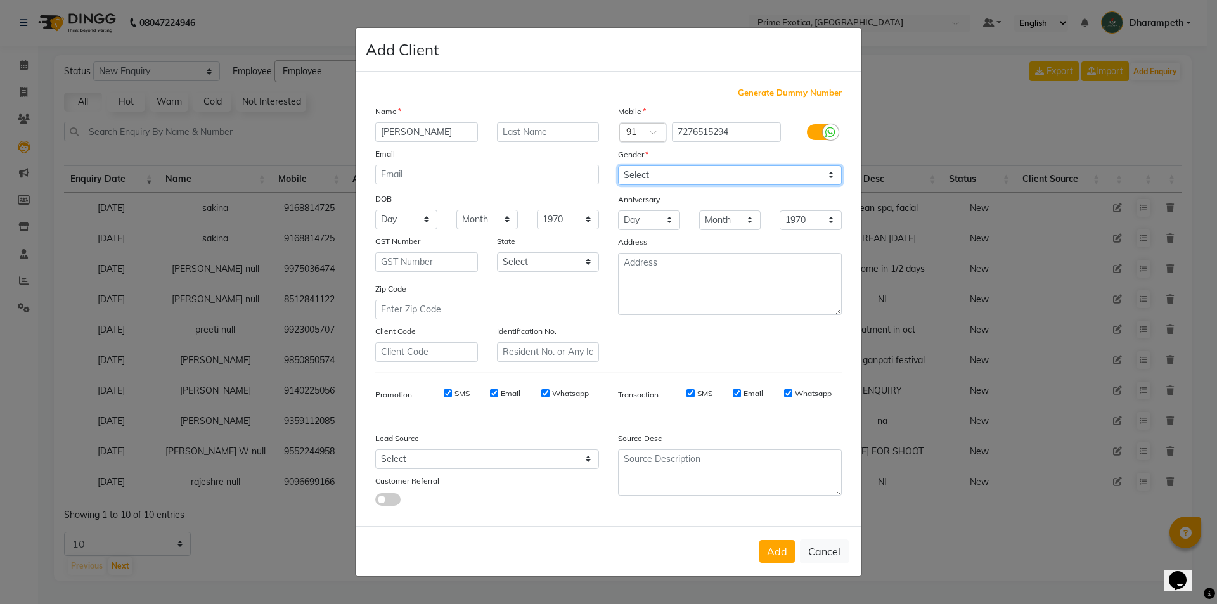
click at [618, 165] on select "Select [DEMOGRAPHIC_DATA] [DEMOGRAPHIC_DATA] Other Prefer Not To Say" at bounding box center [730, 175] width 224 height 20
click at [776, 545] on button "Add" at bounding box center [778, 551] width 36 height 23
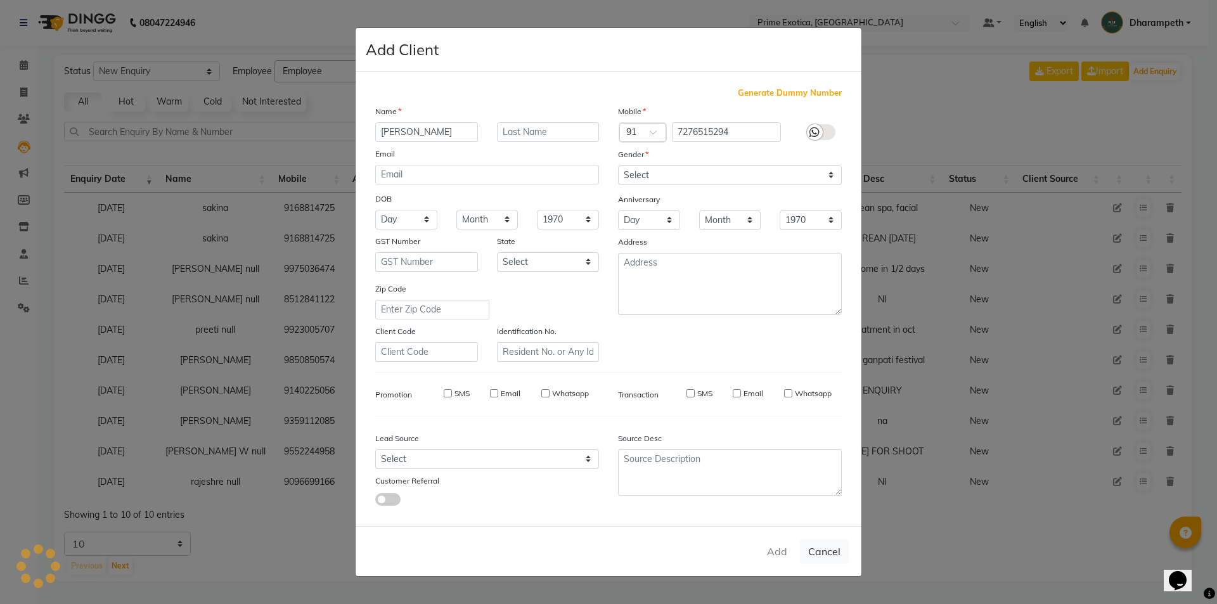
select select
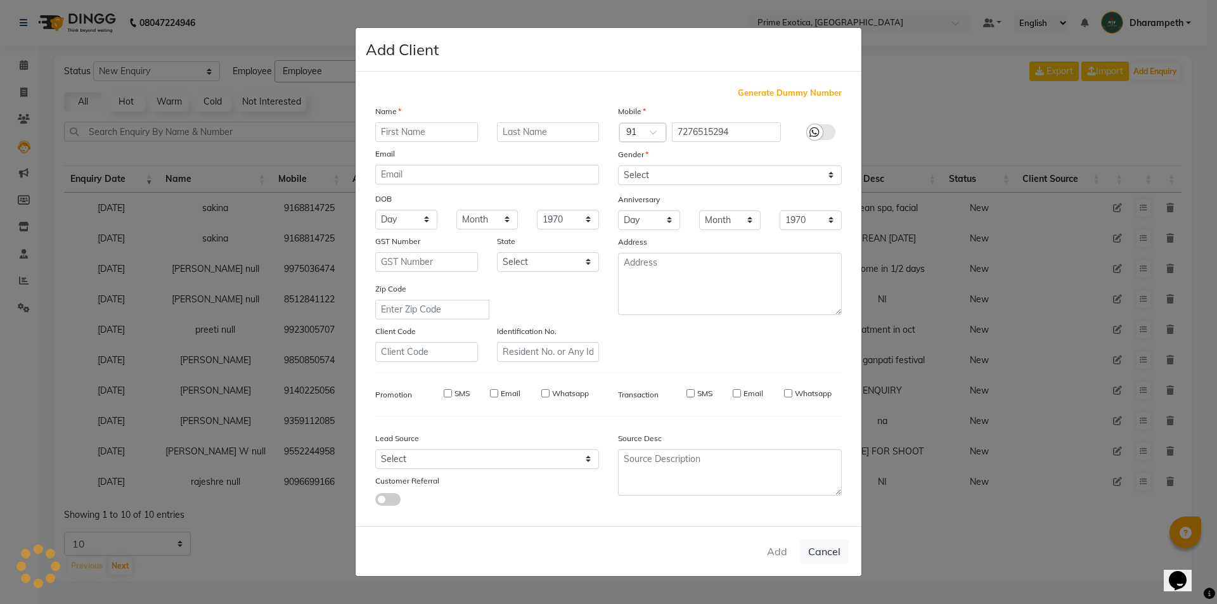
select select
checkbox input "false"
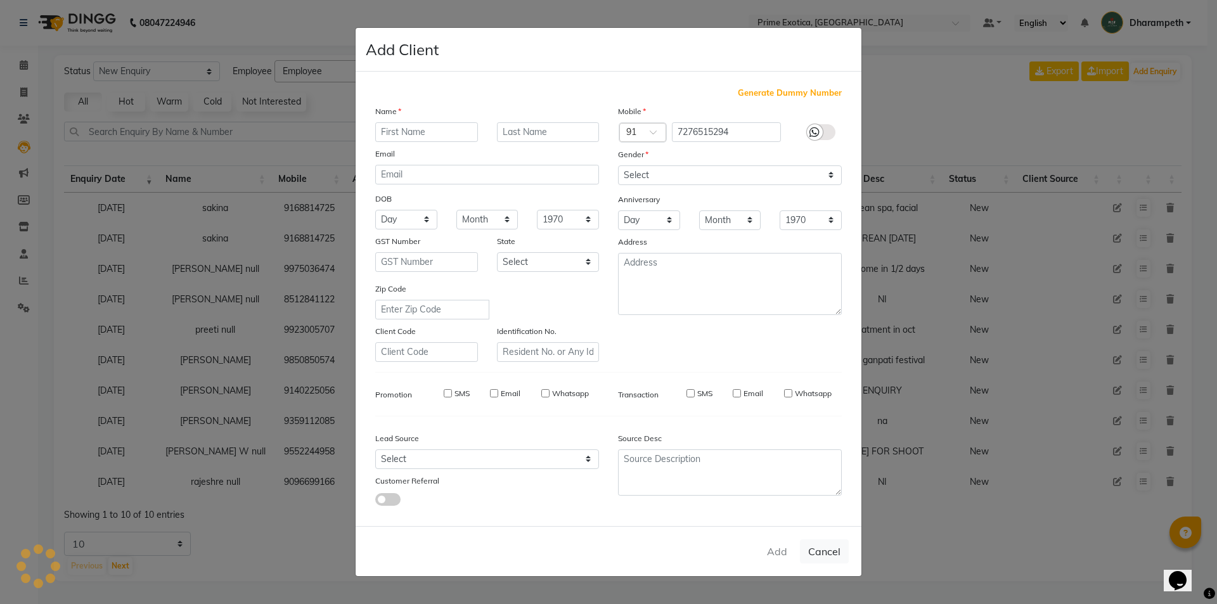
checkbox input "false"
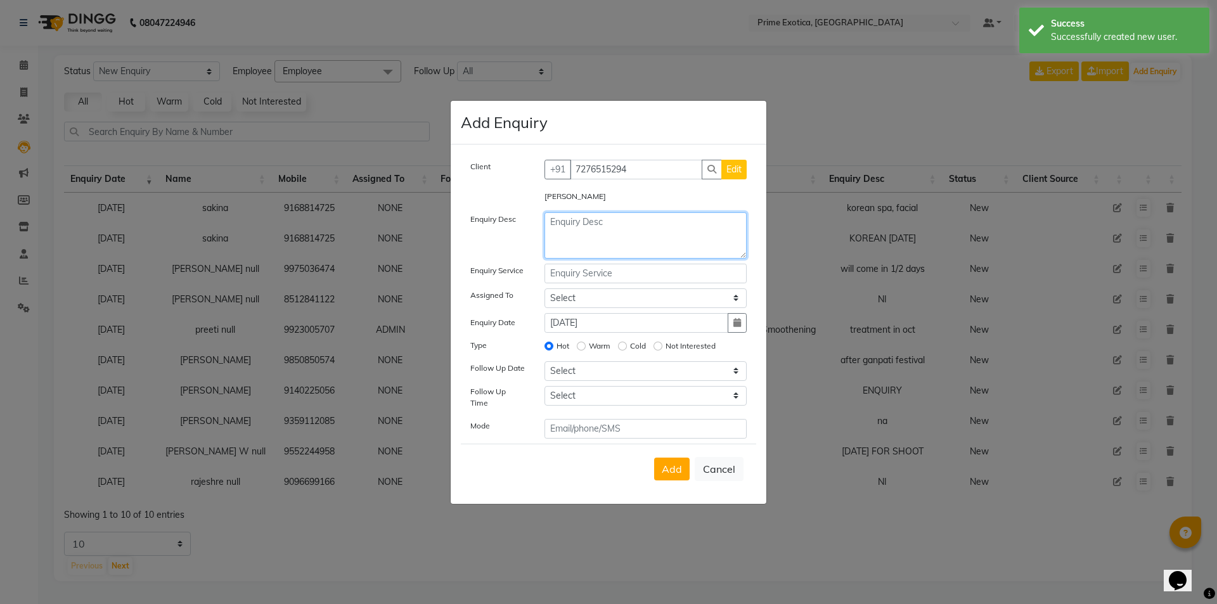
click at [584, 230] on textarea at bounding box center [646, 235] width 203 height 46
type textarea "NA"
click at [682, 463] on span "Add" at bounding box center [672, 469] width 20 height 13
select select
radio input "false"
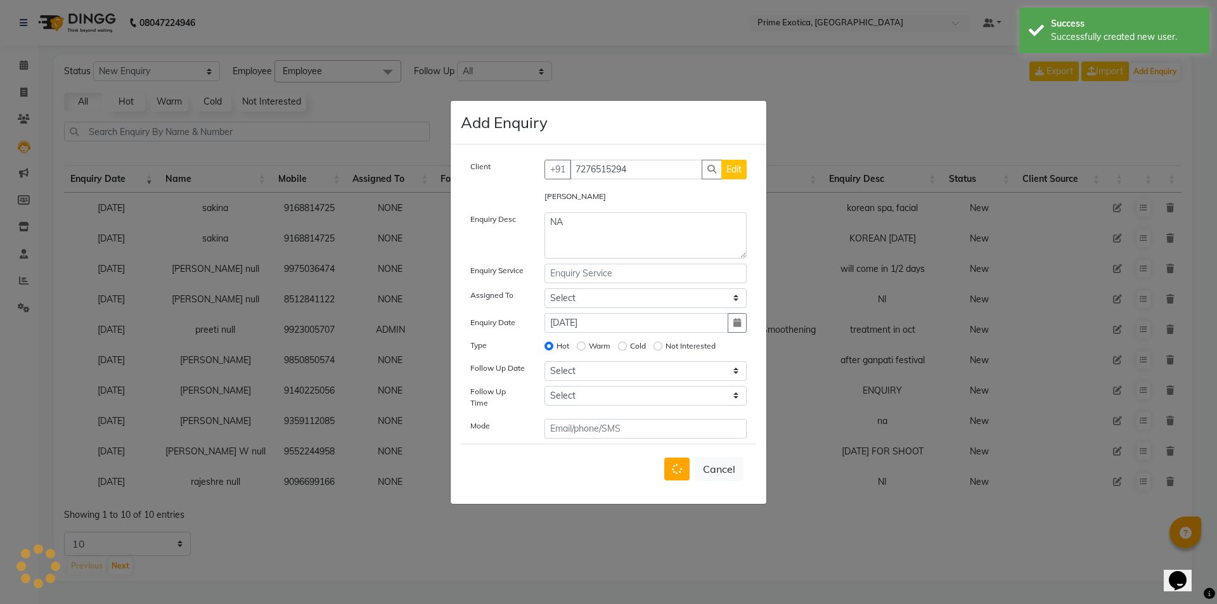
select select
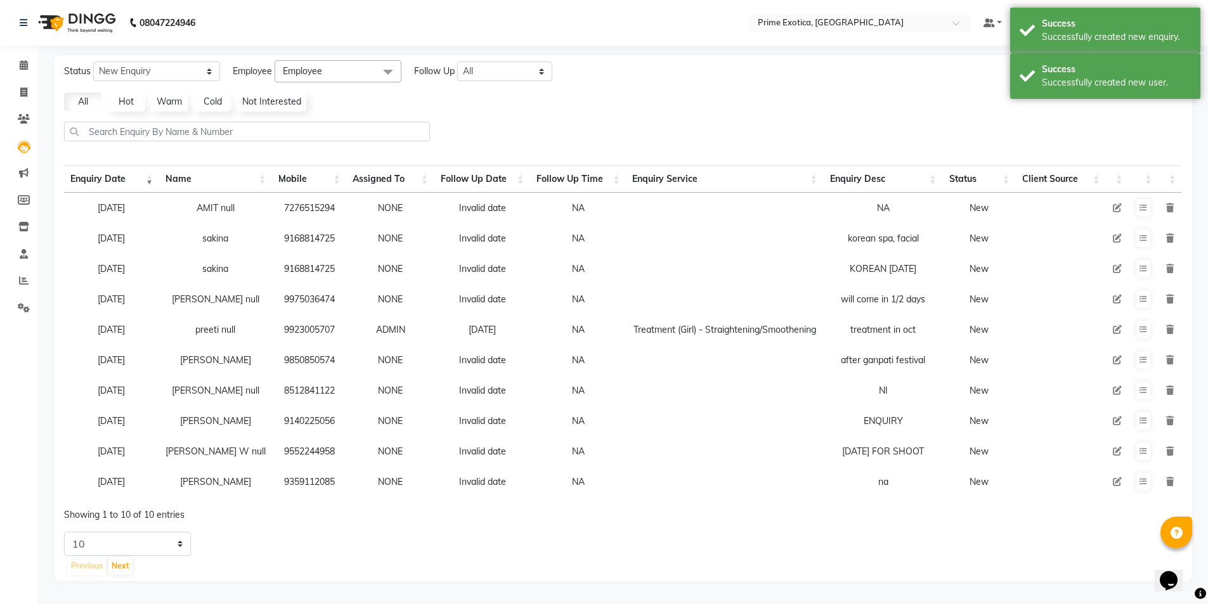
scroll to position [6, 0]
click at [178, 547] on select "5 10 20 50" at bounding box center [127, 544] width 127 height 24
click at [124, 534] on div "Status New Enquiry Open Enquiry Converted Enquiry All All New Open Converted Em…" at bounding box center [623, 318] width 1138 height 526
click at [127, 540] on select "5 10 20 50" at bounding box center [127, 544] width 127 height 24
select select "50"
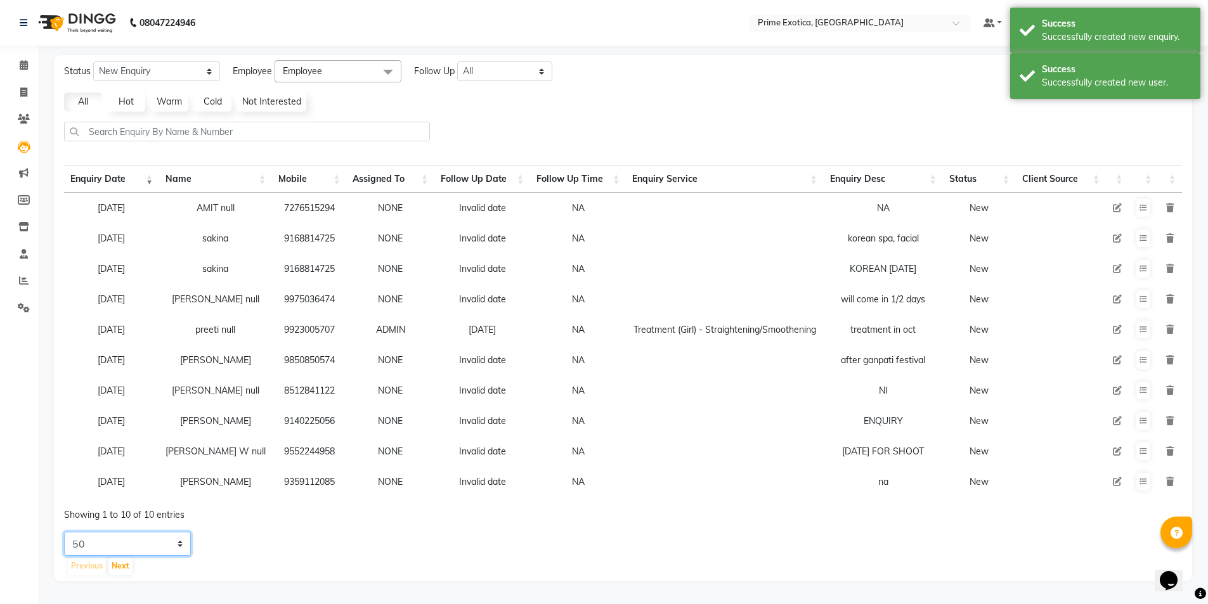
click at [64, 536] on select "5 10 20 50" at bounding box center [127, 544] width 127 height 24
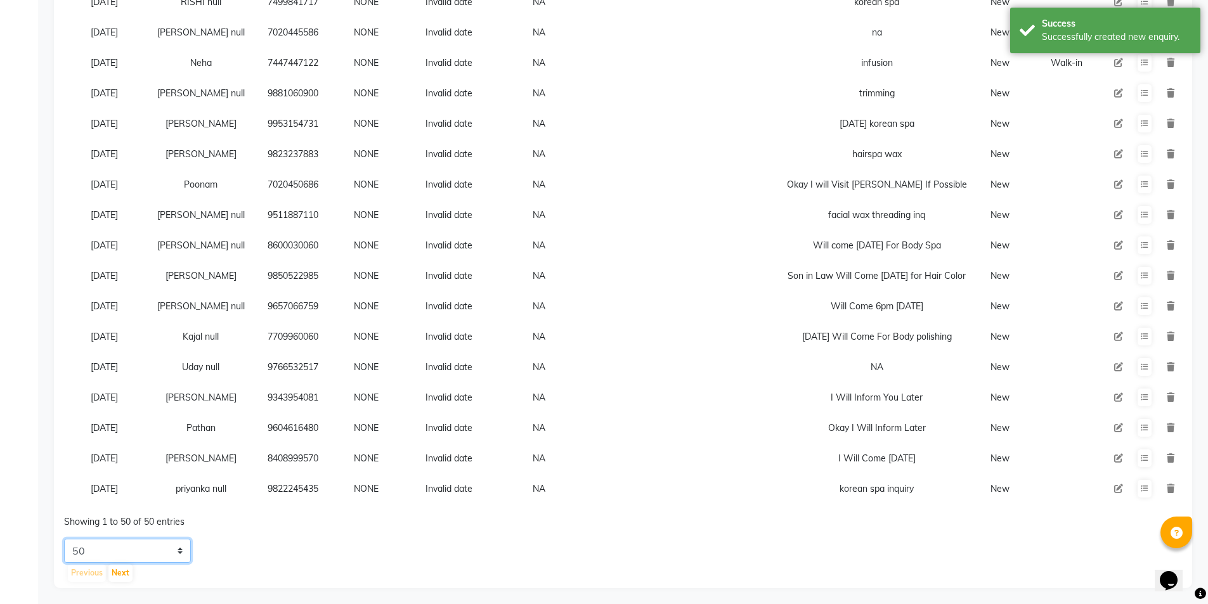
scroll to position [1223, 0]
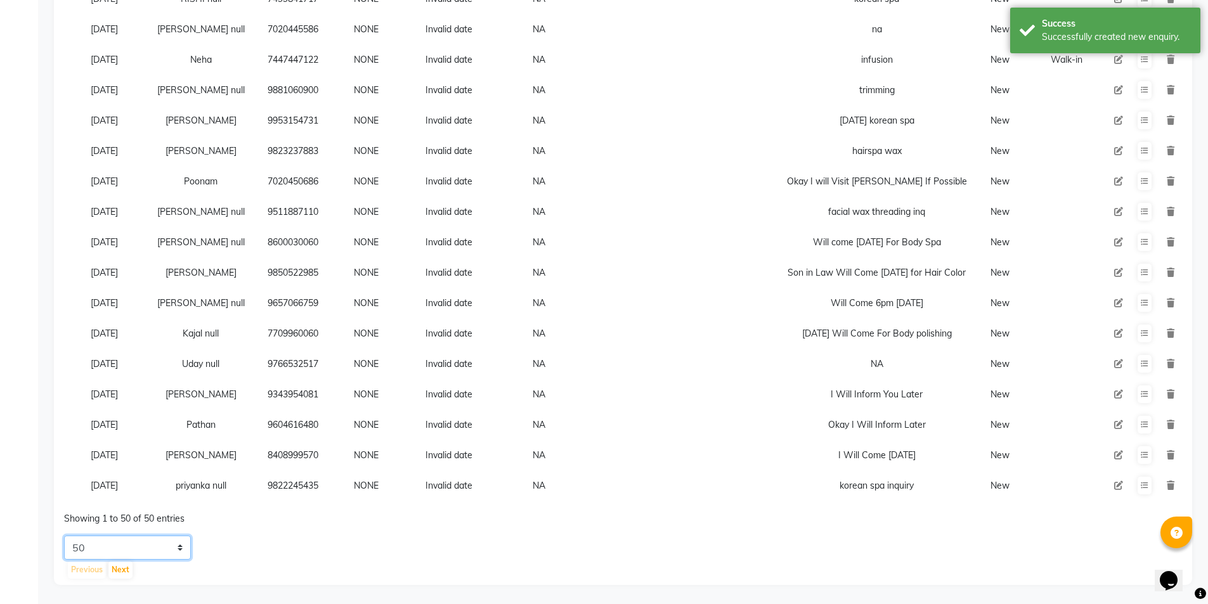
click at [160, 554] on select "5 10 20 50" at bounding box center [127, 548] width 127 height 24
click at [276, 547] on div "5 10 20 50 Previous Next" at bounding box center [623, 558] width 1128 height 44
click at [124, 566] on button "Next" at bounding box center [120, 570] width 24 height 18
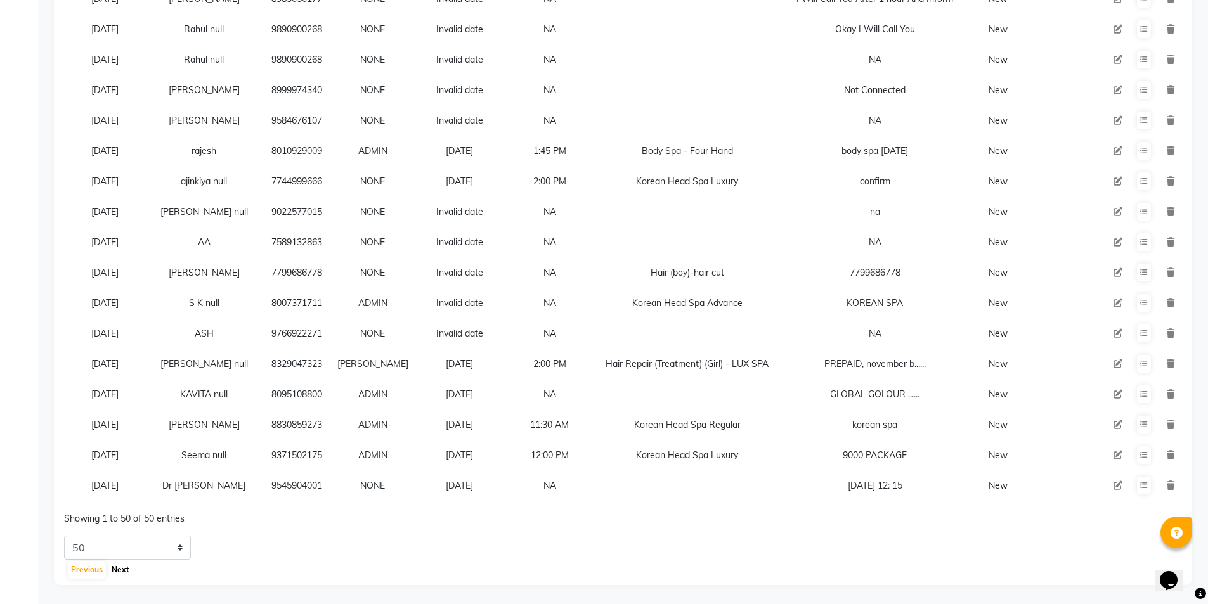
click at [122, 571] on button "Next" at bounding box center [120, 570] width 24 height 18
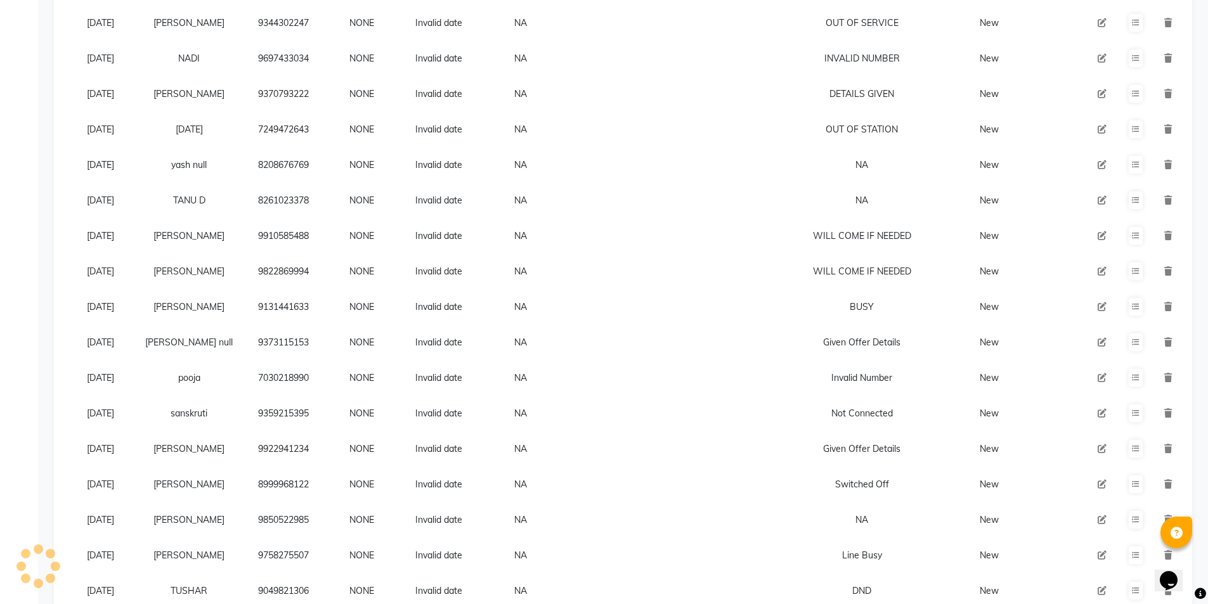
scroll to position [0, 0]
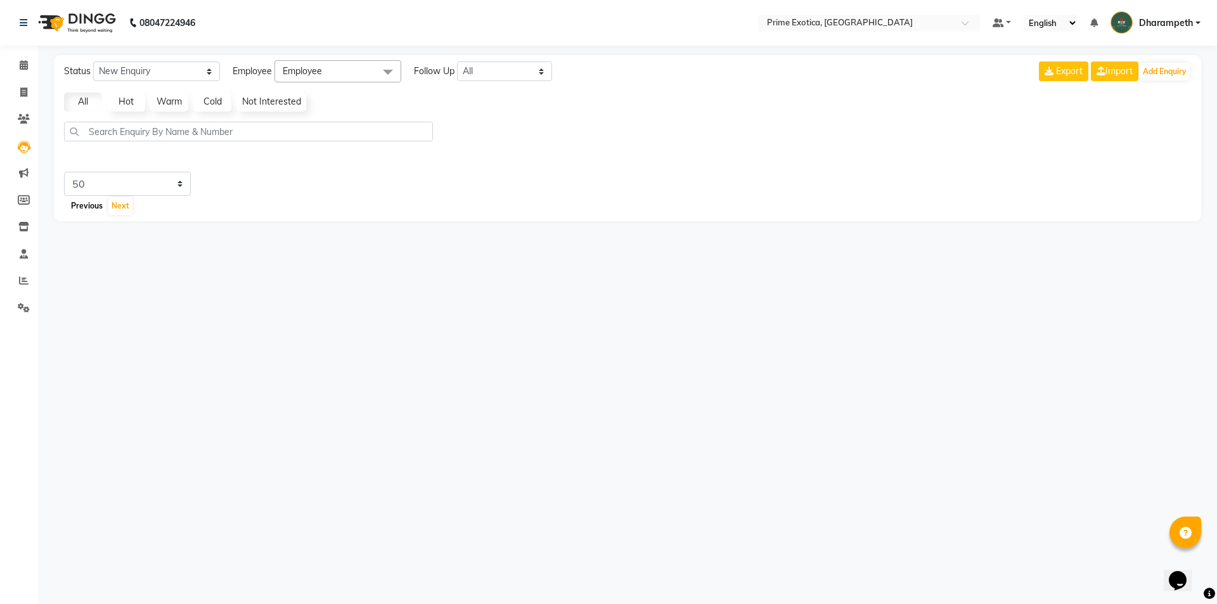
click at [85, 204] on button "Previous" at bounding box center [87, 206] width 38 height 18
click at [98, 204] on button "Previous" at bounding box center [87, 206] width 38 height 18
click at [127, 191] on select "5 10 20 50" at bounding box center [127, 184] width 127 height 24
click at [64, 172] on select "5 10 20 50" at bounding box center [127, 184] width 127 height 24
click at [95, 198] on button "Previous" at bounding box center [87, 206] width 38 height 18
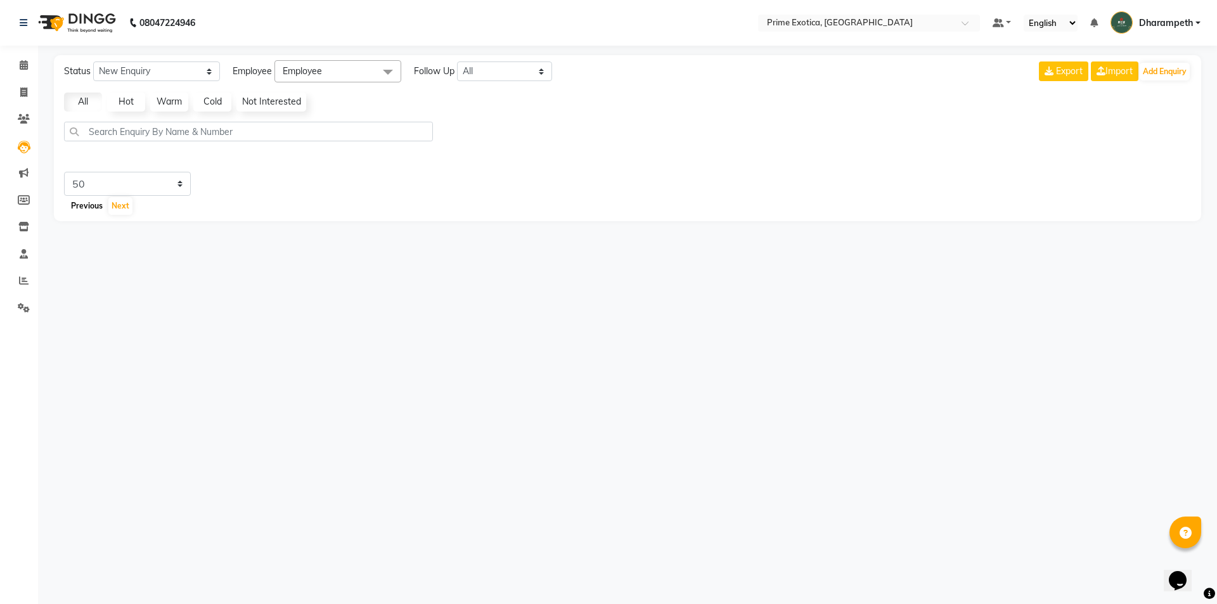
click at [99, 207] on button "Previous" at bounding box center [87, 206] width 38 height 18
click at [41, 139] on main "Status New Enquiry Open Enquiry Converted Enquiry All All New Open Converted Em…" at bounding box center [627, 147] width 1179 height 185
click at [24, 145] on icon at bounding box center [24, 147] width 13 height 13
click at [109, 201] on button "Next" at bounding box center [120, 206] width 24 height 18
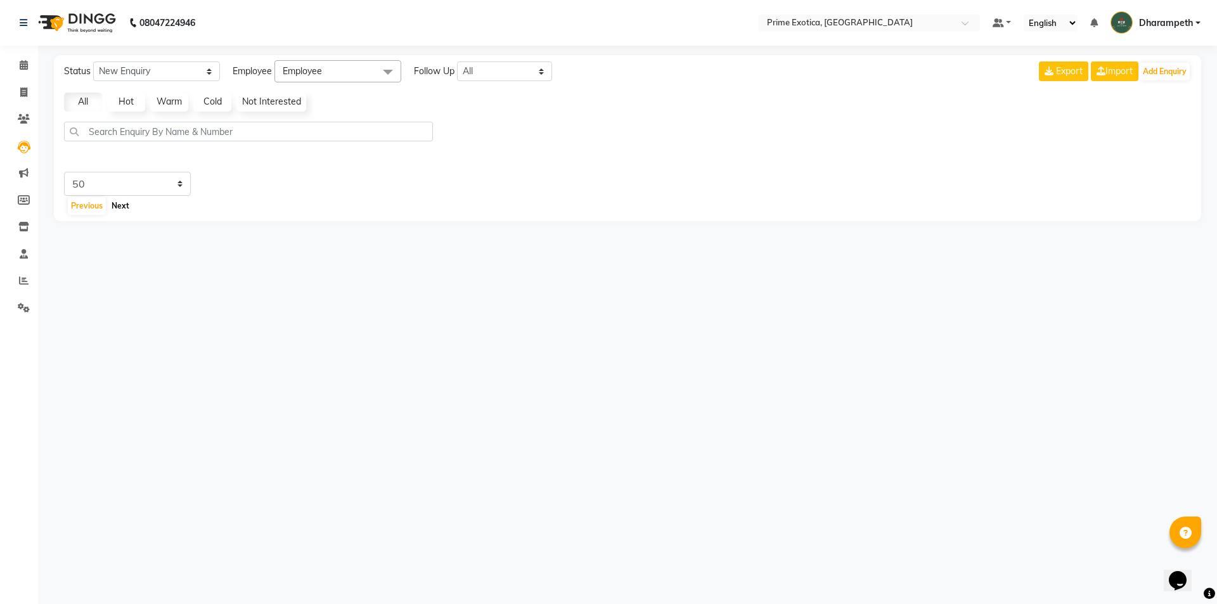
click at [129, 205] on button "Next" at bounding box center [120, 206] width 24 height 18
click at [23, 126] on span at bounding box center [24, 119] width 22 height 15
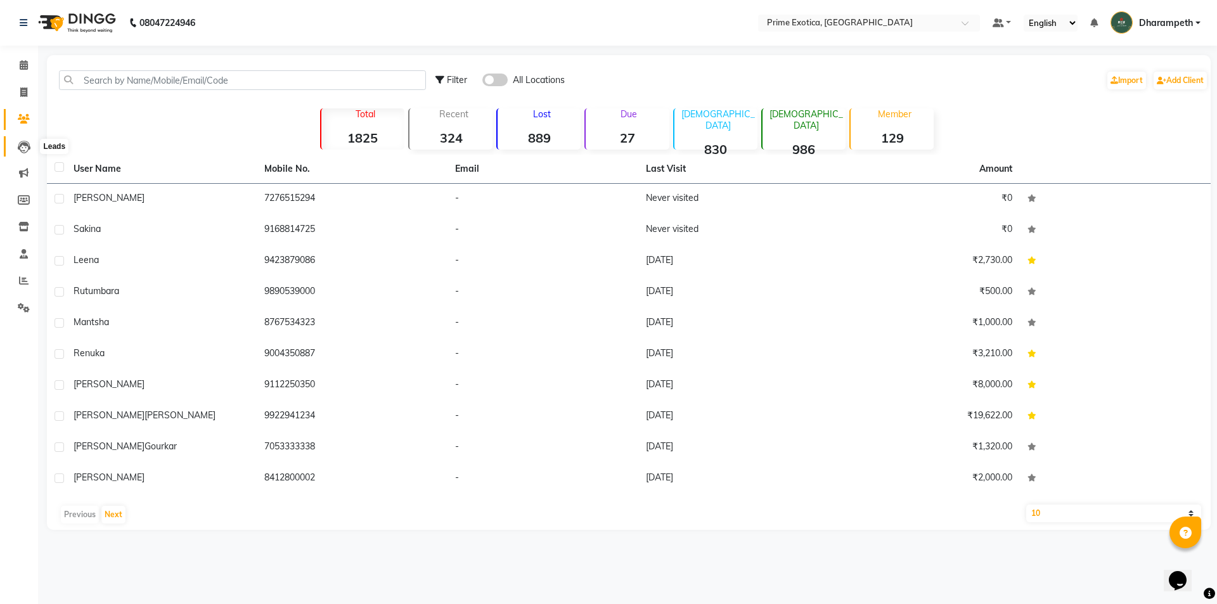
click at [26, 144] on icon at bounding box center [24, 147] width 13 height 13
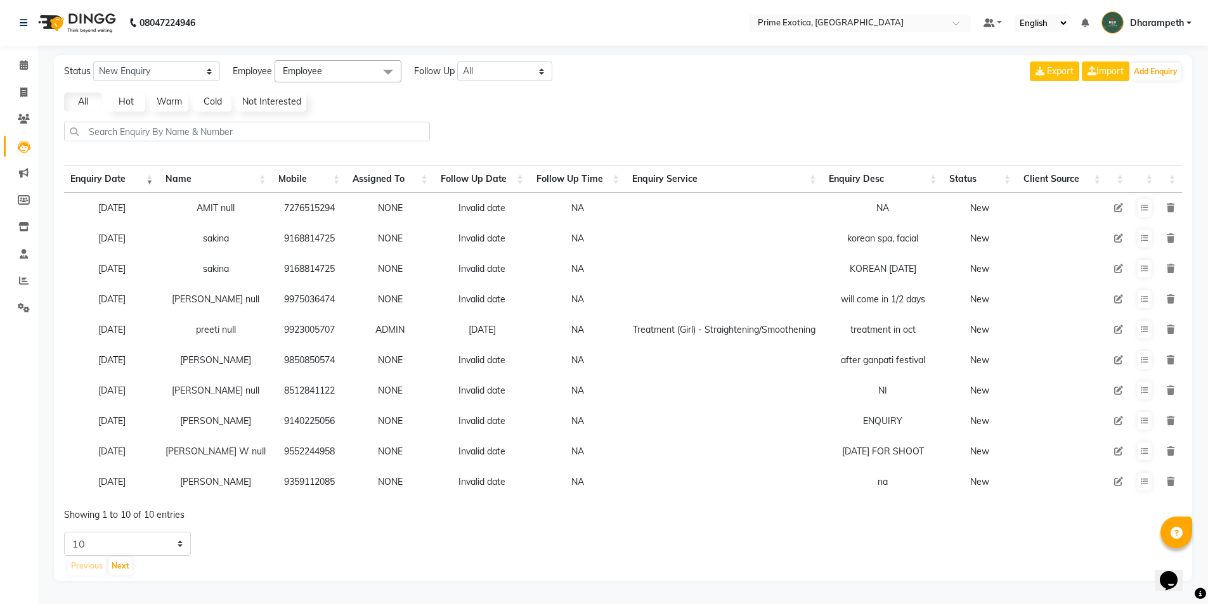
scroll to position [6, 0]
click at [133, 566] on div "Previous Next" at bounding box center [624, 566] width 1115 height 20
click at [141, 552] on select "5 10 20 50" at bounding box center [127, 544] width 127 height 24
select select "50"
click at [64, 536] on select "5 10 20 50" at bounding box center [127, 544] width 127 height 24
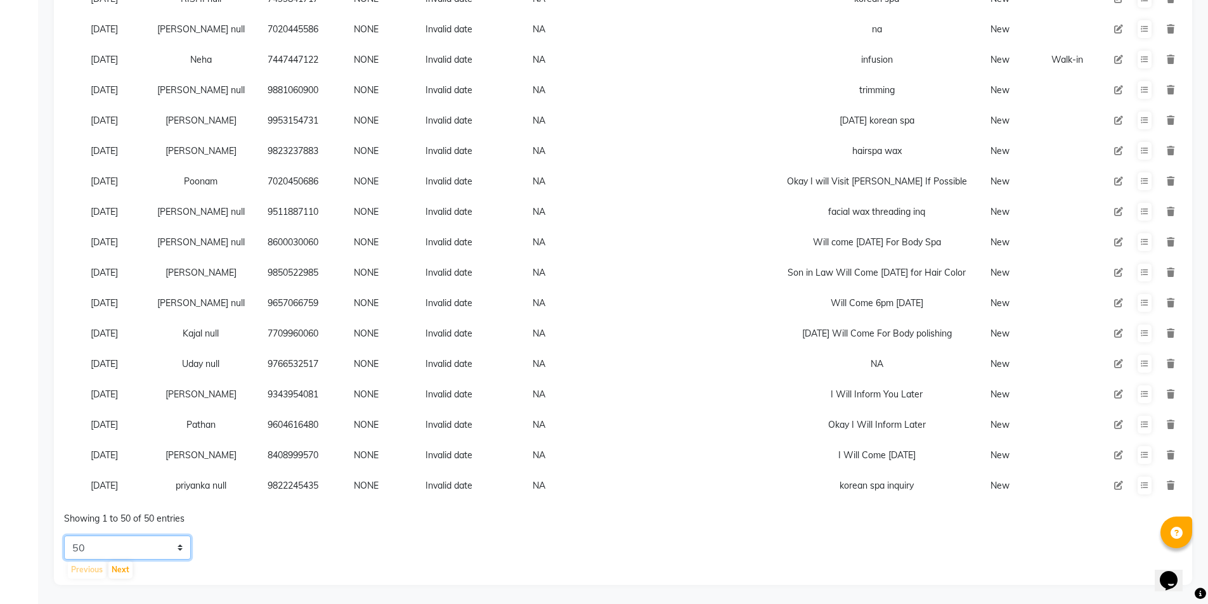
scroll to position [1223, 0]
click at [121, 571] on button "Next" at bounding box center [120, 570] width 24 height 18
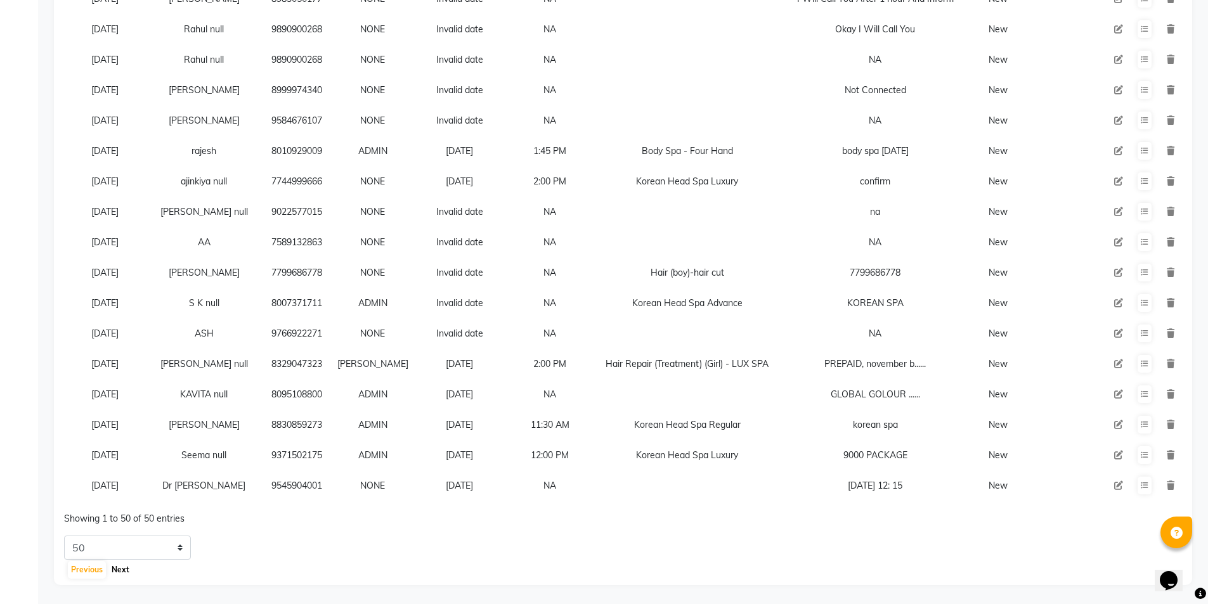
click at [127, 571] on button "Next" at bounding box center [120, 570] width 24 height 18
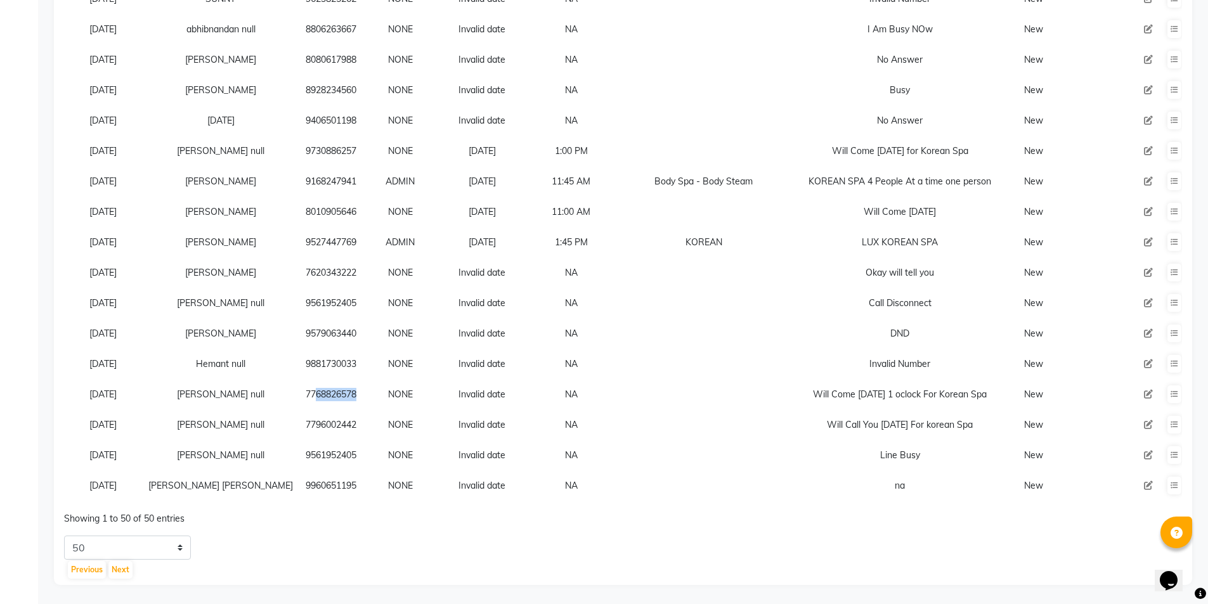
copy td "7768826578"
drag, startPoint x: 250, startPoint y: 380, endPoint x: 321, endPoint y: 380, distance: 71.7
click at [321, 380] on tr "22-08-2025 Gunjan null 7768826578 NONE Invalid date NA Will Come Tomorrow 1 ocl…" at bounding box center [638, 394] width 1148 height 30
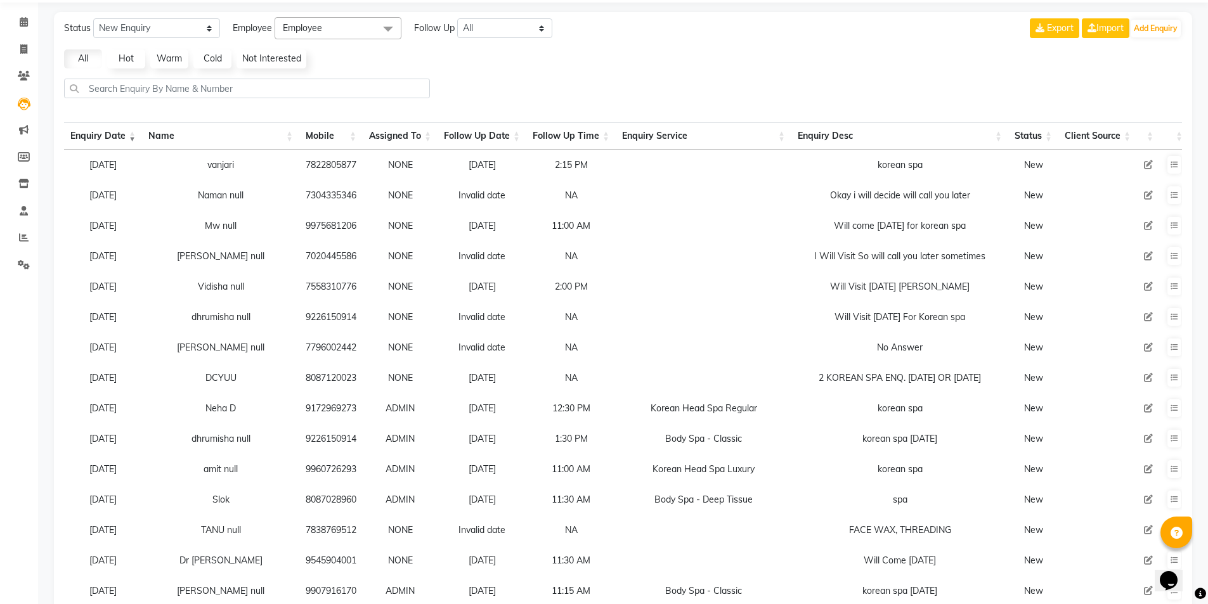
scroll to position [0, 0]
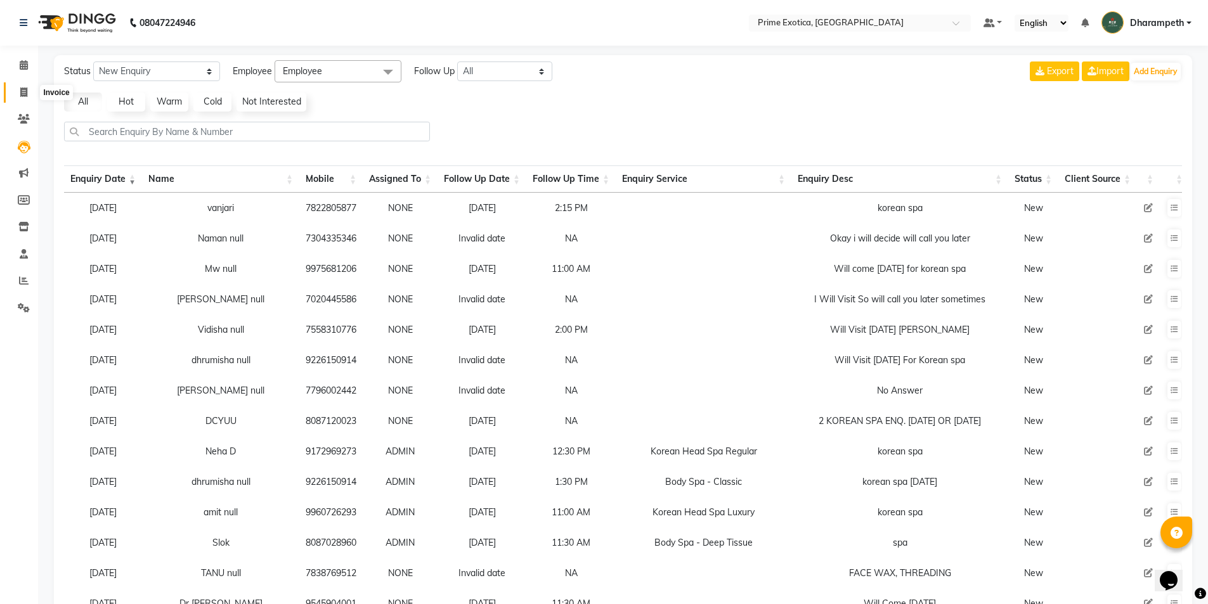
click at [17, 87] on span at bounding box center [24, 93] width 22 height 15
select select "service"
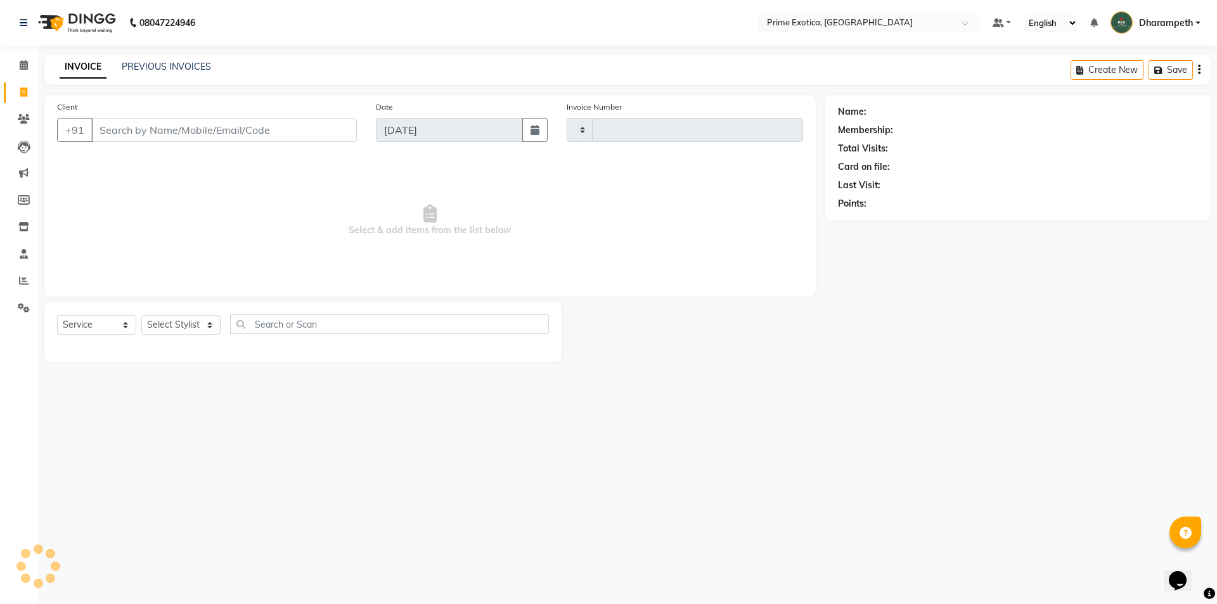
type input "0828"
select select "5380"
click at [178, 127] on input "Client" at bounding box center [224, 130] width 266 height 24
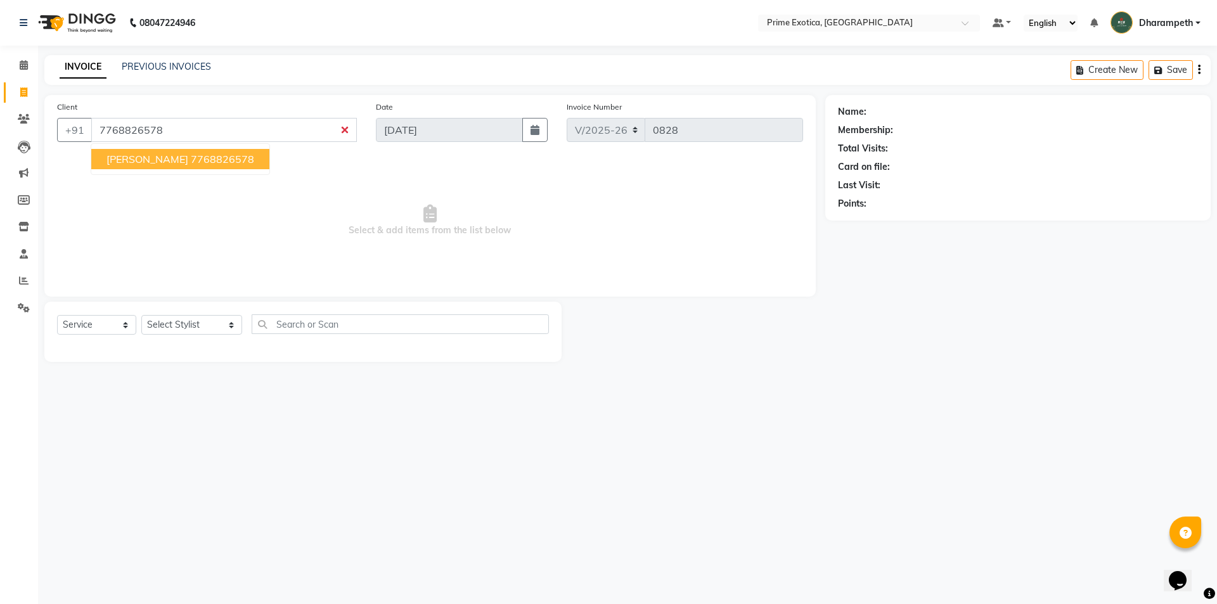
click at [233, 133] on input "7768826578" at bounding box center [224, 130] width 266 height 24
type input "7768826578"
click at [202, 157] on ngb-highlight "7768826578" at bounding box center [222, 159] width 63 height 13
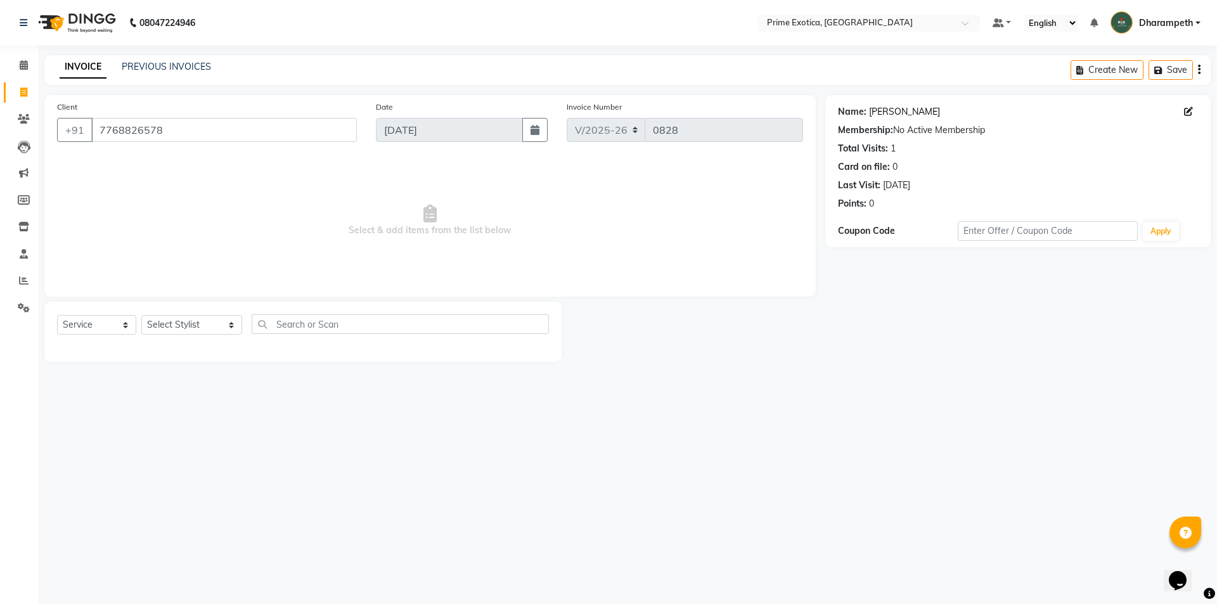
click at [882, 114] on link "Gunjan" at bounding box center [904, 111] width 71 height 13
drag, startPoint x: 192, startPoint y: 124, endPoint x: 97, endPoint y: 136, distance: 95.9
click at [94, 136] on input "7768826578" at bounding box center [224, 130] width 266 height 24
click at [25, 275] on span at bounding box center [24, 281] width 22 height 15
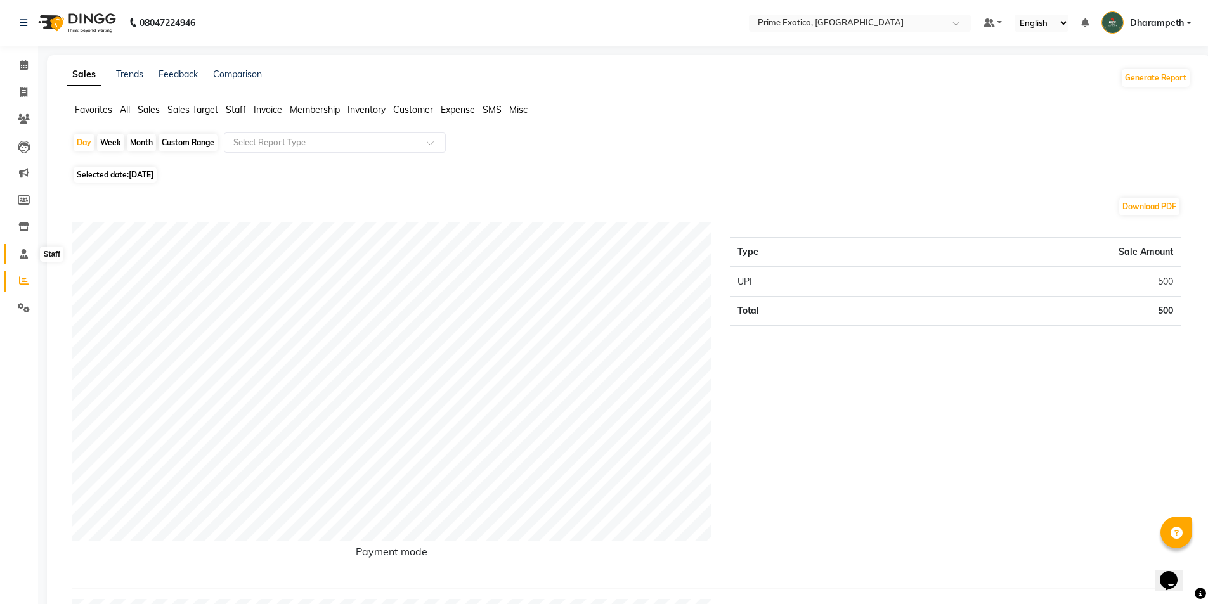
click at [22, 256] on icon at bounding box center [24, 254] width 8 height 10
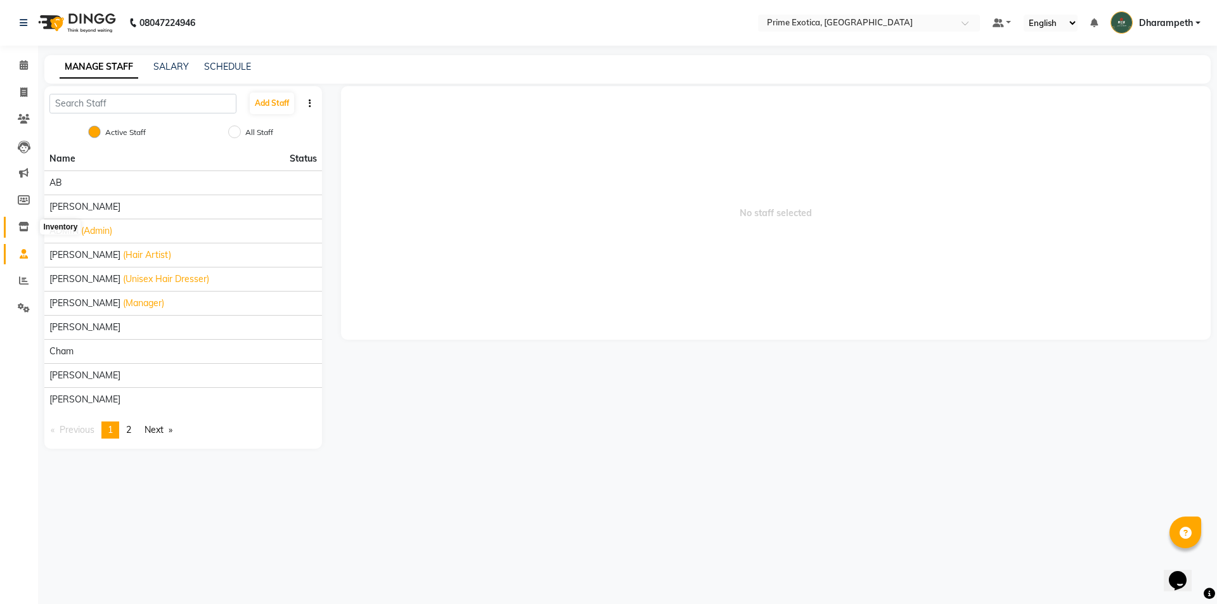
click at [19, 224] on icon at bounding box center [23, 227] width 11 height 10
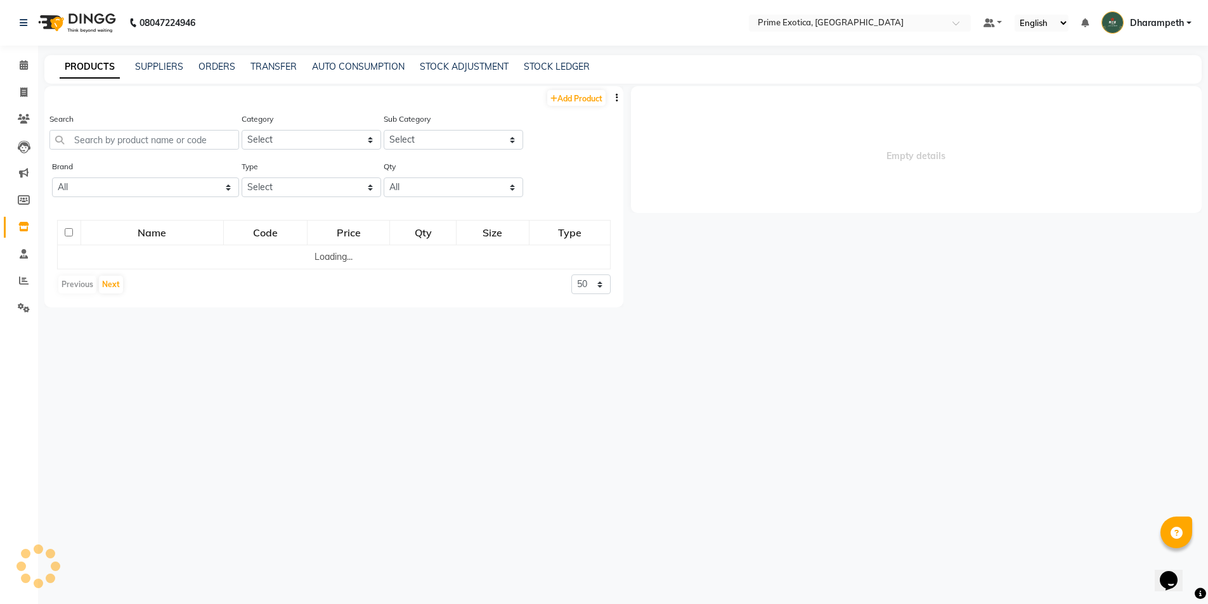
select select
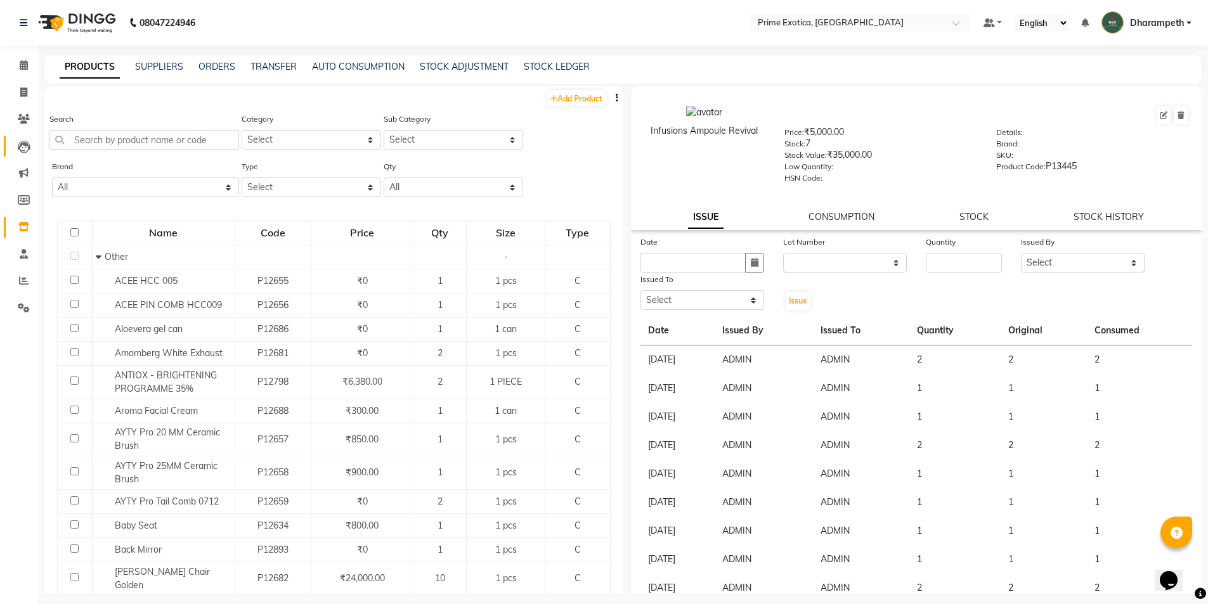
click at [29, 148] on icon at bounding box center [24, 147] width 13 height 13
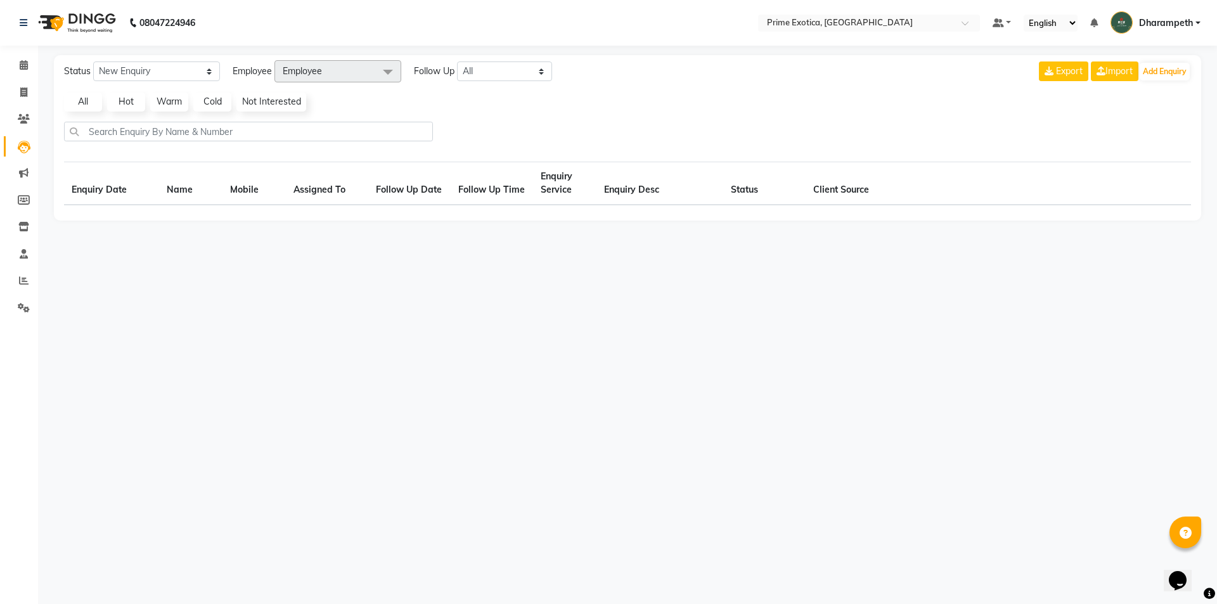
select select "10"
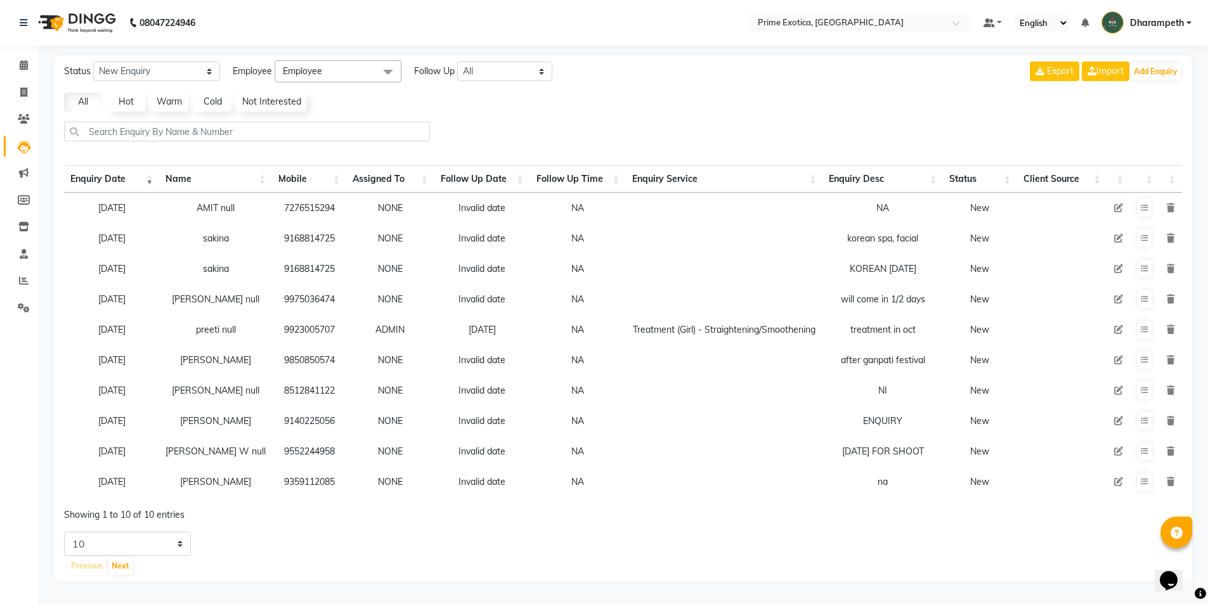
scroll to position [6, 0]
click at [120, 571] on button "Next" at bounding box center [120, 566] width 24 height 18
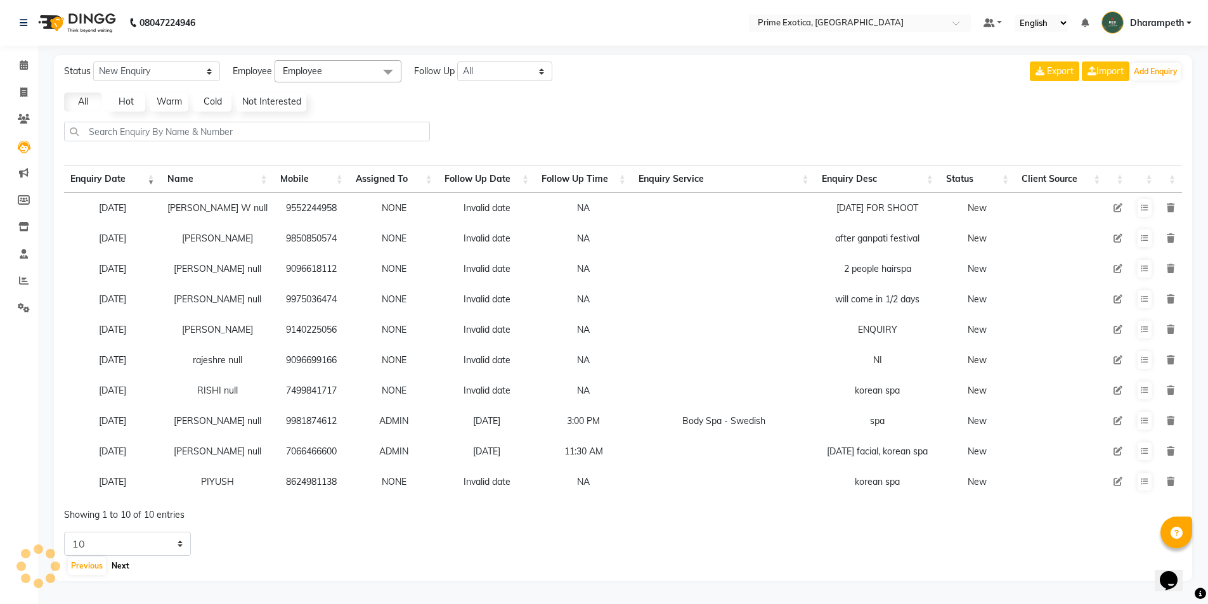
scroll to position [0, 0]
click at [120, 569] on button "Next" at bounding box center [120, 566] width 24 height 18
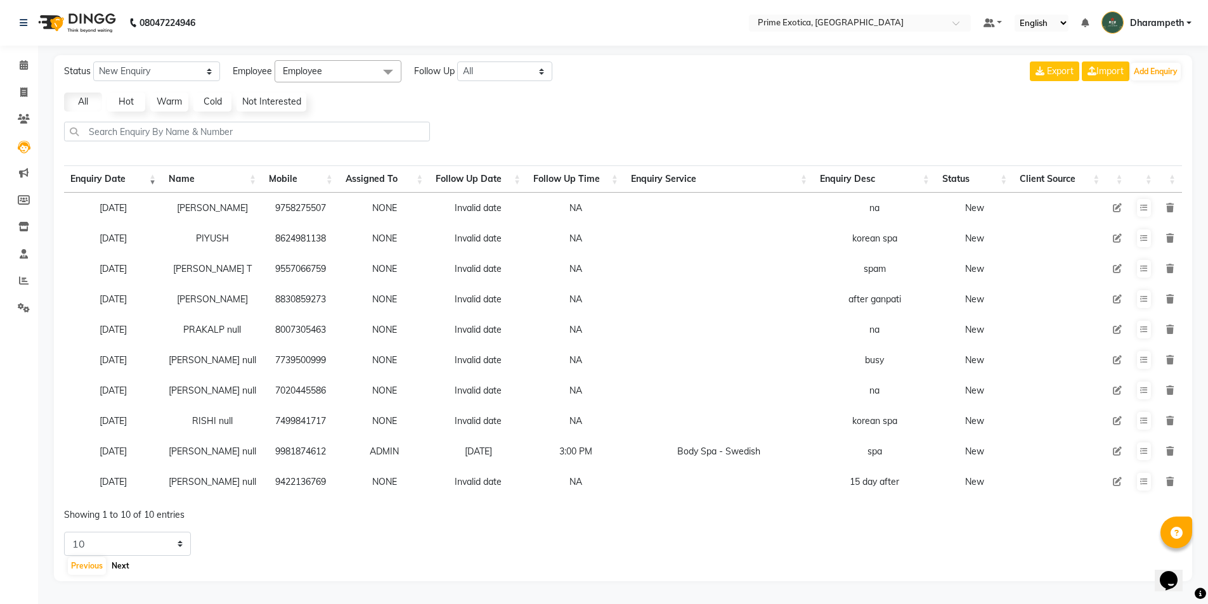
click at [122, 568] on button "Next" at bounding box center [120, 566] width 24 height 18
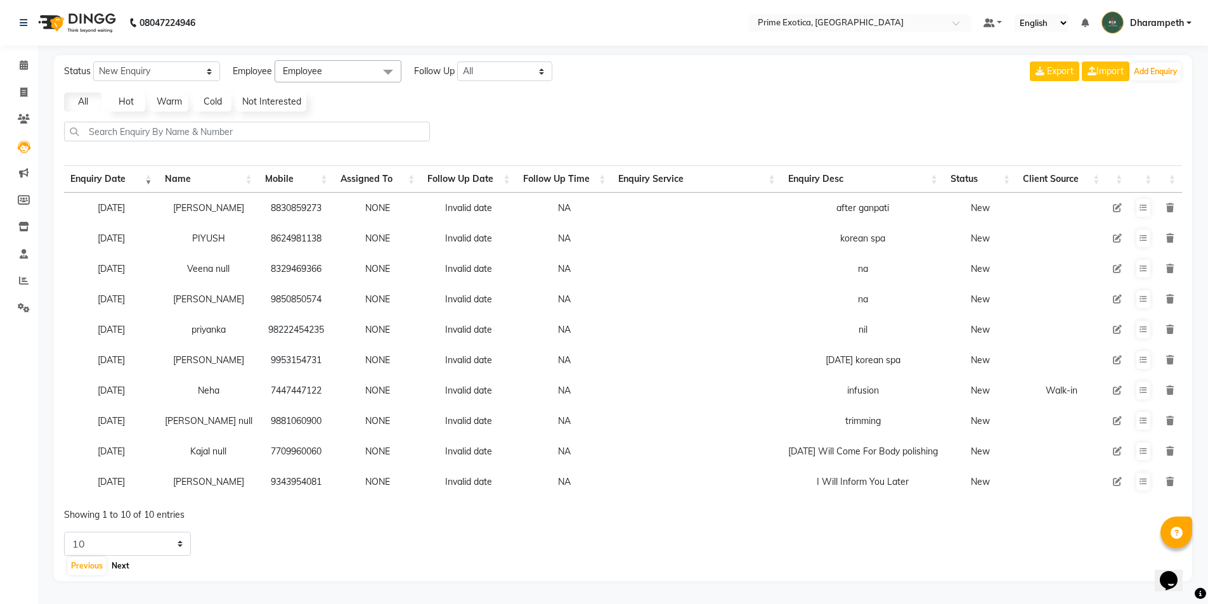
click at [122, 575] on button "Next" at bounding box center [120, 566] width 24 height 18
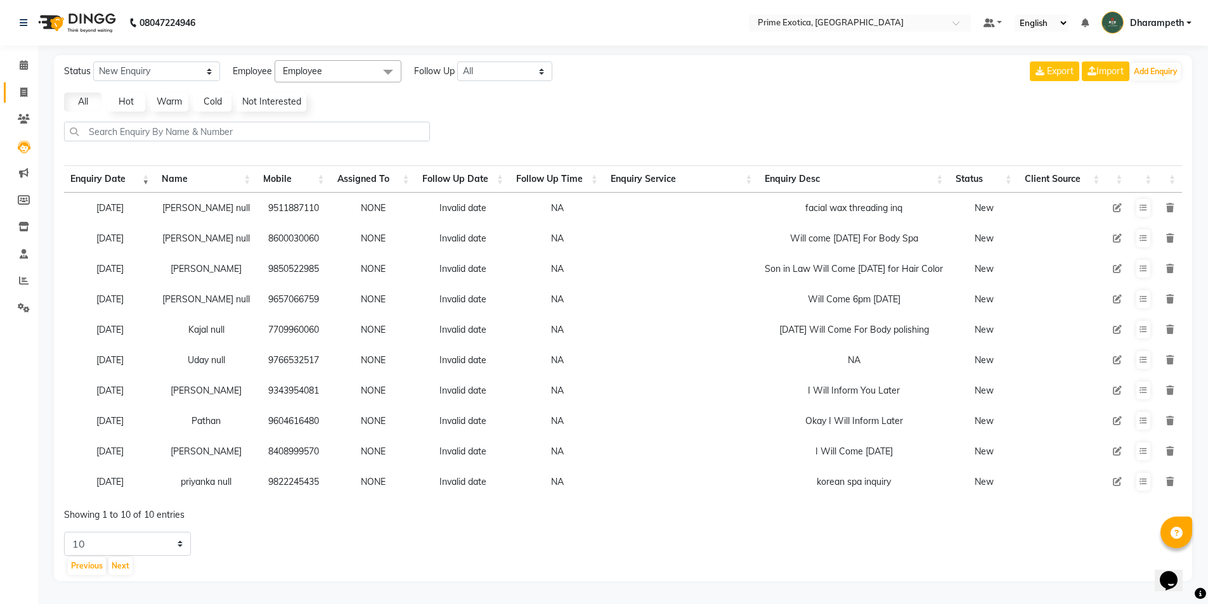
click at [11, 93] on link "Invoice" at bounding box center [19, 92] width 30 height 21
select select "service"
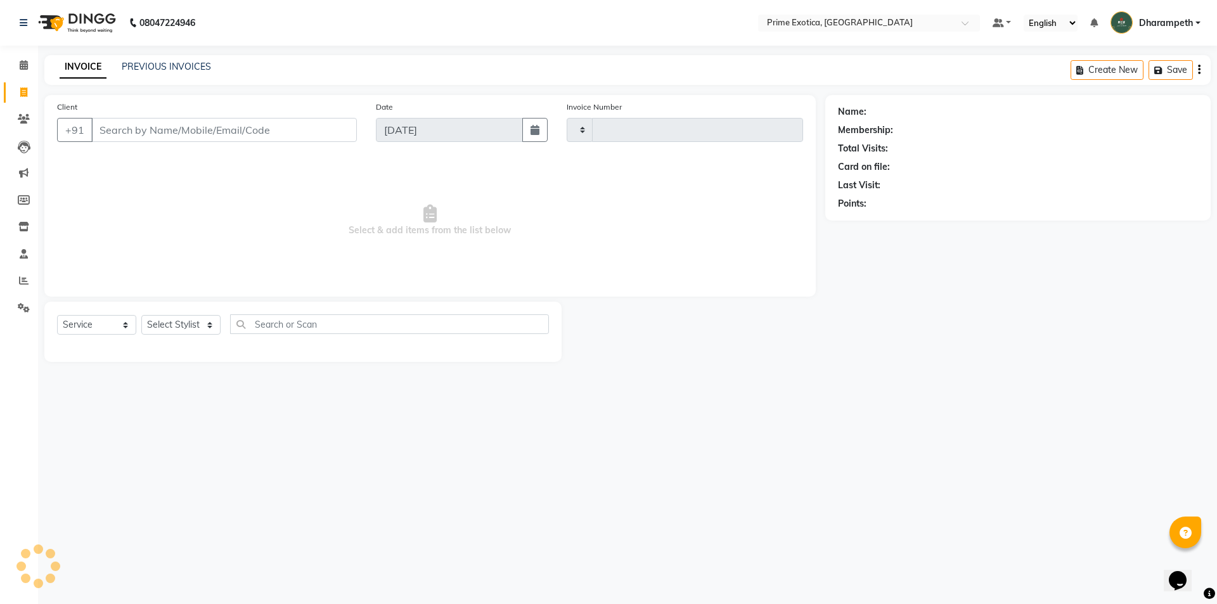
type input "0828"
select select "5380"
click at [139, 128] on input "Client" at bounding box center [224, 130] width 266 height 24
click at [149, 131] on input "9158995555" at bounding box center [191, 130] width 201 height 24
drag, startPoint x: 185, startPoint y: 120, endPoint x: 97, endPoint y: 129, distance: 87.9
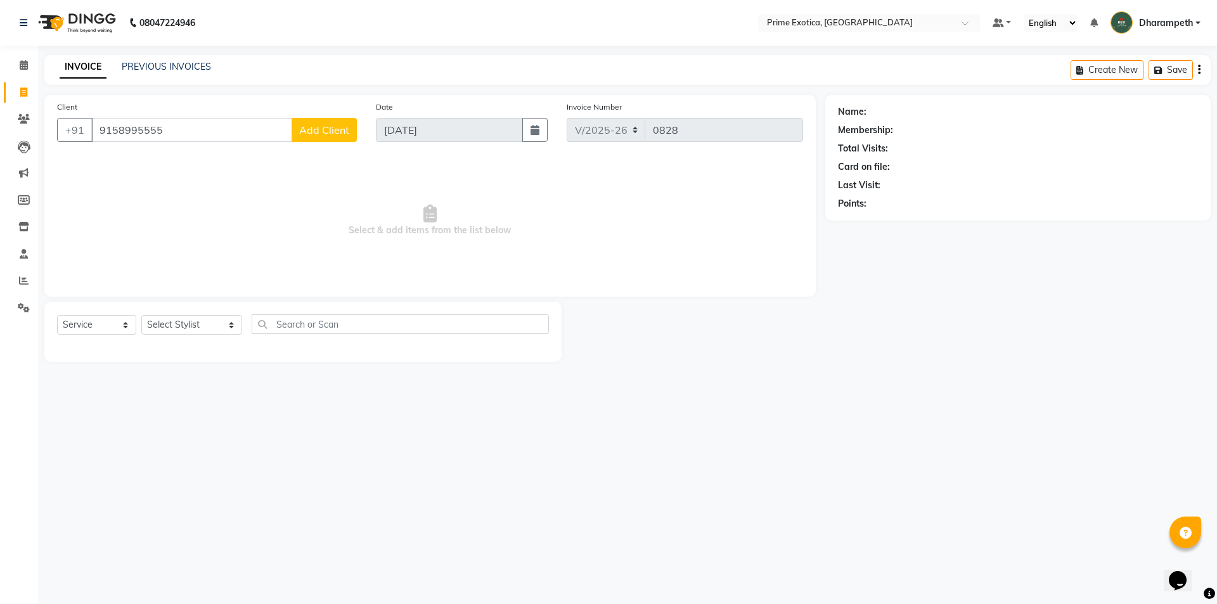
click at [97, 129] on input "9158995555" at bounding box center [191, 130] width 201 height 24
type input "9158995555"
click at [20, 149] on icon at bounding box center [24, 147] width 13 height 13
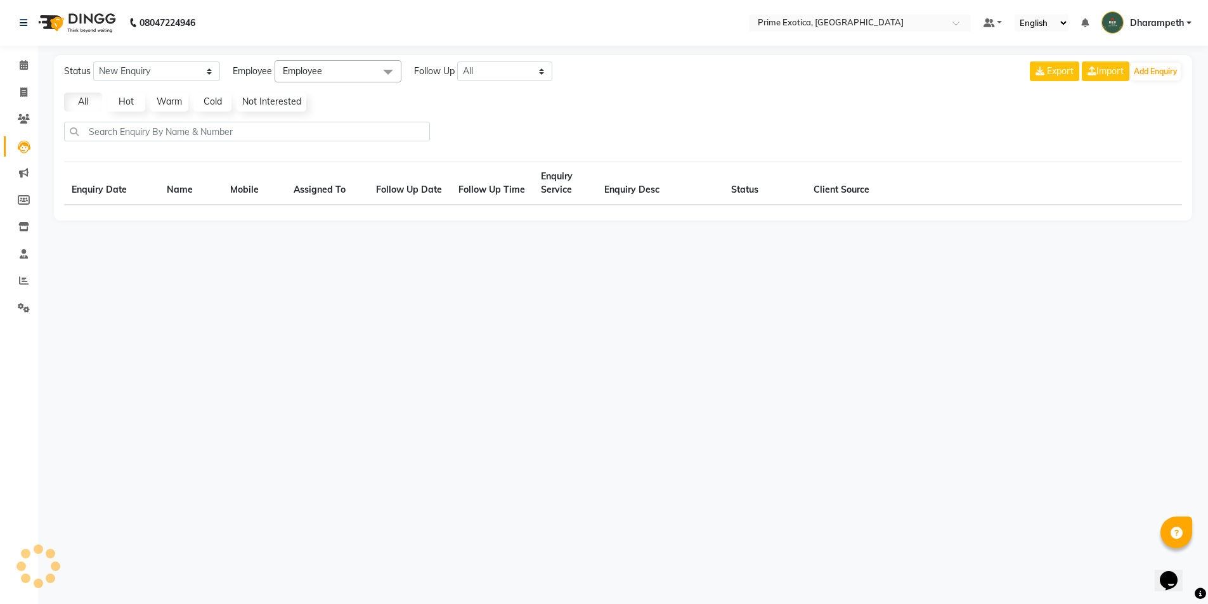
select select "10"
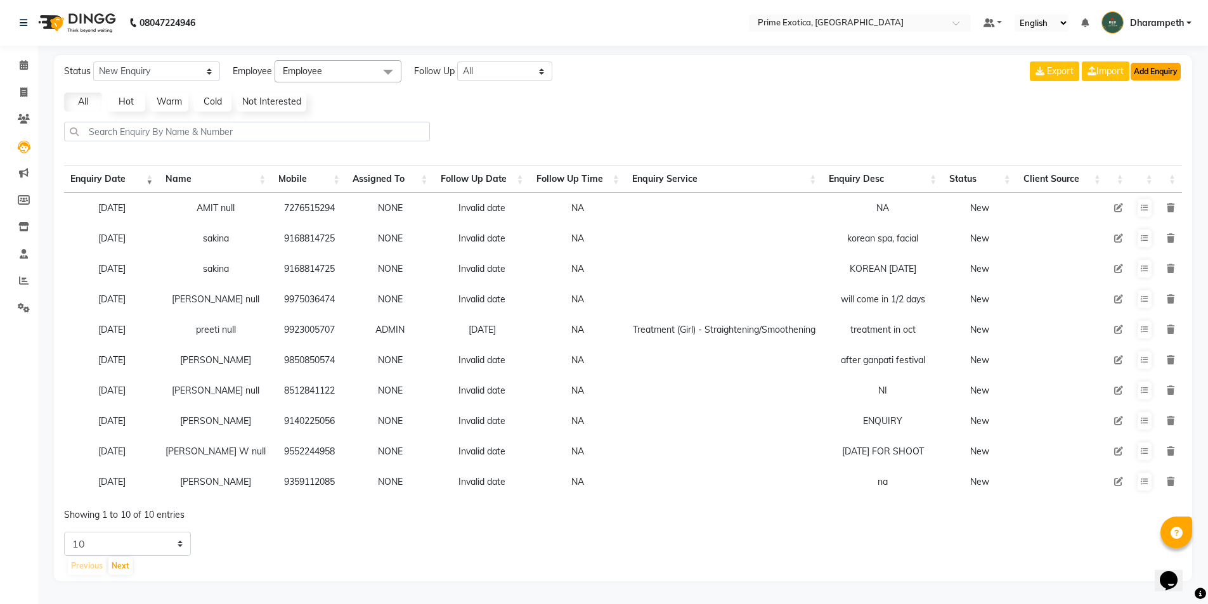
click at [1152, 70] on button "Add Enquiry" at bounding box center [1156, 72] width 50 height 18
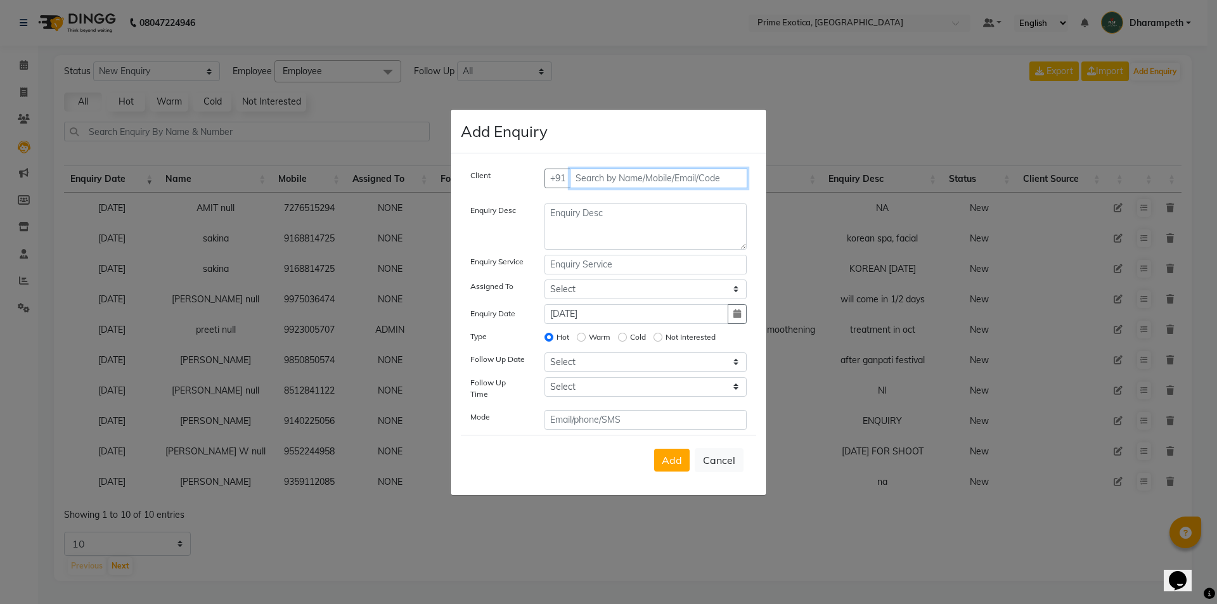
click at [596, 186] on input "text" at bounding box center [659, 179] width 178 height 20
paste input "9158995555"
type input "9158995555"
click at [702, 184] on span "Add Client" at bounding box center [720, 177] width 42 height 11
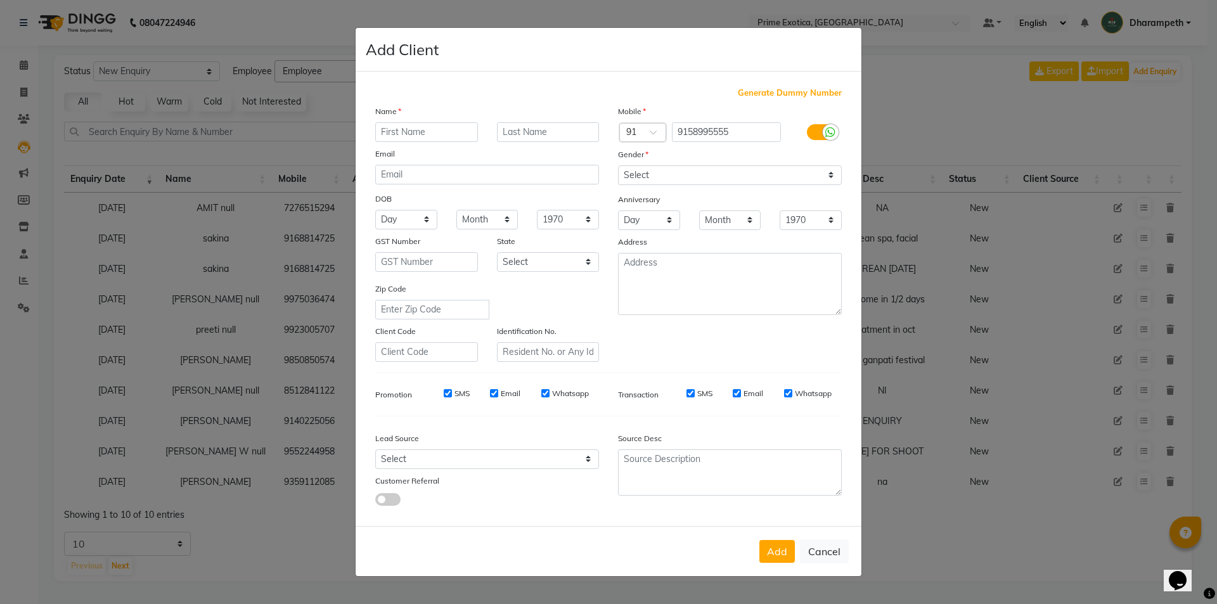
click at [423, 135] on input "text" at bounding box center [426, 132] width 103 height 20
type input "ARISHA"
click at [640, 175] on select "Select [DEMOGRAPHIC_DATA] [DEMOGRAPHIC_DATA] Other Prefer Not To Say" at bounding box center [730, 175] width 224 height 20
select select "[DEMOGRAPHIC_DATA]"
click at [618, 165] on select "Select [DEMOGRAPHIC_DATA] [DEMOGRAPHIC_DATA] Other Prefer Not To Say" at bounding box center [730, 175] width 224 height 20
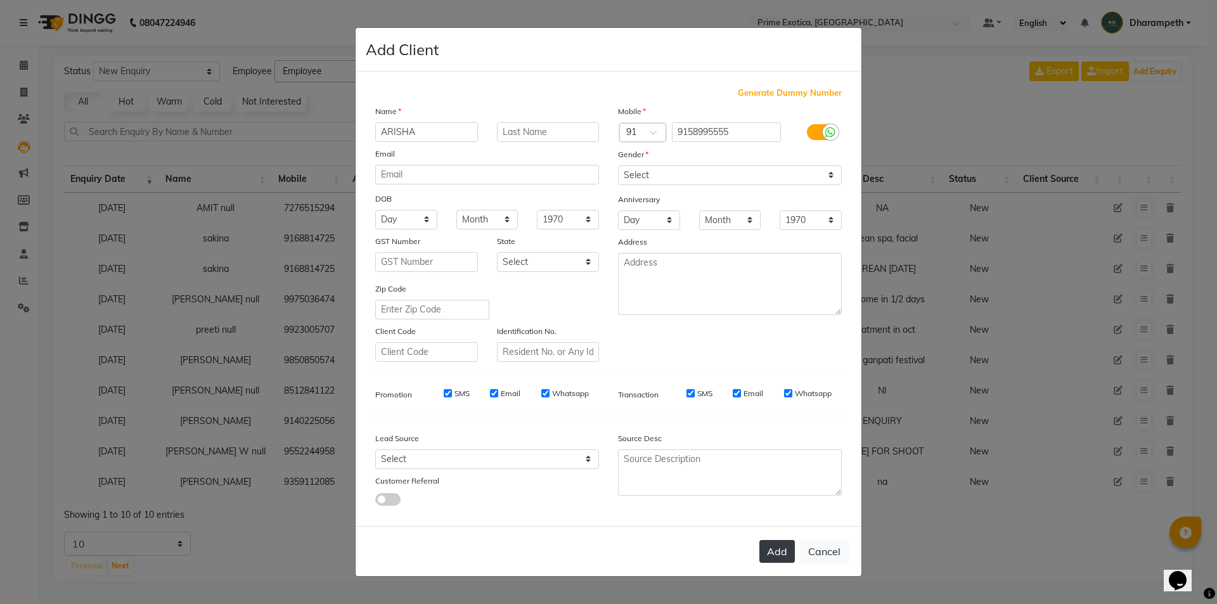
click at [776, 551] on button "Add" at bounding box center [778, 551] width 36 height 23
select select
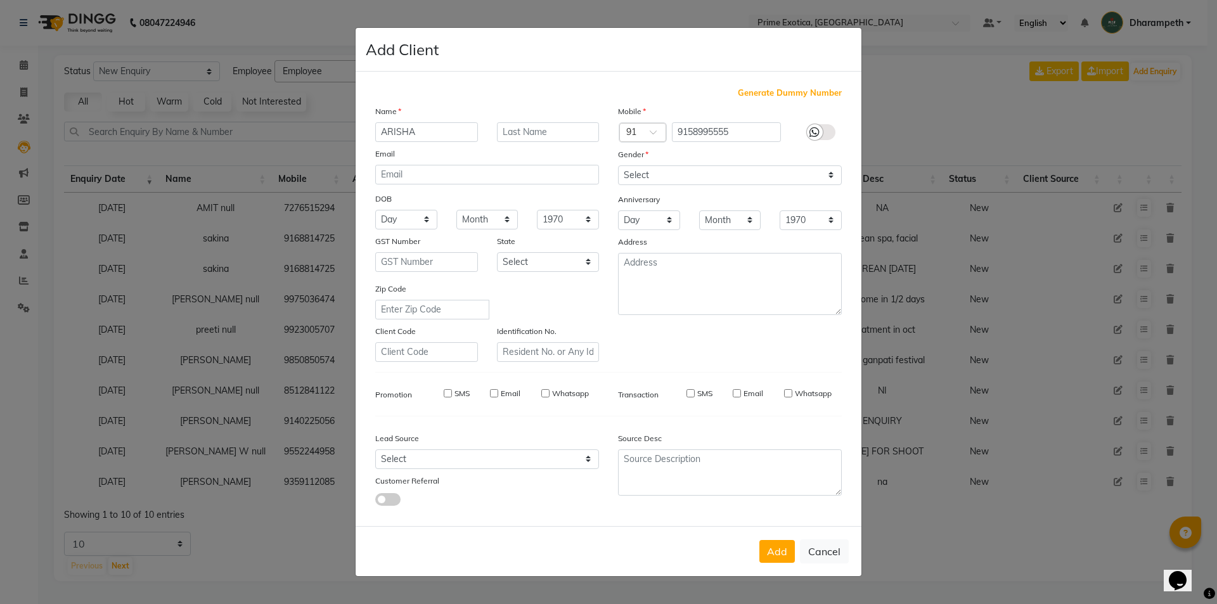
select select
checkbox input "false"
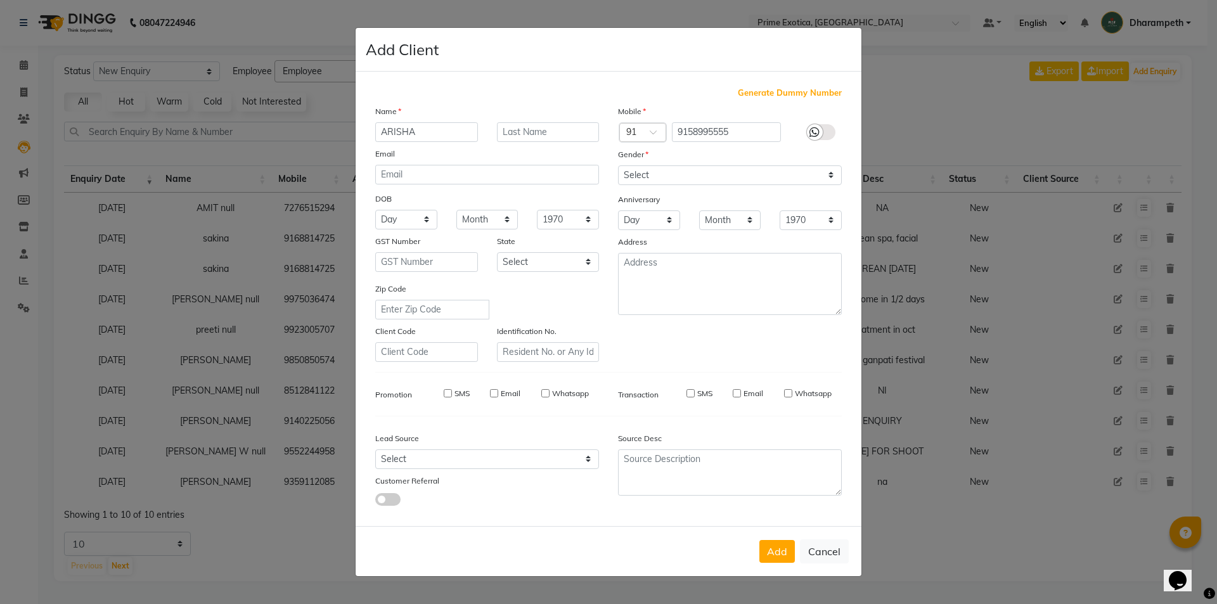
checkbox input "false"
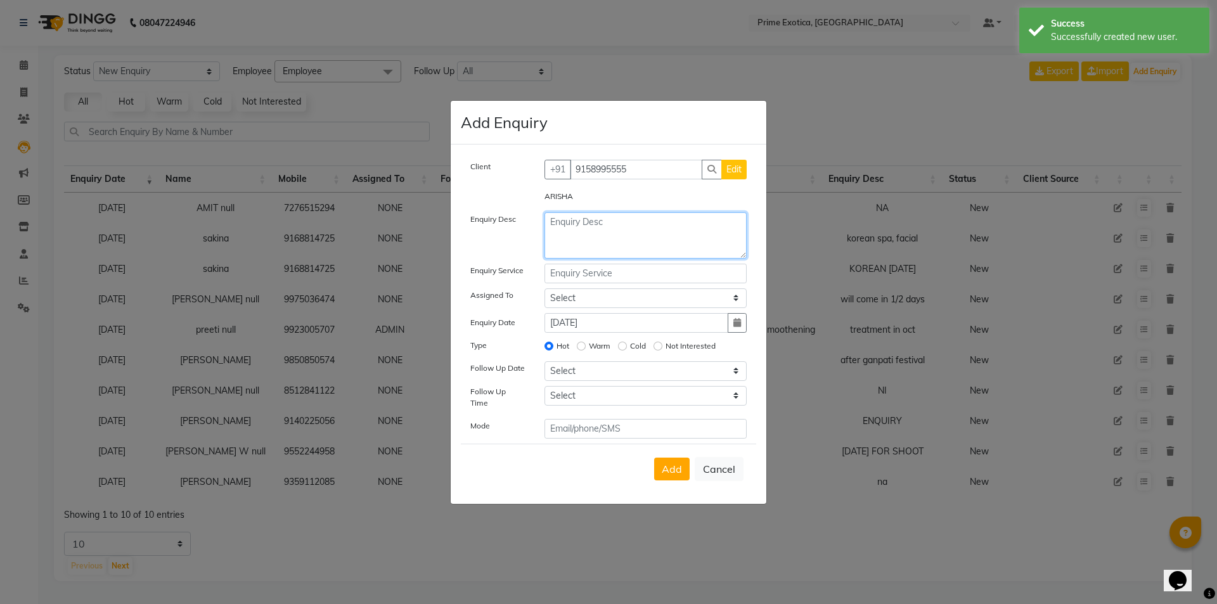
click at [626, 250] on textarea at bounding box center [646, 235] width 203 height 46
type textarea "NA"
click at [683, 465] on button "Add" at bounding box center [672, 469] width 36 height 23
select select
radio input "false"
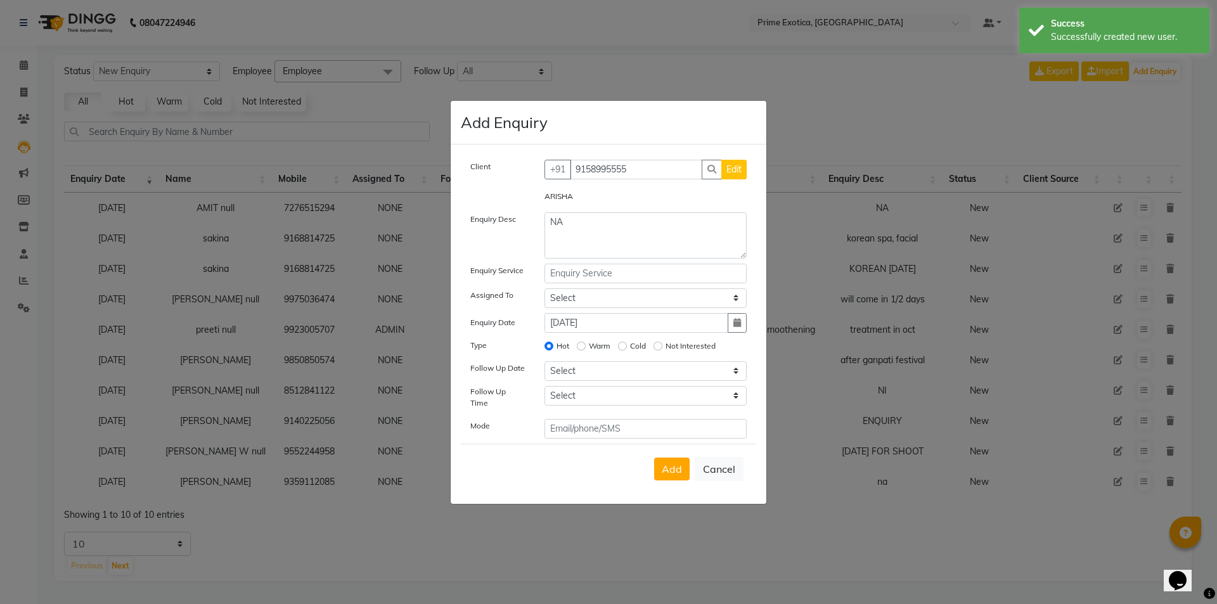
select select
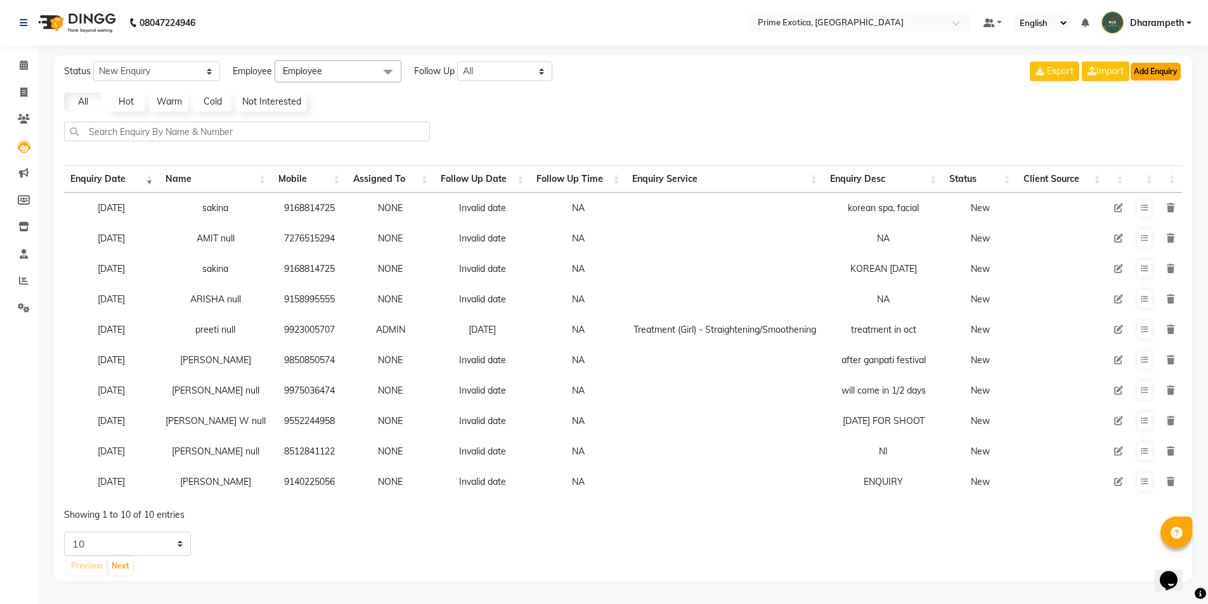
click at [1156, 76] on button "Add Enquiry" at bounding box center [1156, 72] width 50 height 18
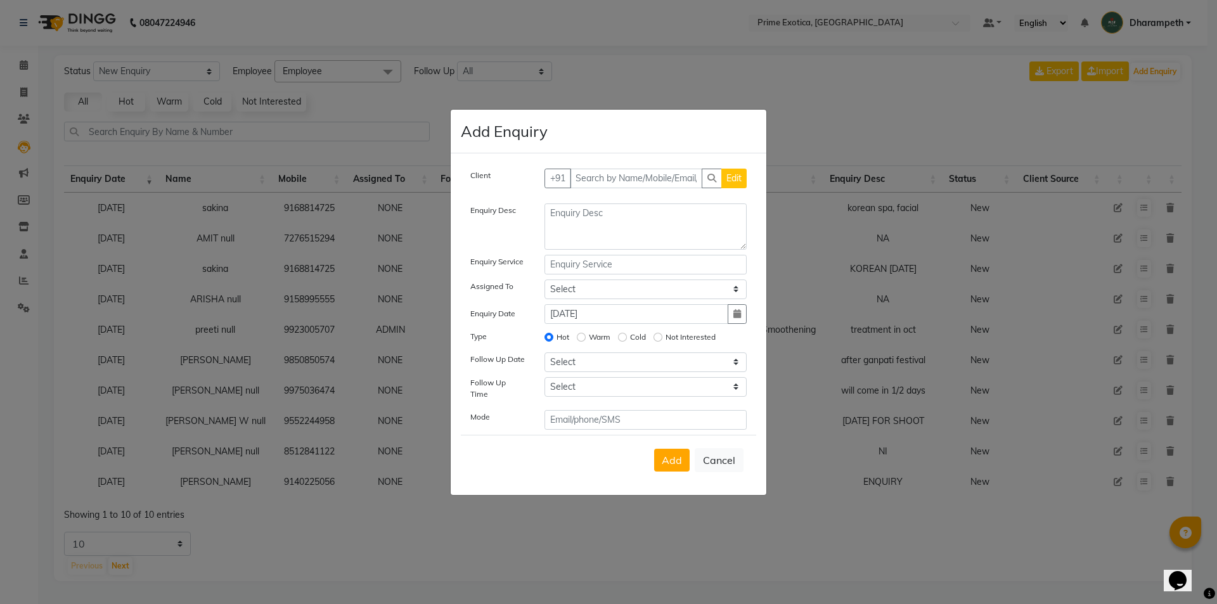
drag, startPoint x: 707, startPoint y: 453, endPoint x: 614, endPoint y: 384, distance: 115.7
click at [708, 453] on button "Cancel" at bounding box center [719, 460] width 49 height 24
select select
radio input "false"
select select
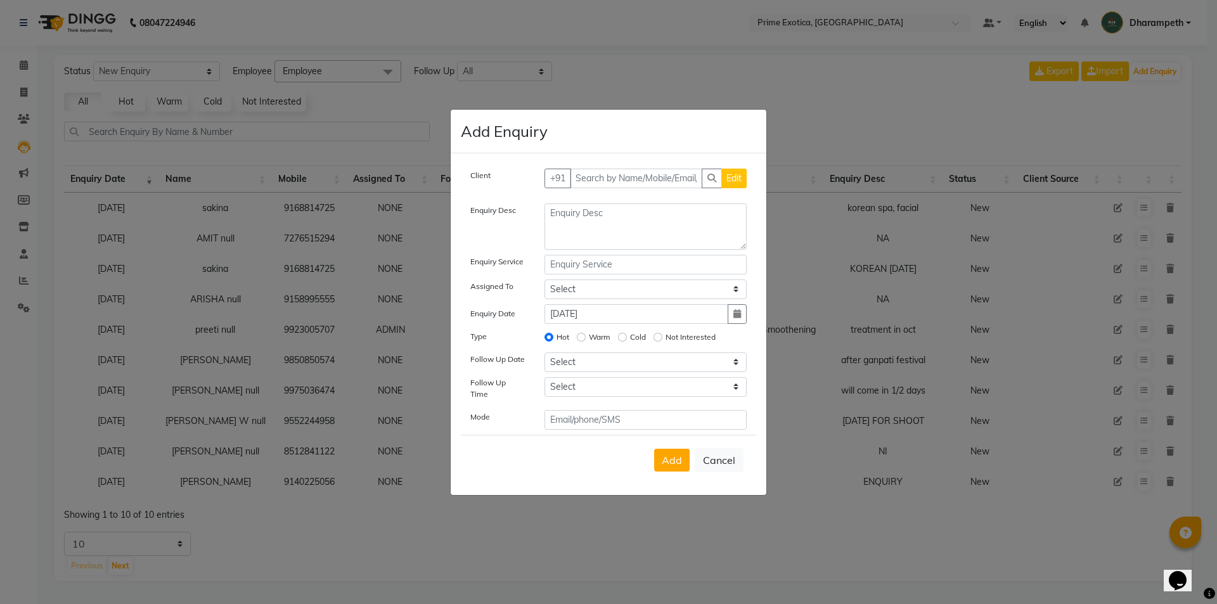
select select
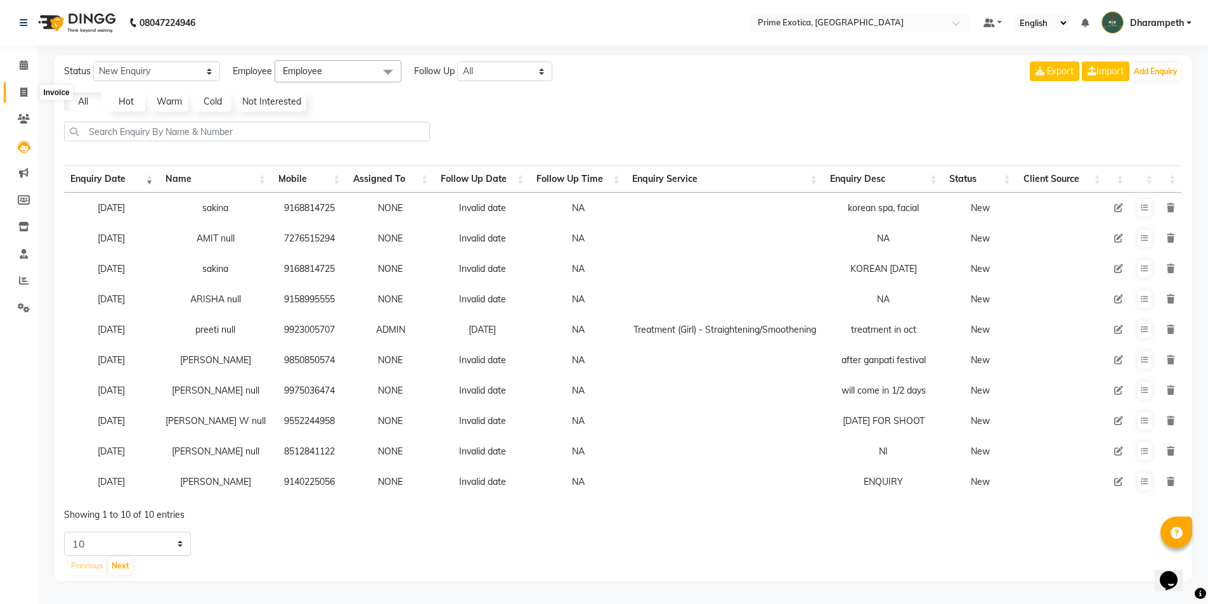
click at [29, 91] on span at bounding box center [24, 93] width 22 height 15
select select "5380"
select select "service"
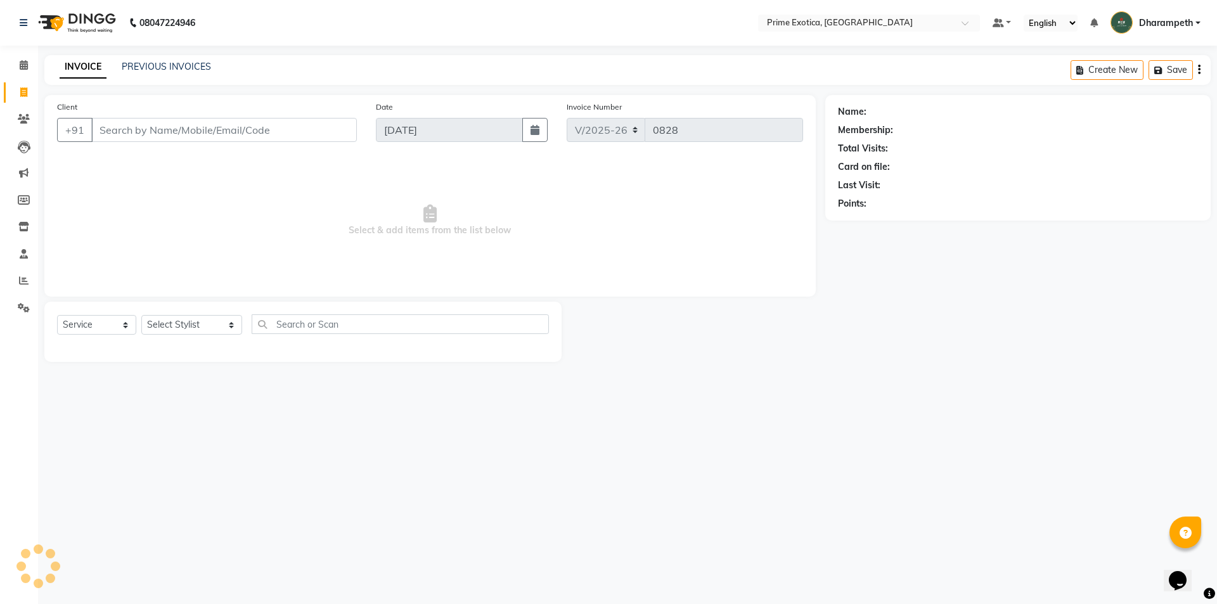
click at [130, 141] on input "Client" at bounding box center [224, 130] width 266 height 24
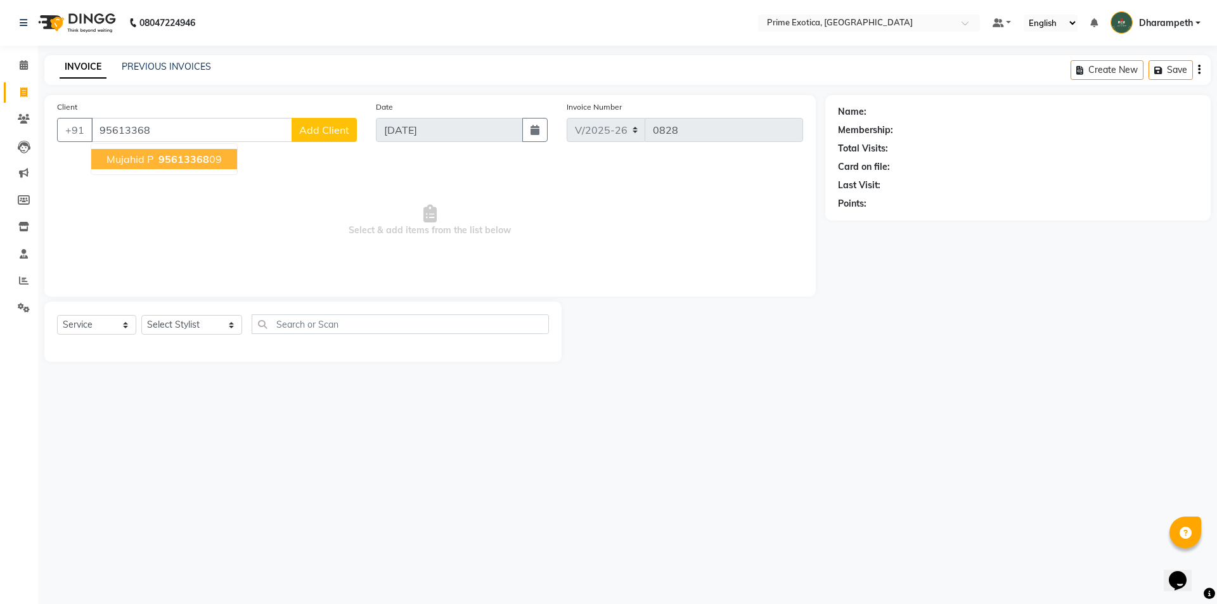
click at [140, 167] on button "mujahid p 95613368 09" at bounding box center [164, 159] width 146 height 20
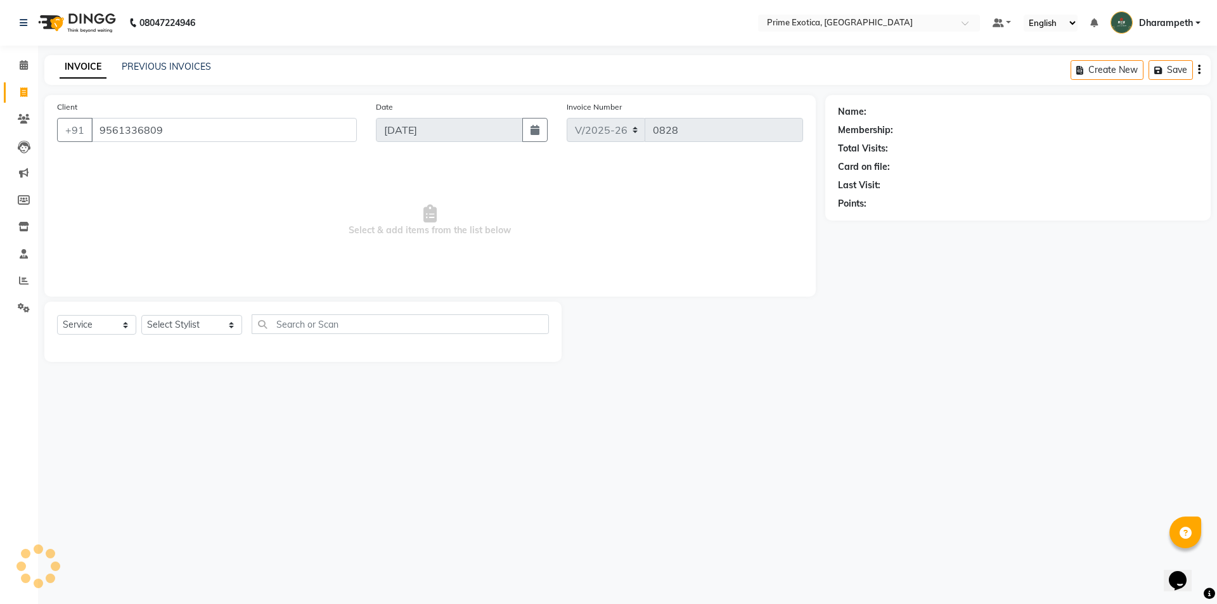
type input "9561336809"
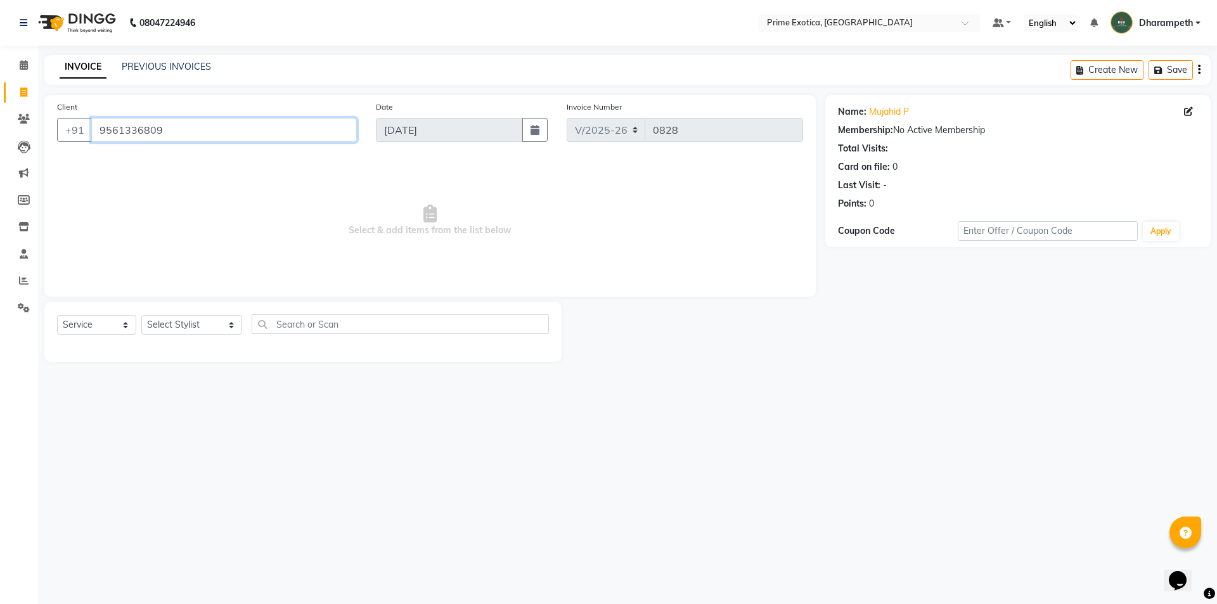
drag, startPoint x: 321, startPoint y: 129, endPoint x: 96, endPoint y: 136, distance: 225.2
click at [96, 136] on input "9561336809" at bounding box center [224, 130] width 266 height 24
click at [20, 267] on li "Staff" at bounding box center [19, 254] width 38 height 27
click at [26, 148] on icon at bounding box center [24, 147] width 13 height 13
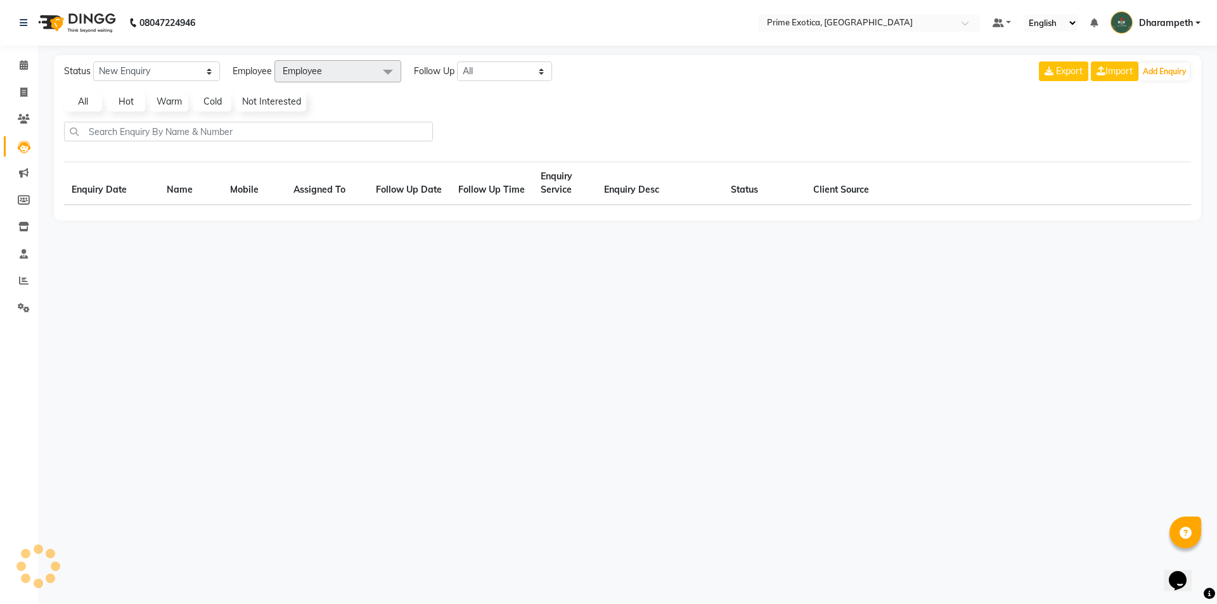
select select "10"
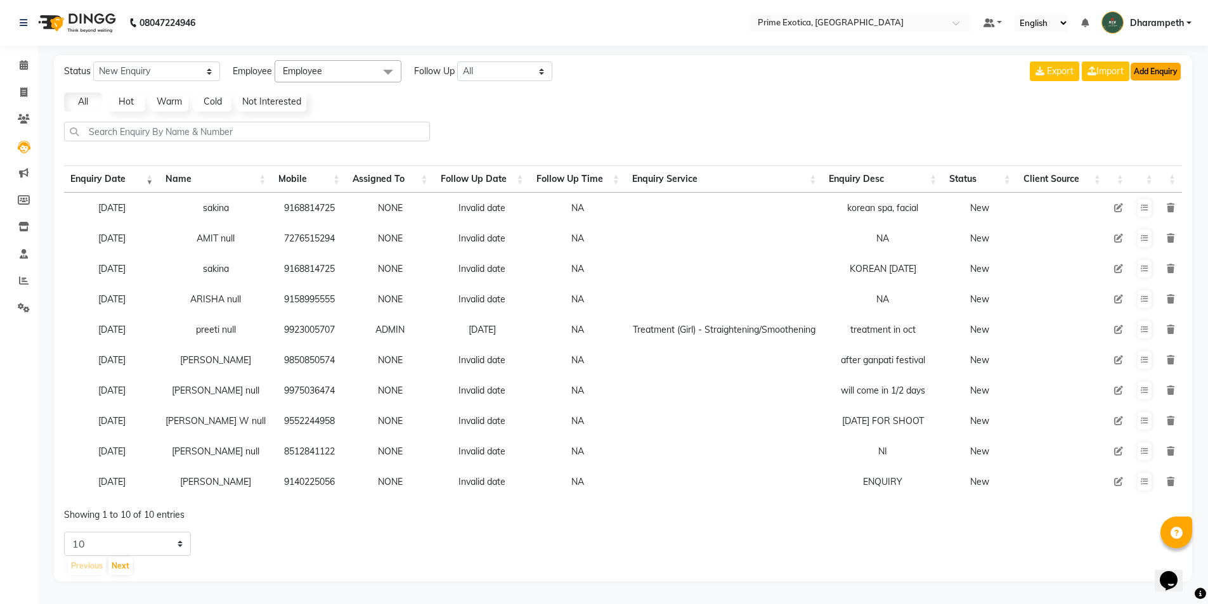
click at [1164, 74] on button "Add Enquiry" at bounding box center [1156, 72] width 50 height 18
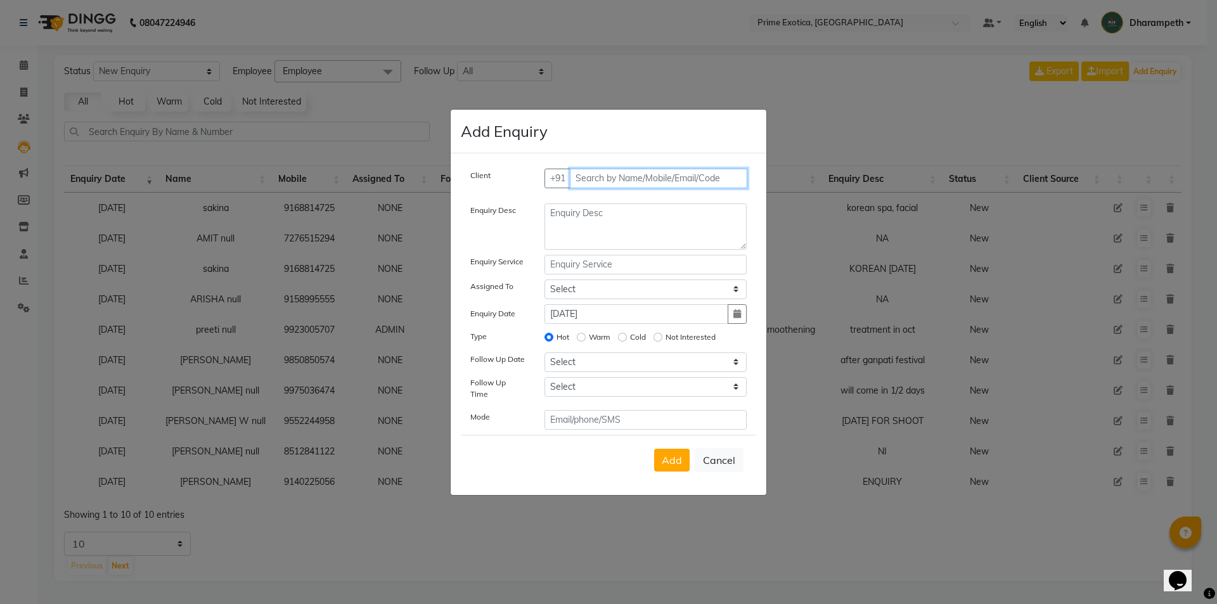
click at [651, 181] on input "text" at bounding box center [659, 179] width 178 height 20
paste input "9561336809"
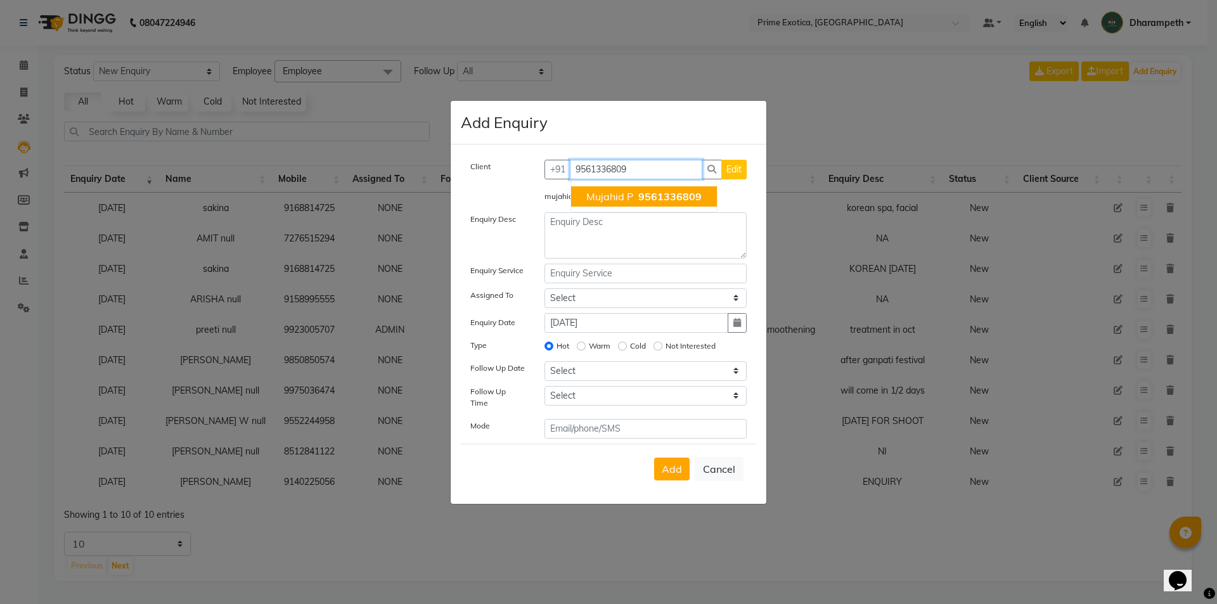
click at [614, 197] on span "mujahid p" at bounding box center [610, 196] width 47 height 13
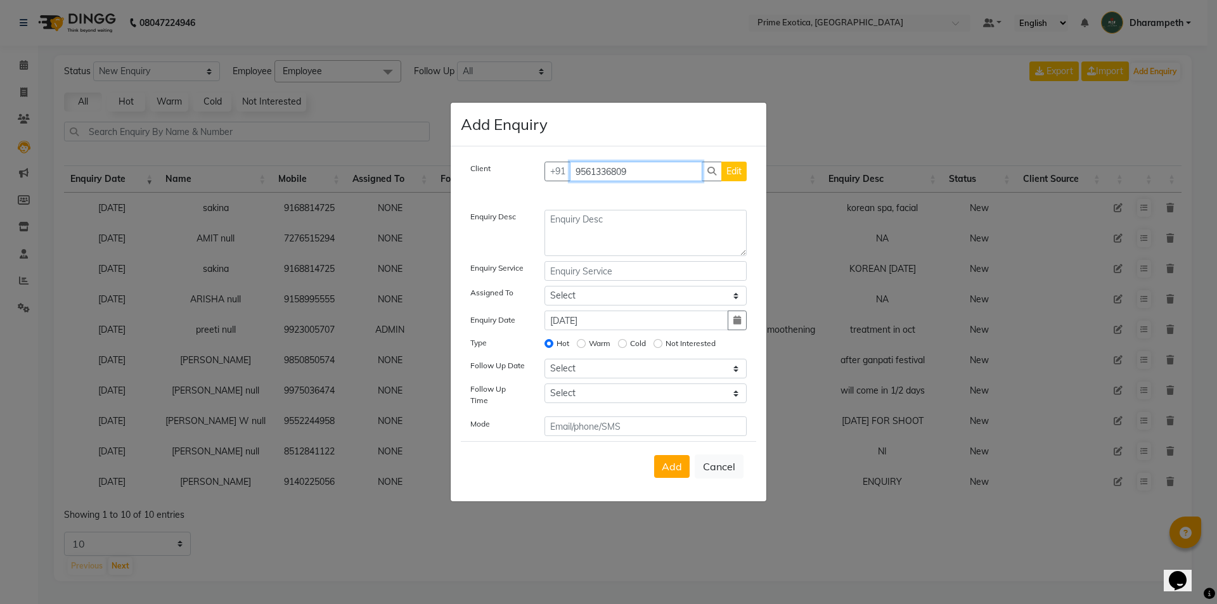
type input "9561336809"
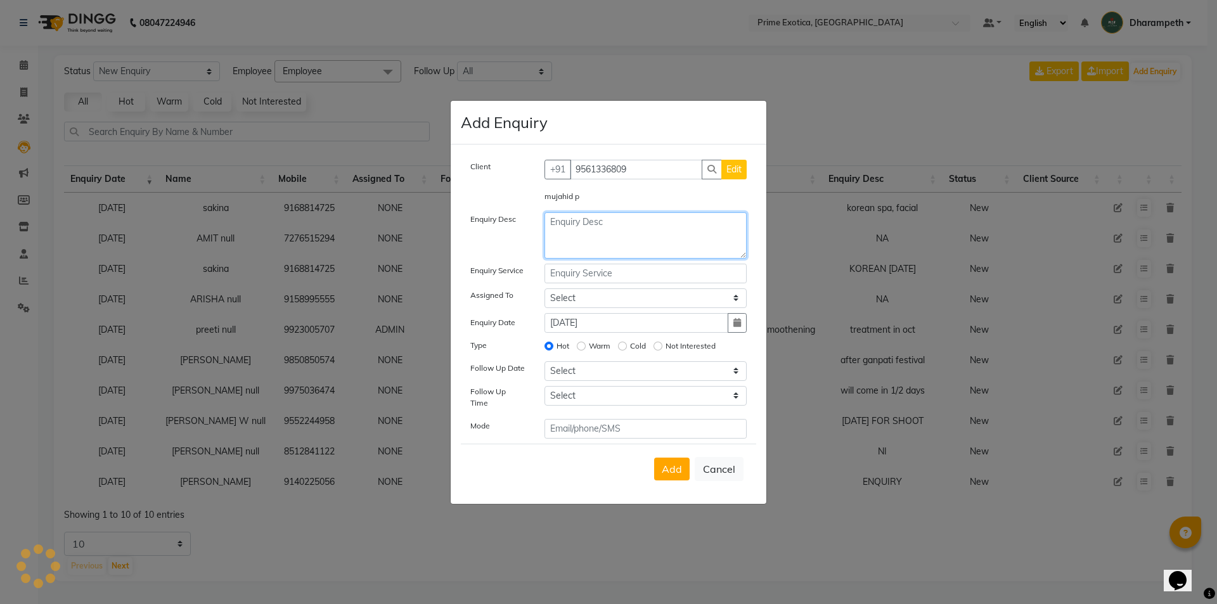
click at [606, 223] on textarea at bounding box center [646, 235] width 203 height 46
type textarea "NI"
click at [666, 472] on button "Add" at bounding box center [672, 469] width 36 height 23
select select
radio input "false"
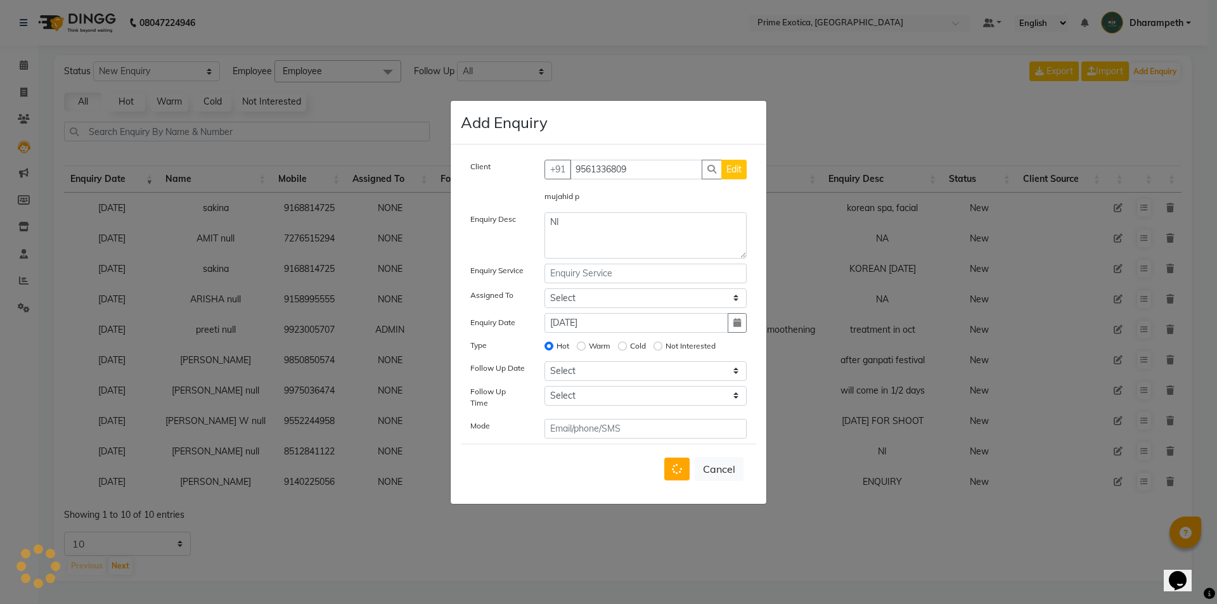
select select
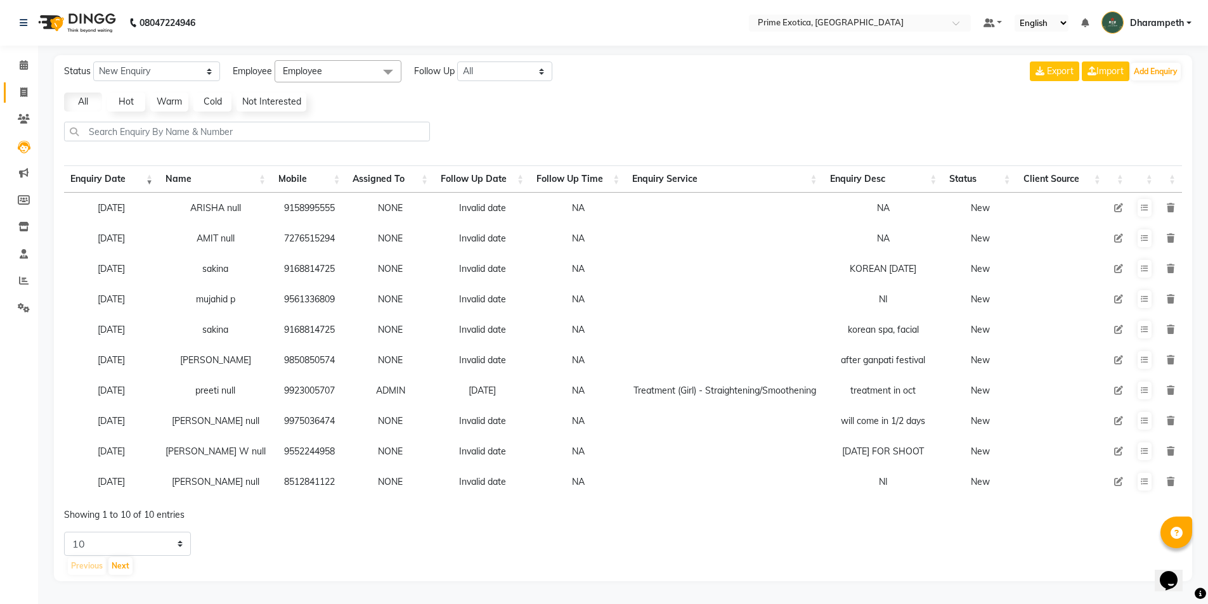
drag, startPoint x: 23, startPoint y: 96, endPoint x: 32, endPoint y: 94, distance: 9.1
click at [42, 97] on main "Status New Enquiry Open Enquiry Converted Enquiry All All New Open Converted Em…" at bounding box center [623, 327] width 1170 height 545
click at [30, 92] on span at bounding box center [24, 93] width 22 height 15
select select "service"
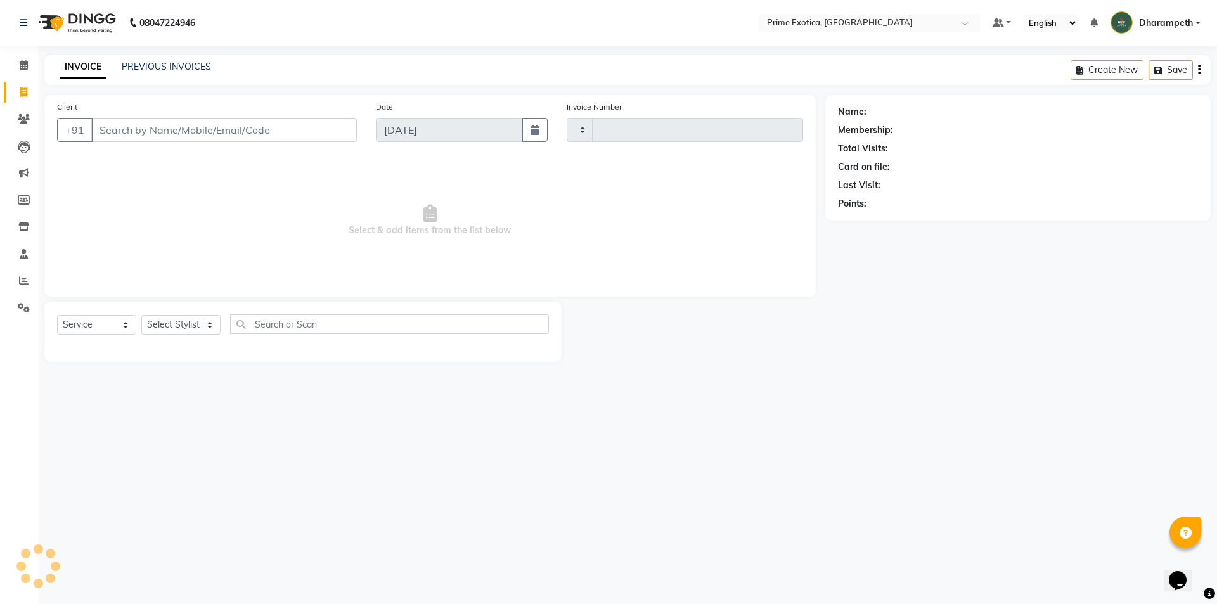
type input "0828"
select select "5380"
click at [172, 122] on input "Client" at bounding box center [224, 130] width 266 height 24
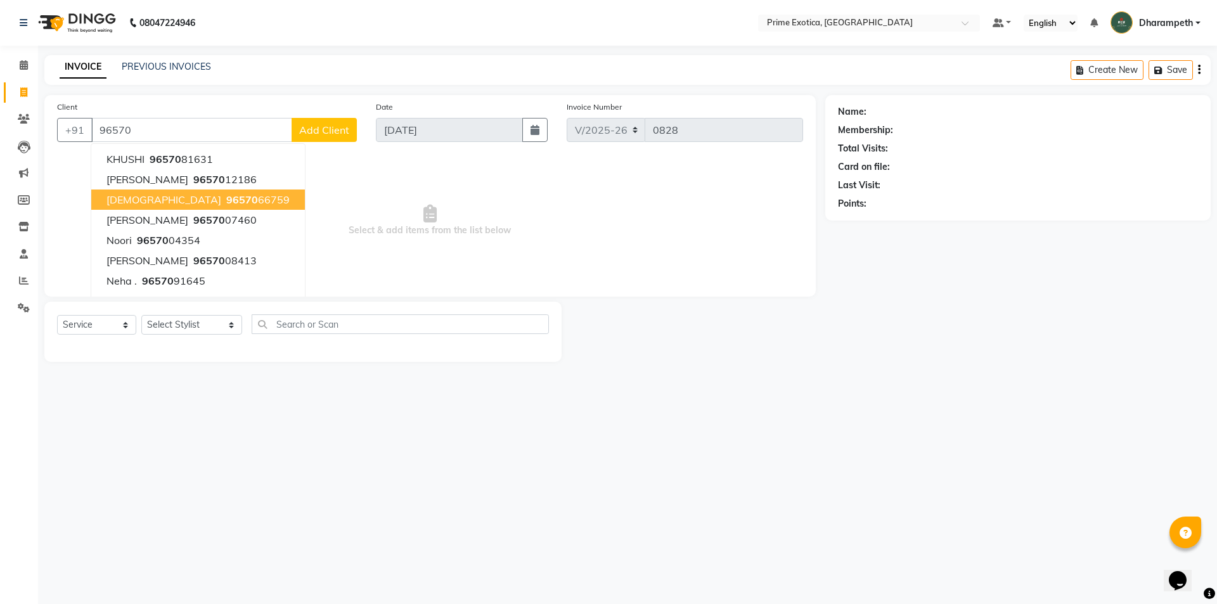
click at [226, 202] on span "96570" at bounding box center [242, 199] width 32 height 13
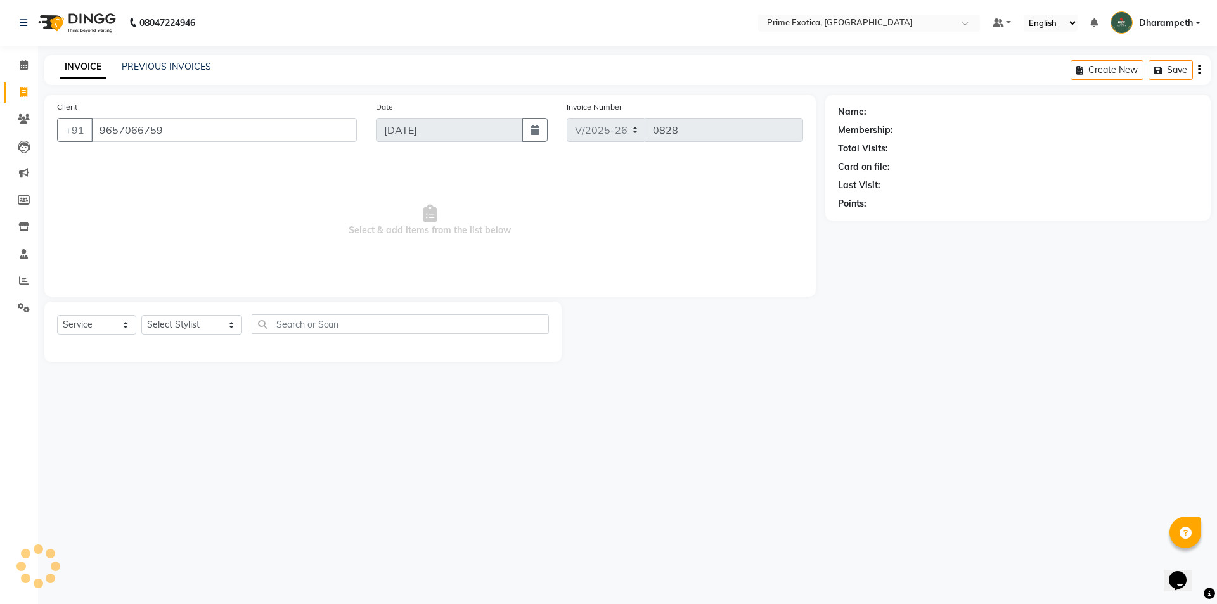
type input "9657066759"
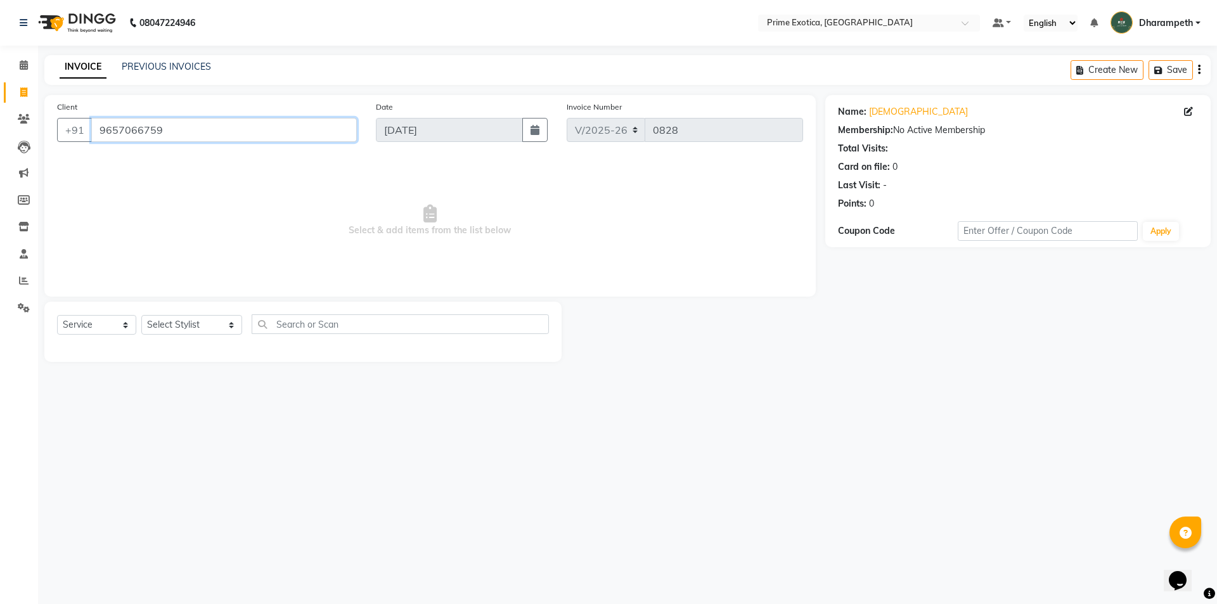
drag, startPoint x: 95, startPoint y: 134, endPoint x: 176, endPoint y: 127, distance: 80.8
click at [176, 127] on input "9657066759" at bounding box center [224, 130] width 266 height 24
click at [13, 201] on span at bounding box center [24, 200] width 22 height 15
select select
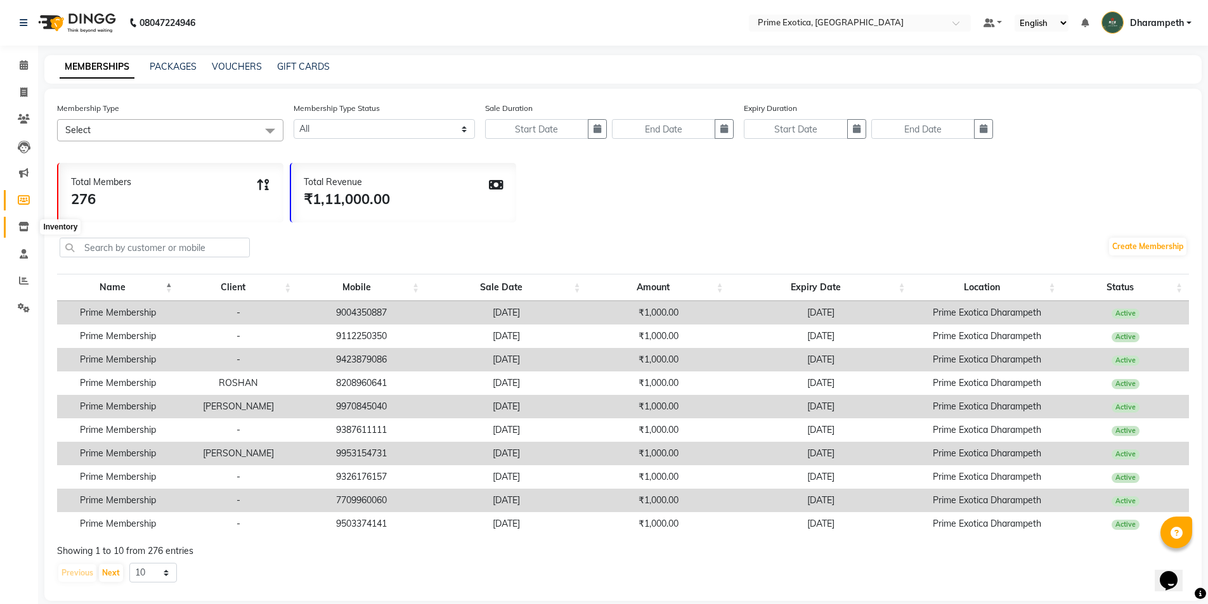
click at [18, 221] on span at bounding box center [24, 227] width 22 height 15
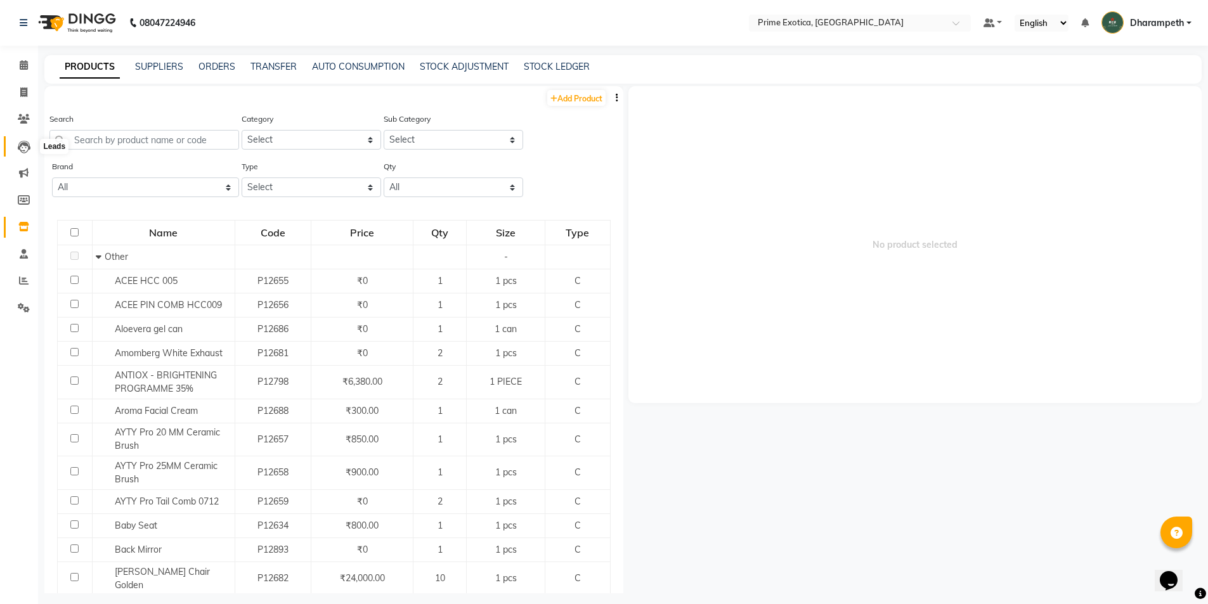
click at [25, 142] on icon at bounding box center [24, 147] width 13 height 13
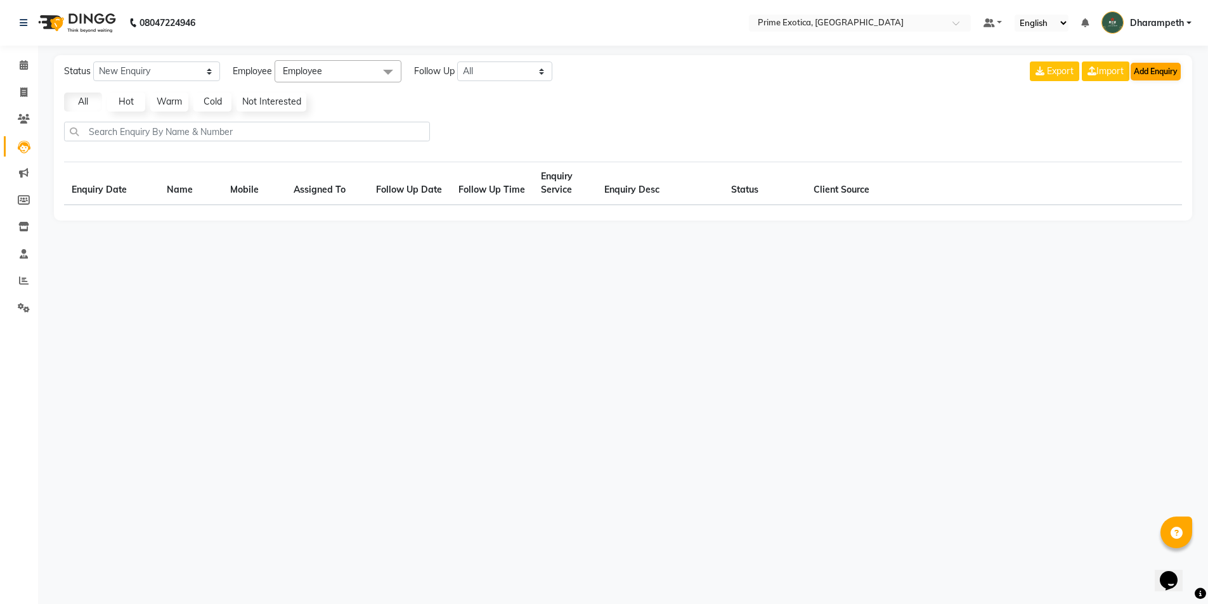
select select "10"
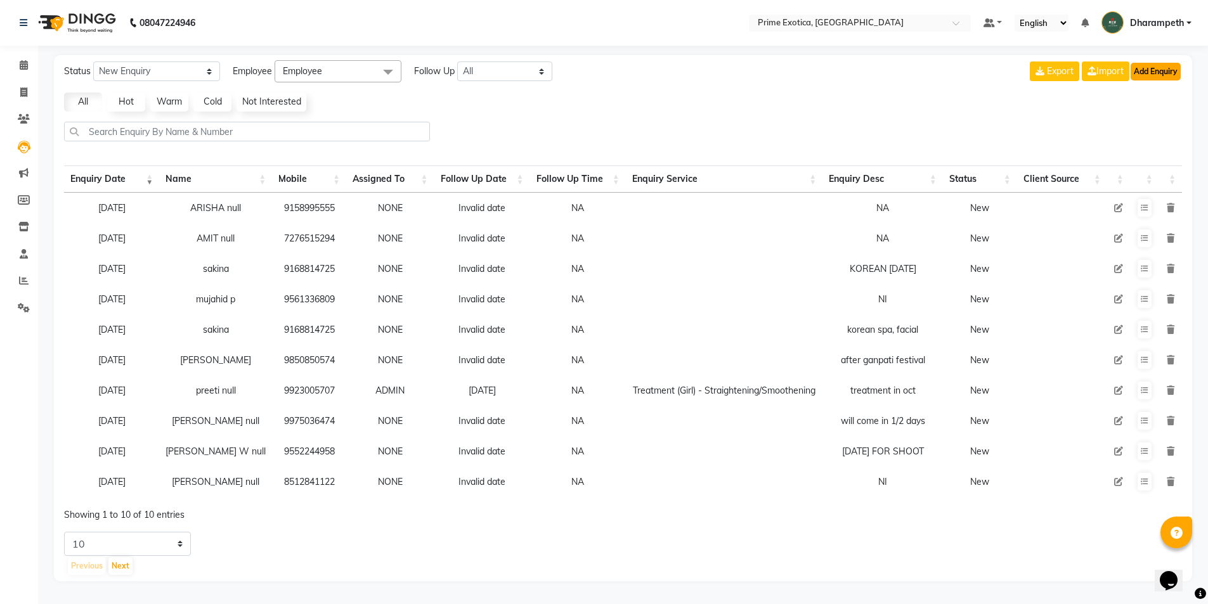
click at [1179, 67] on button "Add Enquiry" at bounding box center [1156, 72] width 50 height 18
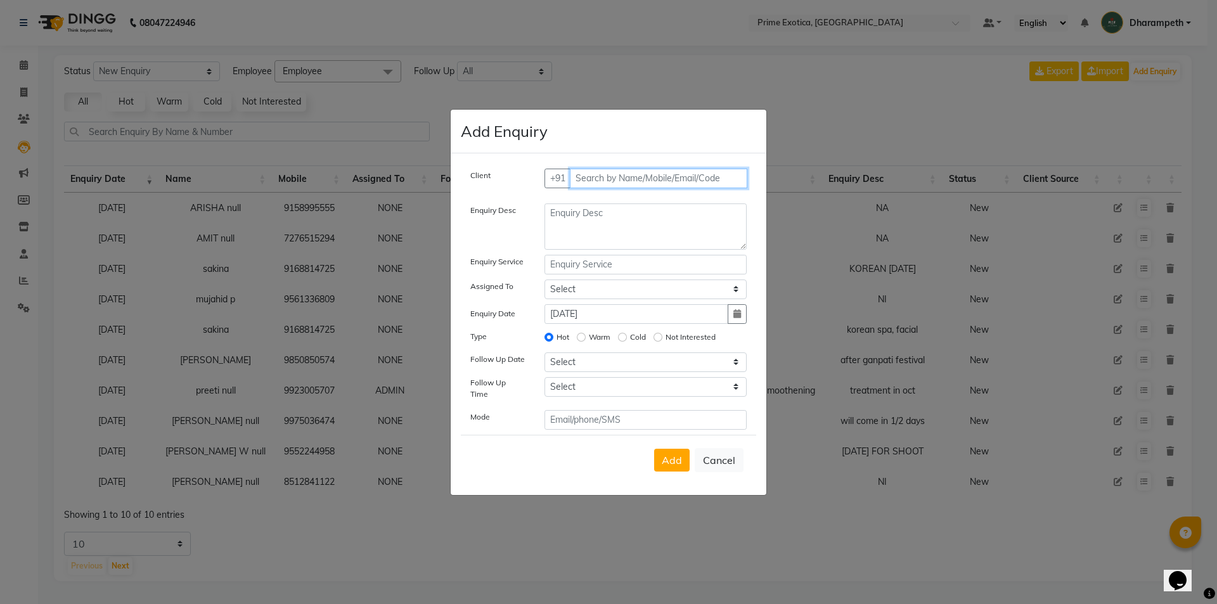
click at [641, 178] on input "text" at bounding box center [659, 179] width 178 height 20
paste input "9657066759"
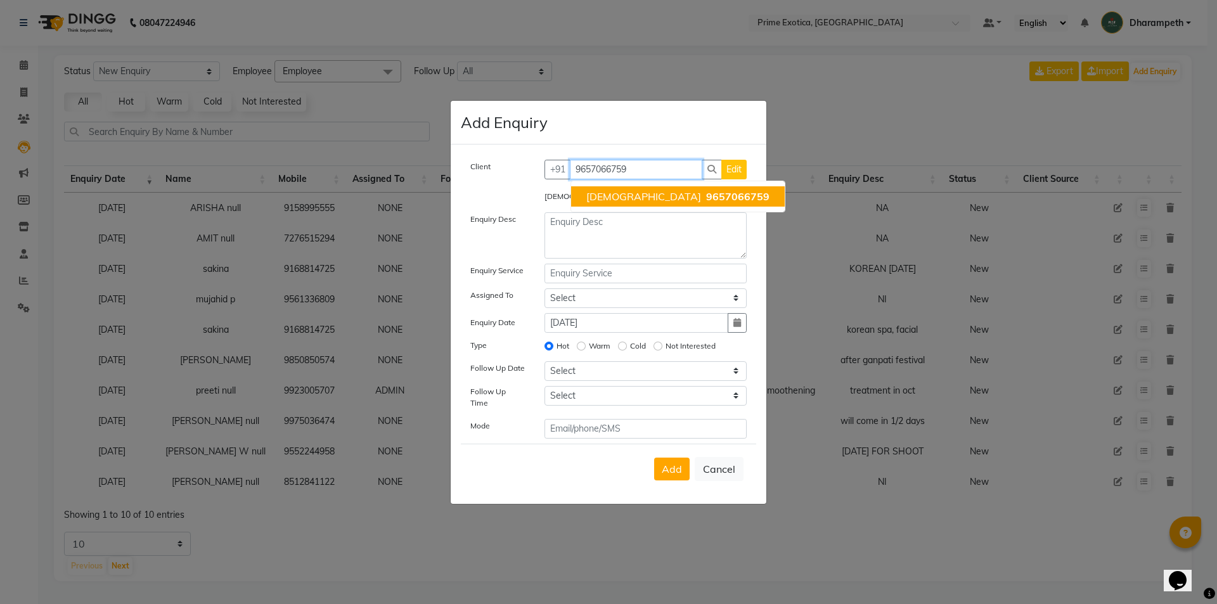
click at [605, 193] on button "Vaishali 9657066759" at bounding box center [678, 196] width 214 height 20
type input "9657066759"
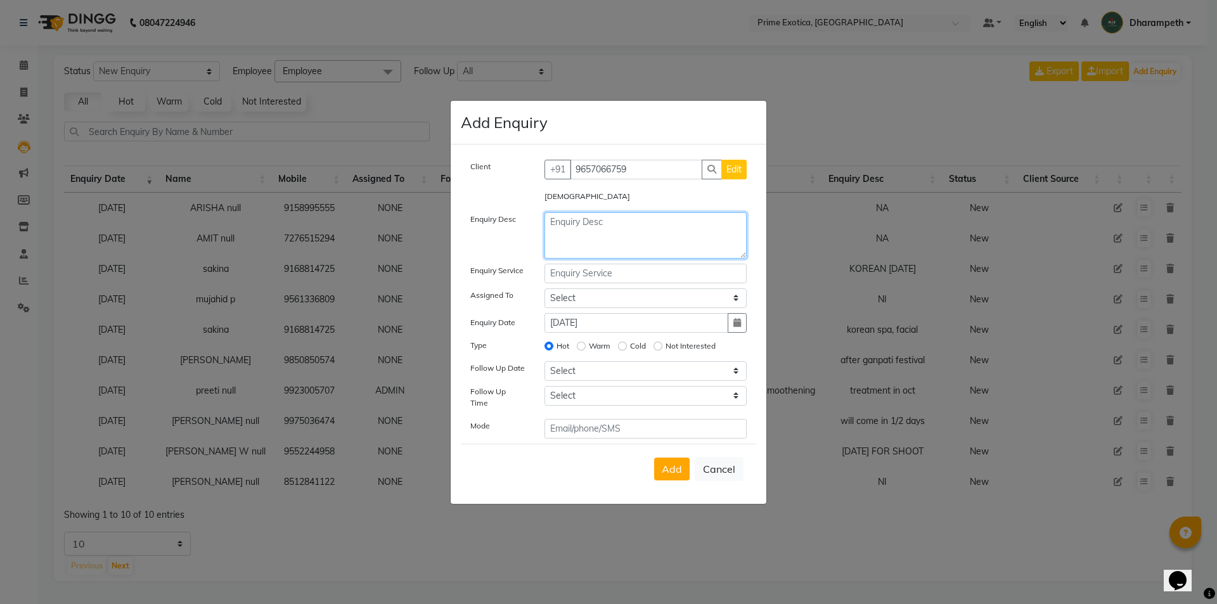
click at [600, 224] on textarea at bounding box center [646, 235] width 203 height 46
type textarea "NA"
click at [666, 466] on span "Add" at bounding box center [672, 469] width 20 height 13
select select
radio input "false"
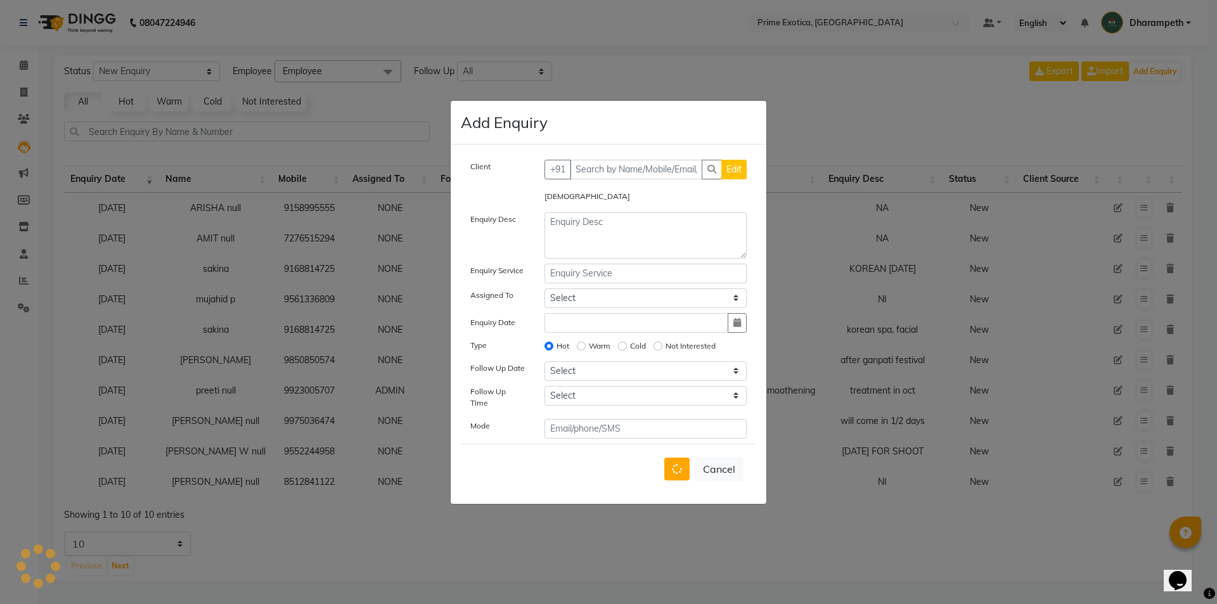
select select
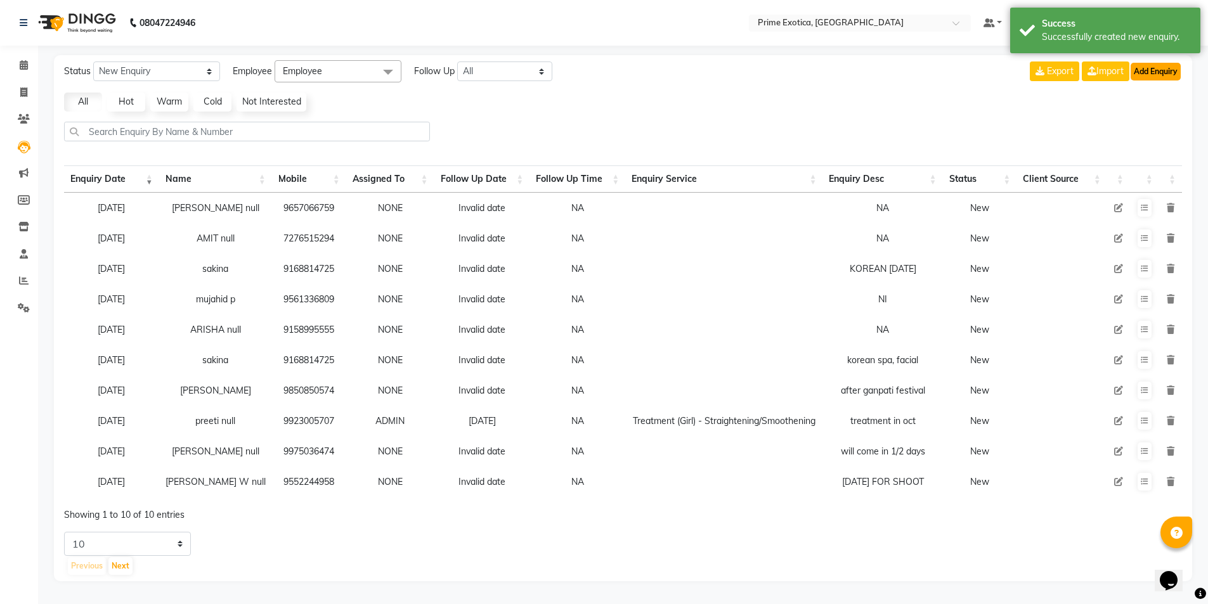
click at [1142, 74] on button "Add Enquiry" at bounding box center [1156, 72] width 50 height 18
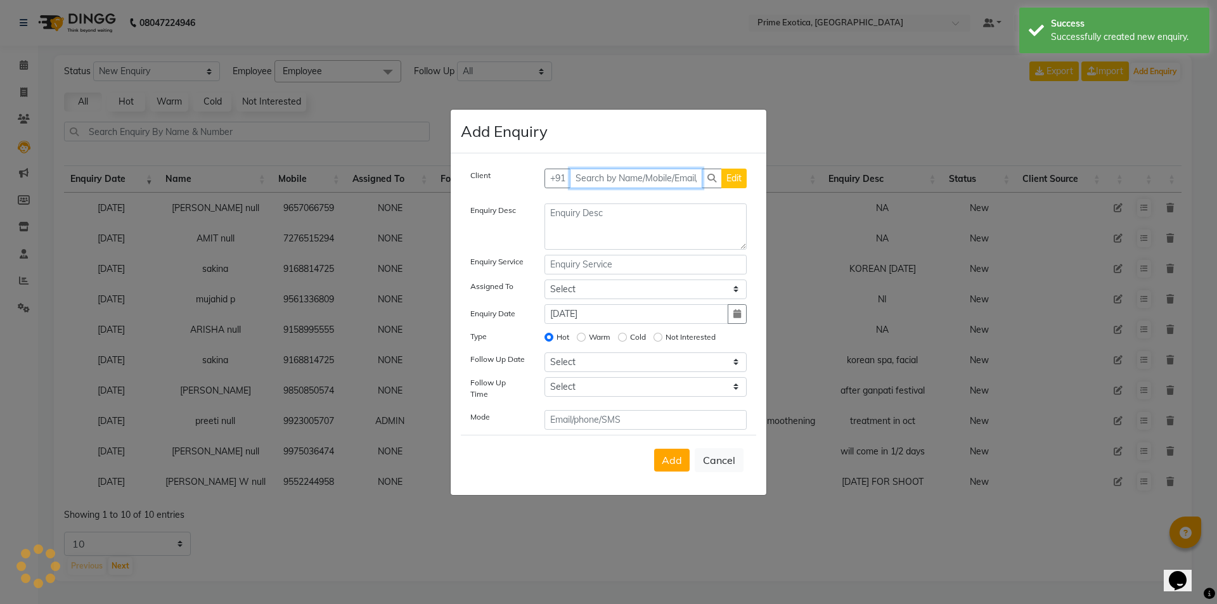
click at [599, 172] on input "text" at bounding box center [636, 179] width 133 height 20
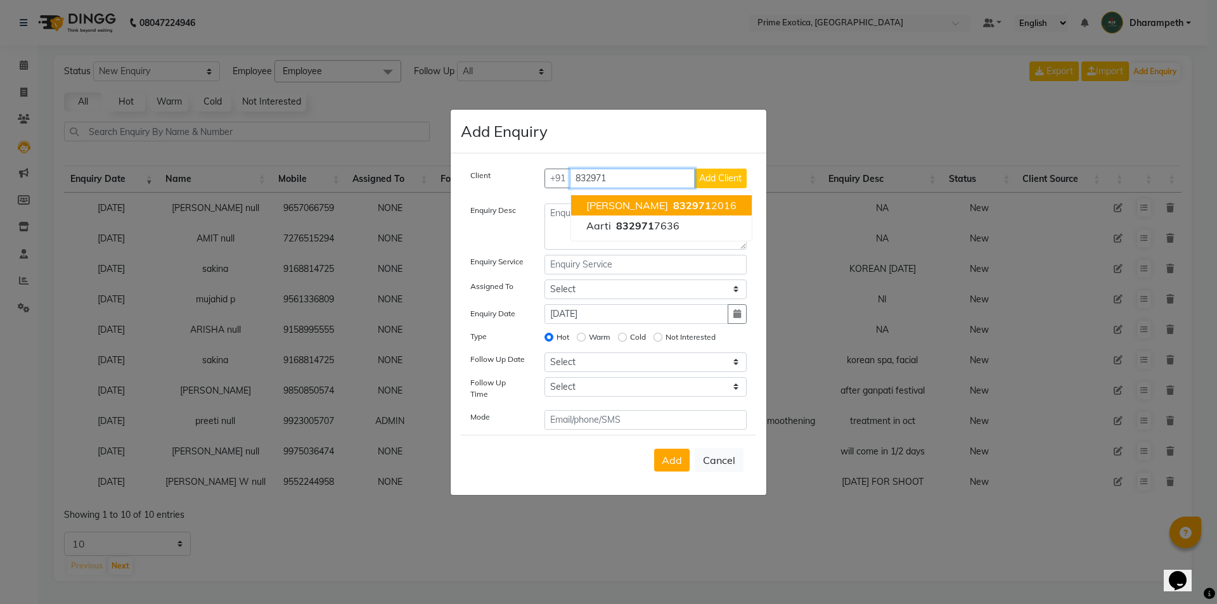
click at [621, 206] on span "SHREEMANI" at bounding box center [628, 205] width 82 height 13
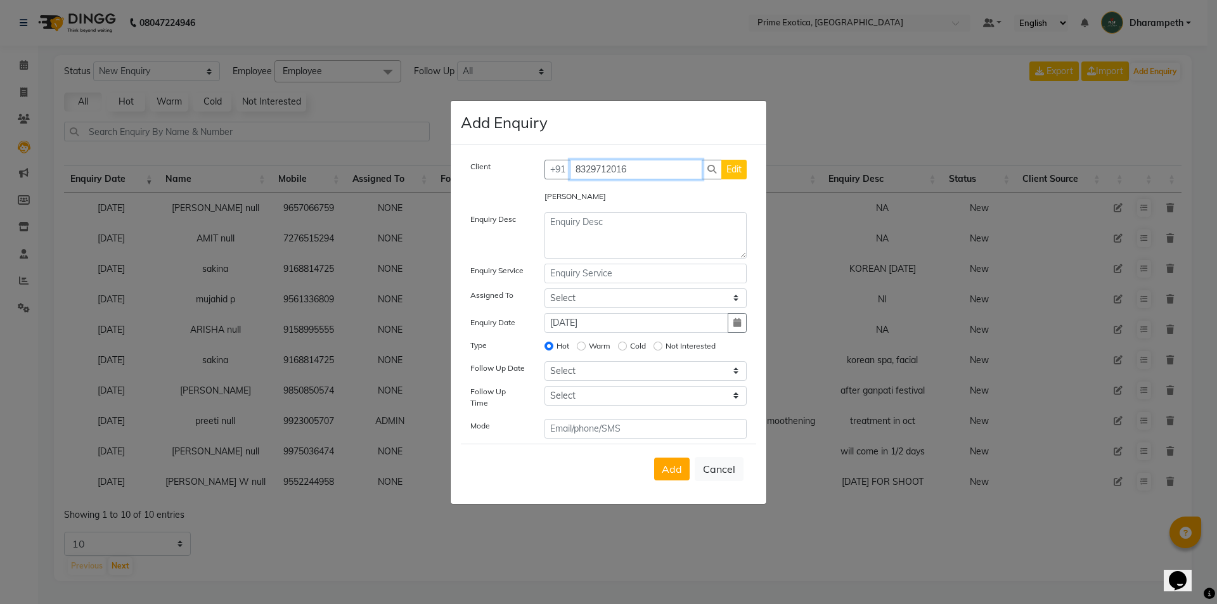
drag, startPoint x: 578, startPoint y: 176, endPoint x: 629, endPoint y: 172, distance: 51.5
click at [629, 172] on input "8329712016" at bounding box center [636, 170] width 133 height 20
type input "8329712016"
click at [737, 474] on button "Cancel" at bounding box center [719, 469] width 49 height 24
select select
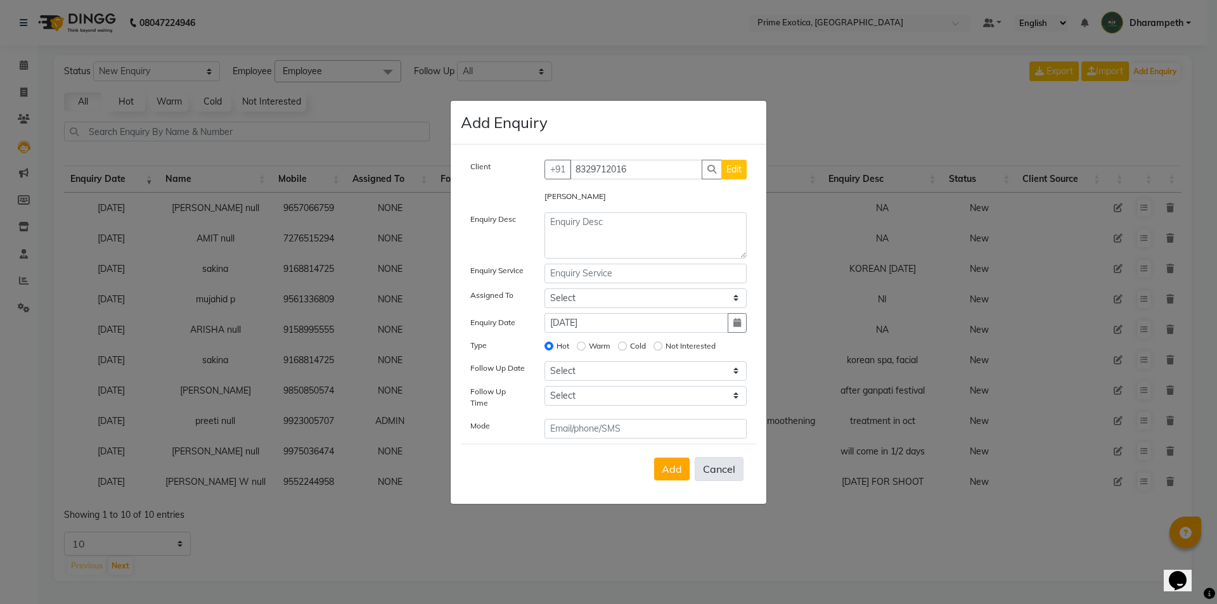
radio input "false"
select select
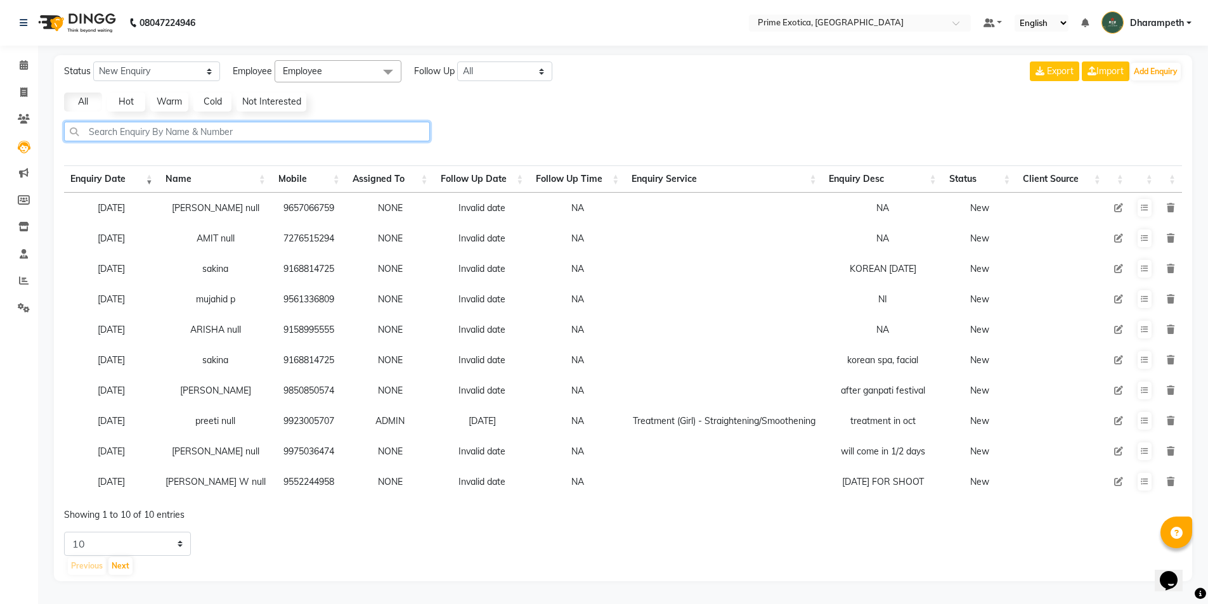
click at [136, 136] on input "text" at bounding box center [247, 132] width 366 height 20
paste input "8329712016"
type input "8329712016"
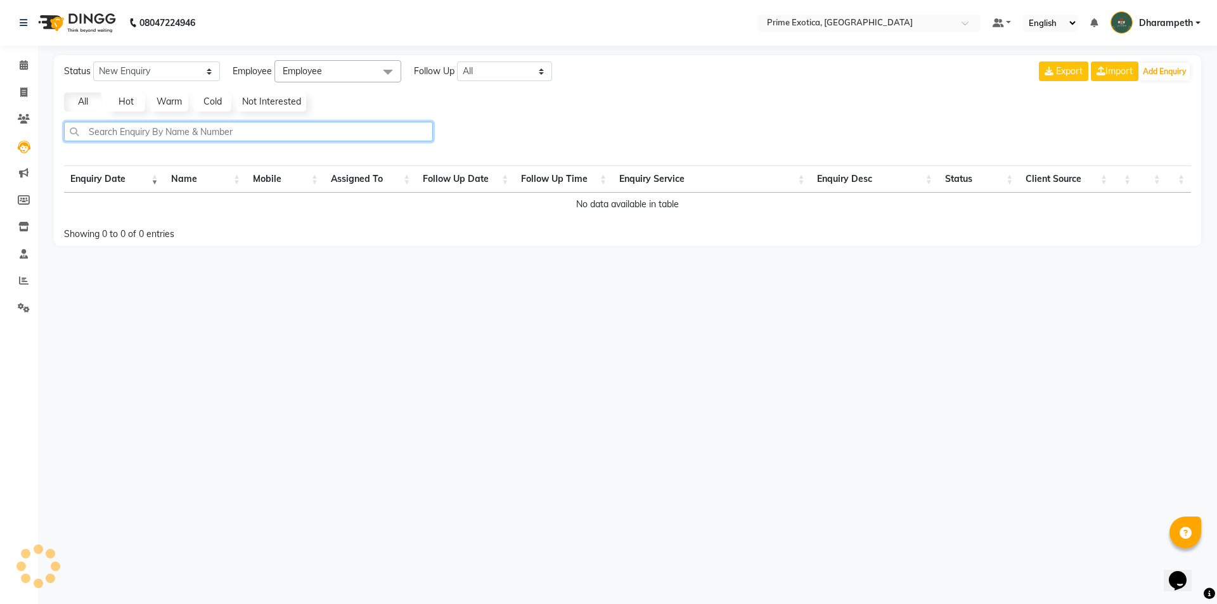
drag, startPoint x: 89, startPoint y: 131, endPoint x: 149, endPoint y: 131, distance: 59.6
click at [149, 131] on input "text" at bounding box center [248, 132] width 369 height 20
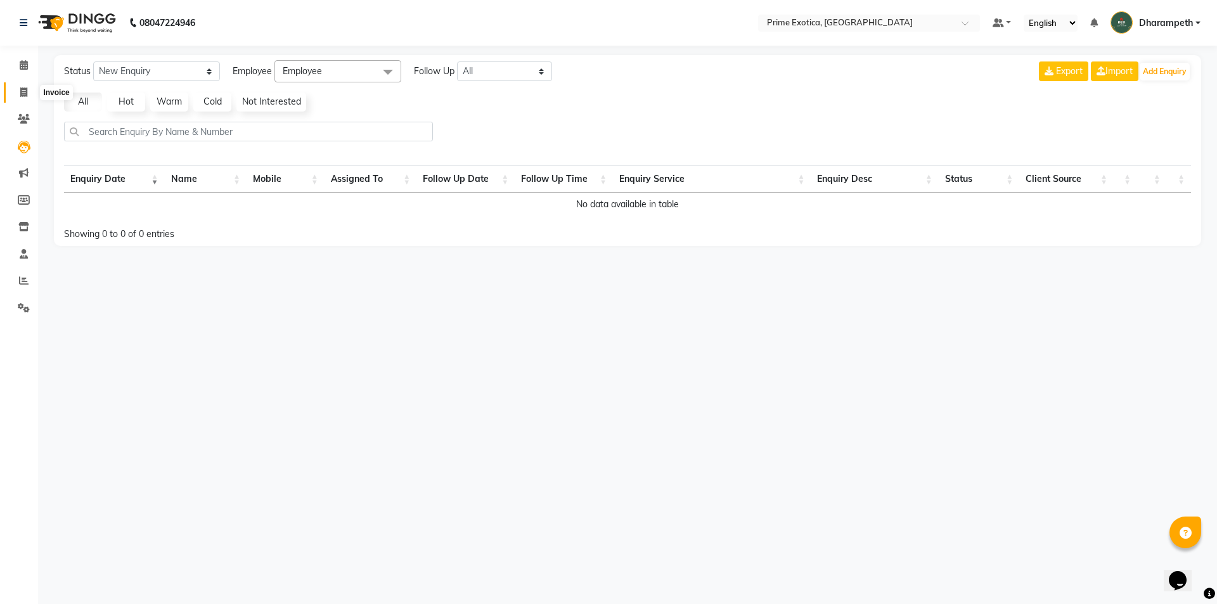
click at [25, 88] on icon at bounding box center [23, 93] width 7 height 10
select select "service"
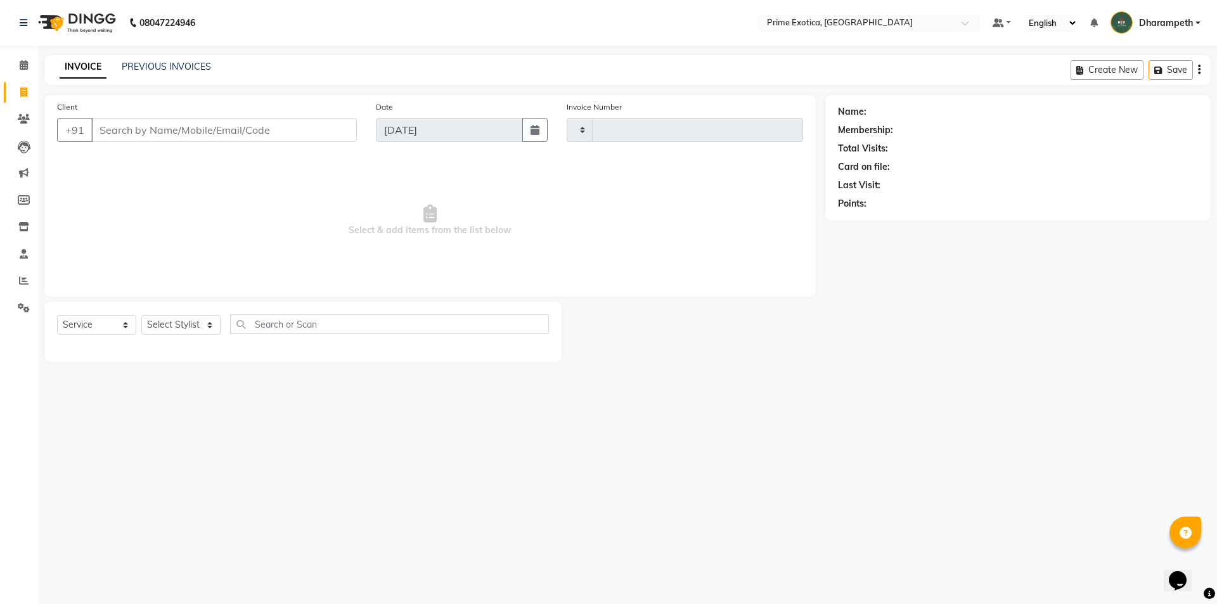
type input "0828"
select select "5380"
click at [238, 119] on input "Client" at bounding box center [224, 130] width 266 height 24
type input "8329712016"
select select "1: Object"
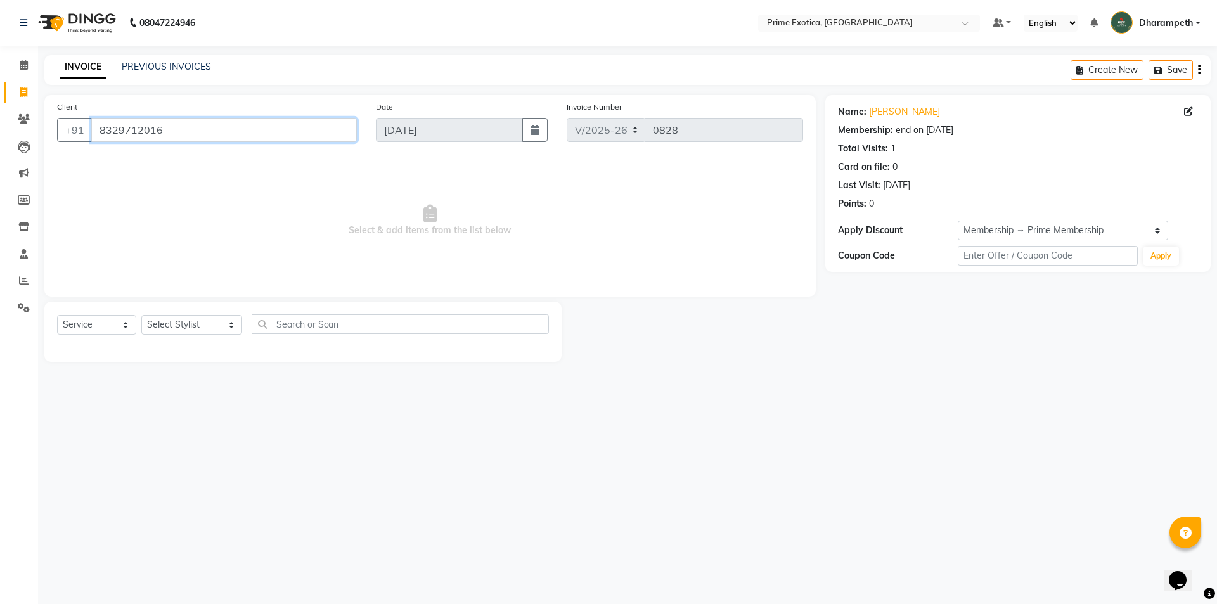
drag, startPoint x: 173, startPoint y: 140, endPoint x: 95, endPoint y: 126, distance: 79.3
click at [95, 126] on input "8329712016" at bounding box center [224, 130] width 266 height 24
click at [19, 152] on icon at bounding box center [24, 147] width 13 height 13
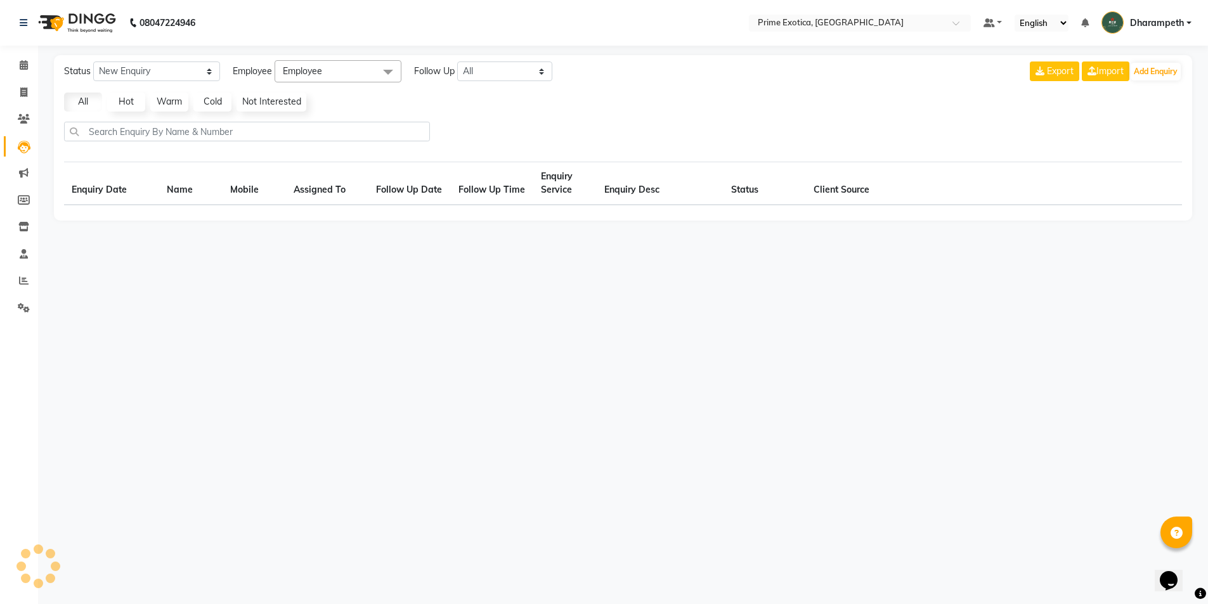
select select "10"
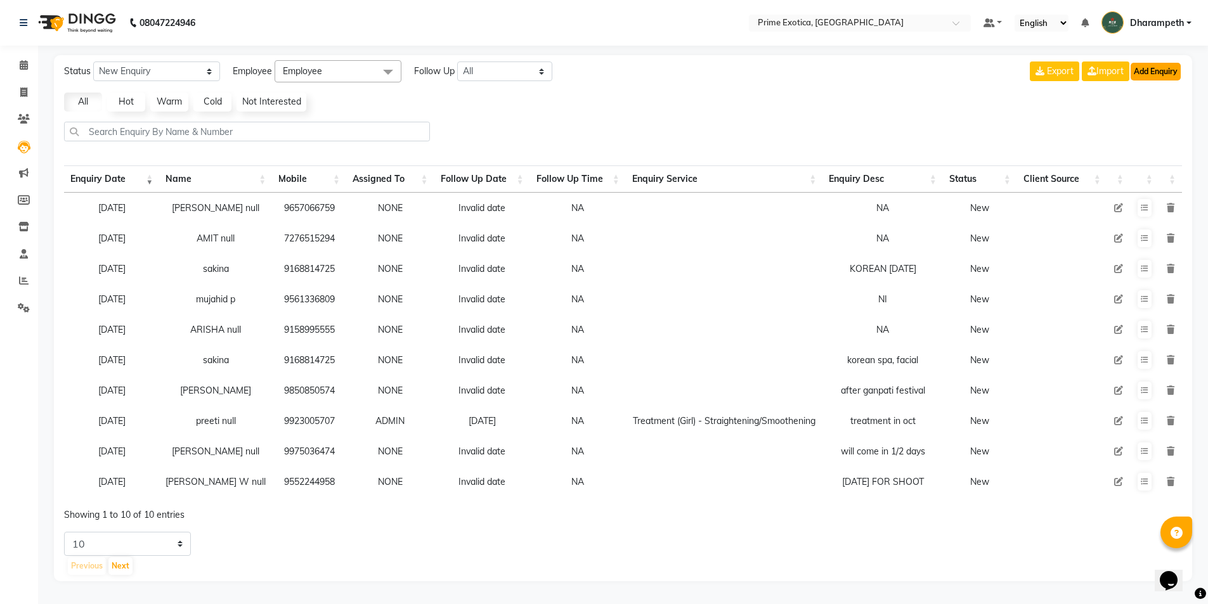
click at [1167, 75] on button "Add Enquiry" at bounding box center [1156, 72] width 50 height 18
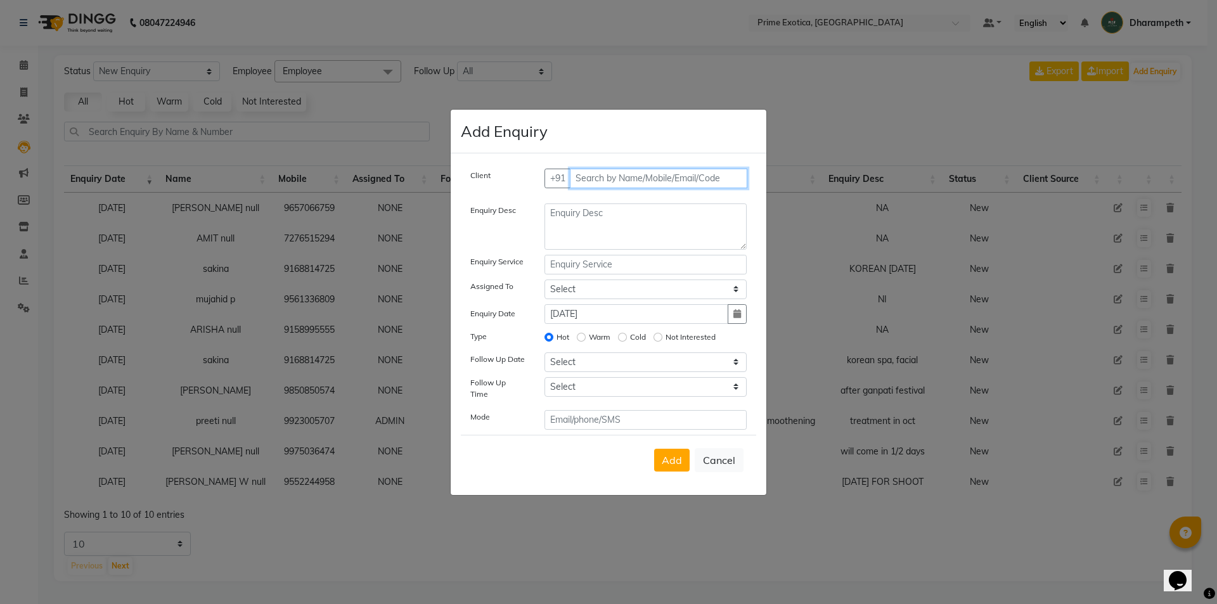
click at [634, 186] on input "text" at bounding box center [659, 179] width 178 height 20
click at [725, 458] on button "Cancel" at bounding box center [719, 460] width 49 height 24
select select
radio input "false"
select select
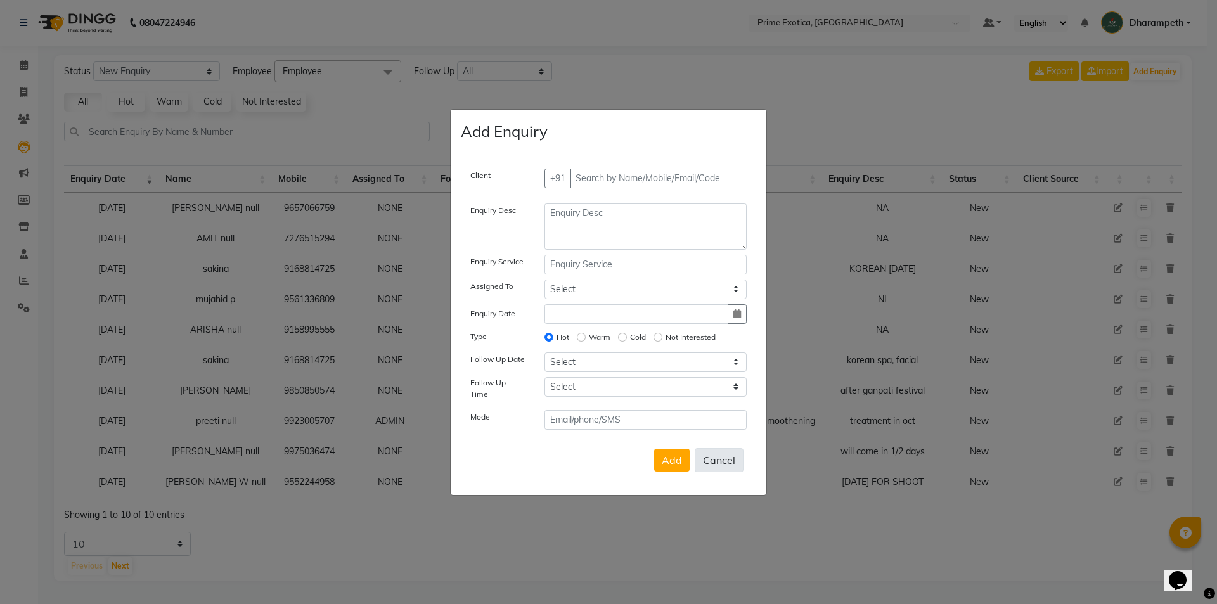
select select
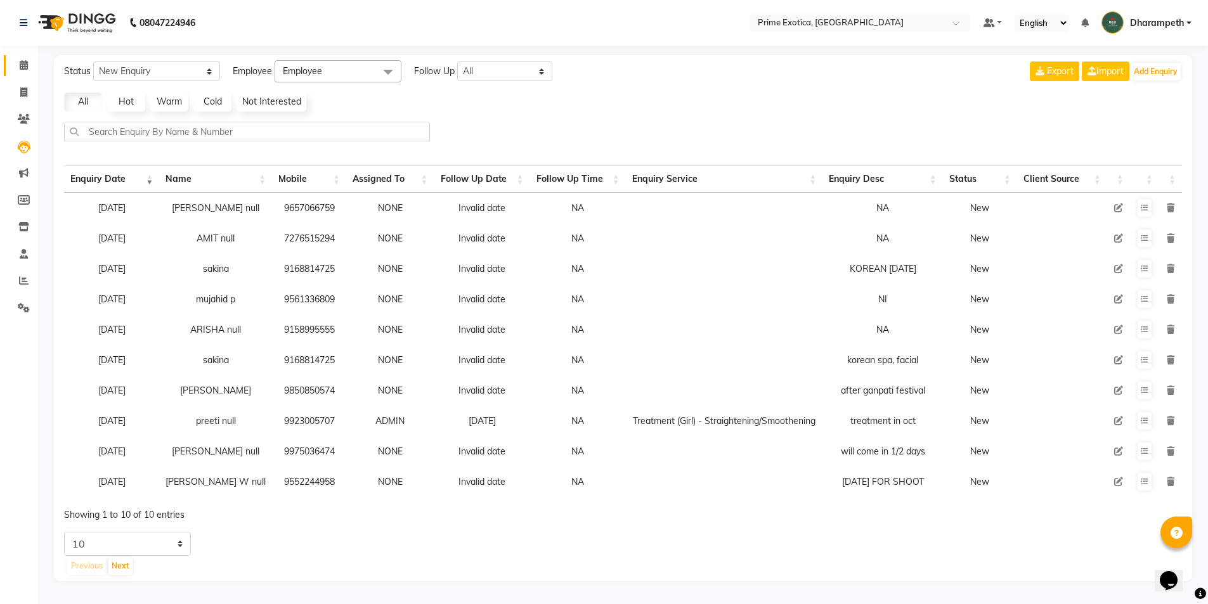
click at [22, 59] on span at bounding box center [24, 65] width 22 height 15
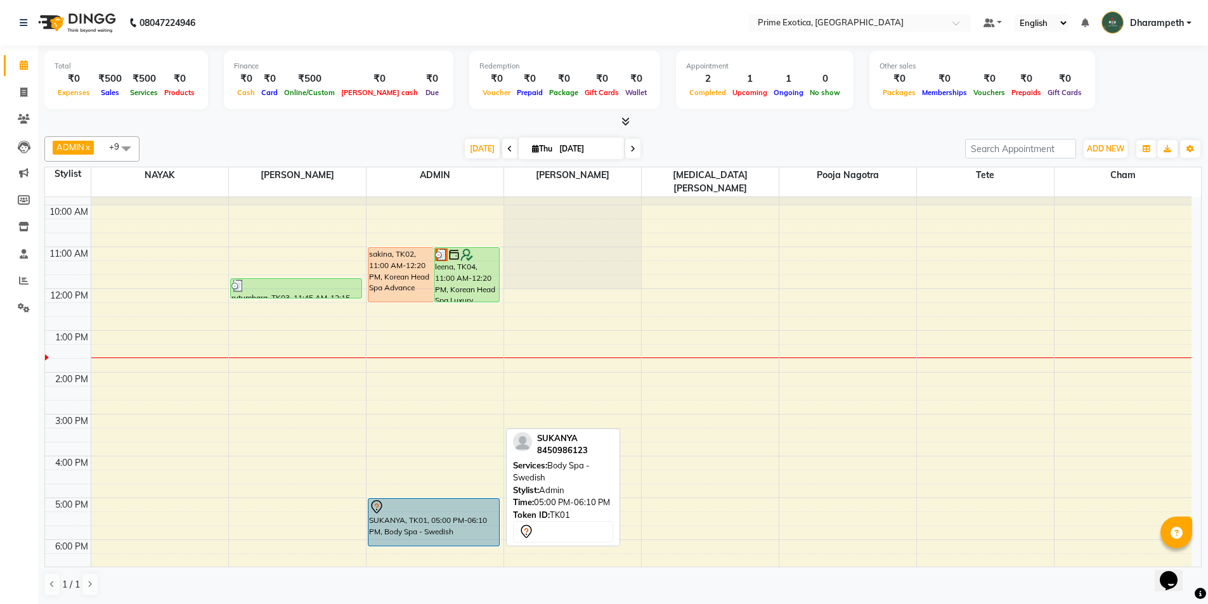
scroll to position [63, 0]
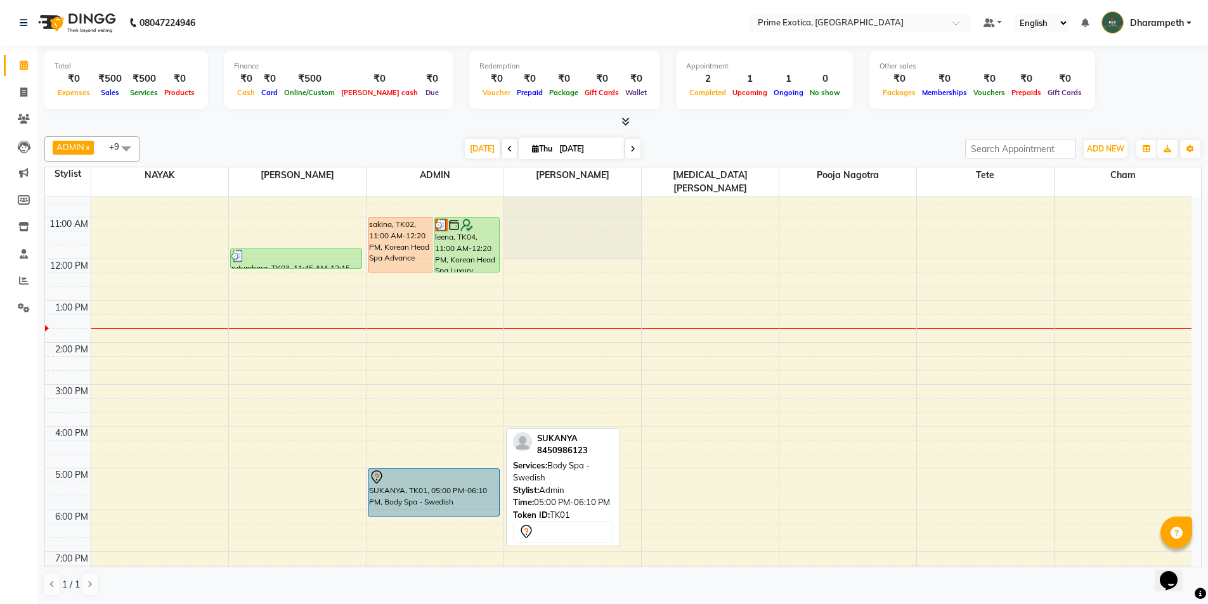
click at [432, 490] on div "SUKANYA, TK01, 05:00 PM-06:10 PM, Body Spa - Swedish" at bounding box center [433, 492] width 131 height 47
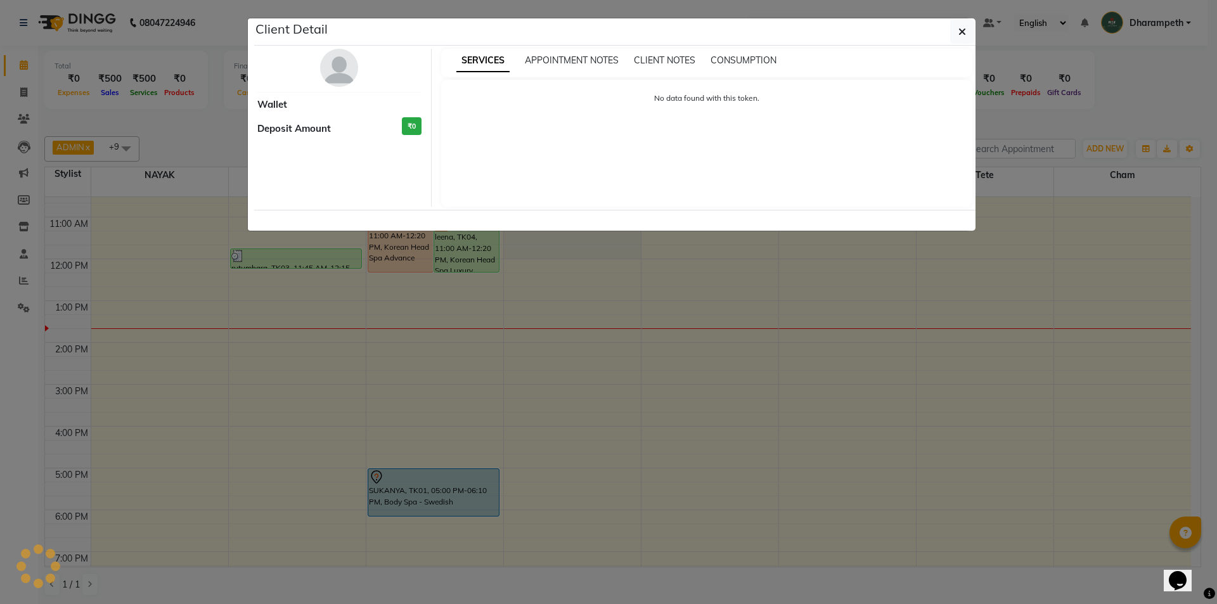
select select "7"
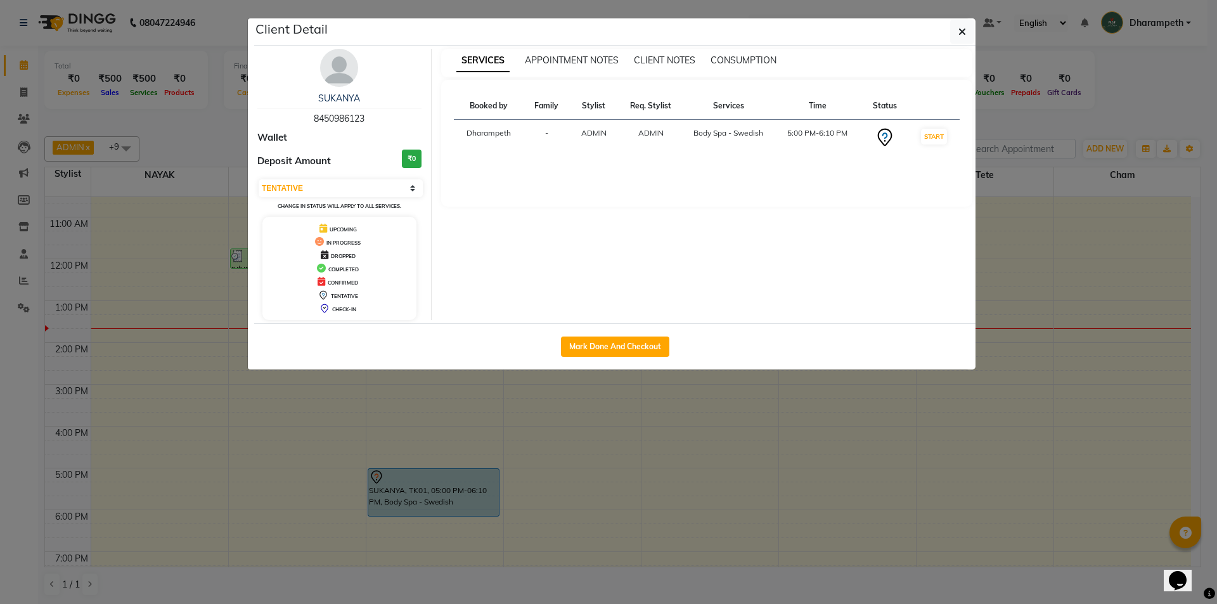
drag, startPoint x: 311, startPoint y: 119, endPoint x: 369, endPoint y: 119, distance: 57.7
click at [369, 119] on div "SUKANYA 8450986123" at bounding box center [339, 109] width 164 height 34
copy span "8450986123"
click at [971, 30] on button "button" at bounding box center [963, 32] width 24 height 24
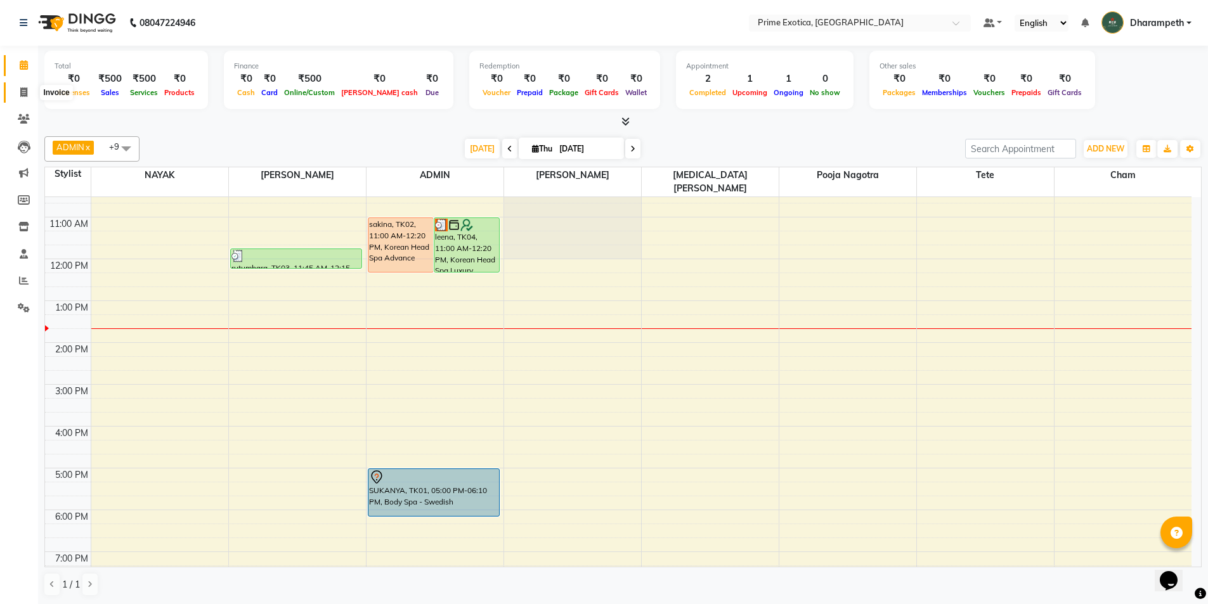
click at [18, 93] on span at bounding box center [24, 93] width 22 height 15
select select "5380"
select select "service"
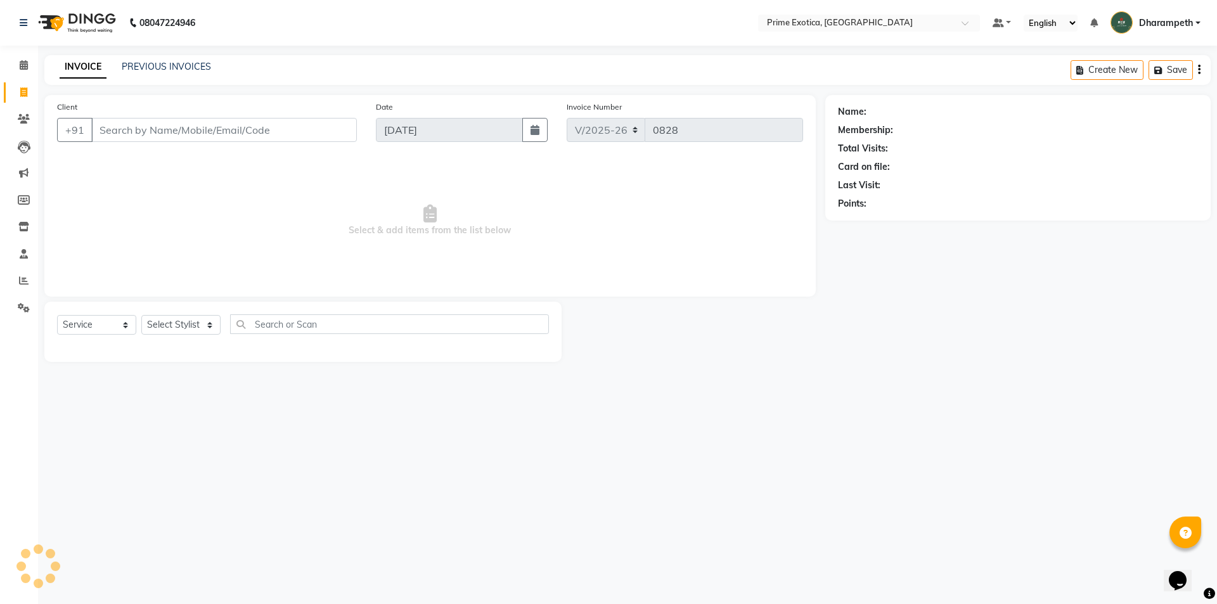
click at [177, 129] on input "Client" at bounding box center [224, 130] width 266 height 24
type input "8450986123"
click at [22, 64] on icon at bounding box center [24, 65] width 8 height 10
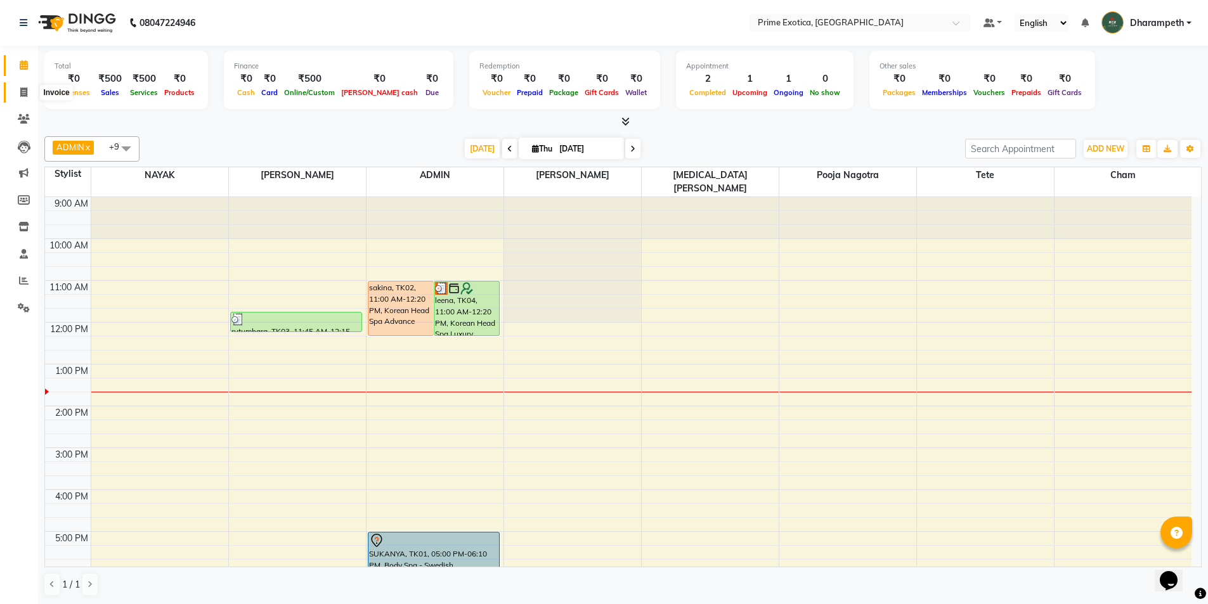
click at [21, 86] on span at bounding box center [24, 93] width 22 height 15
select select "service"
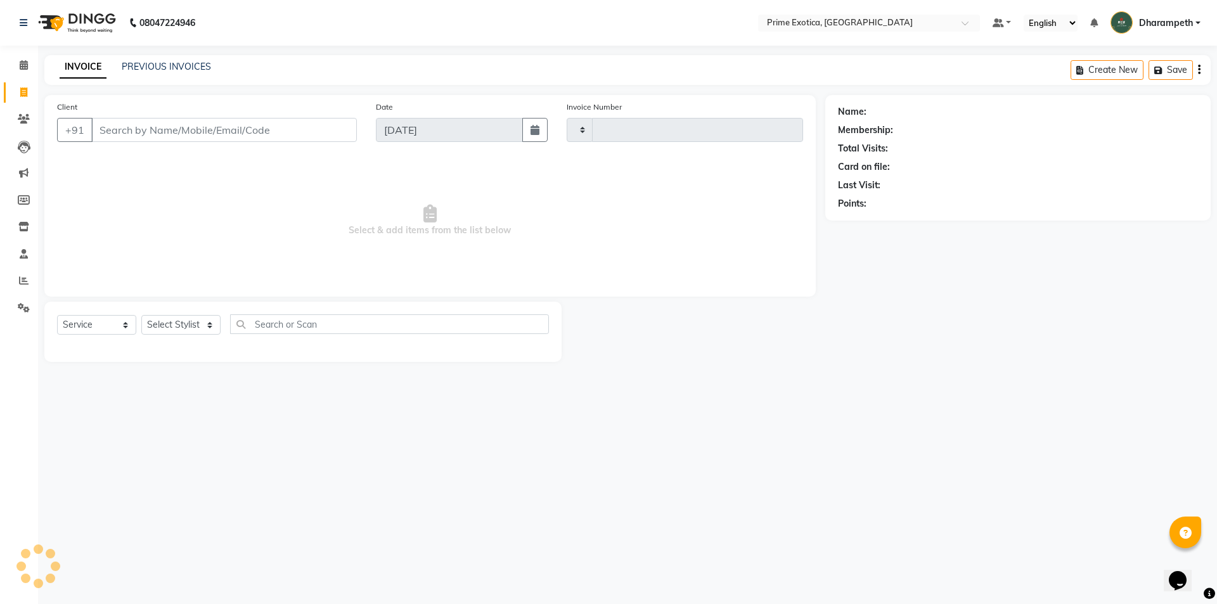
type input "0828"
select select "5380"
click at [155, 70] on link "PREVIOUS INVOICES" at bounding box center [166, 66] width 89 height 11
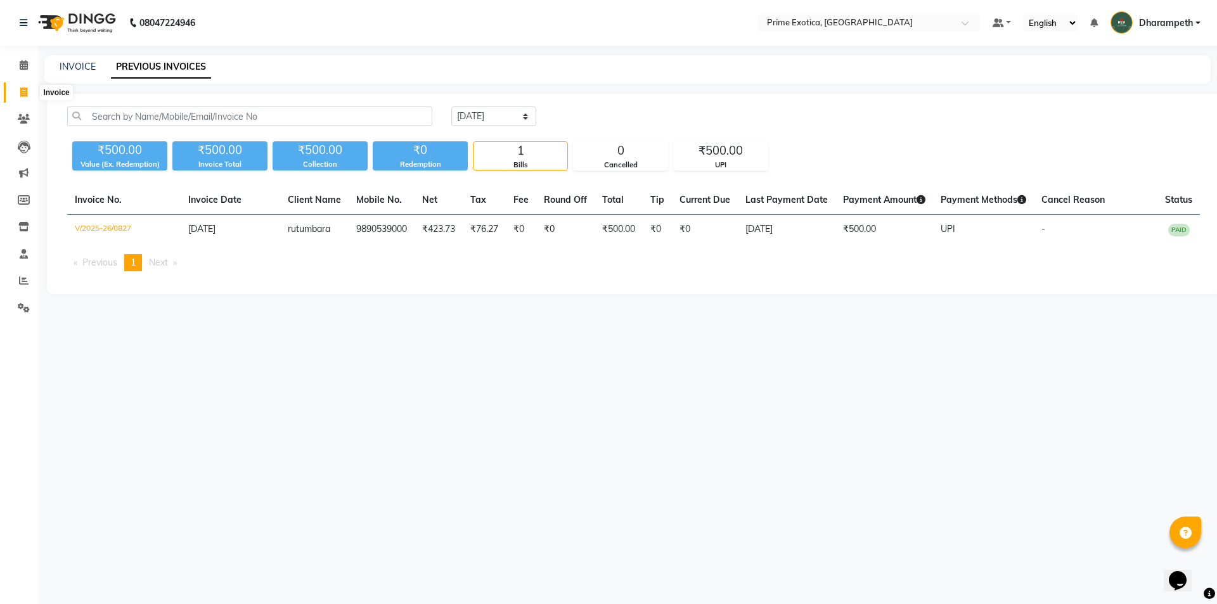
click at [15, 88] on span at bounding box center [24, 93] width 22 height 15
select select "5380"
select select "service"
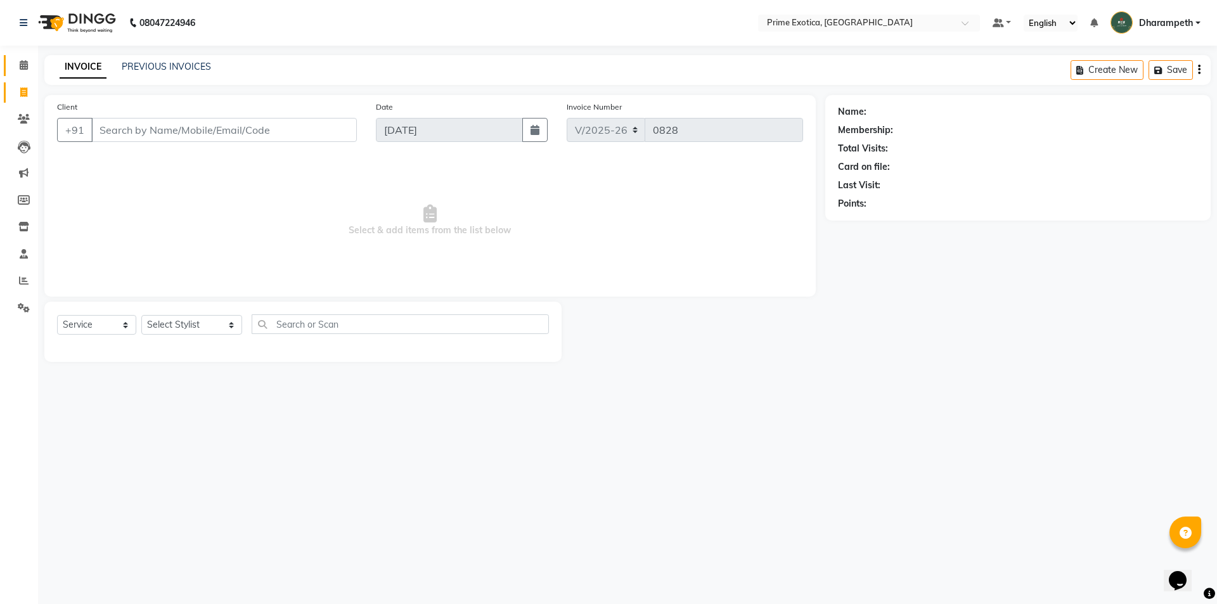
click at [6, 60] on link "Calendar" at bounding box center [19, 65] width 30 height 21
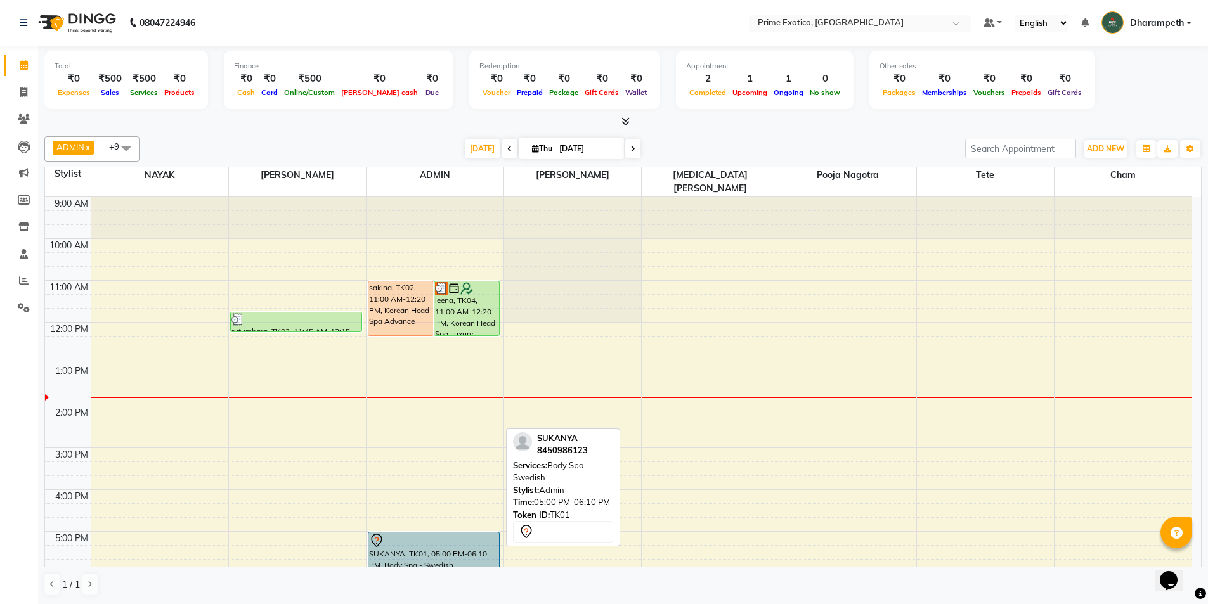
click at [429, 540] on div "SUKANYA, TK01, 05:00 PM-06:10 PM, Body Spa - Swedish" at bounding box center [433, 556] width 131 height 47
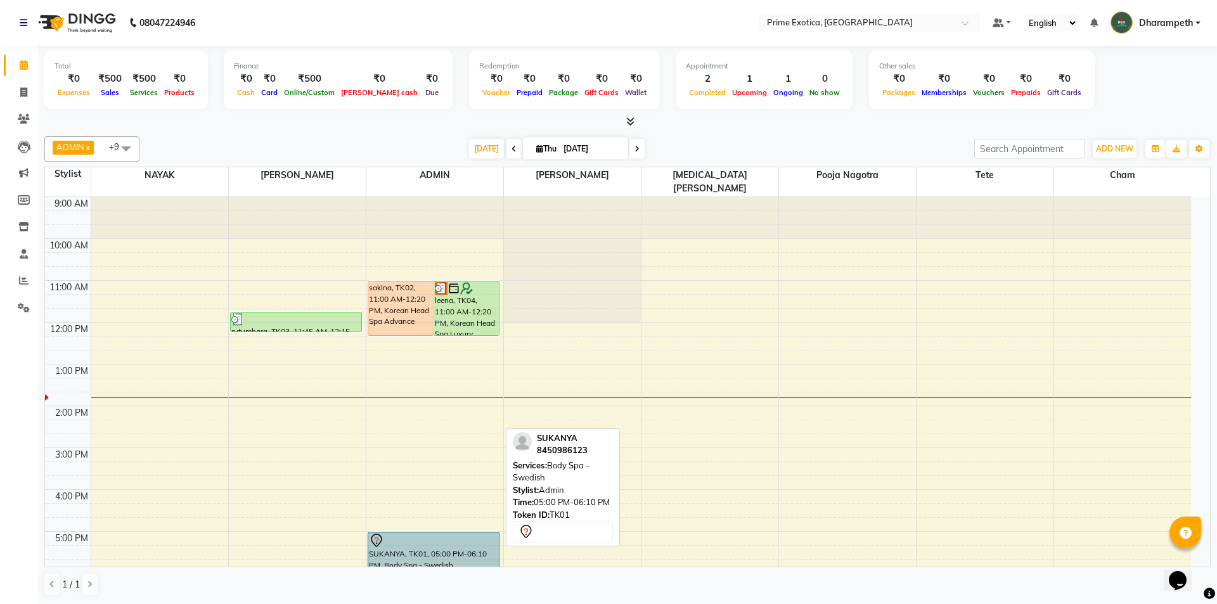
select select "7"
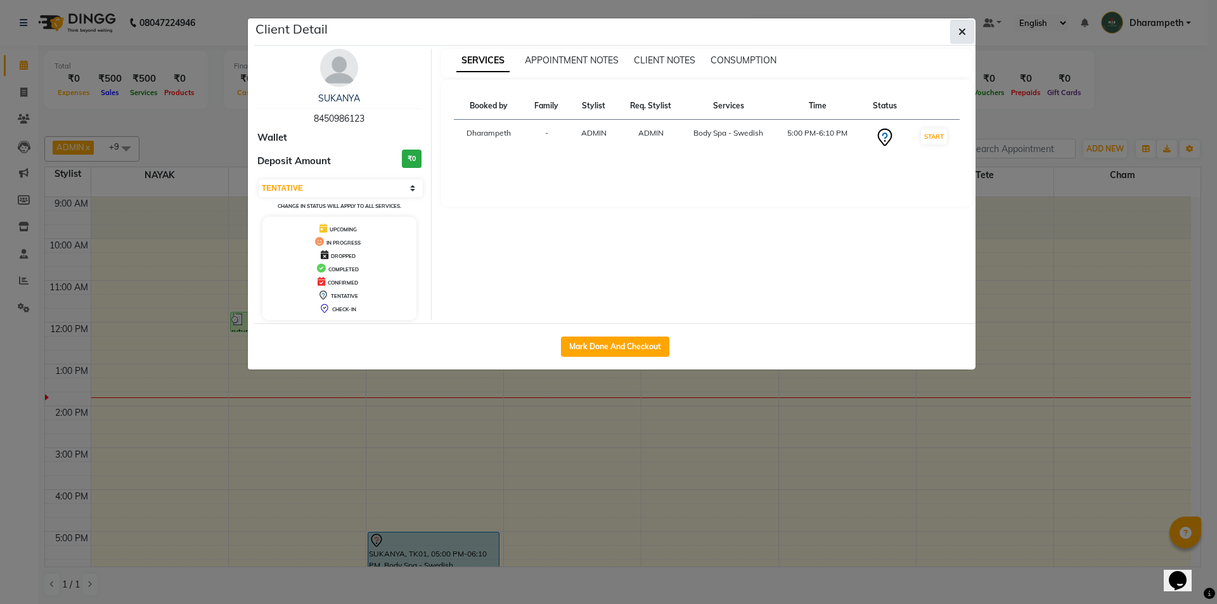
click at [966, 22] on button "button" at bounding box center [963, 32] width 24 height 24
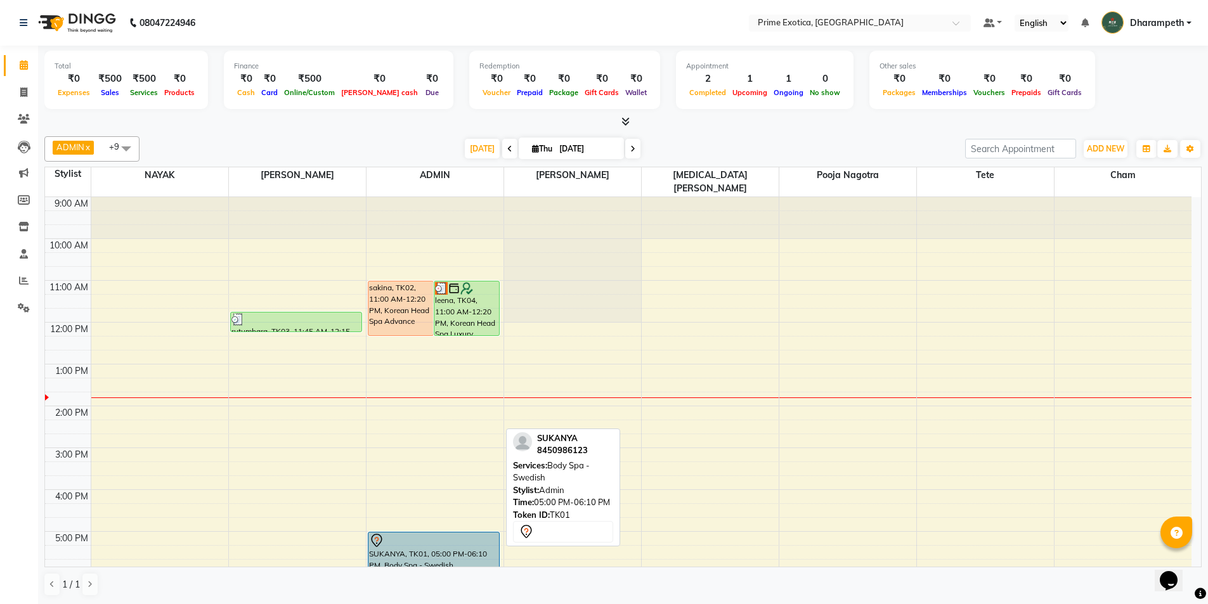
click at [472, 533] on div at bounding box center [434, 540] width 130 height 15
select select "7"
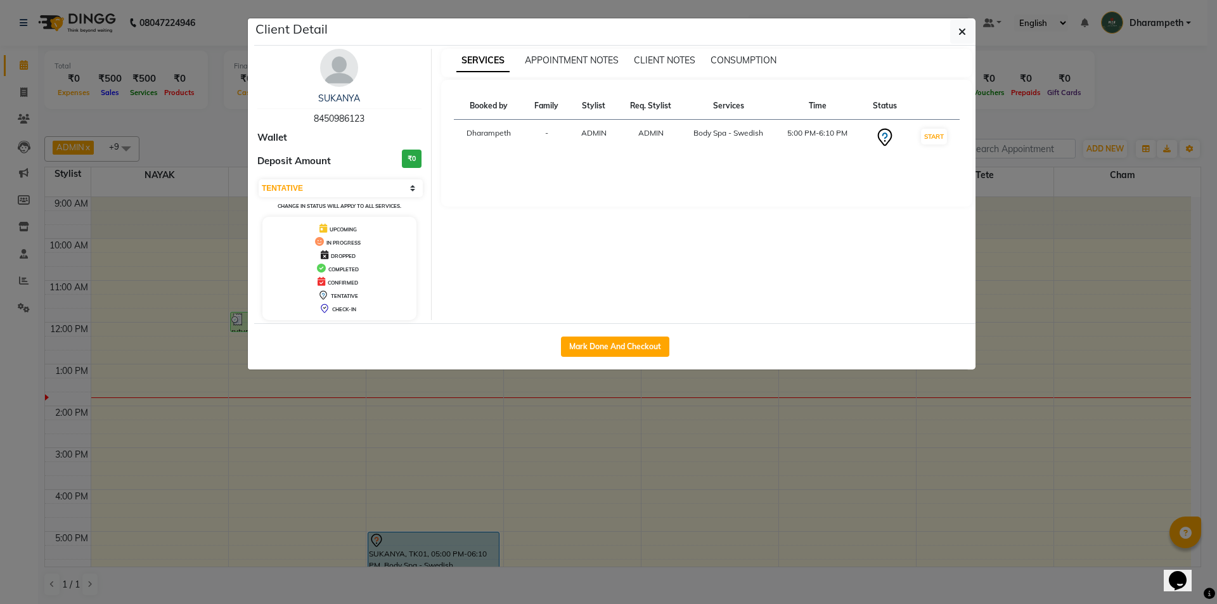
copy span "8450986123"
drag, startPoint x: 313, startPoint y: 119, endPoint x: 397, endPoint y: 118, distance: 84.3
click at [397, 118] on div "SUKANYA 8450986123" at bounding box center [339, 109] width 164 height 34
click at [962, 30] on icon "button" at bounding box center [963, 32] width 8 height 10
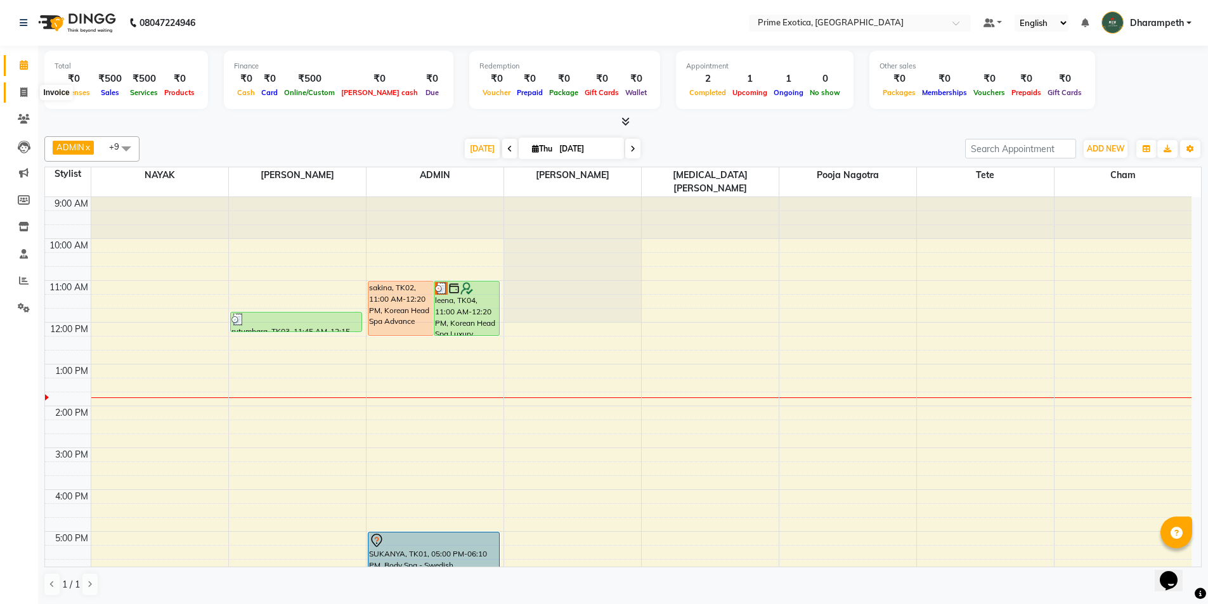
drag, startPoint x: 26, startPoint y: 89, endPoint x: 26, endPoint y: 96, distance: 7.0
click at [26, 88] on icon at bounding box center [23, 93] width 7 height 10
select select "service"
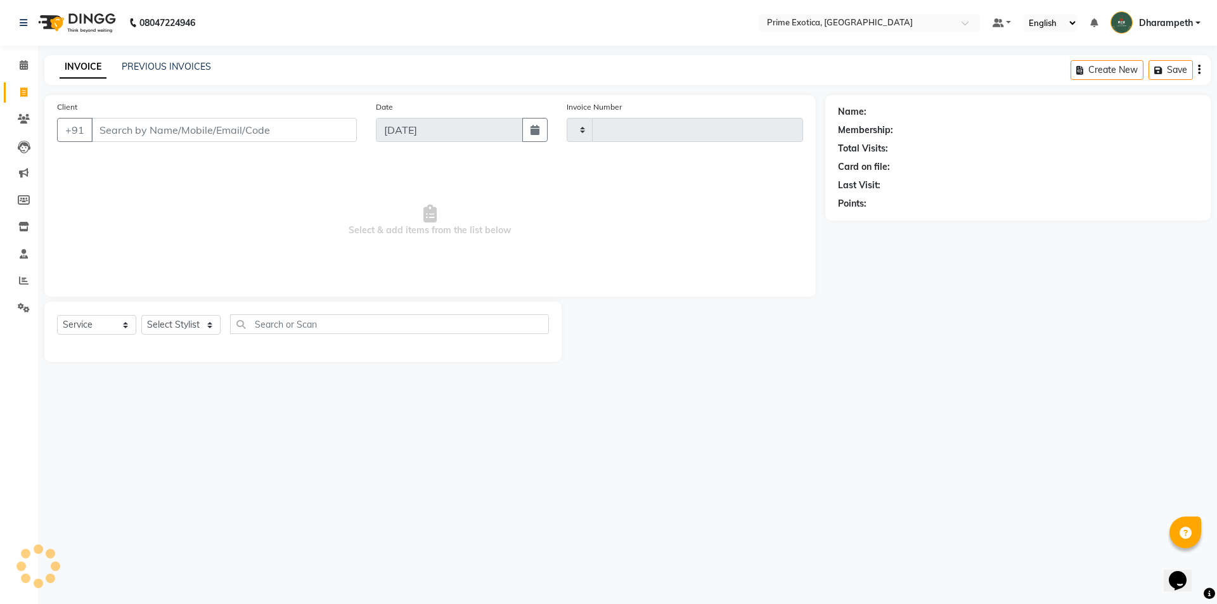
type input "0828"
select select "5380"
click at [19, 147] on icon at bounding box center [24, 147] width 13 height 13
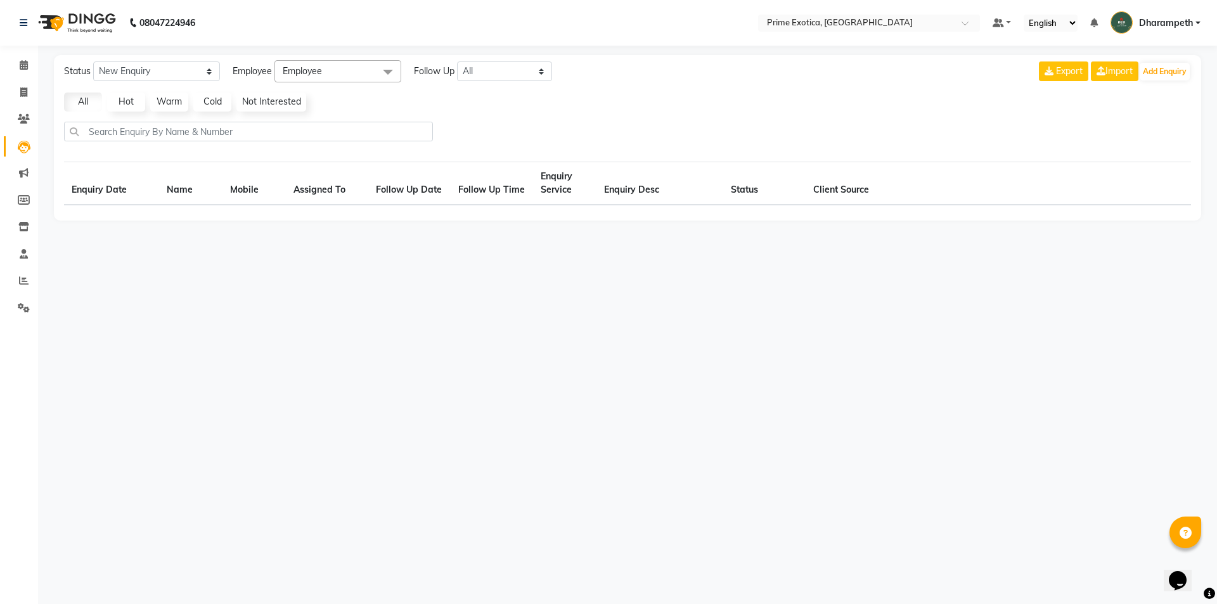
select select "10"
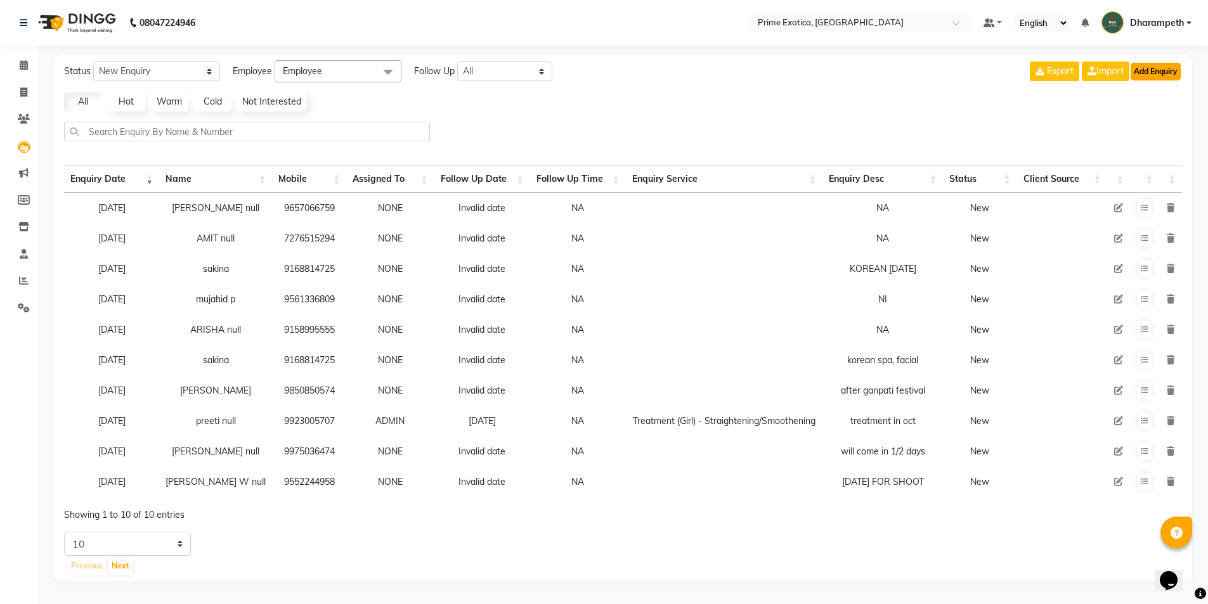
click at [1150, 75] on button "Add Enquiry" at bounding box center [1156, 72] width 50 height 18
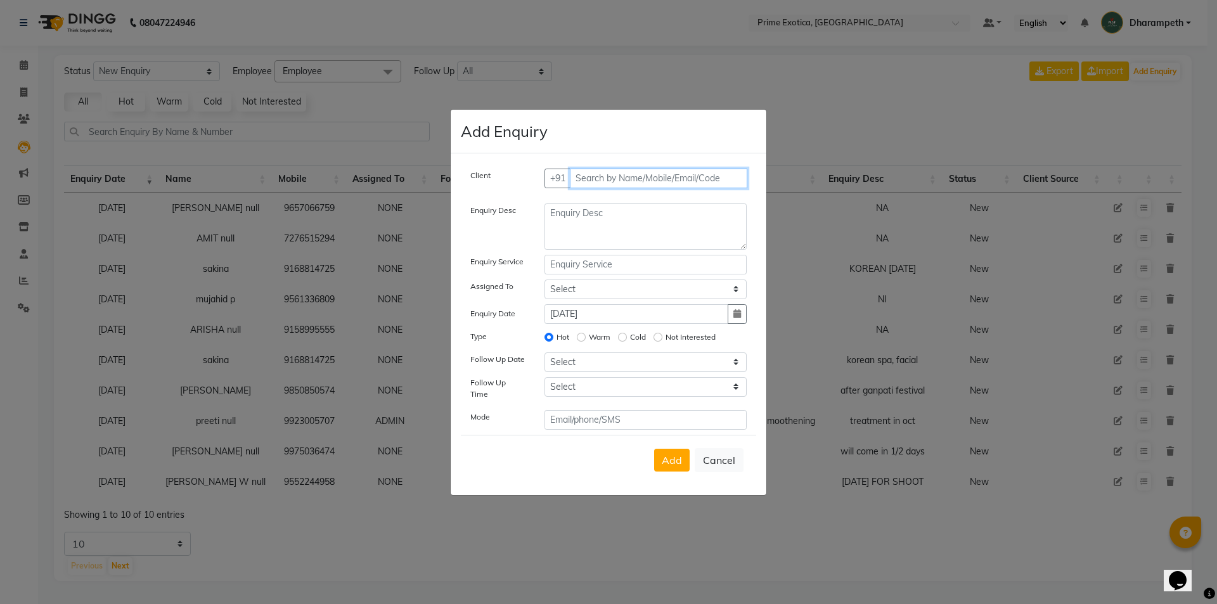
click at [643, 179] on input "text" at bounding box center [659, 179] width 178 height 20
paste input "8450986123"
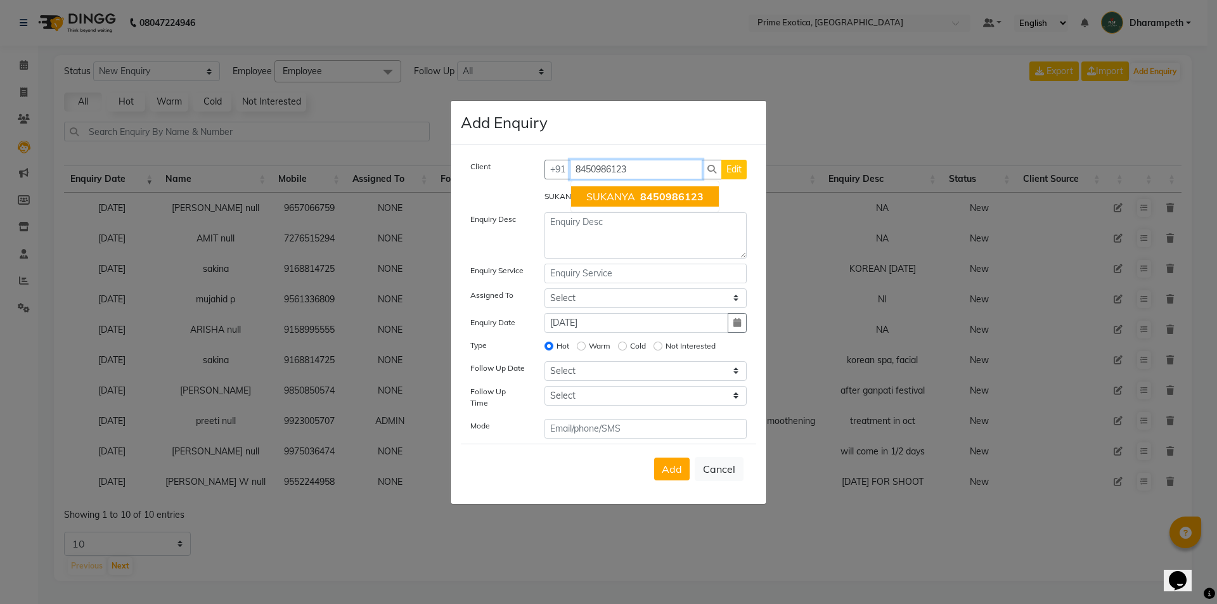
click at [624, 203] on span "SUKANYA" at bounding box center [611, 196] width 49 height 13
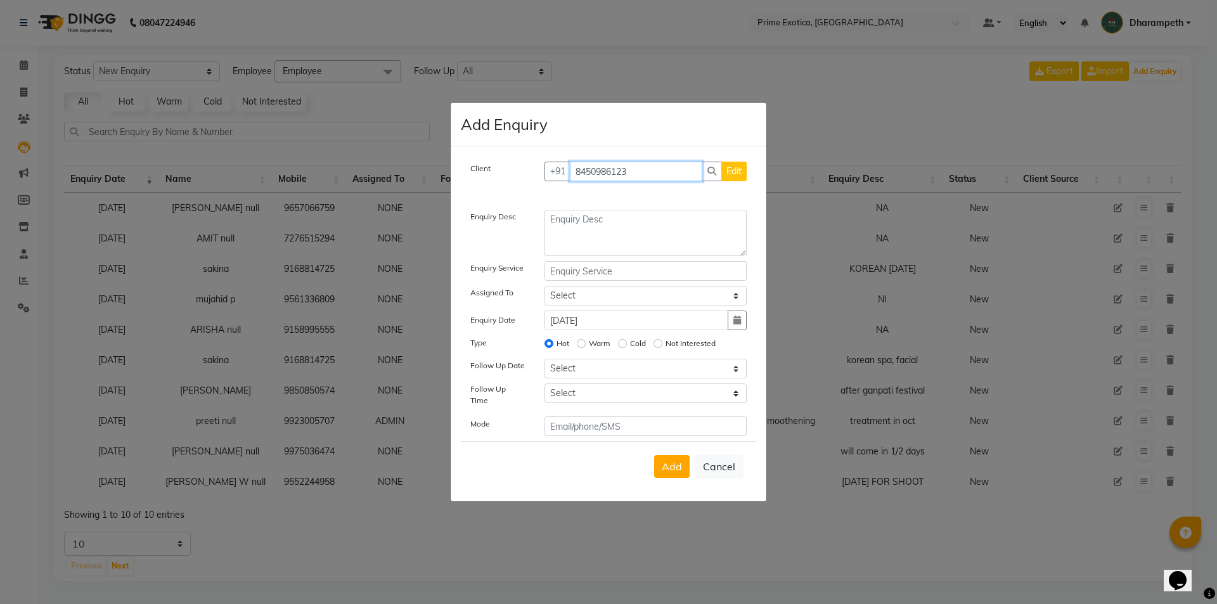
type input "8450986123"
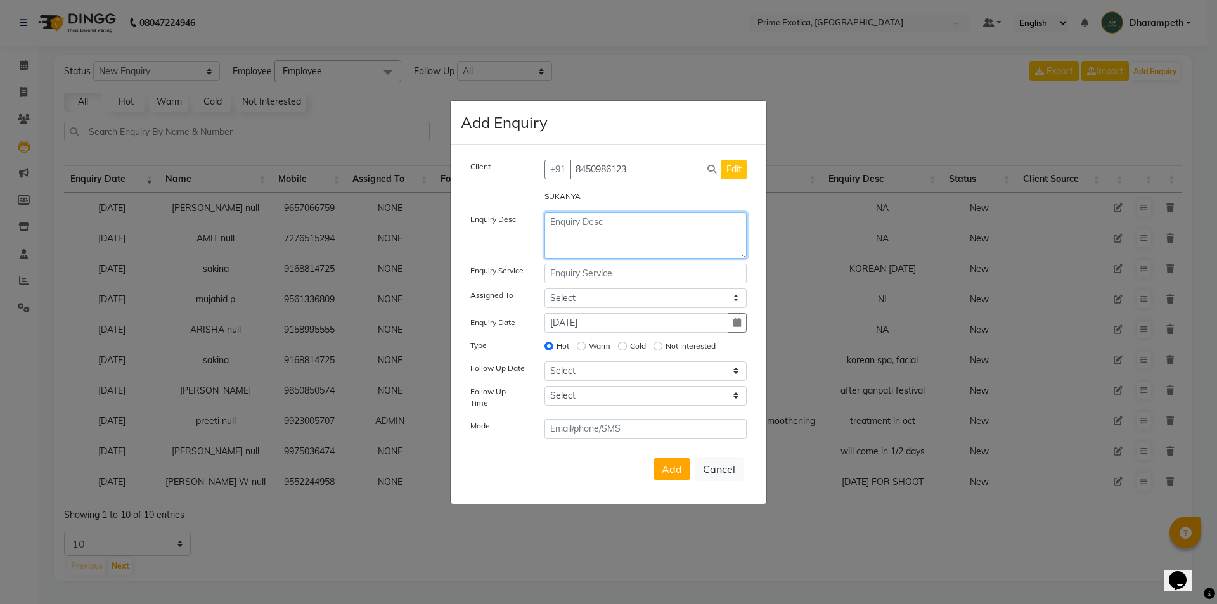
click at [613, 226] on textarea at bounding box center [646, 235] width 203 height 46
type textarea "[DATE] BODYSPA"
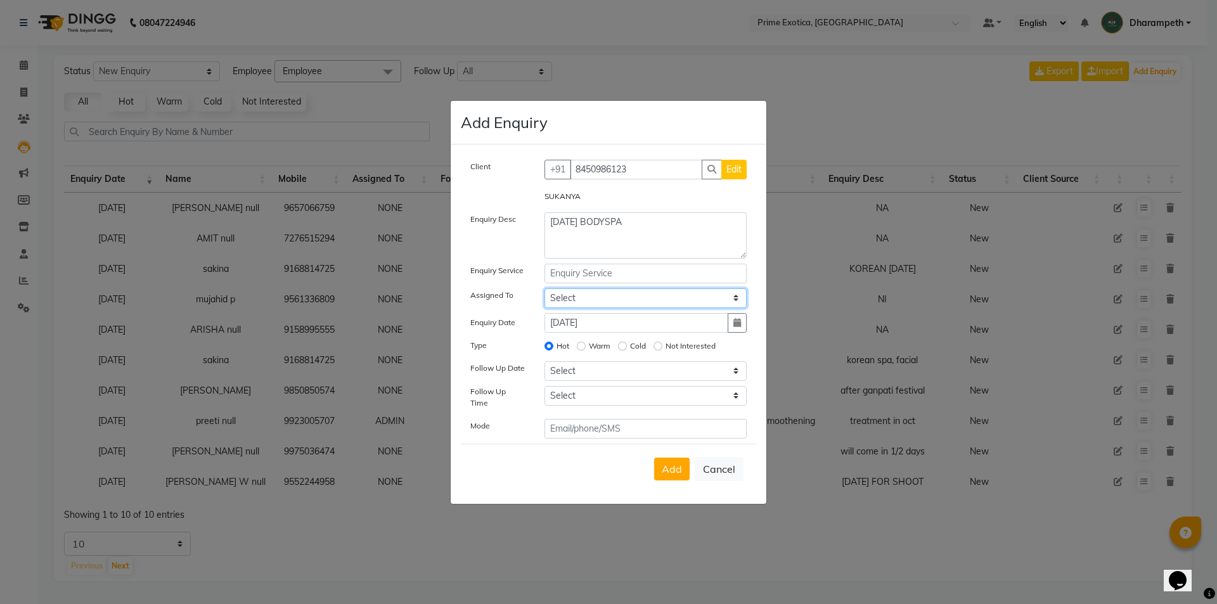
click at [623, 302] on select "Select [PERSON_NAME] ADMIN [PERSON_NAME] vikram lakshane [PERSON_NAME] [PERSON_…" at bounding box center [646, 299] width 203 height 20
select select "37067"
click at [545, 292] on select "Select [PERSON_NAME] ADMIN [PERSON_NAME] vikram lakshane [PERSON_NAME] [PERSON_…" at bounding box center [646, 299] width 203 height 20
drag, startPoint x: 586, startPoint y: 367, endPoint x: 620, endPoint y: 372, distance: 34.6
click at [586, 367] on select "Select [DATE] [DATE] [DATE] ([DATE]) [DATE] ([DATE]) [DATE] ([DATE]) [DATE] ([D…" at bounding box center [646, 371] width 203 height 20
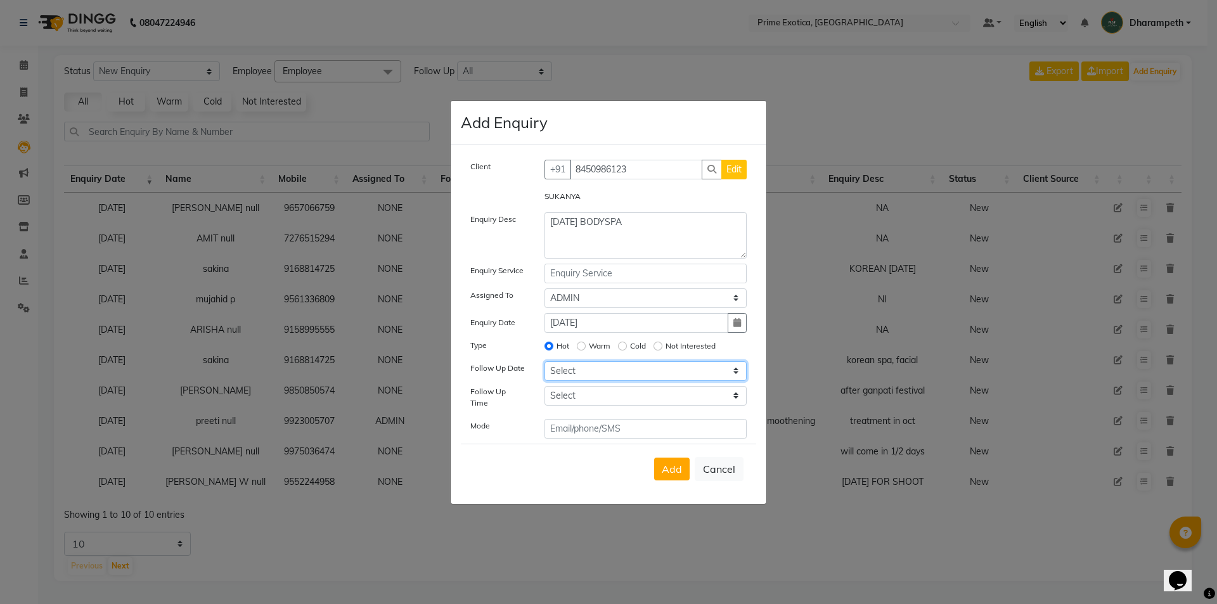
select select "[DATE]"
click at [545, 365] on select "Select [DATE] [DATE] [DATE] ([DATE]) [DATE] ([DATE]) [DATE] ([DATE]) [DATE] ([D…" at bounding box center [646, 371] width 203 height 20
click at [680, 465] on span "Add" at bounding box center [672, 469] width 20 height 13
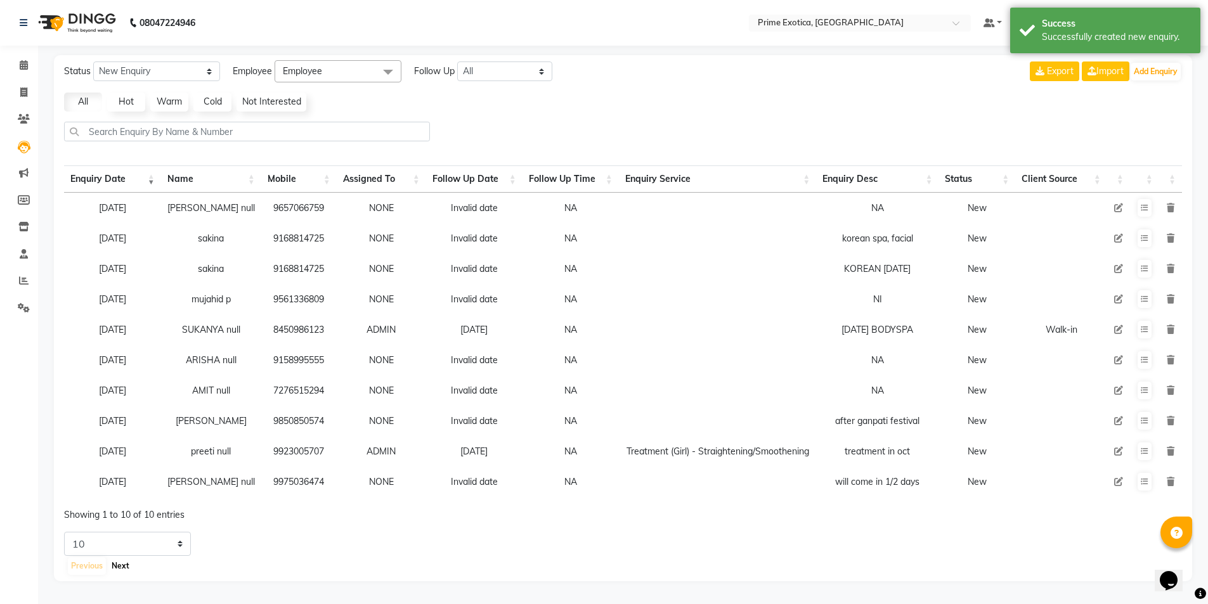
click at [114, 575] on button "Next" at bounding box center [120, 566] width 24 height 18
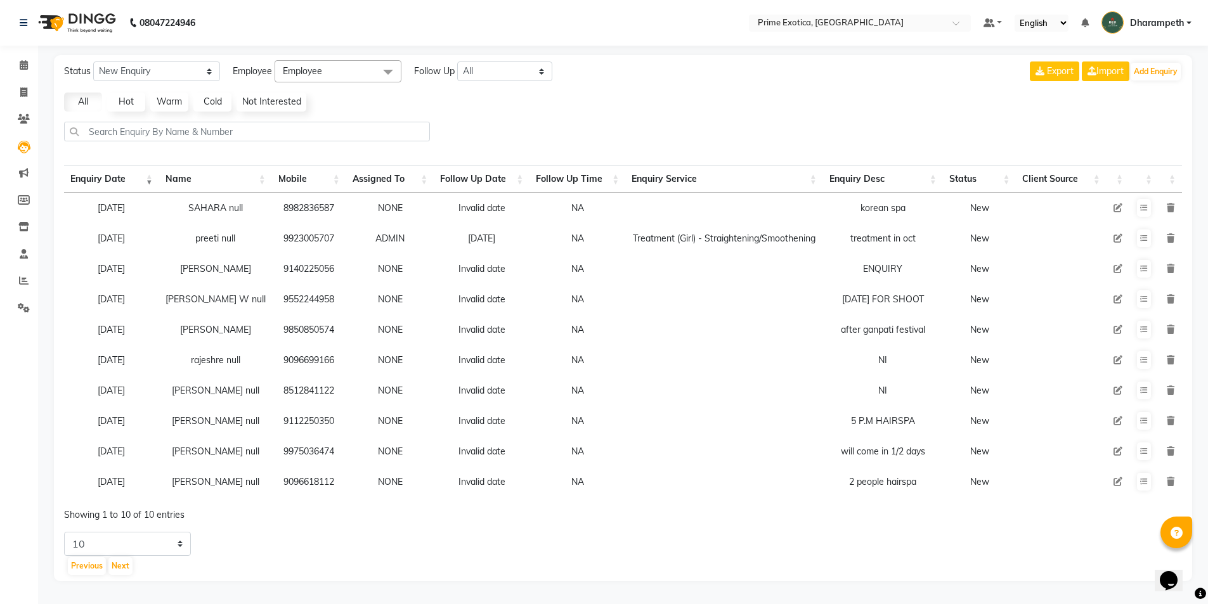
drag, startPoint x: 257, startPoint y: 206, endPoint x: 316, endPoint y: 207, distance: 59.6
click at [316, 207] on td "8982836587" at bounding box center [309, 208] width 74 height 30
copy td "8982836587"
click at [1172, 74] on button "Add Enquiry" at bounding box center [1156, 72] width 50 height 18
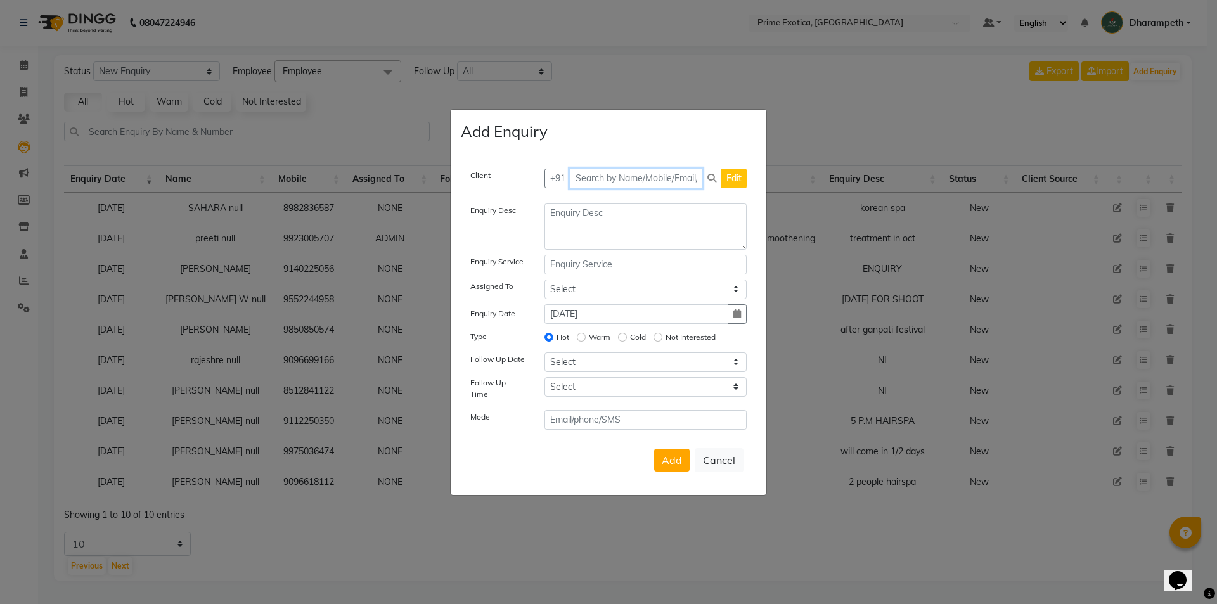
click at [648, 181] on input "text" at bounding box center [636, 179] width 133 height 20
paste input "8982836587"
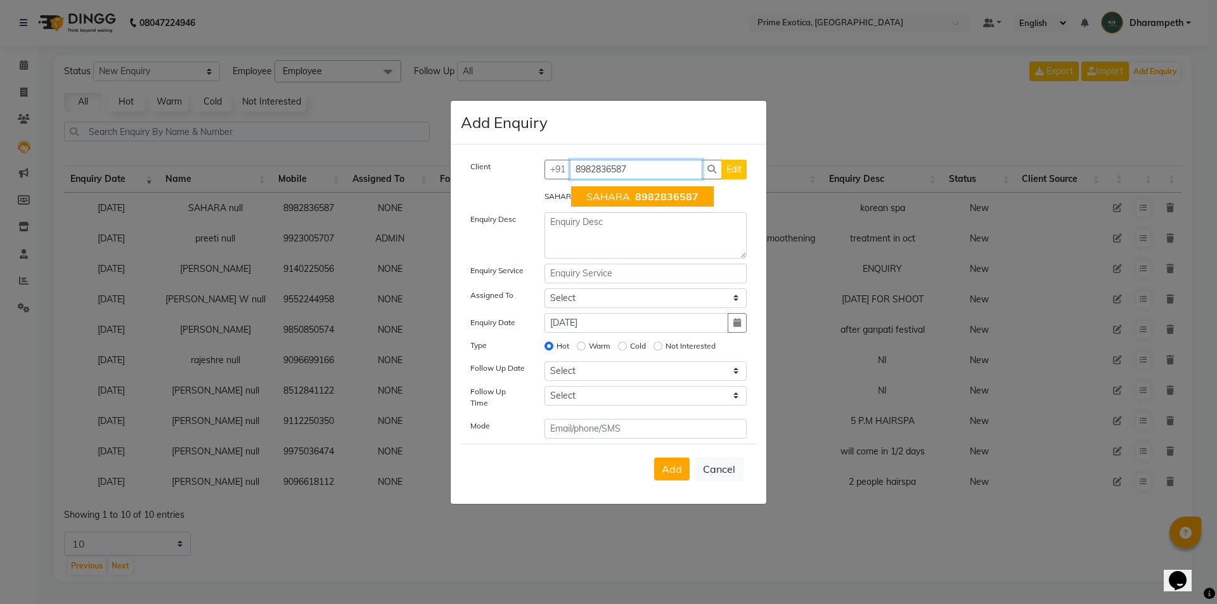
click at [627, 198] on span "SAHARA" at bounding box center [609, 196] width 44 height 13
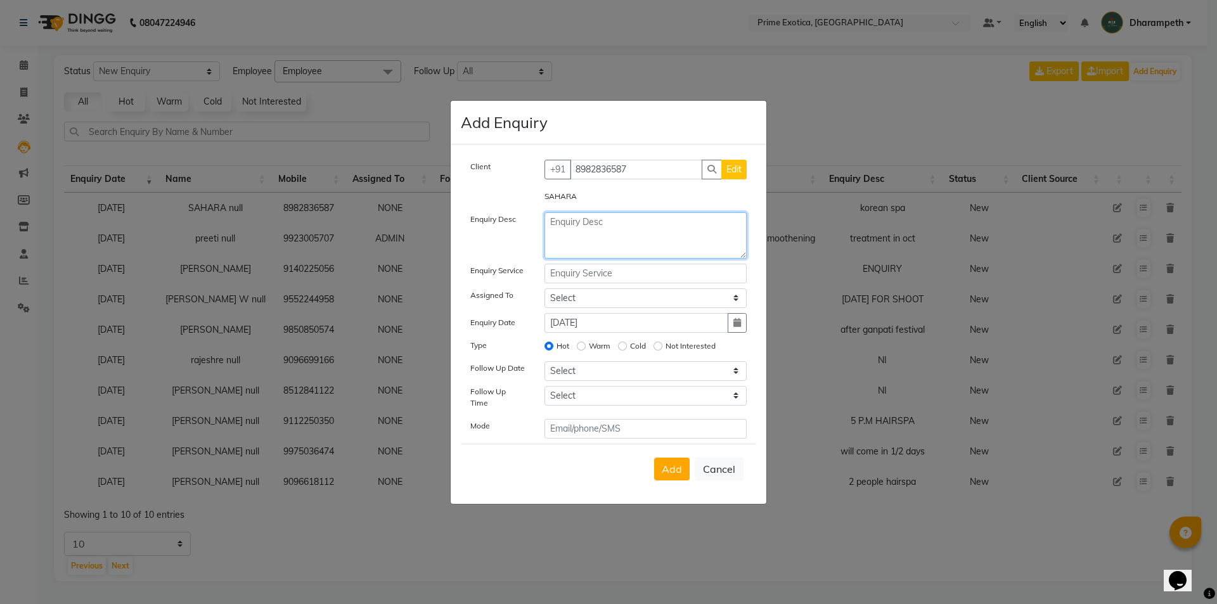
click at [602, 230] on textarea at bounding box center [646, 235] width 203 height 46
click at [688, 465] on button "Add" at bounding box center [672, 469] width 36 height 23
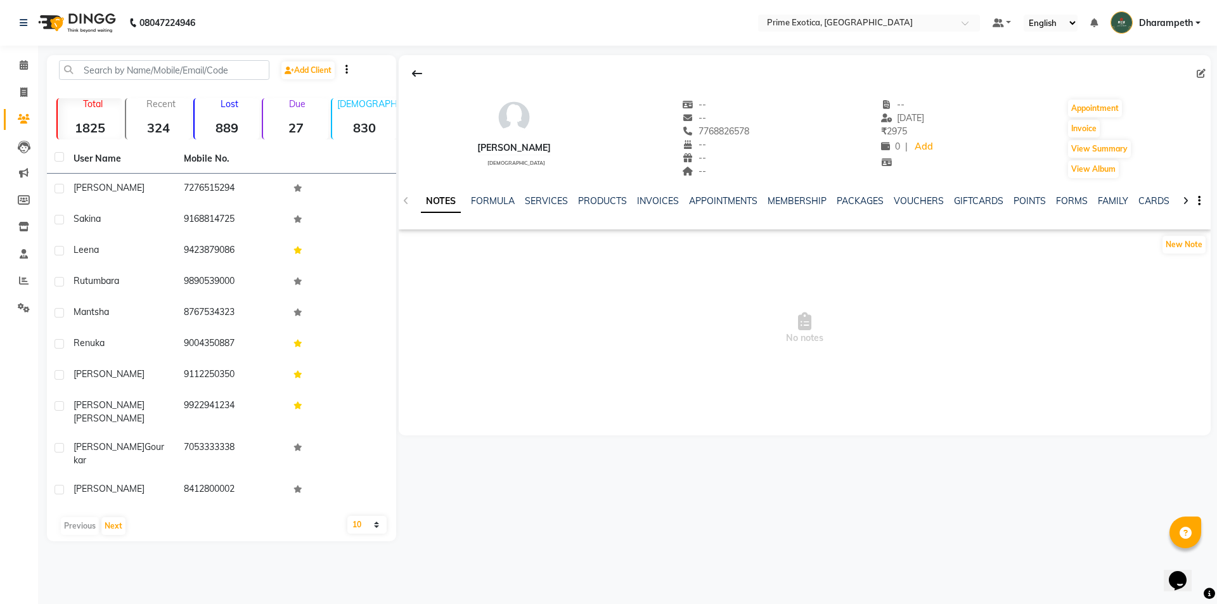
click at [538, 208] on div "NOTES FORMULA SERVICES PRODUCTS INVOICES APPOINTMENTS MEMBERSHIP PACKAGES VOUCH…" at bounding box center [789, 206] width 737 height 23
click at [551, 202] on link "SERVICES" at bounding box center [546, 200] width 43 height 11
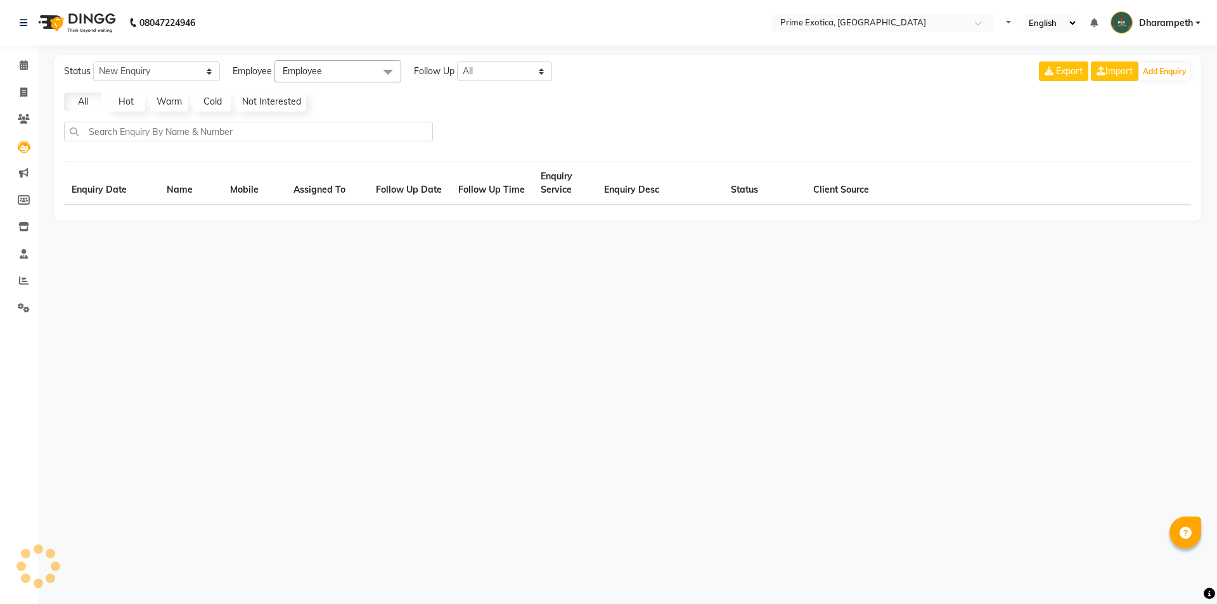
select select "10"
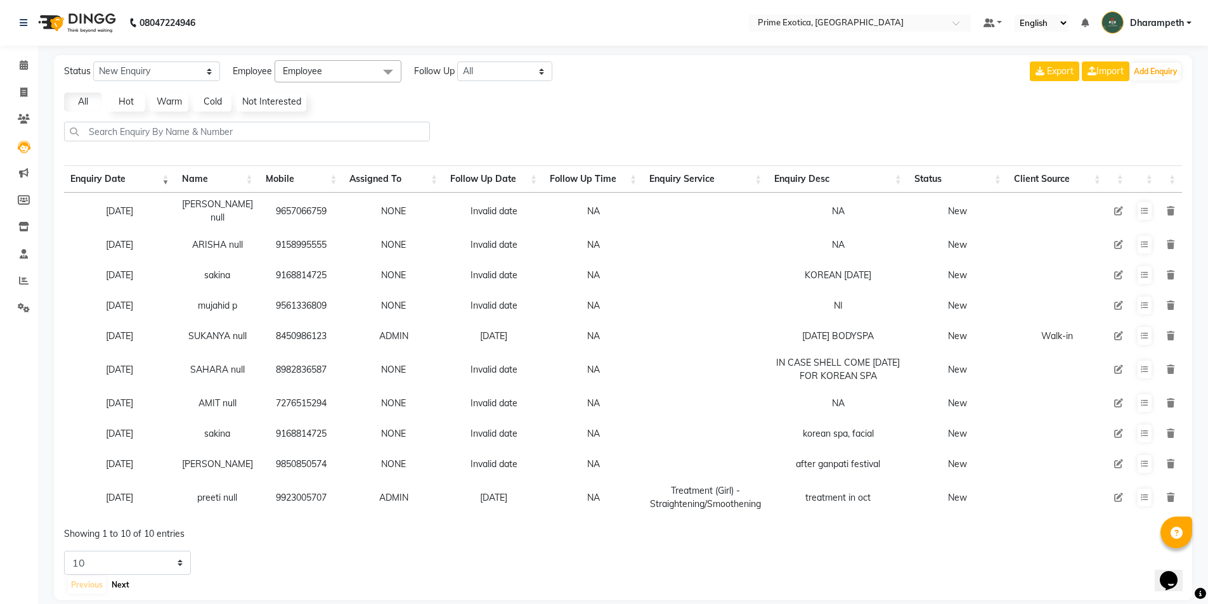
click at [116, 590] on button "Next" at bounding box center [120, 585] width 24 height 18
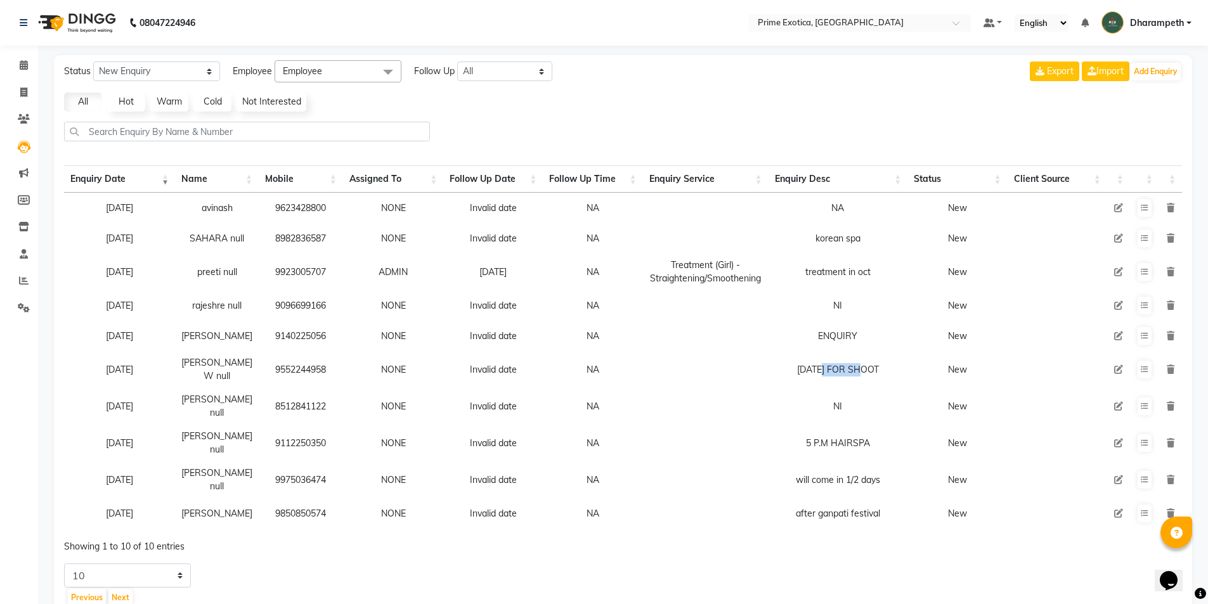
drag, startPoint x: 819, startPoint y: 372, endPoint x: 861, endPoint y: 375, distance: 41.9
click at [861, 375] on div "[DATE] FOR SHOOT" at bounding box center [838, 369] width 127 height 13
copy td "9552244958"
drag, startPoint x: 268, startPoint y: 372, endPoint x: 380, endPoint y: 383, distance: 112.8
click at [380, 383] on tr "[DATE] [PERSON_NAME] W null 9552244958 NONE Invalid date NA [DATE] FOR SHOOT New" at bounding box center [623, 369] width 1118 height 37
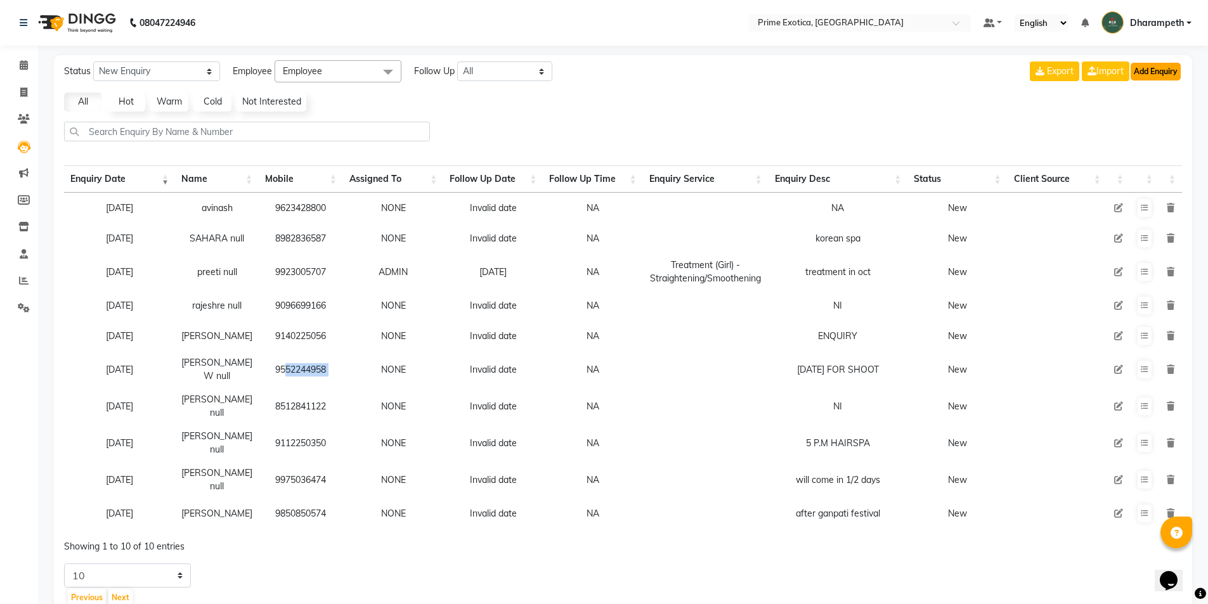
click at [1160, 67] on button "Add Enquiry" at bounding box center [1156, 72] width 50 height 18
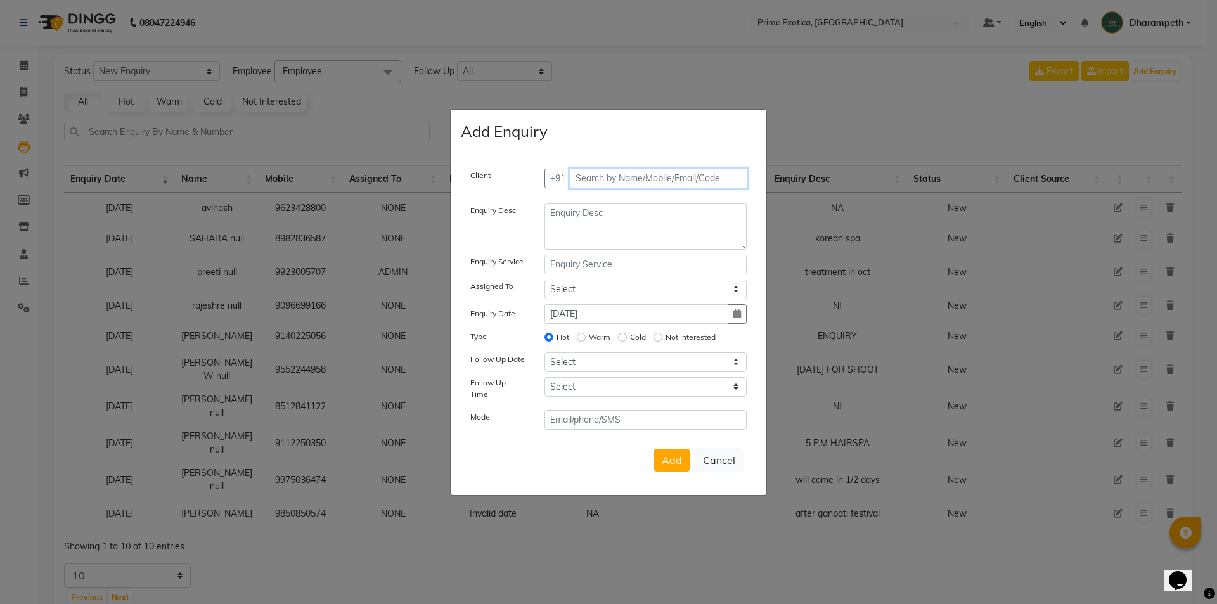
click at [623, 188] on input "text" at bounding box center [659, 179] width 178 height 20
click at [614, 182] on input "text" at bounding box center [659, 179] width 178 height 20
paste input "9552244958"
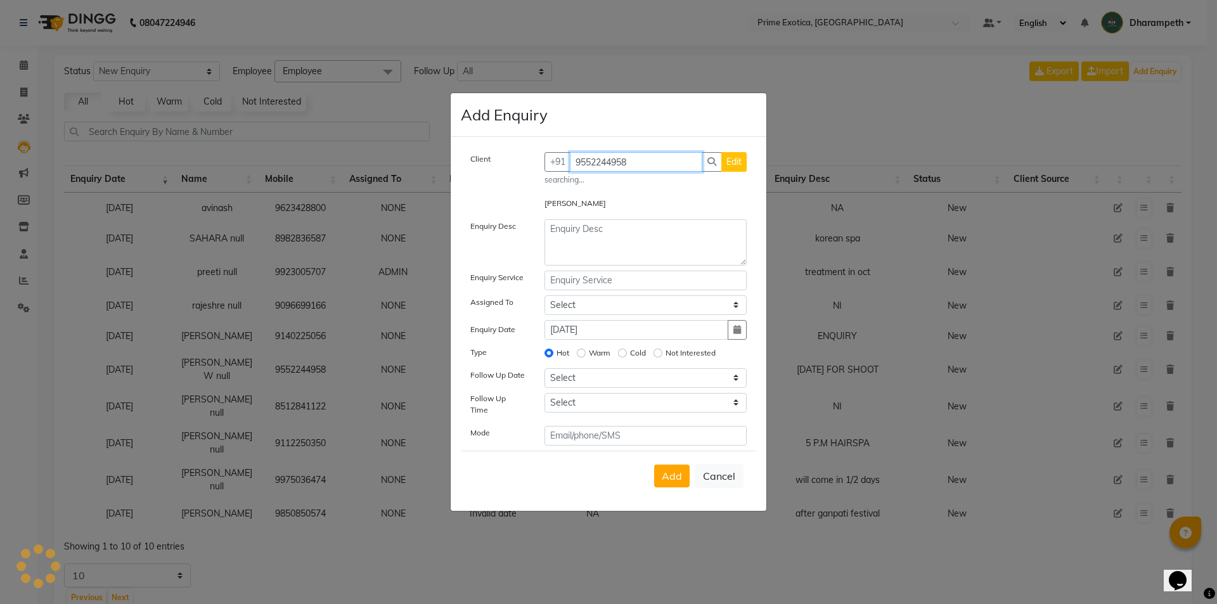
type input "9552244958"
click at [604, 222] on div "Client [PHONE_NUMBER] Edit searching... [PERSON_NAME] W Enquiry Desc Enquiry Se…" at bounding box center [608, 298] width 295 height 293
click at [609, 233] on textarea at bounding box center [646, 242] width 203 height 46
type textarea "MAYBE FOR [DATE]"
click at [673, 470] on span "Add" at bounding box center [672, 476] width 20 height 13
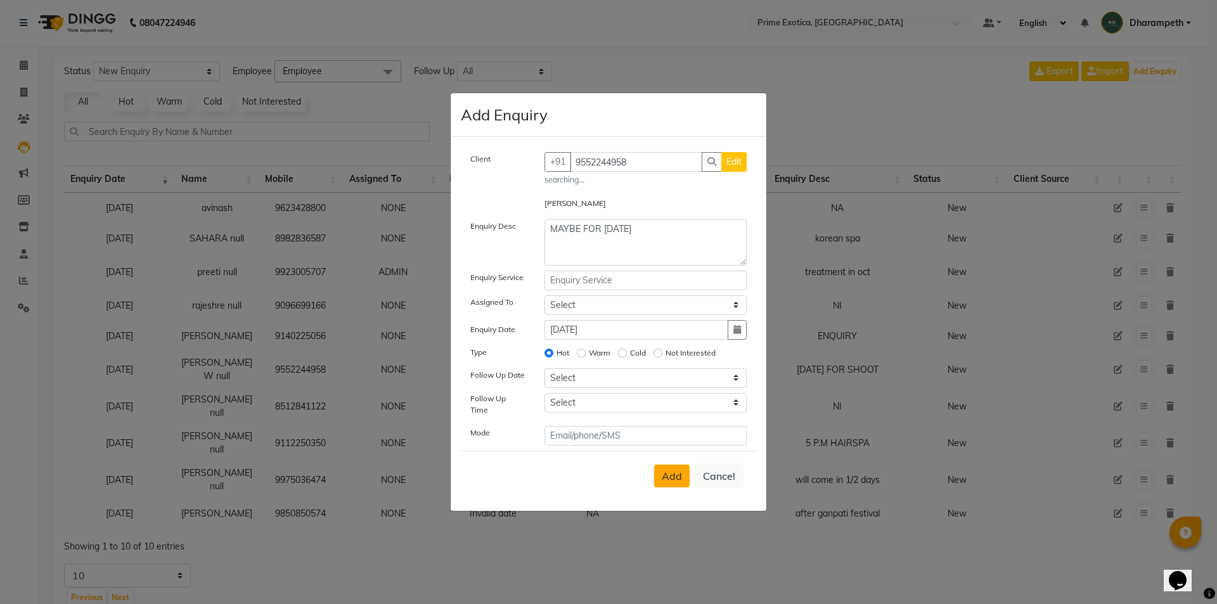
click at [671, 470] on span "Add" at bounding box center [672, 476] width 20 height 13
click at [672, 470] on span "Add" at bounding box center [672, 476] width 20 height 13
click at [685, 459] on div "Add Cancel" at bounding box center [608, 476] width 295 height 50
click at [670, 474] on span "Add" at bounding box center [672, 476] width 20 height 13
click at [1036, 72] on ngb-modal-window "Add Enquiry Client [PHONE_NUMBER] Edit searching... [PERSON_NAME] W Enquiry Des…" at bounding box center [608, 302] width 1217 height 604
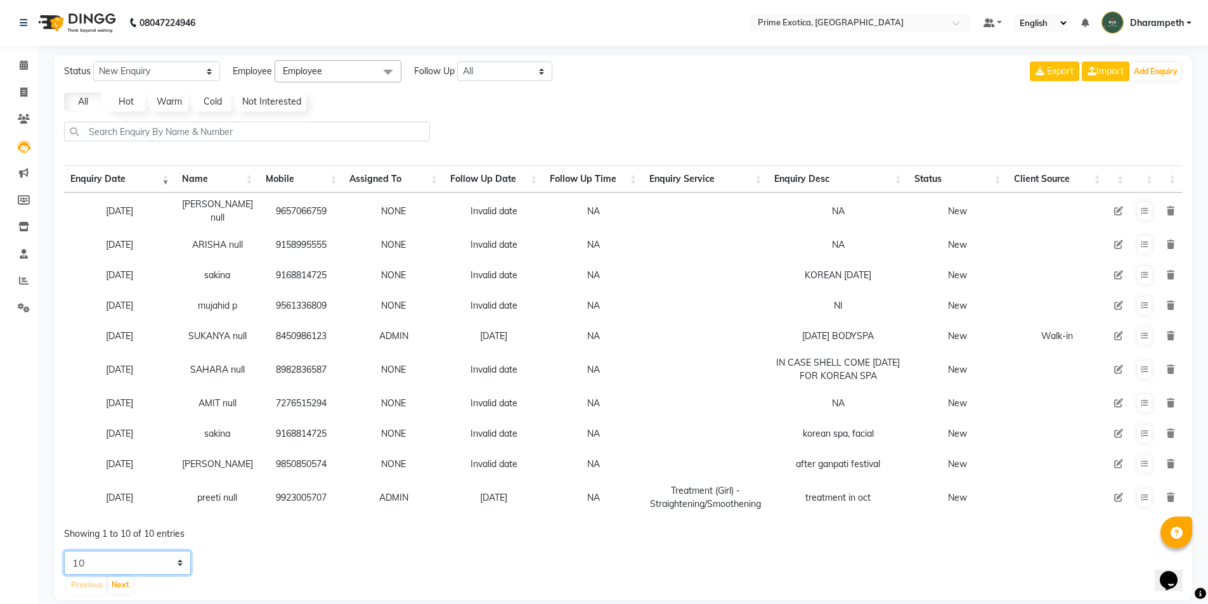
click at [163, 555] on select "5 10 20 50" at bounding box center [127, 563] width 127 height 24
select select "20"
click at [64, 554] on select "5 10 20 50" at bounding box center [127, 563] width 127 height 24
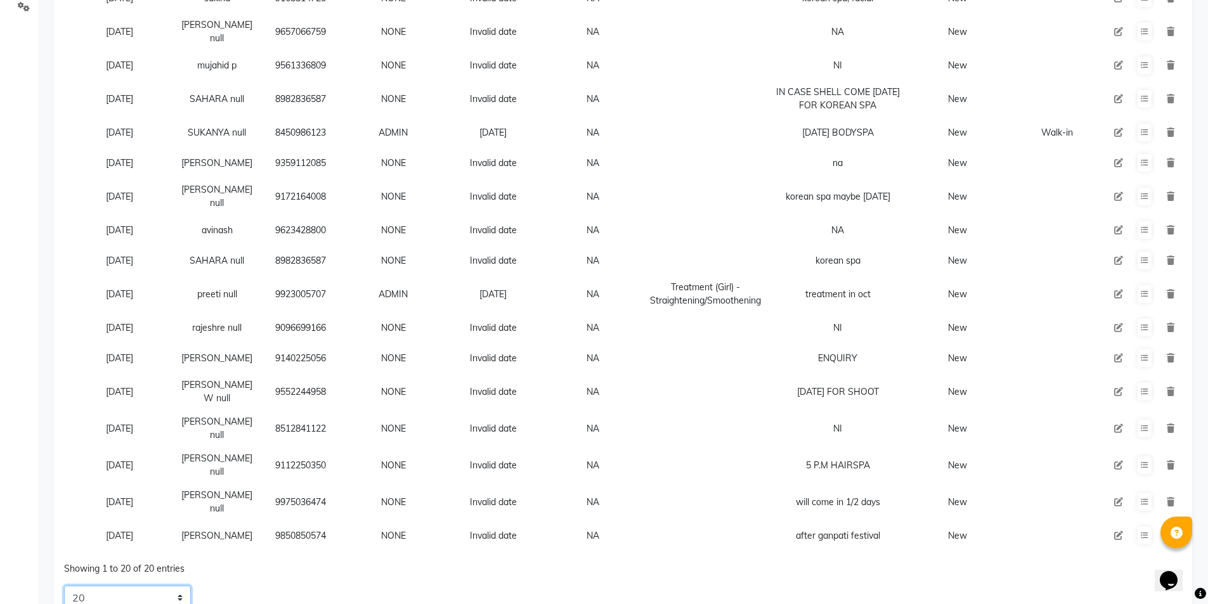
scroll to position [329, 0]
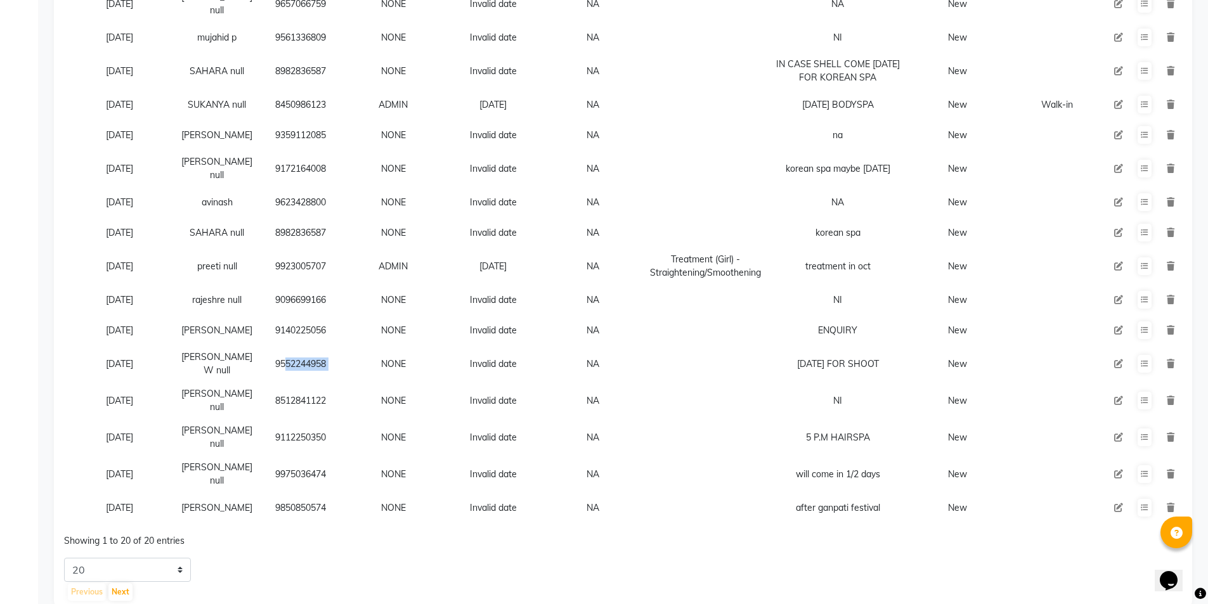
copy td "9552244958"
drag, startPoint x: 269, startPoint y: 351, endPoint x: 354, endPoint y: 355, distance: 85.1
click at [354, 355] on tr "[DATE] [PERSON_NAME] W null 9552244958 NONE Invalid date NA [DATE] FOR SHOOT New" at bounding box center [623, 364] width 1118 height 37
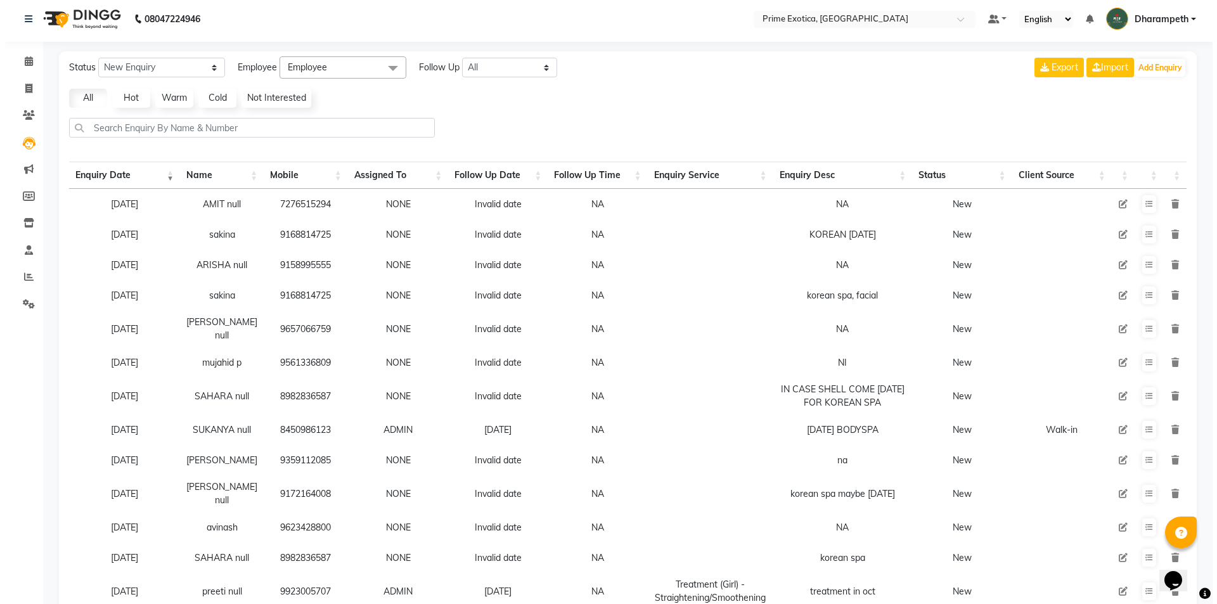
scroll to position [0, 0]
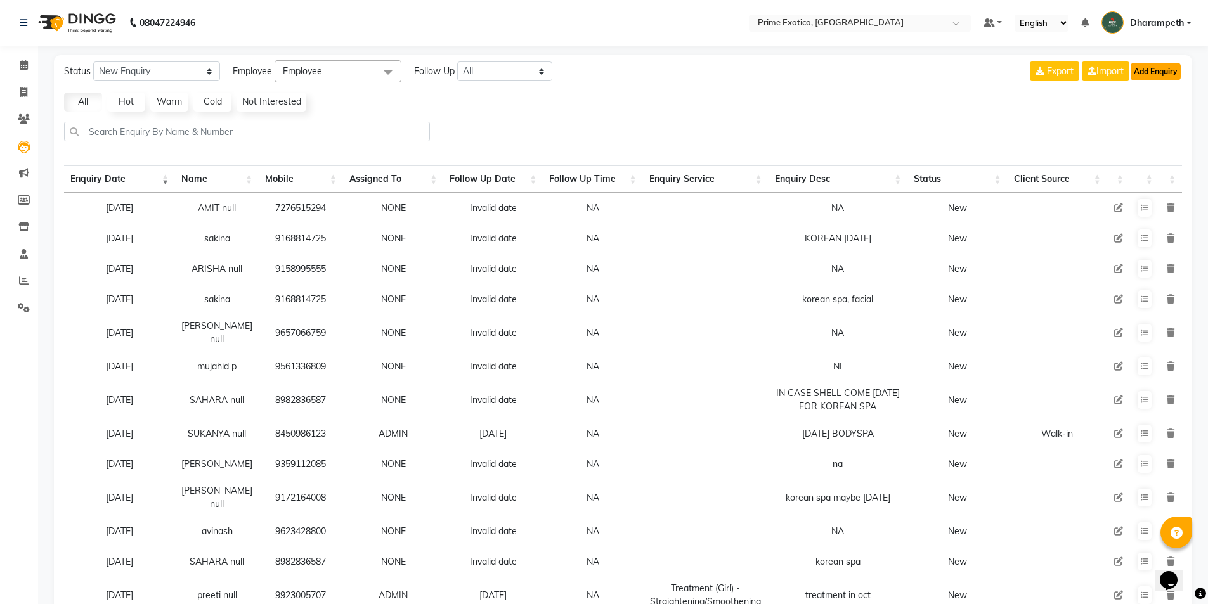
click at [1162, 68] on button "Add Enquiry" at bounding box center [1156, 72] width 50 height 18
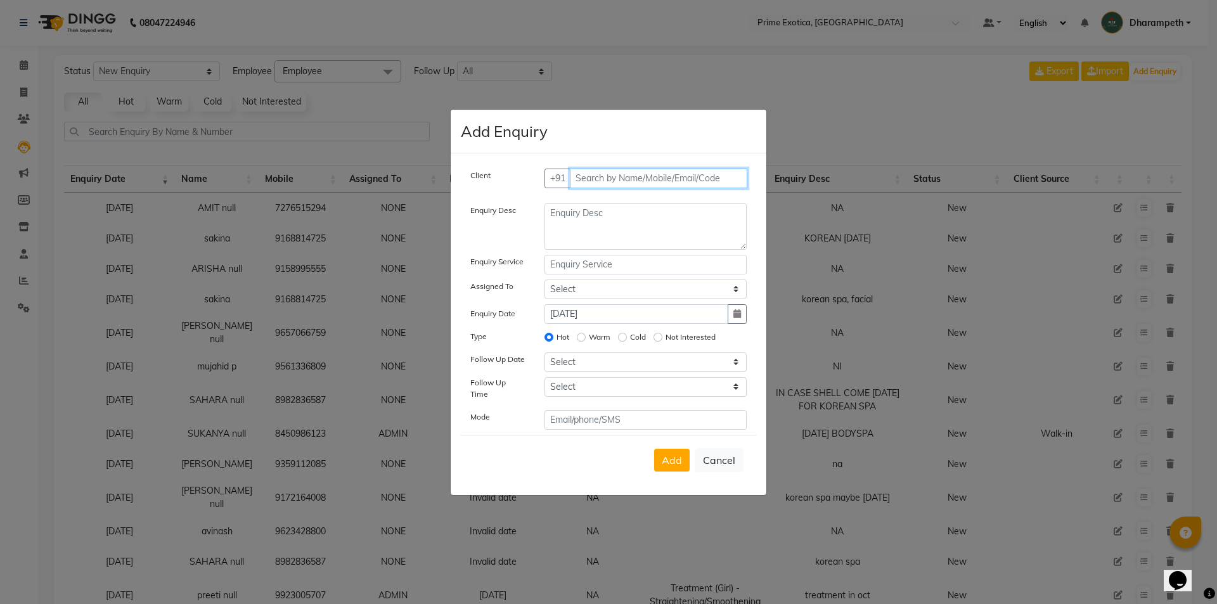
click at [666, 186] on input "text" at bounding box center [659, 179] width 178 height 20
paste input "9552244958"
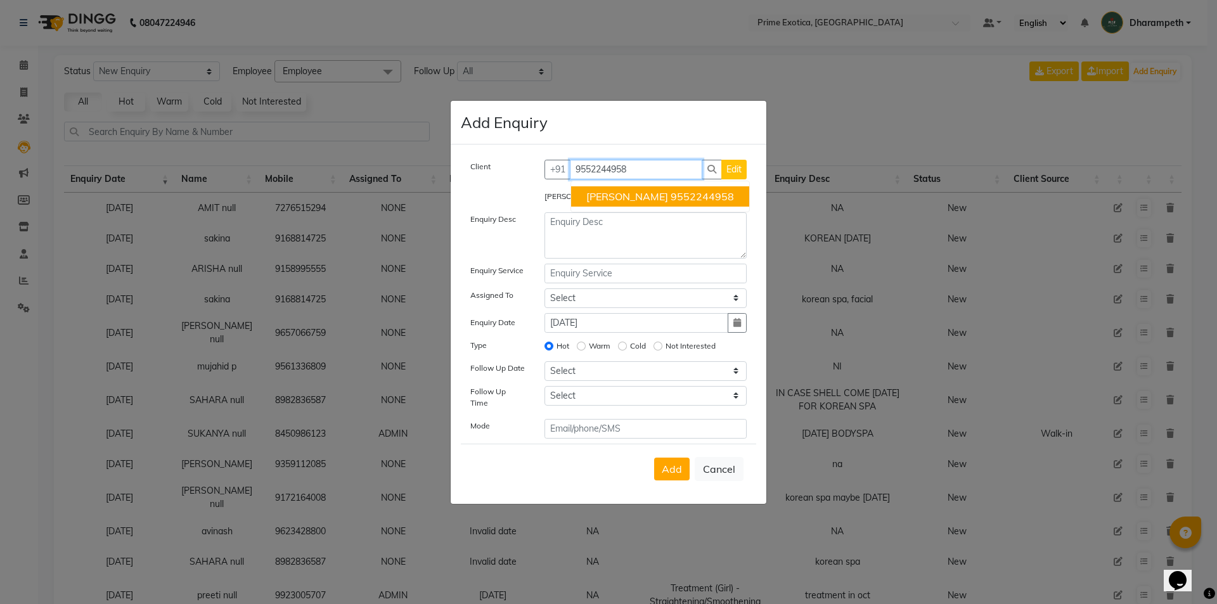
click at [671, 195] on ngb-highlight "9552244958" at bounding box center [702, 196] width 63 height 13
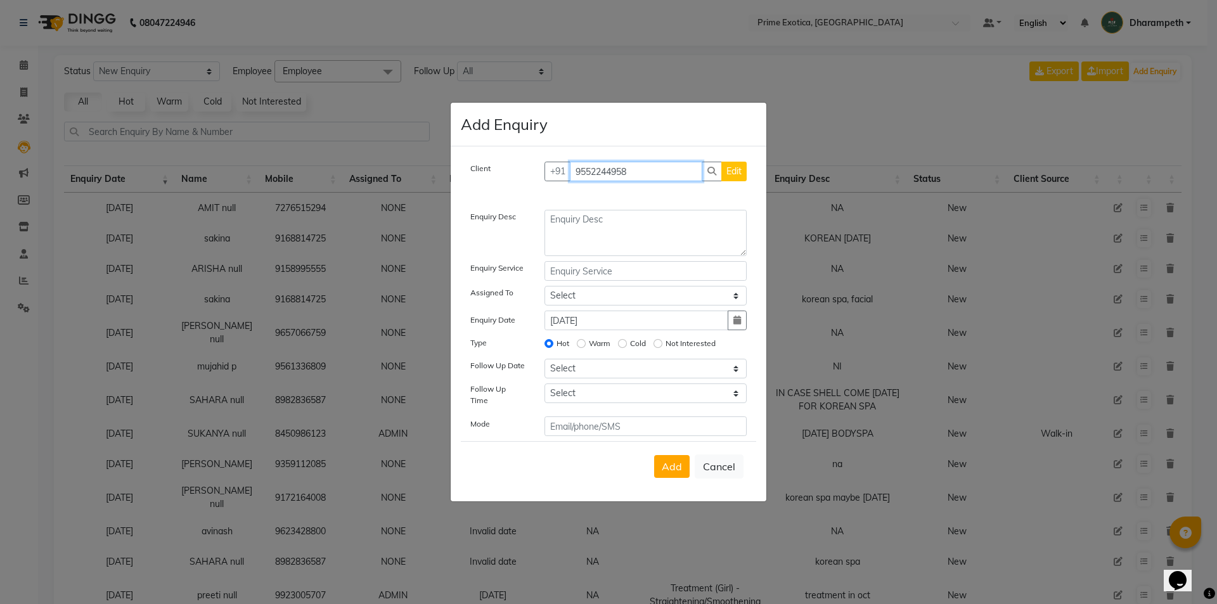
type input "9552244958"
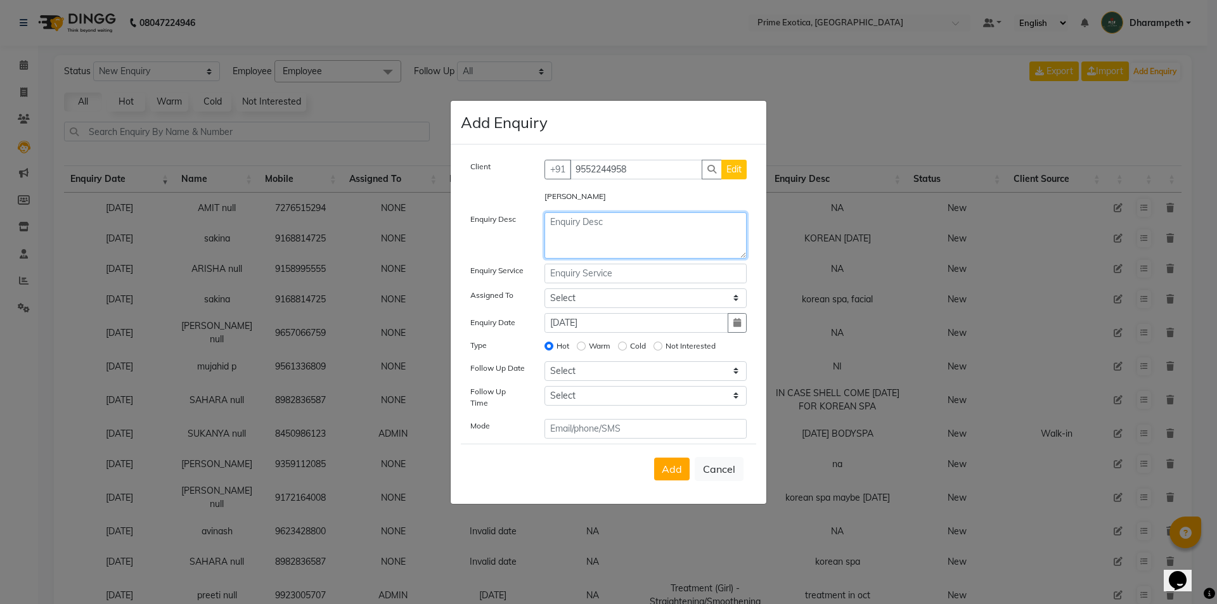
click at [651, 252] on textarea at bounding box center [646, 235] width 203 height 46
type textarea "MAYBE [DATE]"
click at [680, 465] on span "Add" at bounding box center [672, 469] width 20 height 13
select select
radio input "false"
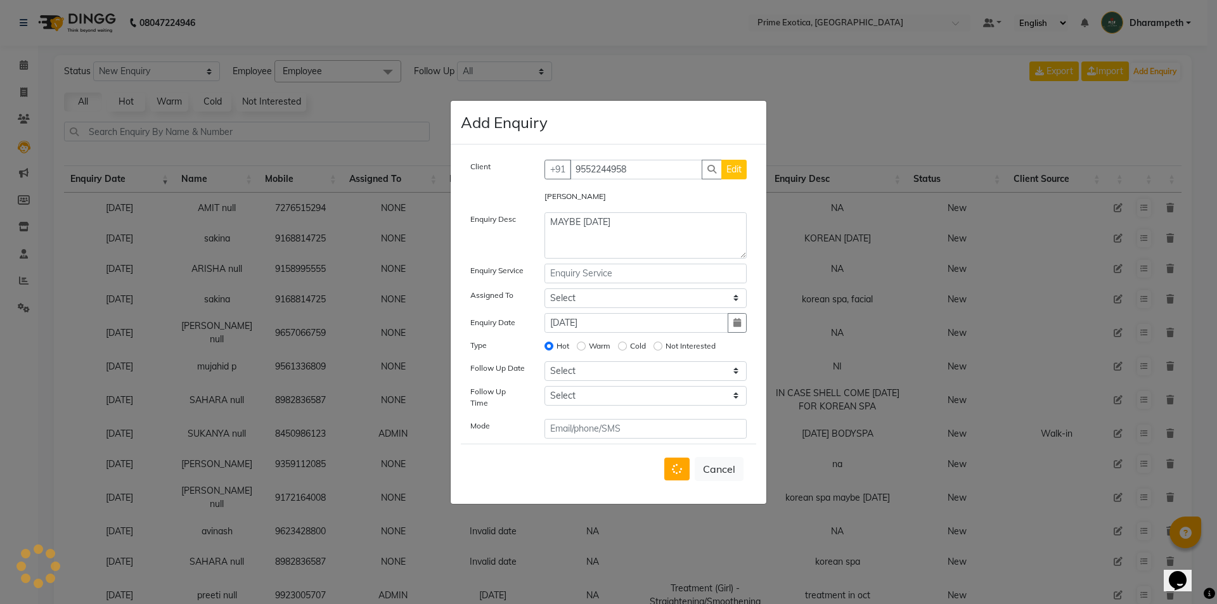
select select
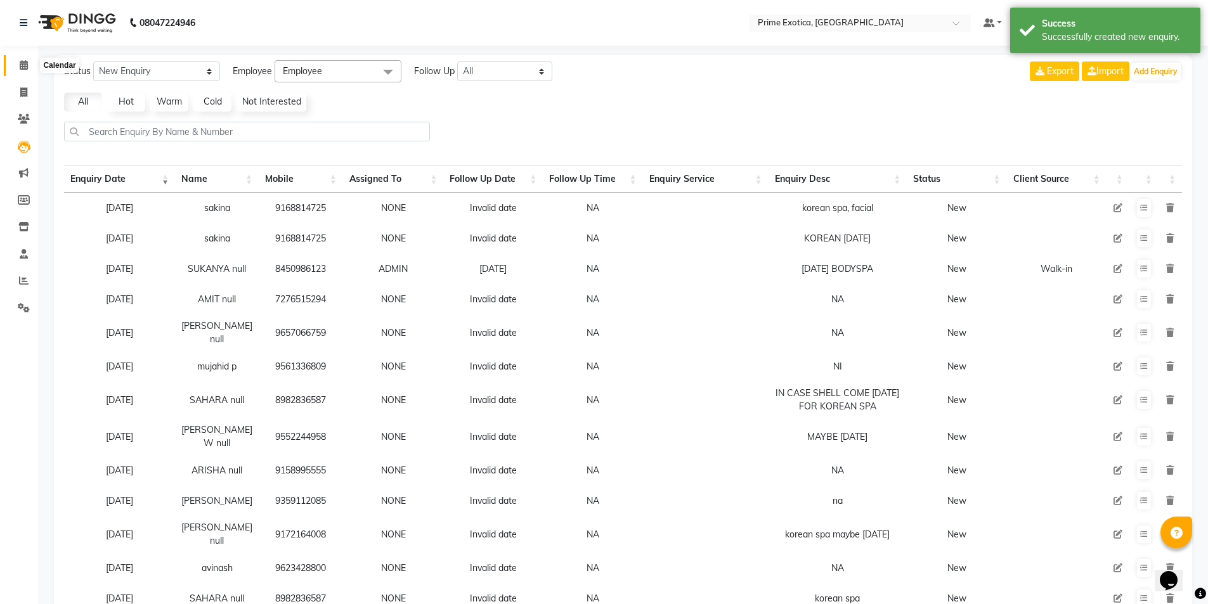
click at [27, 62] on icon at bounding box center [24, 65] width 8 height 10
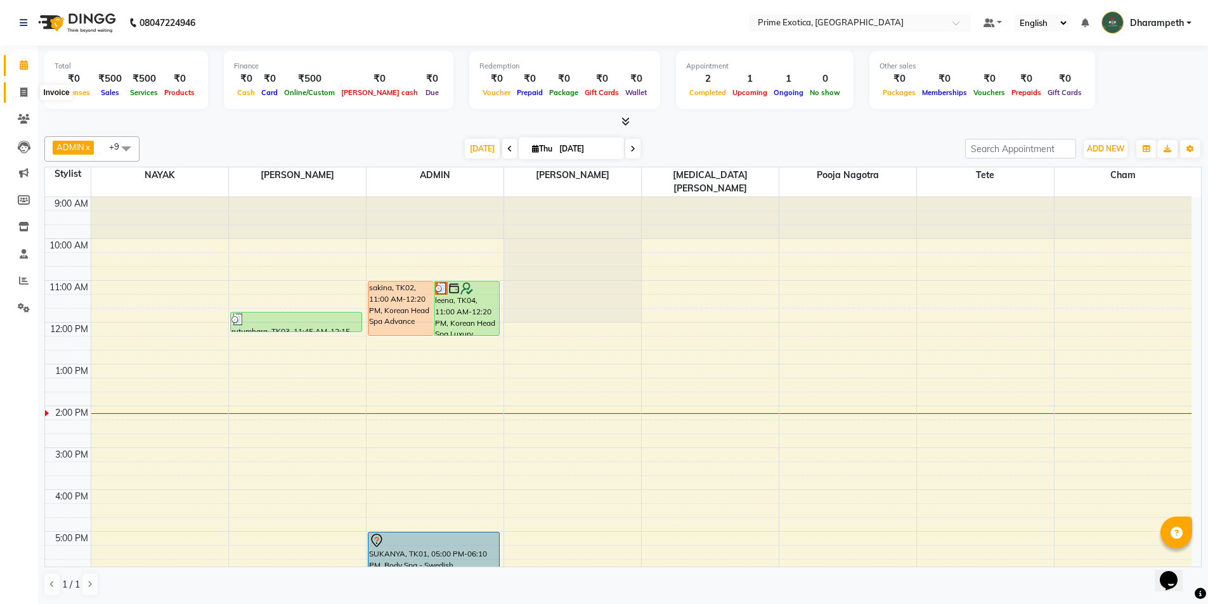
click at [24, 90] on icon at bounding box center [23, 93] width 7 height 10
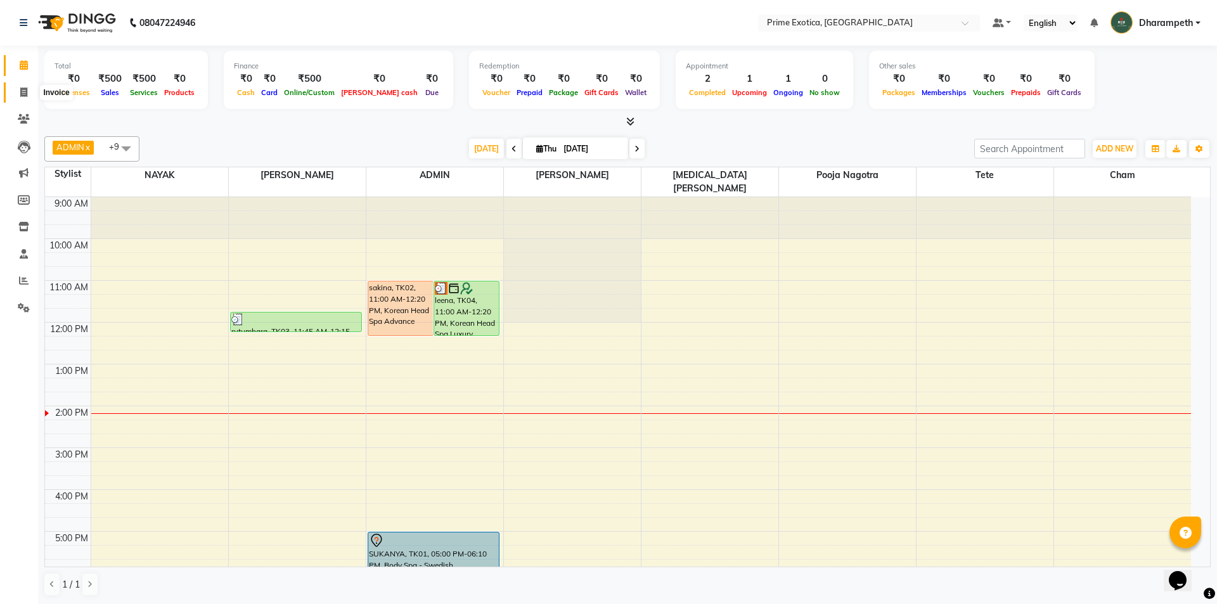
select select "5380"
select select "service"
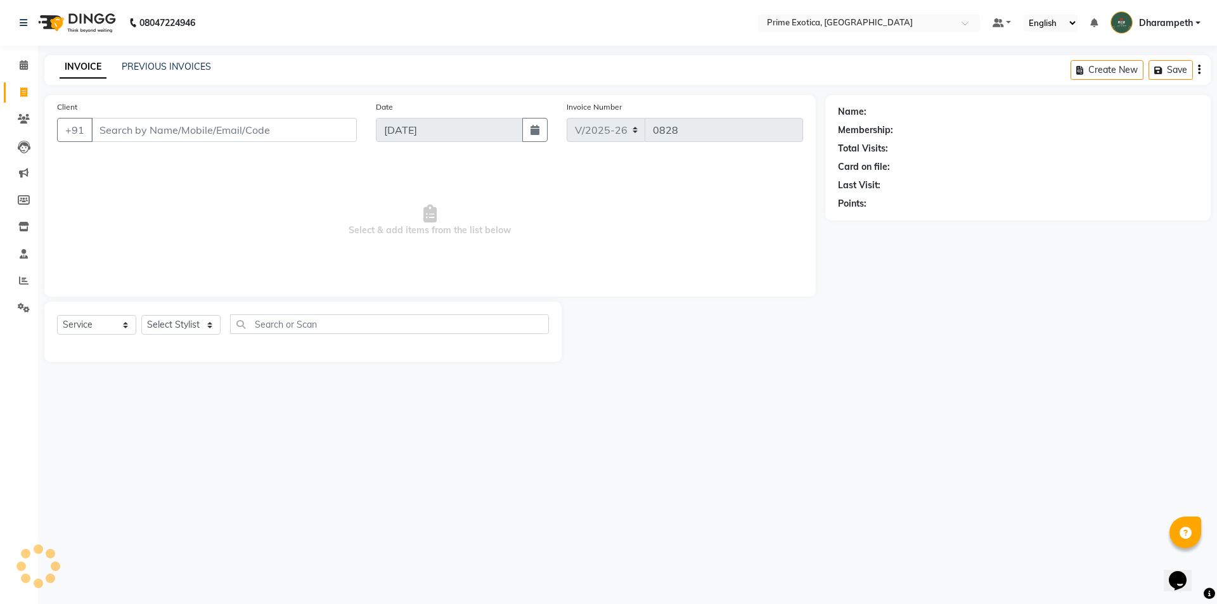
drag, startPoint x: 107, startPoint y: 127, endPoint x: 97, endPoint y: 122, distance: 11.1
click at [104, 126] on input "Client" at bounding box center [224, 130] width 266 height 24
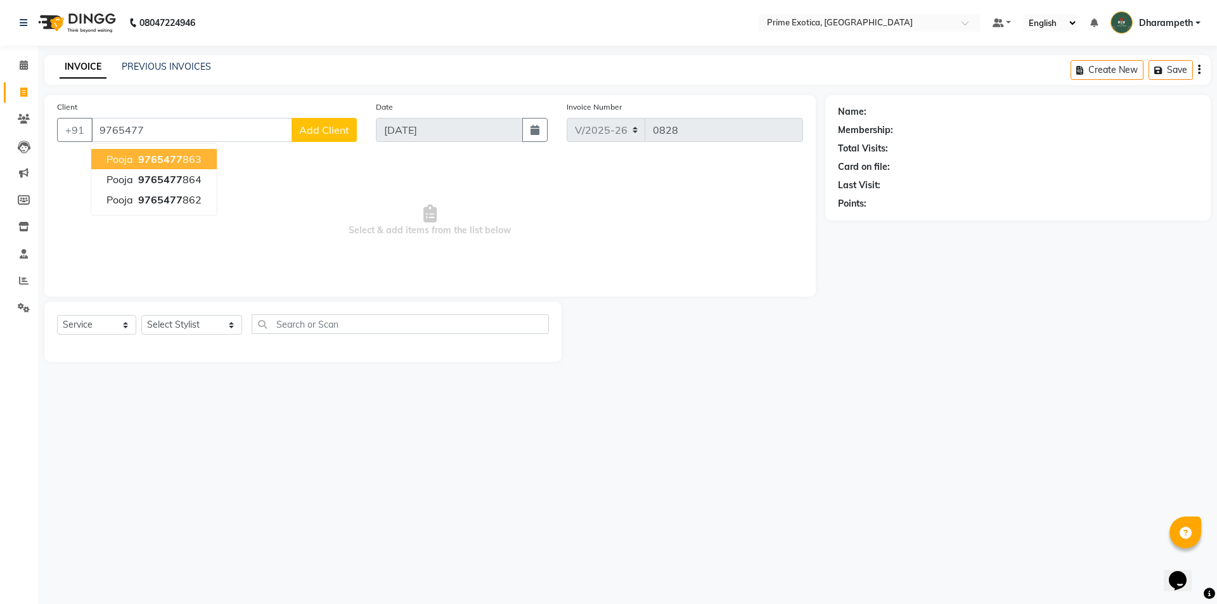
click at [195, 163] on ngb-highlight "9765477 863" at bounding box center [169, 159] width 66 height 13
type input "9765477863"
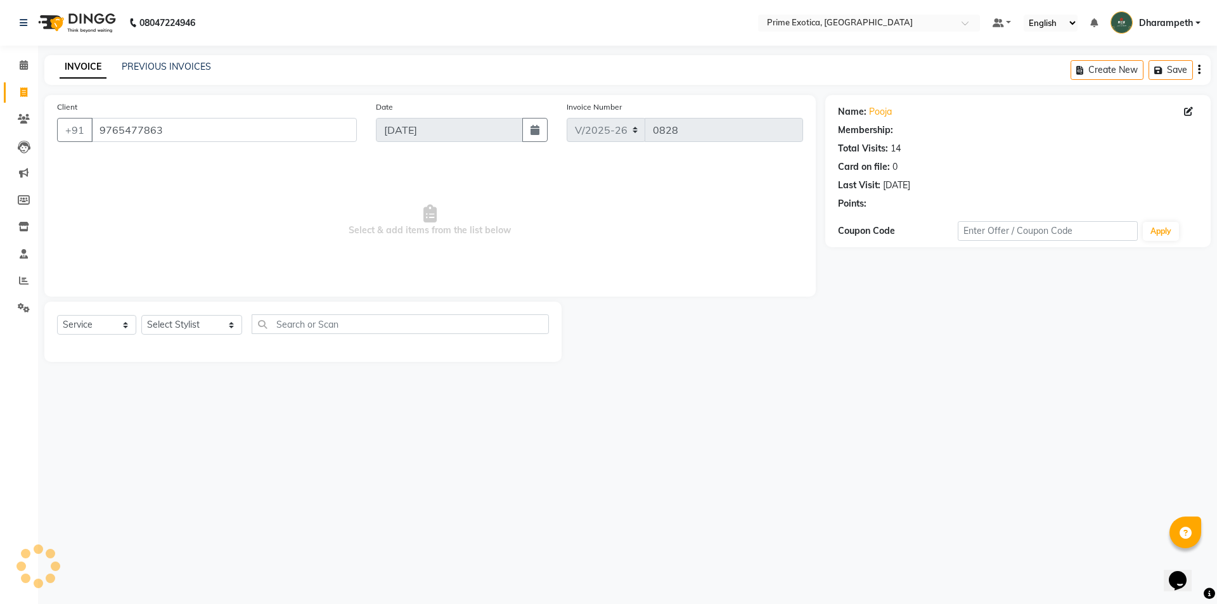
select select "1: Object"
click at [152, 326] on select "Select Stylist Abhijet ADMIN ANGELA S JOHN cham Darshan Gaikwad Kashish Mukesh …" at bounding box center [191, 325] width 101 height 20
select select "84212"
click at [141, 315] on select "Select Stylist Abhijet ADMIN ANGELA S JOHN cham Darshan Gaikwad Kashish Mukesh …" at bounding box center [191, 325] width 101 height 20
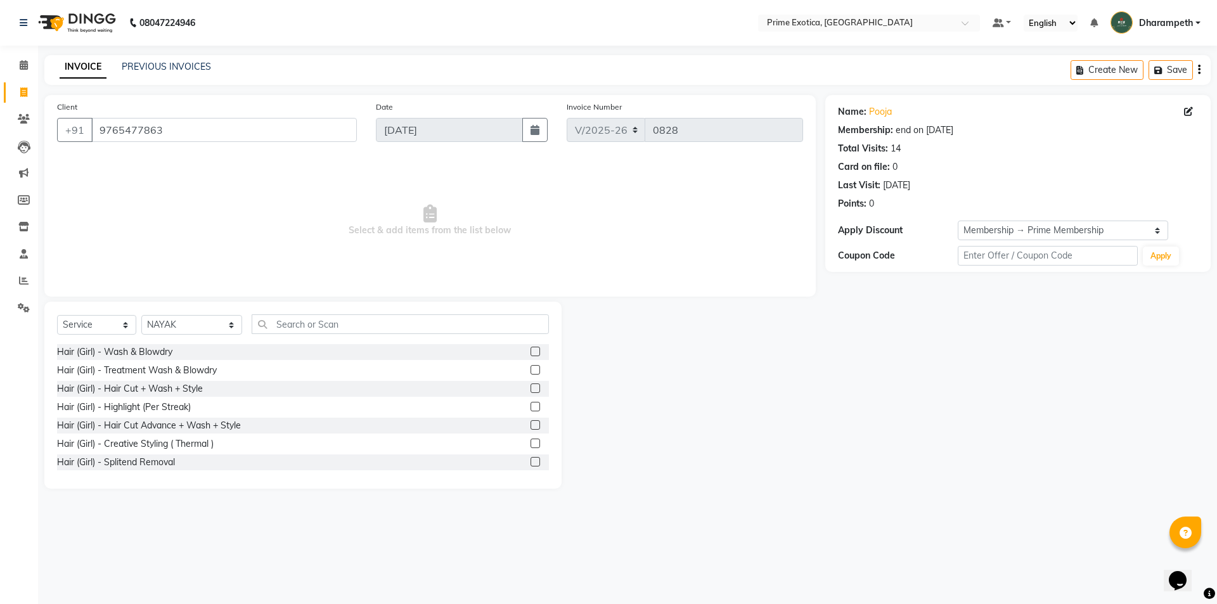
click at [531, 353] on label at bounding box center [536, 352] width 10 height 10
click at [531, 353] on input "checkbox" at bounding box center [535, 352] width 8 height 8
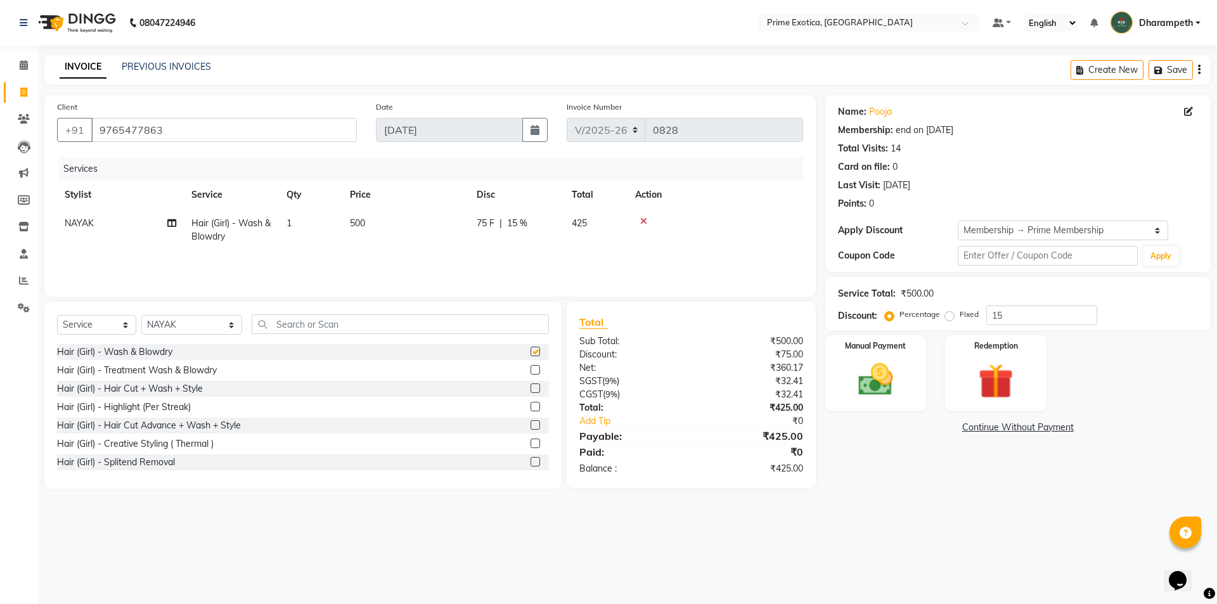
click at [385, 258] on div "Services Stylist Service Qty Price Disc Total Action NAYAK Hair (Girl) - Wash &…" at bounding box center [430, 220] width 746 height 127
checkbox input "false"
click at [432, 246] on td "500" at bounding box center [405, 230] width 127 height 42
select select "84212"
click at [450, 224] on input "500" at bounding box center [466, 227] width 112 height 20
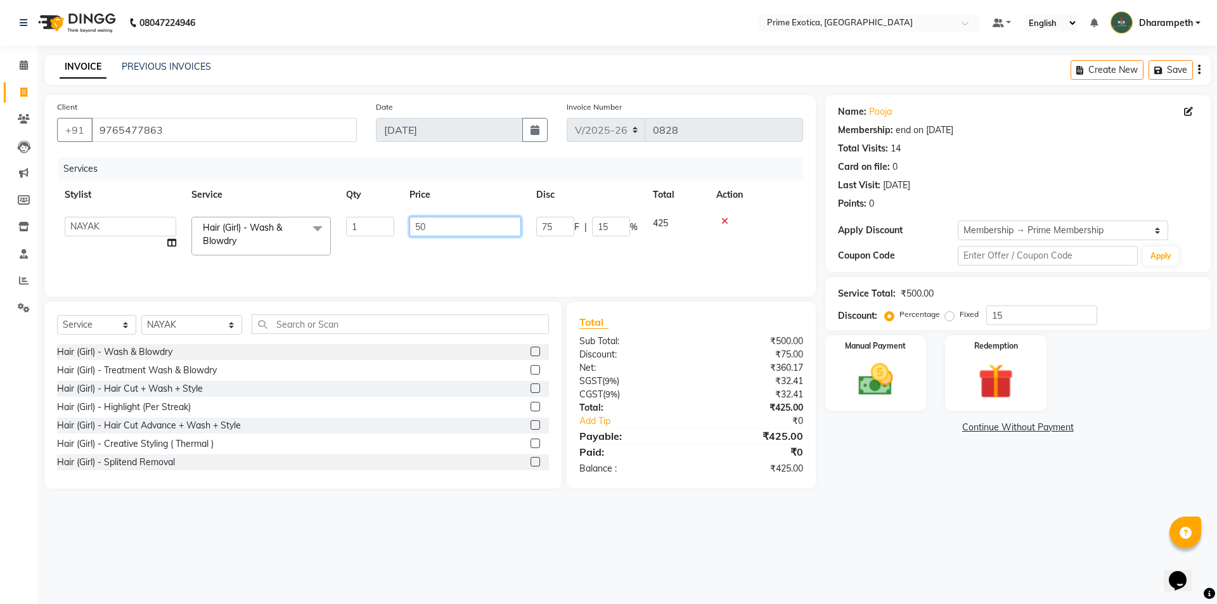
type input "5"
type input "600"
click at [481, 249] on tr "NAYAK Hair (Girl) - Wash & Blowdry 1 600 90 F | 15 % 510" at bounding box center [430, 230] width 746 height 42
click at [863, 391] on img at bounding box center [876, 380] width 59 height 42
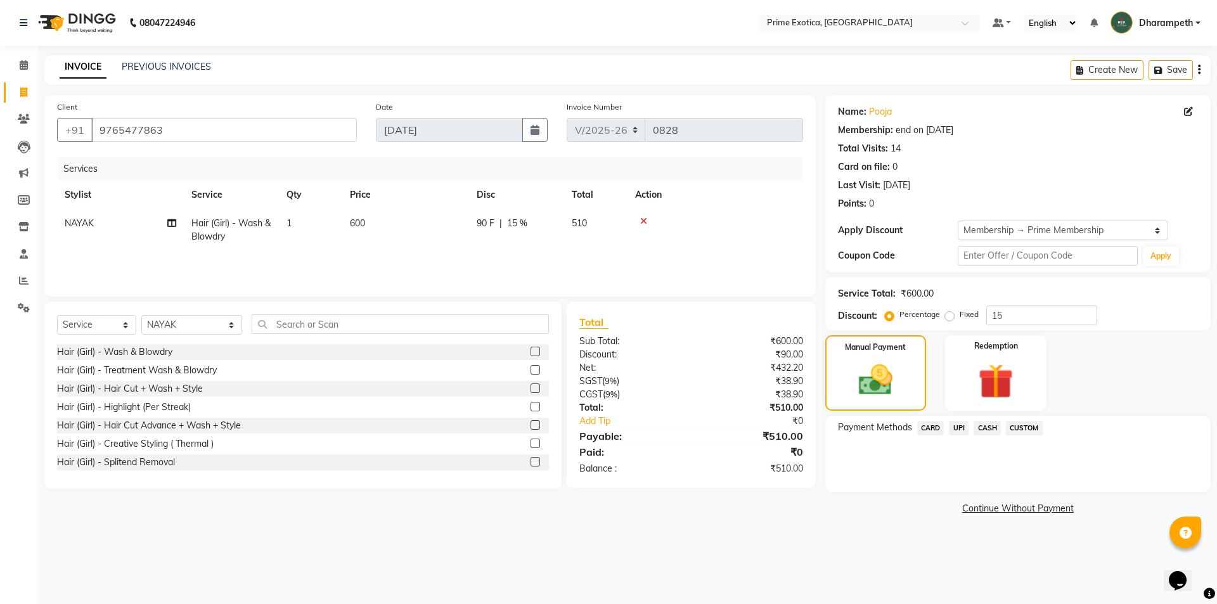
click at [959, 431] on span "UPI" at bounding box center [959, 428] width 20 height 15
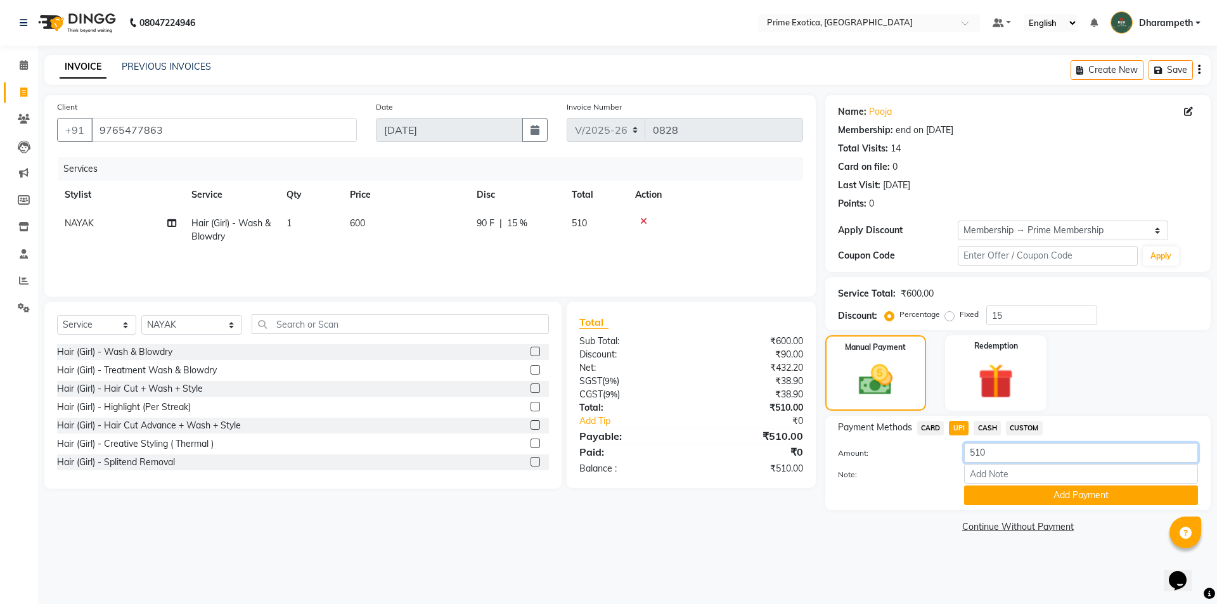
click at [994, 453] on input "510" at bounding box center [1081, 453] width 234 height 20
type input "5"
type input "710"
click at [1037, 493] on button "Add Payment" at bounding box center [1081, 496] width 234 height 20
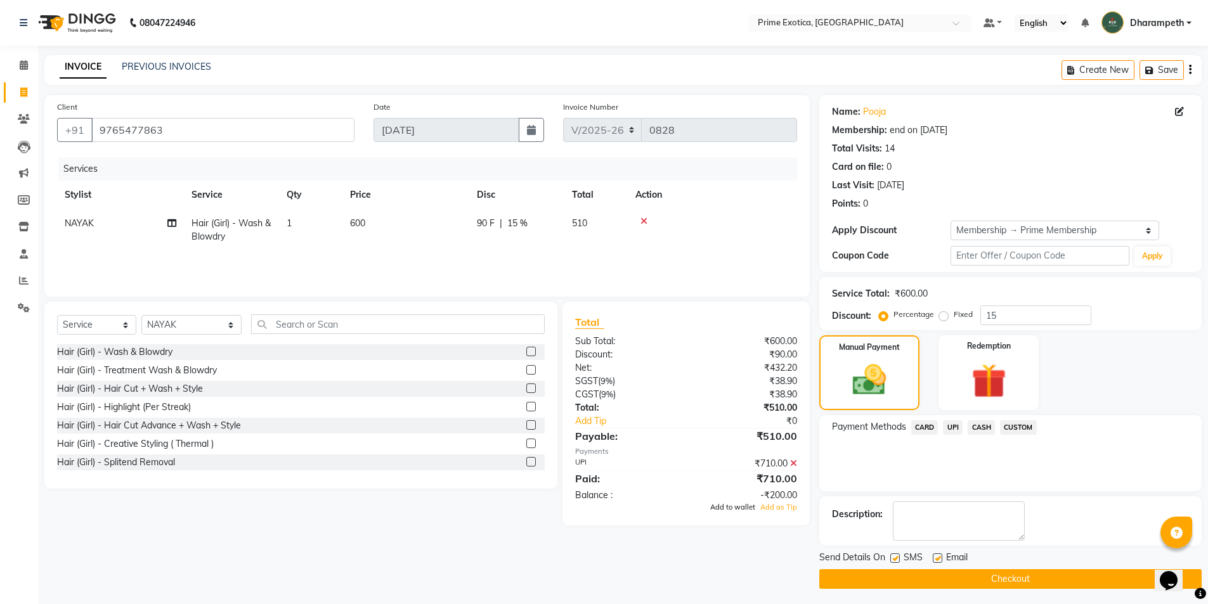
click at [741, 508] on span "Add to wallet" at bounding box center [732, 507] width 45 height 9
click at [1063, 577] on button "Checkout" at bounding box center [1010, 579] width 382 height 20
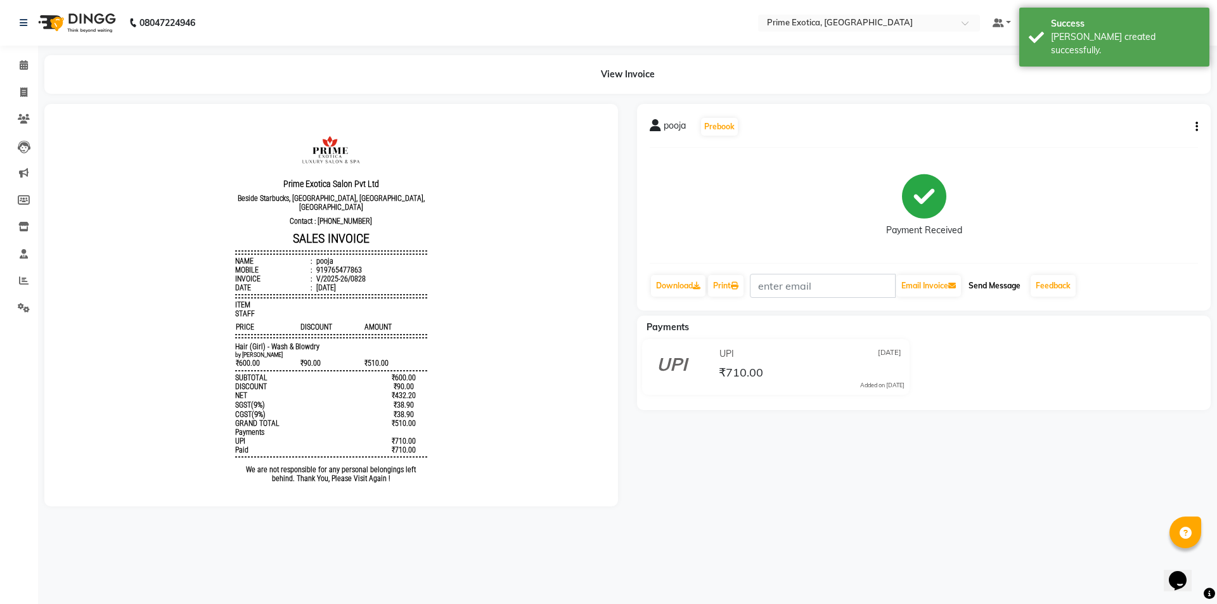
click at [1005, 285] on button "Send Message" at bounding box center [995, 286] width 62 height 22
click at [1077, 277] on div "Feedback" at bounding box center [1054, 286] width 48 height 24
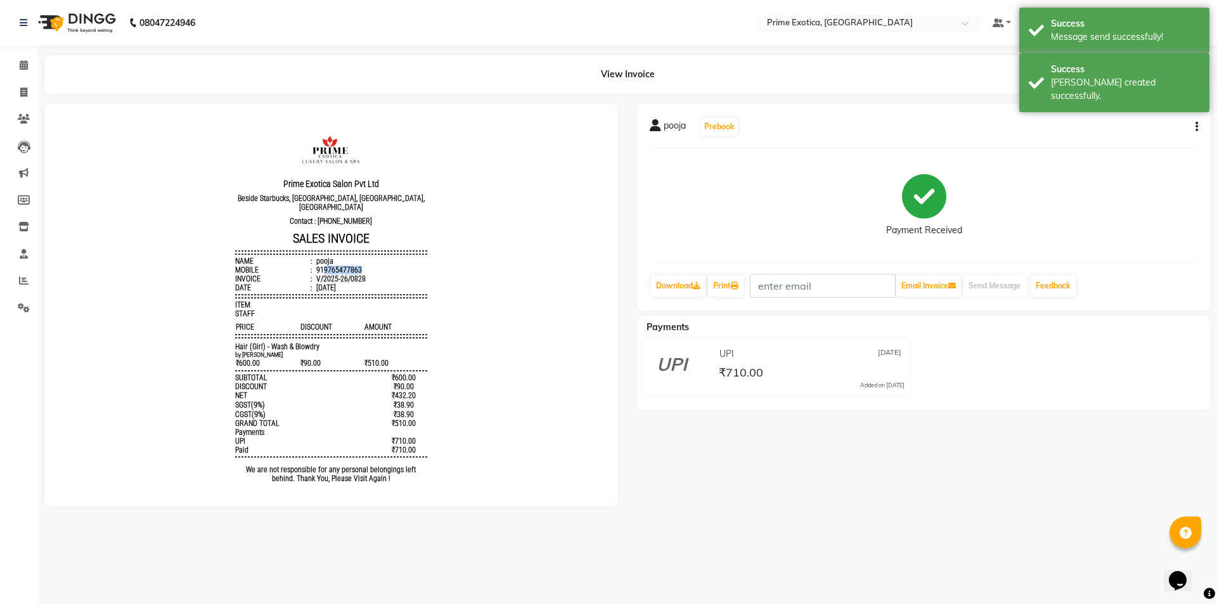
copy div "9765477863"
drag, startPoint x: 314, startPoint y: 260, endPoint x: 354, endPoint y: 260, distance: 40.6
click at [354, 266] on li "Mobile : 919765477863" at bounding box center [330, 270] width 191 height 9
click at [19, 103] on li "Invoice" at bounding box center [19, 92] width 38 height 27
click at [19, 89] on span at bounding box center [24, 93] width 22 height 15
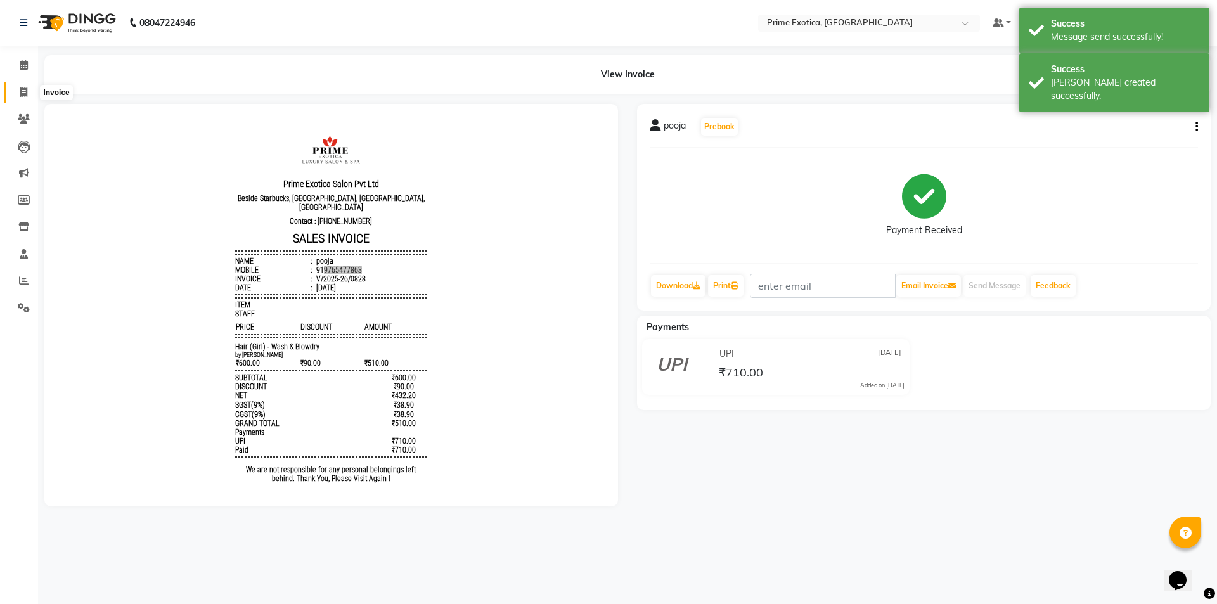
select select "5380"
select select "service"
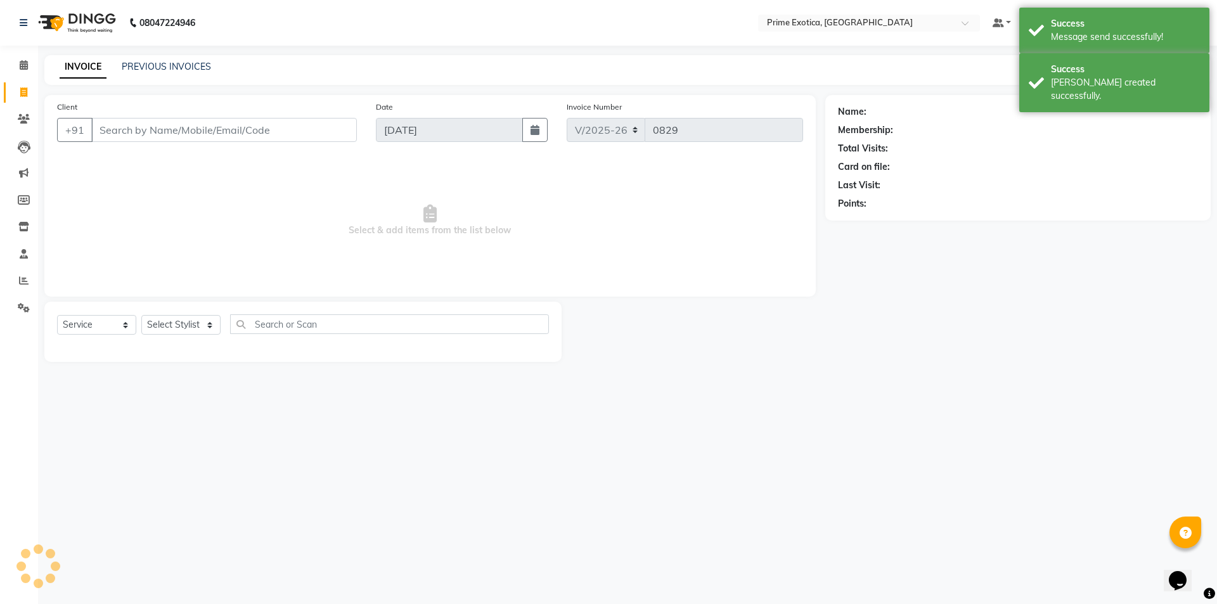
click at [150, 126] on input "Client" at bounding box center [224, 130] width 266 height 24
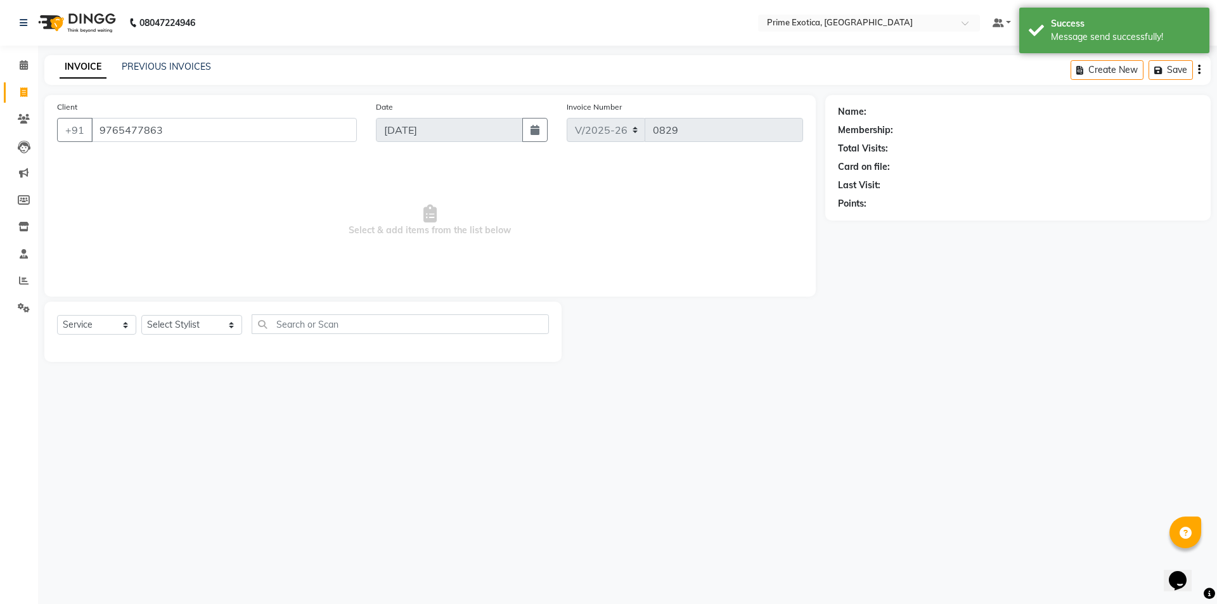
type input "9765477863"
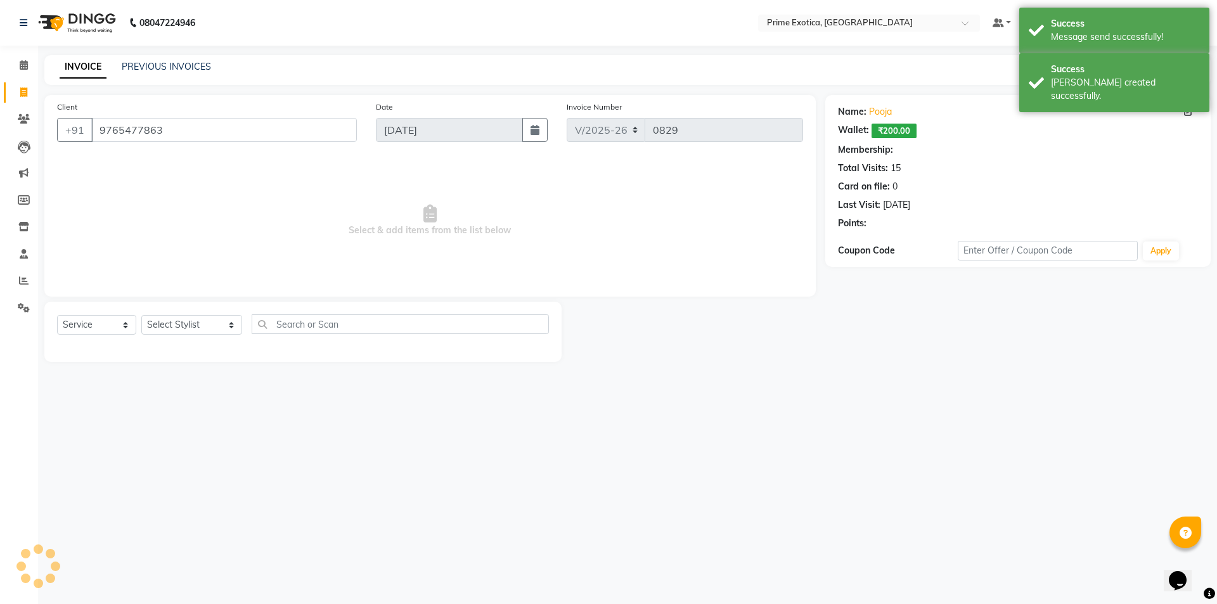
select select "1: Object"
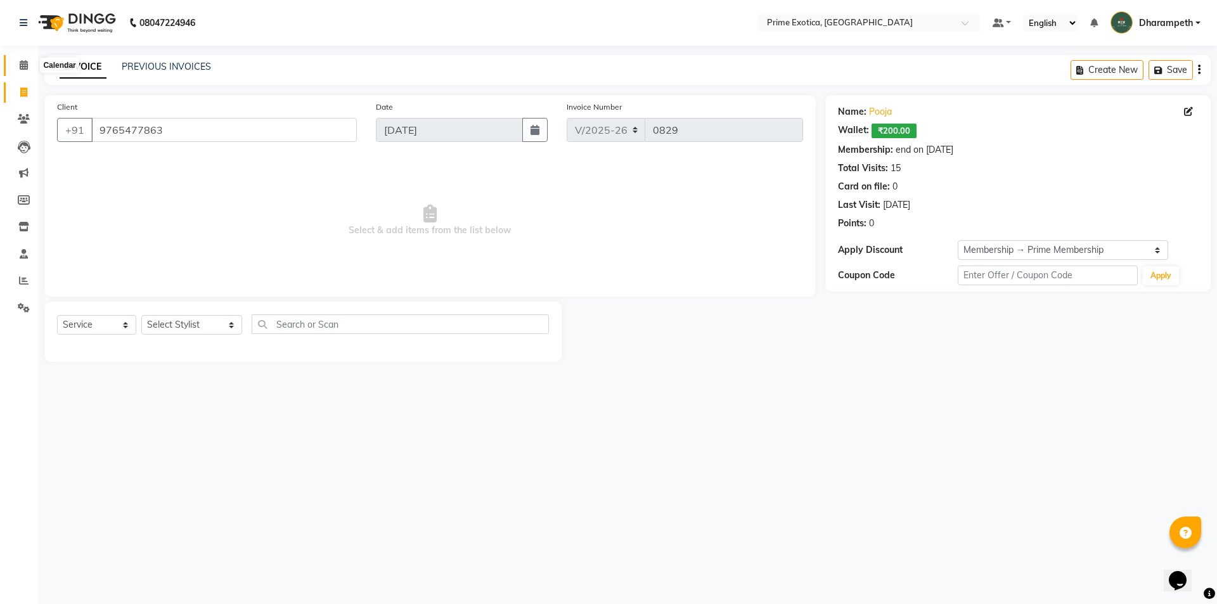
click at [19, 58] on span at bounding box center [24, 65] width 22 height 15
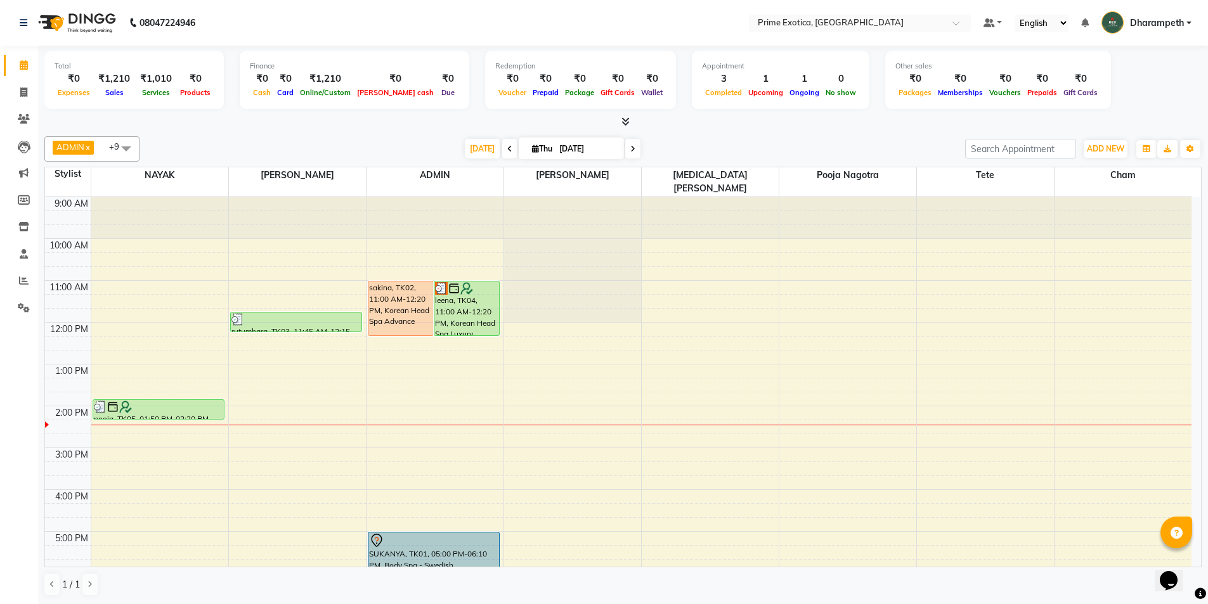
click at [401, 406] on div "9:00 AM 10:00 AM 11:00 AM 12:00 PM 1:00 PM 2:00 PM 3:00 PM 4:00 PM 5:00 PM 6:00…" at bounding box center [618, 489] width 1146 height 585
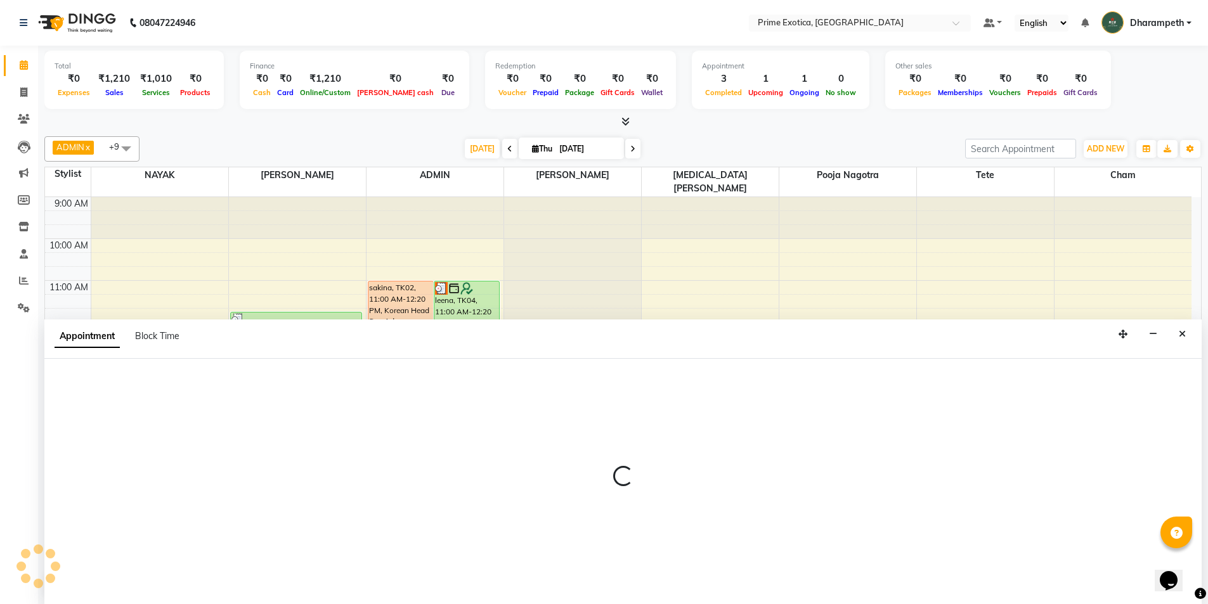
scroll to position [1, 0]
select select "37067"
select select "tentative"
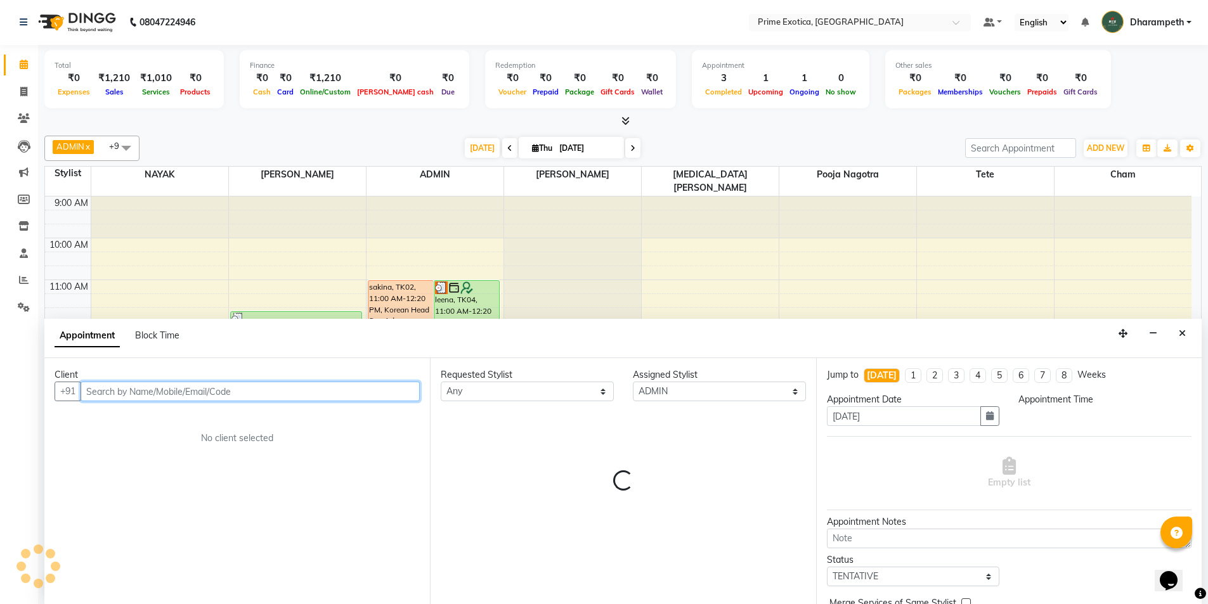
select select "840"
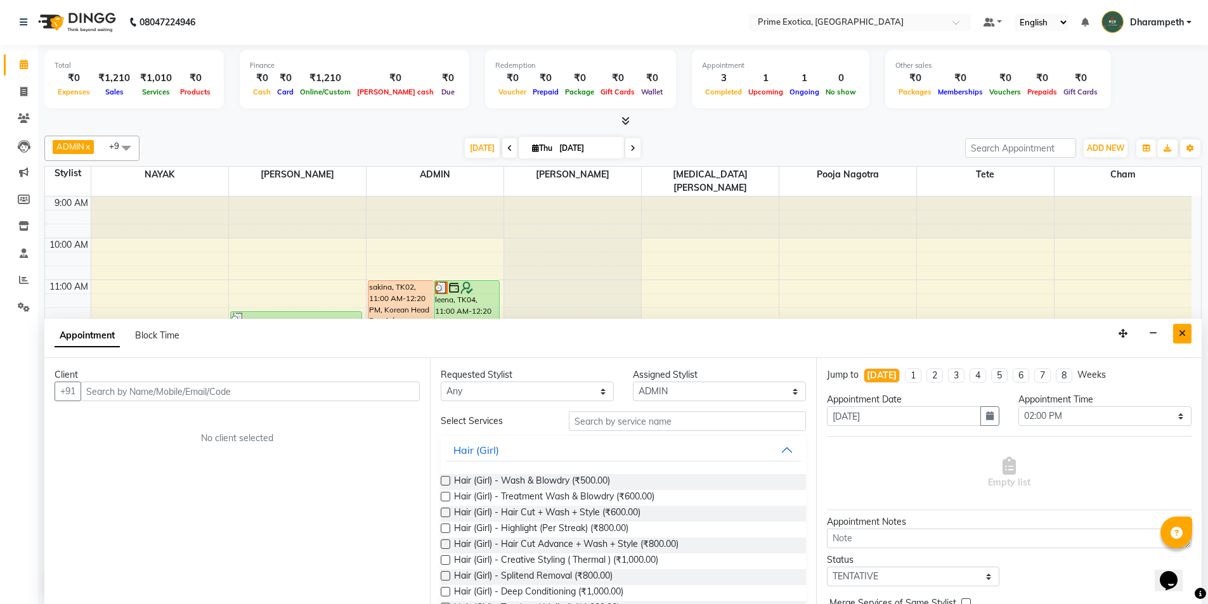
click at [1187, 337] on button "Close" at bounding box center [1182, 334] width 18 height 20
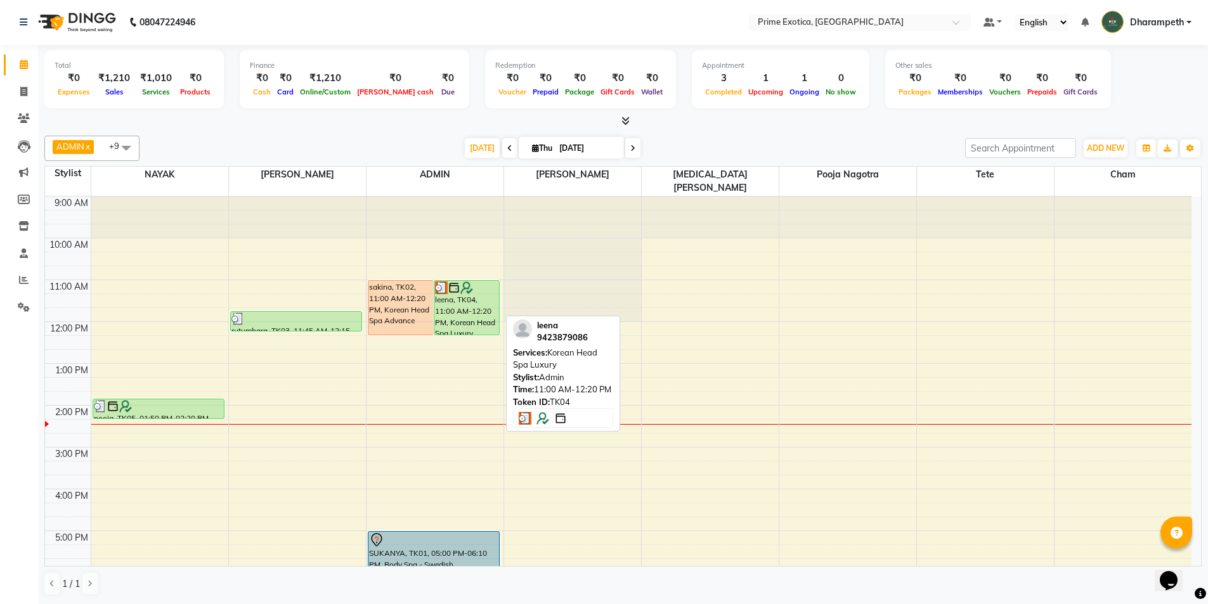
click at [455, 304] on div "leena, TK04, 11:00 AM-12:20 PM, Korean Head Spa Luxury" at bounding box center [466, 308] width 65 height 54
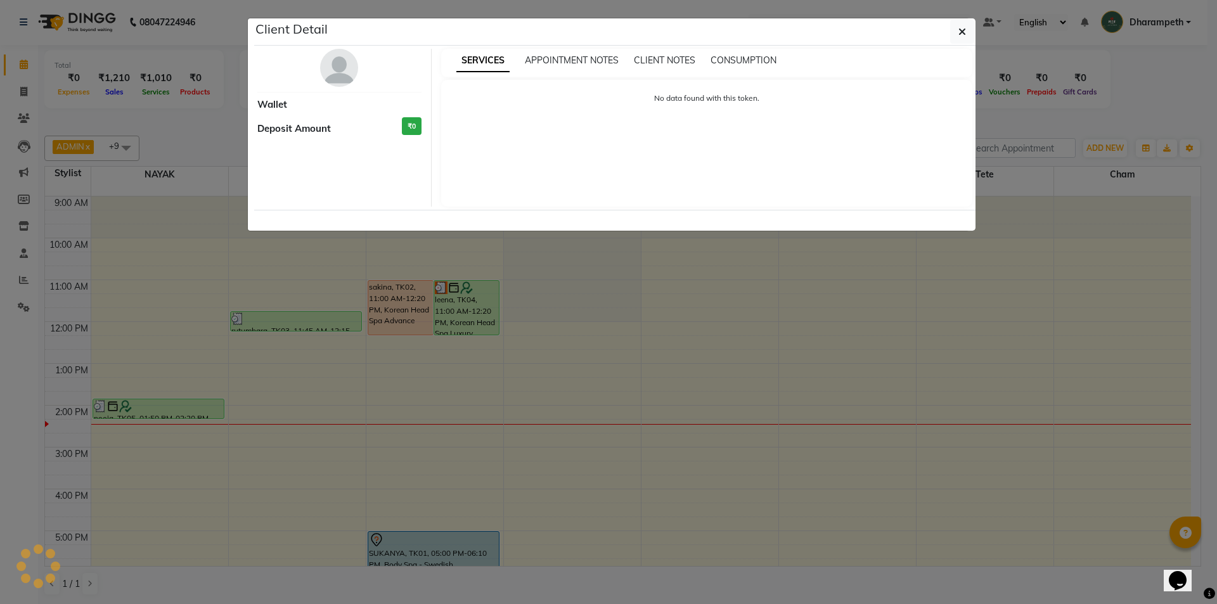
select select "3"
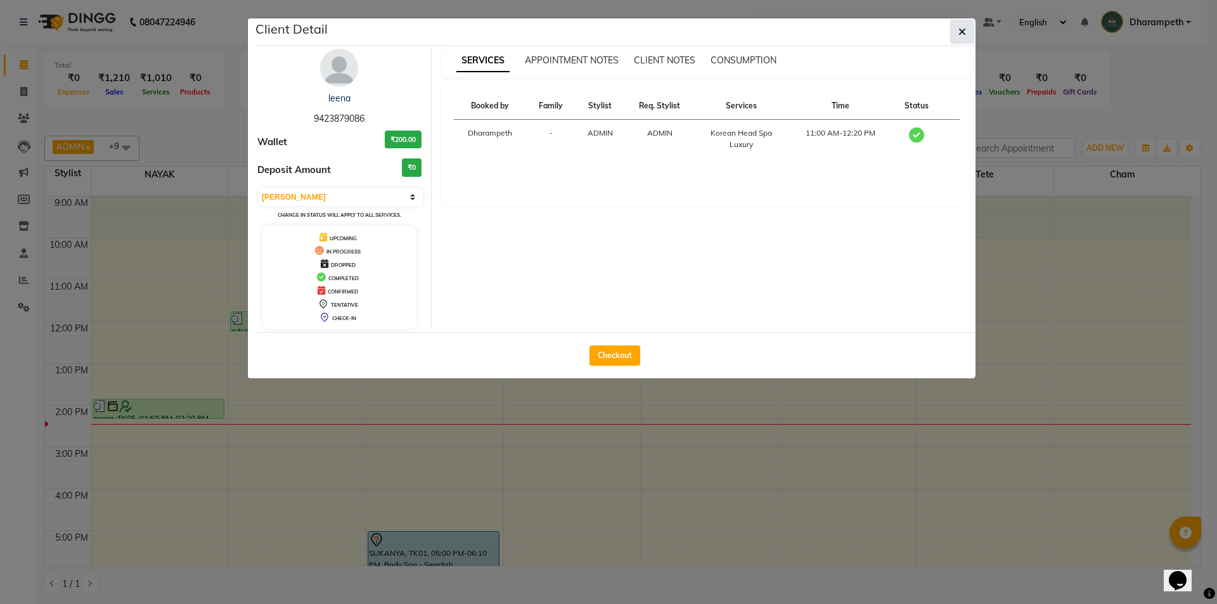
click at [957, 32] on button "button" at bounding box center [963, 32] width 24 height 24
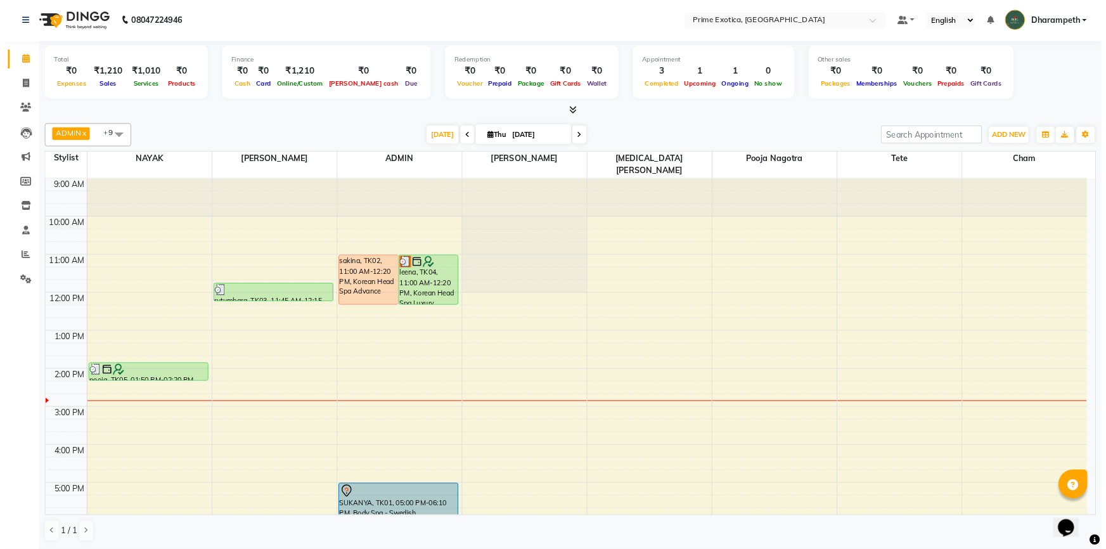
scroll to position [0, 0]
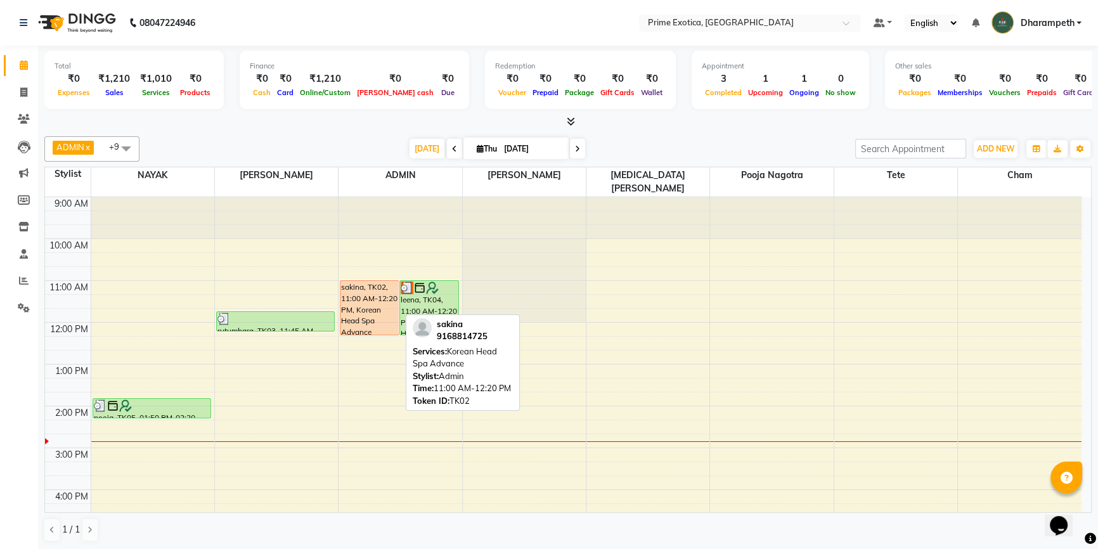
click at [386, 283] on div "sakina, TK02, 11:00 AM-12:20 PM, Korean Head Spa Advance" at bounding box center [370, 308] width 58 height 54
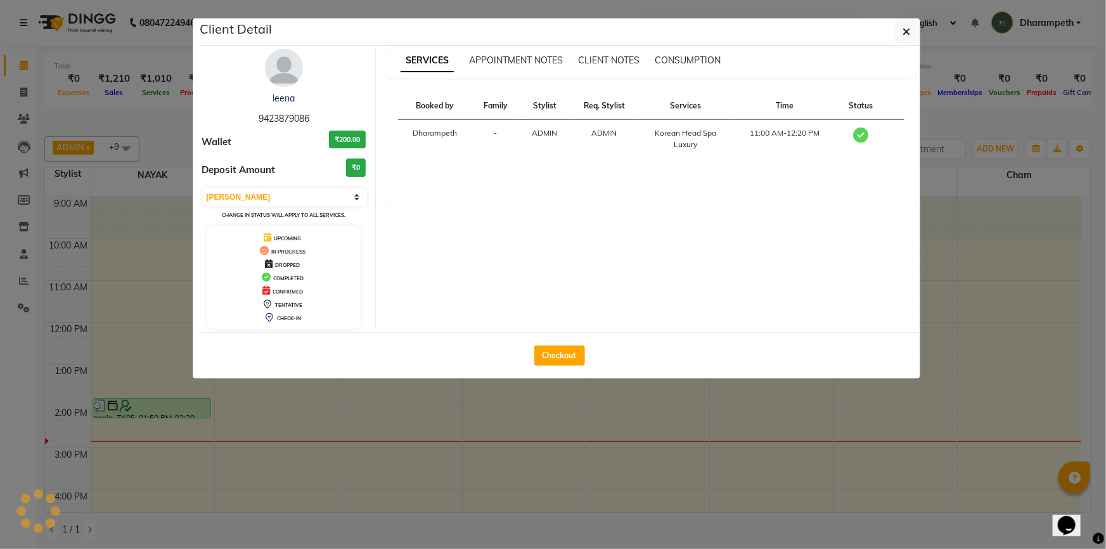
select select "1"
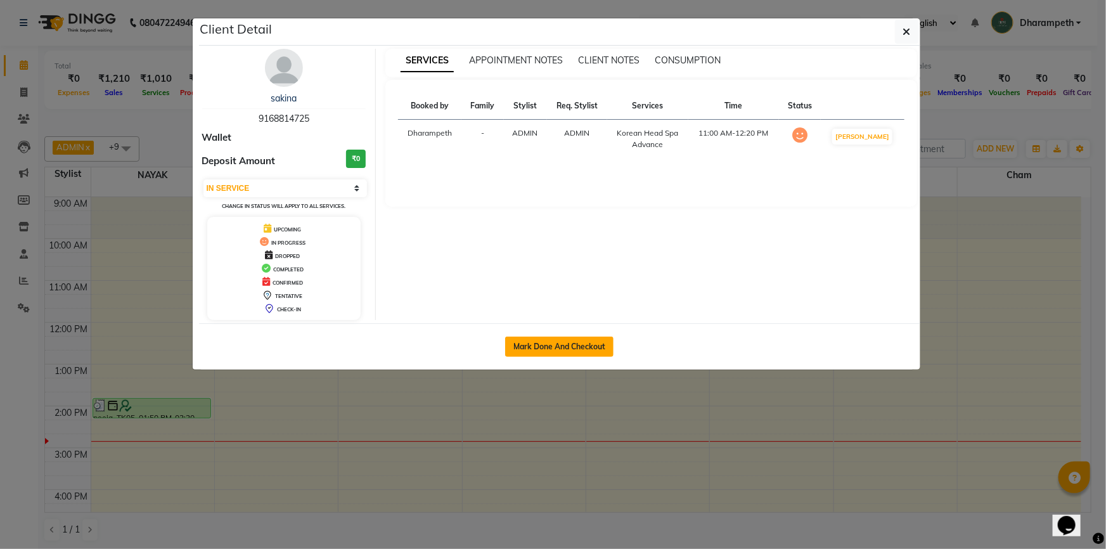
click at [540, 342] on button "Mark Done And Checkout" at bounding box center [559, 347] width 108 height 20
select select "service"
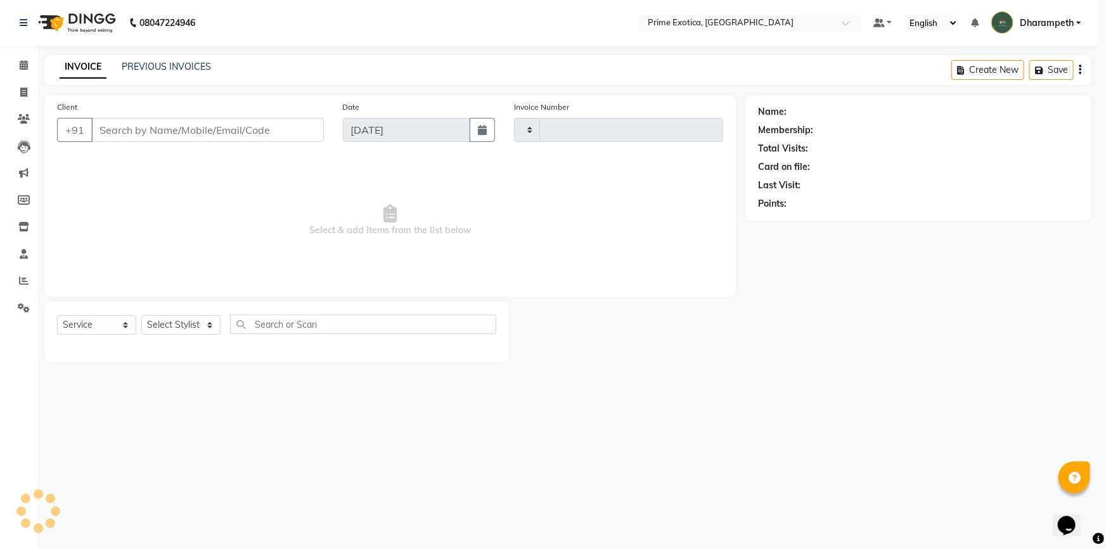
type input "0830"
select select "3"
select select "5380"
type input "9168814725"
select select "37067"
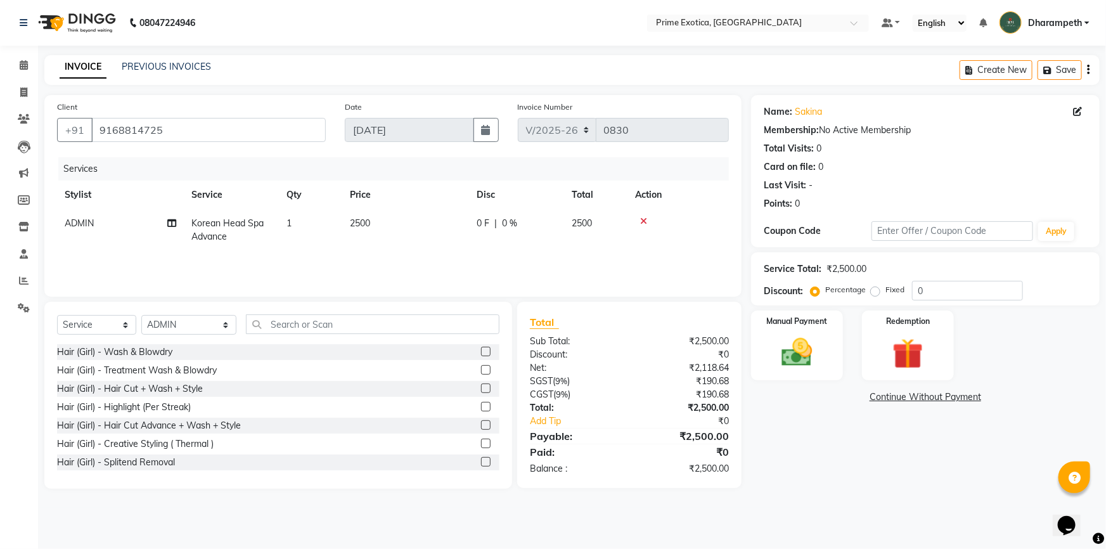
click at [225, 226] on span "Korean Head Spa Advance" at bounding box center [227, 229] width 72 height 25
select select "37067"
click at [225, 243] on span "Korean Head Spa Advance" at bounding box center [230, 234] width 72 height 25
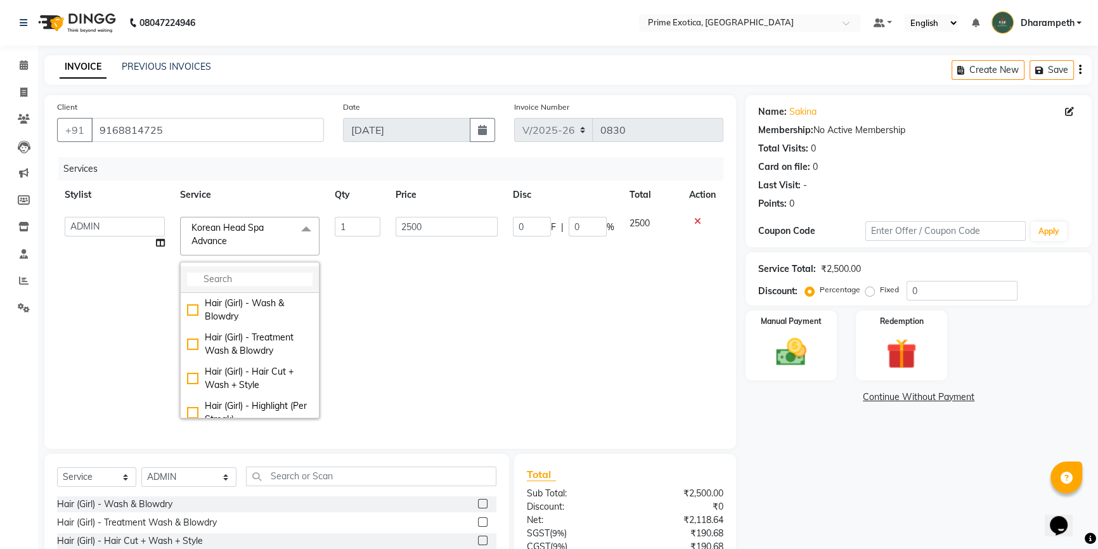
click at [222, 278] on input "multiselect-search" at bounding box center [250, 279] width 126 height 13
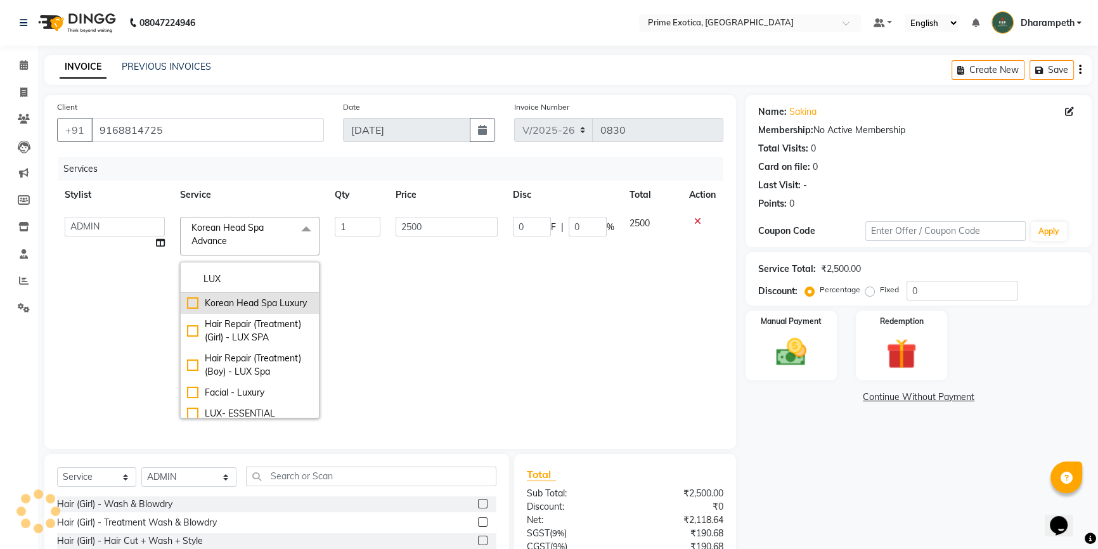
type input "LUX"
click at [192, 309] on div "Korean Head Spa Luxury" at bounding box center [250, 303] width 126 height 13
checkbox input "true"
type input "3500"
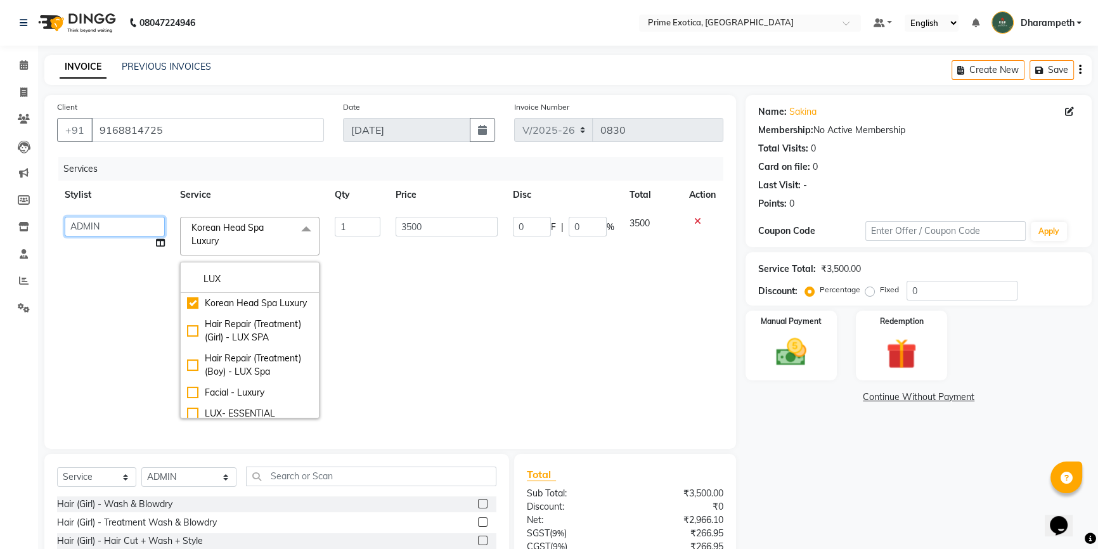
click at [92, 234] on select "Abhijet ADMIN ANGELA S JOHN cham Darshan Gaikwad Kashish Mukesh Wawre NAYAK nik…" at bounding box center [115, 227] width 100 height 20
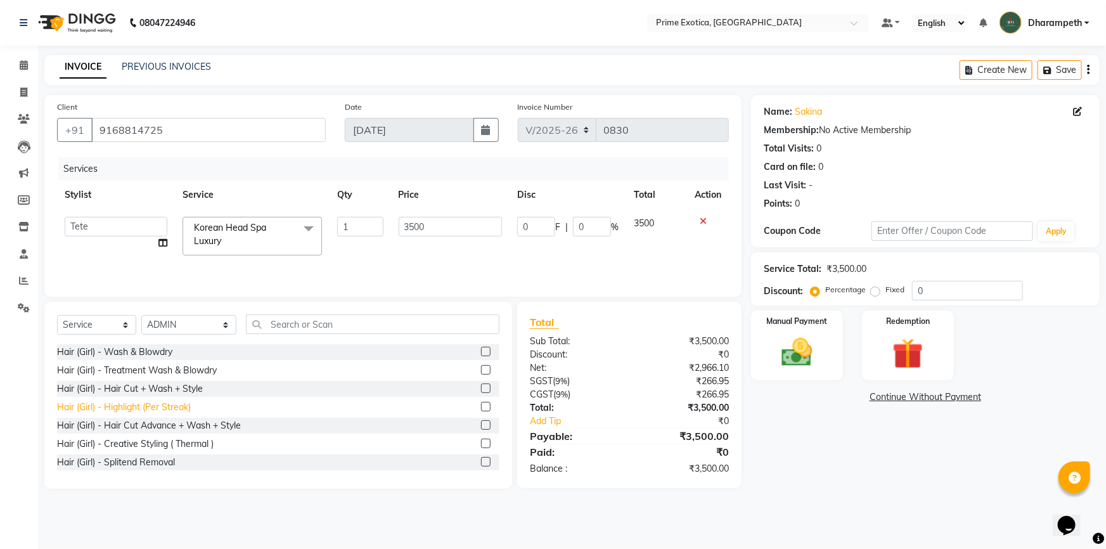
select select "61298"
click at [425, 252] on td "3500" at bounding box center [450, 236] width 119 height 54
click at [547, 230] on input "0" at bounding box center [536, 227] width 38 height 20
type input "500"
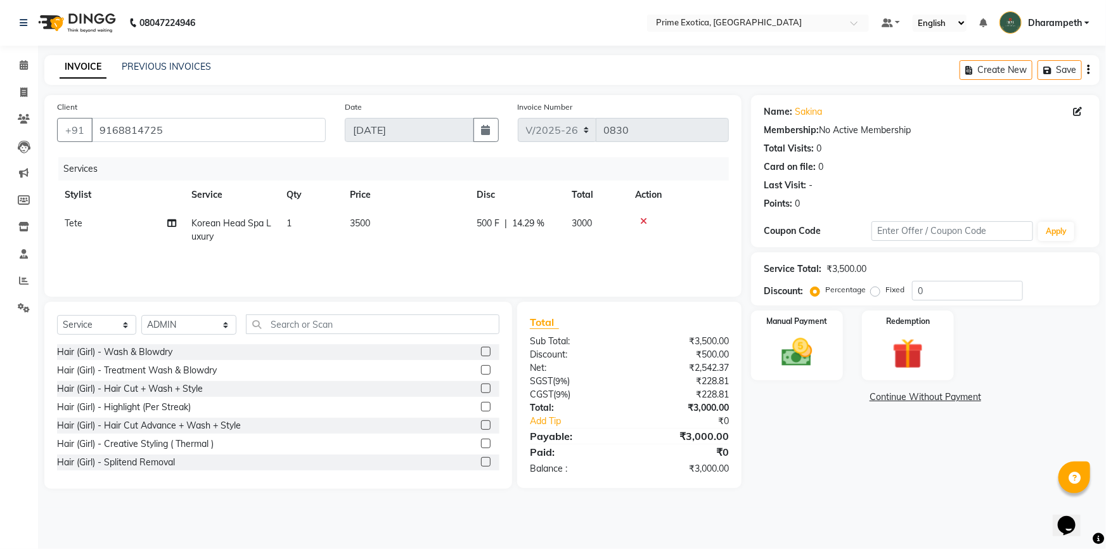
click at [550, 249] on td "500 F | 14.29 %" at bounding box center [516, 230] width 95 height 42
select select "61298"
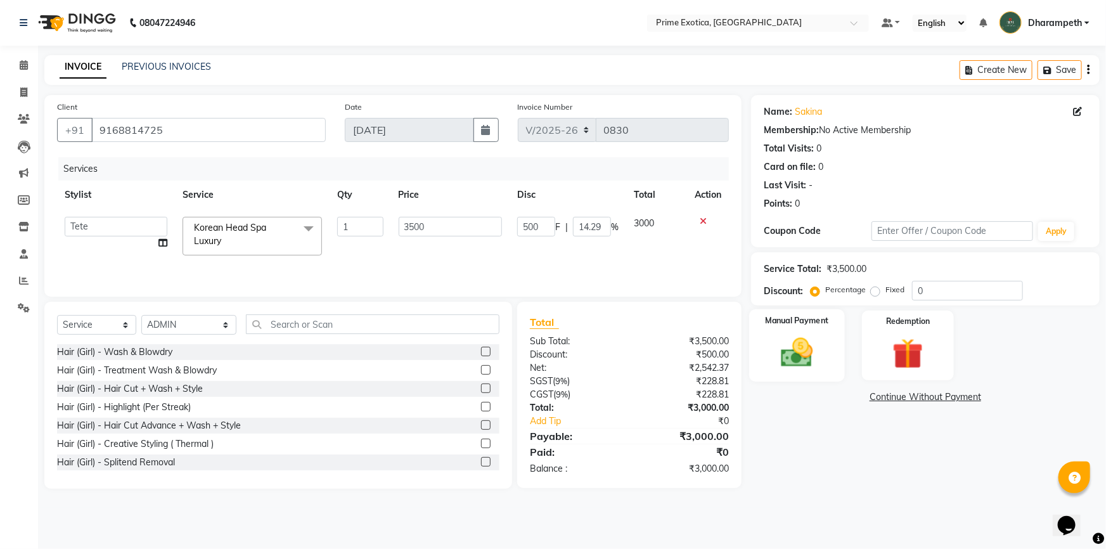
click at [778, 373] on div "Manual Payment" at bounding box center [797, 345] width 96 height 73
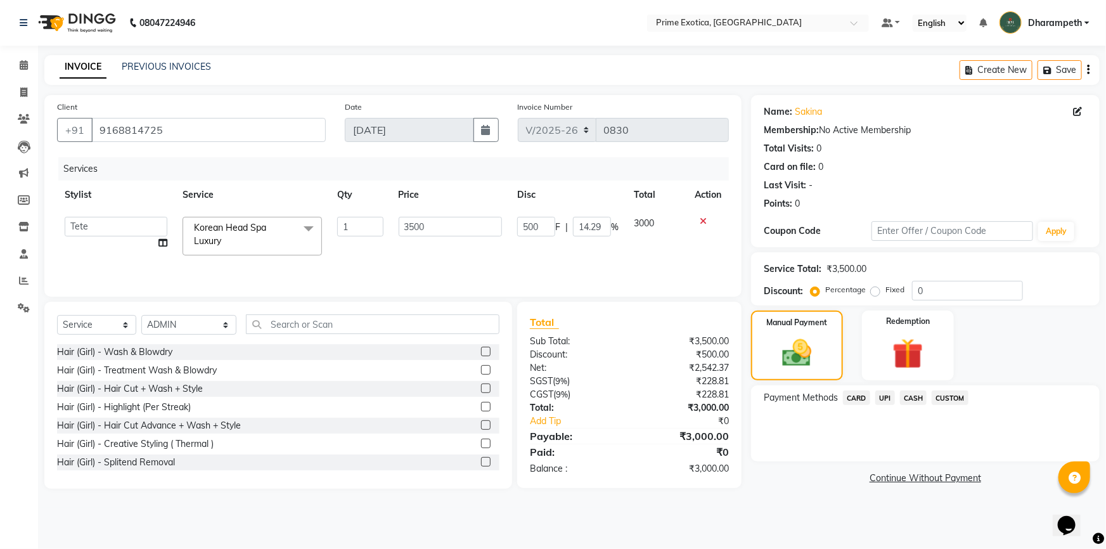
click at [917, 399] on span "CASH" at bounding box center [913, 398] width 27 height 15
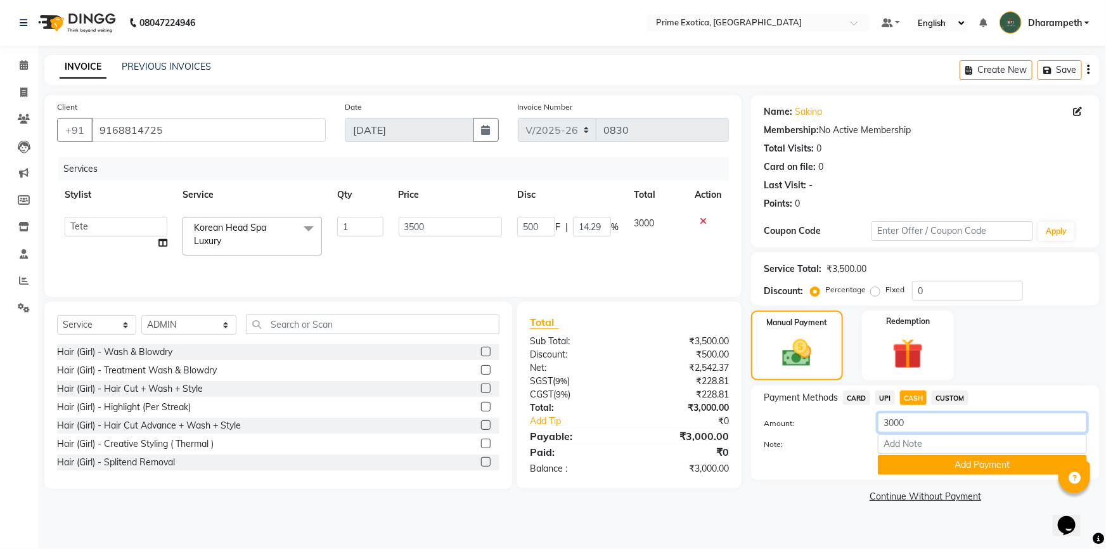
click at [930, 424] on input "3000" at bounding box center [982, 423] width 209 height 20
type input "3"
type input "2500"
click at [918, 516] on main "INVOICE PREVIOUS INVOICES Create New Save Client +91 9168814725 Date 04-09-2025…" at bounding box center [572, 290] width 1068 height 470
click at [952, 460] on button "Add Payment" at bounding box center [982, 465] width 209 height 20
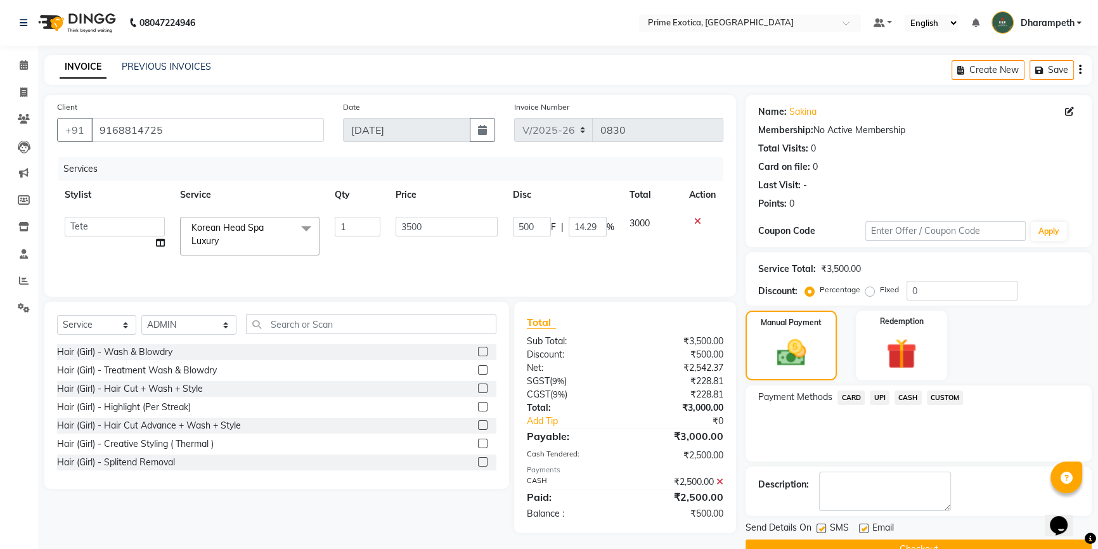
click at [876, 392] on span "UPI" at bounding box center [880, 398] width 20 height 15
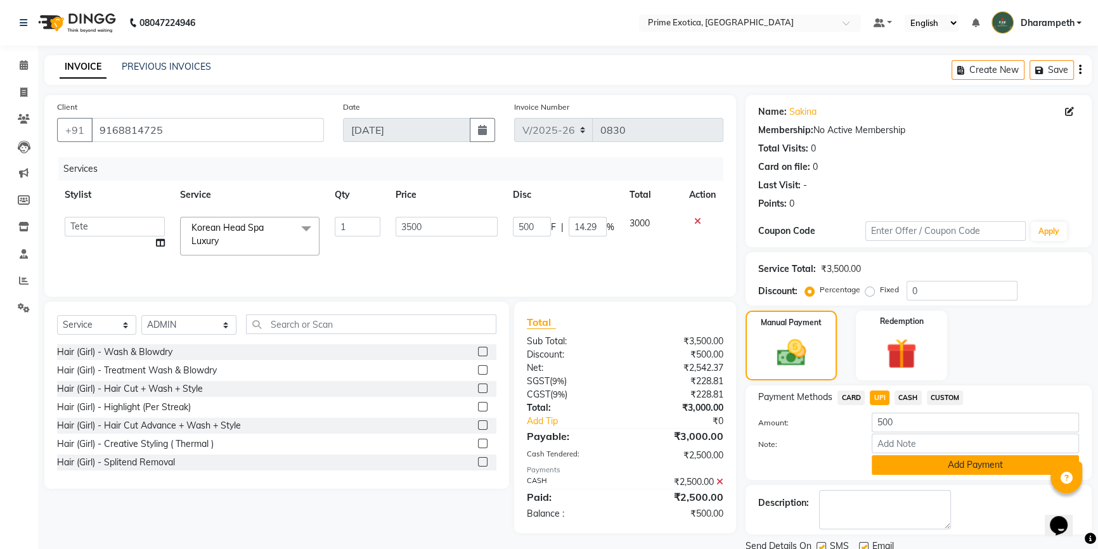
click at [906, 464] on button "Add Payment" at bounding box center [975, 465] width 207 height 20
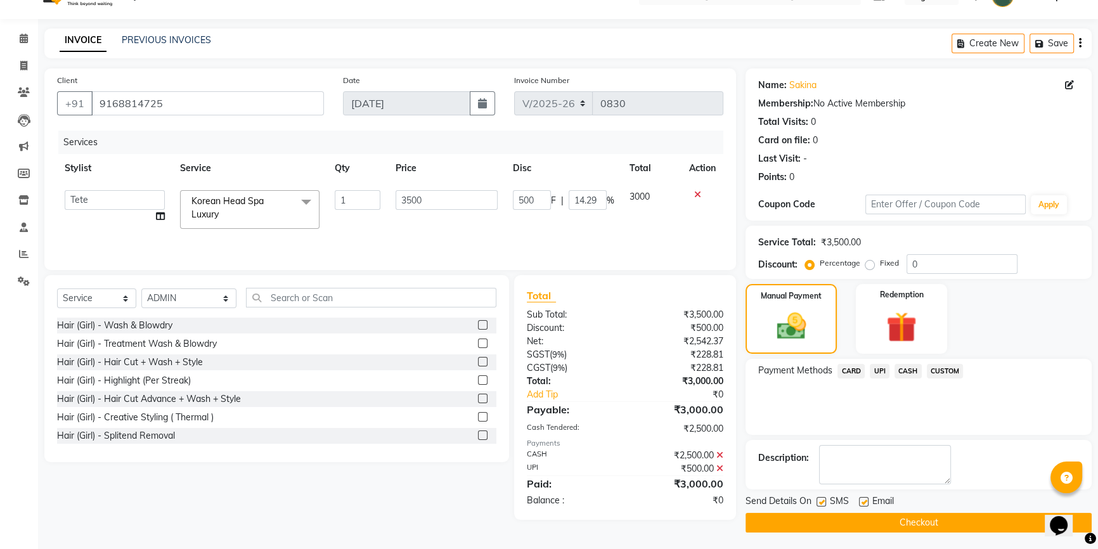
scroll to position [28, 0]
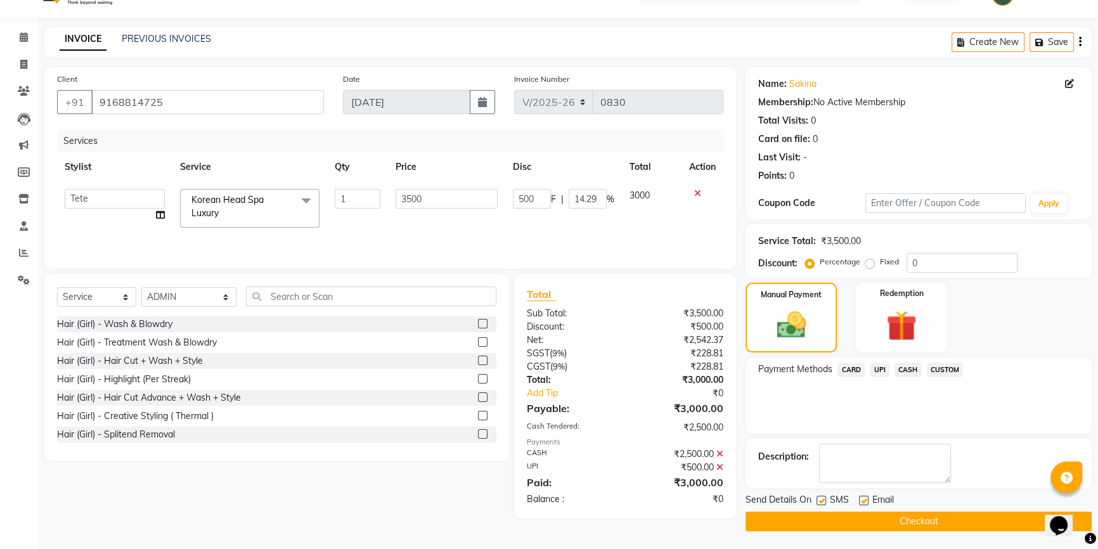
click at [954, 519] on button "Checkout" at bounding box center [919, 522] width 346 height 20
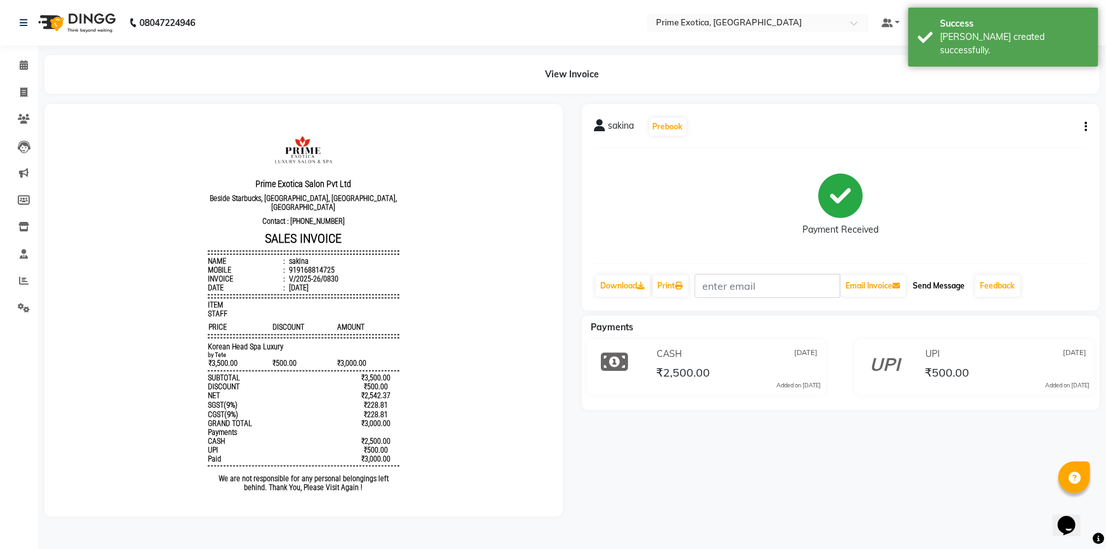
click at [945, 287] on button "Send Message" at bounding box center [940, 286] width 62 height 22
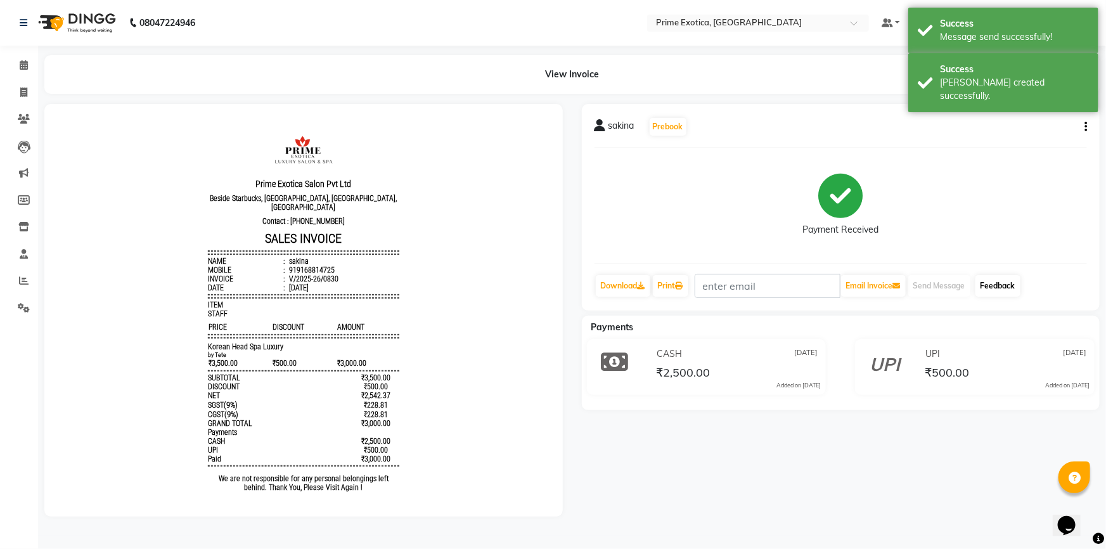
click at [984, 286] on link "Feedback" at bounding box center [998, 286] width 45 height 22
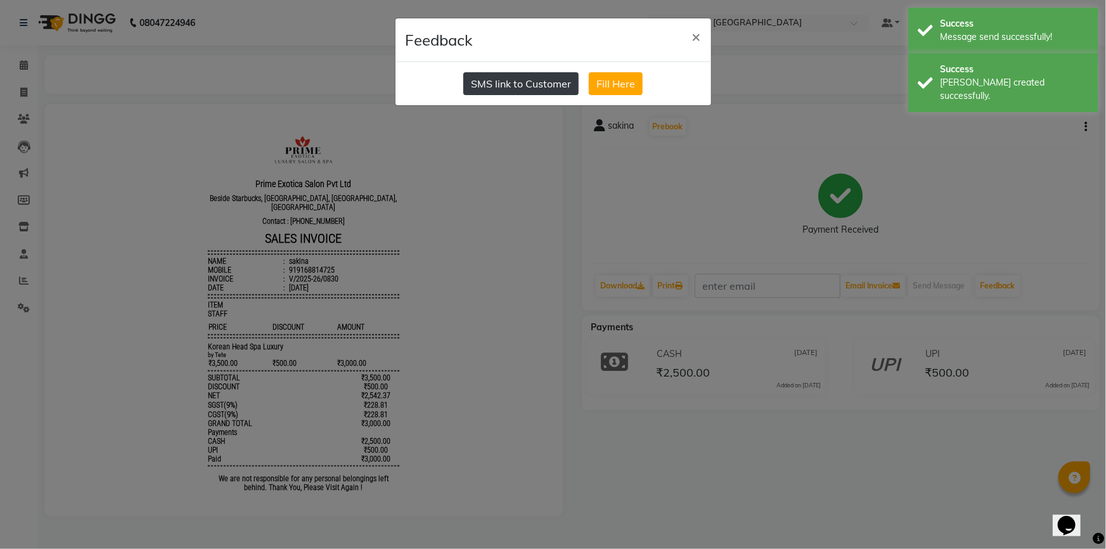
click at [533, 87] on button "SMS link to Customer" at bounding box center [521, 83] width 115 height 23
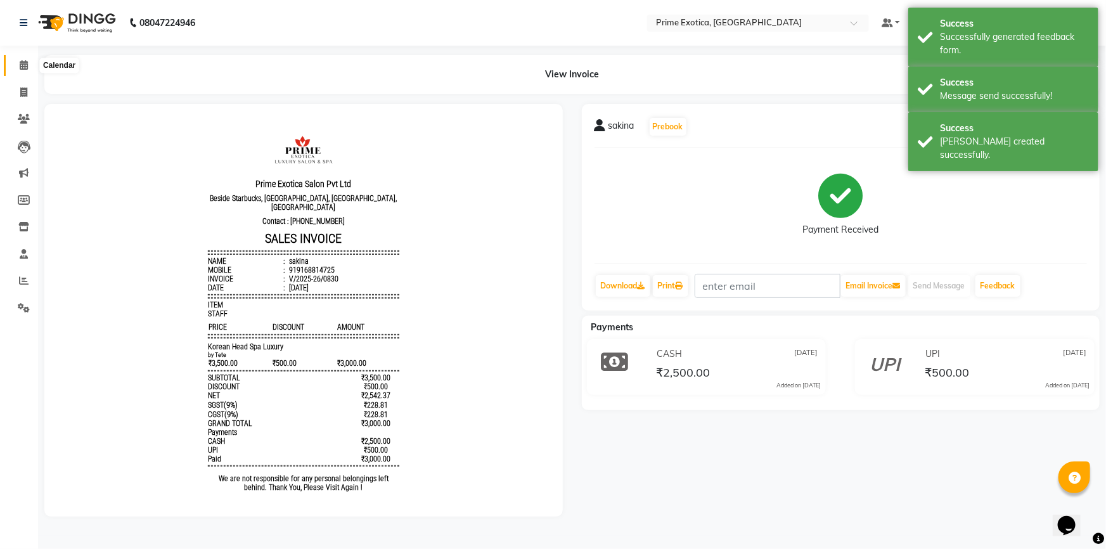
click at [20, 63] on icon at bounding box center [24, 65] width 8 height 10
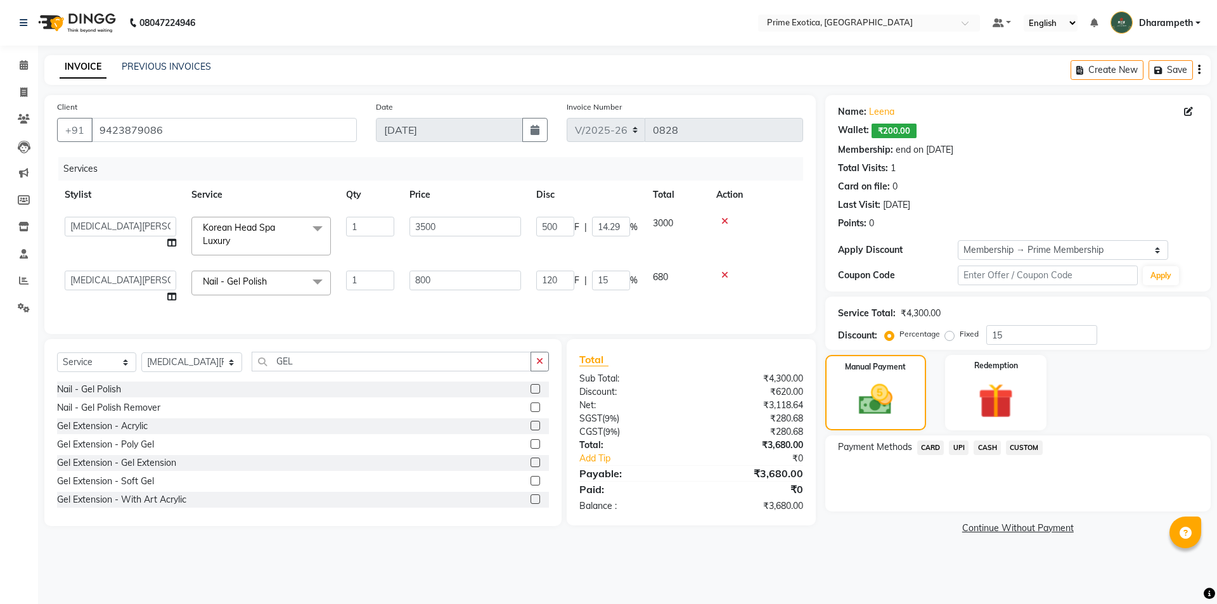
select select "5380"
select select "80928"
select select "service"
select select "80928"
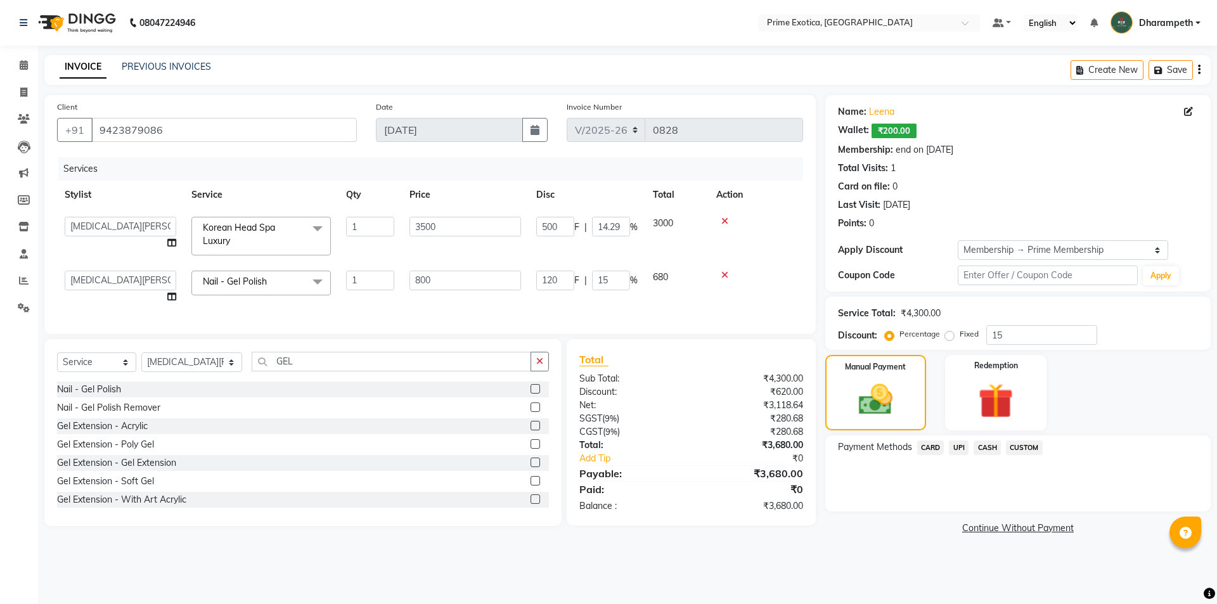
select select "1: Object"
click at [989, 450] on span "CASH" at bounding box center [987, 448] width 27 height 15
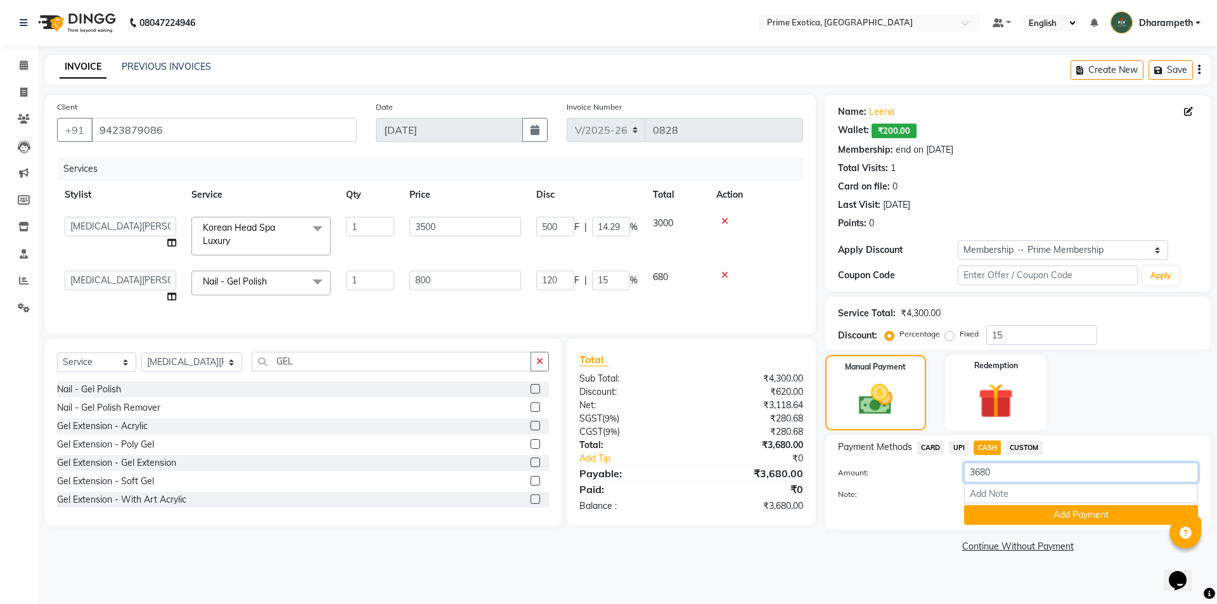
click at [1016, 477] on input "3680" at bounding box center [1081, 473] width 234 height 20
type input "3700"
click at [1070, 516] on button "Add Payment" at bounding box center [1081, 515] width 234 height 20
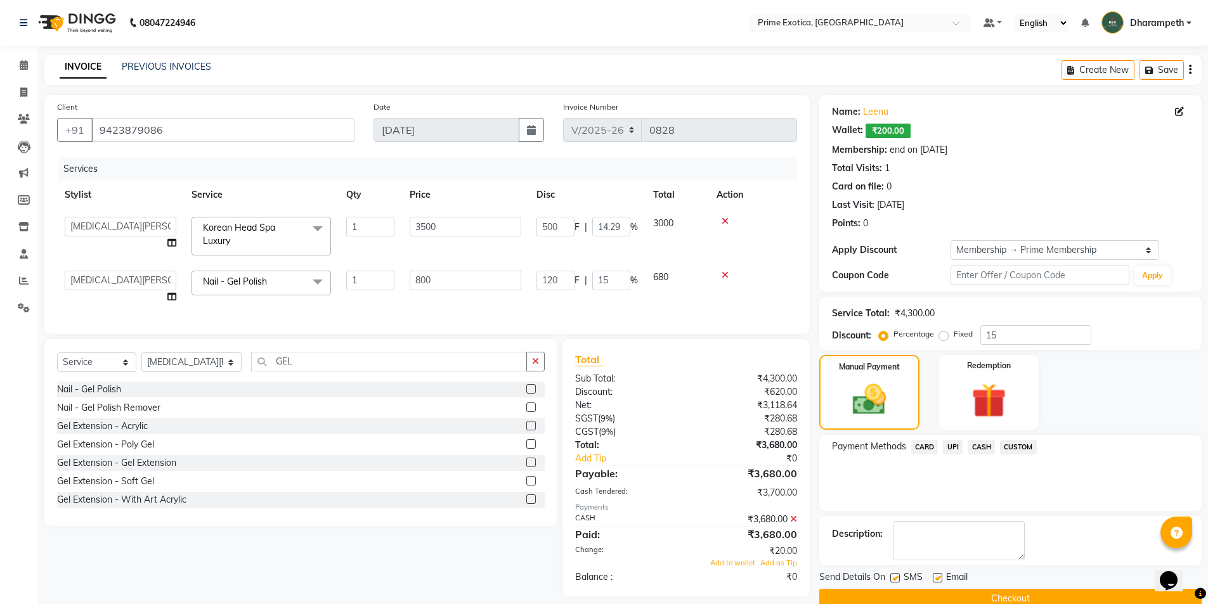
scroll to position [23, 0]
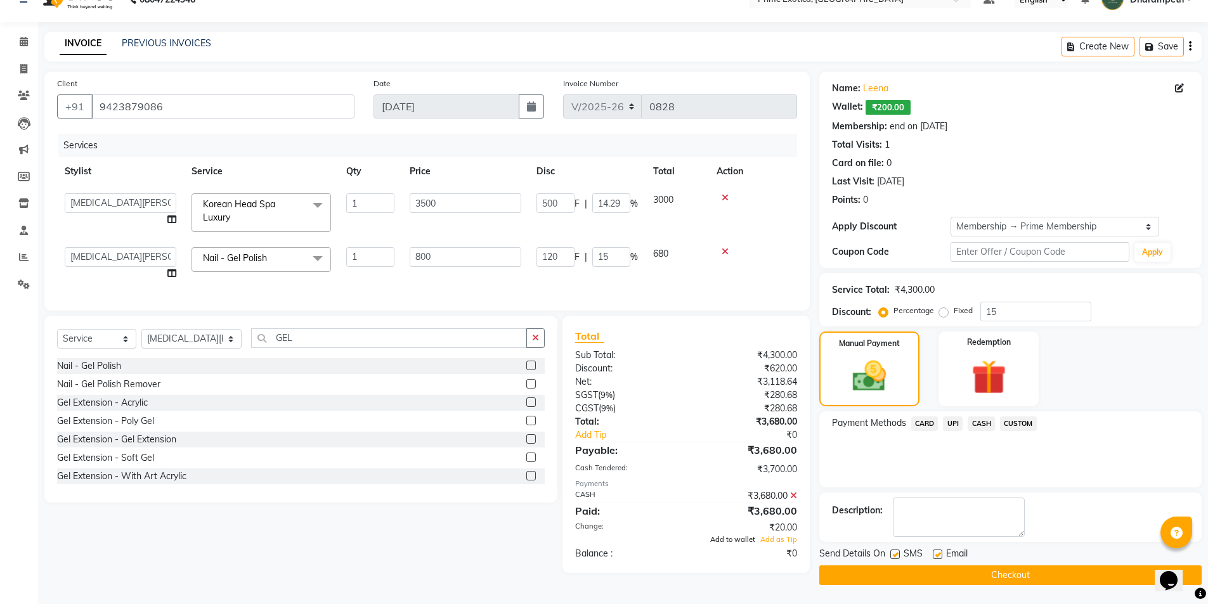
click at [730, 544] on span "Add to wallet" at bounding box center [732, 539] width 45 height 9
click at [959, 580] on button "Checkout" at bounding box center [1010, 576] width 382 height 20
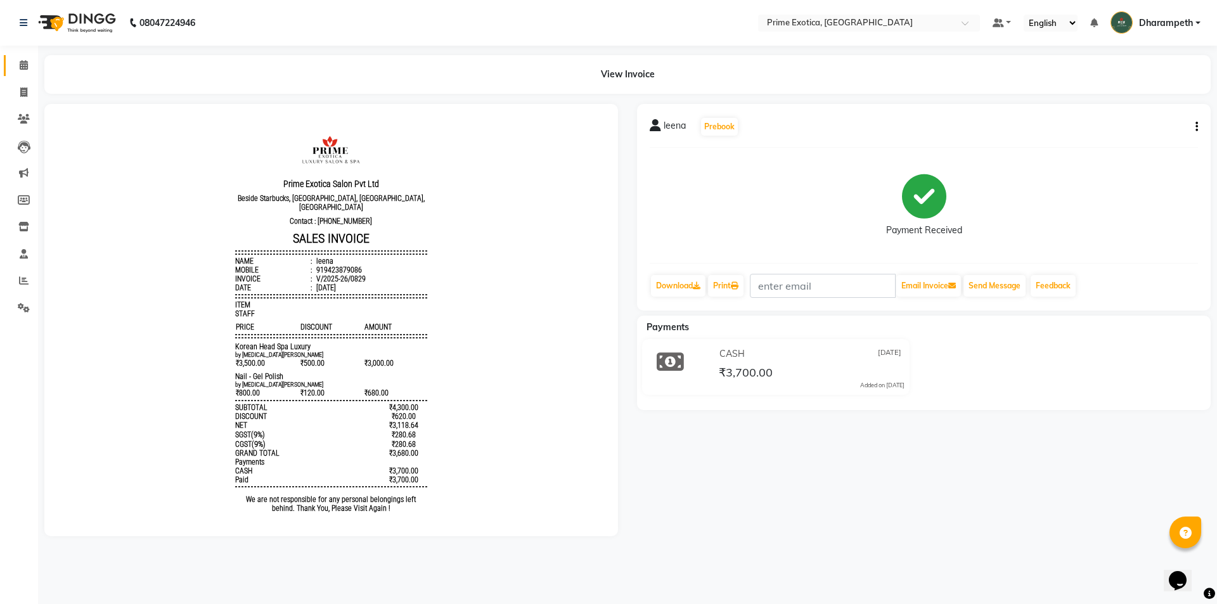
click at [28, 55] on link "Calendar" at bounding box center [19, 65] width 30 height 21
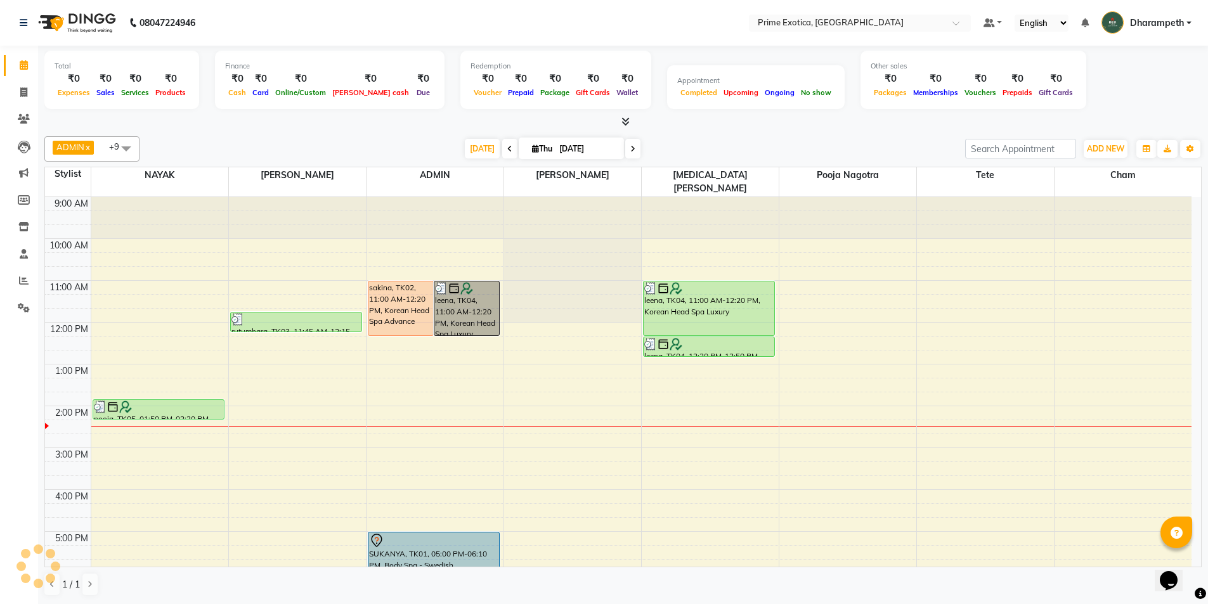
click at [332, 122] on div at bounding box center [622, 121] width 1157 height 13
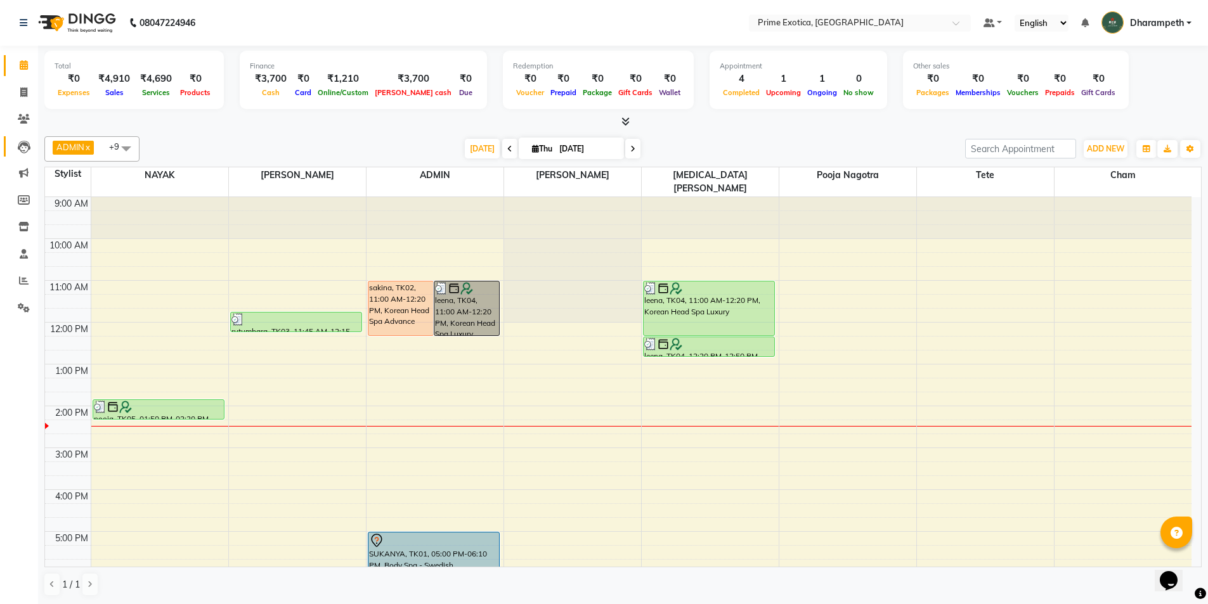
click at [28, 155] on link "Leads" at bounding box center [19, 146] width 30 height 21
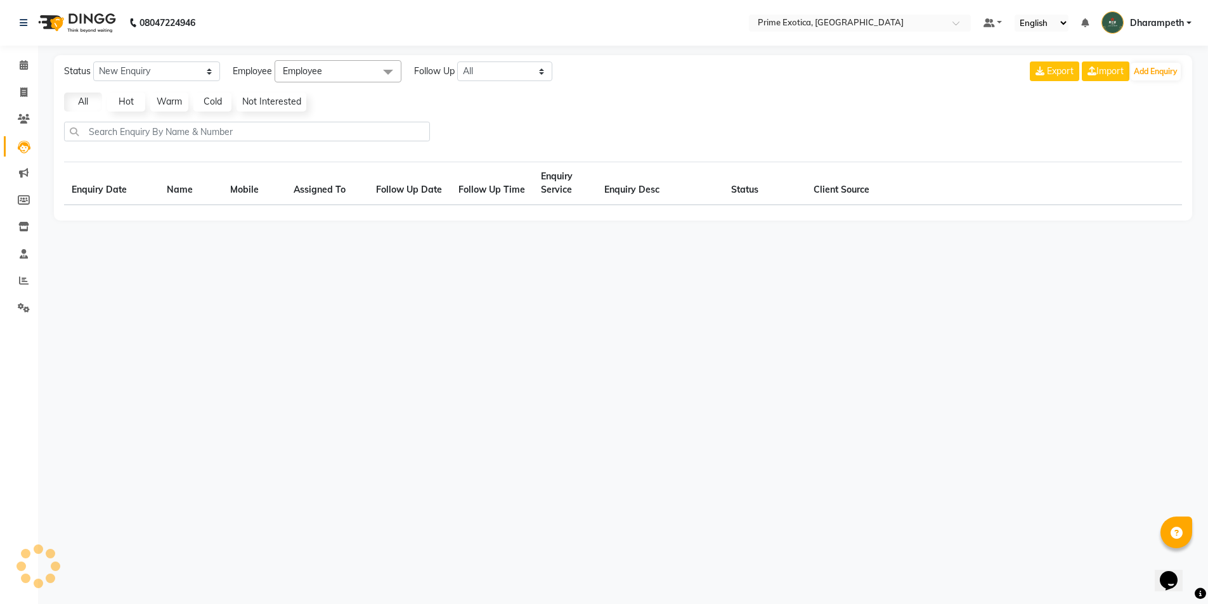
select select "10"
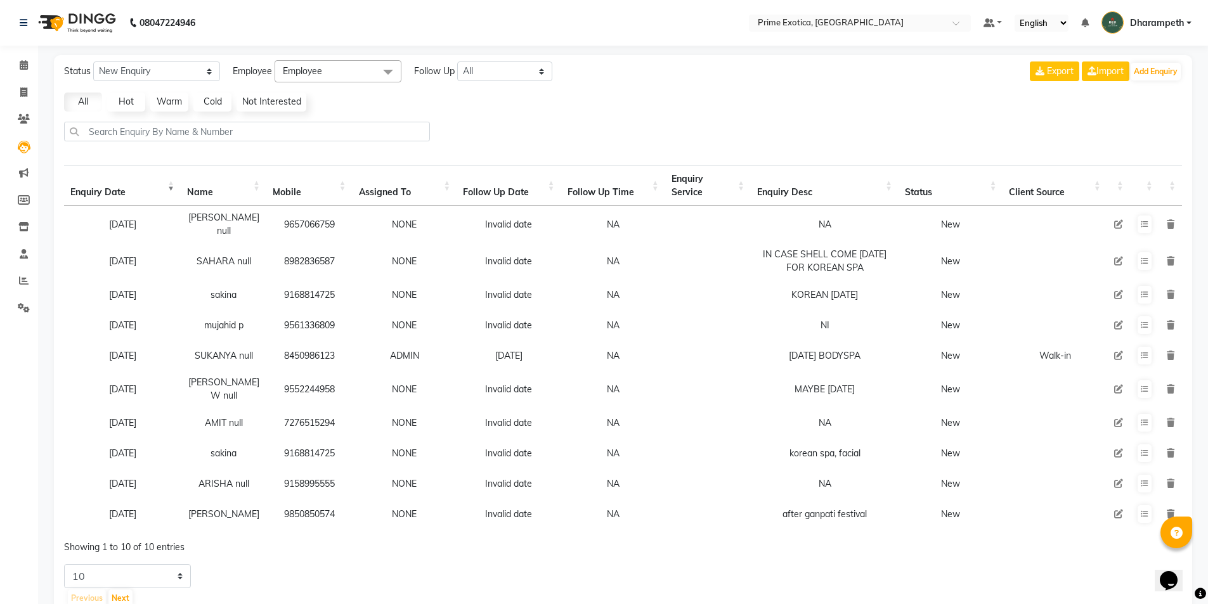
click at [1165, 60] on div "Status New Enquiry Open Enquiry Converted Enquiry All All New Open Converted Em…" at bounding box center [623, 334] width 1138 height 559
click at [1164, 75] on button "Add Enquiry" at bounding box center [1156, 72] width 50 height 18
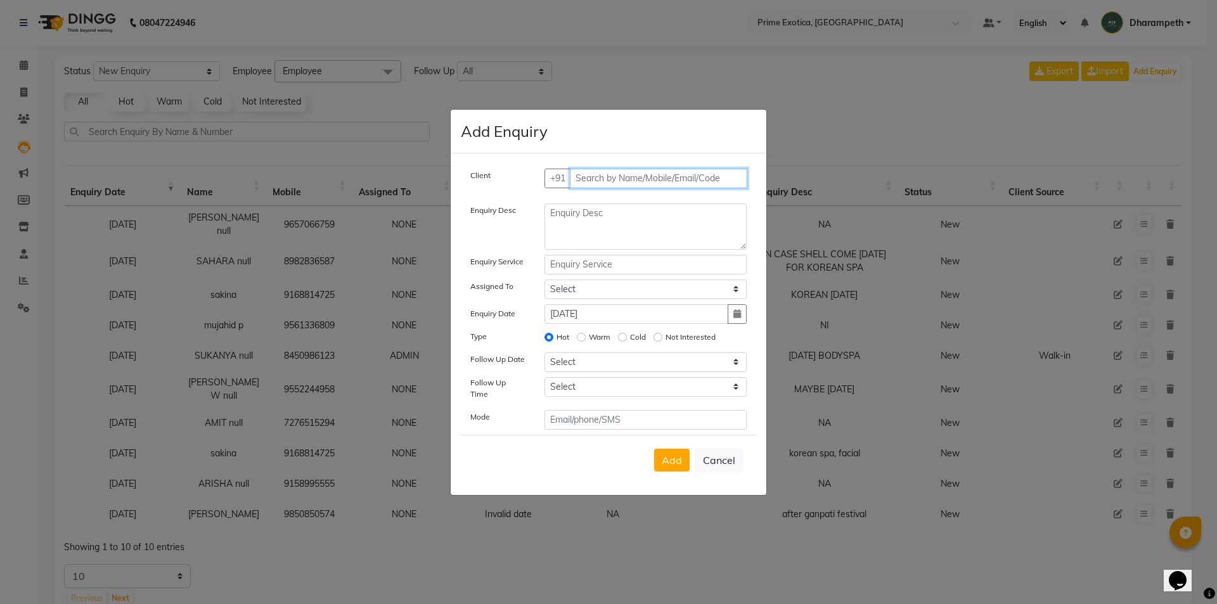
click at [598, 179] on input "text" at bounding box center [659, 179] width 178 height 20
click at [585, 182] on input "7276296692" at bounding box center [633, 179] width 126 height 20
click at [600, 182] on input "7276296692" at bounding box center [633, 179] width 126 height 20
click at [607, 184] on input "7276296692" at bounding box center [633, 179] width 126 height 20
click at [618, 181] on input "7276296692" at bounding box center [633, 179] width 126 height 20
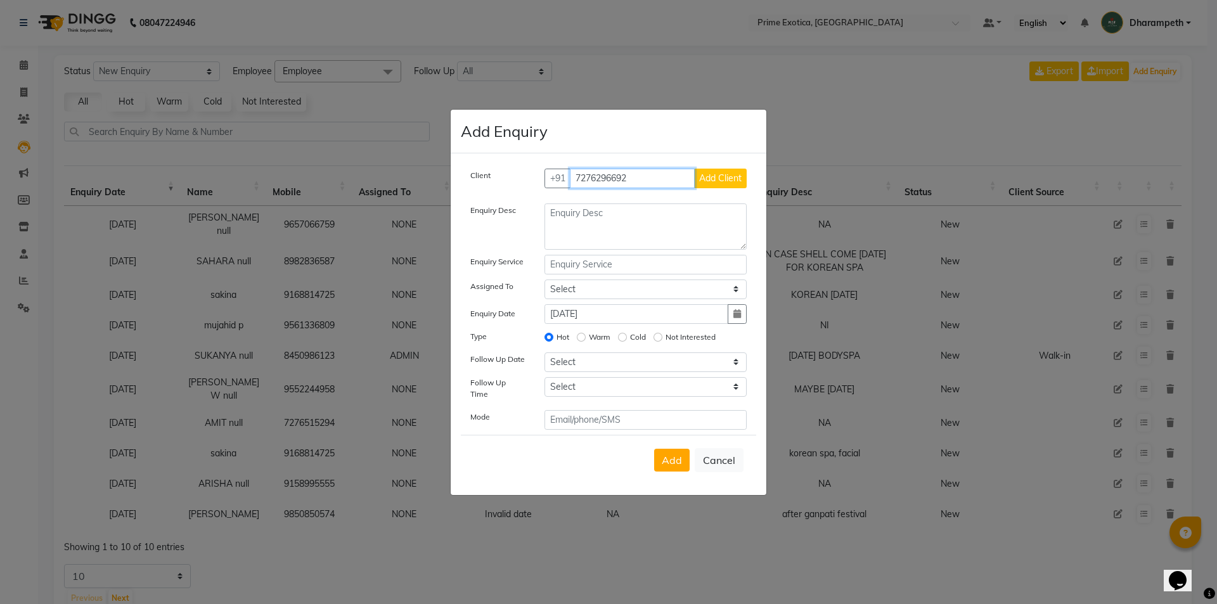
drag, startPoint x: 637, startPoint y: 181, endPoint x: 689, endPoint y: 186, distance: 51.6
click at [644, 182] on input "7276296692" at bounding box center [633, 179] width 126 height 20
type input "7276296692"
click at [734, 188] on button "Add Client" at bounding box center [720, 179] width 53 height 20
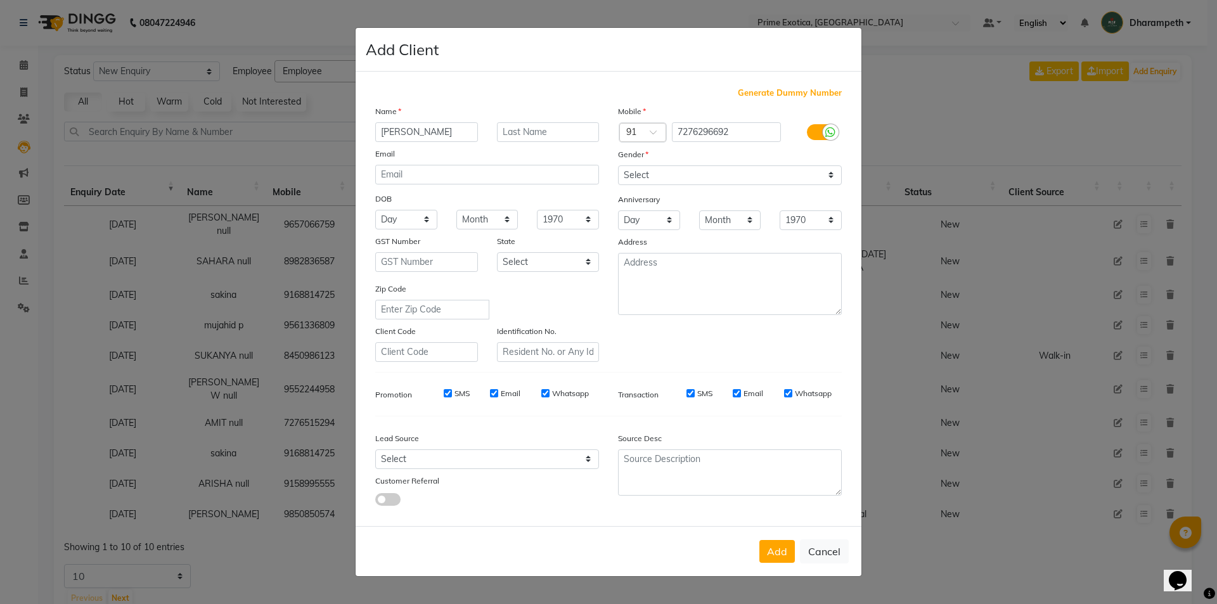
type input "[PERSON_NAME]"
drag, startPoint x: 696, startPoint y: 172, endPoint x: 686, endPoint y: 182, distance: 14.3
click at [686, 182] on select "Select [DEMOGRAPHIC_DATA] [DEMOGRAPHIC_DATA] Other Prefer Not To Say" at bounding box center [730, 175] width 224 height 20
select select "[DEMOGRAPHIC_DATA]"
click at [618, 165] on select "Select [DEMOGRAPHIC_DATA] [DEMOGRAPHIC_DATA] Other Prefer Not To Say" at bounding box center [730, 175] width 224 height 20
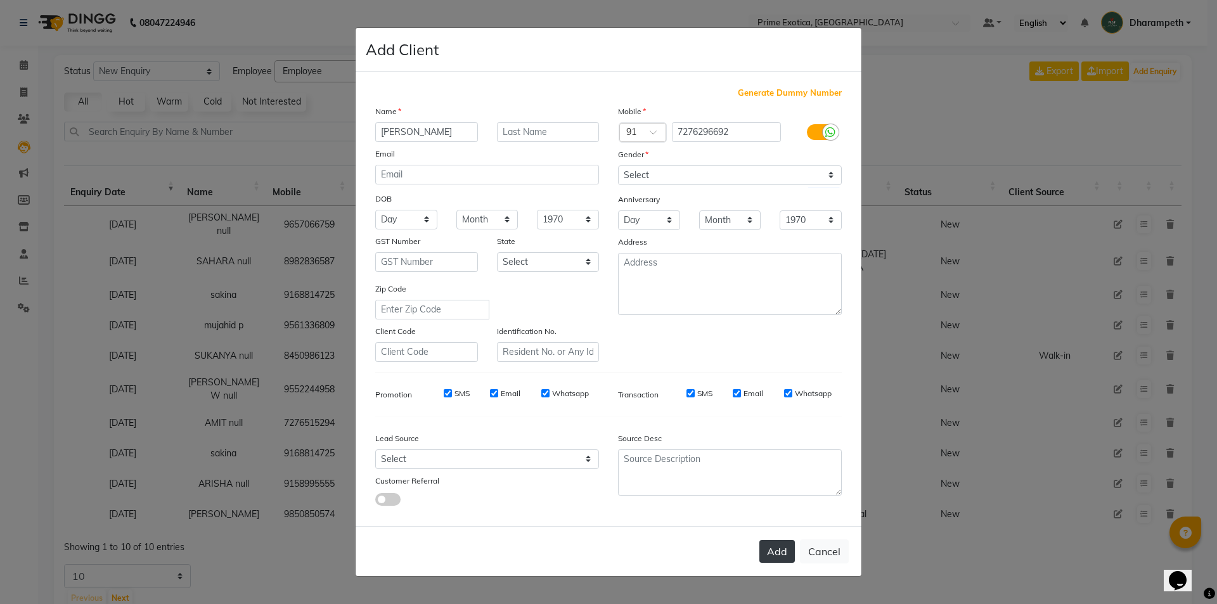
click at [765, 558] on button "Add" at bounding box center [778, 551] width 36 height 23
select select
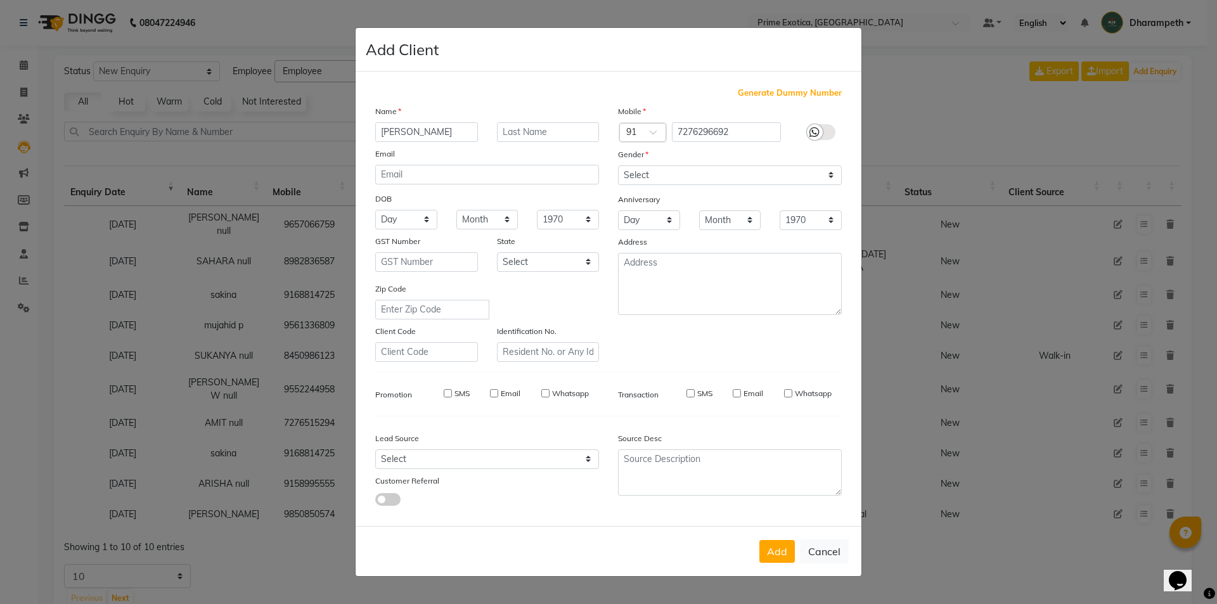
select select
checkbox input "false"
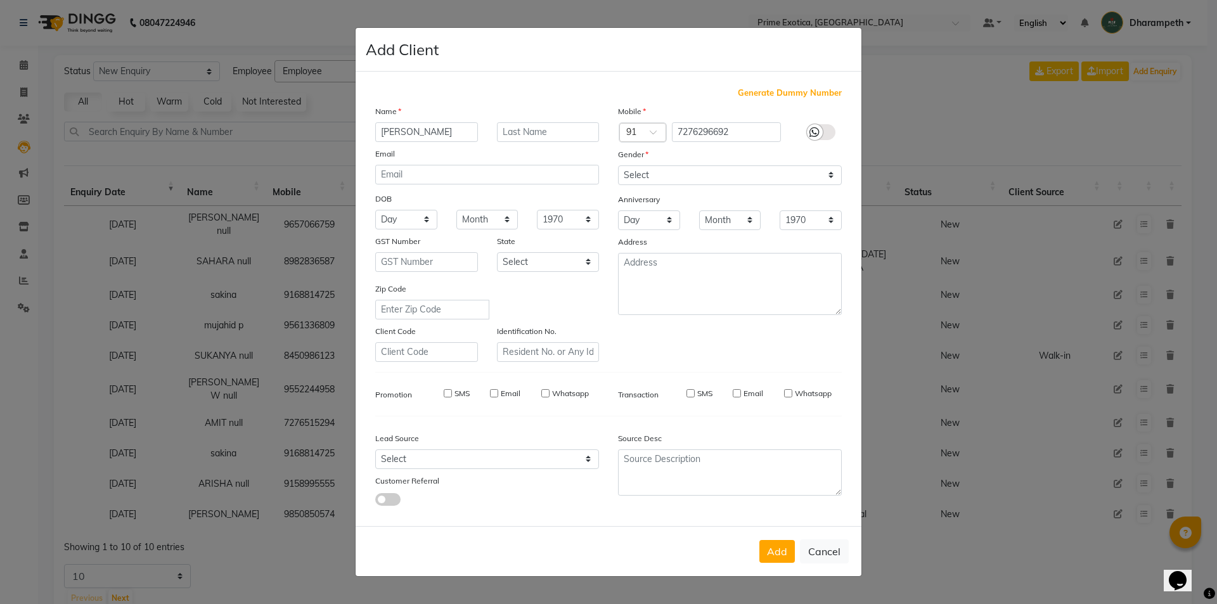
checkbox input "false"
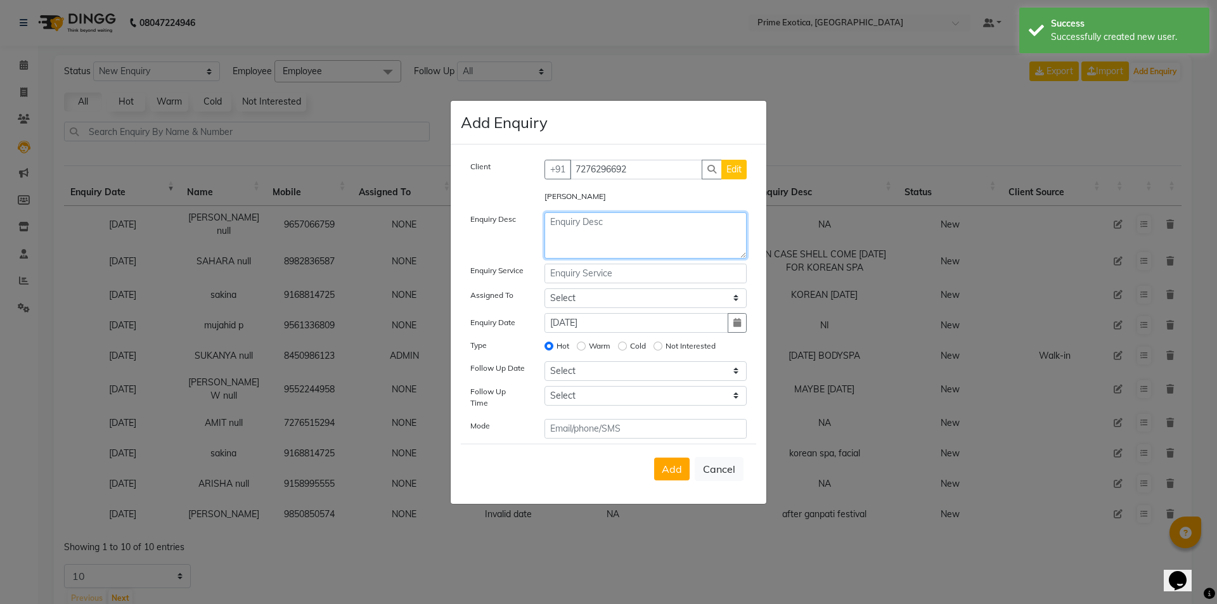
click at [701, 252] on textarea at bounding box center [646, 235] width 203 height 46
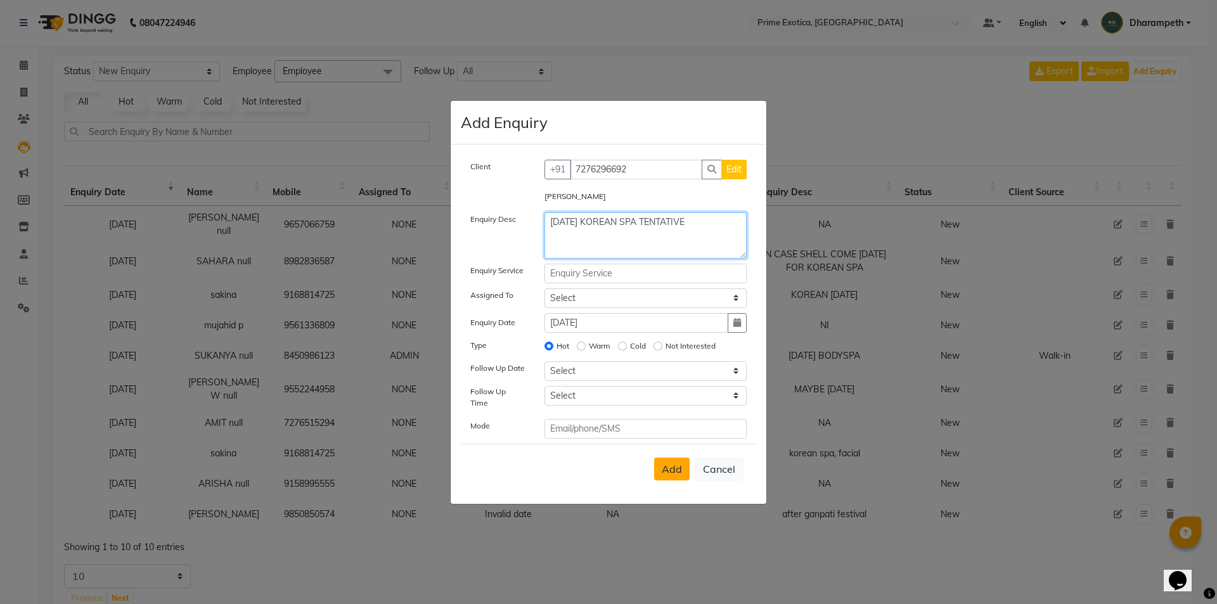
type textarea "[DATE] KOREAN SPA TENTATIVE"
click at [689, 463] on button "Add" at bounding box center [672, 469] width 36 height 23
select select
radio input "false"
select select
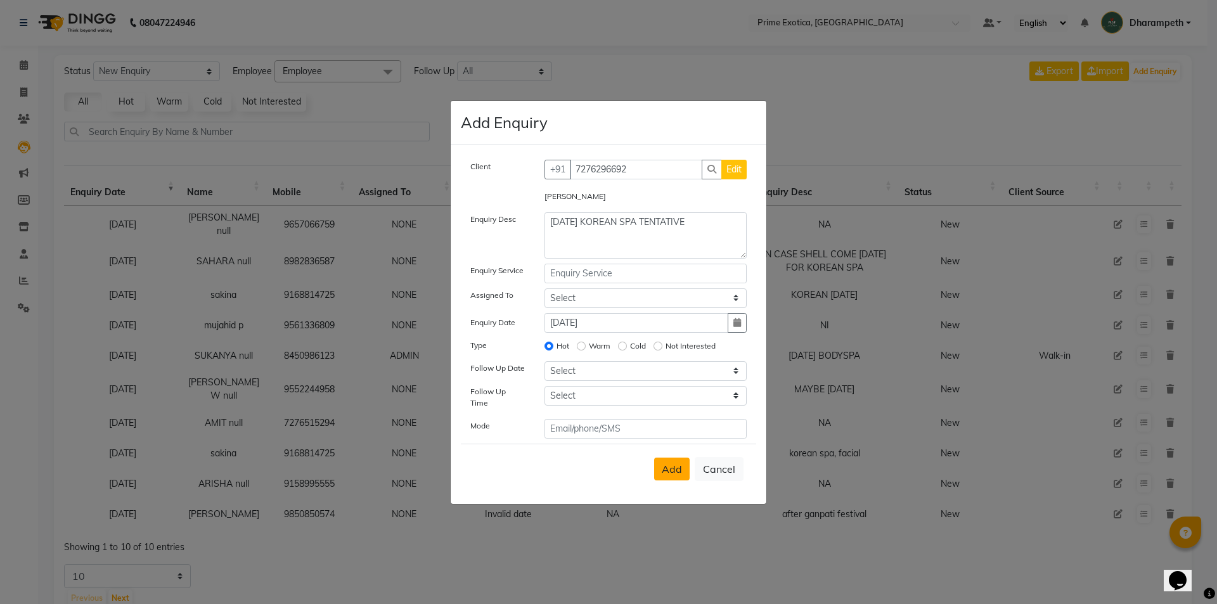
select select
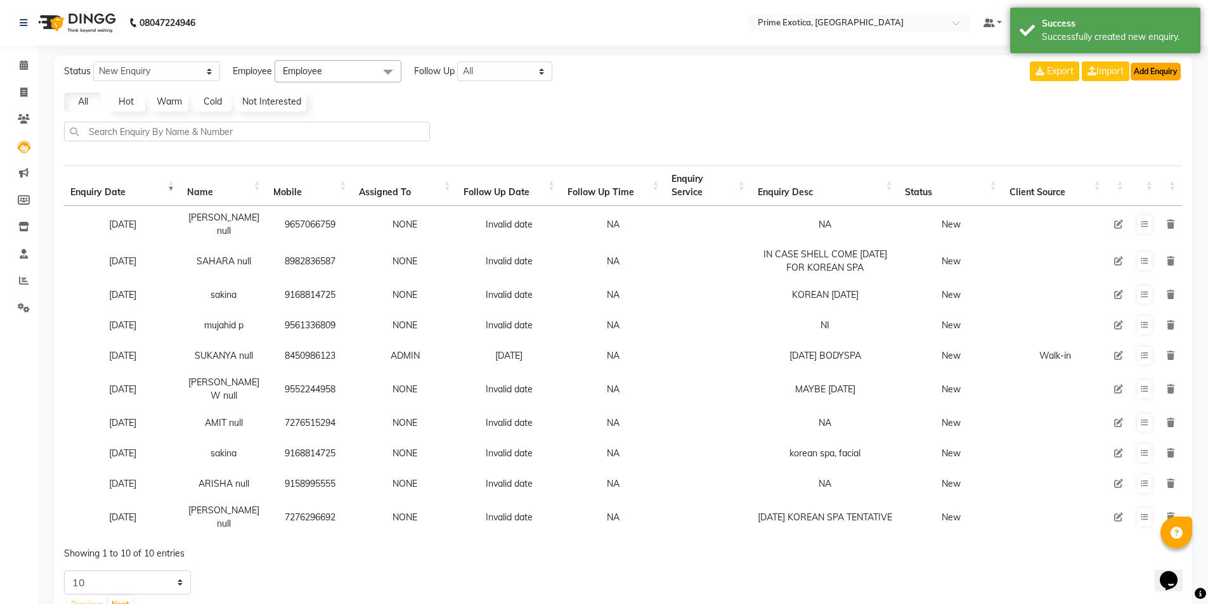
click at [1171, 72] on button "Add Enquiry" at bounding box center [1156, 72] width 50 height 18
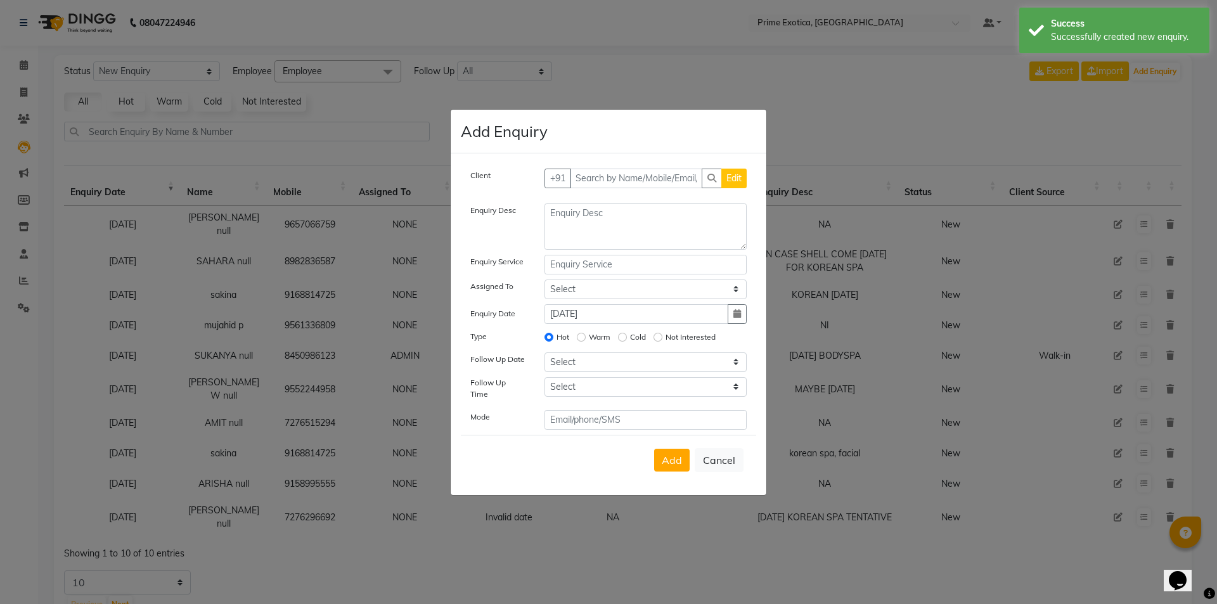
click at [591, 193] on div "Client +91 Edit" at bounding box center [608, 184] width 295 height 30
click at [611, 180] on input "text" at bounding box center [636, 179] width 133 height 20
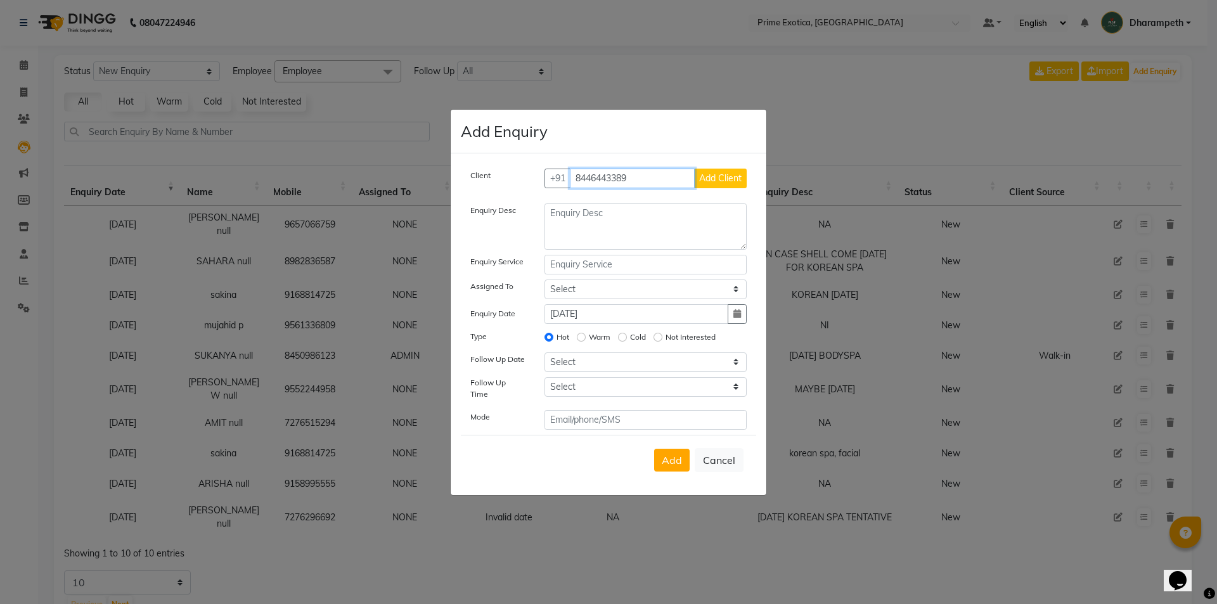
type input "8446443389"
click at [725, 183] on span "Add Client" at bounding box center [720, 177] width 42 height 11
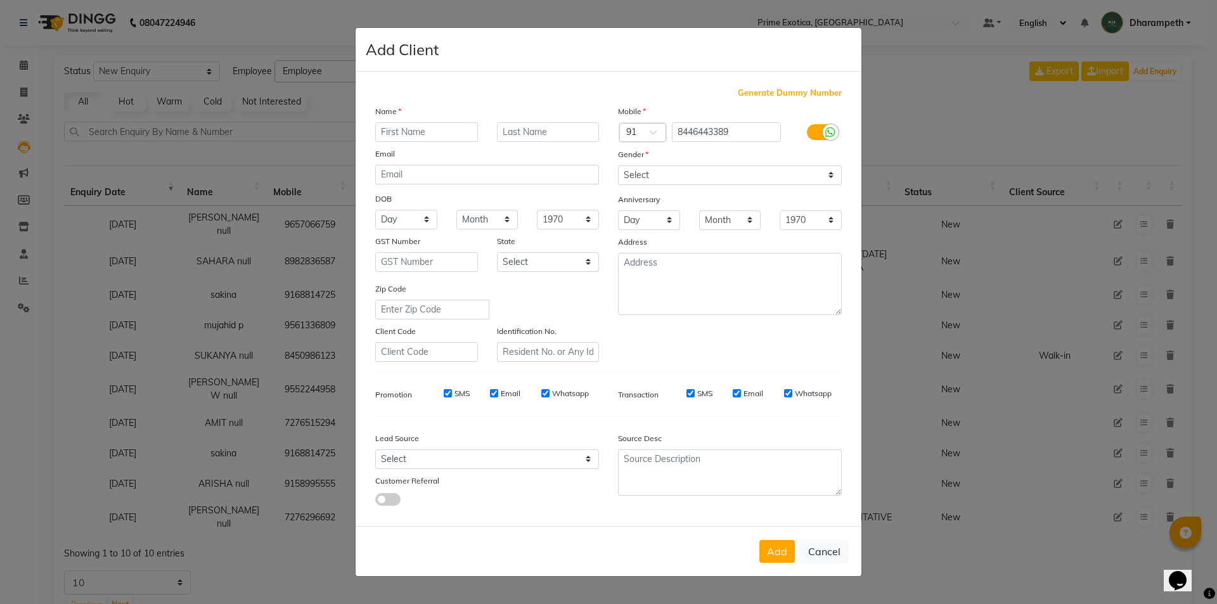
click at [441, 142] on div "Name Email DOB Day 01 02 03 04 05 06 07 08 09 10 11 12 13 14 15 16 17 18 19 20 …" at bounding box center [487, 233] width 243 height 257
click at [410, 135] on input "text" at bounding box center [426, 132] width 103 height 20
type input "[PERSON_NAME]"
drag, startPoint x: 687, startPoint y: 171, endPoint x: 682, endPoint y: 177, distance: 7.7
click at [687, 171] on select "Select [DEMOGRAPHIC_DATA] [DEMOGRAPHIC_DATA] Other Prefer Not To Say" at bounding box center [730, 175] width 224 height 20
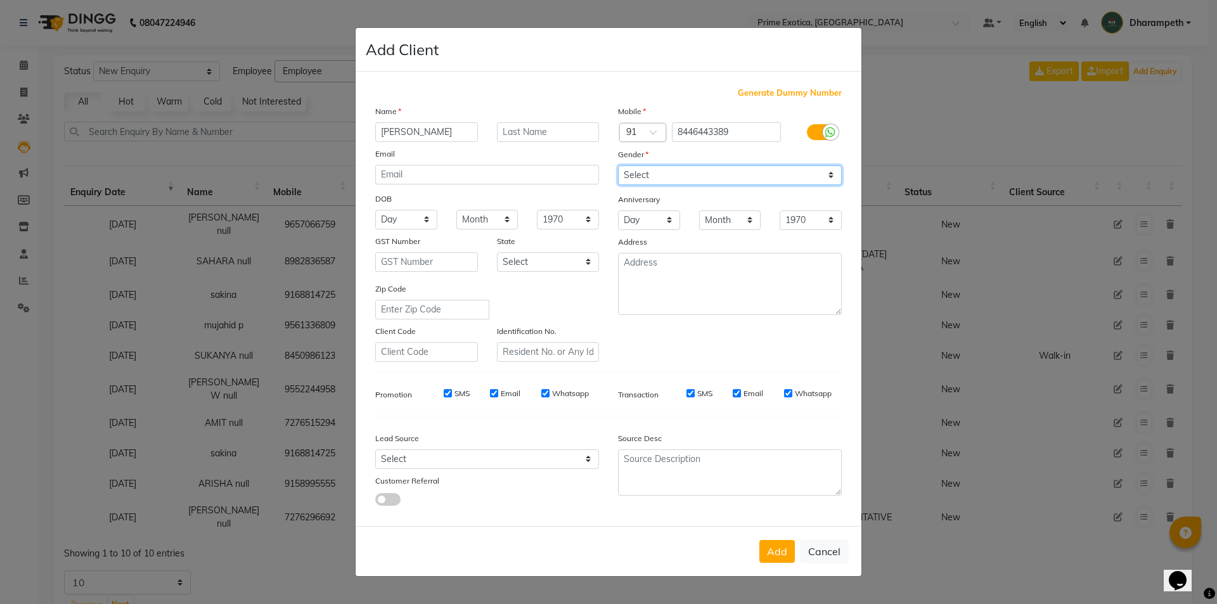
select select "[DEMOGRAPHIC_DATA]"
click at [618, 165] on select "Select [DEMOGRAPHIC_DATA] [DEMOGRAPHIC_DATA] Other Prefer Not To Say" at bounding box center [730, 175] width 224 height 20
click at [772, 559] on button "Add" at bounding box center [778, 551] width 36 height 23
select select
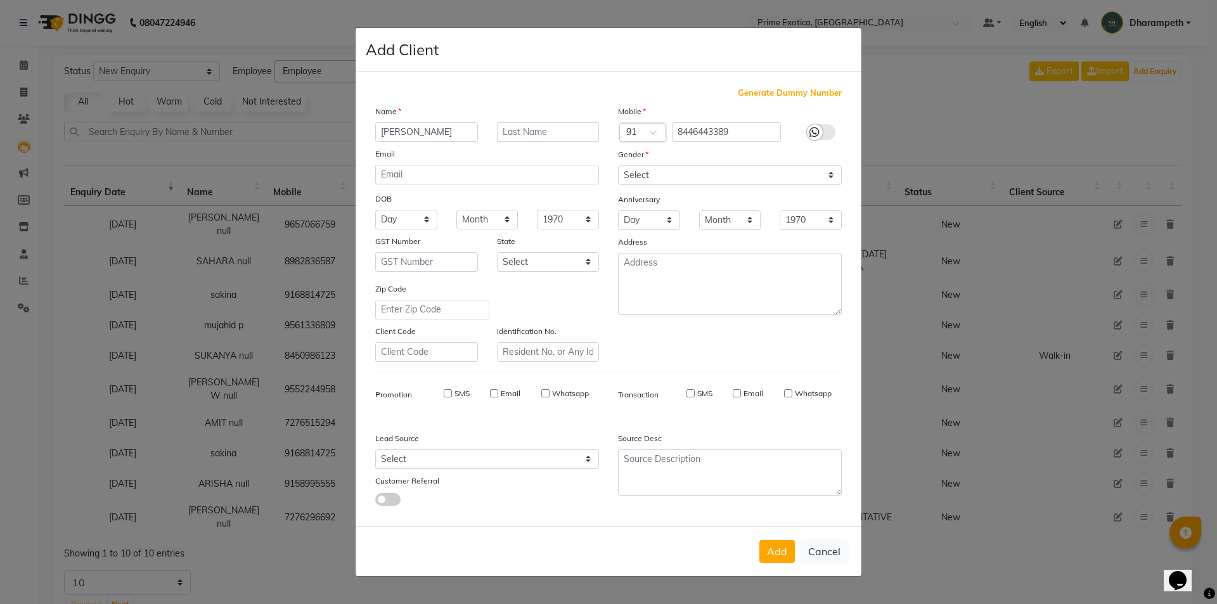
select select
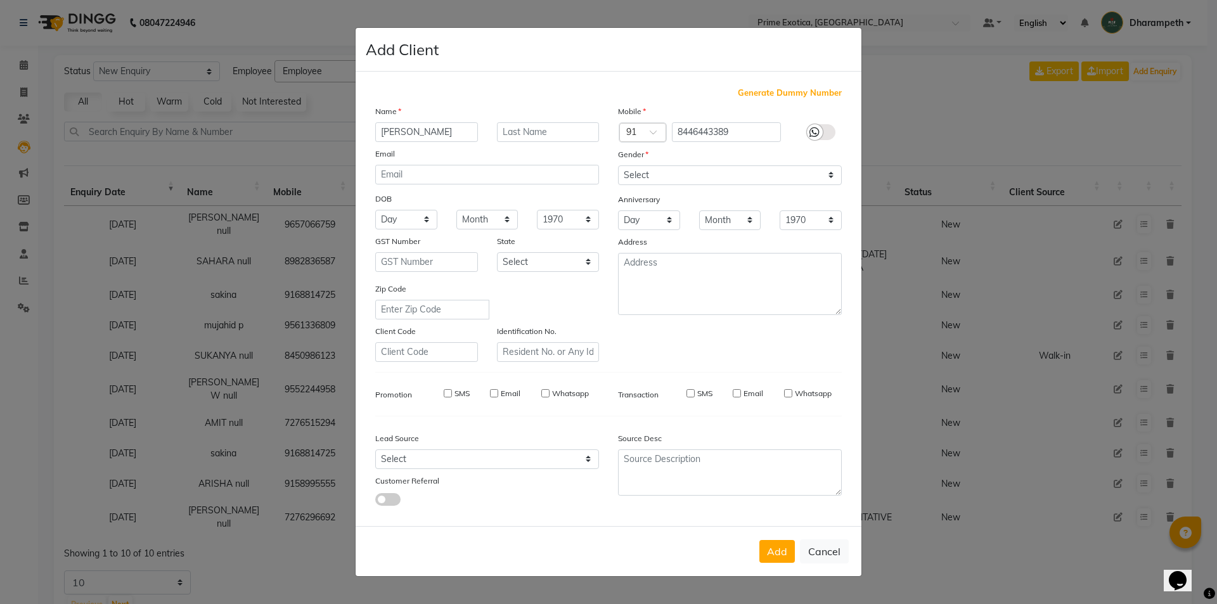
checkbox input "false"
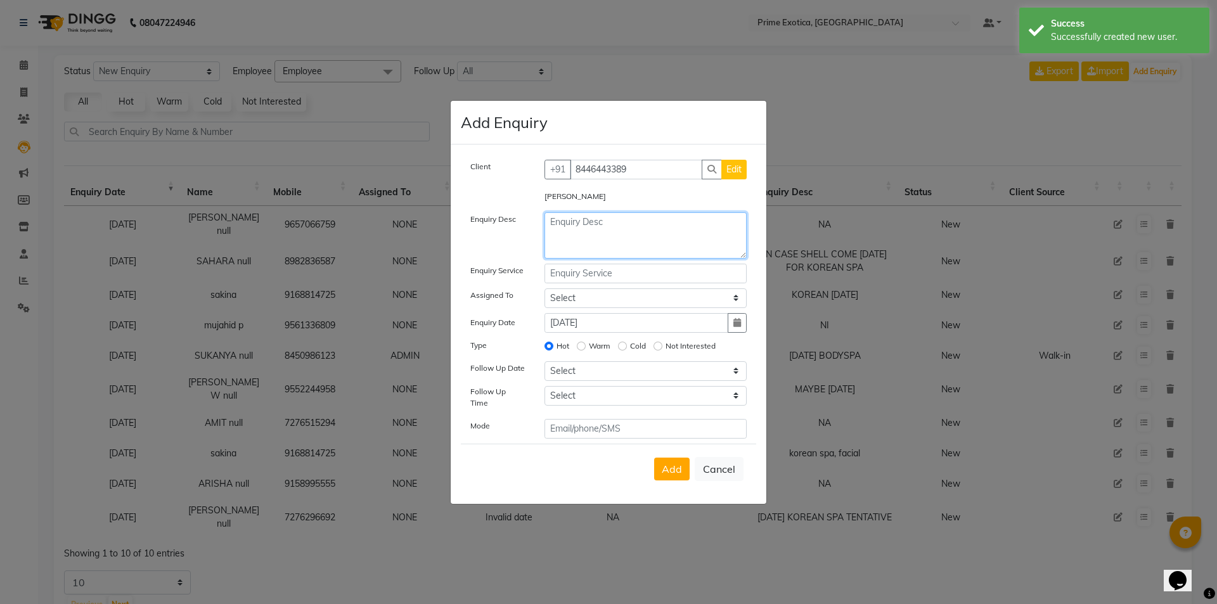
click at [632, 243] on textarea at bounding box center [646, 235] width 203 height 46
type textarea "KOREAN SPA"
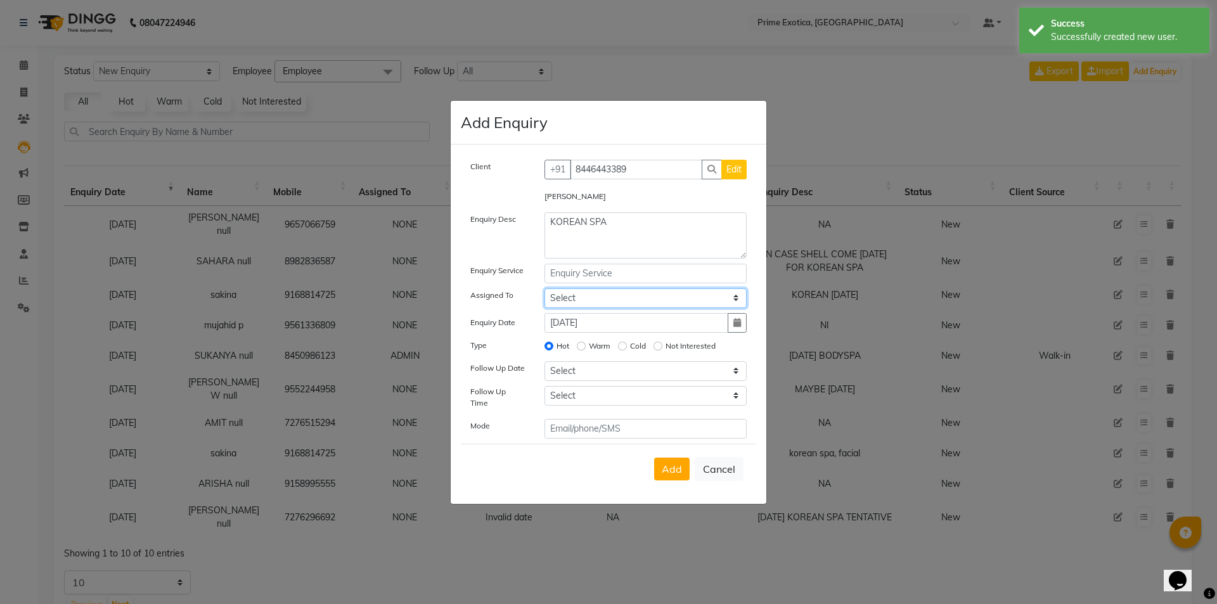
click at [578, 301] on select "Select [PERSON_NAME] ADMIN [PERSON_NAME] vikram lakshane [PERSON_NAME] [PERSON_…" at bounding box center [646, 299] width 203 height 20
select select "37067"
click at [545, 292] on select "Select [PERSON_NAME] ADMIN [PERSON_NAME] vikram lakshane [PERSON_NAME] [PERSON_…" at bounding box center [646, 299] width 203 height 20
click at [585, 274] on input "text" at bounding box center [646, 274] width 203 height 20
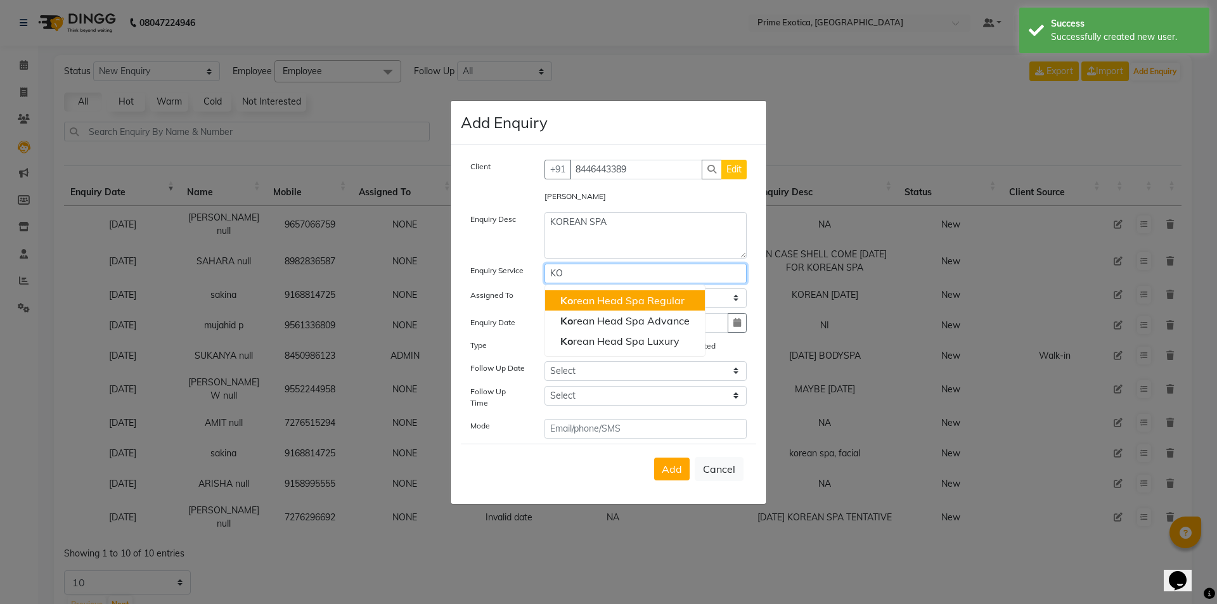
type input "K"
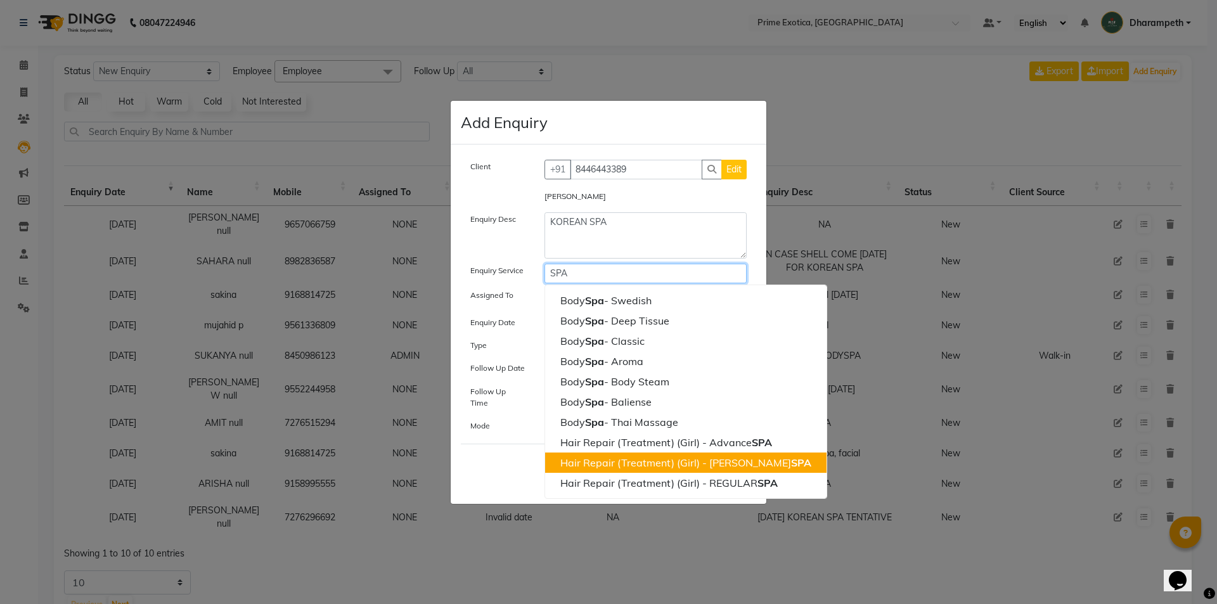
click at [655, 460] on button "Hair Repair (Treatment) (Girl) - LUX SPA" at bounding box center [686, 463] width 282 height 20
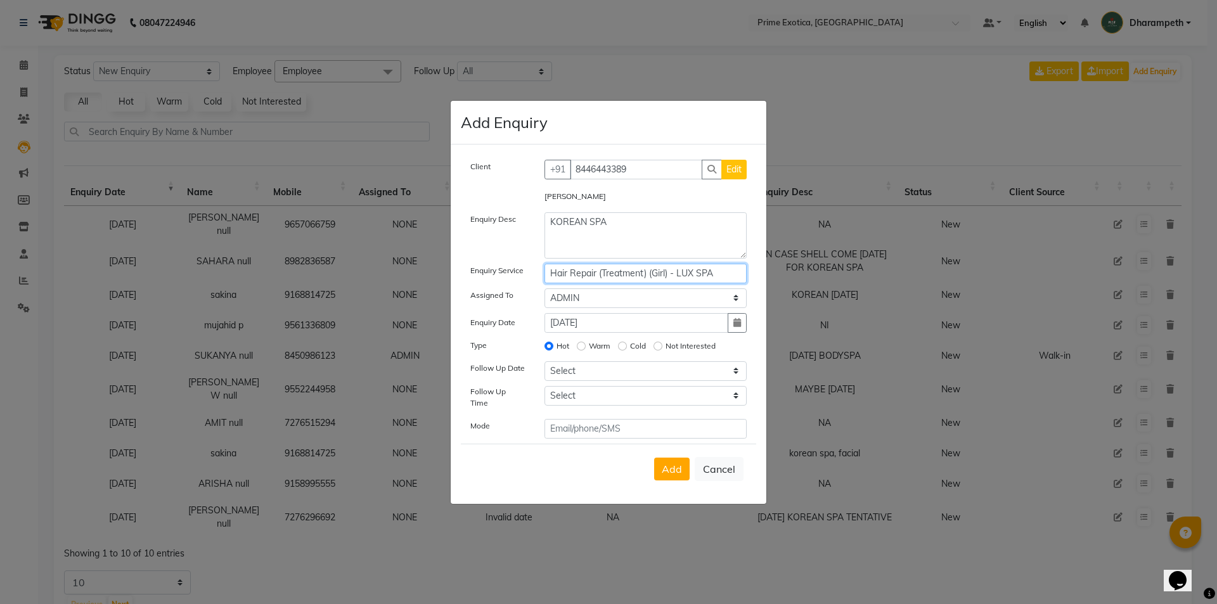
type input "Hair Repair (Treatment) (Girl) - LUX SPA"
click at [592, 379] on select "Select [DATE] [DATE] [DATE] ([DATE]) [DATE] ([DATE]) [DATE] ([DATE]) [DATE] ([D…" at bounding box center [646, 371] width 203 height 20
select select "[DATE]"
click at [545, 365] on select "Select [DATE] [DATE] [DATE] ([DATE]) [DATE] ([DATE]) [DATE] ([DATE]) [DATE] ([D…" at bounding box center [646, 371] width 203 height 20
click at [616, 406] on select "Select 07:00 AM 07:15 AM 07:30 AM 07:45 AM 08:00 AM 08:15 AM 08:30 AM 08:45 AM …" at bounding box center [646, 396] width 203 height 20
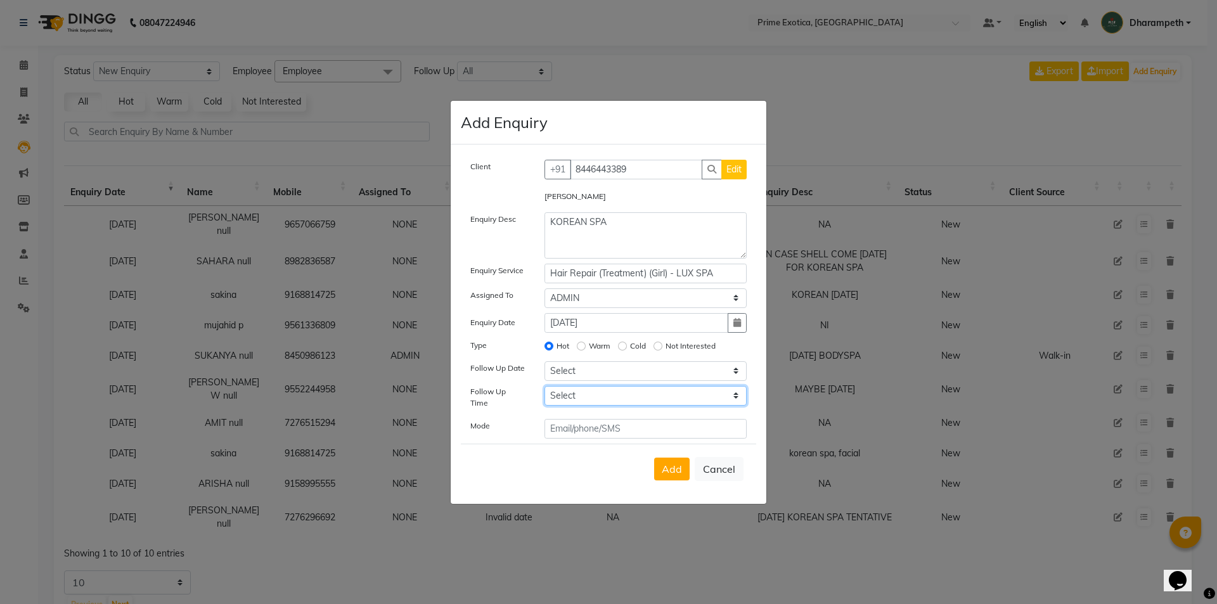
select select "900"
click at [545, 390] on select "Select 07:00 AM 07:15 AM 07:30 AM 07:45 AM 08:00 AM 08:15 AM 08:30 AM 08:45 AM …" at bounding box center [646, 396] width 203 height 20
click at [678, 468] on span "Add" at bounding box center [672, 469] width 20 height 13
select select
radio input "false"
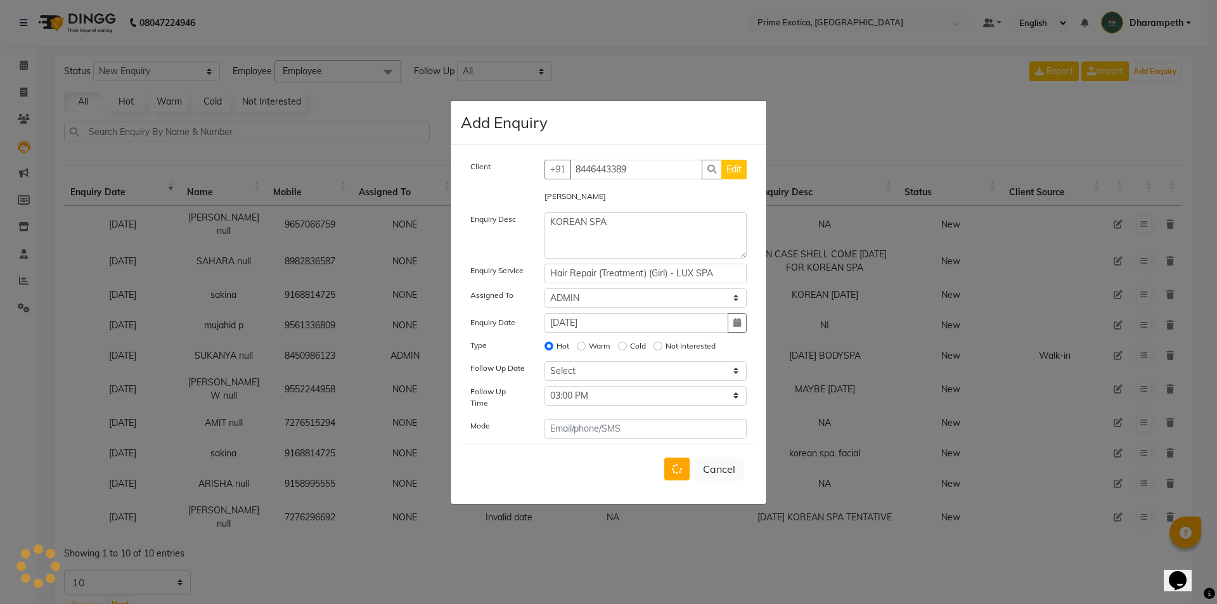
select select
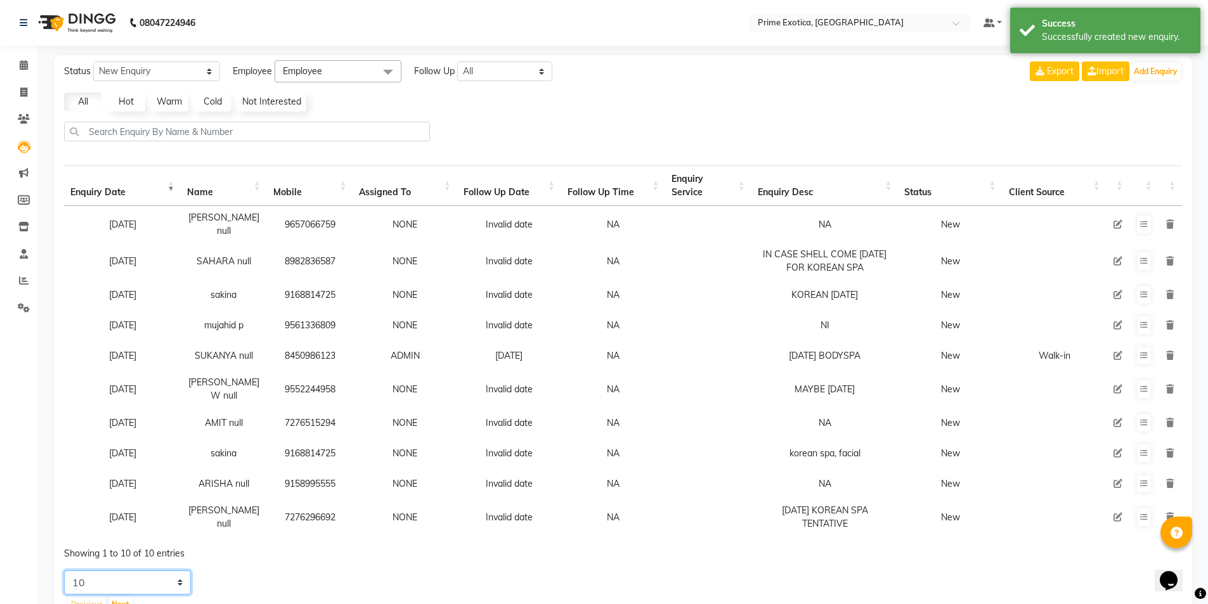
click at [166, 583] on select "5 10 20 50" at bounding box center [127, 583] width 127 height 24
click at [64, 571] on select "5 10 20 50" at bounding box center [127, 583] width 127 height 24
click at [130, 584] on select "5 10 20 50" at bounding box center [127, 583] width 127 height 24
select select "20"
click at [64, 571] on select "5 10 20 50" at bounding box center [127, 583] width 127 height 24
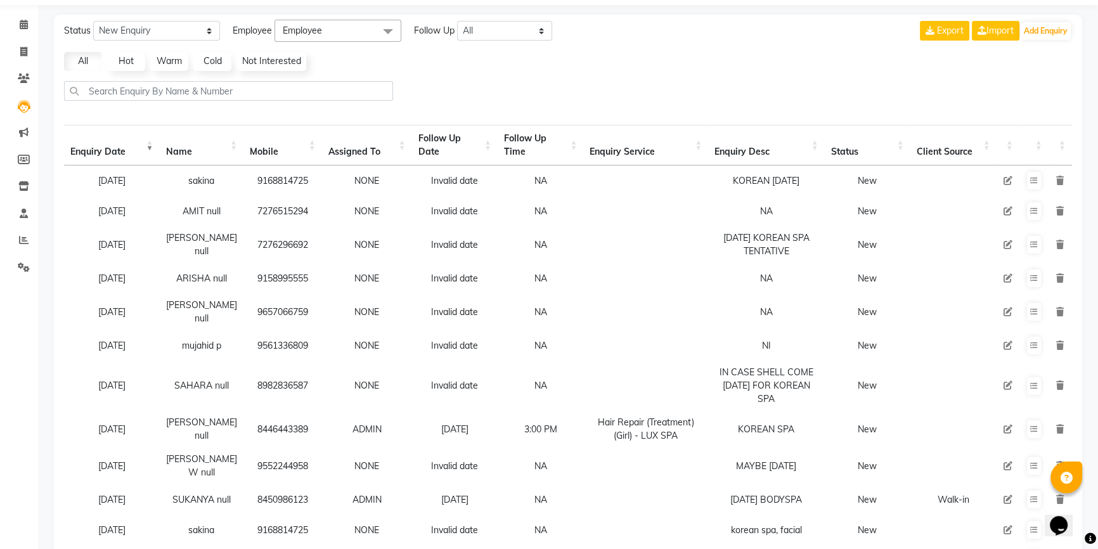
scroll to position [32, 0]
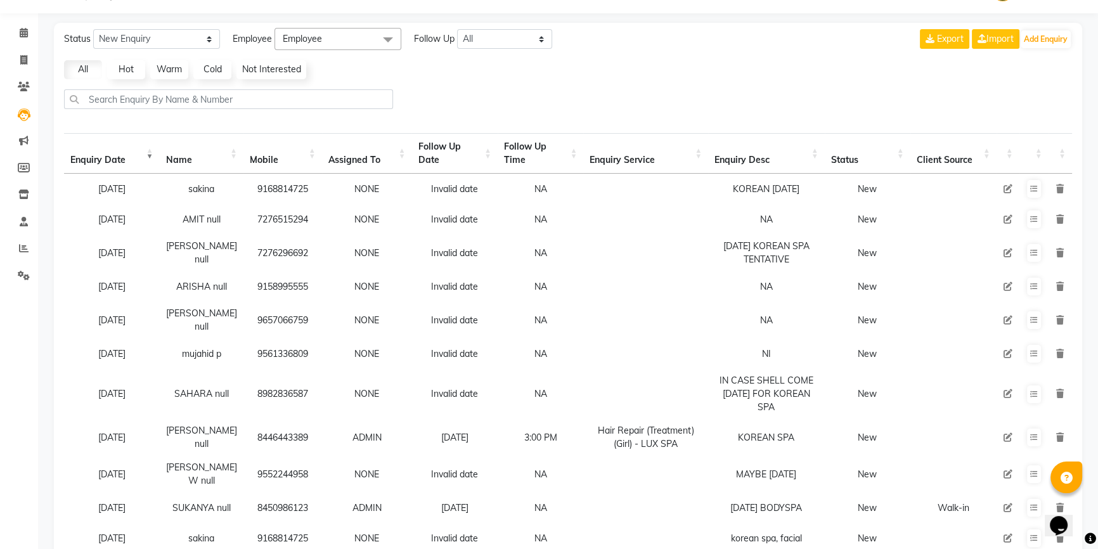
click at [1002, 427] on td at bounding box center [1008, 437] width 23 height 37
click at [1008, 433] on icon at bounding box center [1008, 437] width 9 height 9
select select "37067"
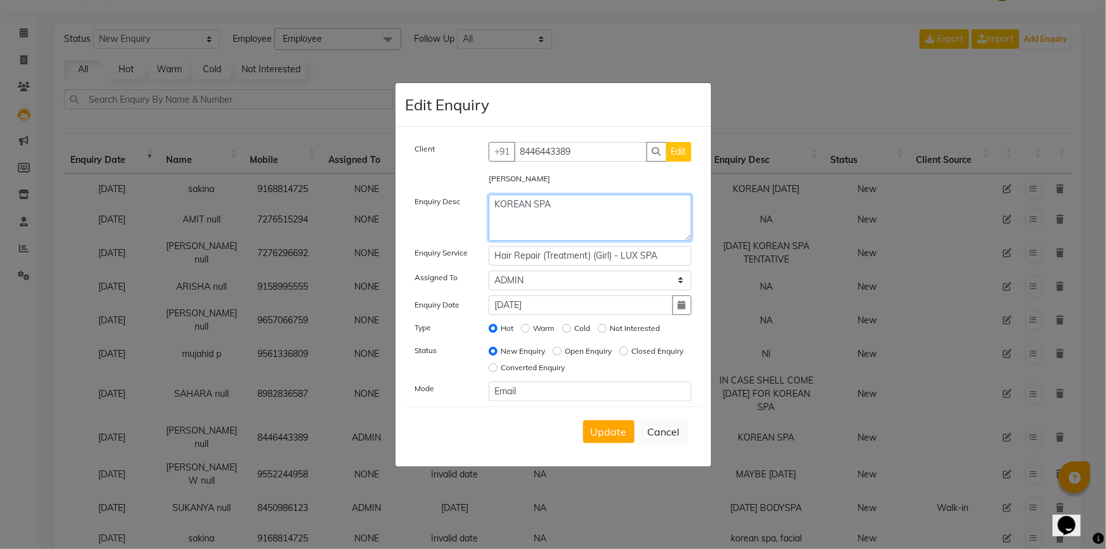
click at [495, 202] on textarea "KOREAN SPA" at bounding box center [590, 218] width 203 height 46
type textarea "2 KOREAN SPA"
click at [616, 438] on button "Update" at bounding box center [608, 431] width 51 height 23
select select
radio input "false"
